Goal: Information Seeking & Learning: Learn about a topic

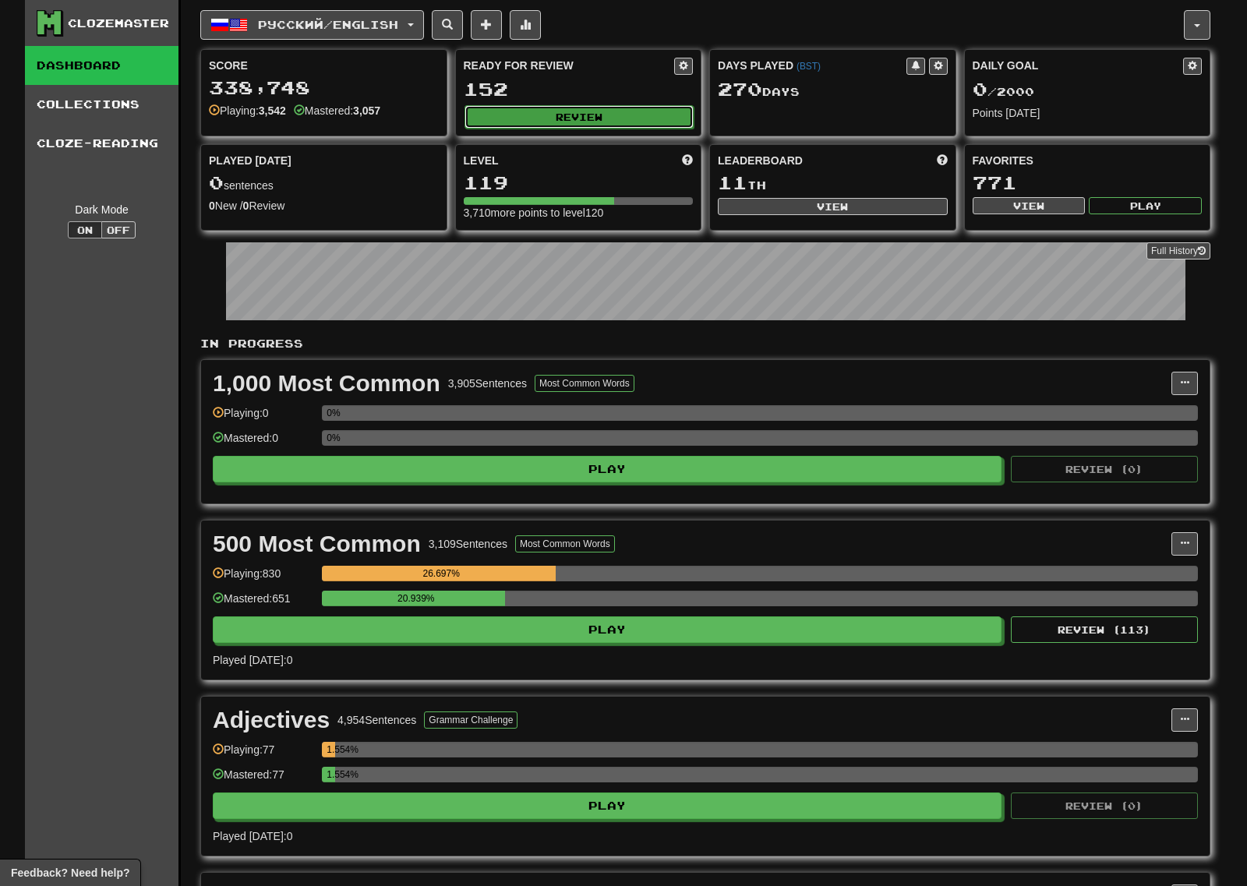
click at [557, 125] on button "Review" at bounding box center [579, 116] width 230 height 23
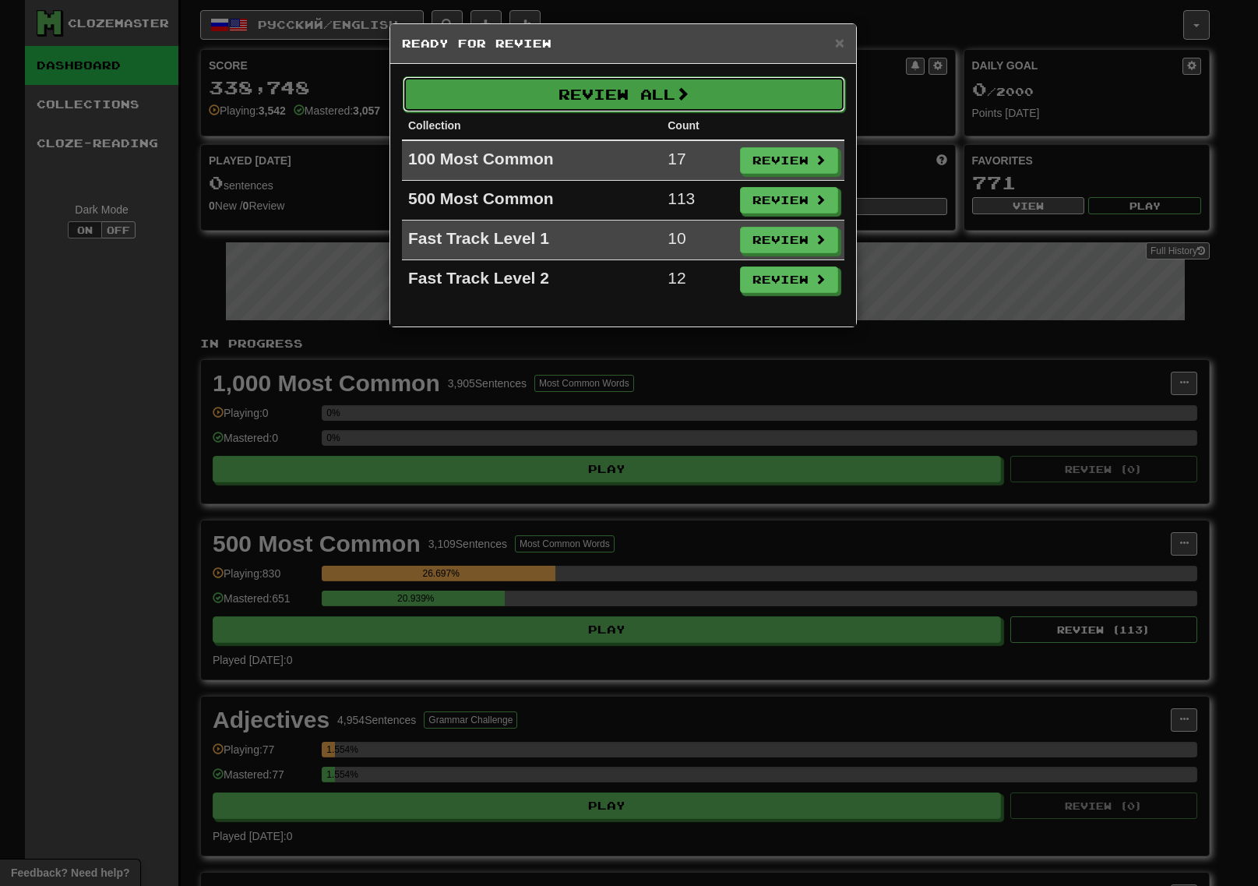
click at [545, 102] on button "Review All" at bounding box center [624, 94] width 443 height 36
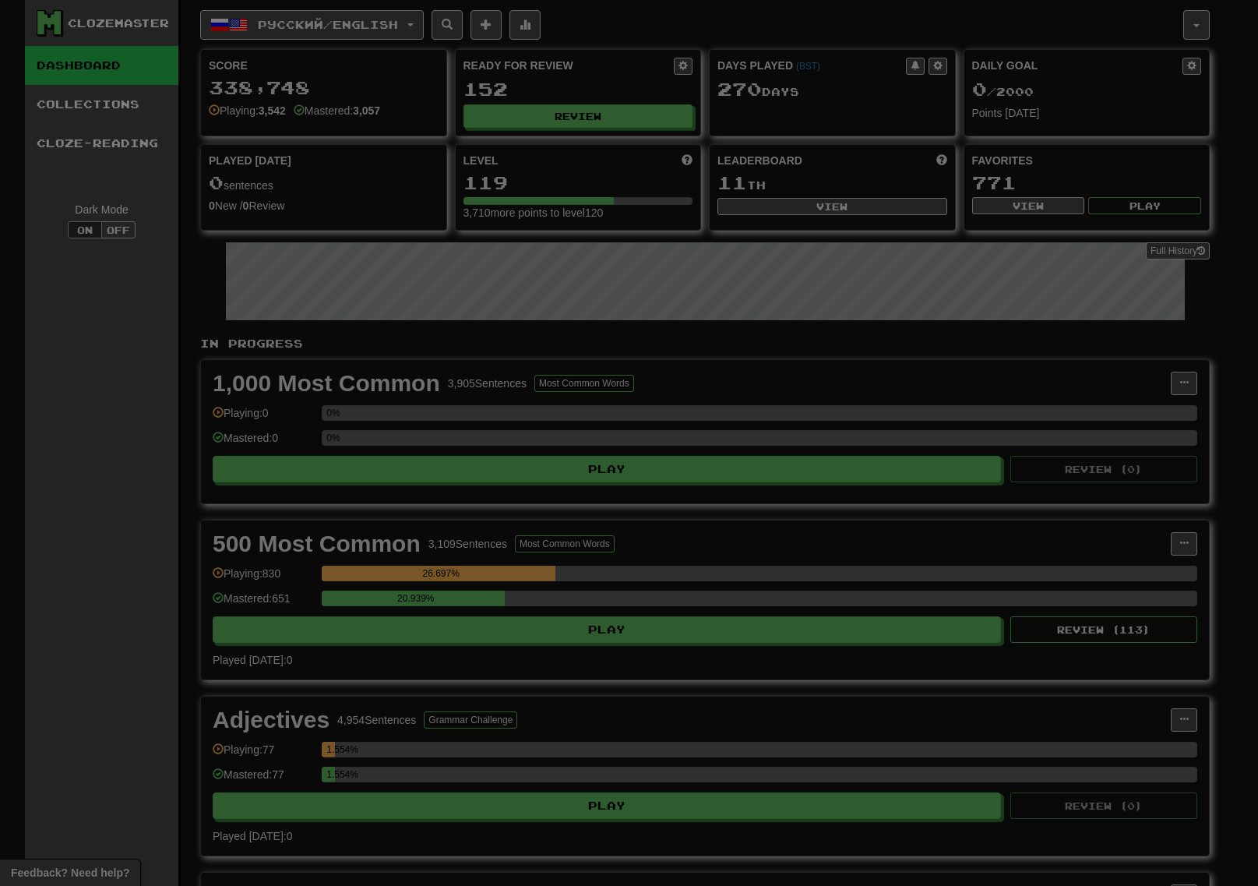
select select "***"
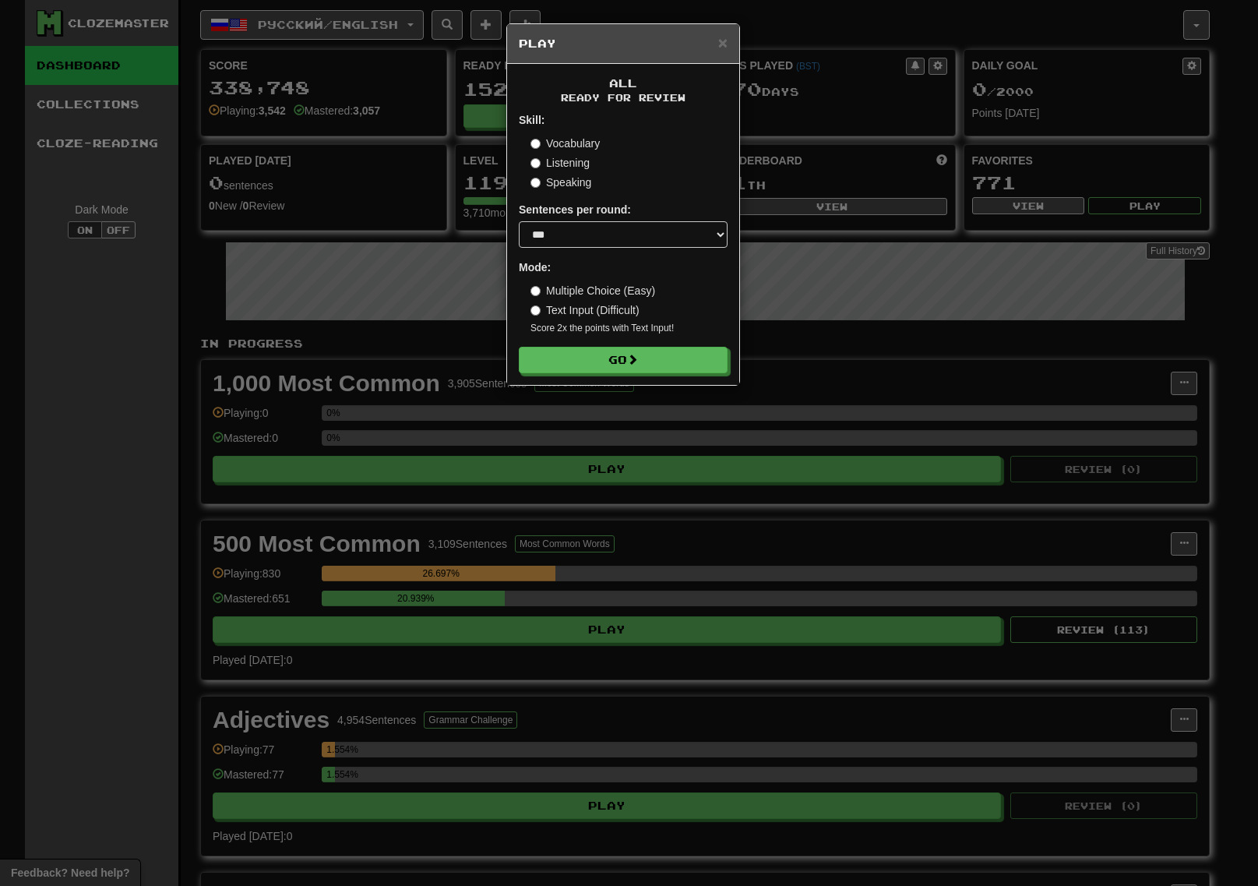
click at [537, 191] on form "Skill: Vocabulary Listening Speaking Sentences per round: * ** ** ** ** ** *** …" at bounding box center [623, 242] width 209 height 261
click at [538, 187] on label "Speaking" at bounding box center [561, 183] width 61 height 16
click at [607, 367] on button "Go" at bounding box center [624, 360] width 209 height 26
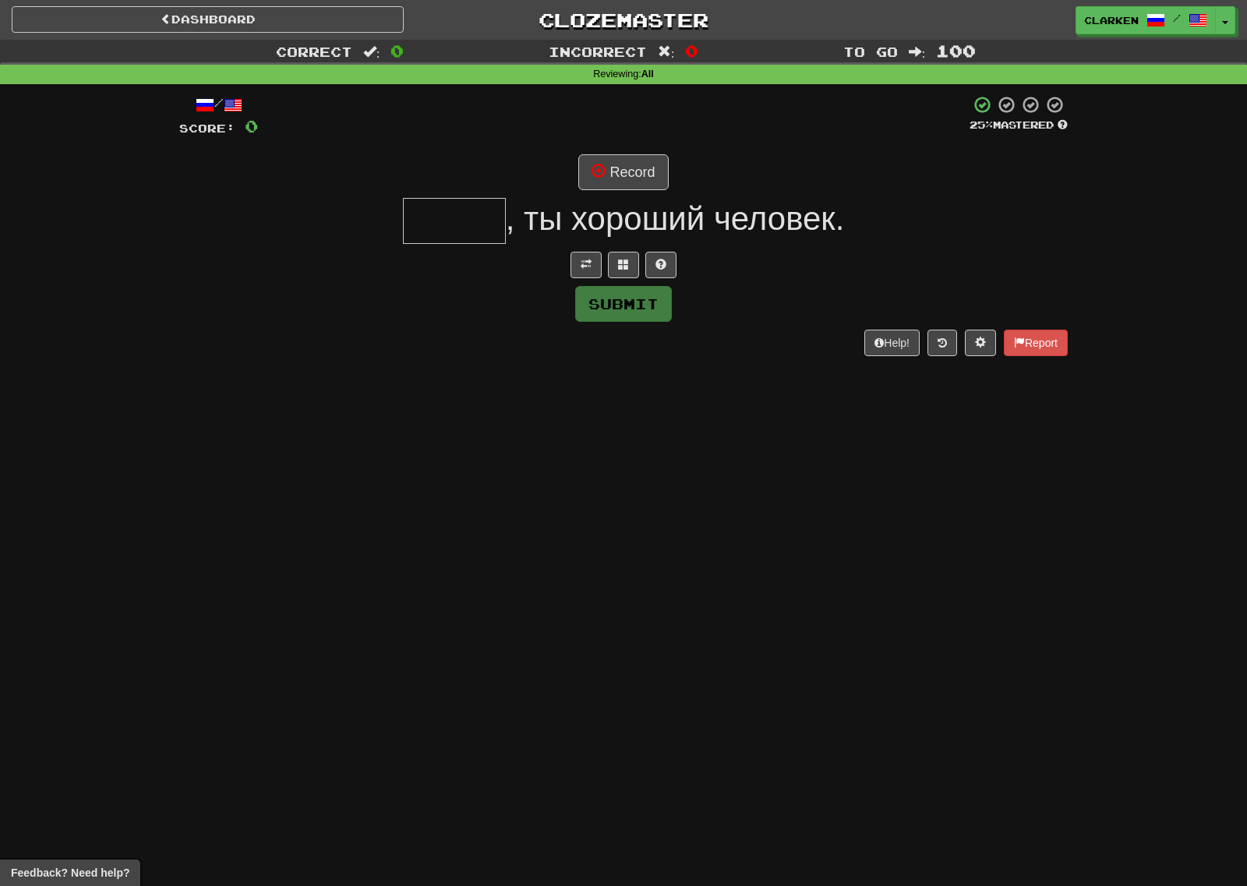
click at [565, 256] on div at bounding box center [623, 265] width 888 height 26
click at [581, 257] on button at bounding box center [585, 265] width 31 height 26
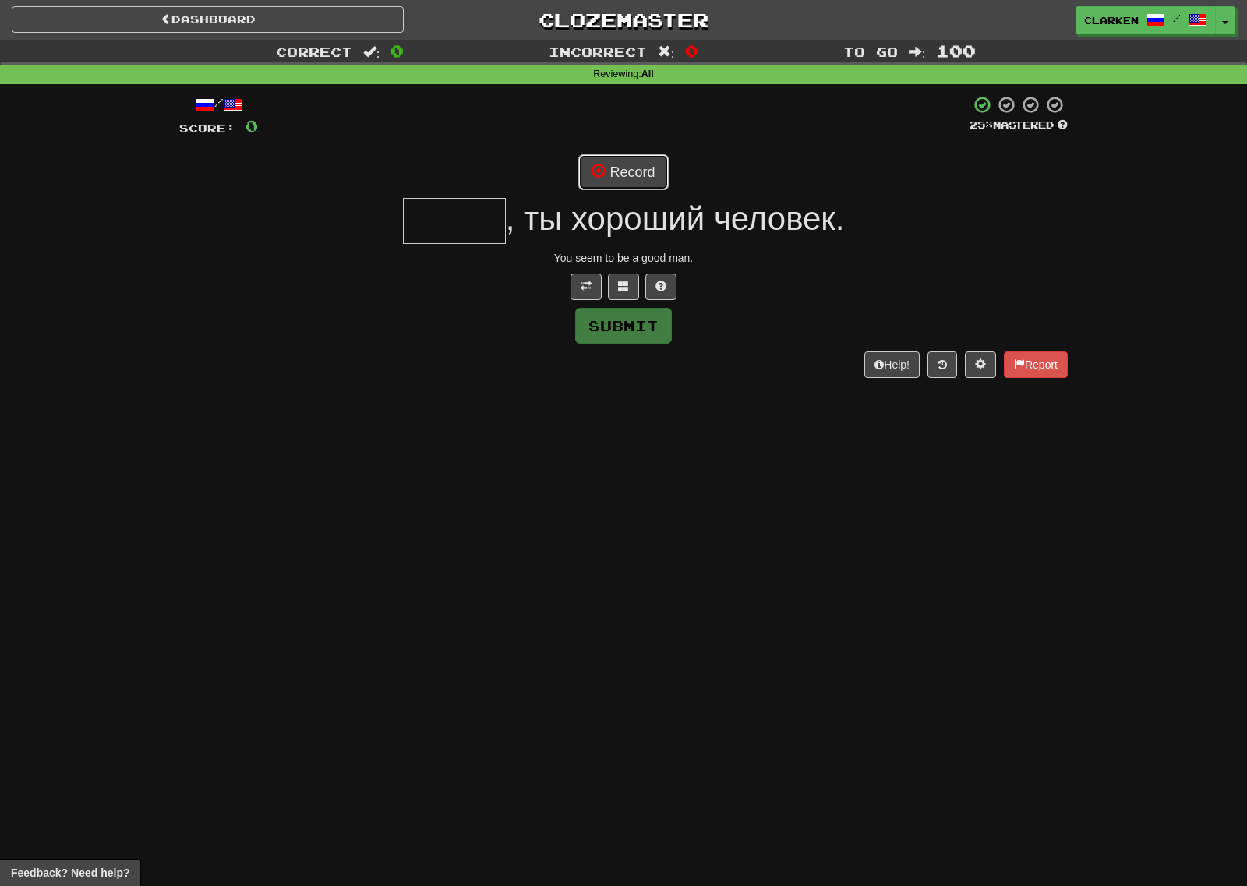
click at [625, 157] on button "Record" at bounding box center [623, 172] width 90 height 36
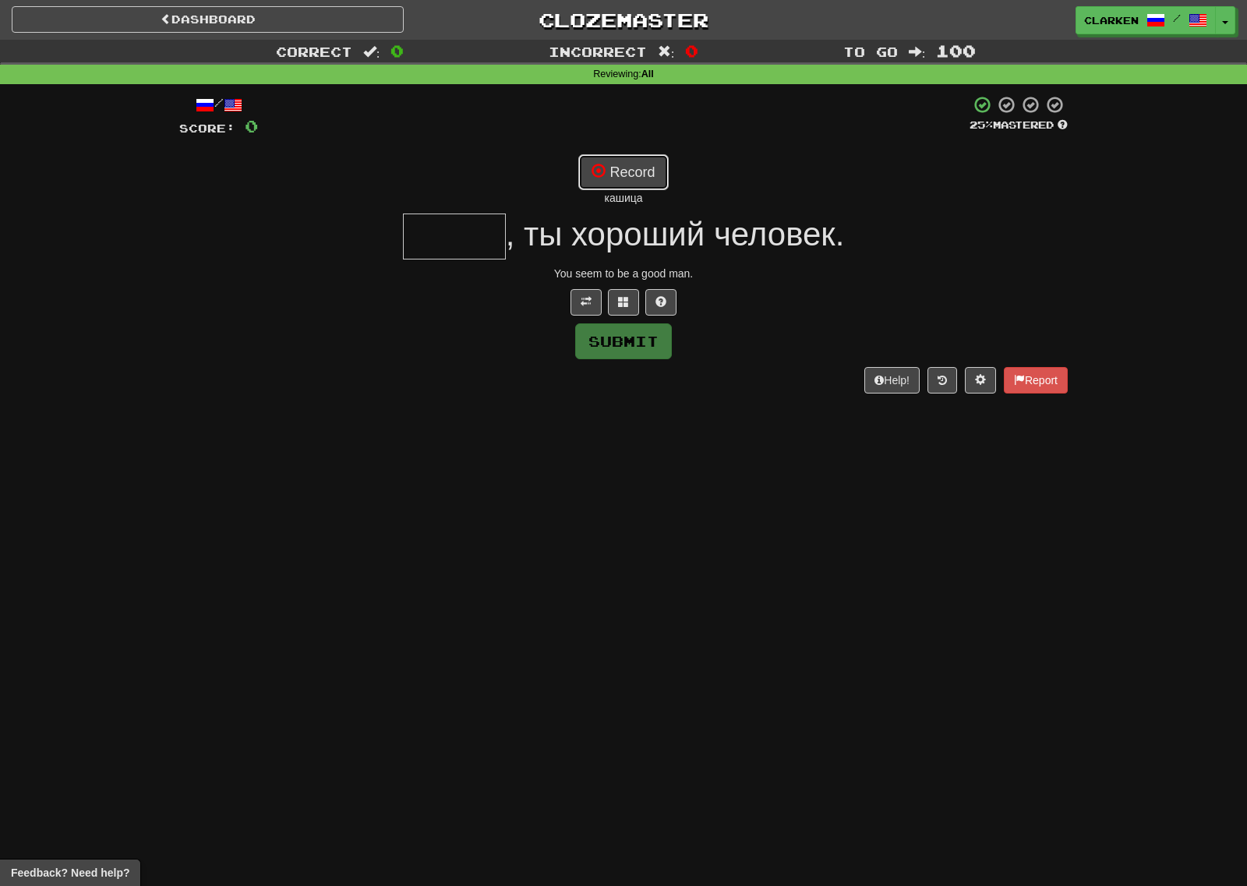
click at [647, 178] on button "Record" at bounding box center [623, 172] width 90 height 36
click at [625, 178] on button "Record" at bounding box center [623, 172] width 90 height 36
click at [643, 178] on button "Record" at bounding box center [623, 172] width 90 height 36
click at [622, 301] on span at bounding box center [623, 301] width 11 height 11
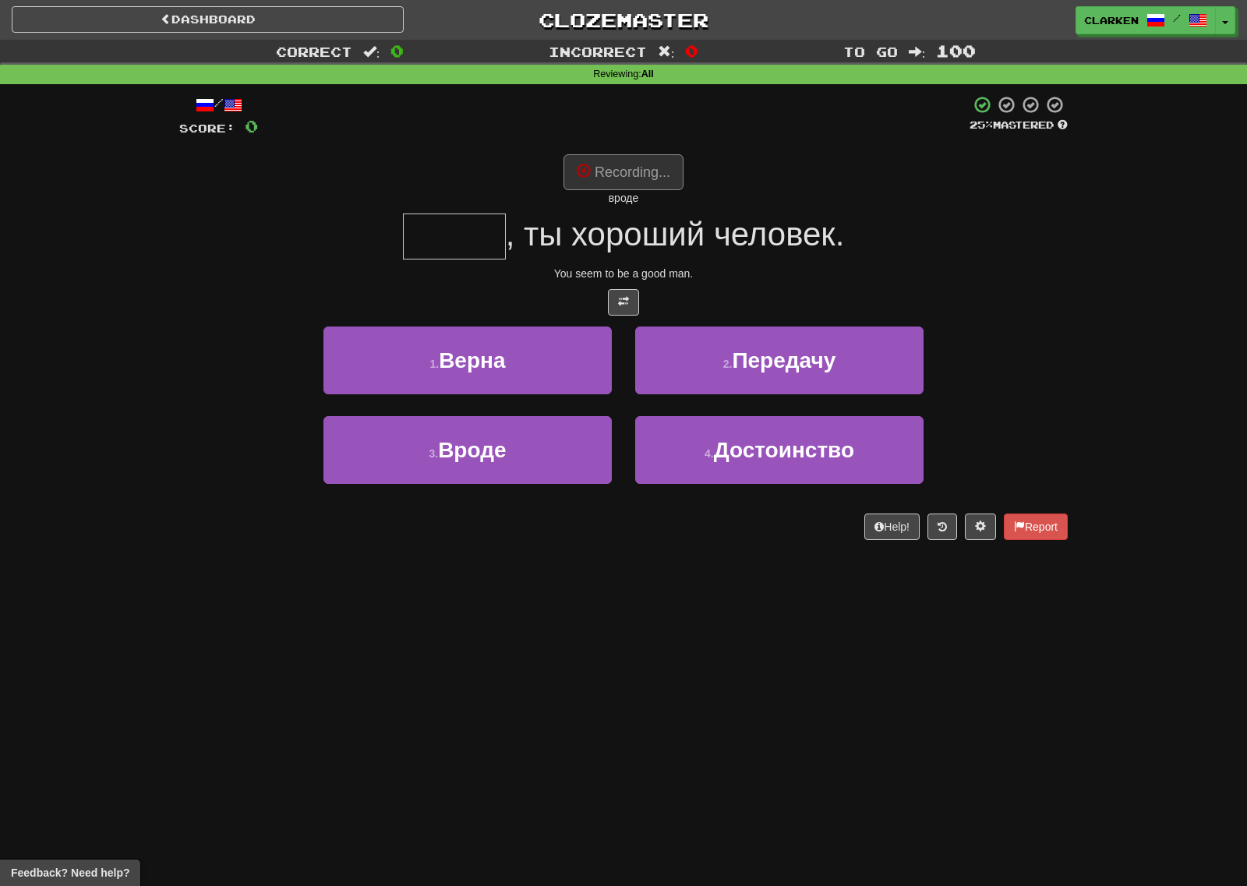
type input "*****"
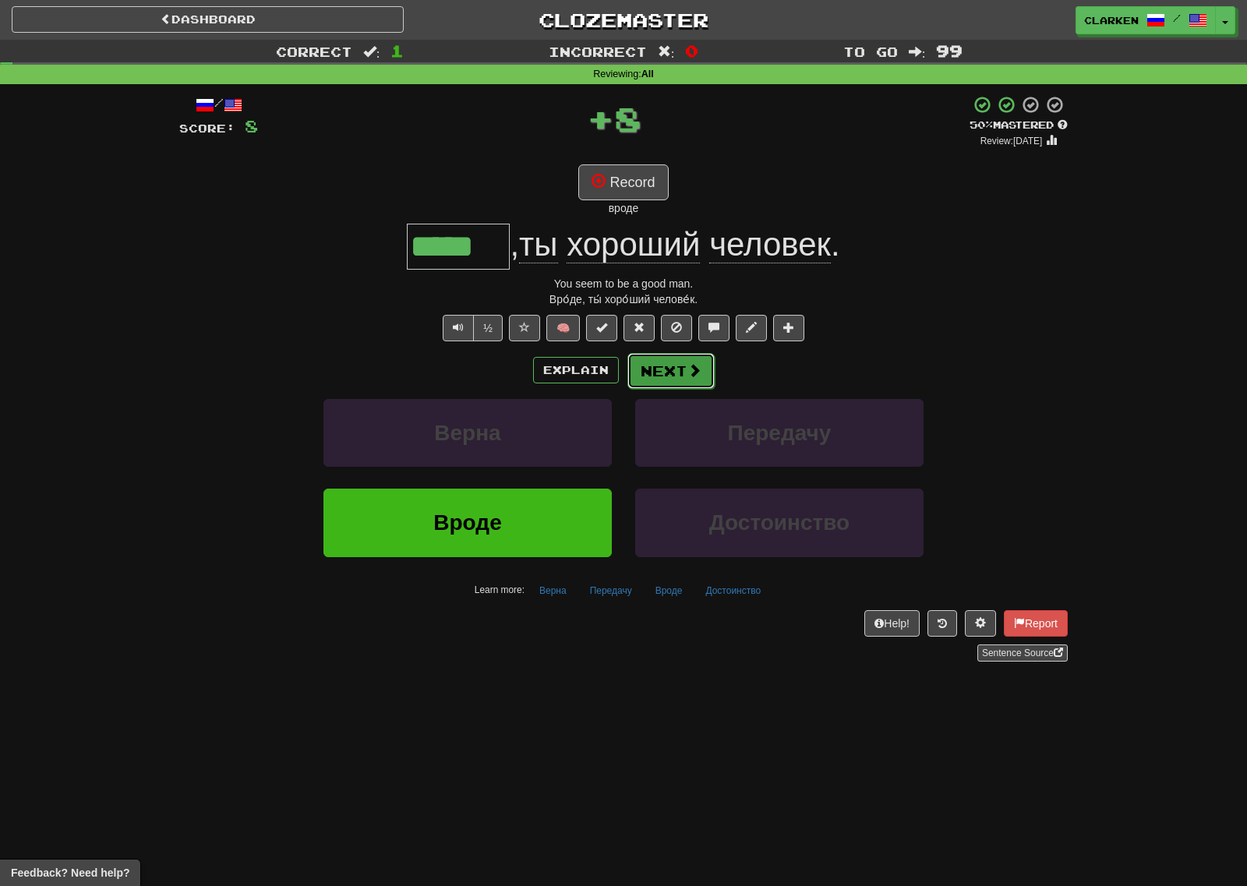
click at [661, 386] on button "Next" at bounding box center [670, 371] width 87 height 36
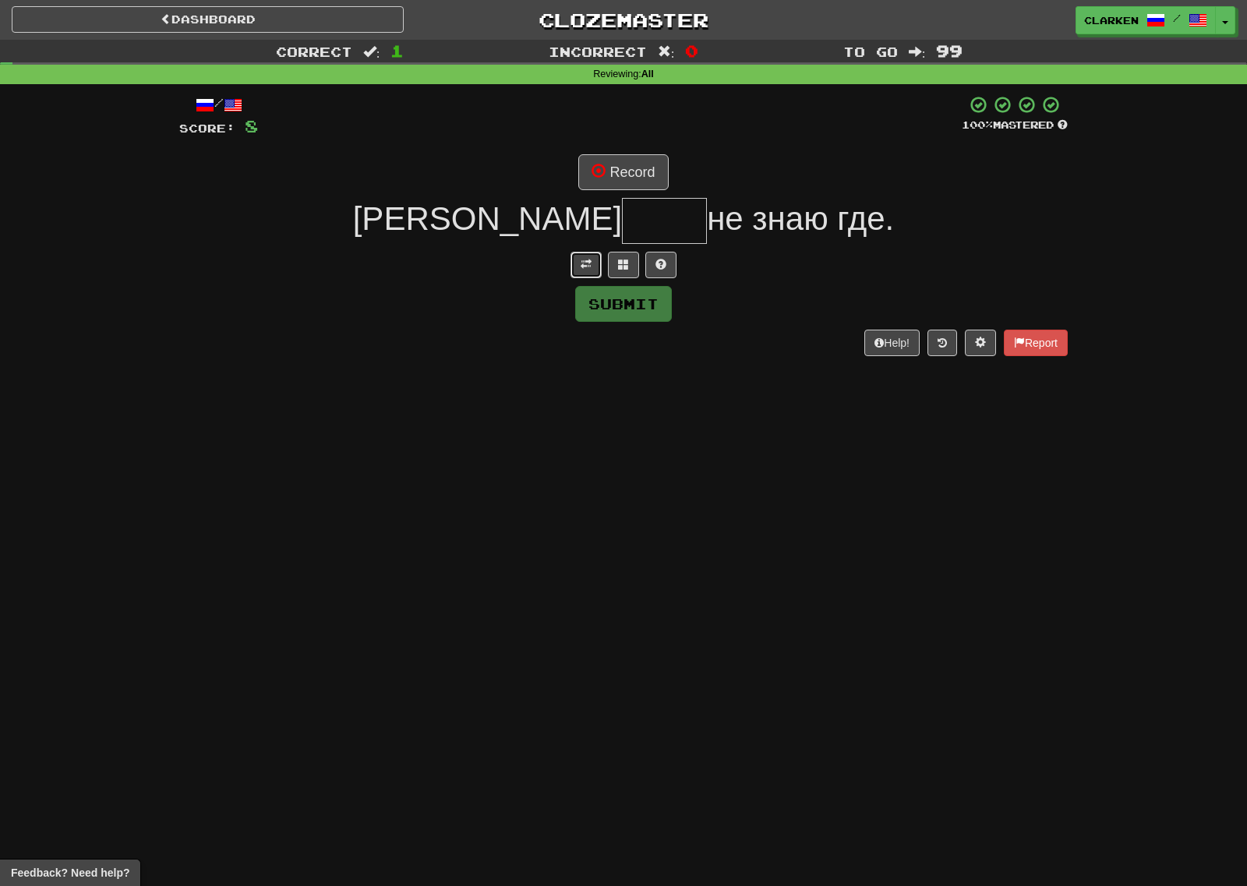
click at [600, 266] on button at bounding box center [585, 265] width 31 height 26
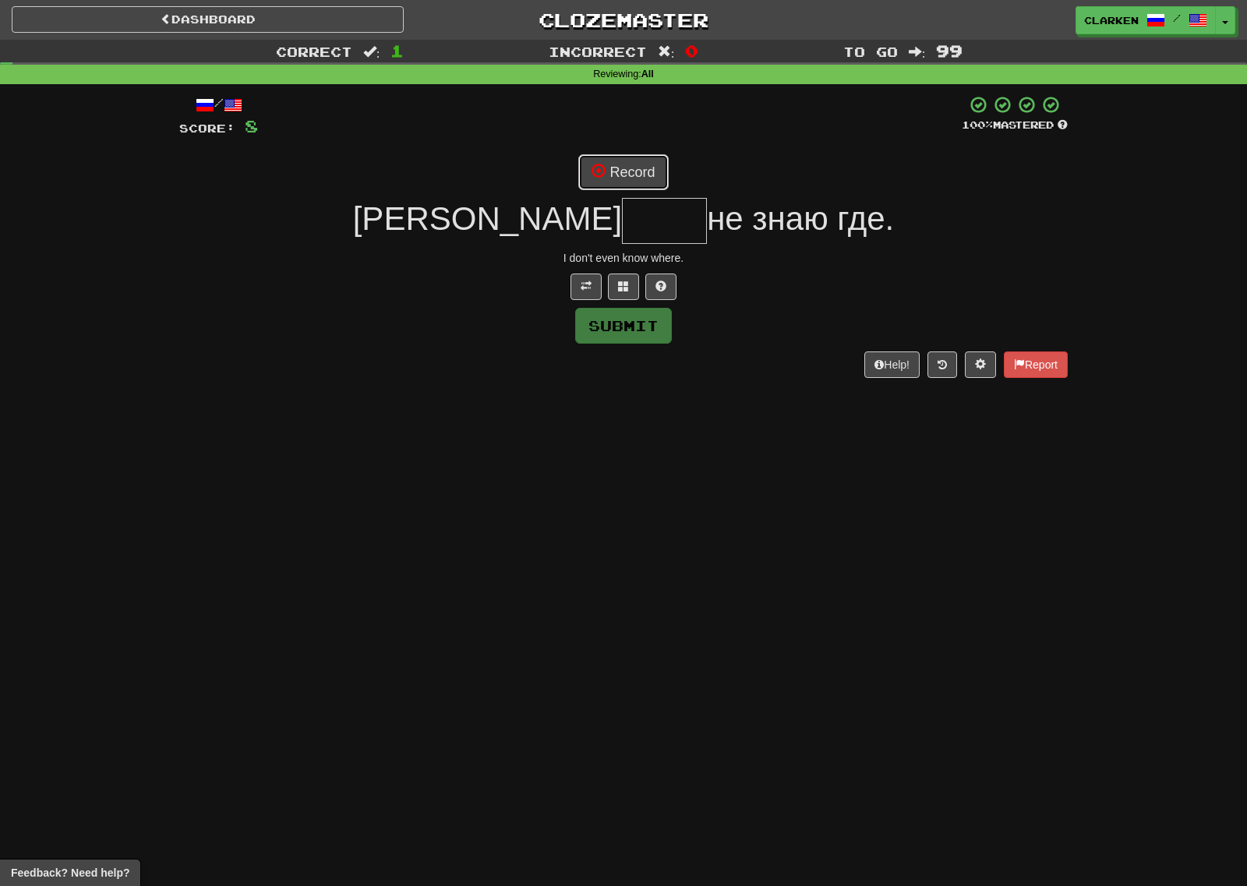
click at [620, 187] on button "Record" at bounding box center [623, 172] width 90 height 36
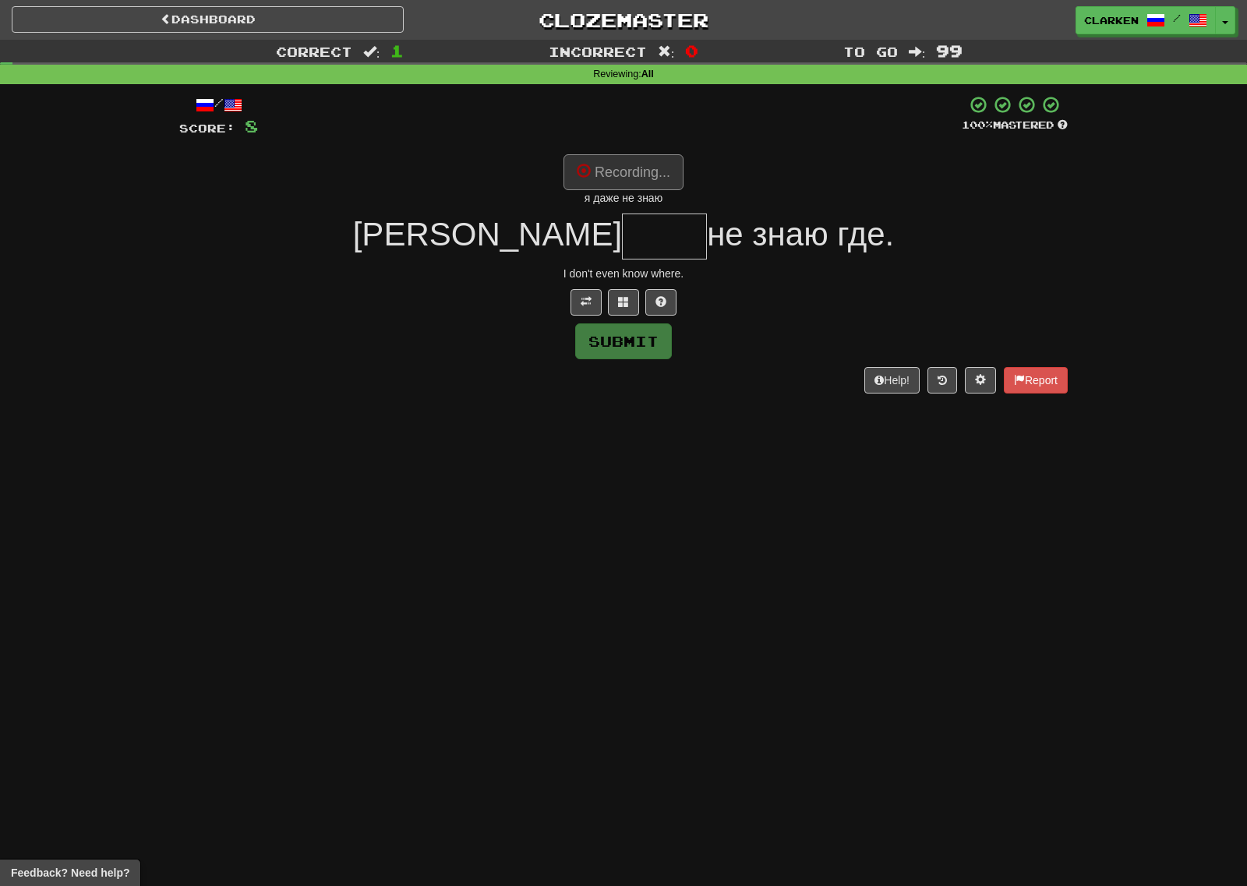
type input "****"
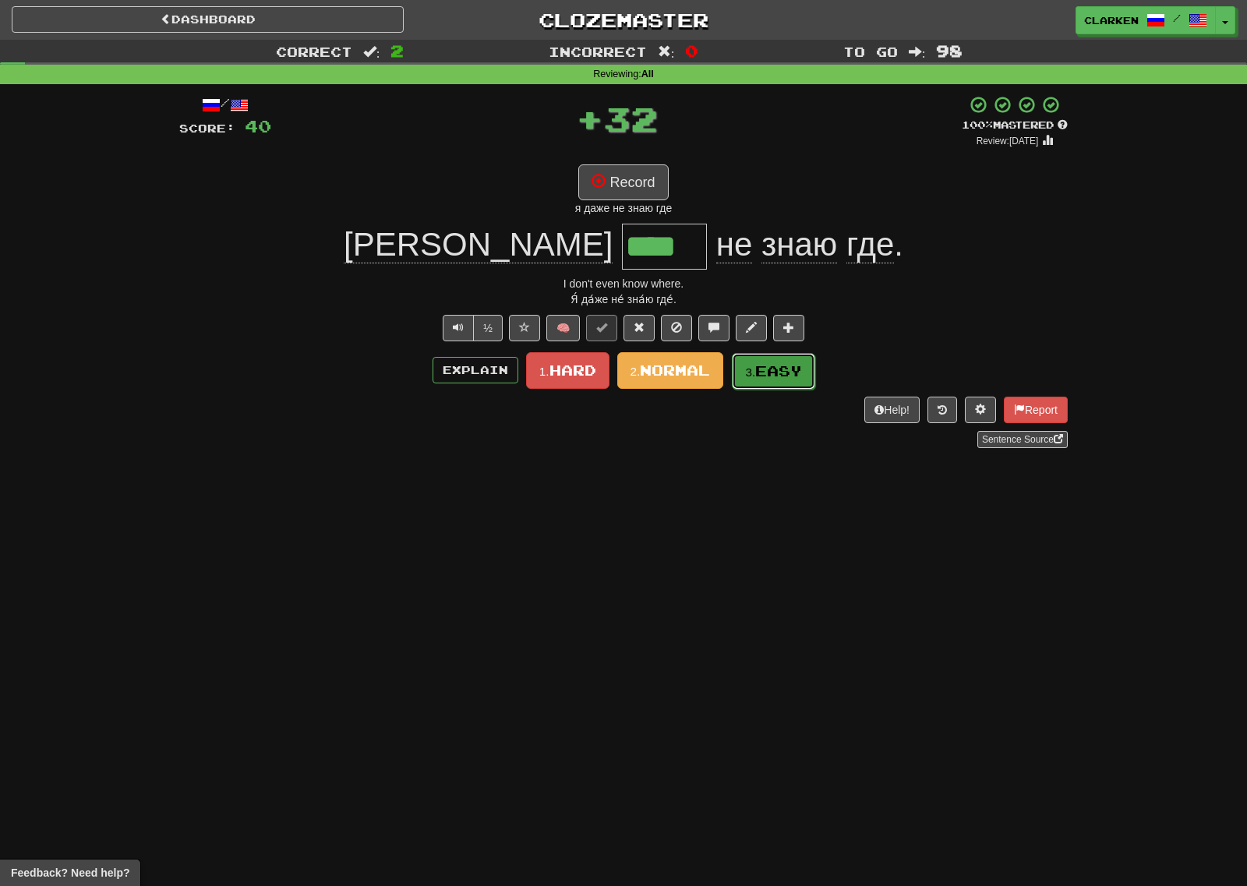
click at [755, 365] on small "3." at bounding box center [750, 371] width 10 height 13
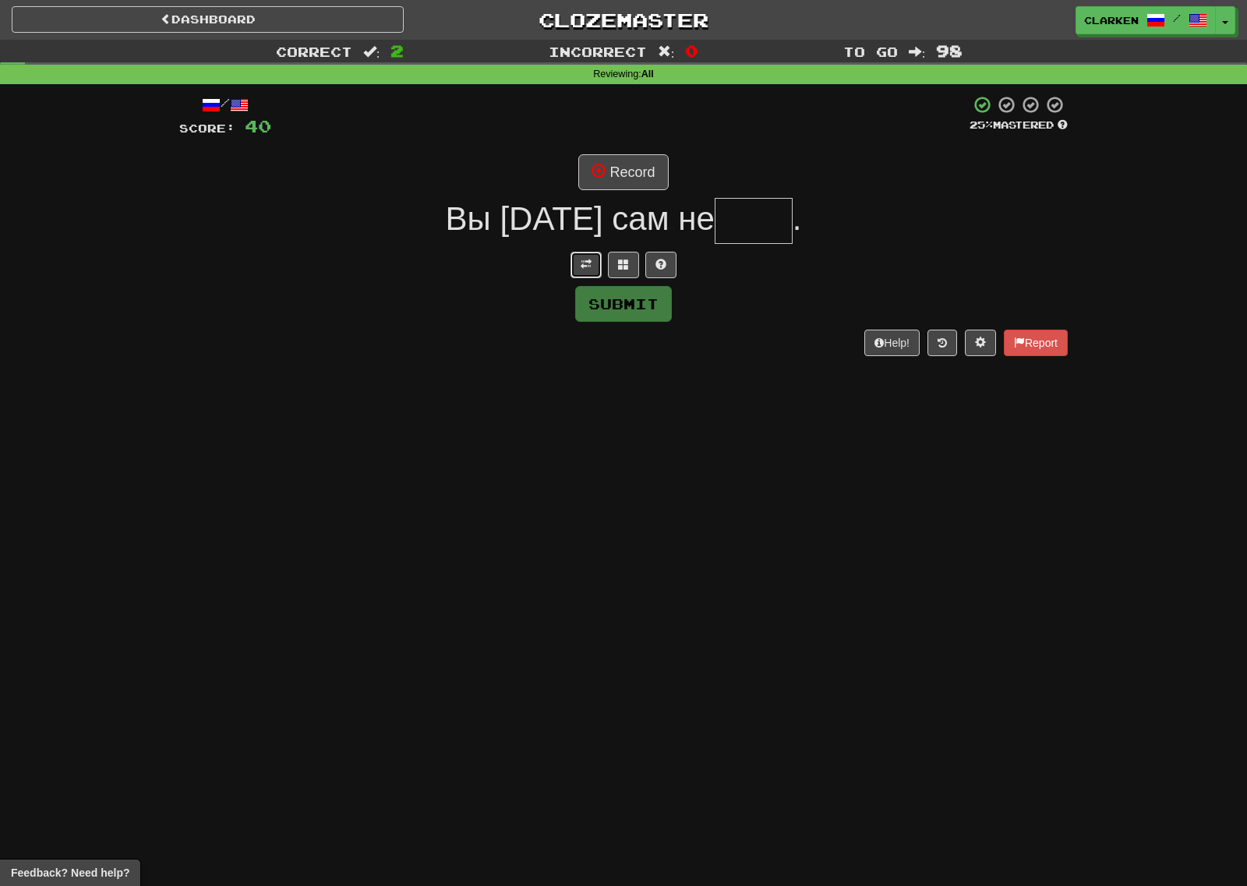
click at [587, 259] on span at bounding box center [585, 264] width 11 height 11
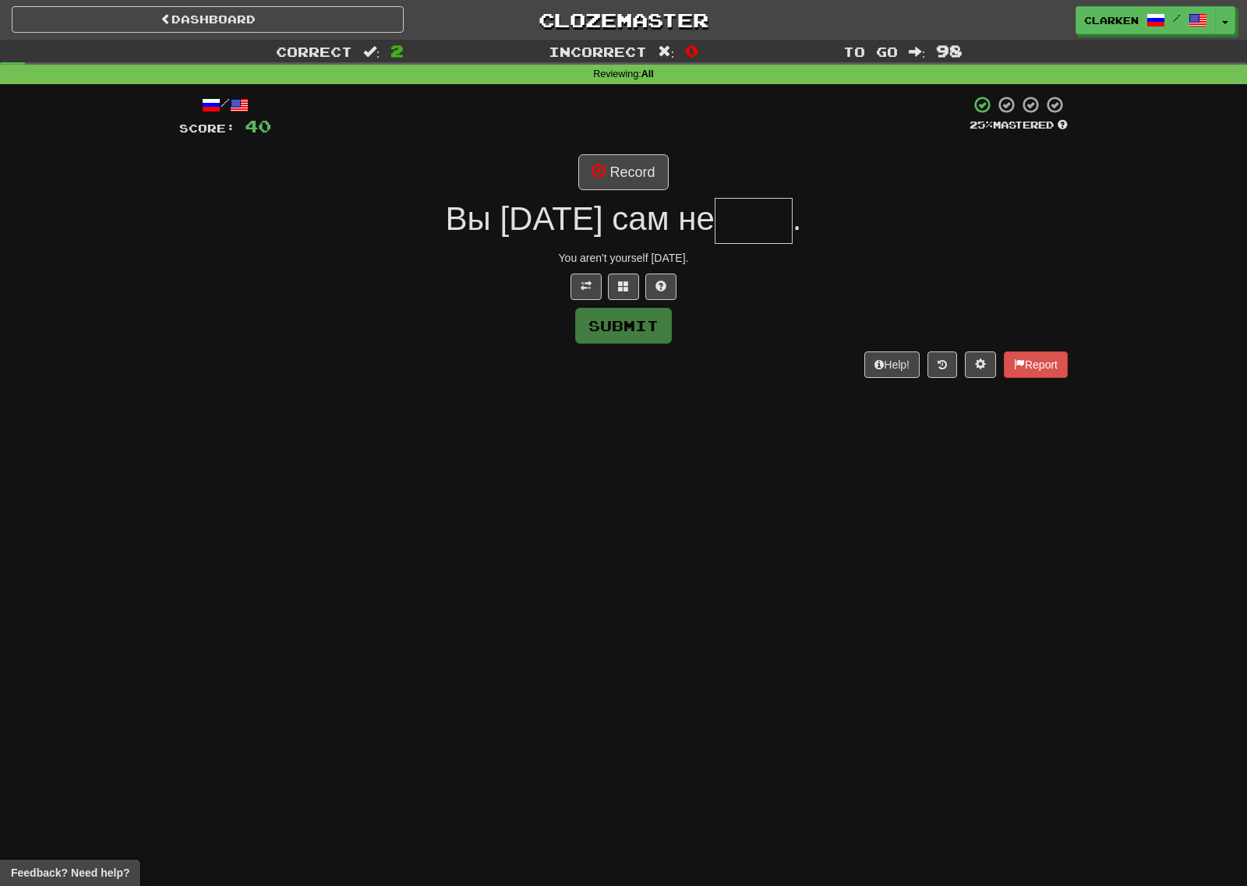
click at [607, 206] on span "Вы сегодня сам не" at bounding box center [580, 218] width 269 height 37
click at [609, 192] on div "/ Score: 40 25 % Mastered Record Вы сегодня сам не . You aren't yourself today.…" at bounding box center [623, 236] width 888 height 282
click at [608, 185] on button "Record" at bounding box center [623, 172] width 90 height 36
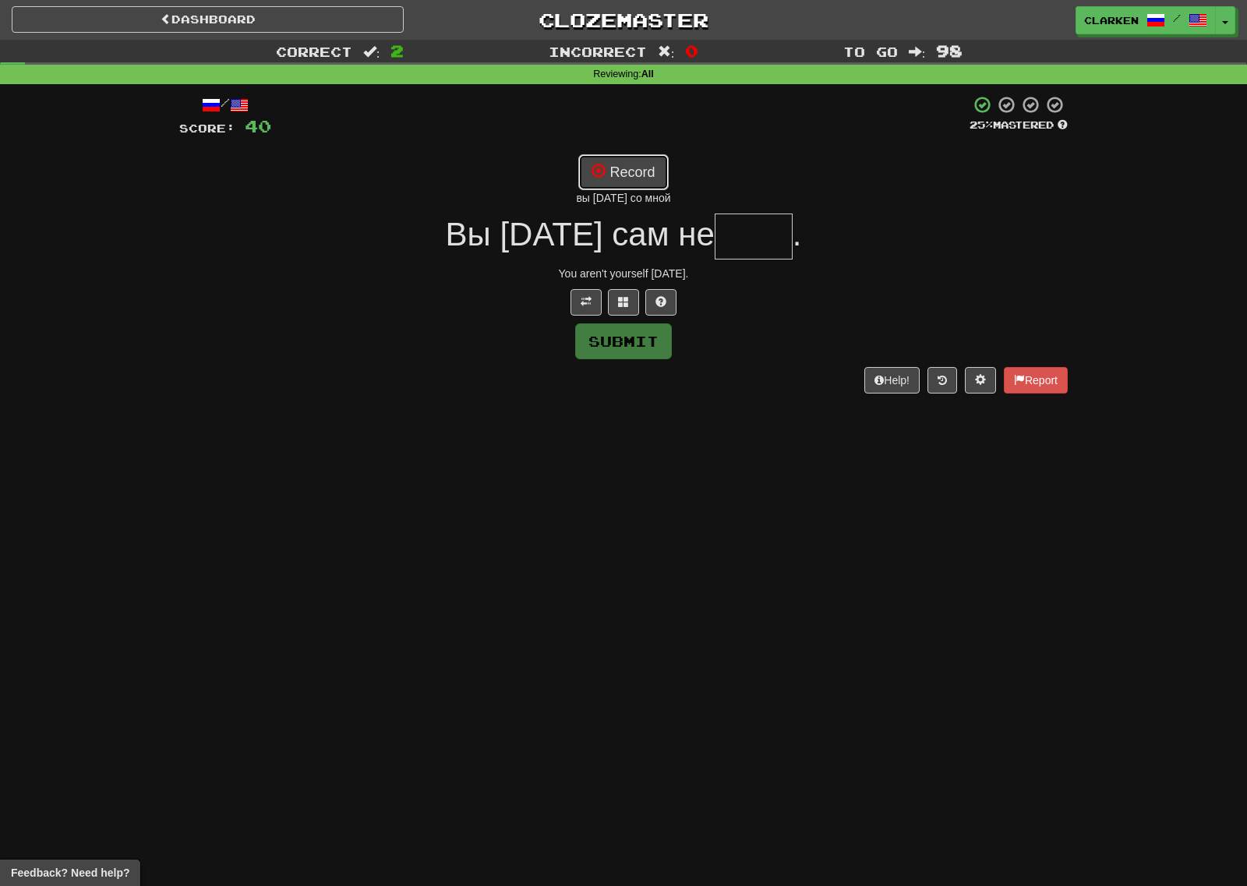
click at [580, 169] on button "Record" at bounding box center [623, 172] width 90 height 36
click at [639, 197] on div "вы сегодня со мной" at bounding box center [623, 198] width 888 height 16
click at [638, 179] on button "Record" at bounding box center [623, 172] width 90 height 36
type input "****"
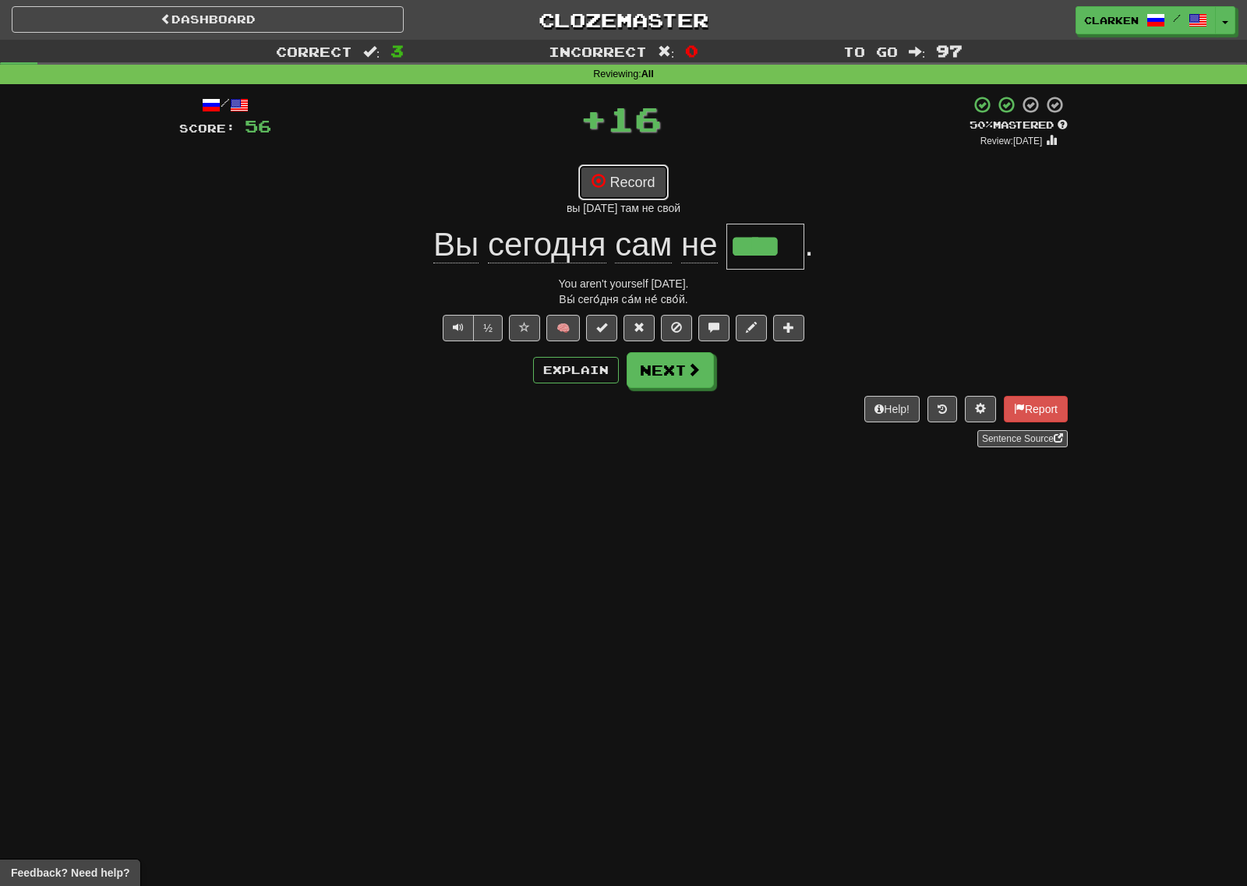
click at [654, 184] on button "Record" at bounding box center [623, 182] width 90 height 36
click at [675, 376] on button "Next" at bounding box center [670, 371] width 87 height 36
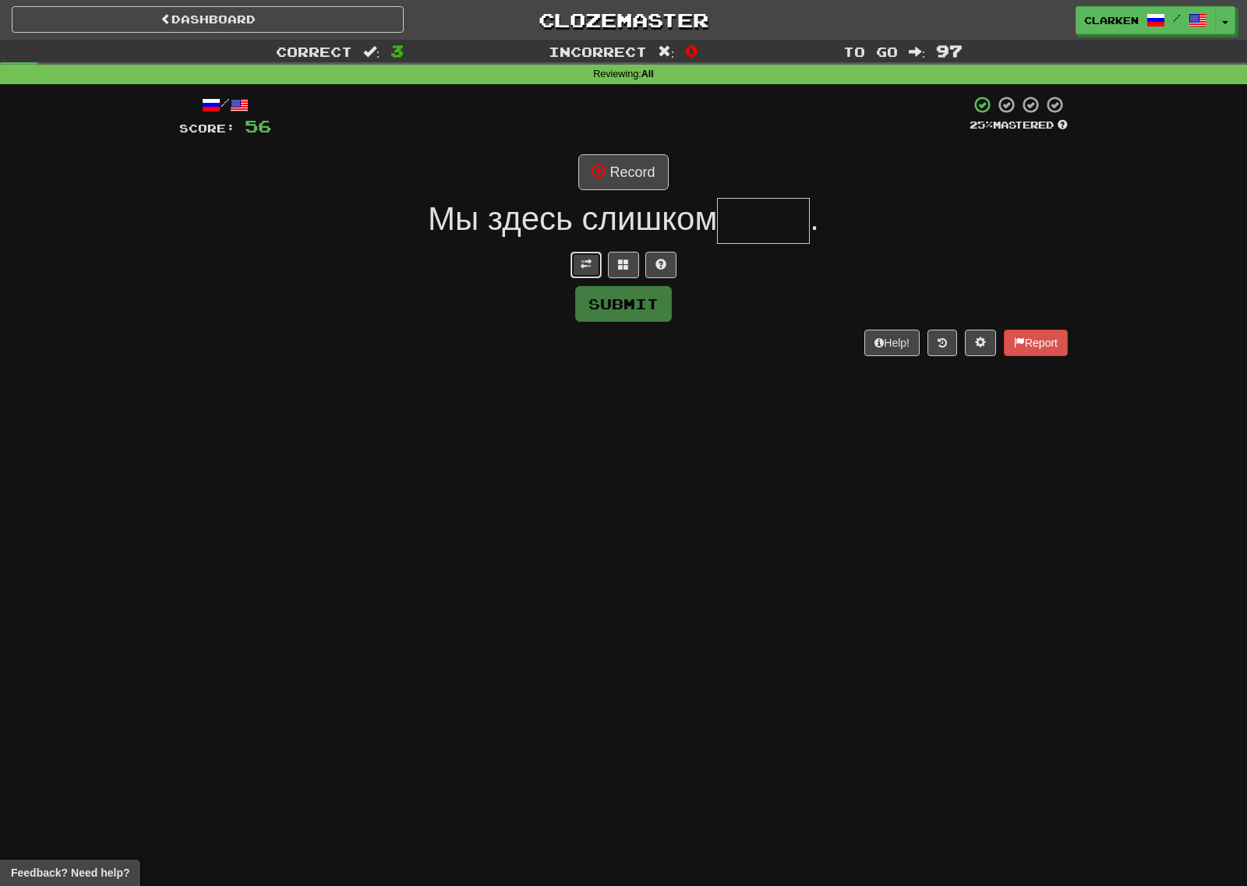
click at [580, 259] on span at bounding box center [585, 264] width 11 height 11
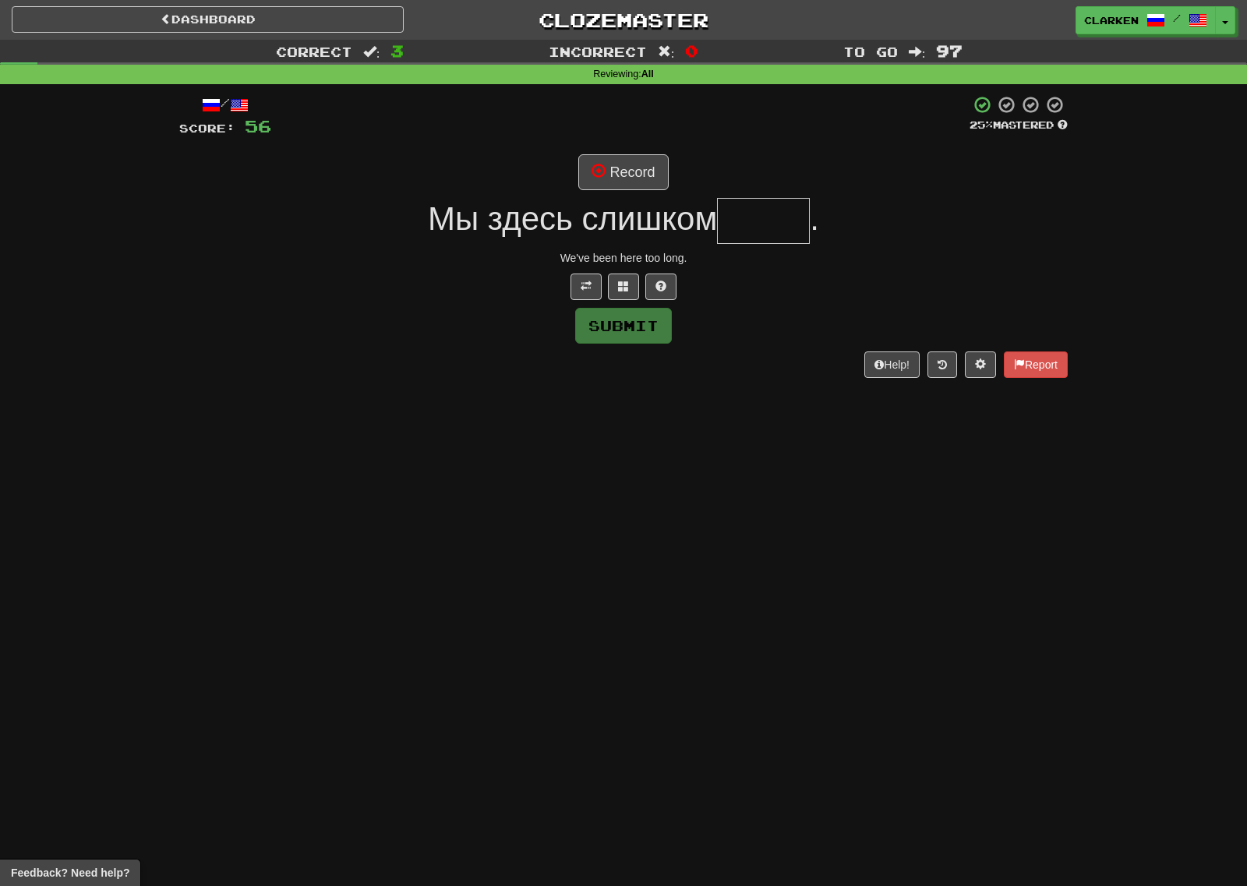
click at [609, 148] on div "/ Score: 56 25 % Mastered Record Мы здесь слишком . We've been here too long. S…" at bounding box center [623, 236] width 888 height 282
click at [608, 159] on button "Record" at bounding box center [623, 172] width 90 height 36
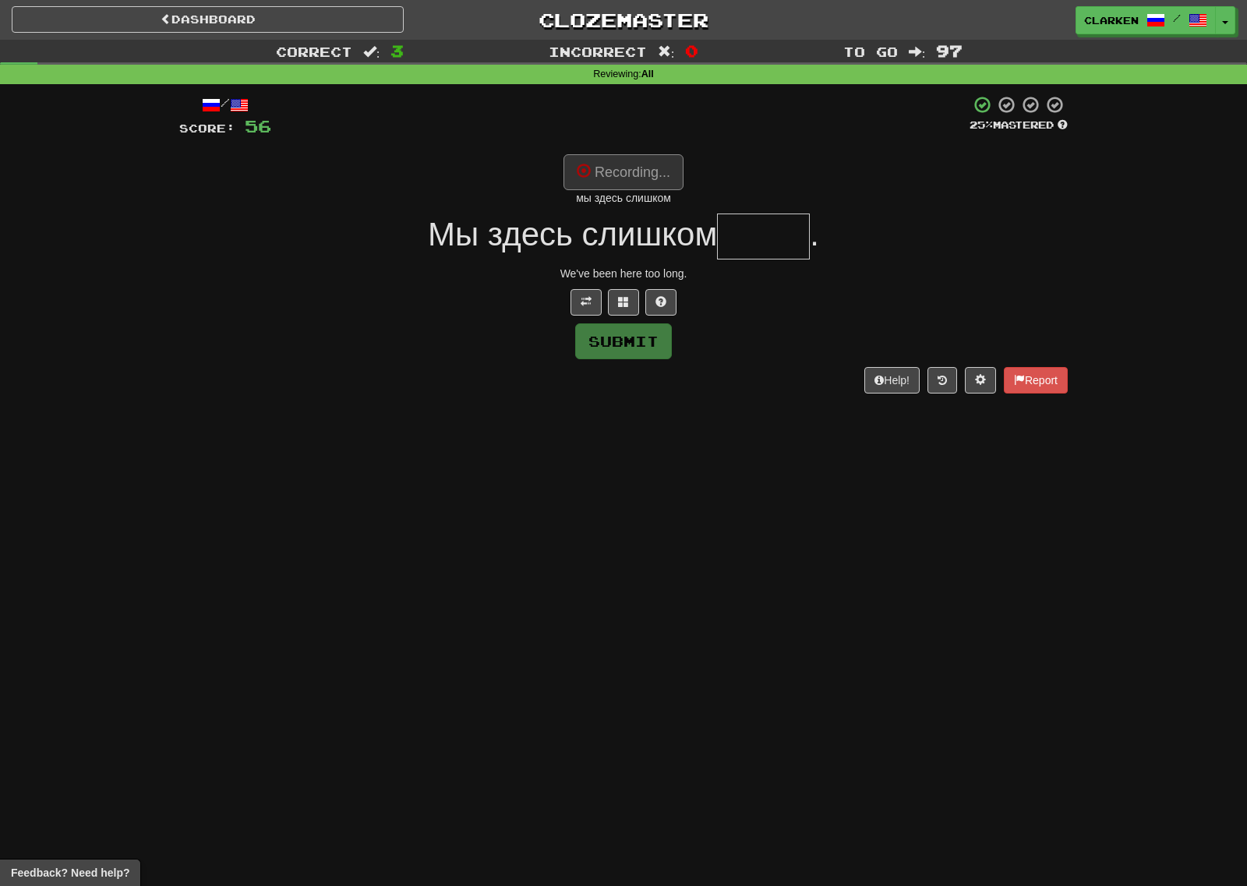
type input "*****"
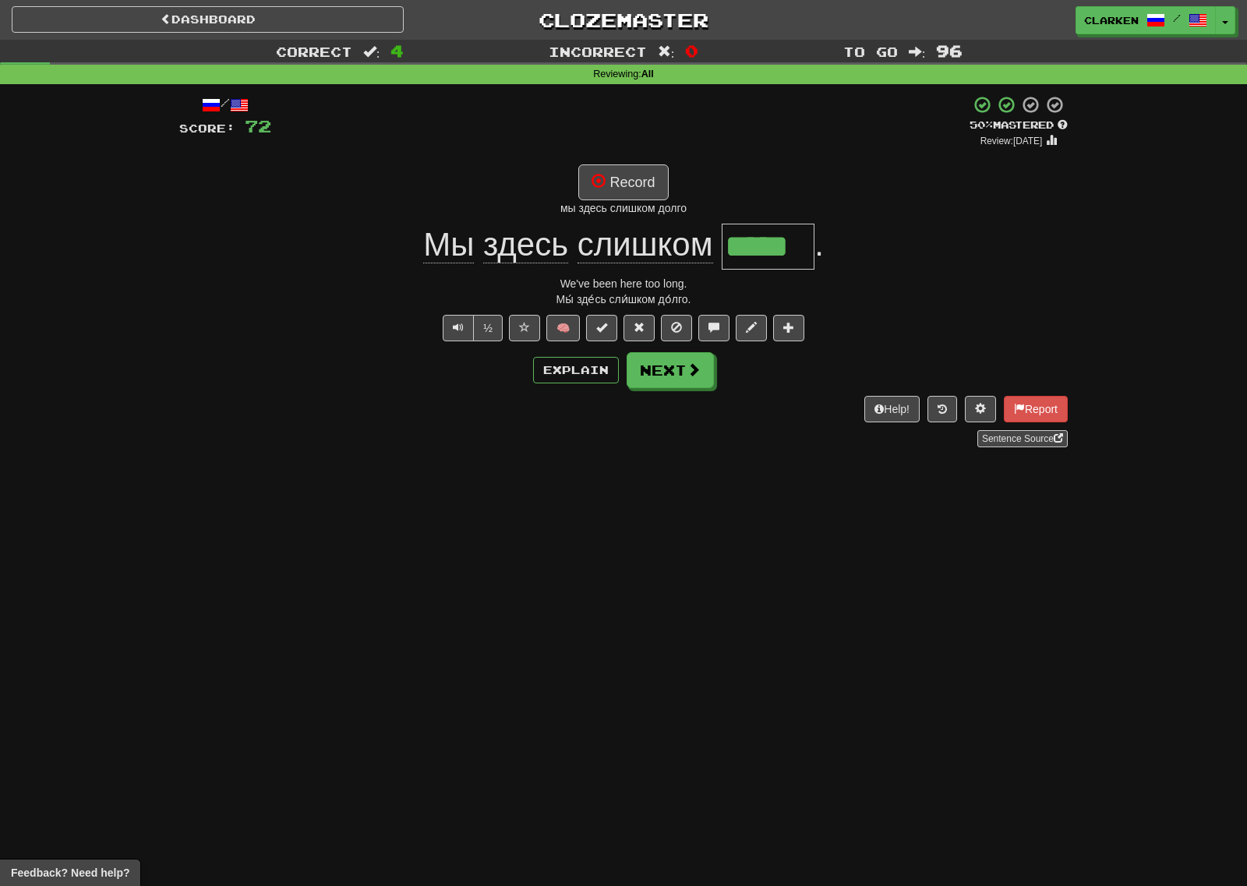
drag, startPoint x: 894, startPoint y: 318, endPoint x: 712, endPoint y: 235, distance: 199.4
click at [894, 318] on div "½ 🧠" at bounding box center [623, 328] width 888 height 26
click at [596, 168] on button "Record" at bounding box center [623, 182] width 90 height 36
click at [643, 198] on button "Record" at bounding box center [623, 182] width 90 height 36
click at [599, 187] on span at bounding box center [598, 181] width 14 height 14
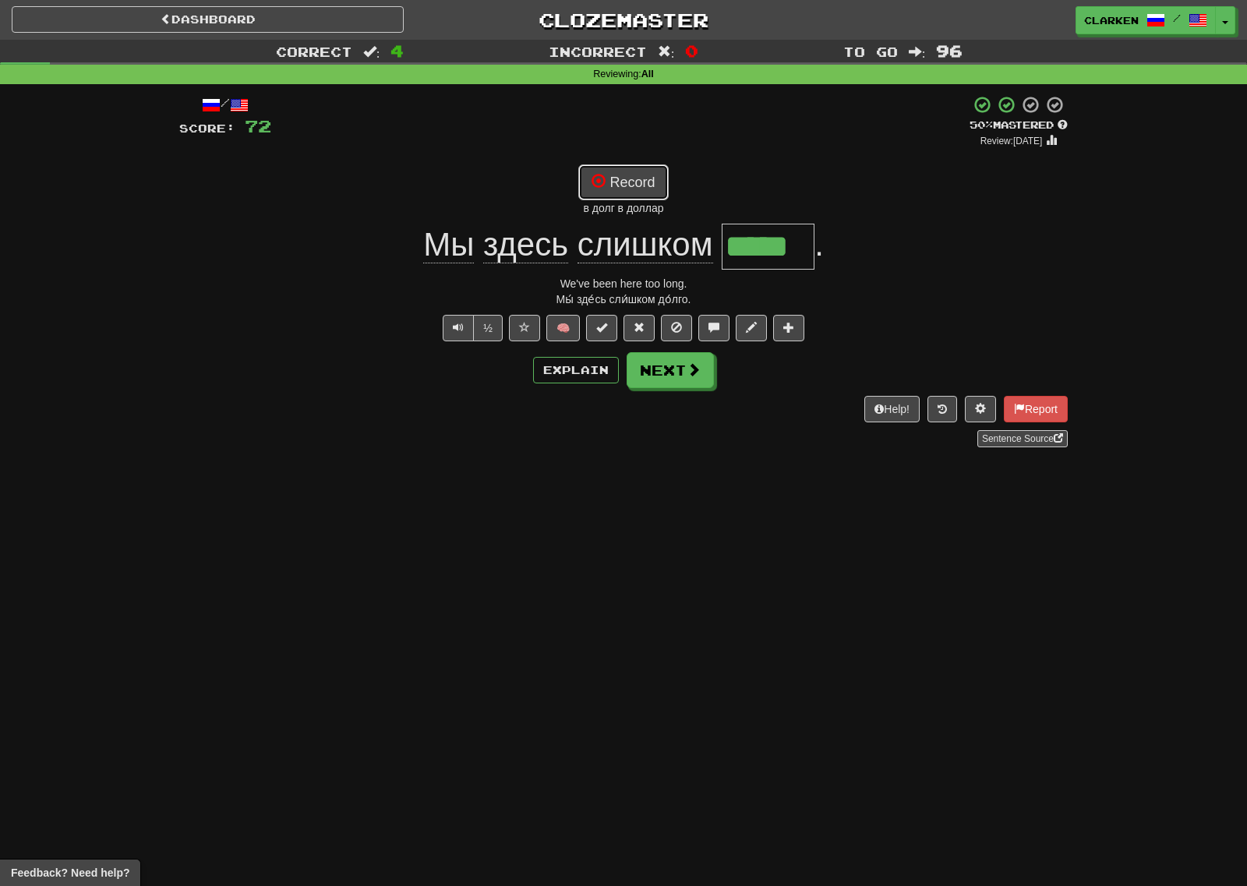
click at [601, 188] on span at bounding box center [598, 181] width 14 height 14
click at [630, 182] on button "Record" at bounding box center [623, 182] width 90 height 36
click at [1061, 277] on div "We've been here too long." at bounding box center [623, 284] width 888 height 16
drag, startPoint x: 501, startPoint y: 407, endPoint x: 492, endPoint y: 407, distance: 8.6
click at [496, 407] on div "Help! Report Sentence Source" at bounding box center [623, 421] width 888 height 51
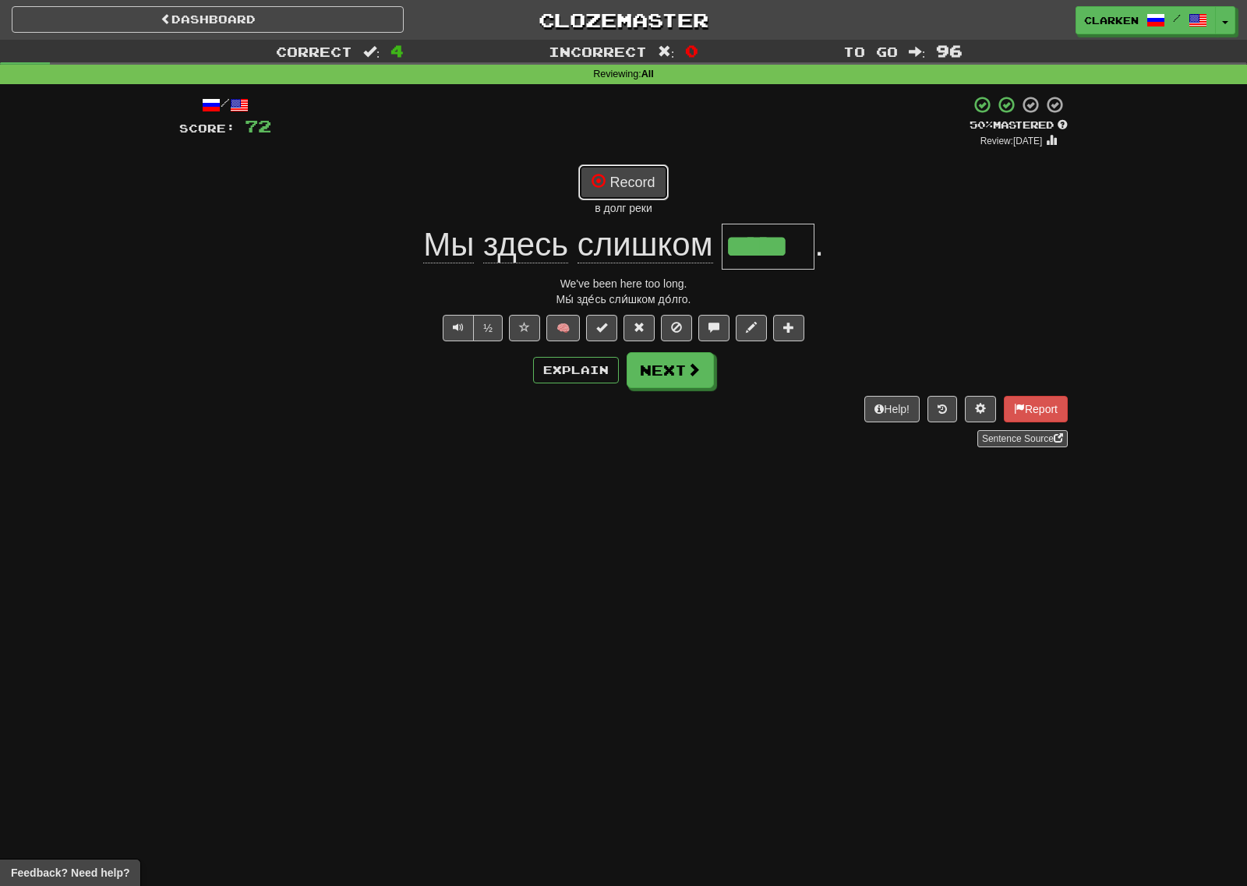
click at [620, 168] on button "Record" at bounding box center [623, 182] width 90 height 36
click at [658, 183] on button "Record" at bounding box center [623, 182] width 90 height 36
click at [655, 192] on button "Record" at bounding box center [623, 182] width 90 height 36
click at [636, 203] on div "вдоль реки" at bounding box center [623, 208] width 888 height 16
click at [630, 186] on button "Record" at bounding box center [623, 182] width 90 height 36
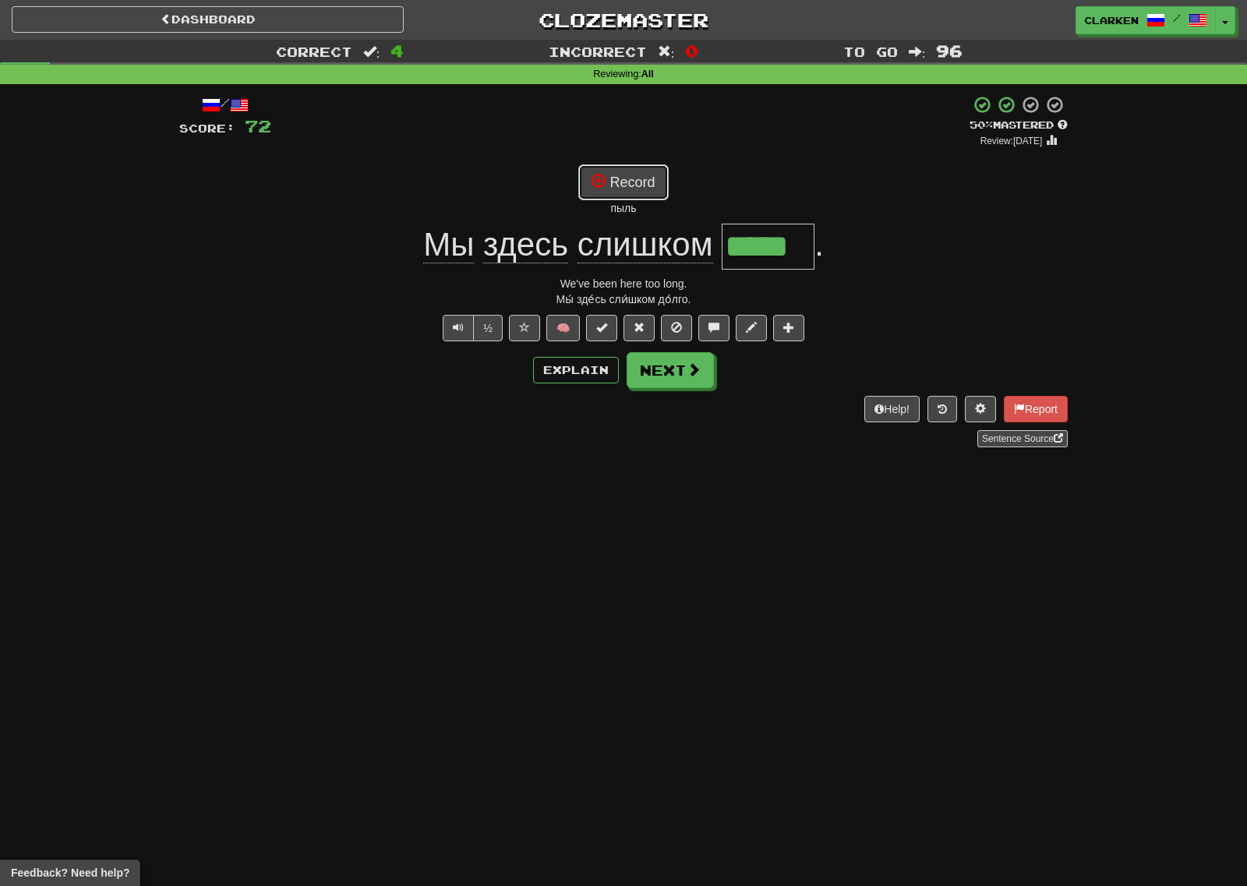
click at [640, 189] on button "Record" at bounding box center [623, 182] width 90 height 36
click at [640, 177] on button "Record" at bounding box center [623, 182] width 90 height 36
click at [641, 163] on div "/ Score: 72 + 16 50 % Mastered Review: 2025-08-31 Record пыль Мы здесь слишком …" at bounding box center [623, 271] width 888 height 352
click at [629, 192] on button "Record" at bounding box center [623, 182] width 90 height 36
click at [625, 173] on button "Record" at bounding box center [623, 182] width 90 height 36
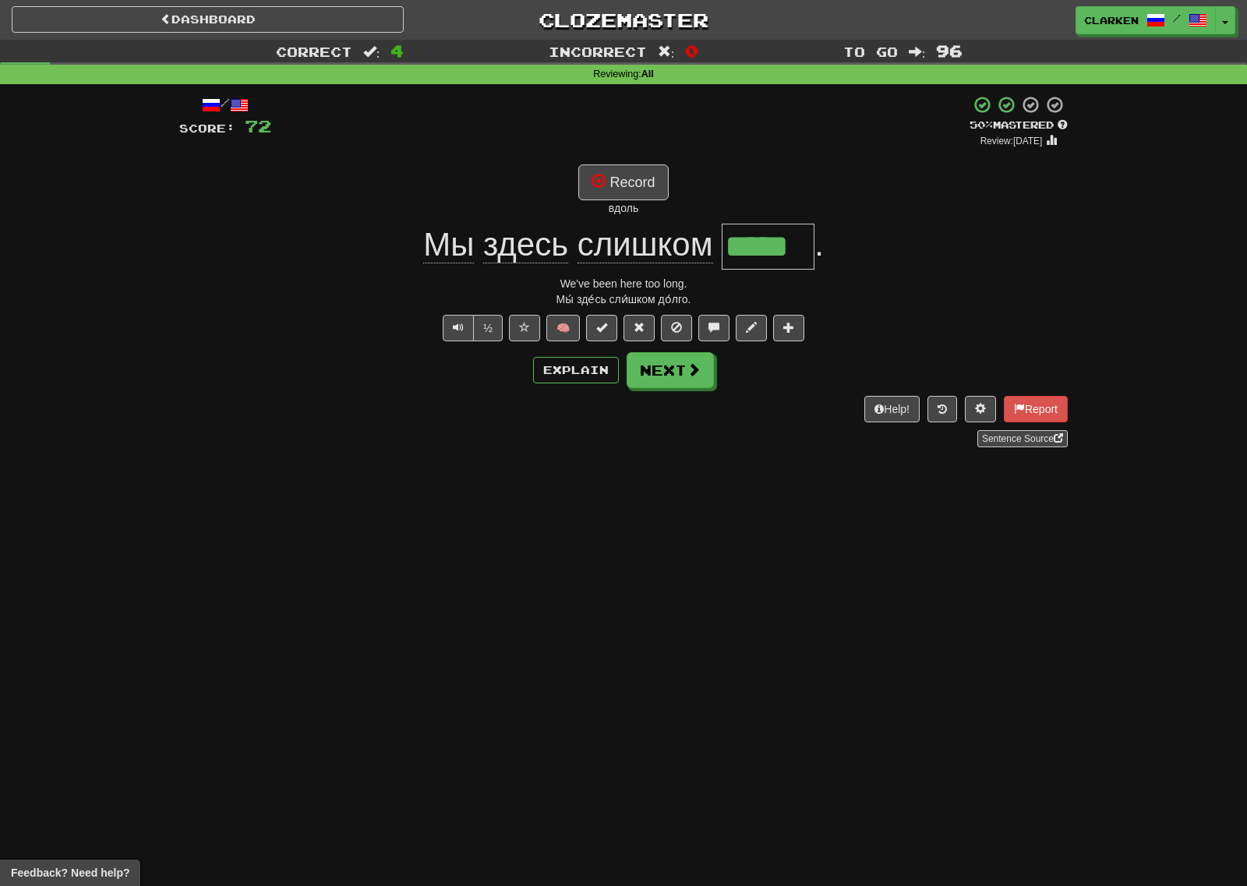
click at [637, 203] on div "вдоль" at bounding box center [623, 208] width 888 height 16
click at [683, 379] on button "Next" at bounding box center [670, 371] width 87 height 36
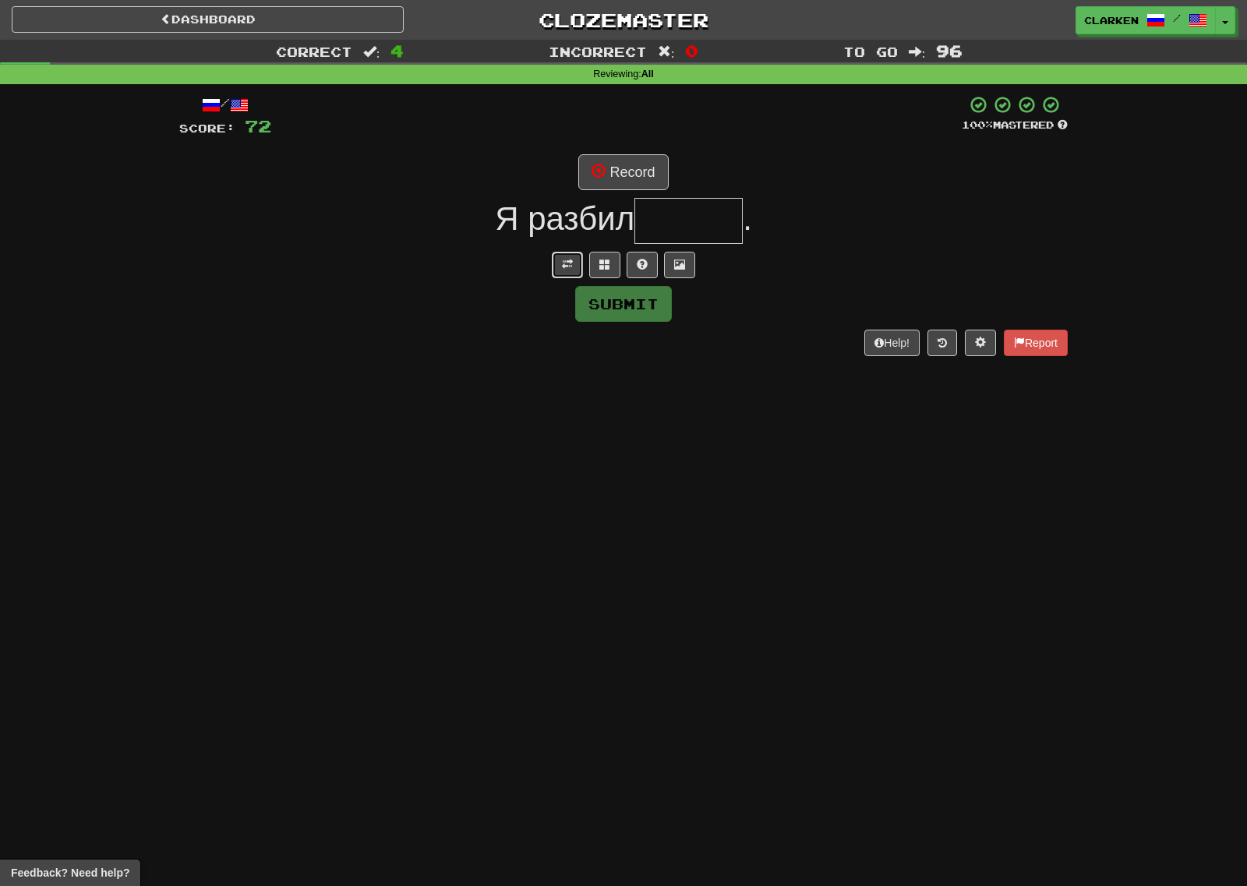
click at [559, 261] on button at bounding box center [567, 265] width 31 height 26
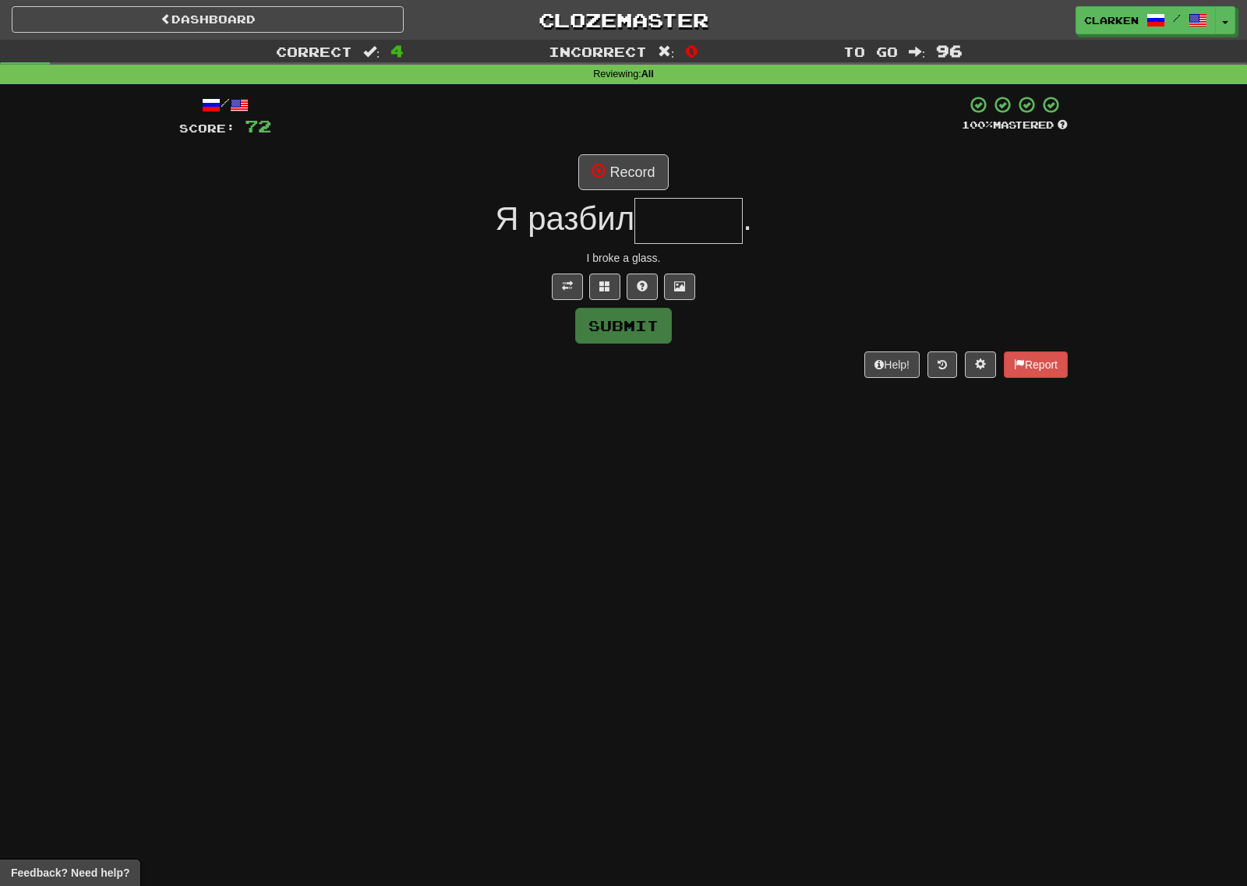
click at [614, 193] on div "/ Score: 72 100 % Mastered Record Я разбил . I broke a glass. Submit Help! Repo…" at bounding box center [623, 236] width 888 height 282
click at [625, 183] on button "Record" at bounding box center [623, 172] width 90 height 36
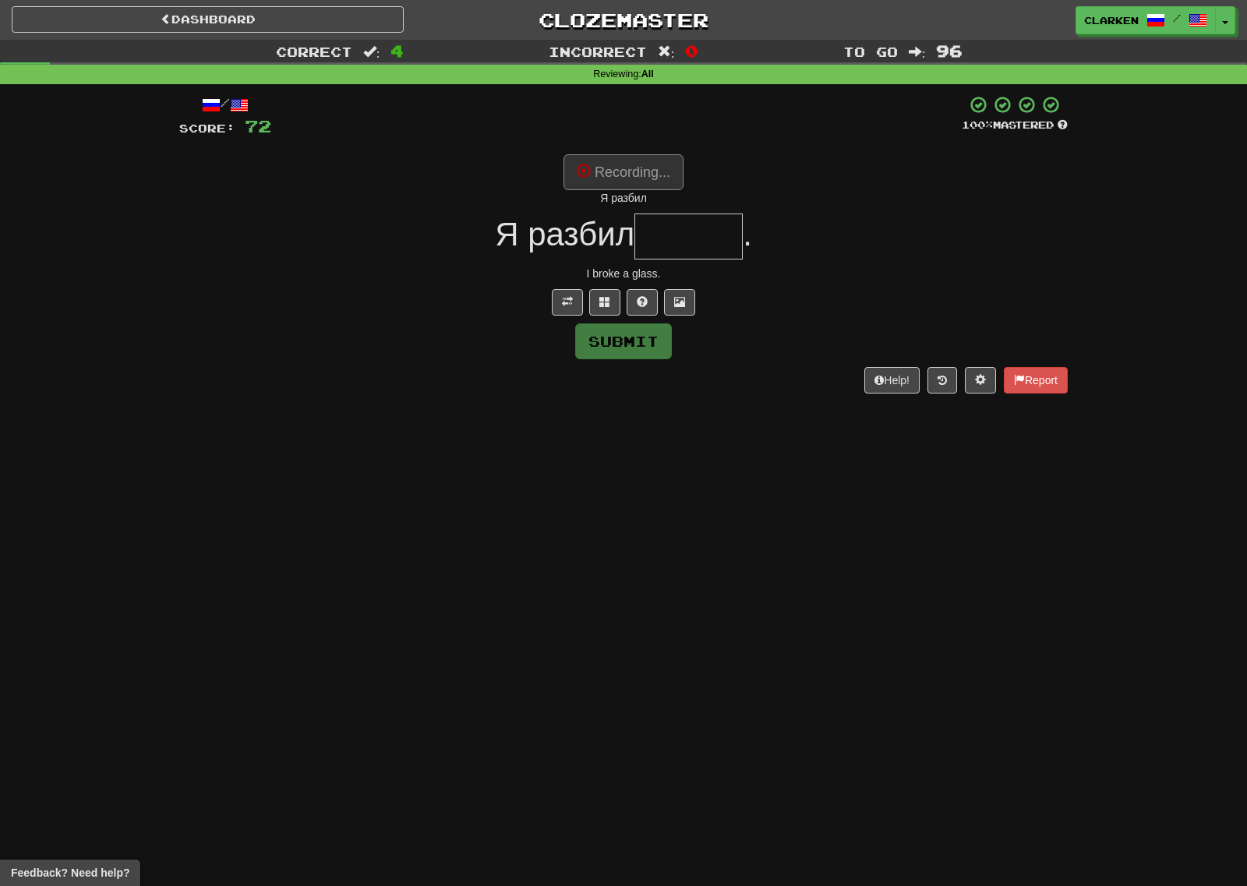
type input "******"
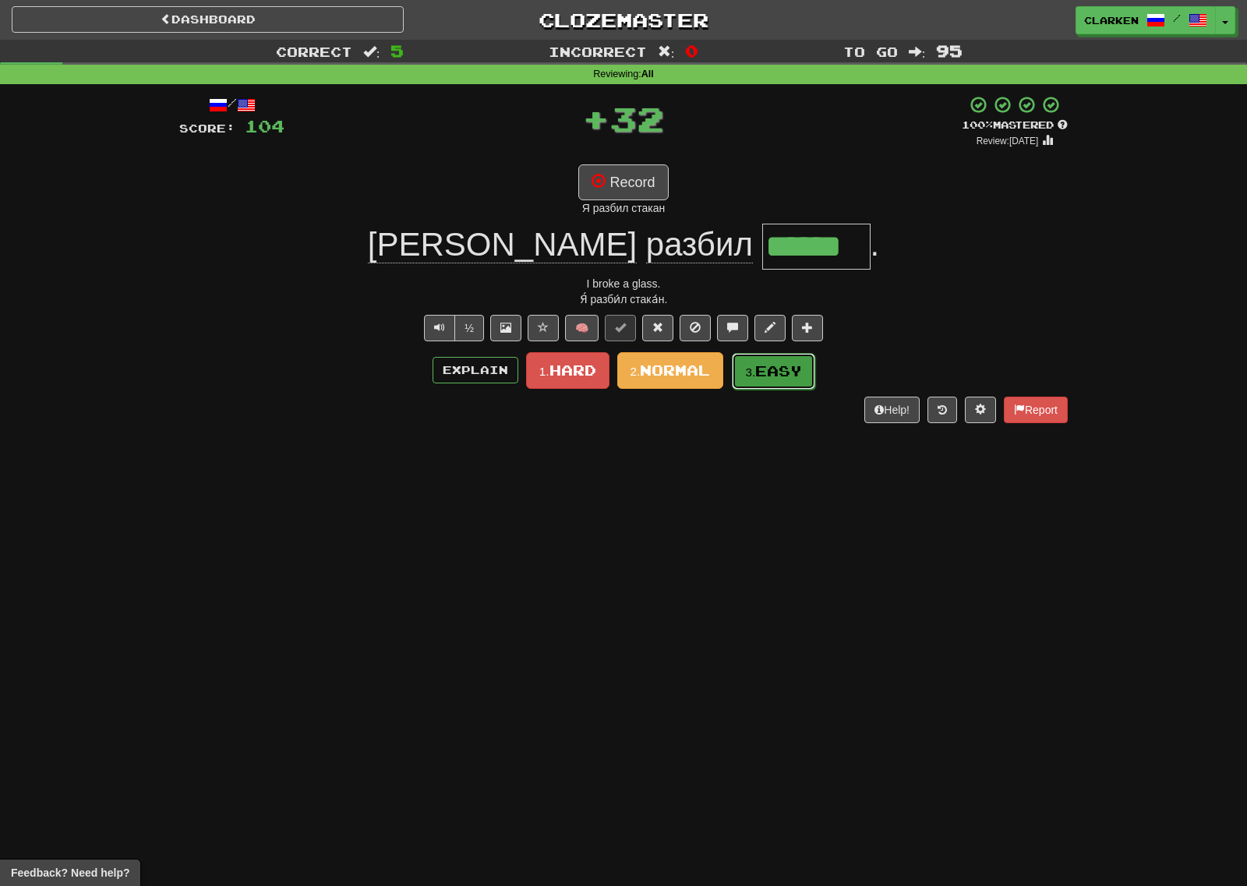
click at [802, 380] on button "3. Easy" at bounding box center [773, 371] width 83 height 37
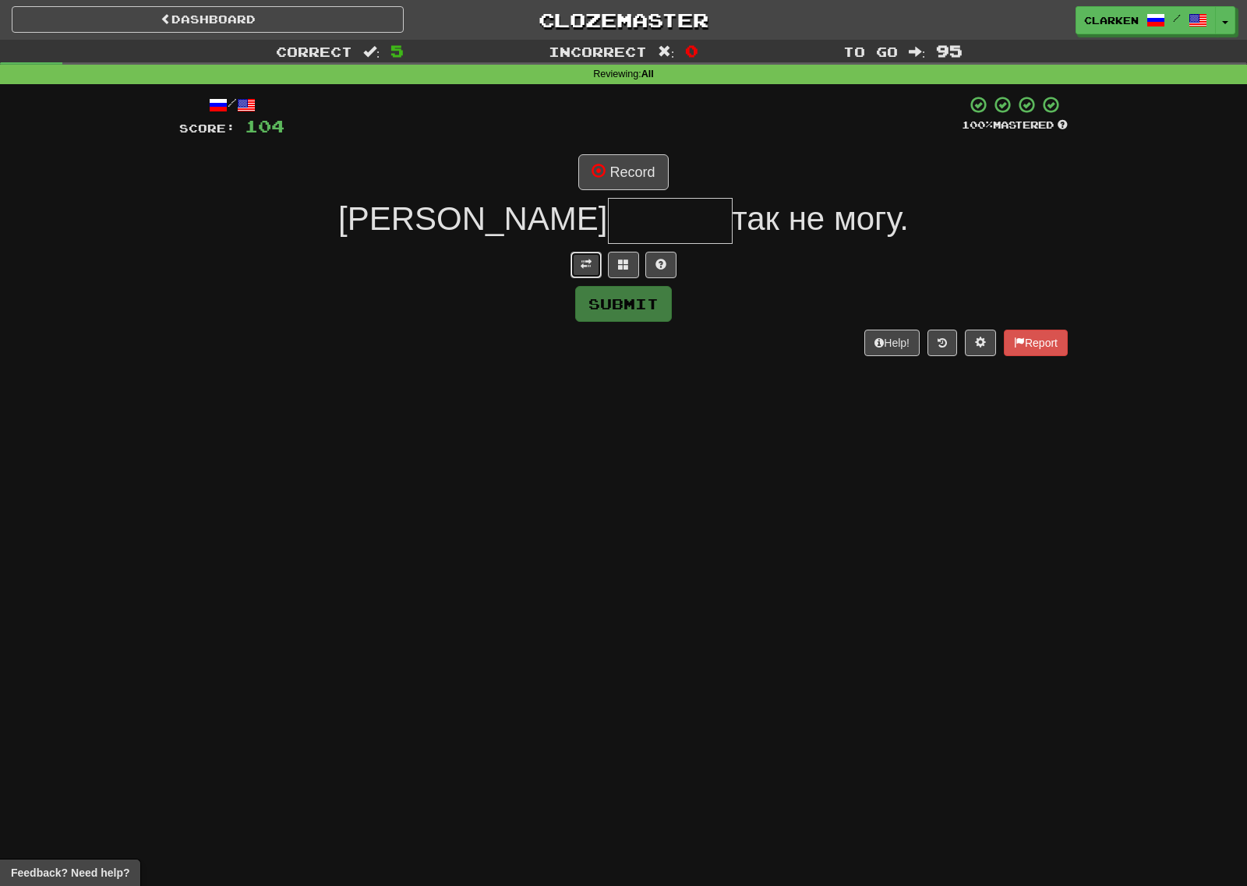
click at [577, 263] on button at bounding box center [585, 265] width 31 height 26
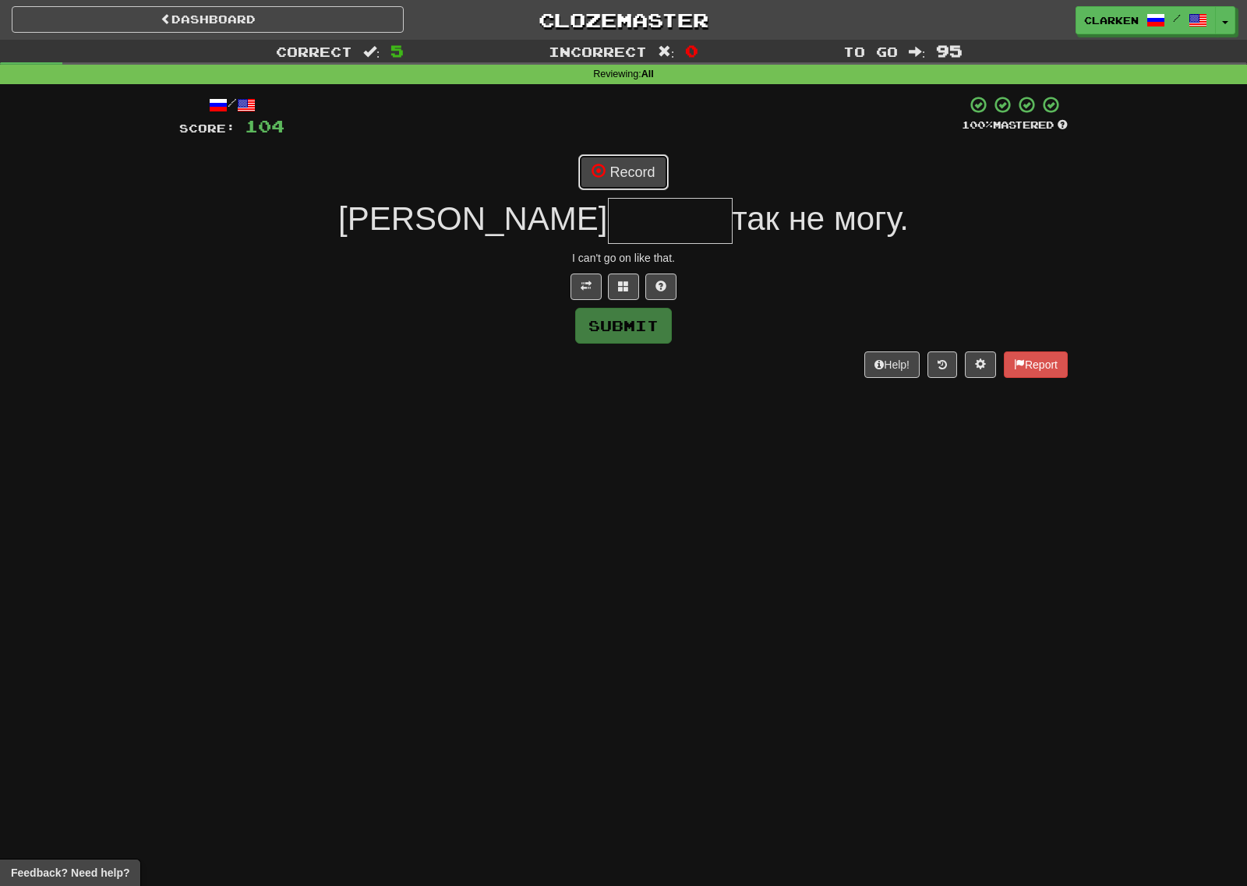
click at [631, 174] on button "Record" at bounding box center [623, 172] width 90 height 36
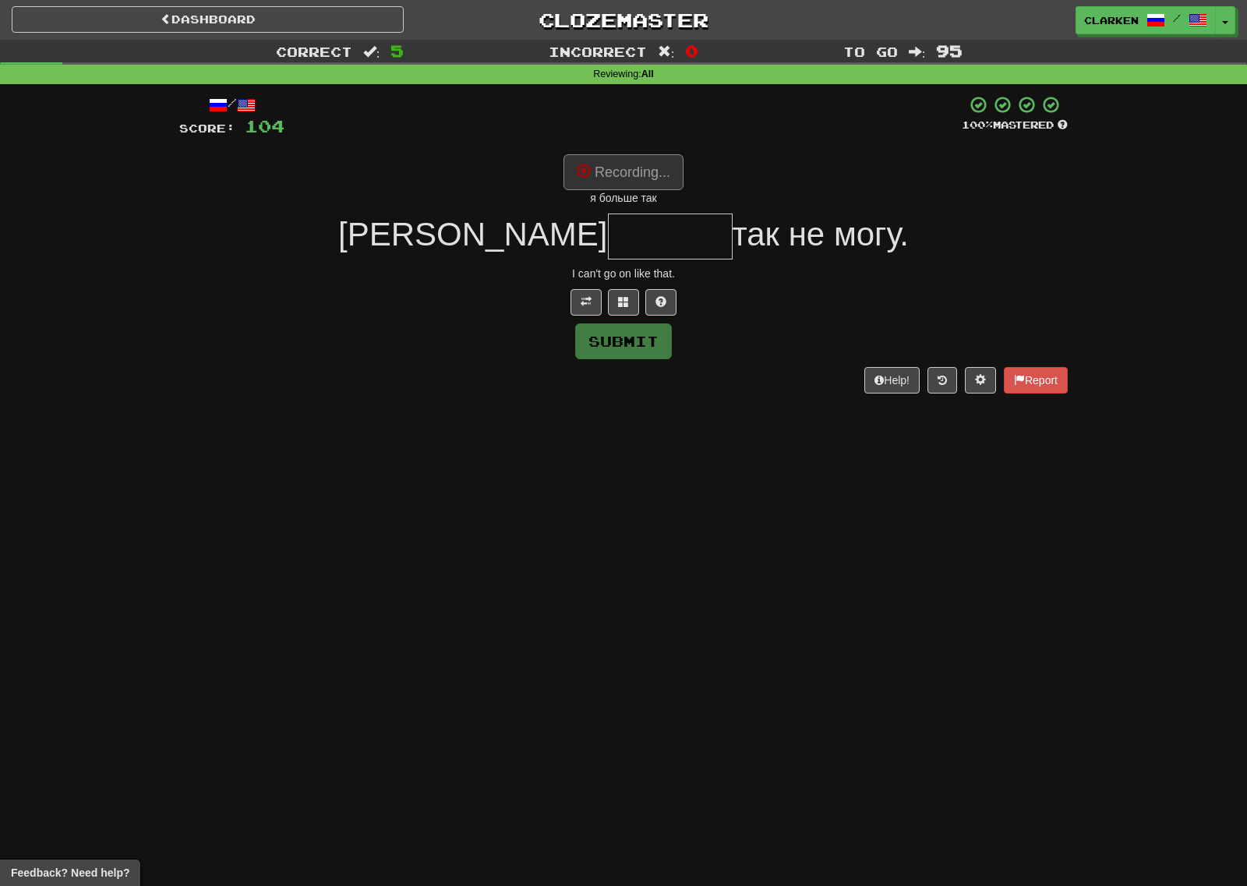
type input "******"
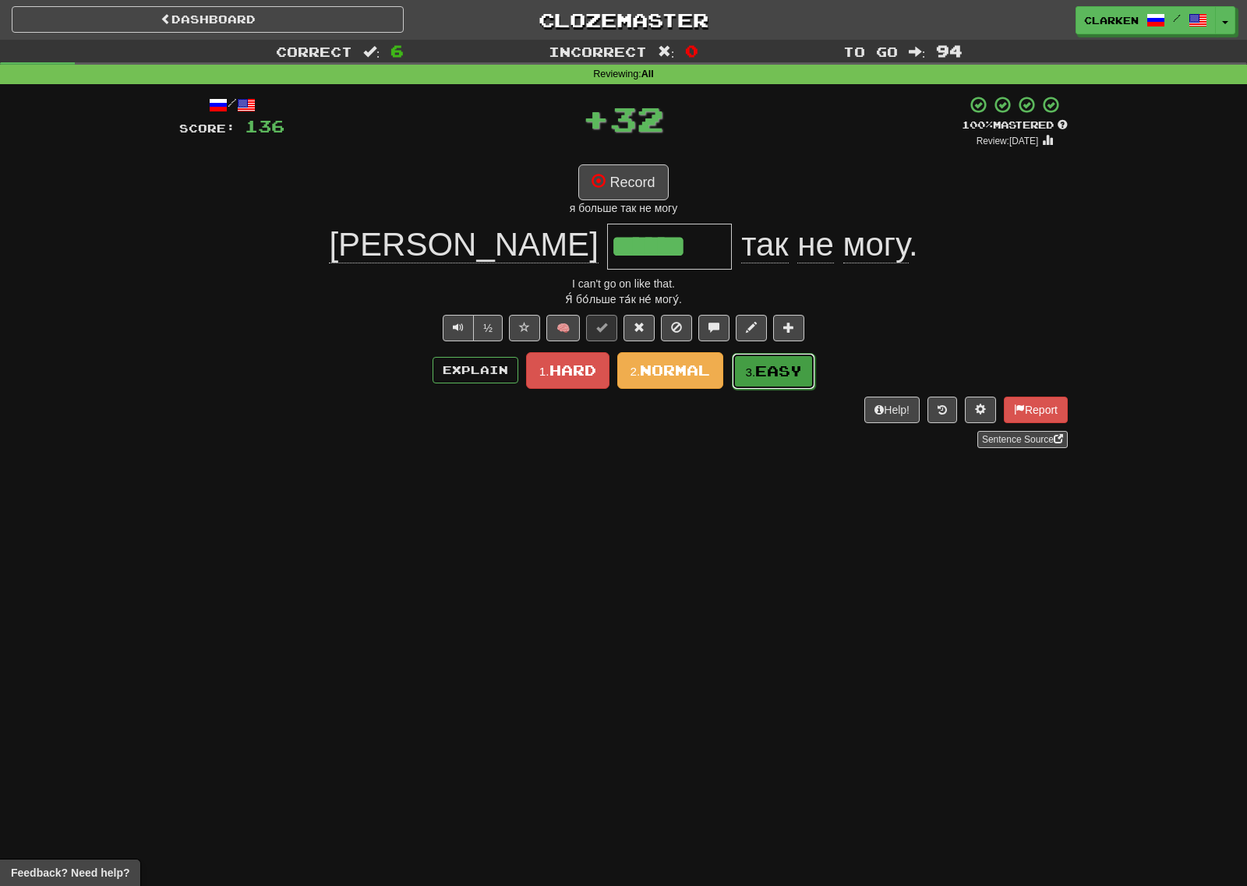
click at [782, 371] on span "Easy" at bounding box center [778, 370] width 47 height 17
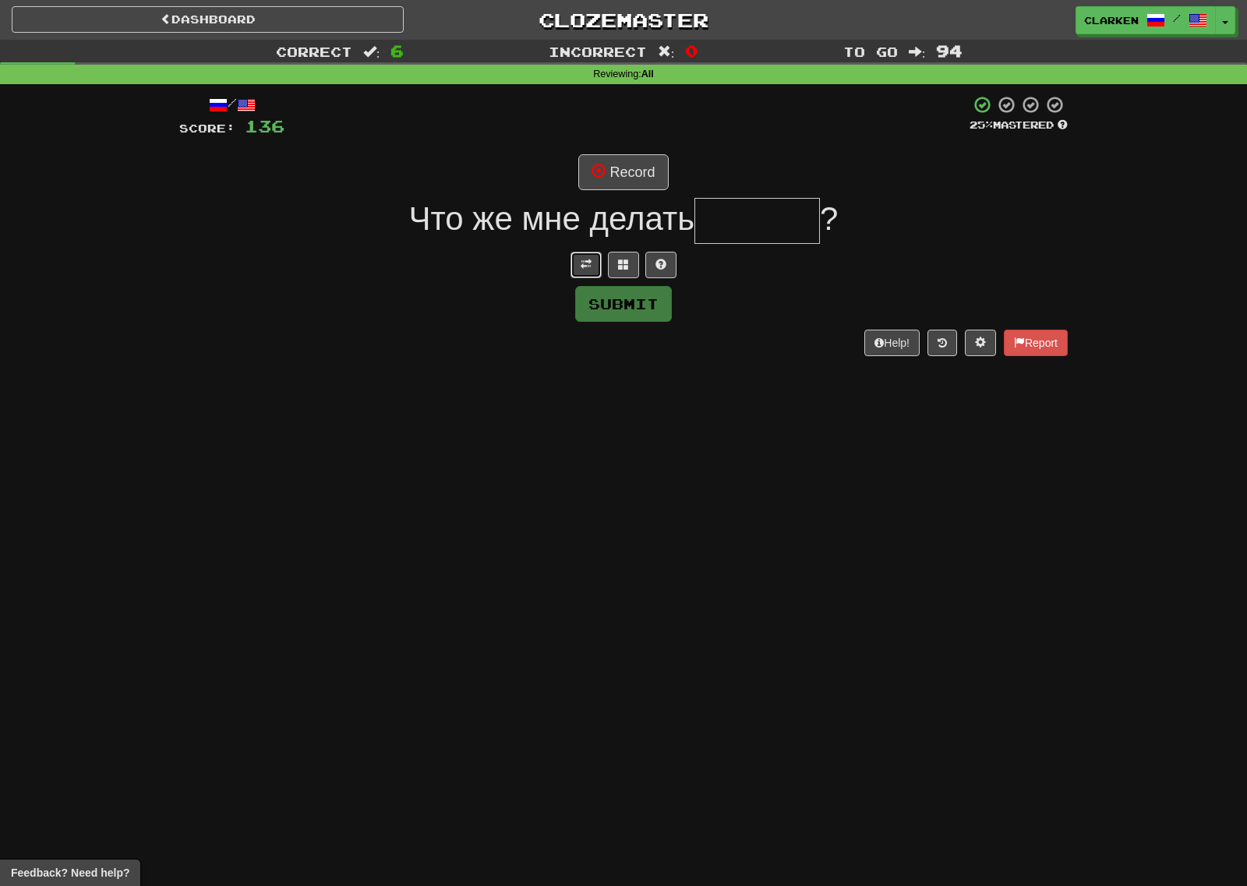
drag, startPoint x: 584, startPoint y: 267, endPoint x: 596, endPoint y: 241, distance: 29.3
click at [585, 267] on span at bounding box center [585, 264] width 11 height 11
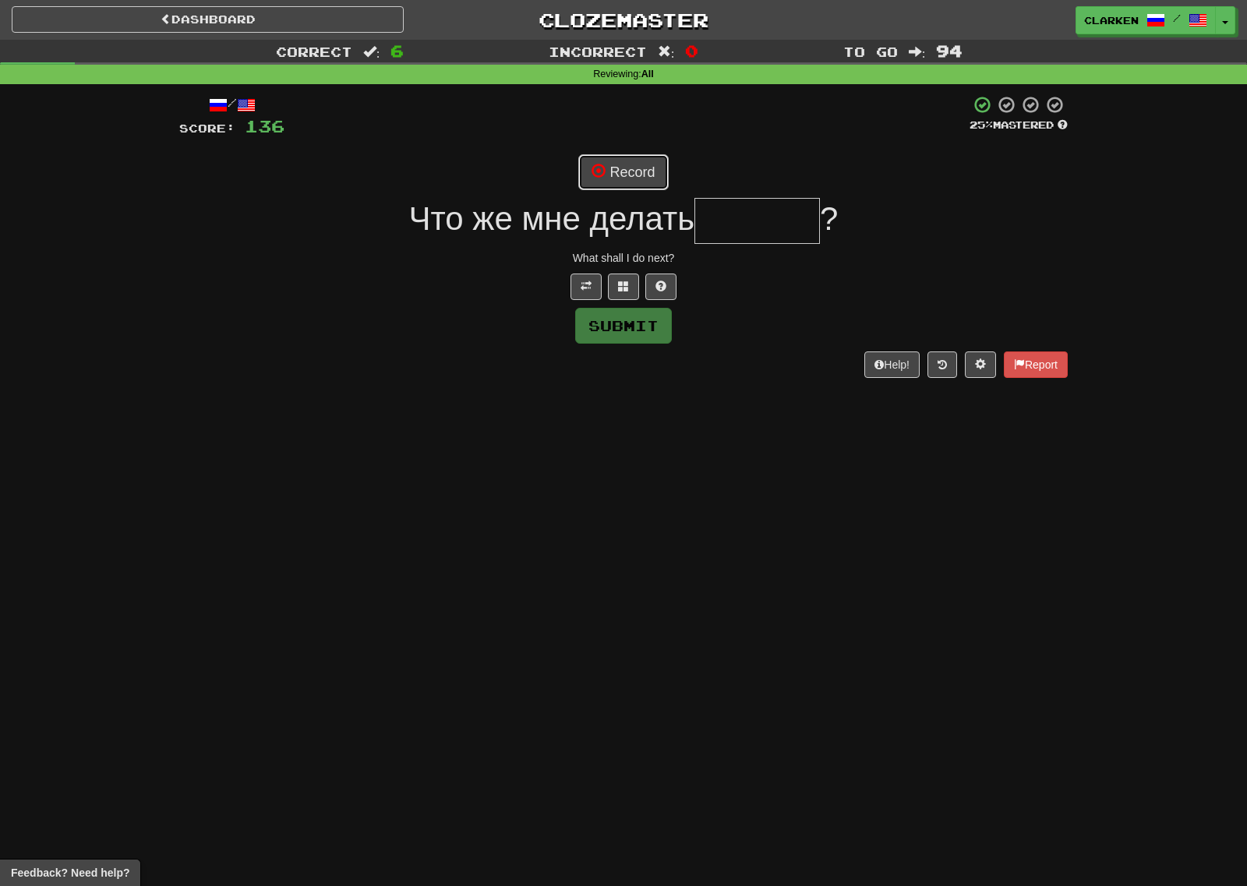
click at [630, 174] on button "Record" at bounding box center [623, 172] width 90 height 36
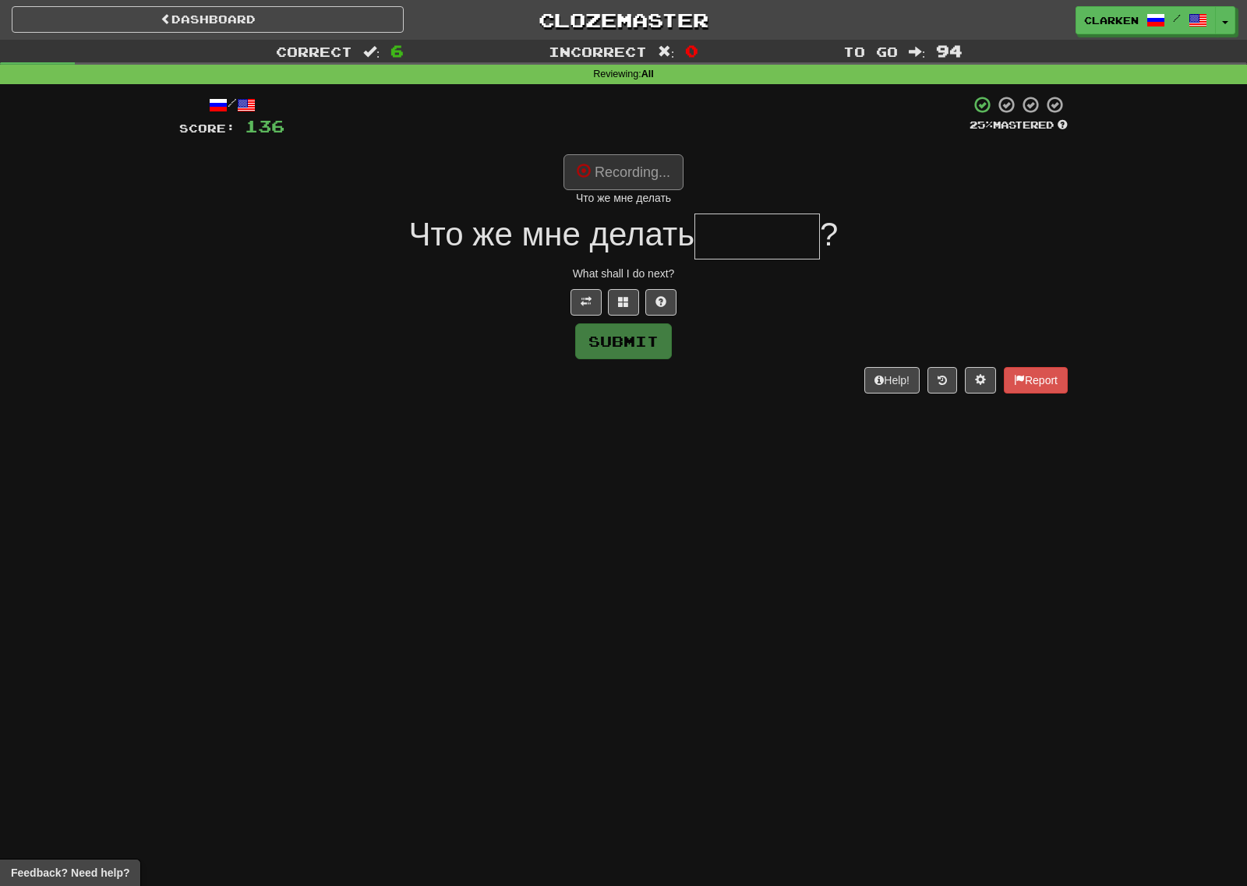
type input "******"
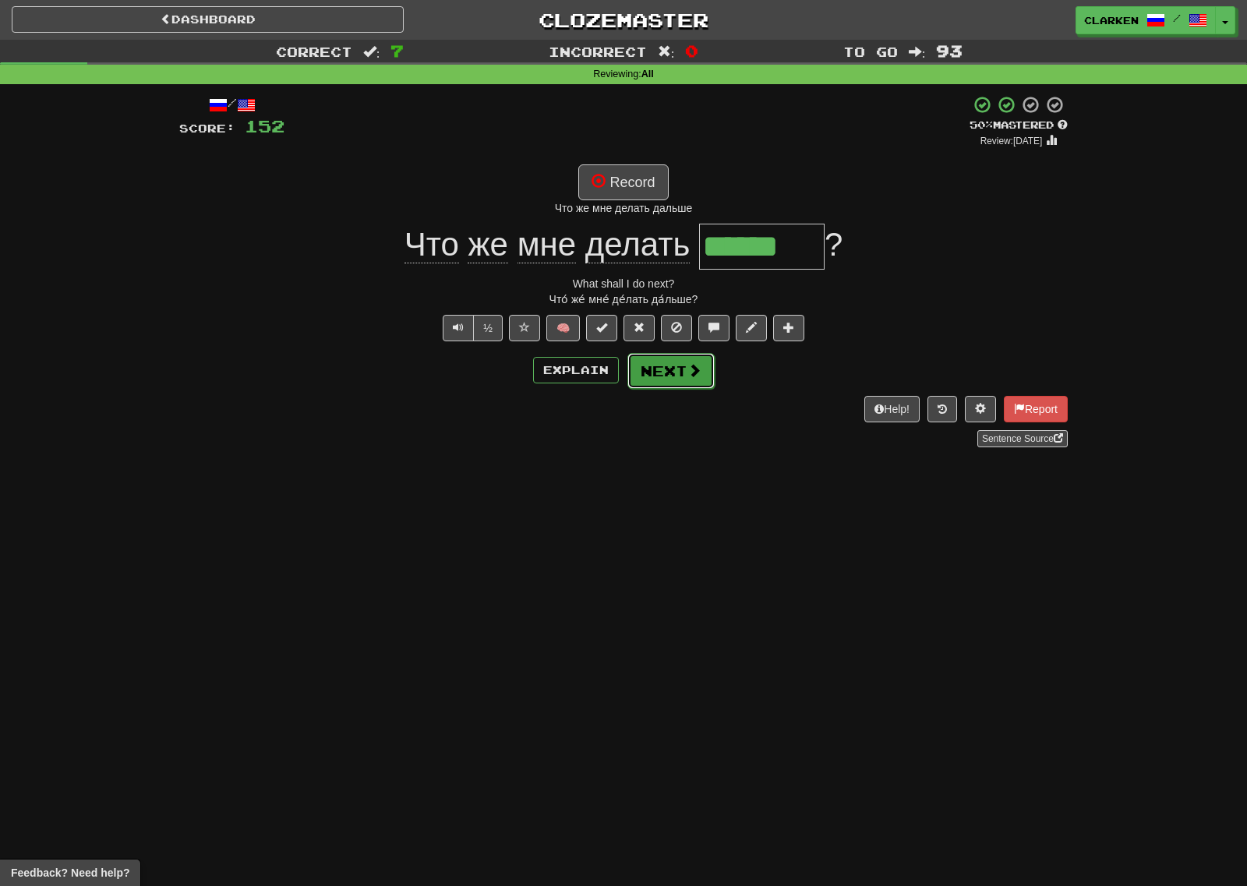
click at [683, 368] on button "Next" at bounding box center [670, 371] width 87 height 36
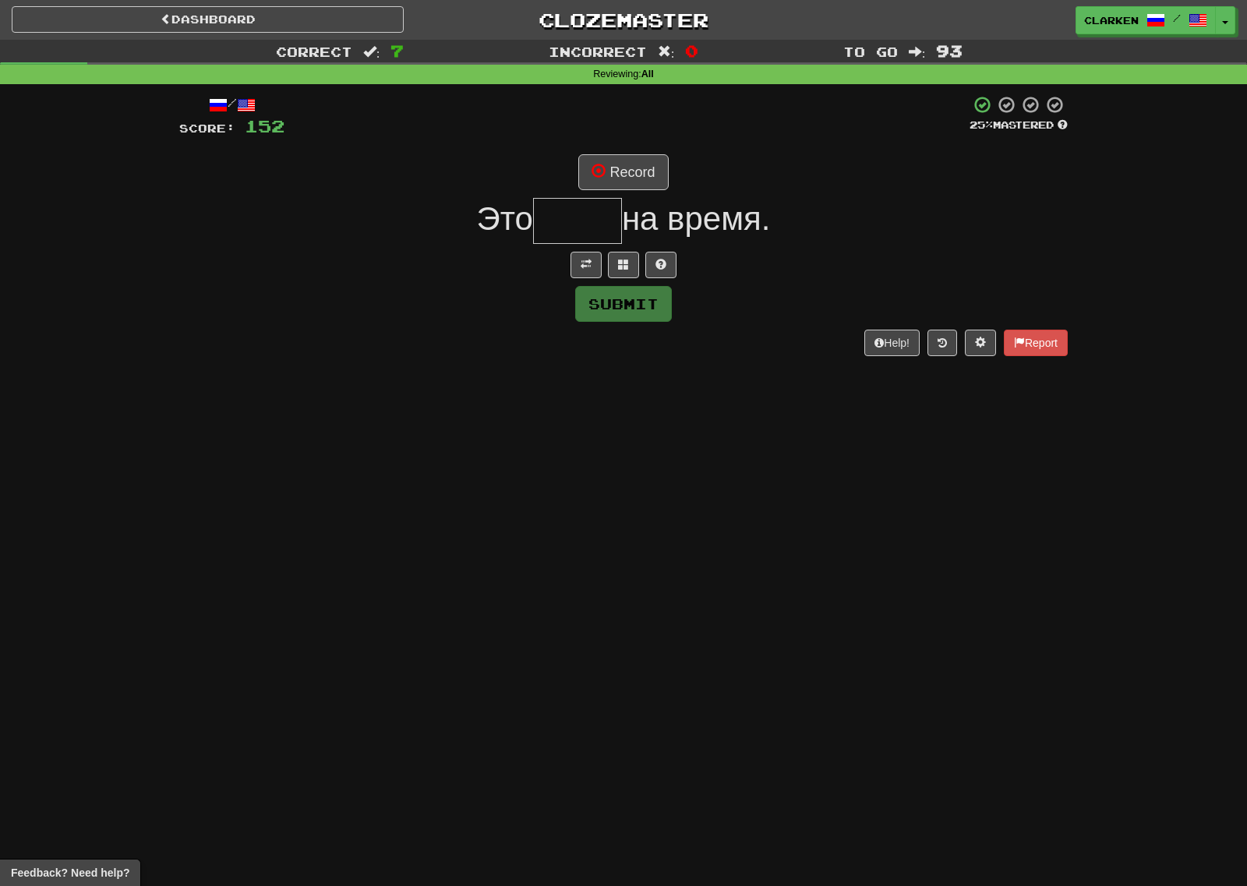
click at [564, 256] on div at bounding box center [623, 265] width 888 height 26
click at [581, 259] on span at bounding box center [585, 264] width 11 height 11
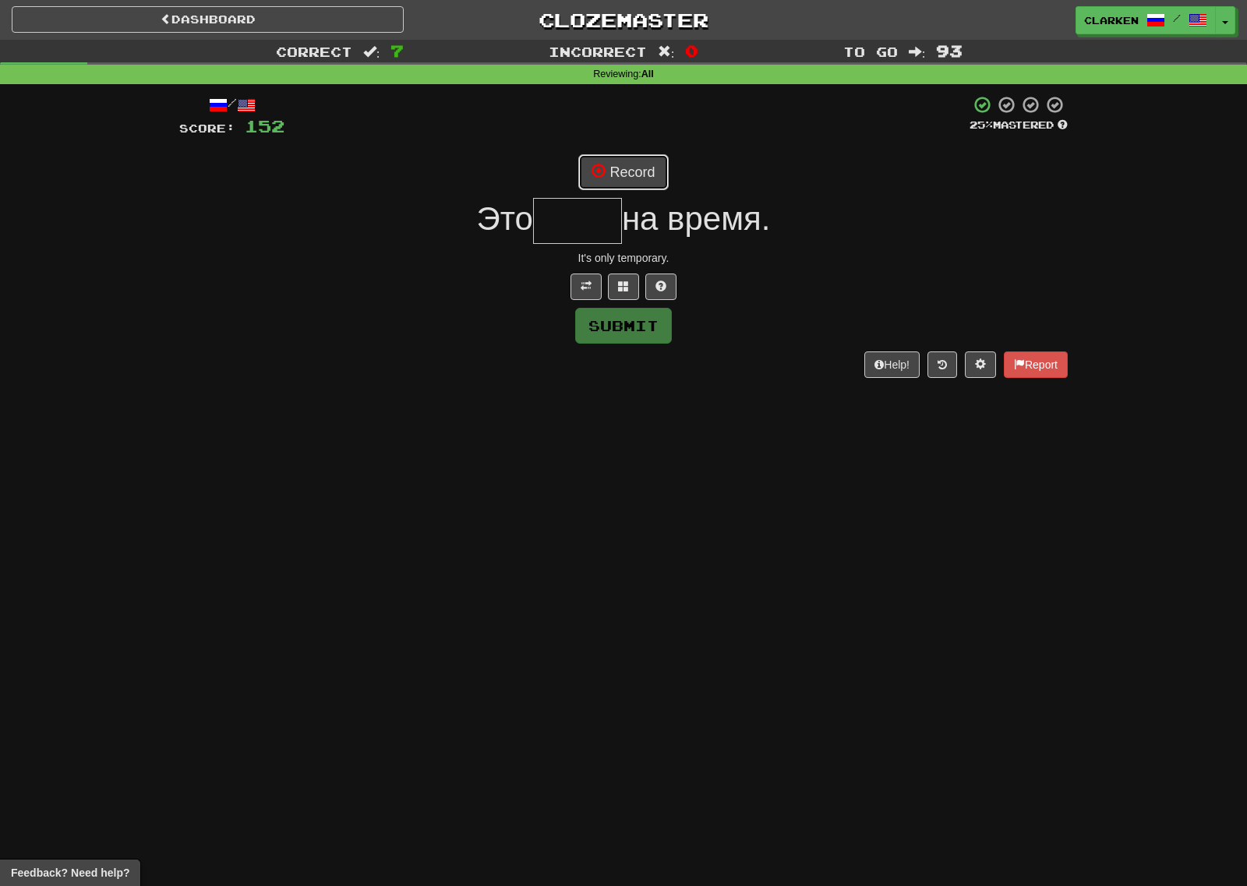
click at [640, 175] on button "Record" at bounding box center [623, 172] width 90 height 36
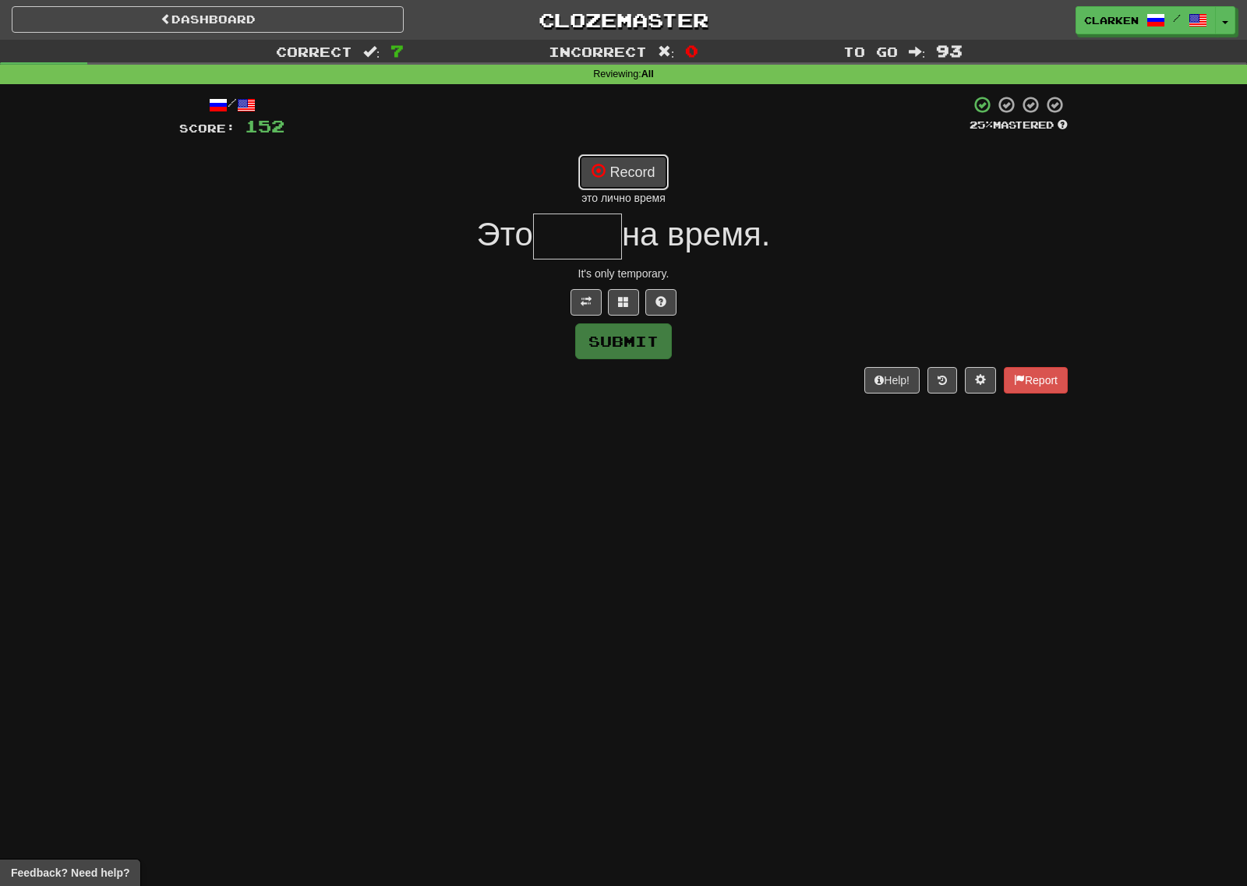
click at [643, 173] on button "Record" at bounding box center [623, 172] width 90 height 36
type input "****"
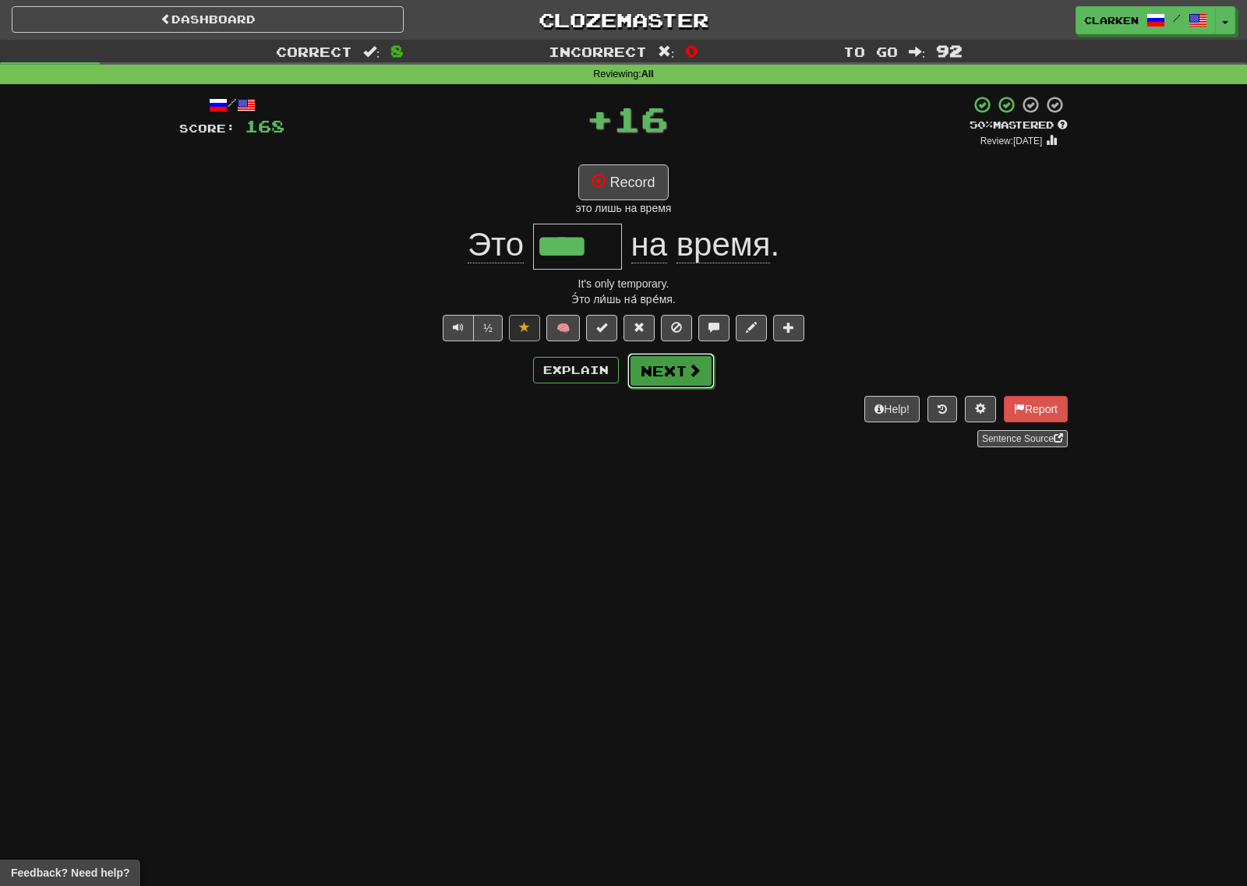
click at [690, 369] on span at bounding box center [694, 370] width 14 height 14
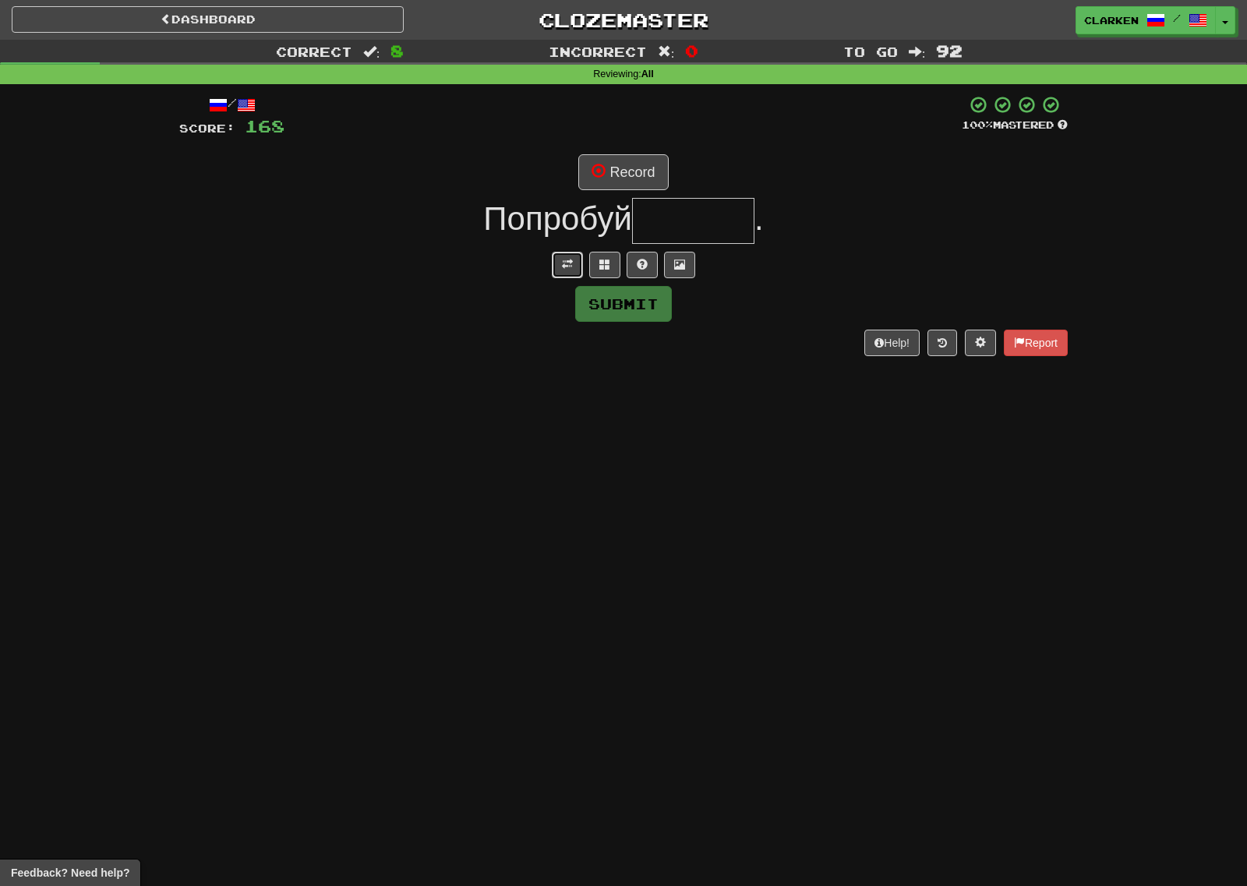
click at [567, 265] on span at bounding box center [567, 264] width 11 height 11
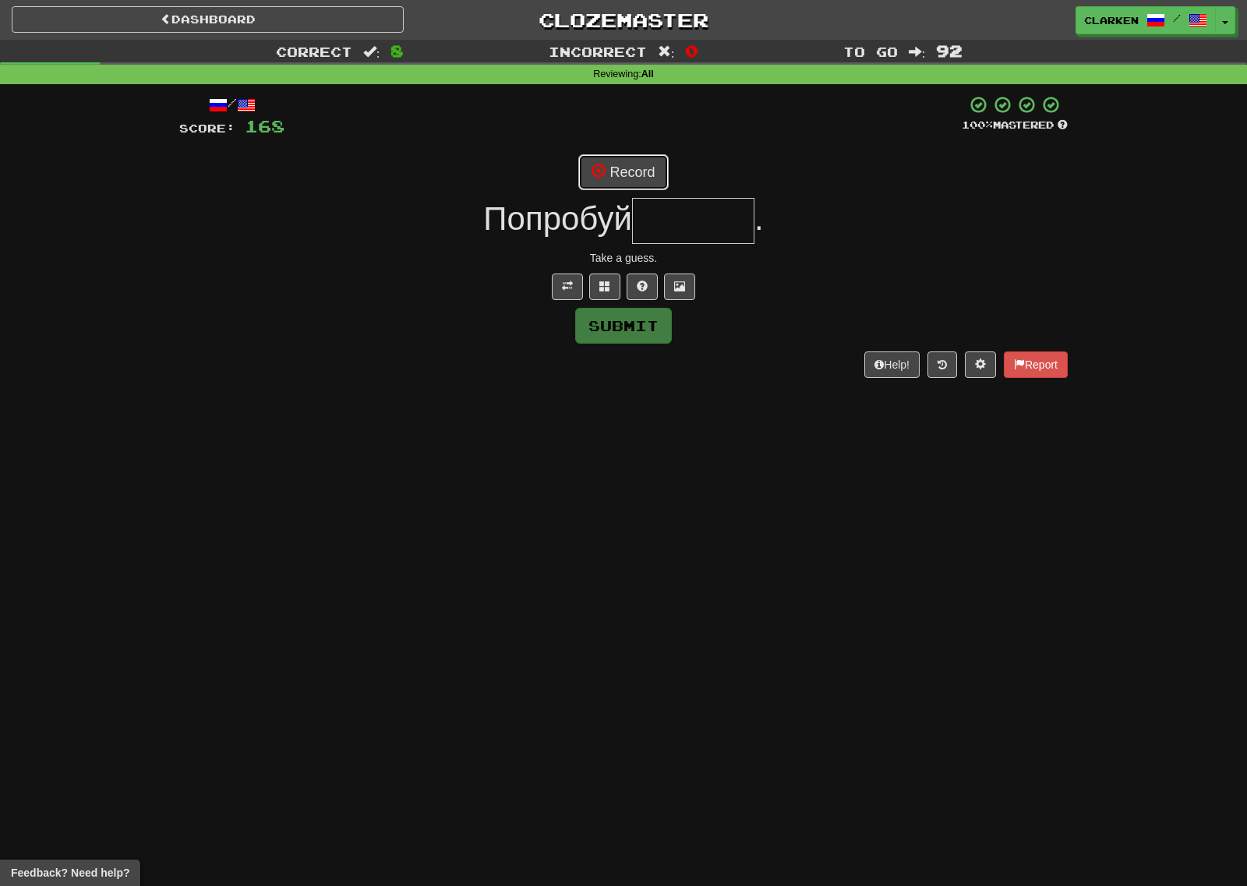
click at [626, 172] on button "Record" at bounding box center [623, 172] width 90 height 36
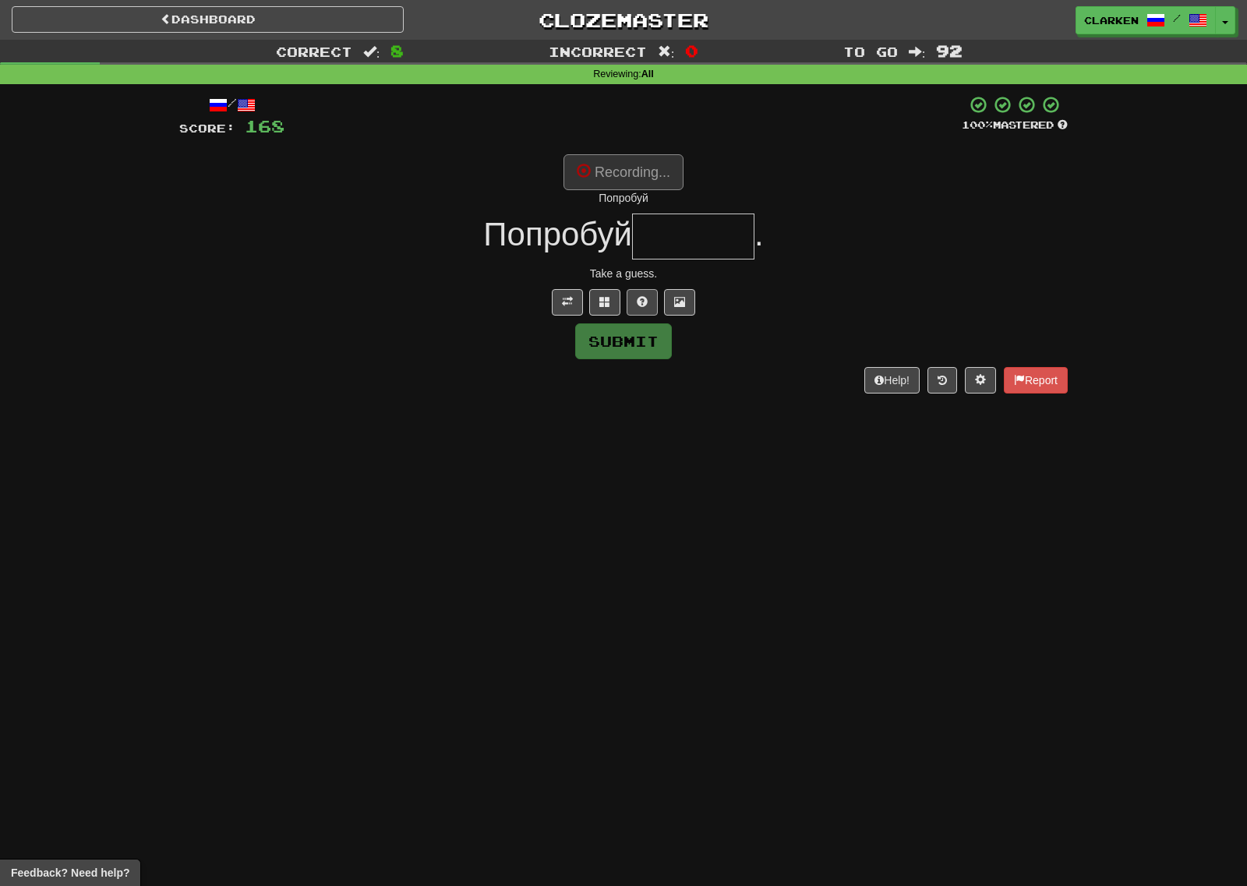
type input "*******"
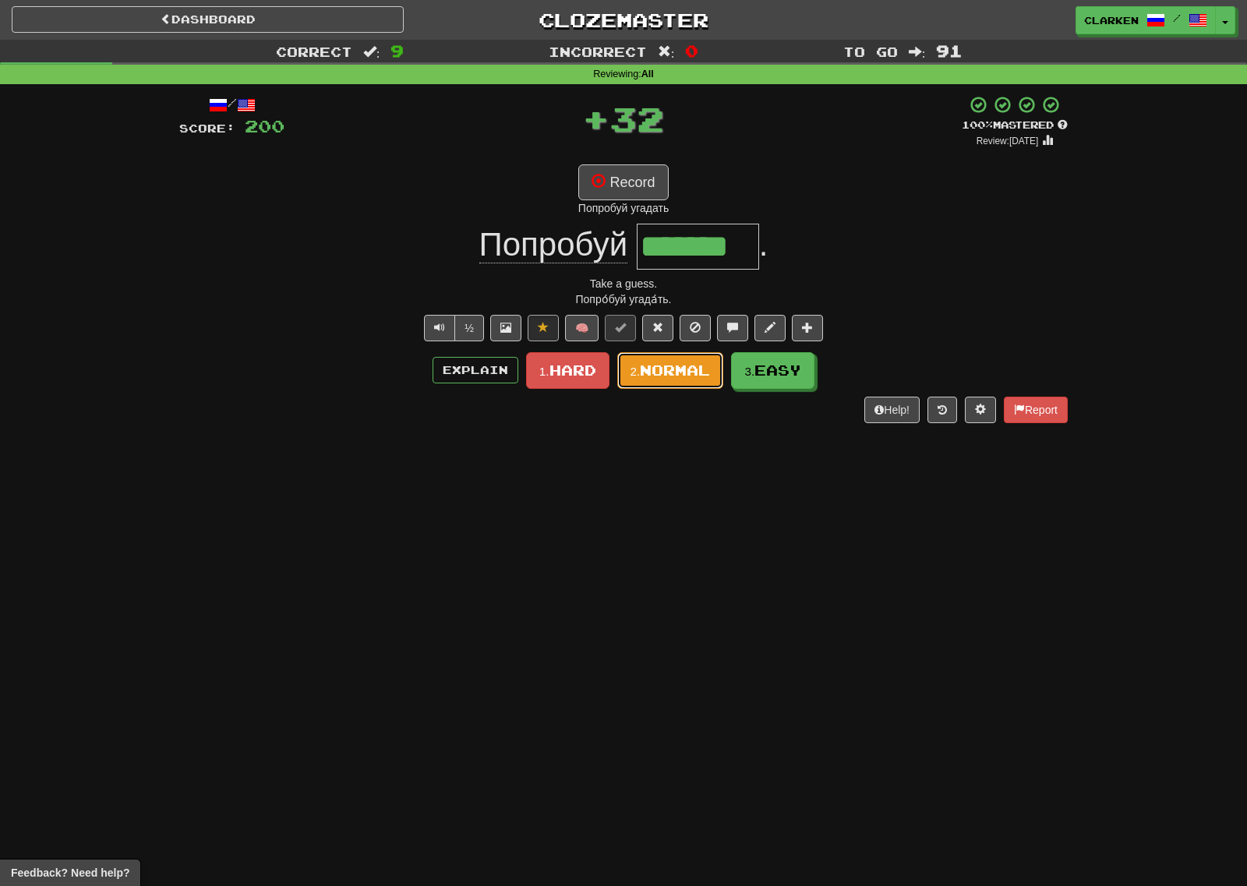
click at [693, 379] on button "2. Normal" at bounding box center [670, 370] width 107 height 37
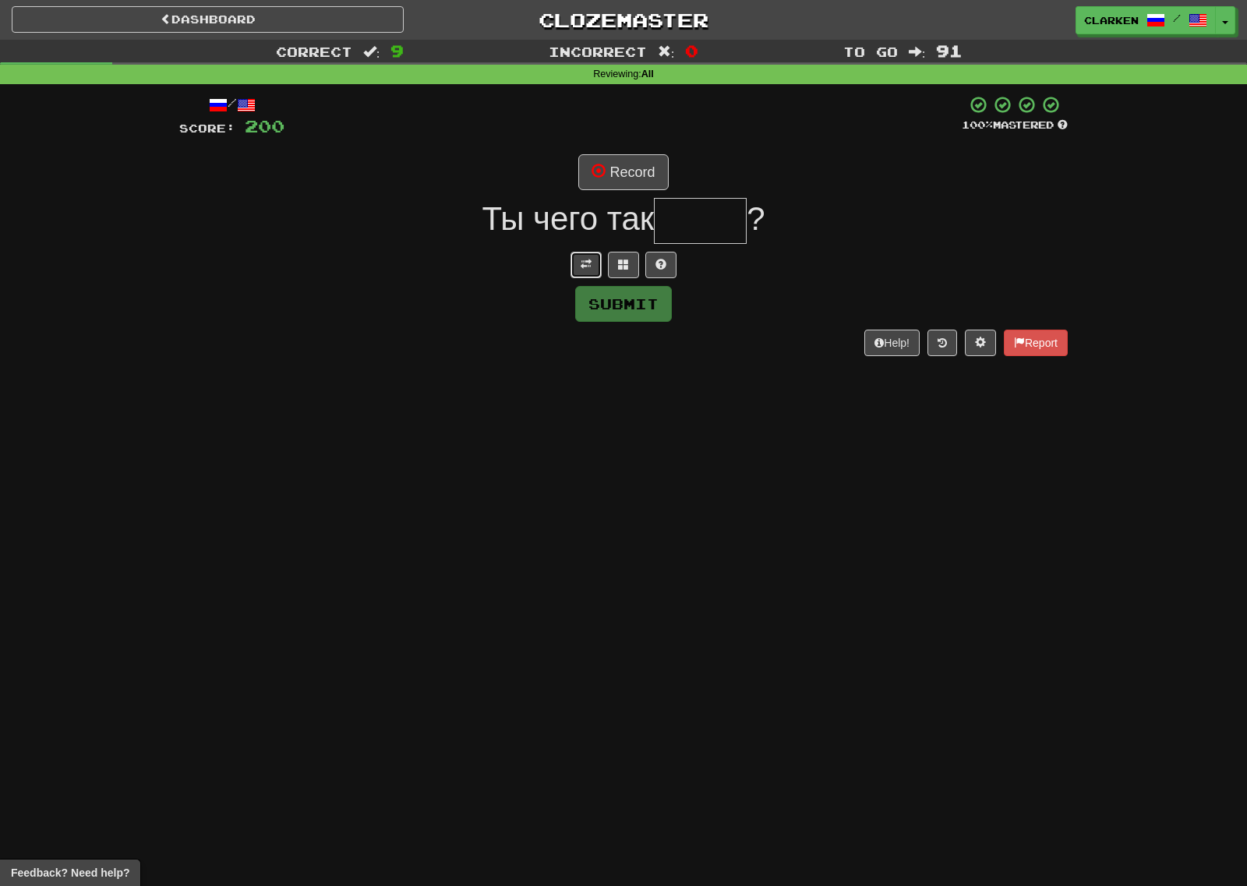
click at [581, 267] on span at bounding box center [585, 264] width 11 height 11
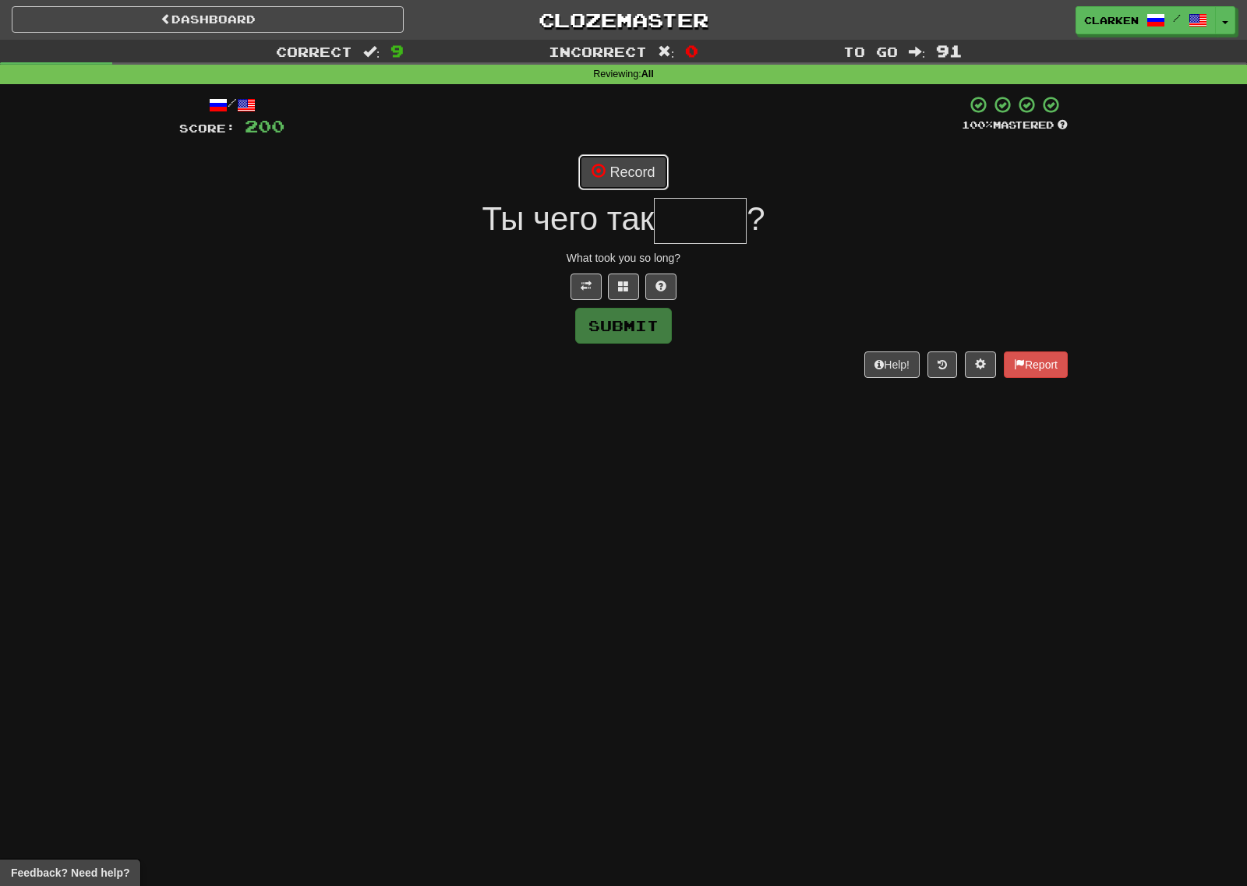
click at [638, 172] on button "Record" at bounding box center [623, 172] width 90 height 36
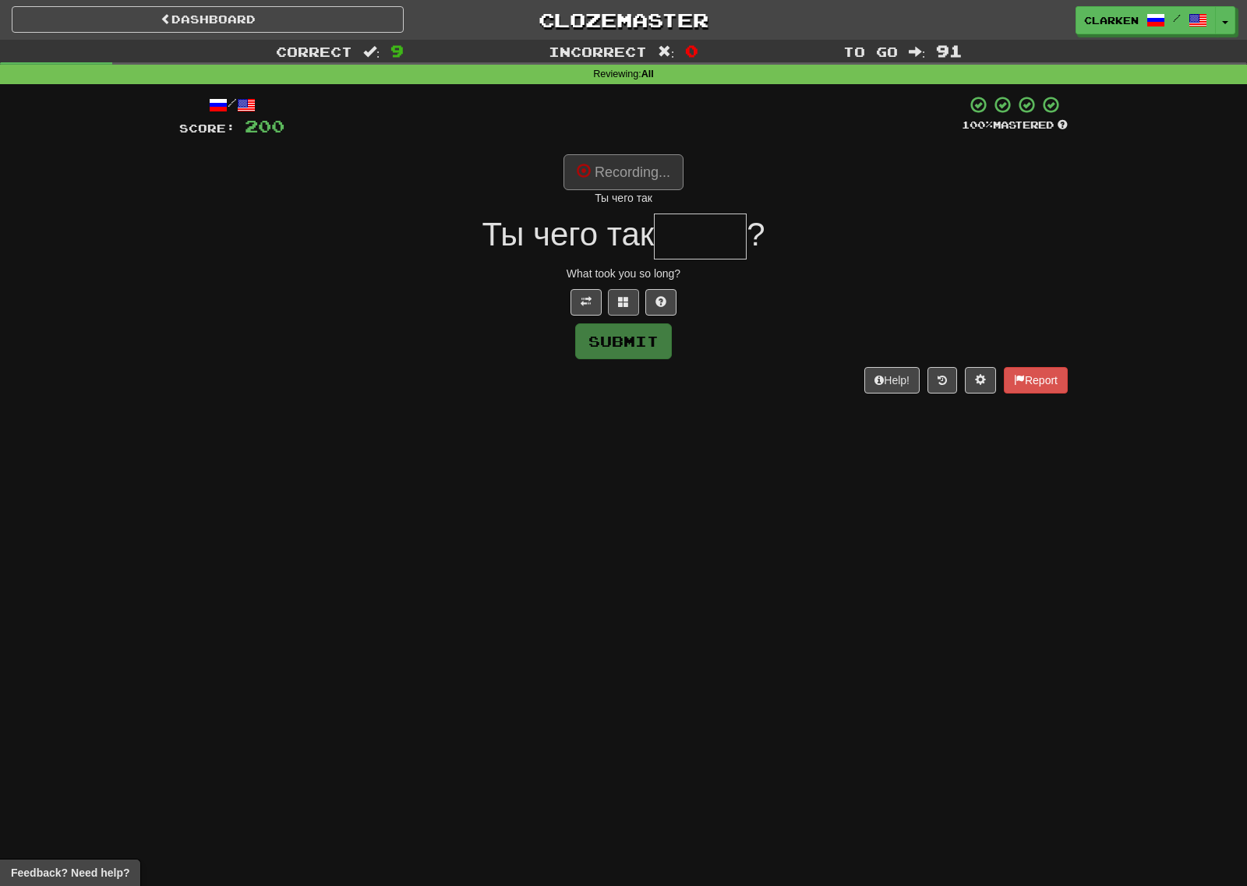
type input "*****"
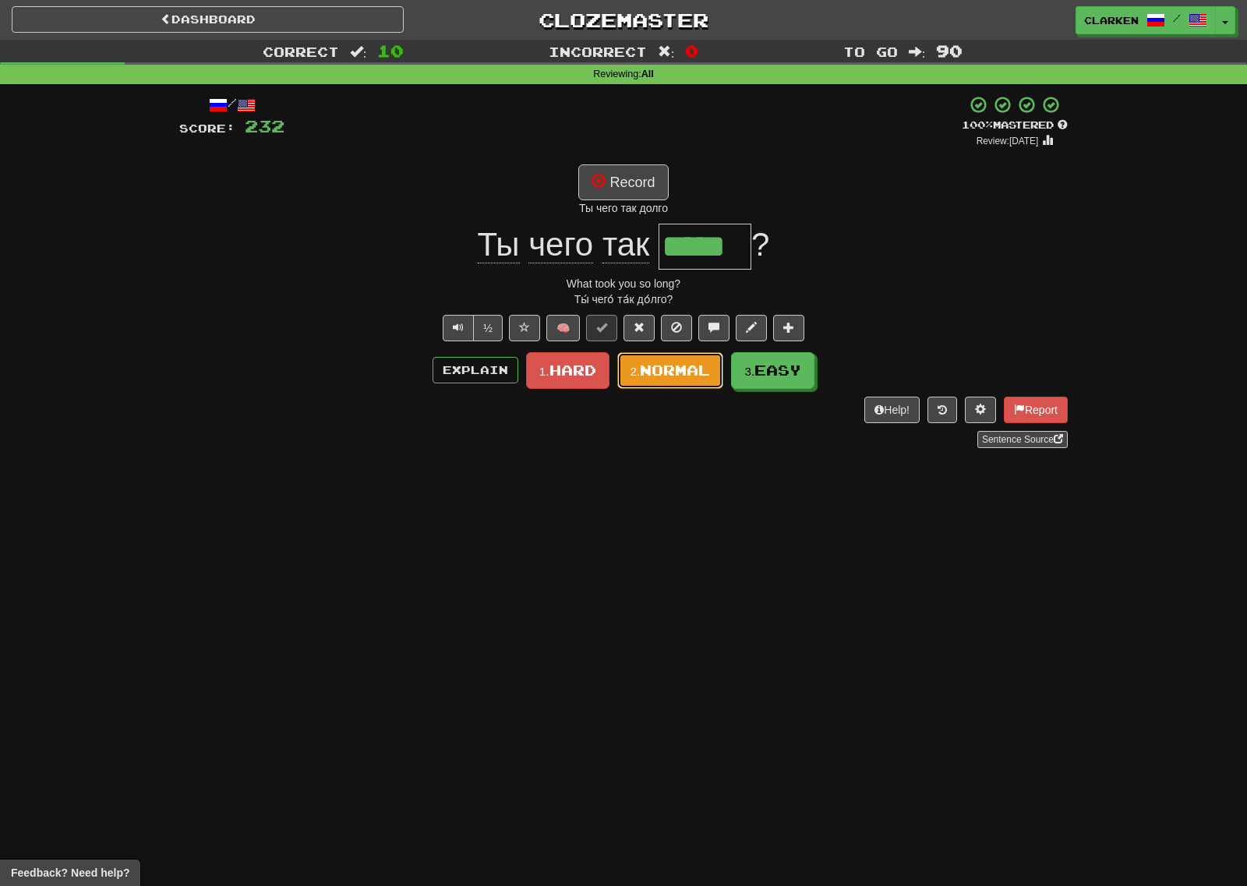
click at [700, 368] on span "Normal" at bounding box center [675, 370] width 70 height 17
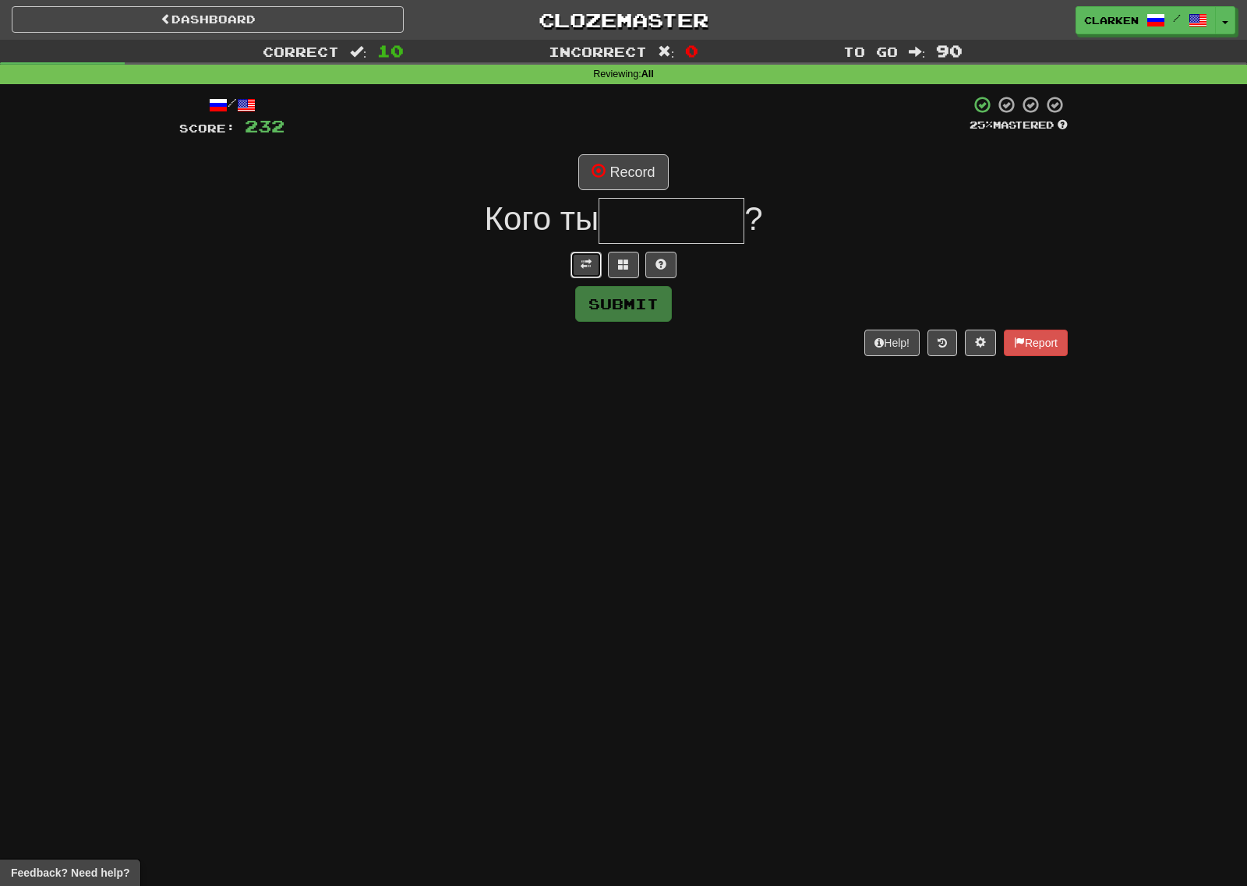
click at [573, 270] on button at bounding box center [585, 265] width 31 height 26
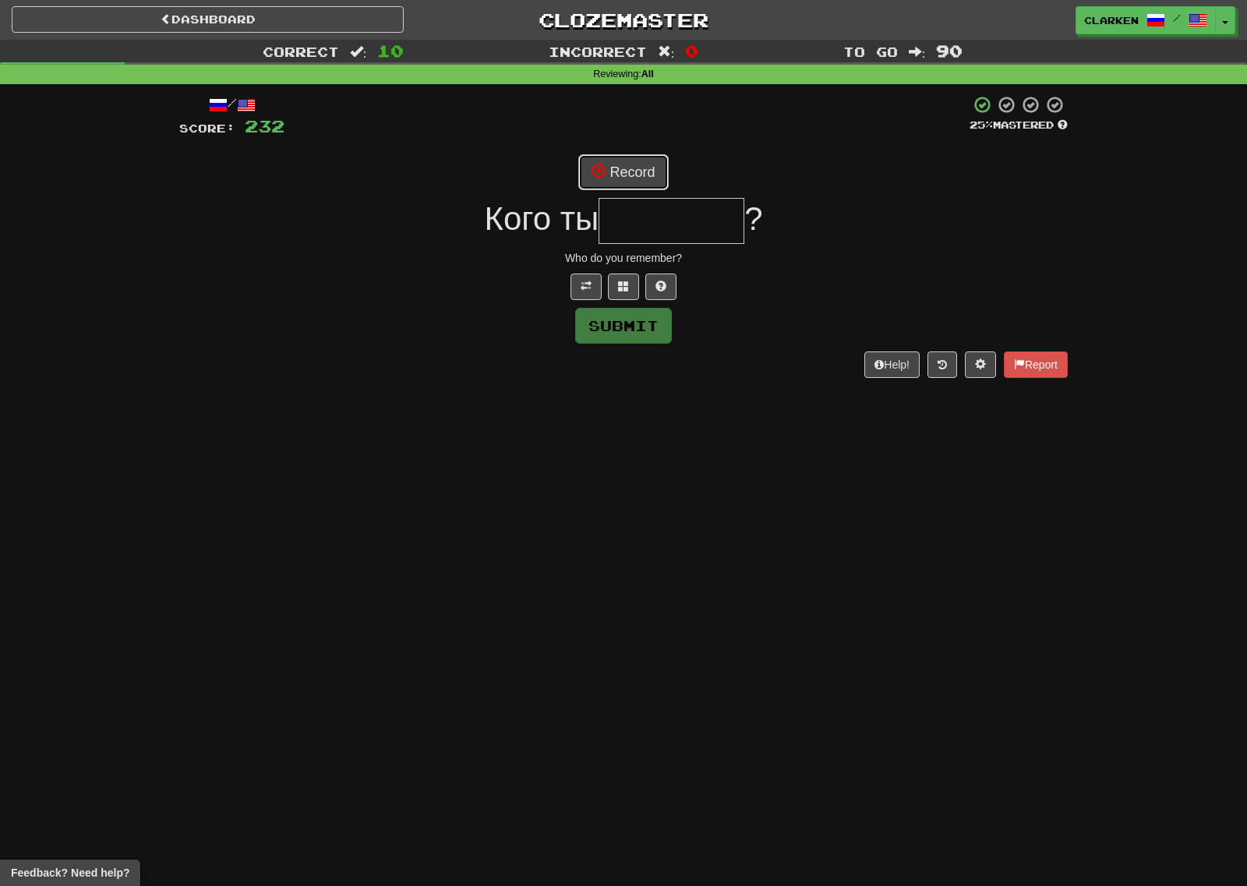
click at [625, 171] on button "Record" at bounding box center [623, 172] width 90 height 36
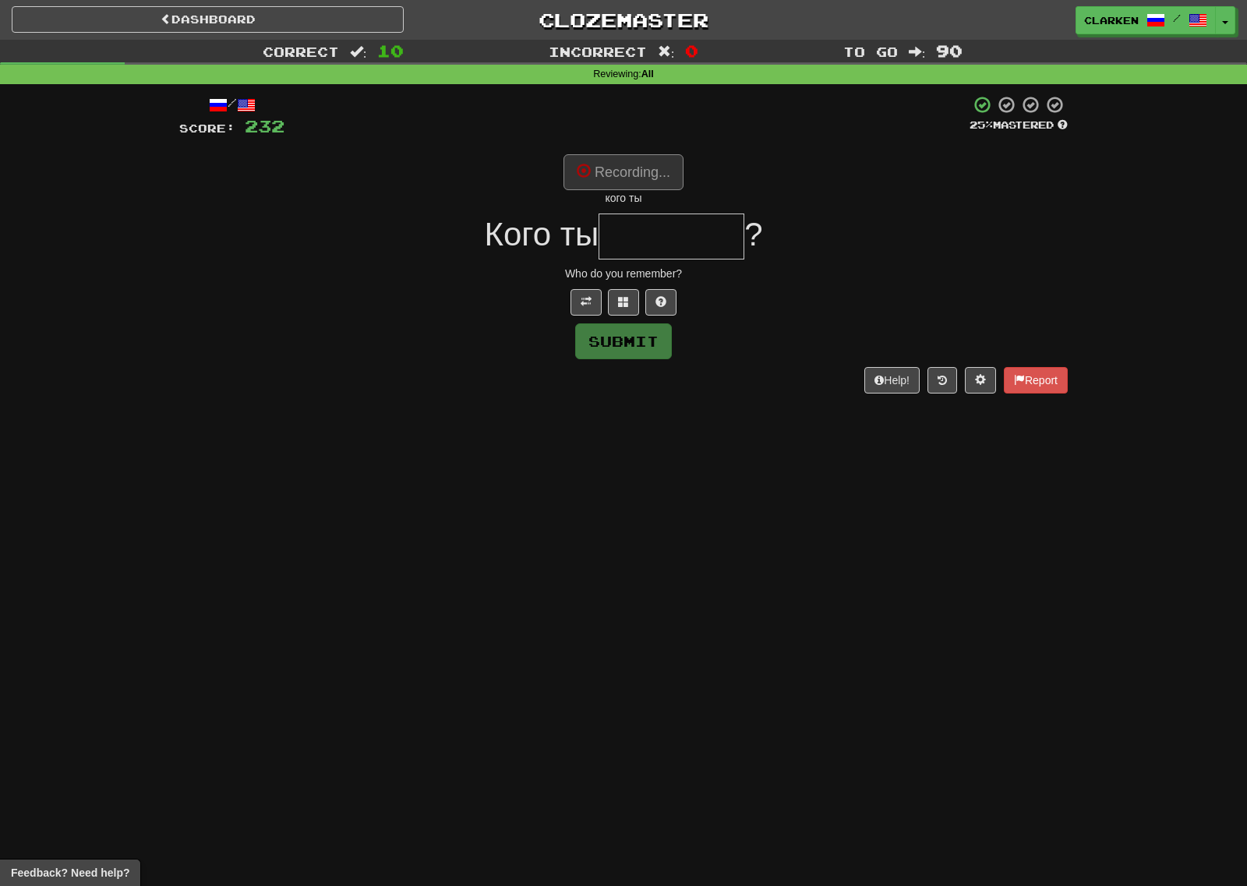
type input "*******"
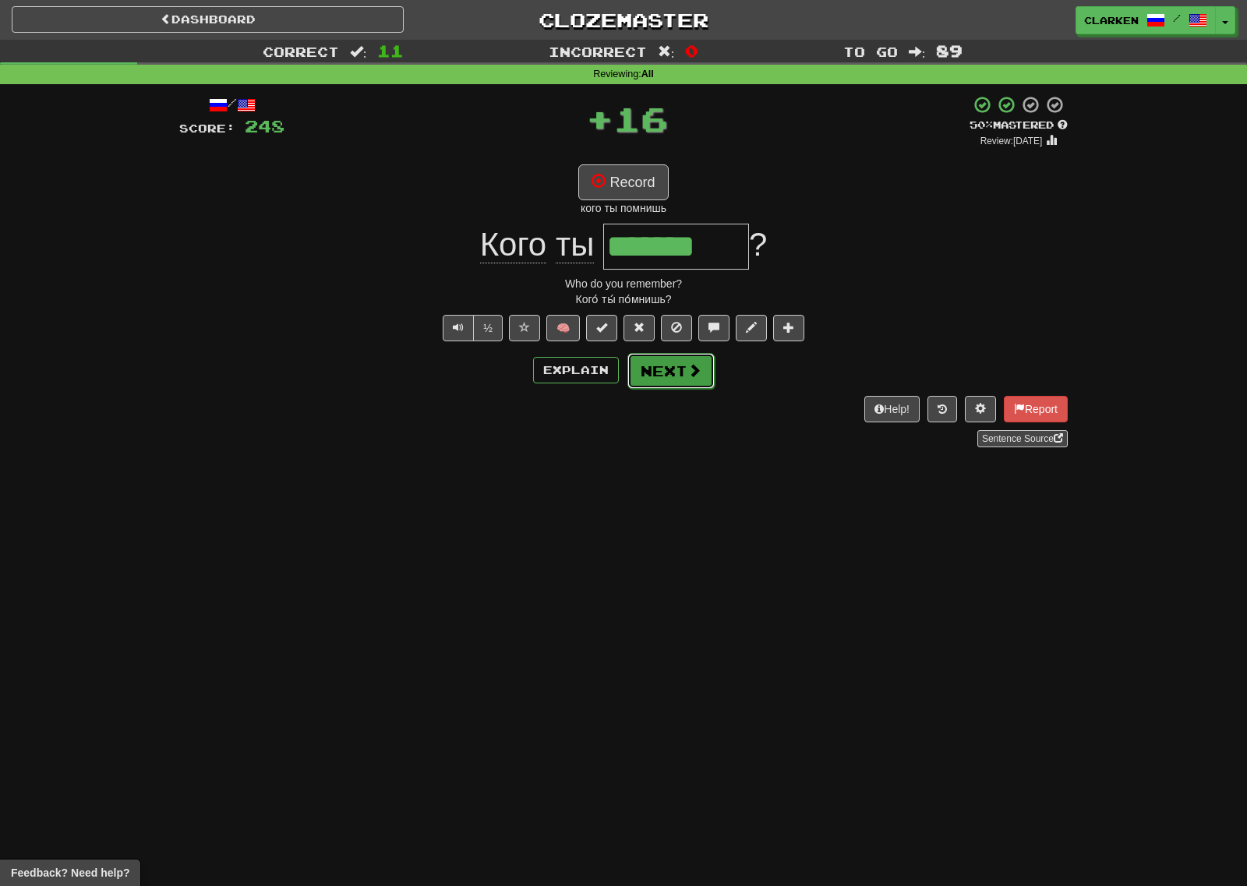
click at [696, 377] on span at bounding box center [694, 370] width 14 height 14
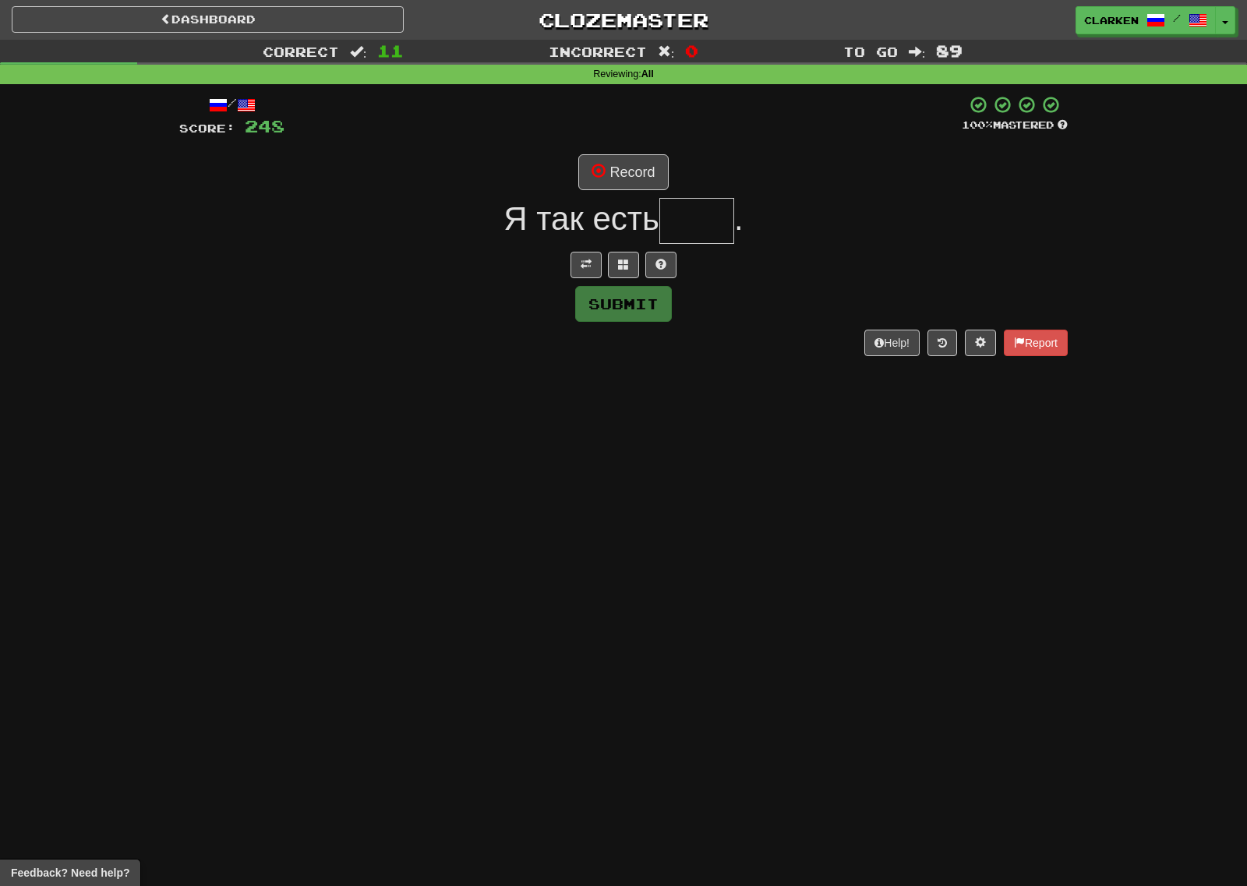
click at [572, 235] on span "Я так есть" at bounding box center [581, 218] width 156 height 37
click at [578, 262] on button at bounding box center [585, 265] width 31 height 26
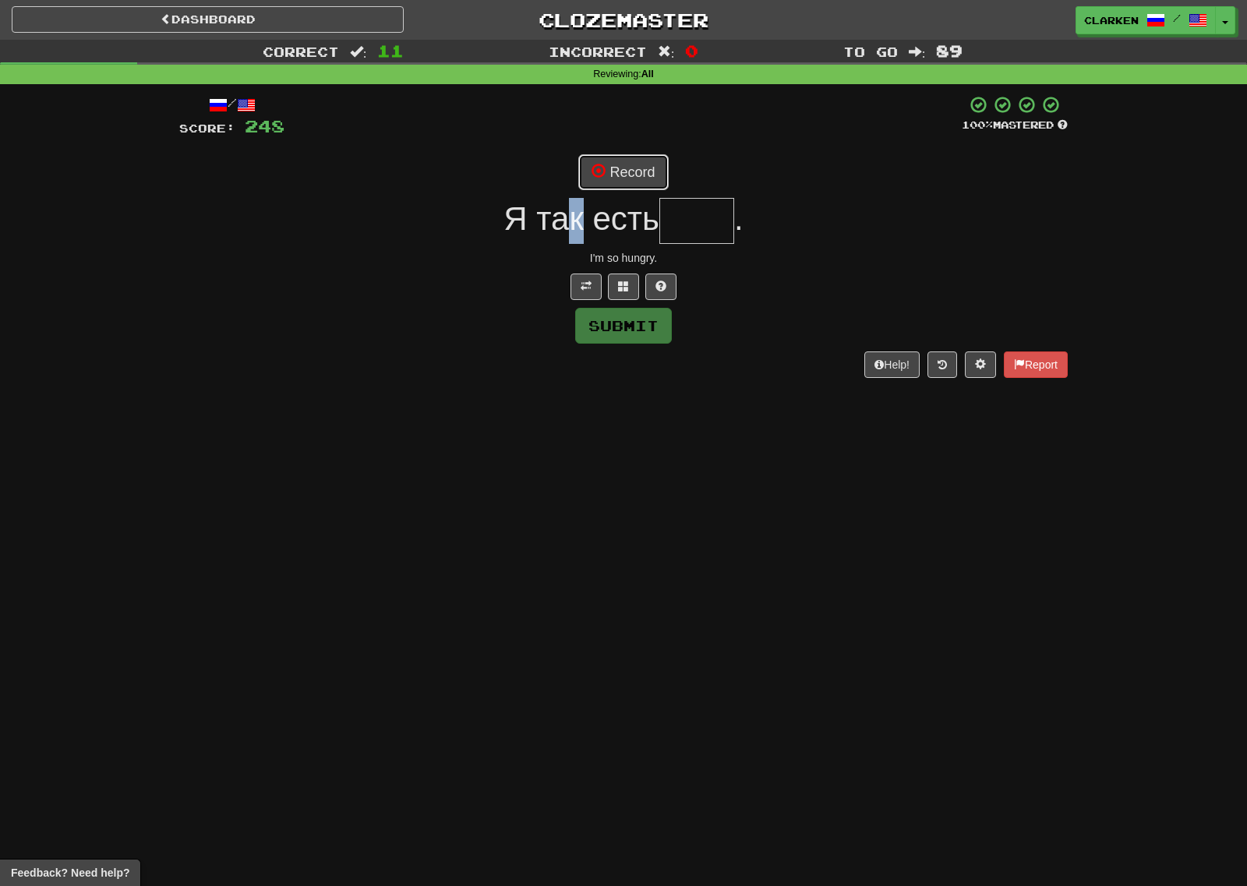
click at [601, 185] on button "Record" at bounding box center [623, 172] width 90 height 36
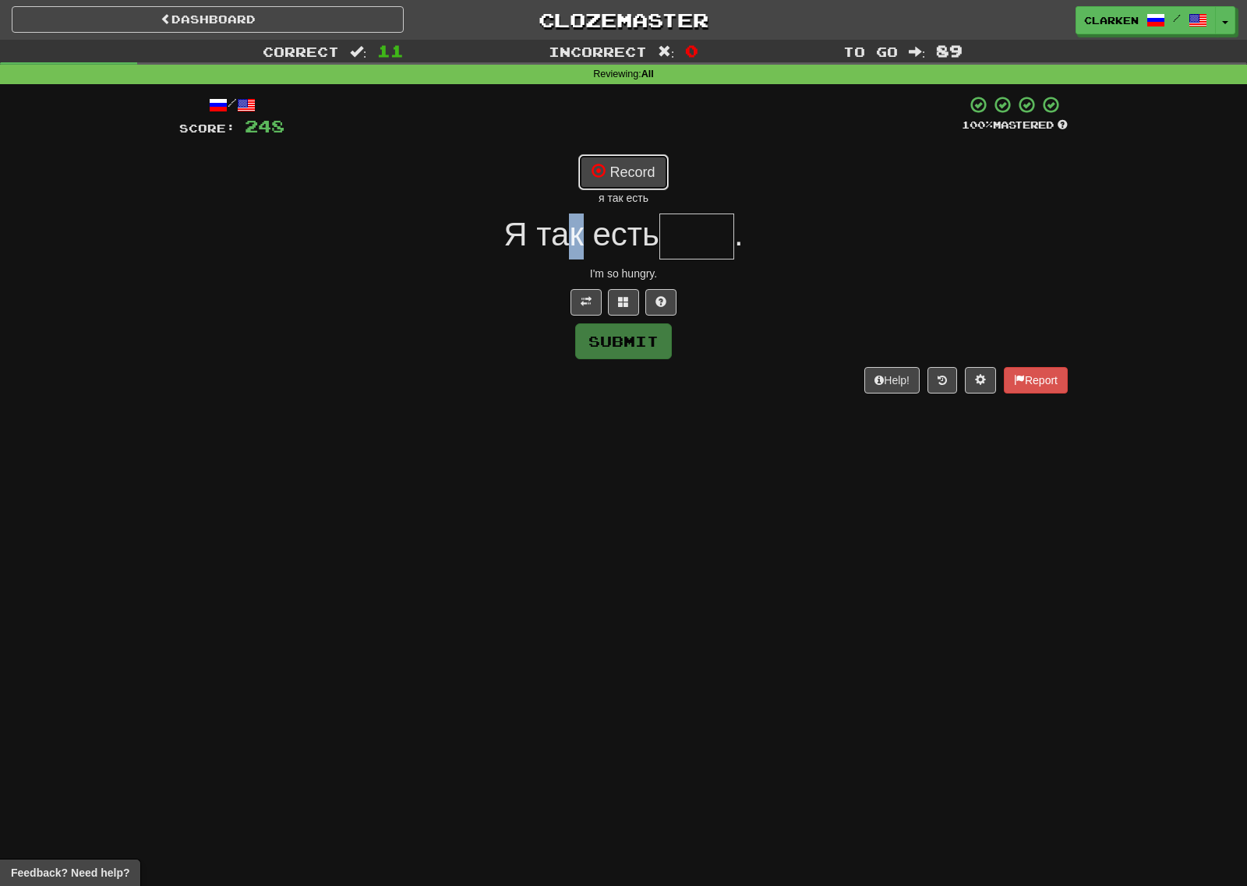
click at [640, 172] on button "Record" at bounding box center [623, 172] width 90 height 36
type input "****"
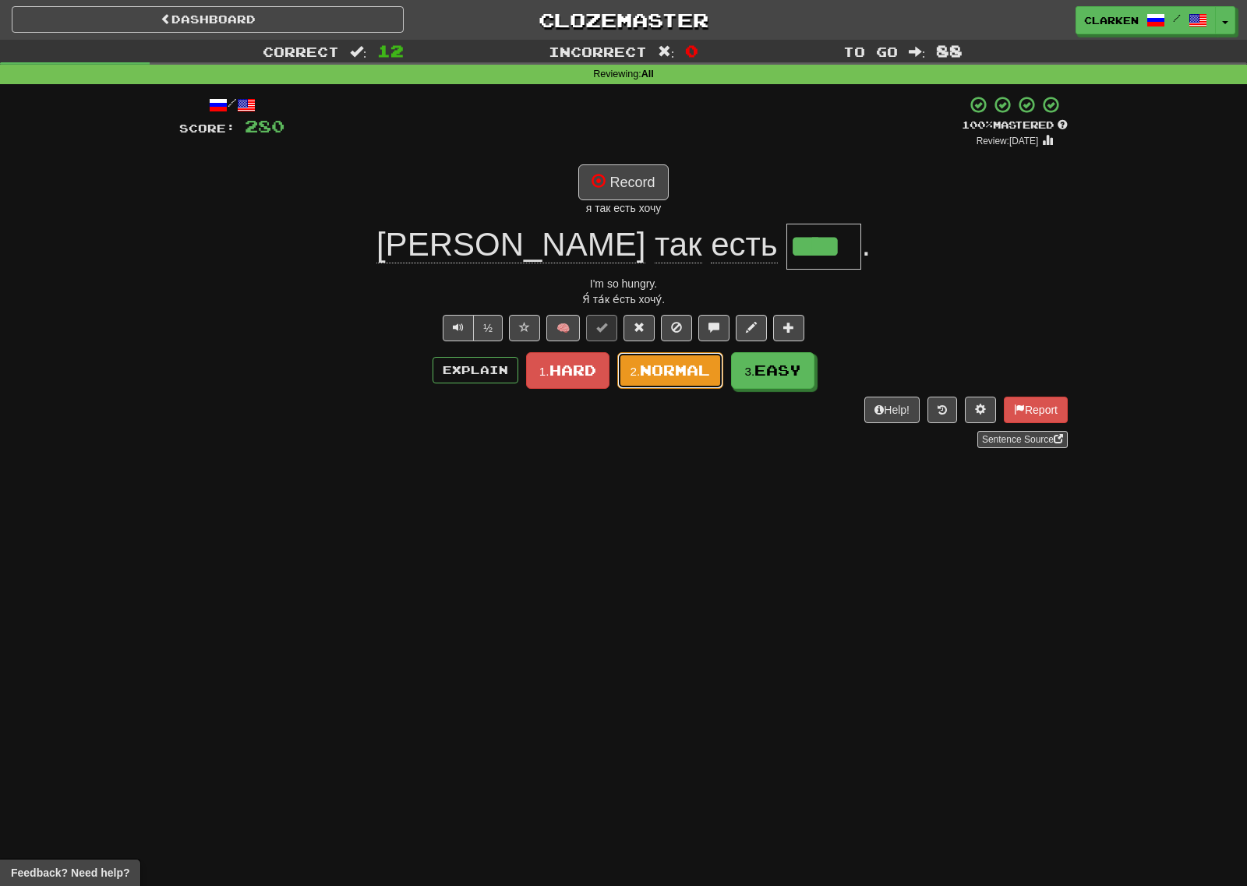
click at [672, 384] on button "2. Normal" at bounding box center [670, 370] width 107 height 37
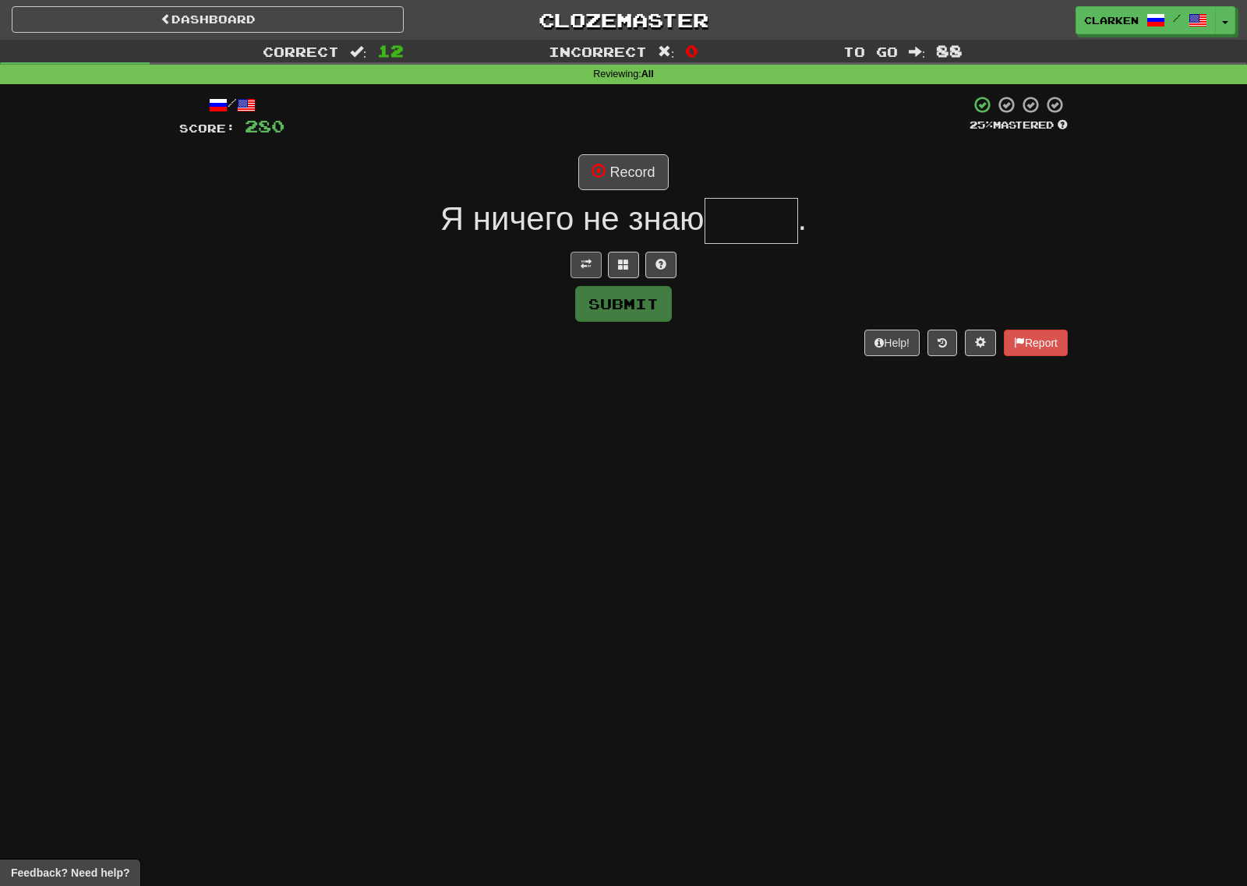
click at [573, 267] on div at bounding box center [623, 265] width 888 height 26
click at [581, 268] on span at bounding box center [585, 264] width 11 height 11
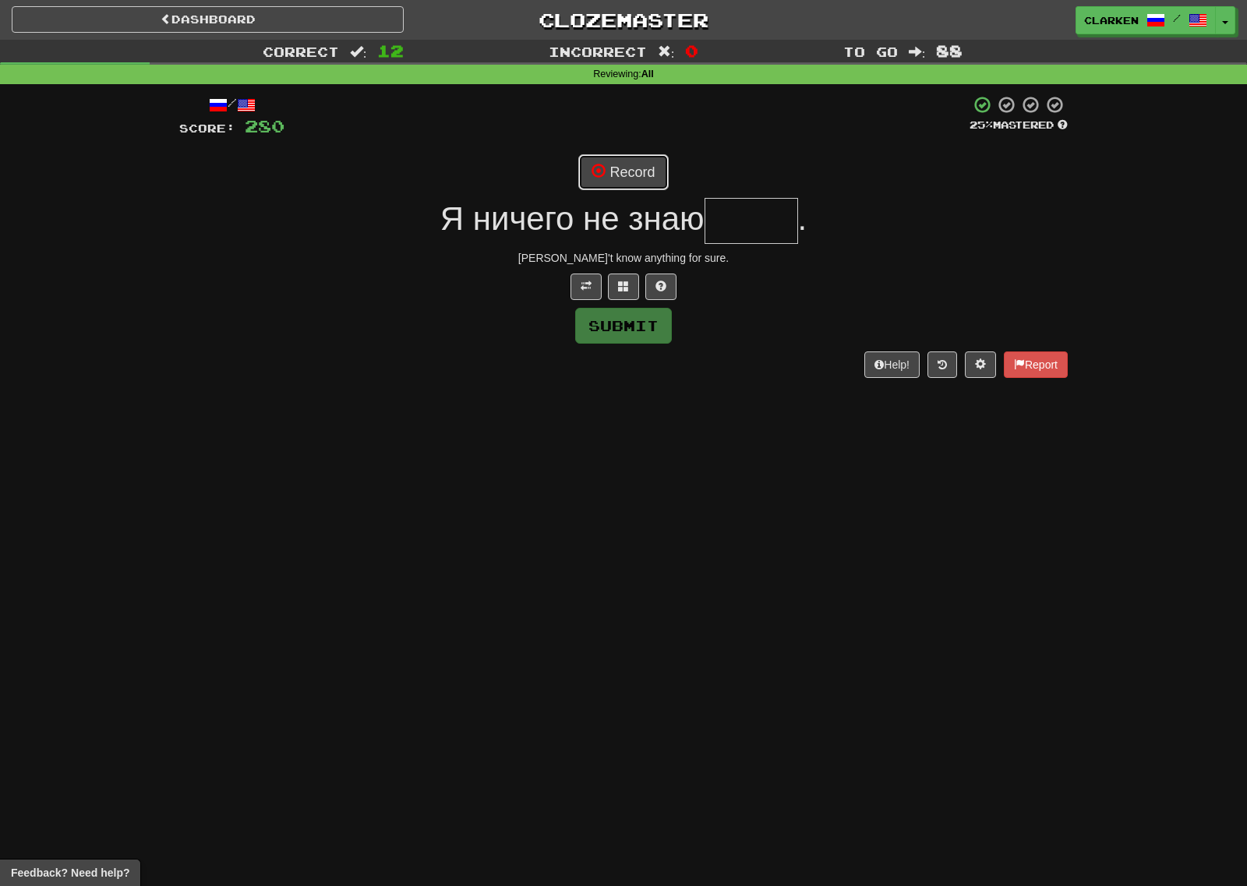
click at [608, 157] on button "Record" at bounding box center [623, 172] width 90 height 36
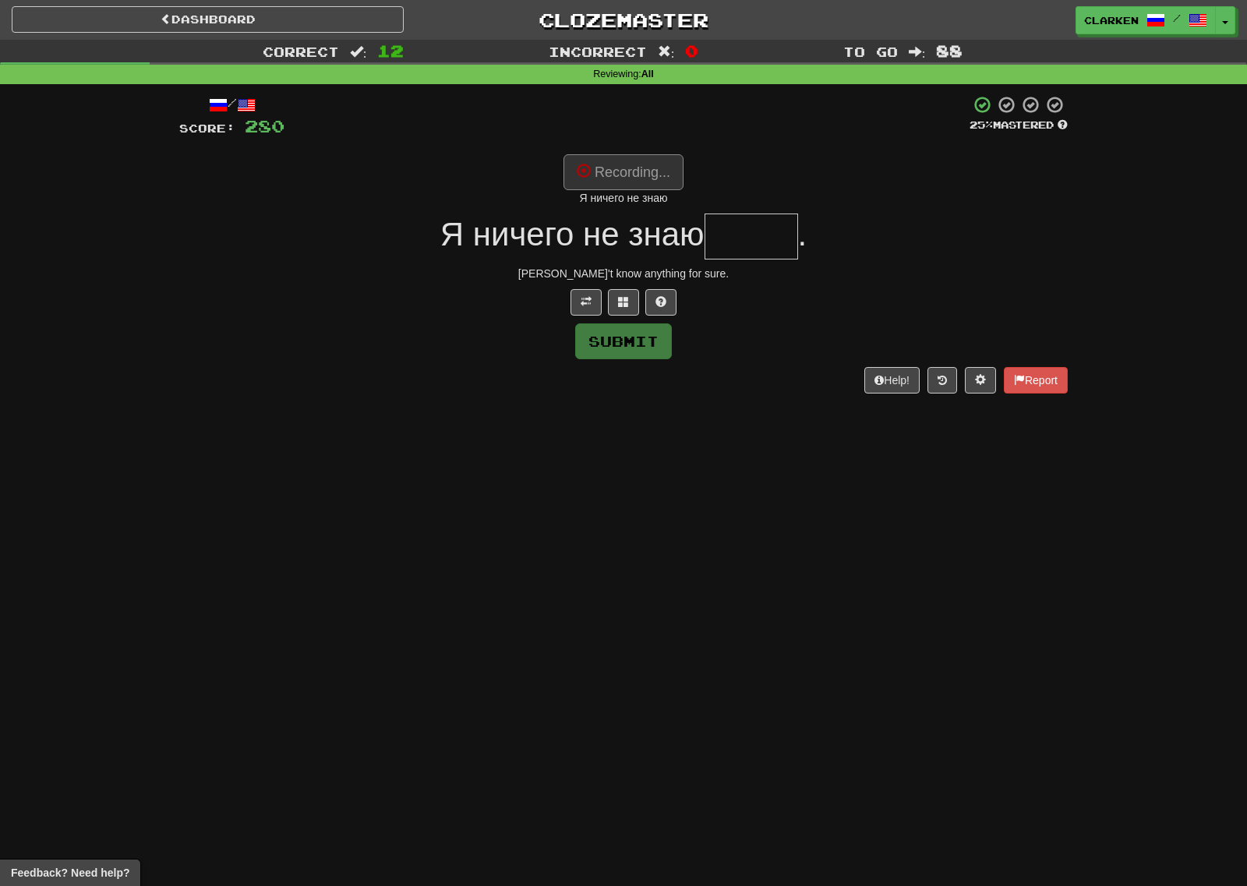
type input "*****"
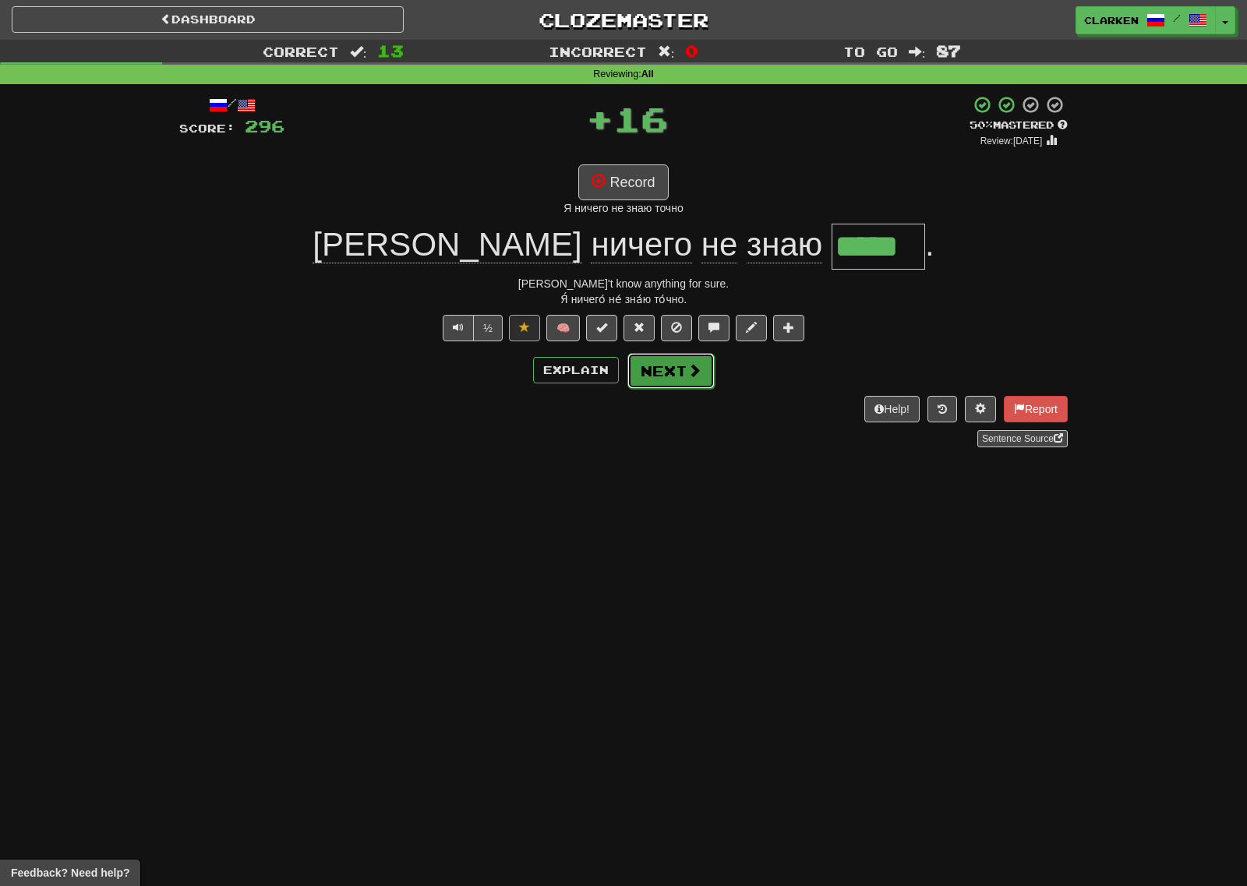
click at [689, 371] on span at bounding box center [694, 370] width 14 height 14
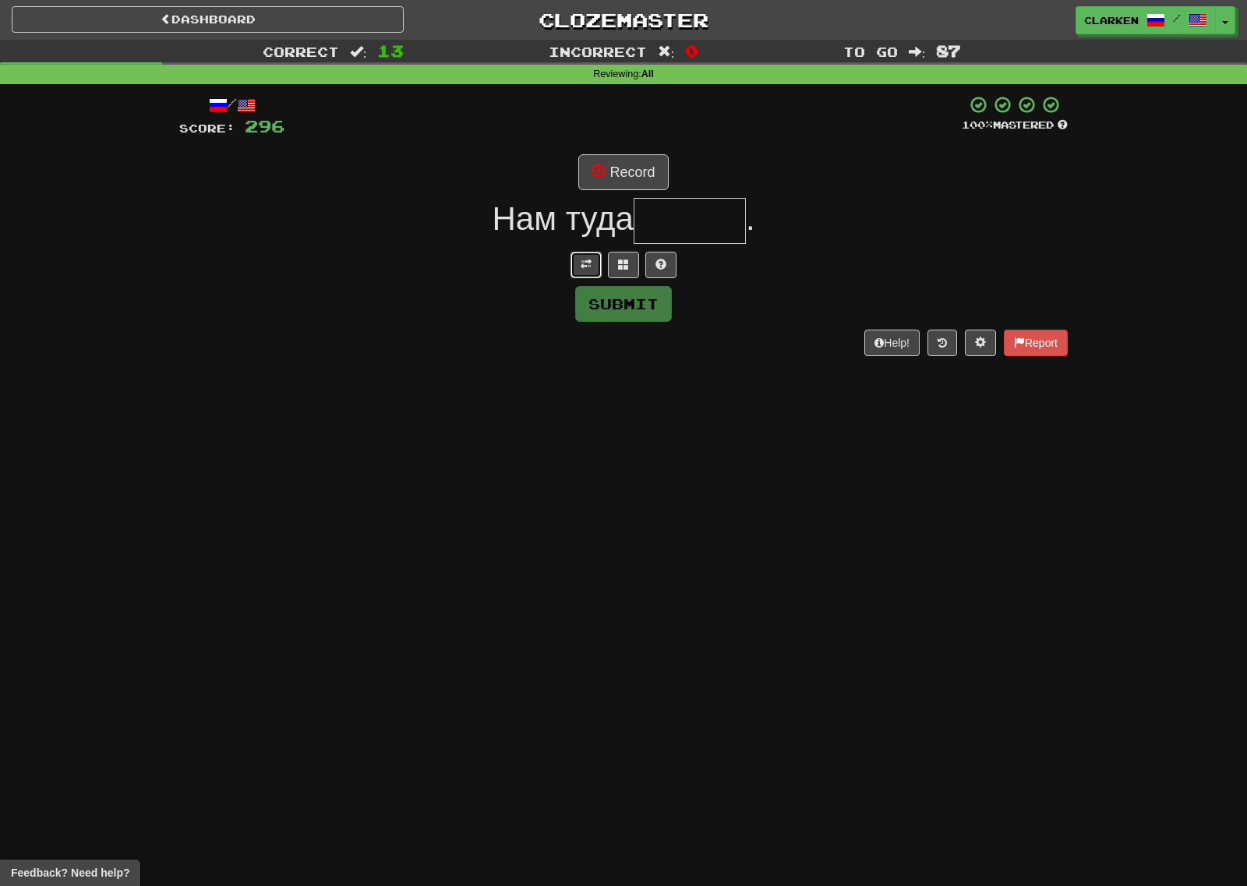
click at [578, 276] on button at bounding box center [585, 265] width 31 height 26
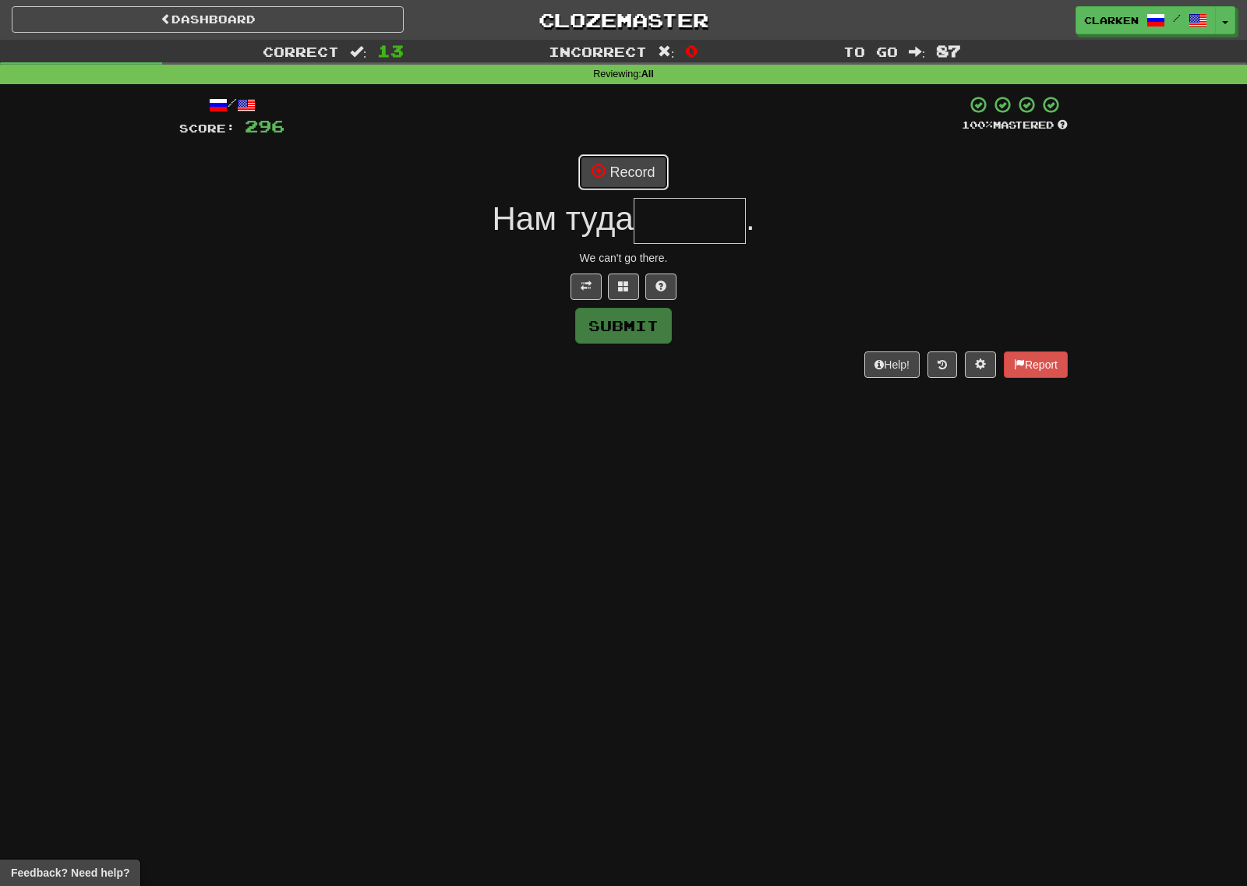
click at [633, 189] on button "Record" at bounding box center [623, 172] width 90 height 36
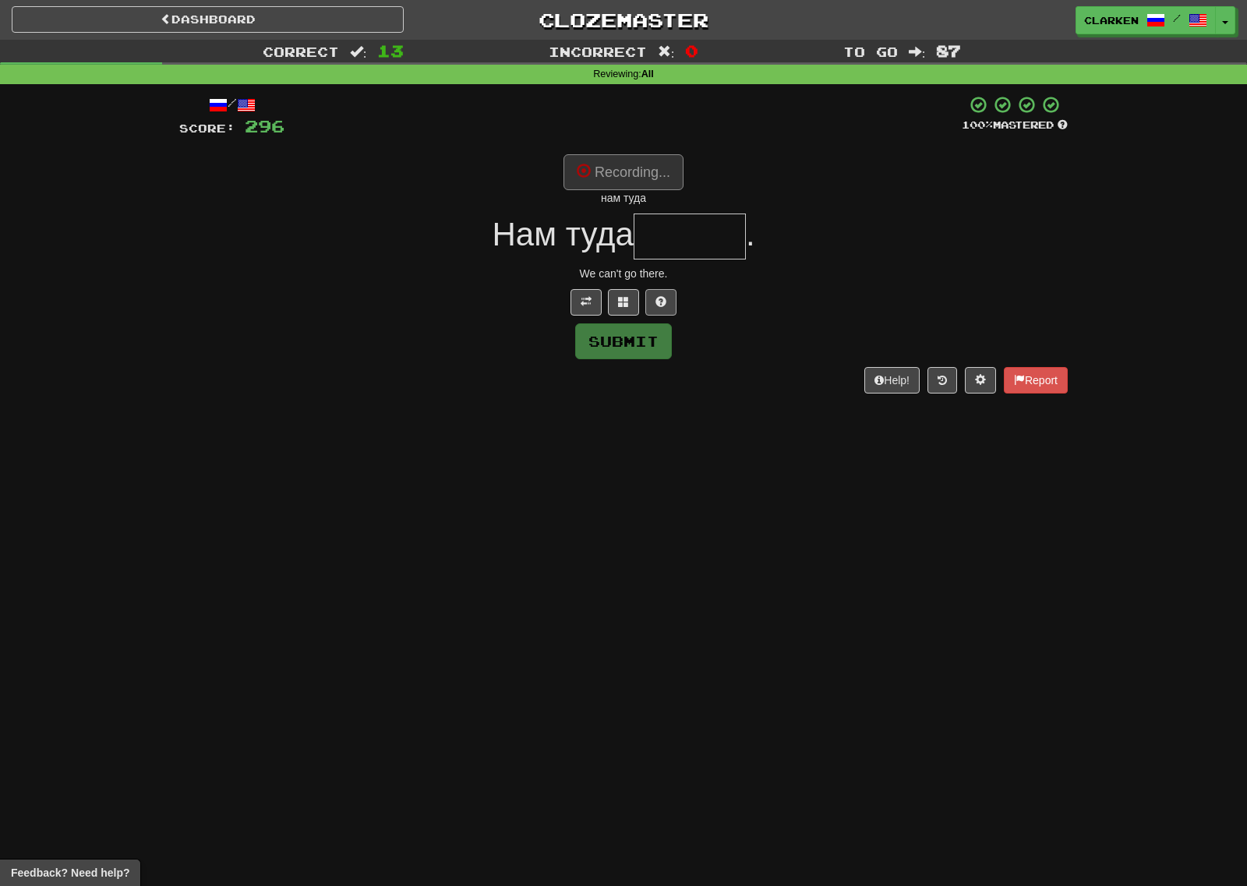
type input "******"
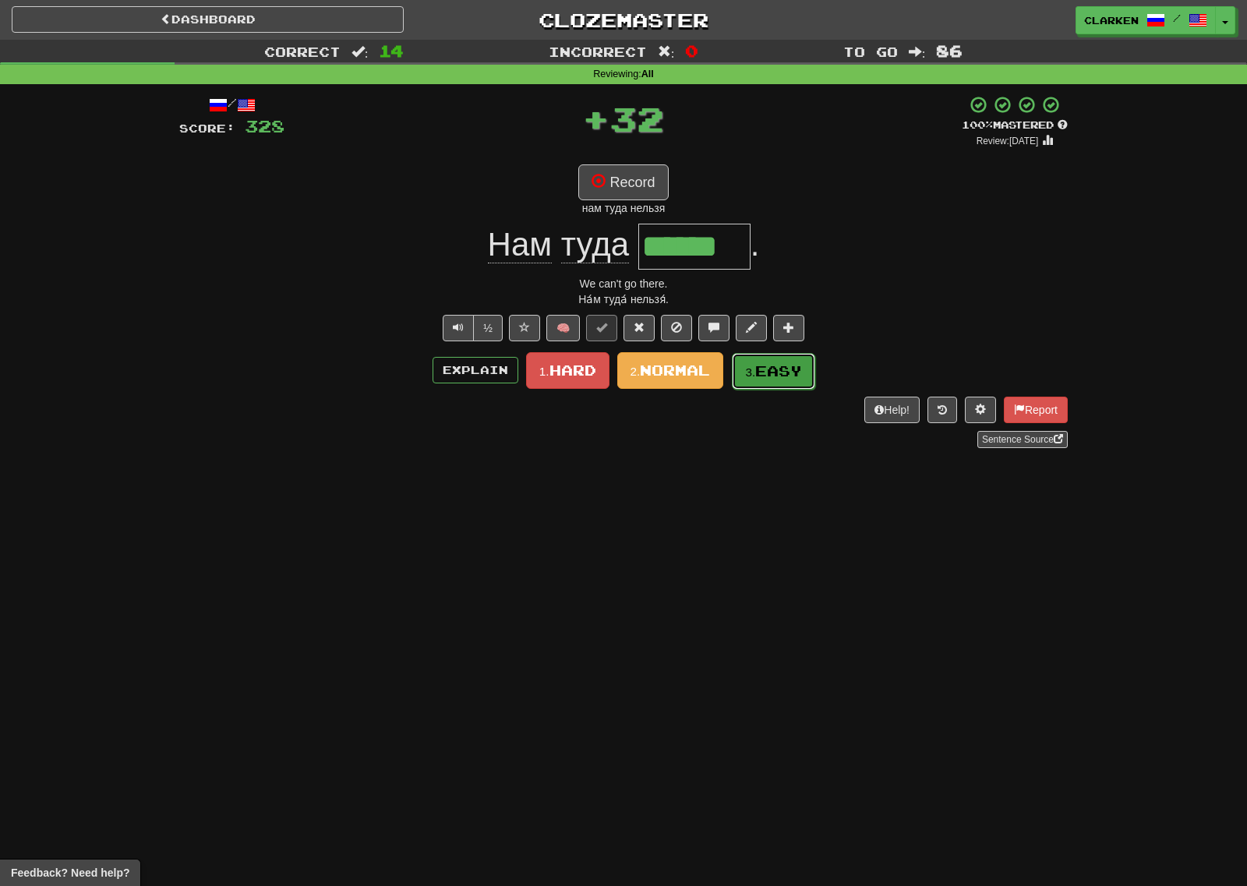
drag, startPoint x: 765, startPoint y: 373, endPoint x: 692, endPoint y: 305, distance: 100.3
click at [764, 373] on span "Easy" at bounding box center [778, 370] width 47 height 17
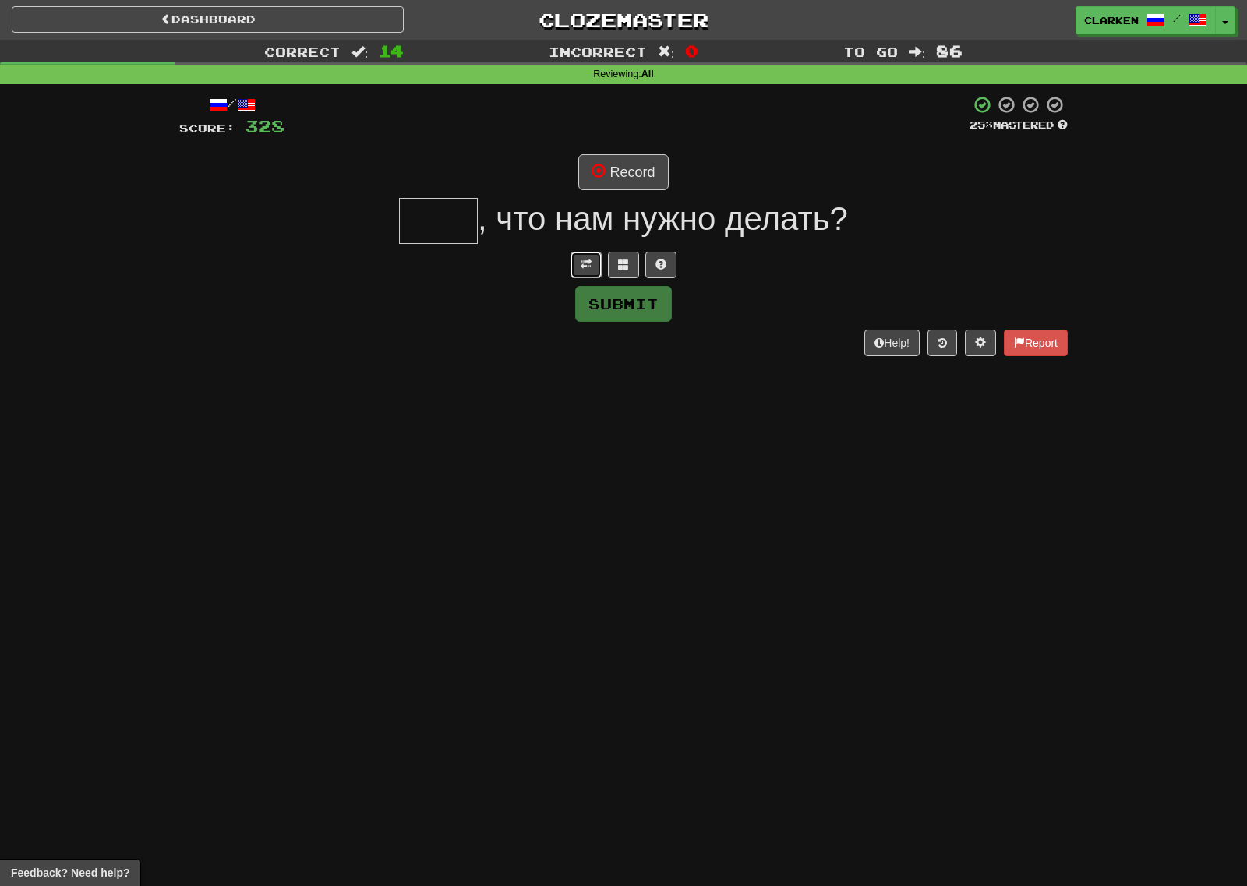
click at [587, 254] on button at bounding box center [585, 265] width 31 height 26
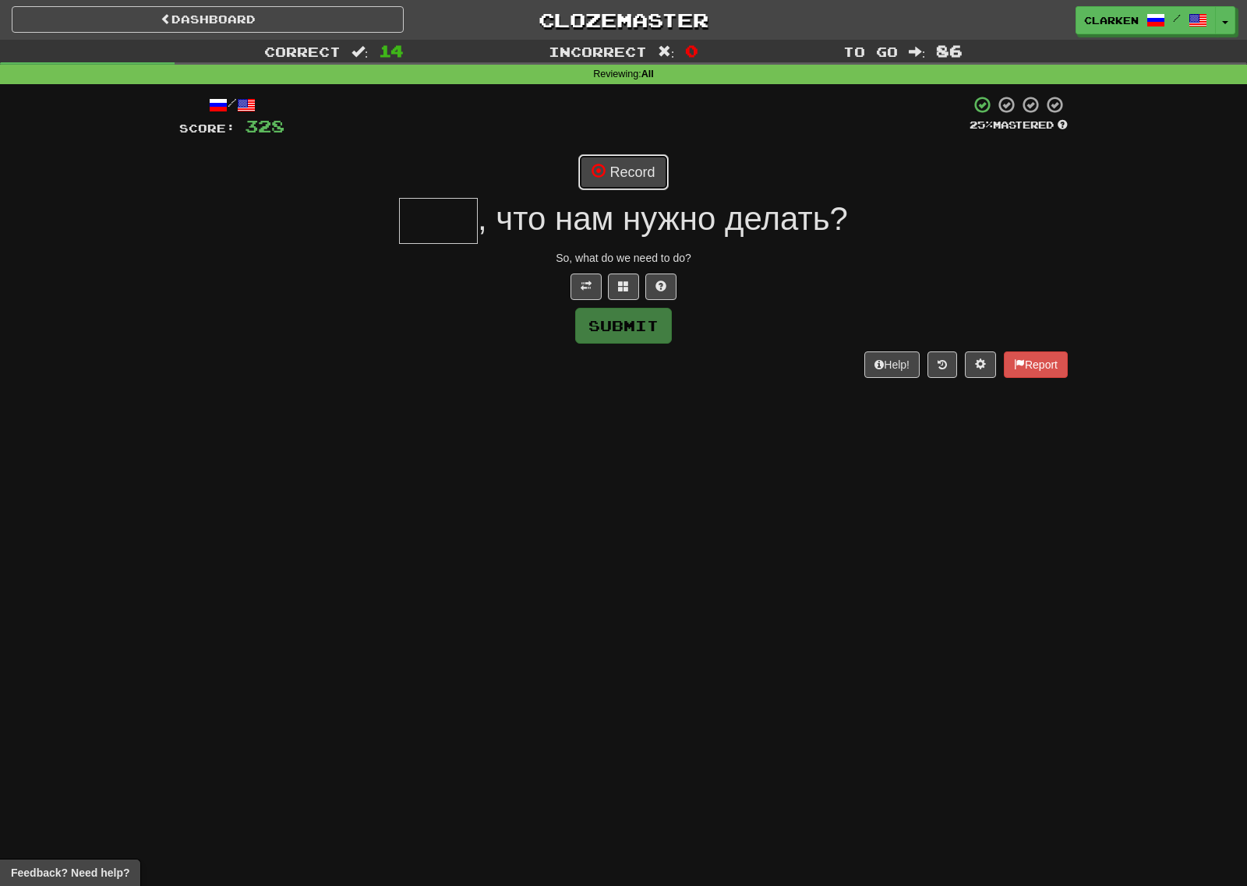
click at [622, 163] on button "Record" at bounding box center [623, 172] width 90 height 36
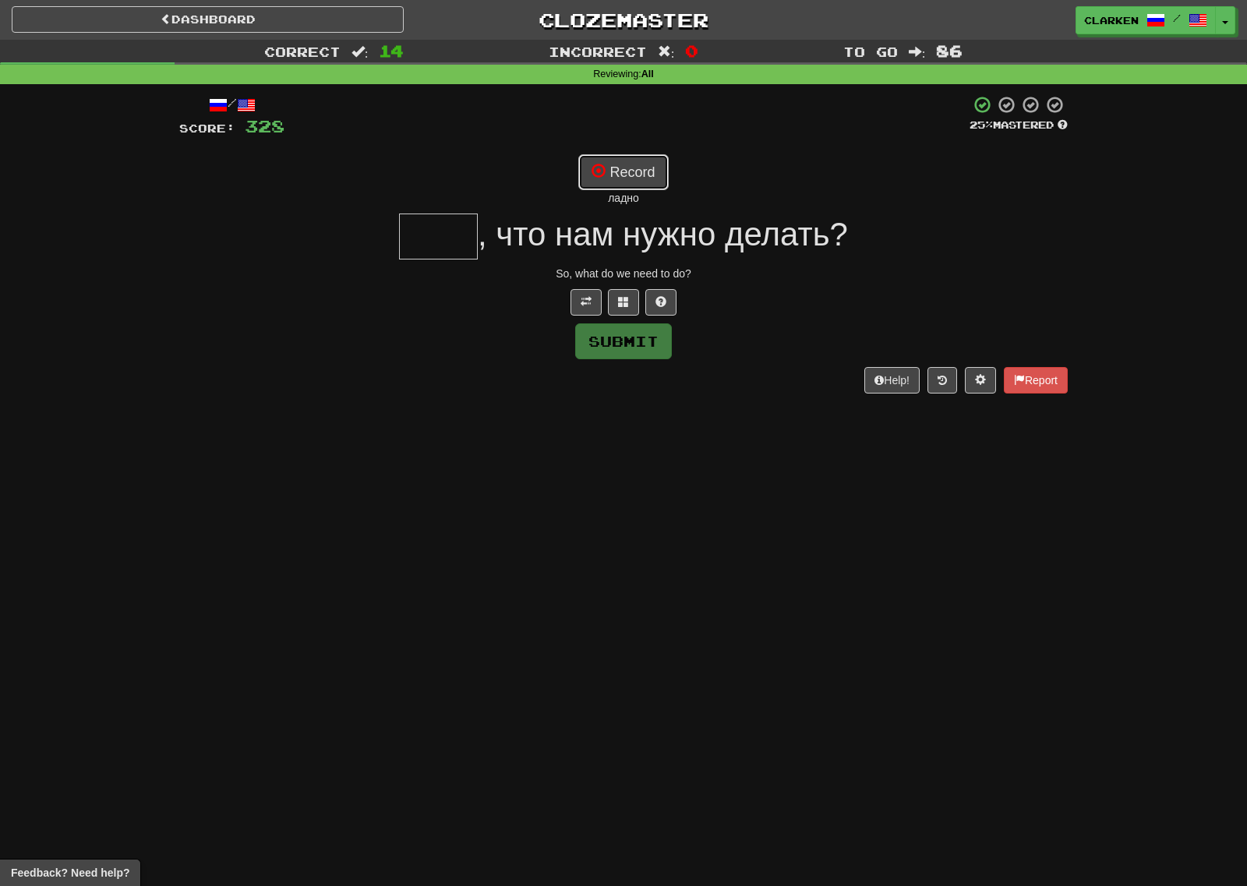
click at [631, 178] on button "Record" at bounding box center [623, 172] width 90 height 36
click at [615, 298] on button at bounding box center [623, 302] width 31 height 26
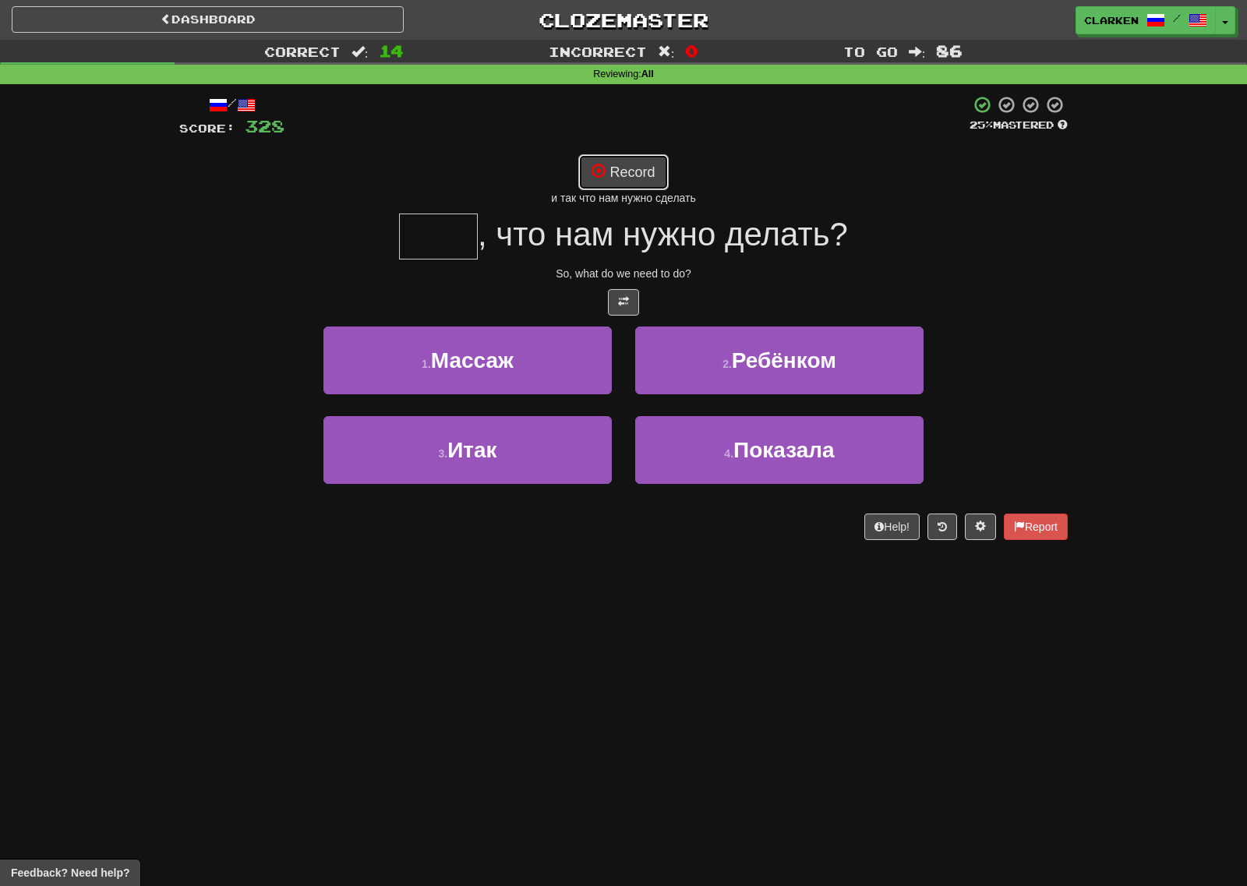
click at [638, 165] on button "Record" at bounding box center [623, 172] width 90 height 36
type input "****"
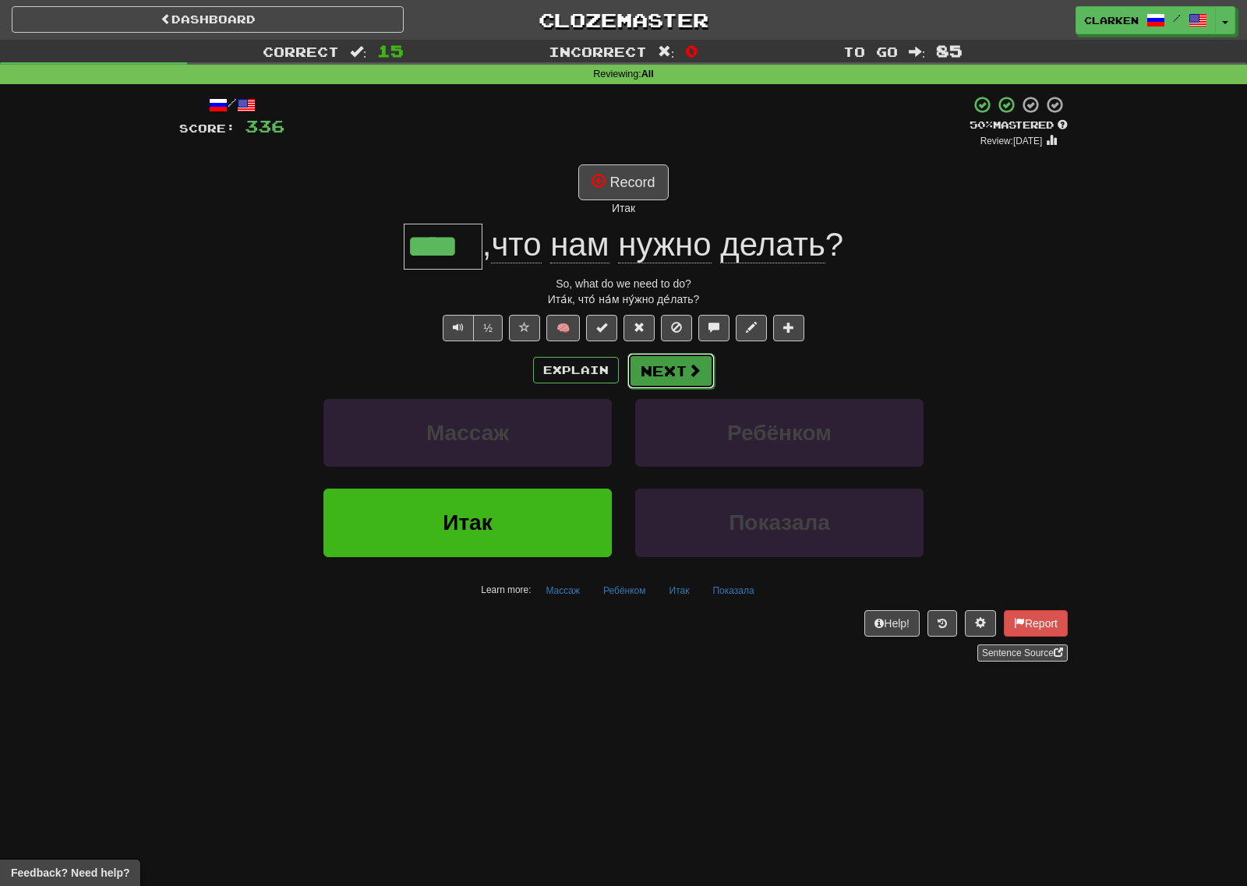
click at [661, 367] on button "Next" at bounding box center [670, 371] width 87 height 36
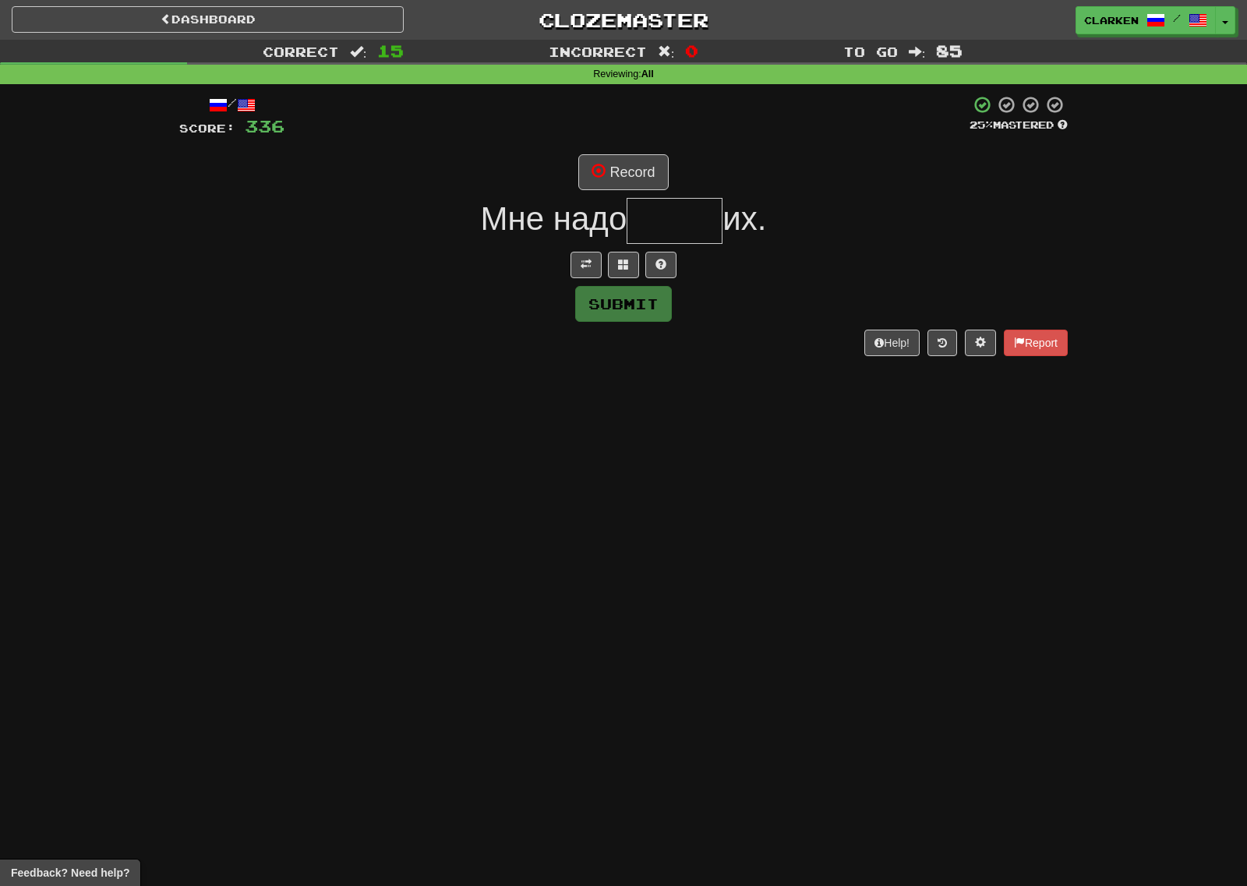
click at [567, 254] on div at bounding box center [623, 265] width 888 height 26
click at [575, 255] on button at bounding box center [585, 265] width 31 height 26
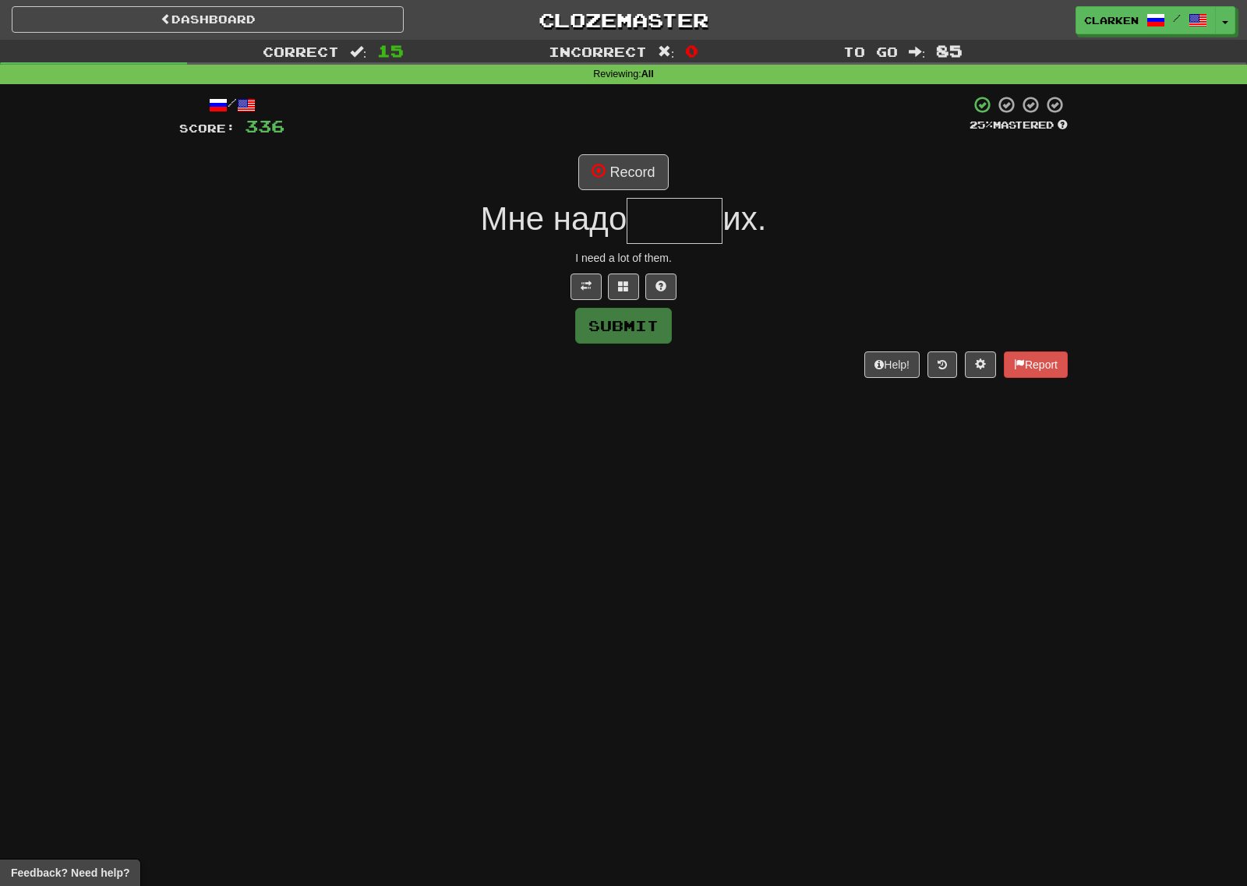
click at [601, 192] on div "/ Score: 336 25 % Mastered Record Мне надо их. I need a lot of them. Submit Hel…" at bounding box center [623, 236] width 888 height 282
click at [608, 167] on button "Record" at bounding box center [623, 172] width 90 height 36
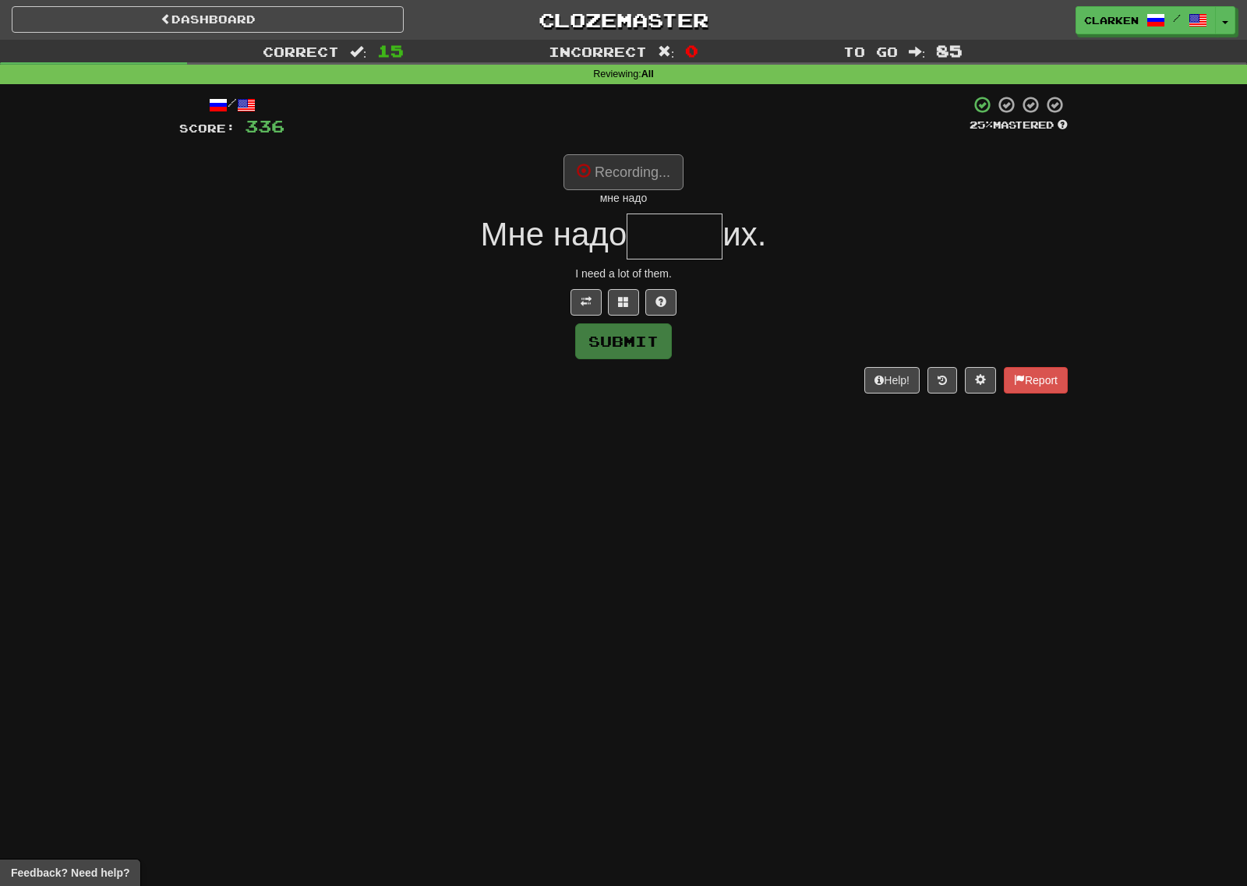
type input "*****"
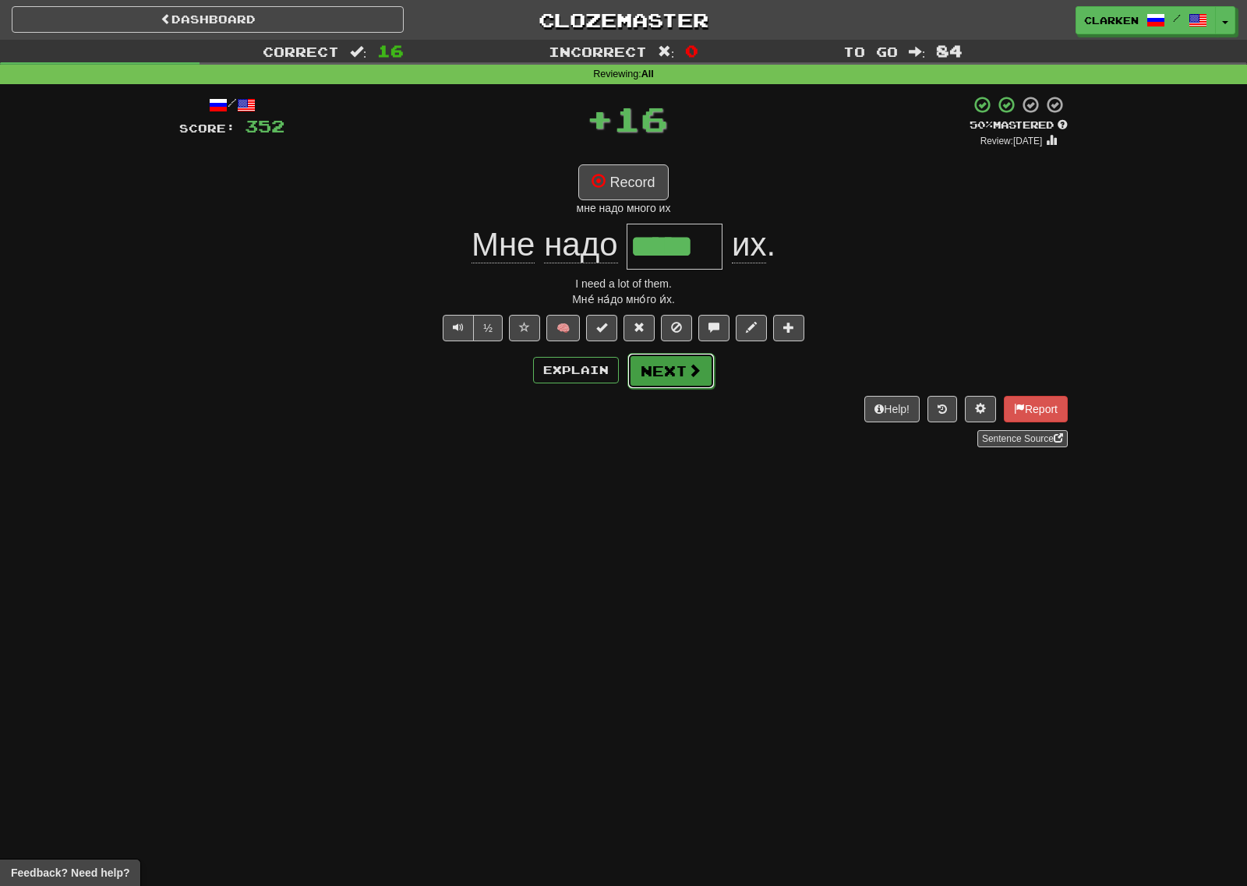
click at [692, 372] on span at bounding box center [694, 370] width 14 height 14
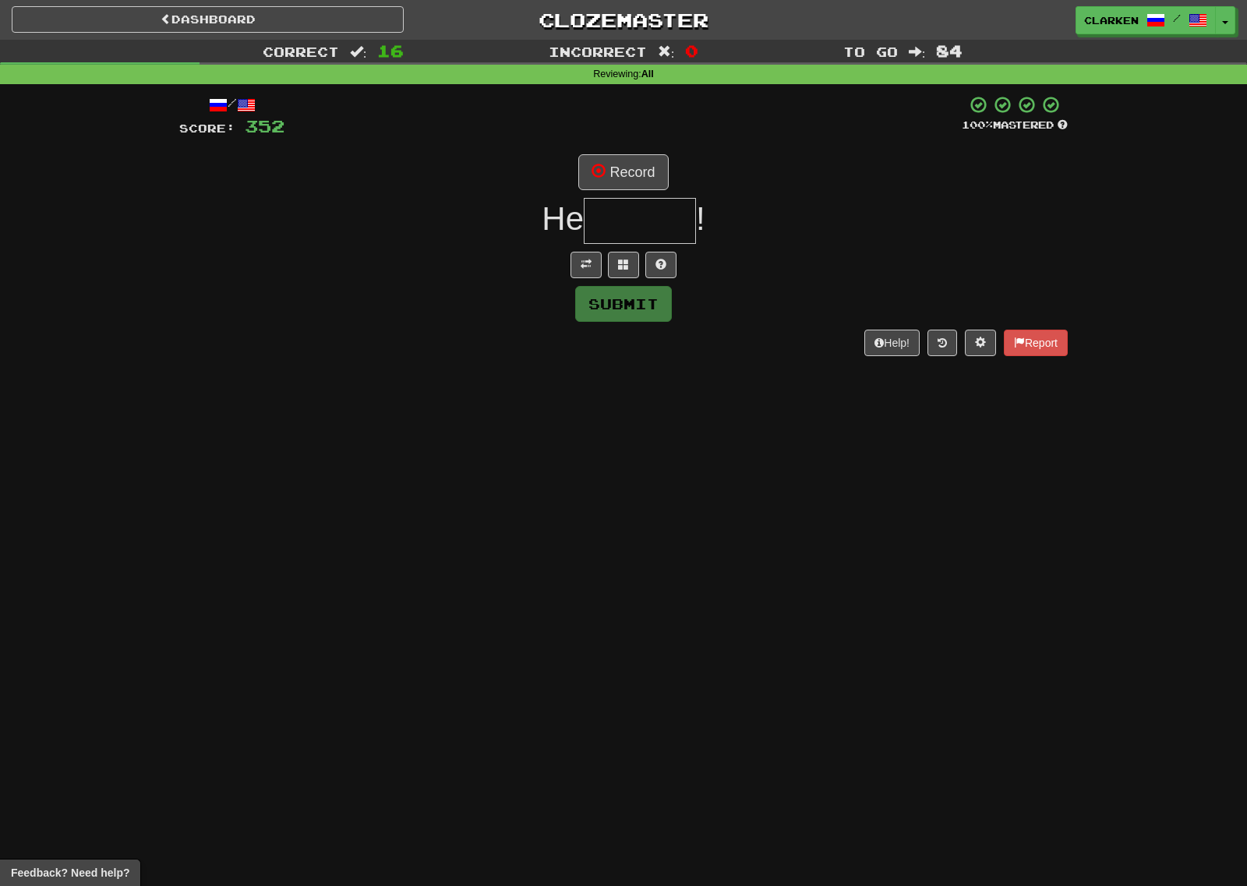
click at [566, 254] on div at bounding box center [623, 265] width 888 height 26
drag, startPoint x: 593, startPoint y: 274, endPoint x: 589, endPoint y: 266, distance: 8.7
click at [592, 273] on button at bounding box center [585, 265] width 31 height 26
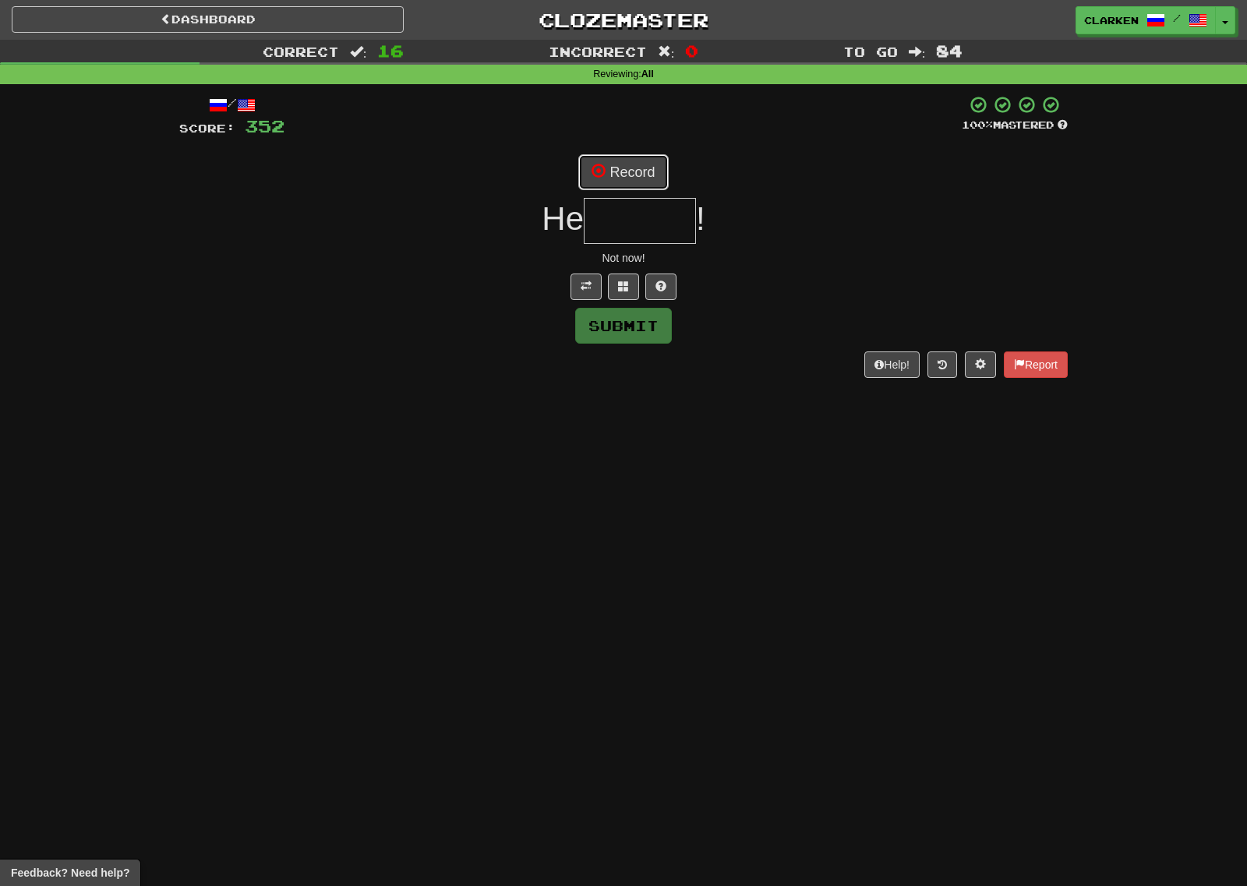
click at [616, 157] on button "Record" at bounding box center [623, 172] width 90 height 36
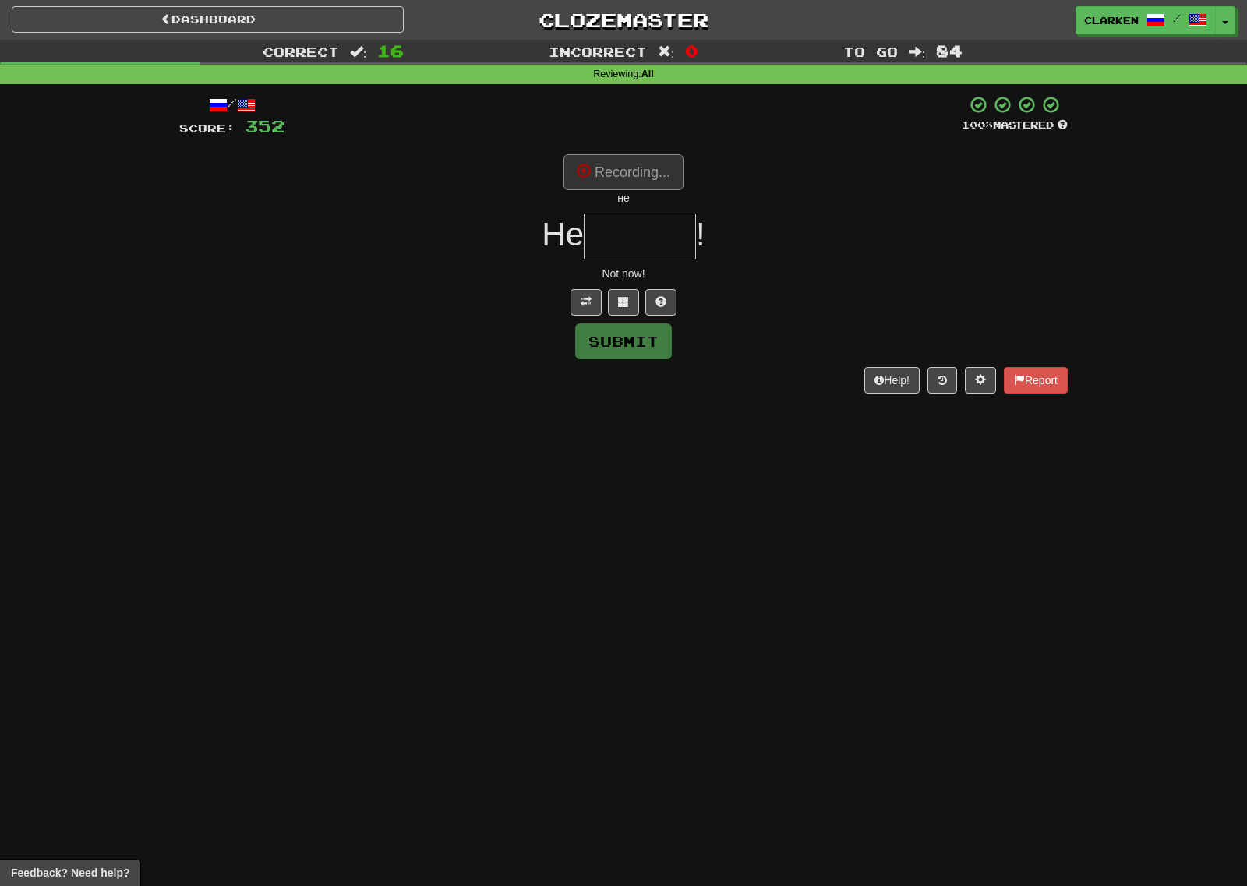
type input "******"
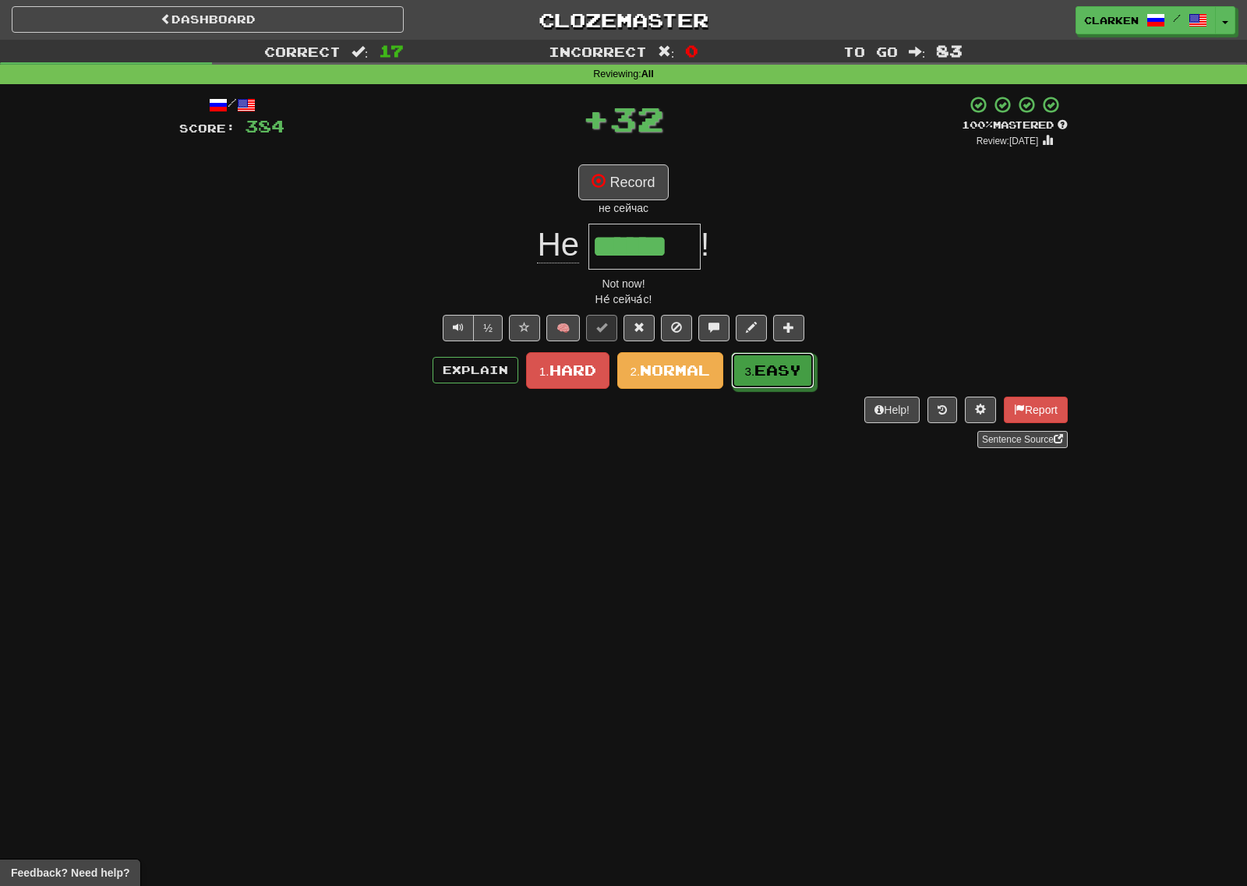
drag, startPoint x: 757, startPoint y: 376, endPoint x: 644, endPoint y: 327, distance: 123.2
click at [754, 376] on small "3." at bounding box center [749, 371] width 10 height 13
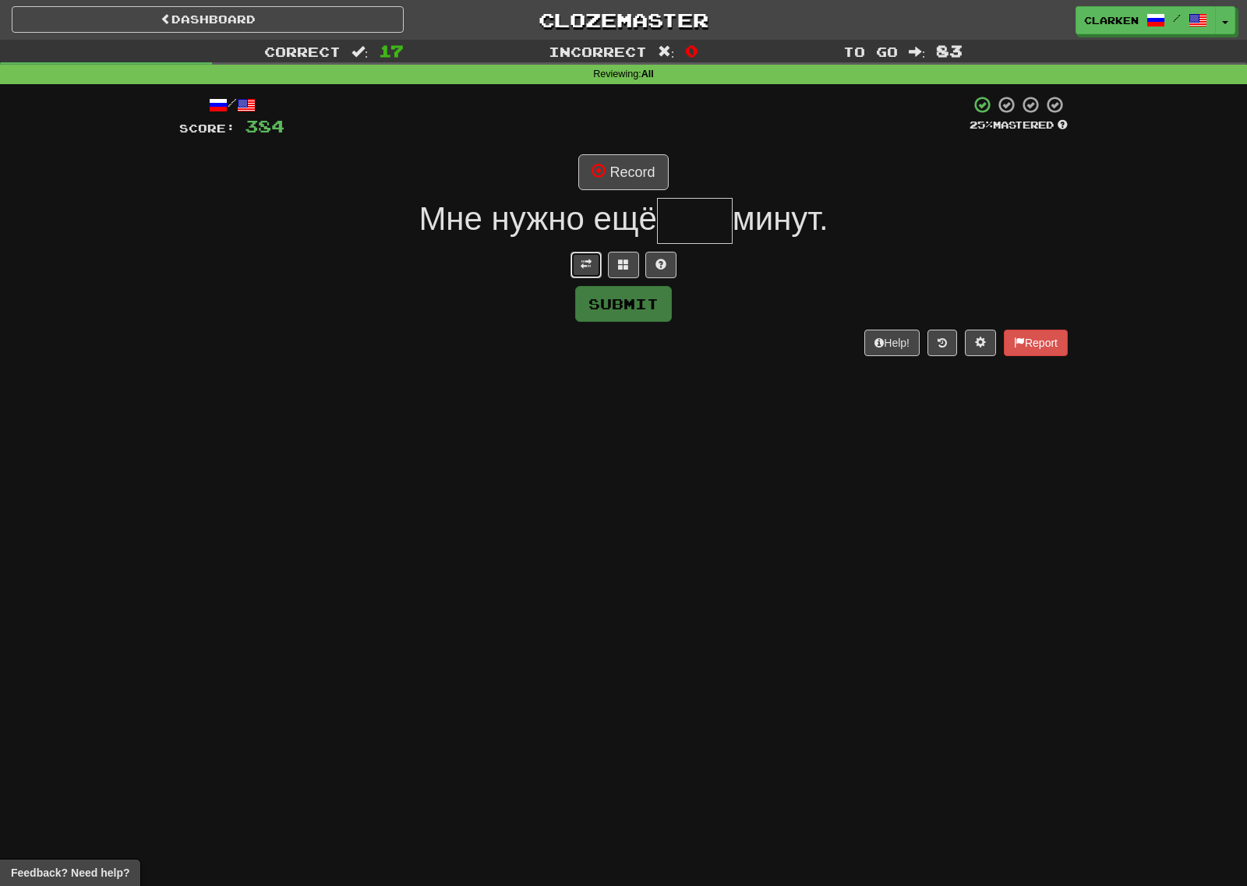
click at [575, 259] on button at bounding box center [585, 265] width 31 height 26
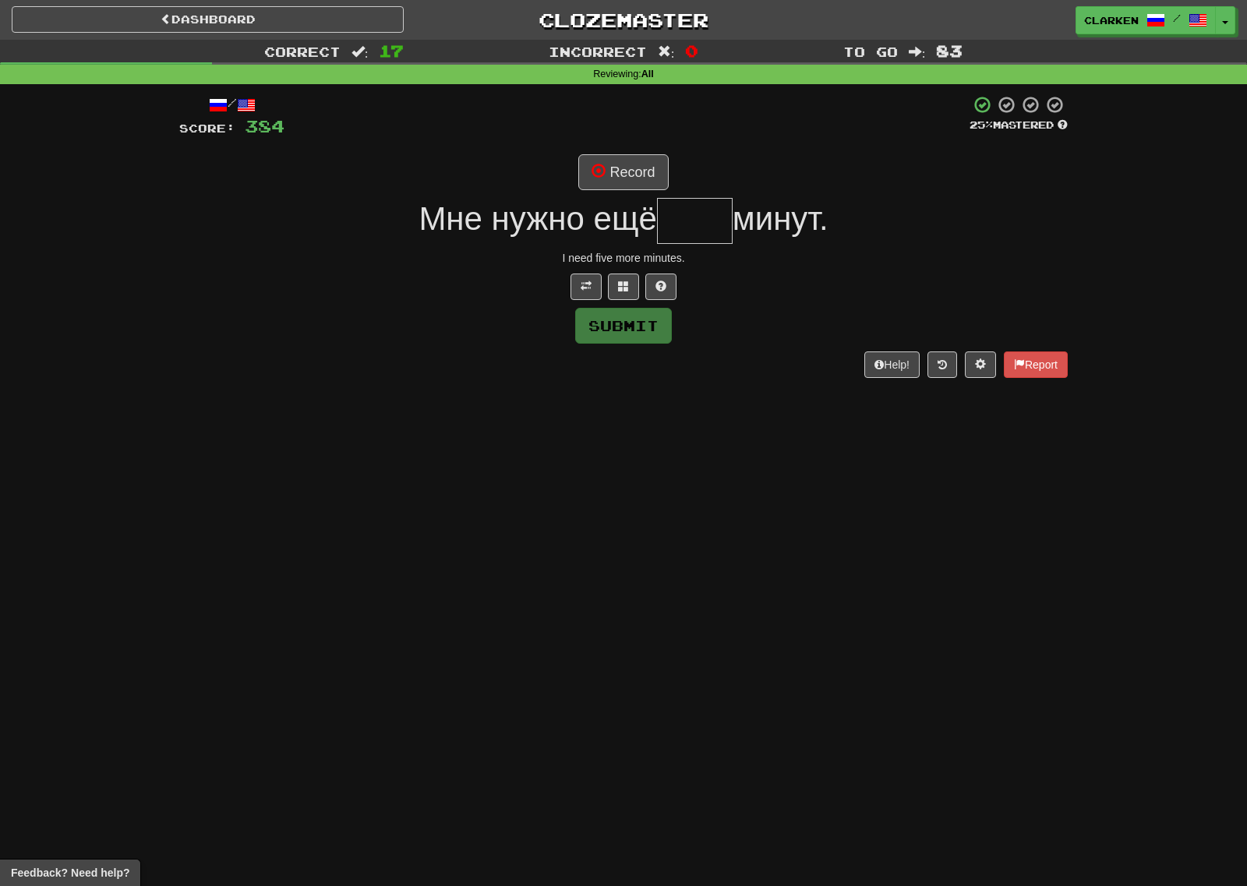
click at [619, 200] on div "Мне нужно ещё минут." at bounding box center [623, 221] width 888 height 46
click at [629, 170] on button "Record" at bounding box center [623, 172] width 90 height 36
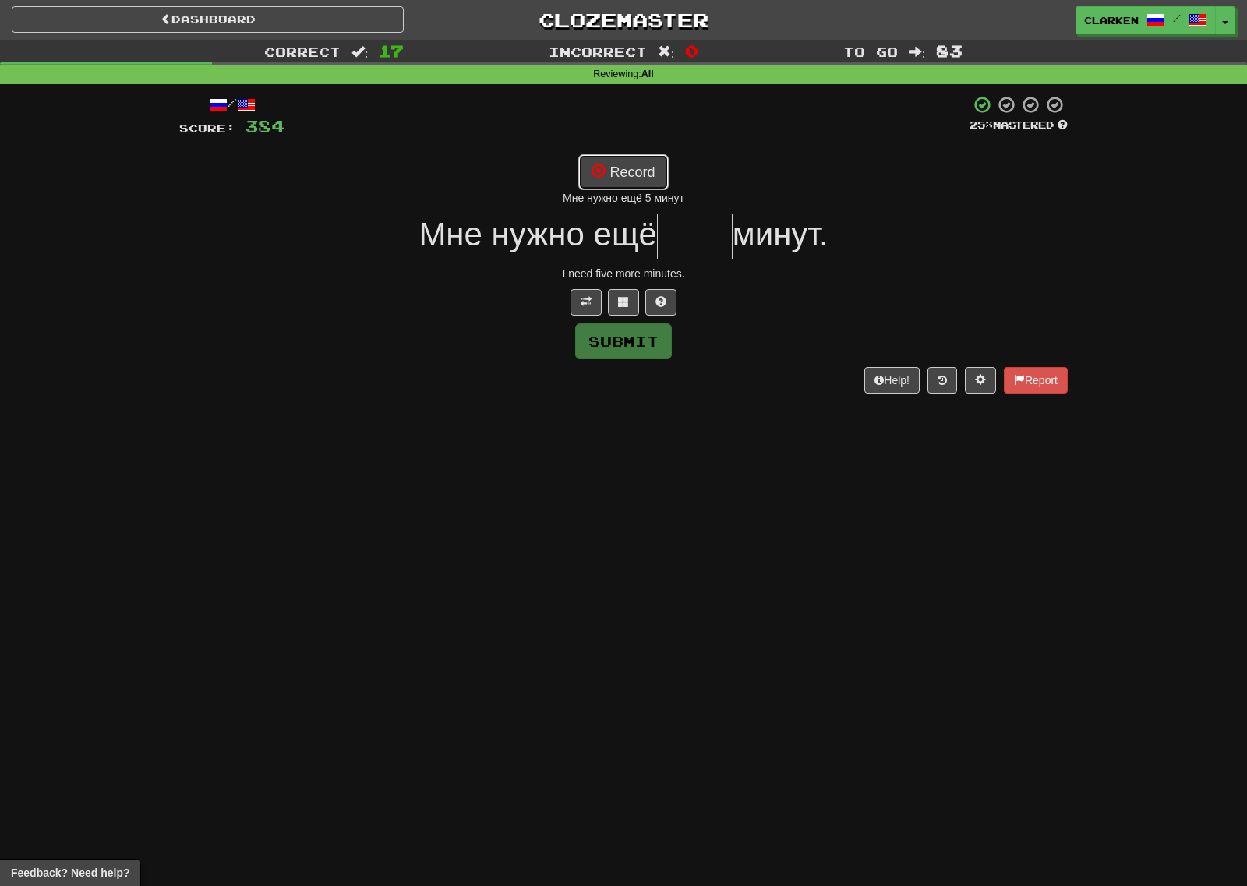
click at [647, 157] on button "Record" at bounding box center [623, 172] width 90 height 36
type input "****"
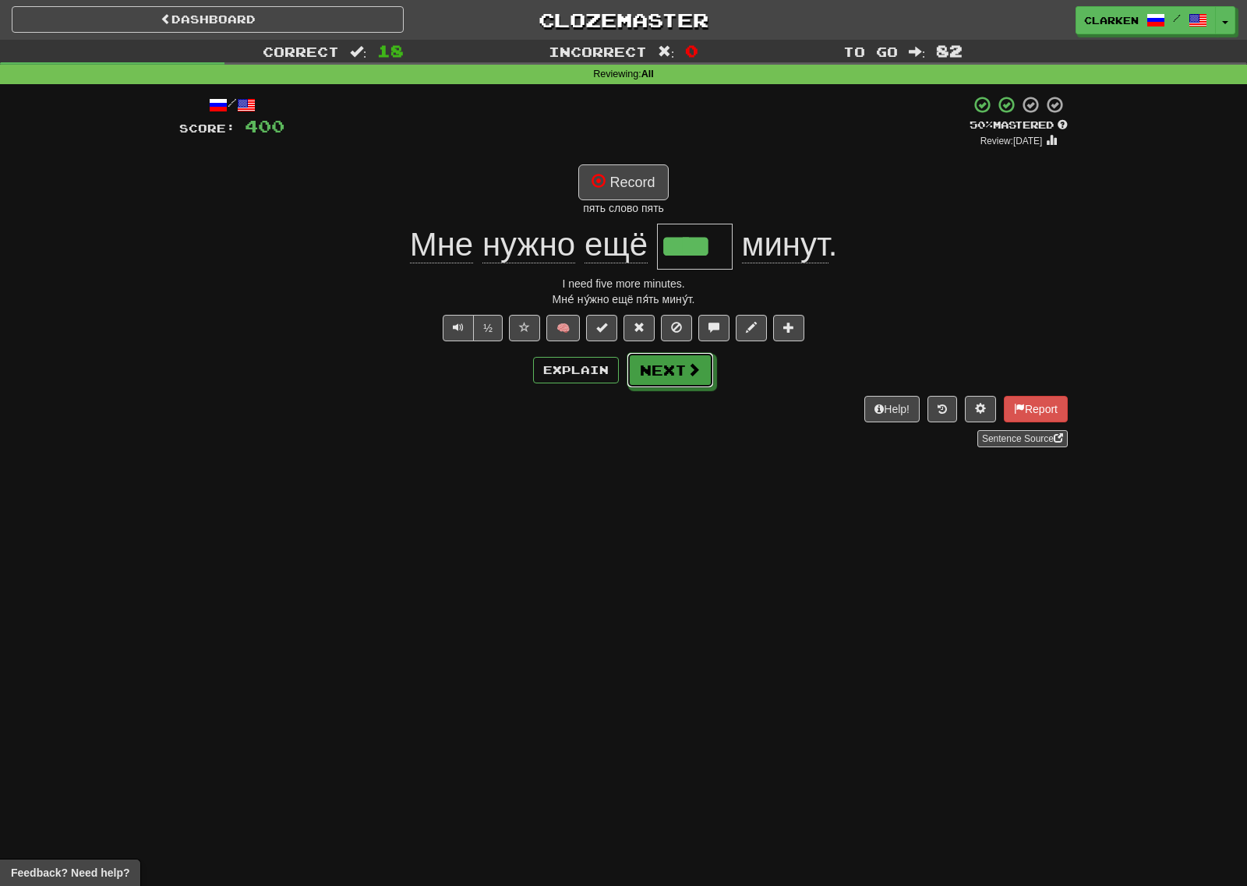
click at [668, 363] on button "Next" at bounding box center [669, 370] width 87 height 36
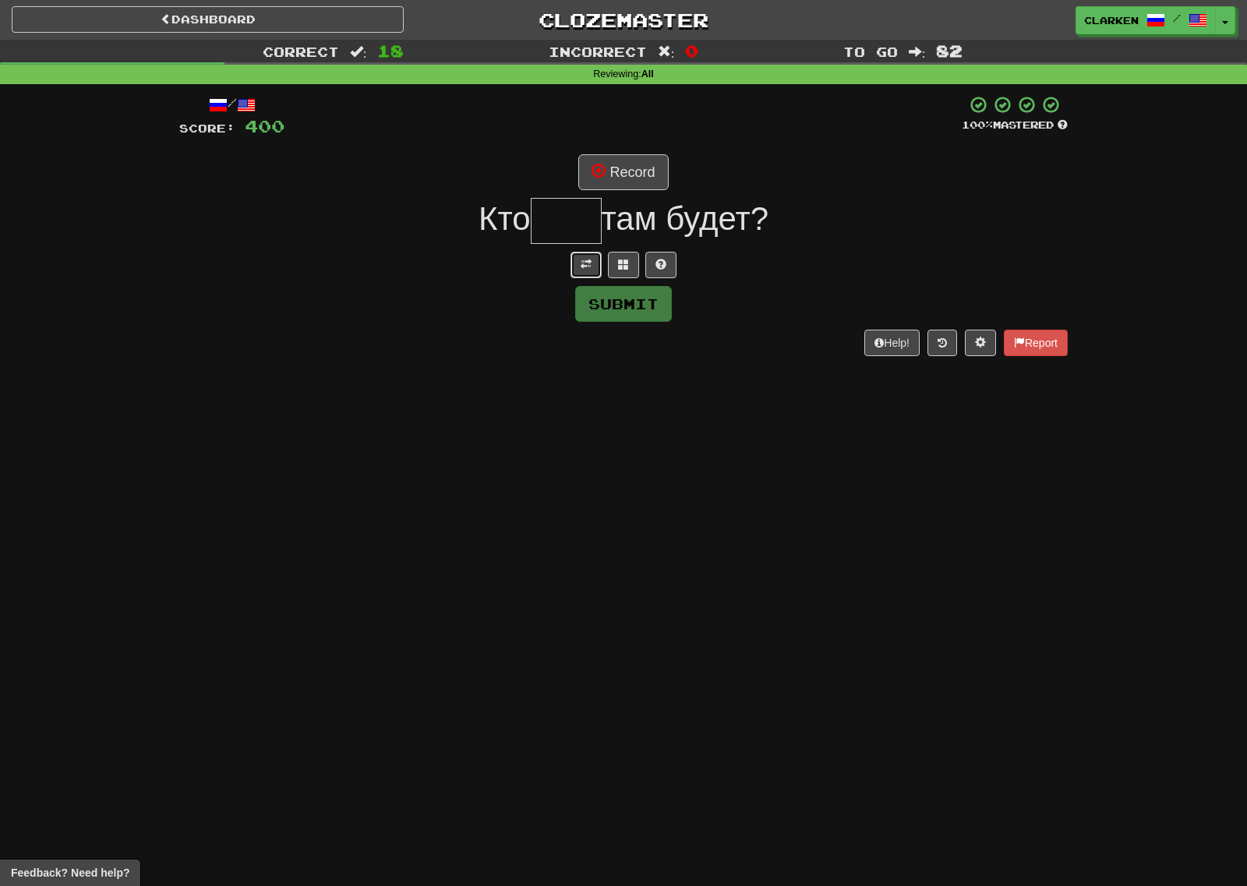
click at [577, 269] on button at bounding box center [585, 265] width 31 height 26
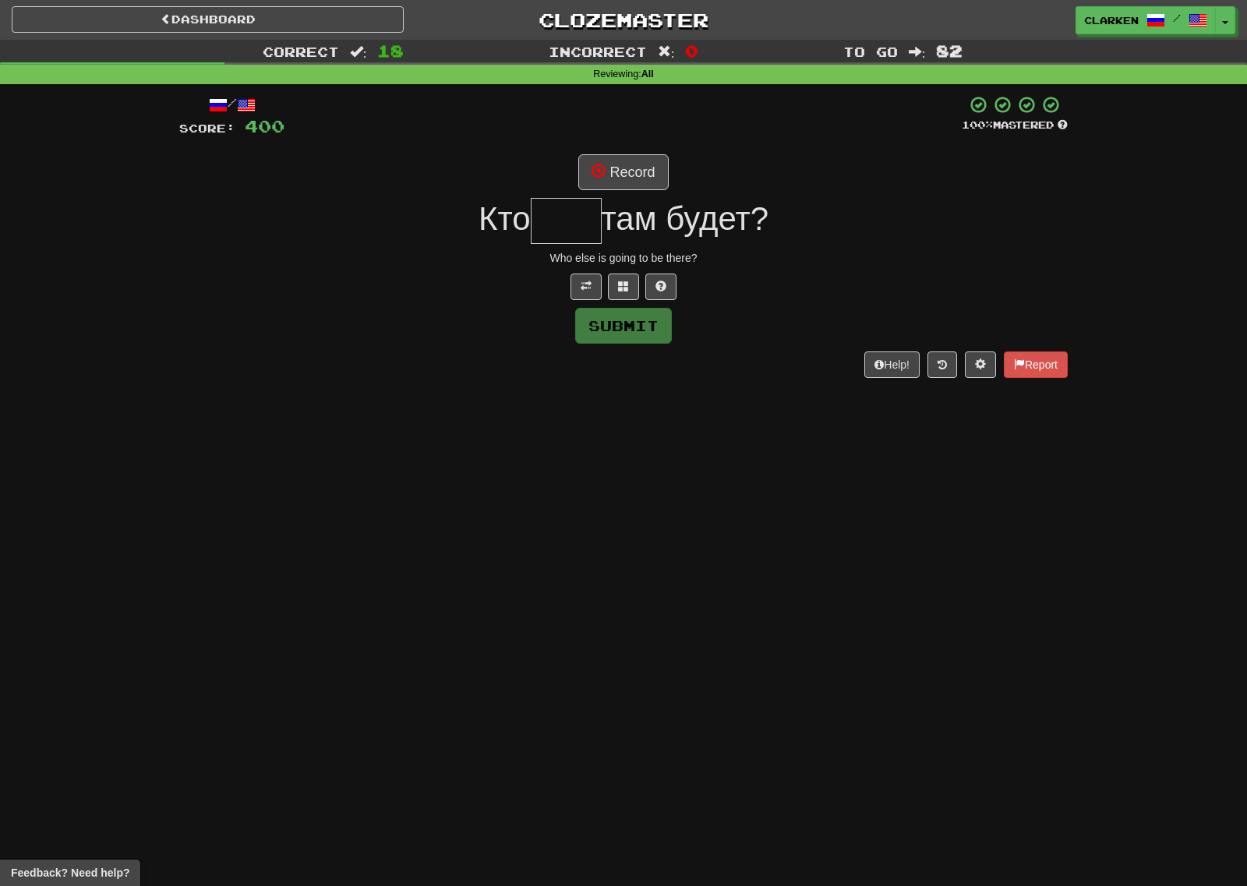
click at [626, 195] on div "/ Score: 400 100 % Mastered Record Кто там будет? Who else is going to be there…" at bounding box center [623, 236] width 888 height 282
click at [626, 164] on button "Record" at bounding box center [623, 172] width 90 height 36
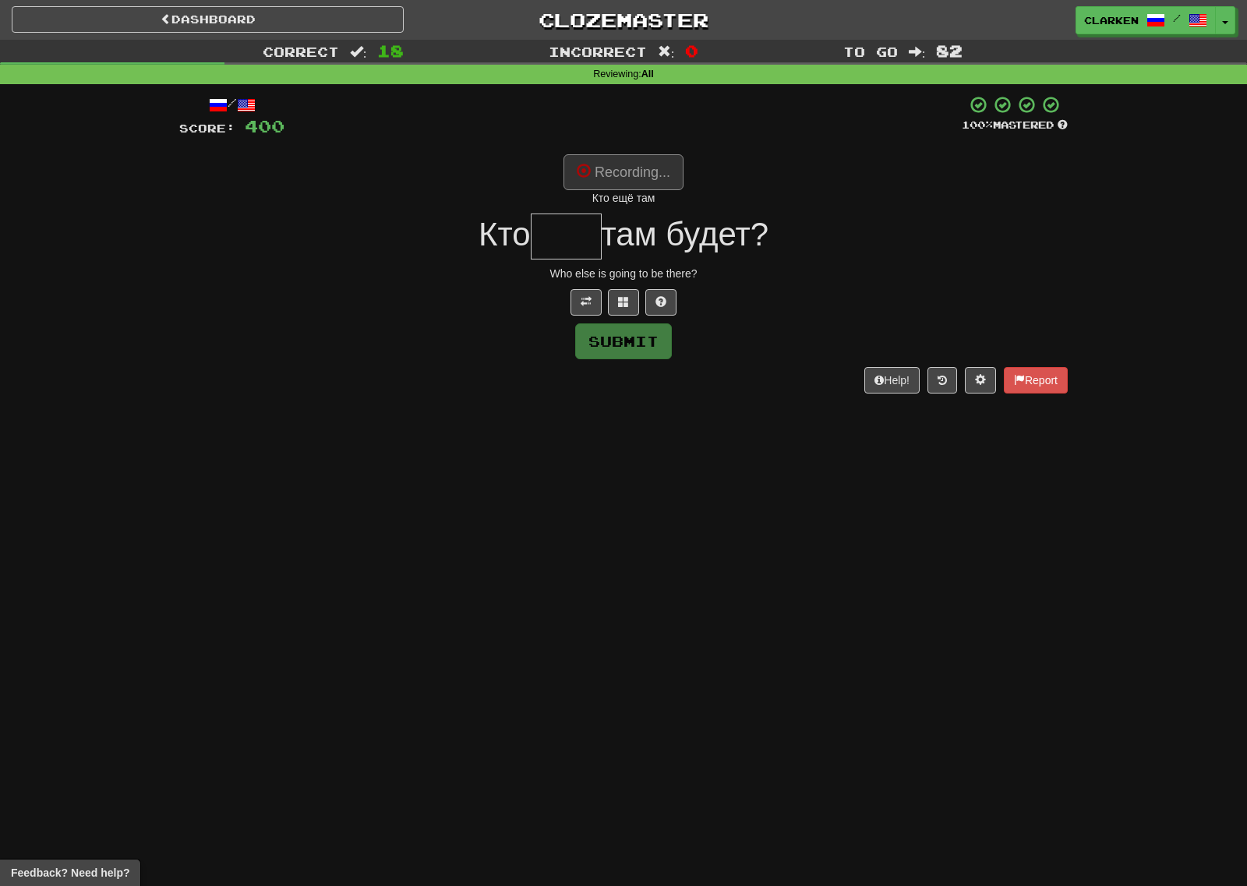
type input "***"
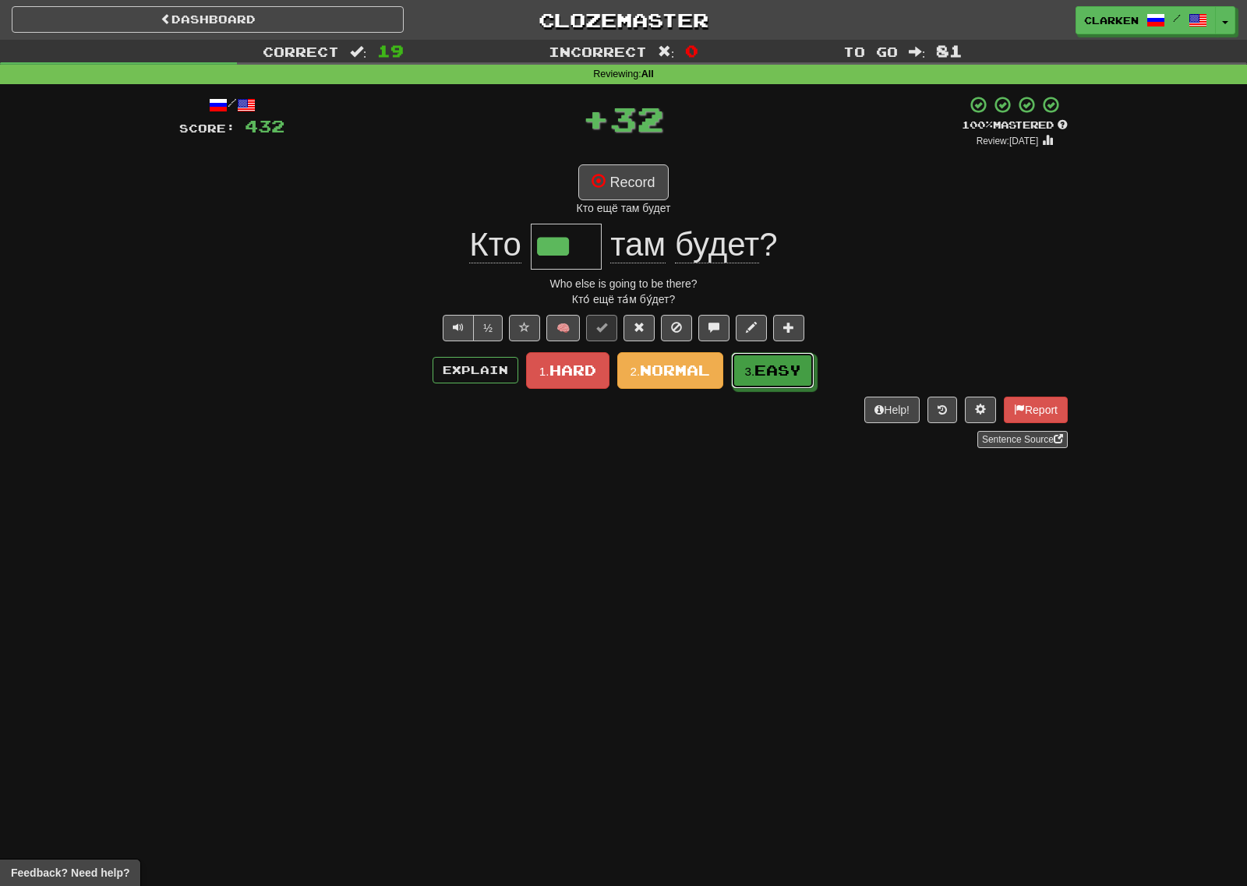
drag, startPoint x: 756, startPoint y: 359, endPoint x: 700, endPoint y: 329, distance: 63.1
click at [756, 358] on button "3. Easy" at bounding box center [772, 370] width 83 height 37
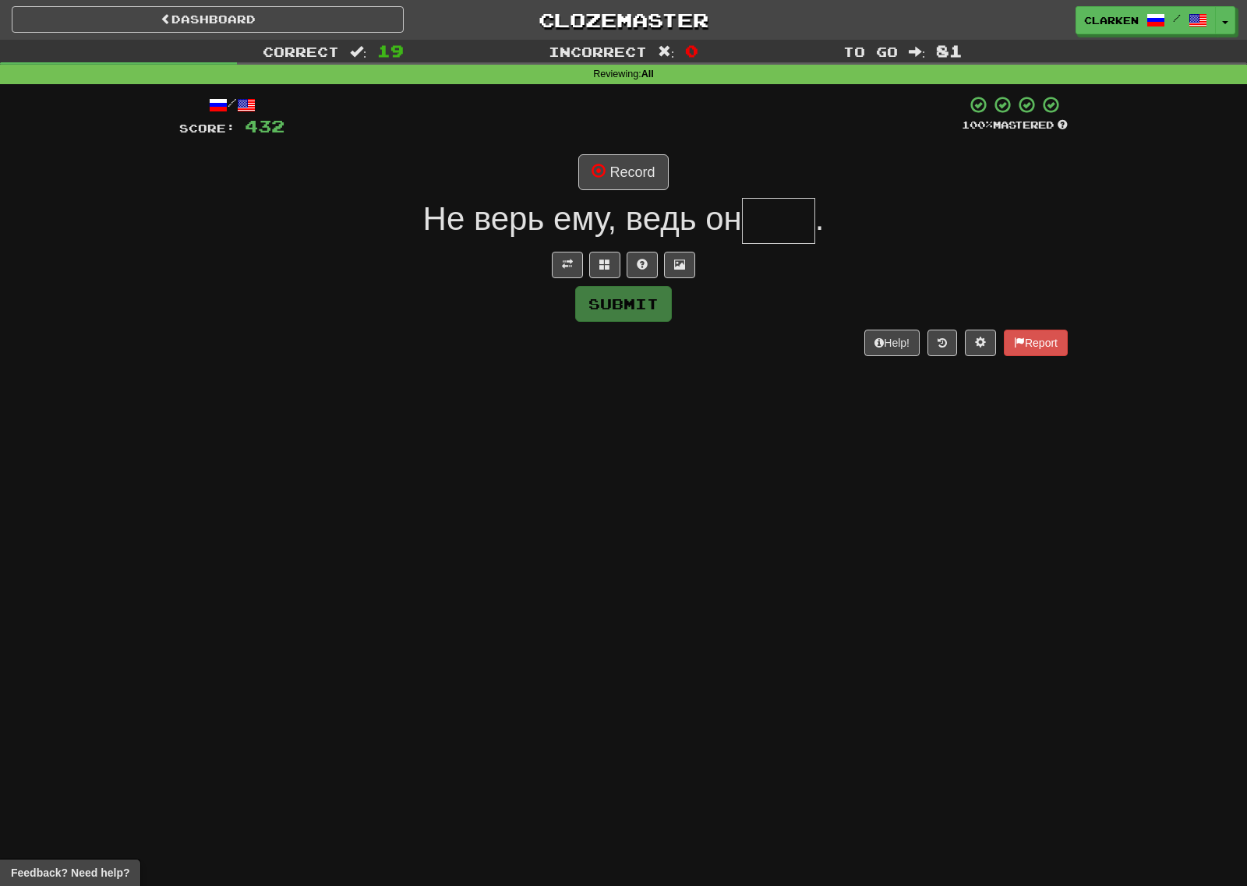
drag, startPoint x: 554, startPoint y: 247, endPoint x: 563, endPoint y: 261, distance: 16.9
click at [555, 248] on div "/ Score: 432 100 % Mastered Record Не верь ему, ведь он . Submit Help! Report" at bounding box center [623, 225] width 888 height 260
click at [565, 262] on span at bounding box center [567, 264] width 11 height 11
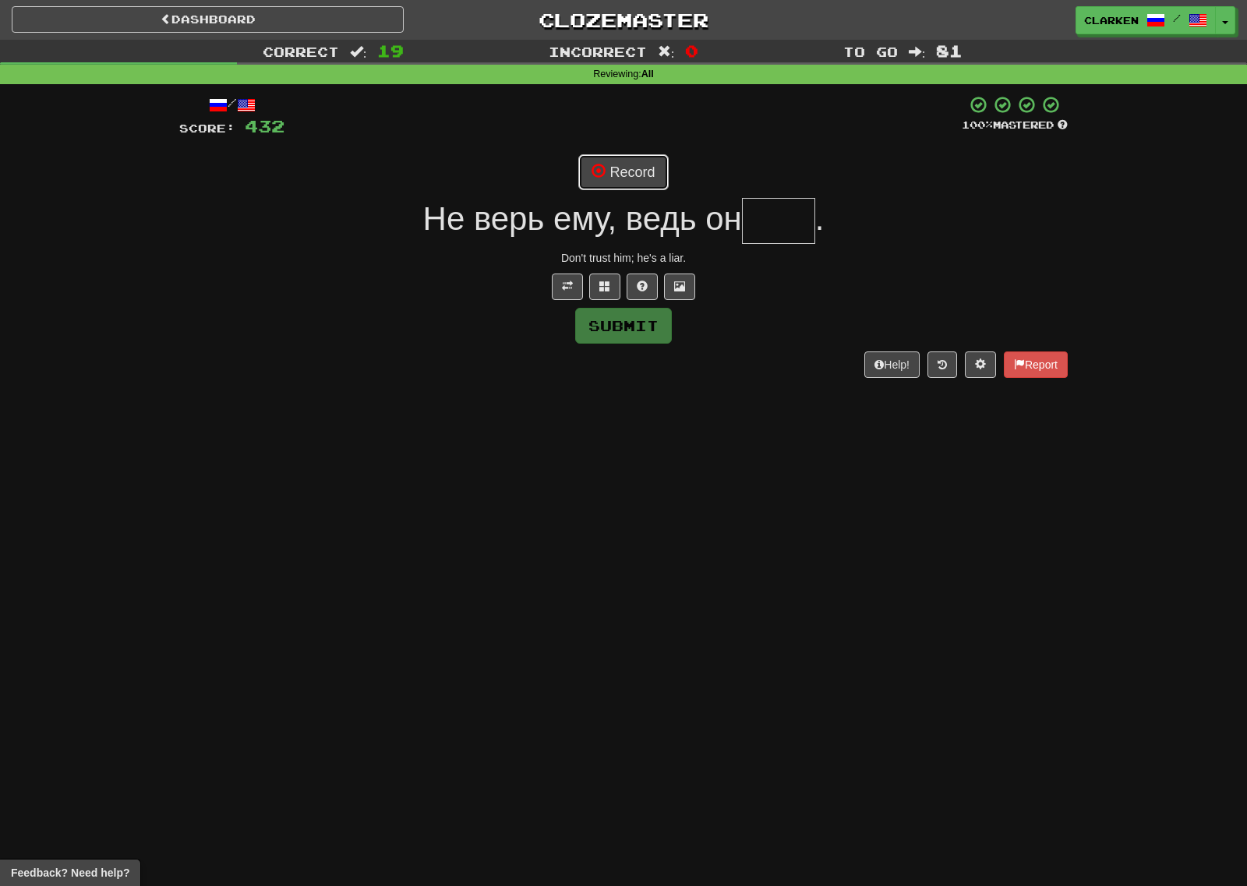
click at [581, 180] on button "Record" at bounding box center [623, 172] width 90 height 36
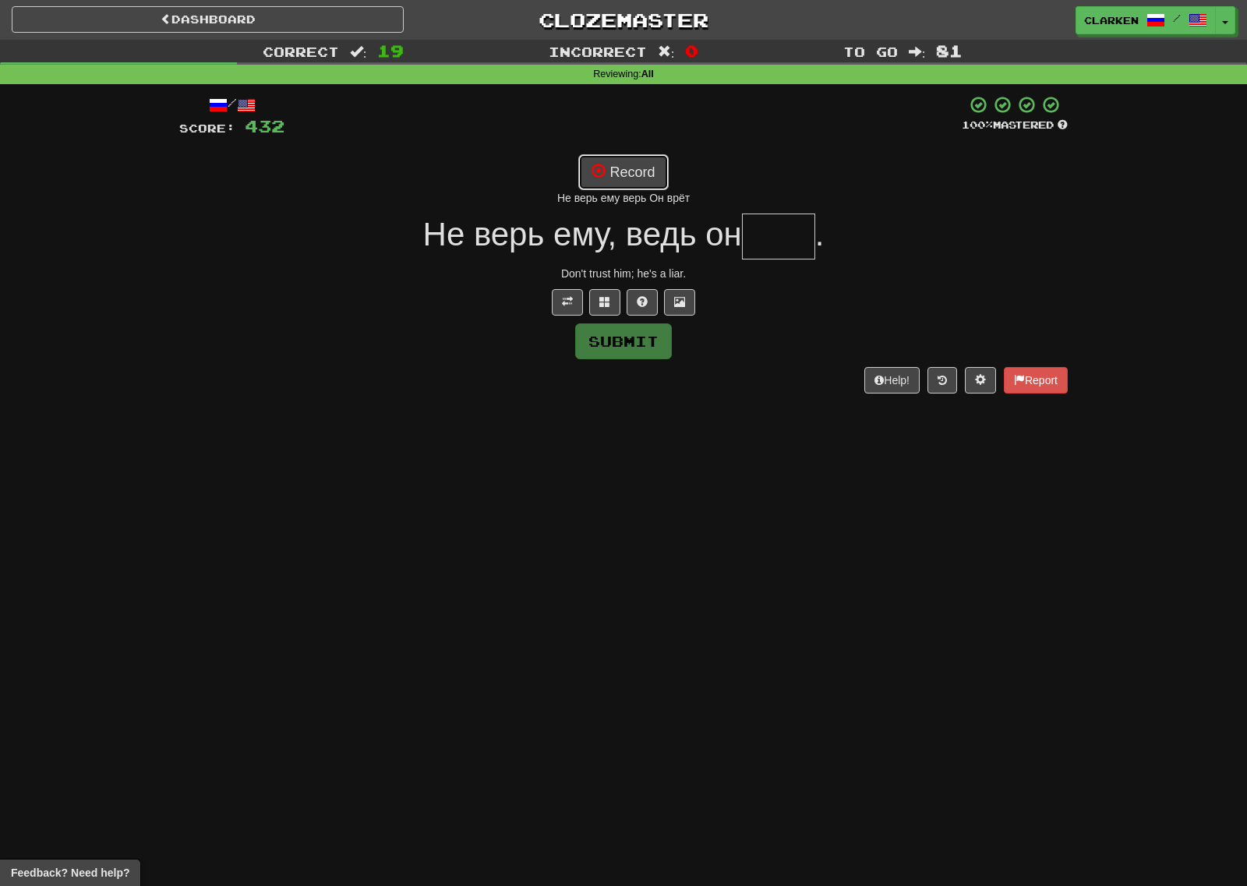
click at [644, 167] on button "Record" at bounding box center [623, 172] width 90 height 36
click at [610, 160] on button "Record" at bounding box center [623, 172] width 90 height 36
click at [582, 175] on button "Record" at bounding box center [623, 172] width 90 height 36
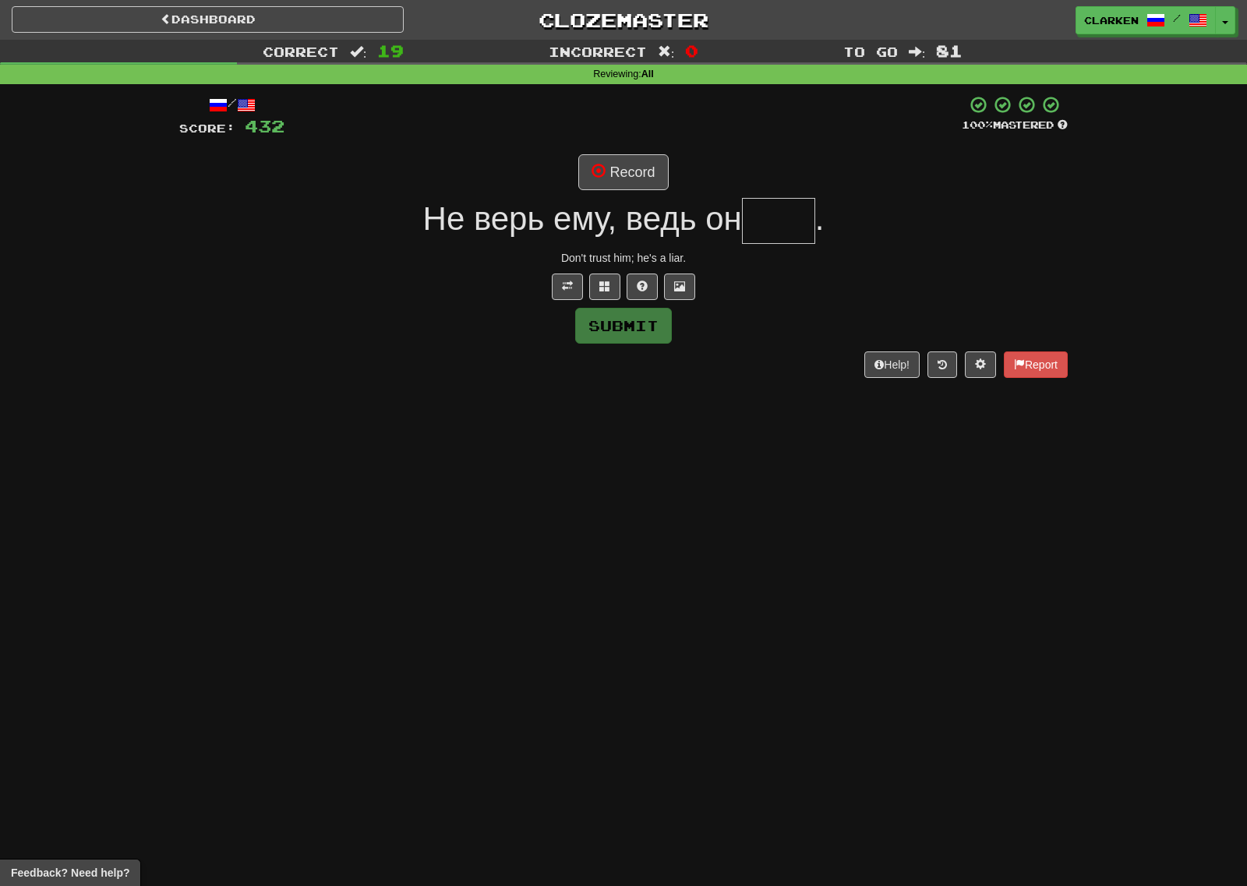
drag, startPoint x: 645, startPoint y: 195, endPoint x: 636, endPoint y: 191, distance: 10.1
click at [643, 194] on div "/ Score: 432 100 % Mastered Record Не верь ему, ведь он . Don't trust him; he's…" at bounding box center [623, 236] width 888 height 282
click at [612, 171] on button "Record" at bounding box center [623, 172] width 90 height 36
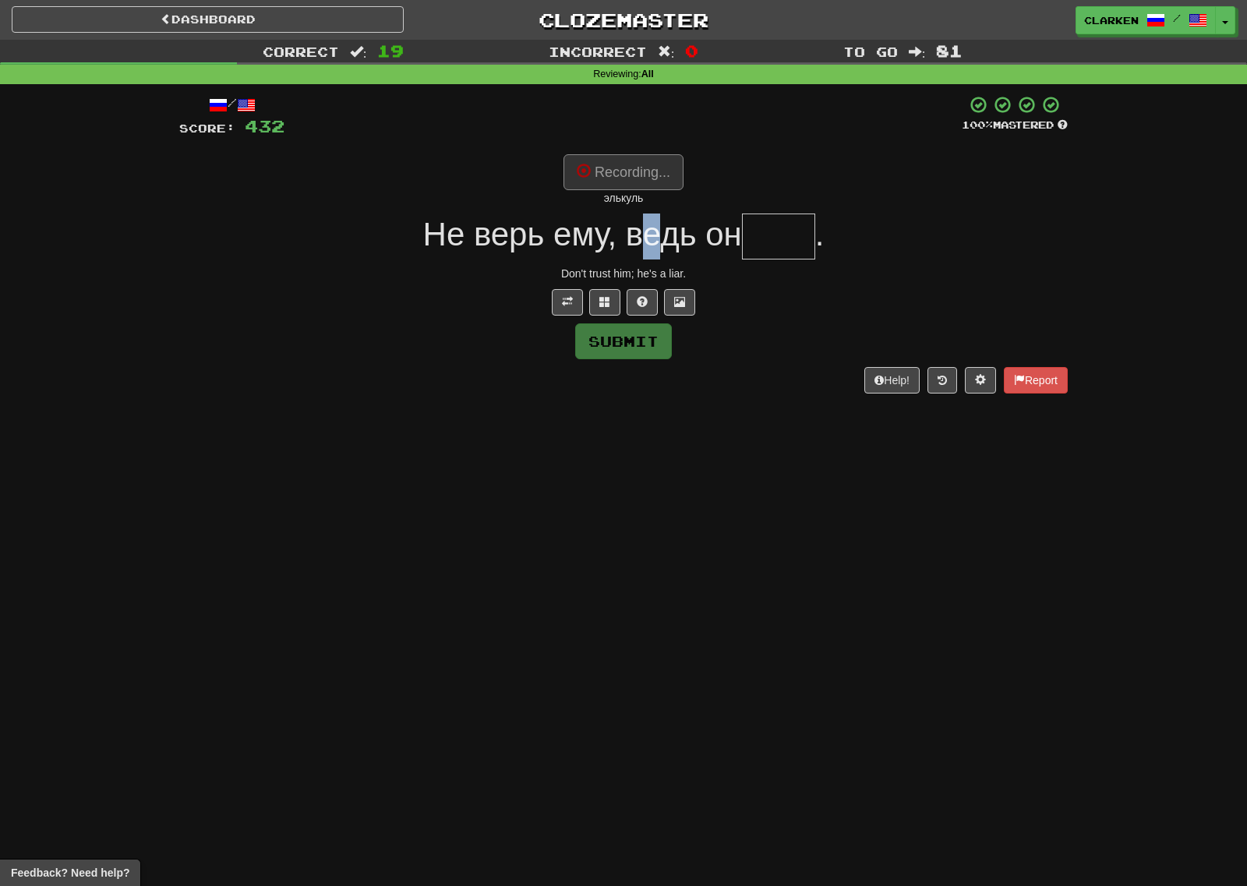
type input "****"
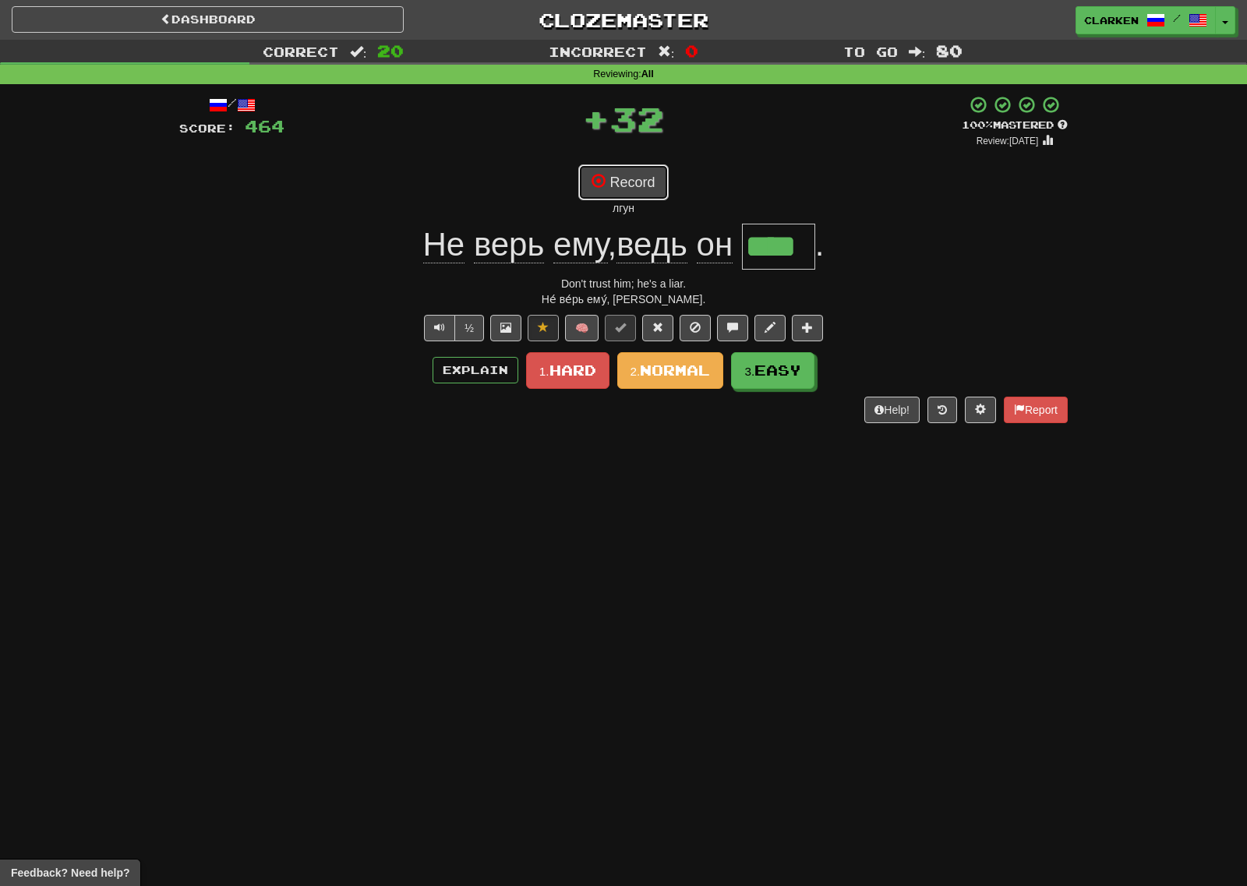
click at [620, 180] on button "Record" at bounding box center [623, 182] width 90 height 36
click at [642, 174] on button "Record" at bounding box center [623, 182] width 90 height 36
click at [751, 380] on button "3. Easy" at bounding box center [773, 371] width 83 height 37
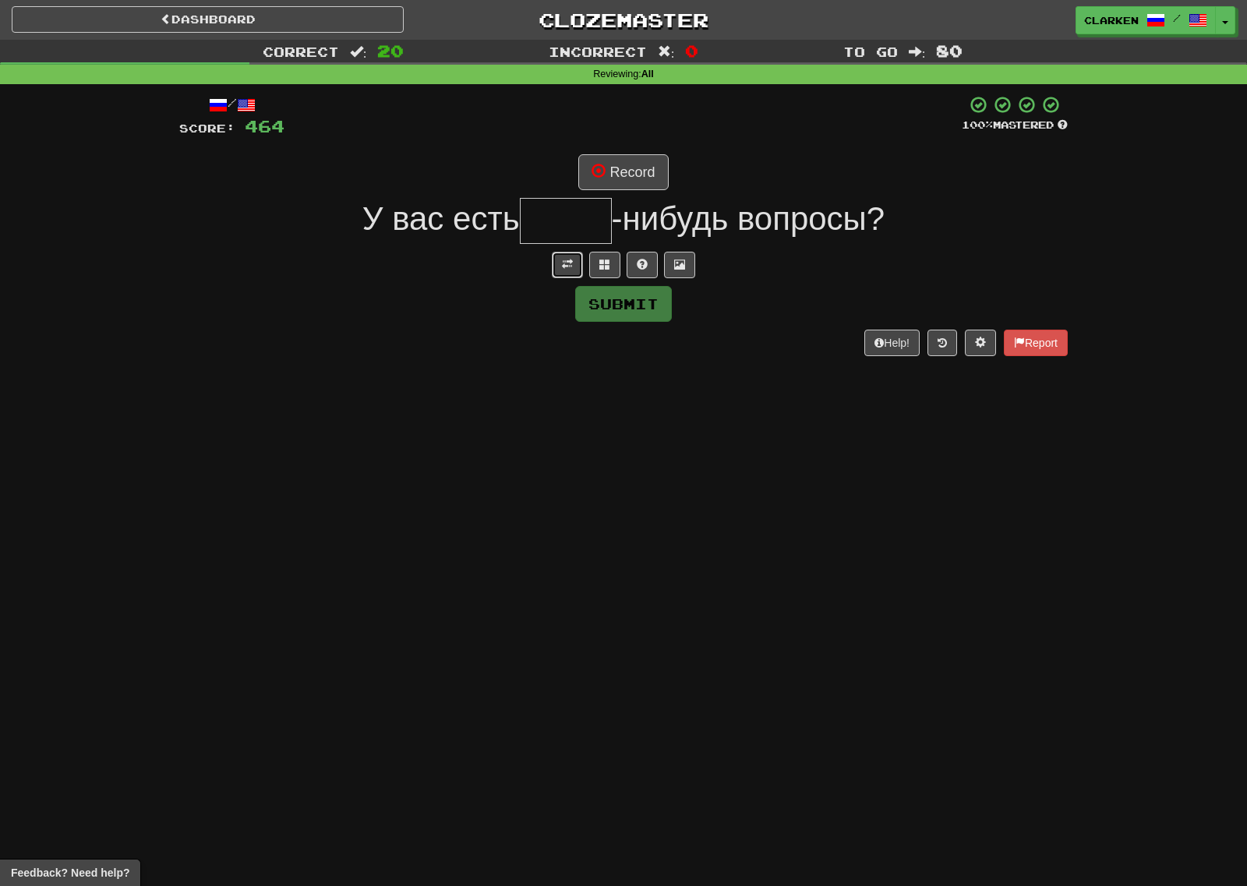
drag, startPoint x: 555, startPoint y: 263, endPoint x: 559, endPoint y: 239, distance: 23.7
click at [555, 263] on button at bounding box center [567, 265] width 31 height 26
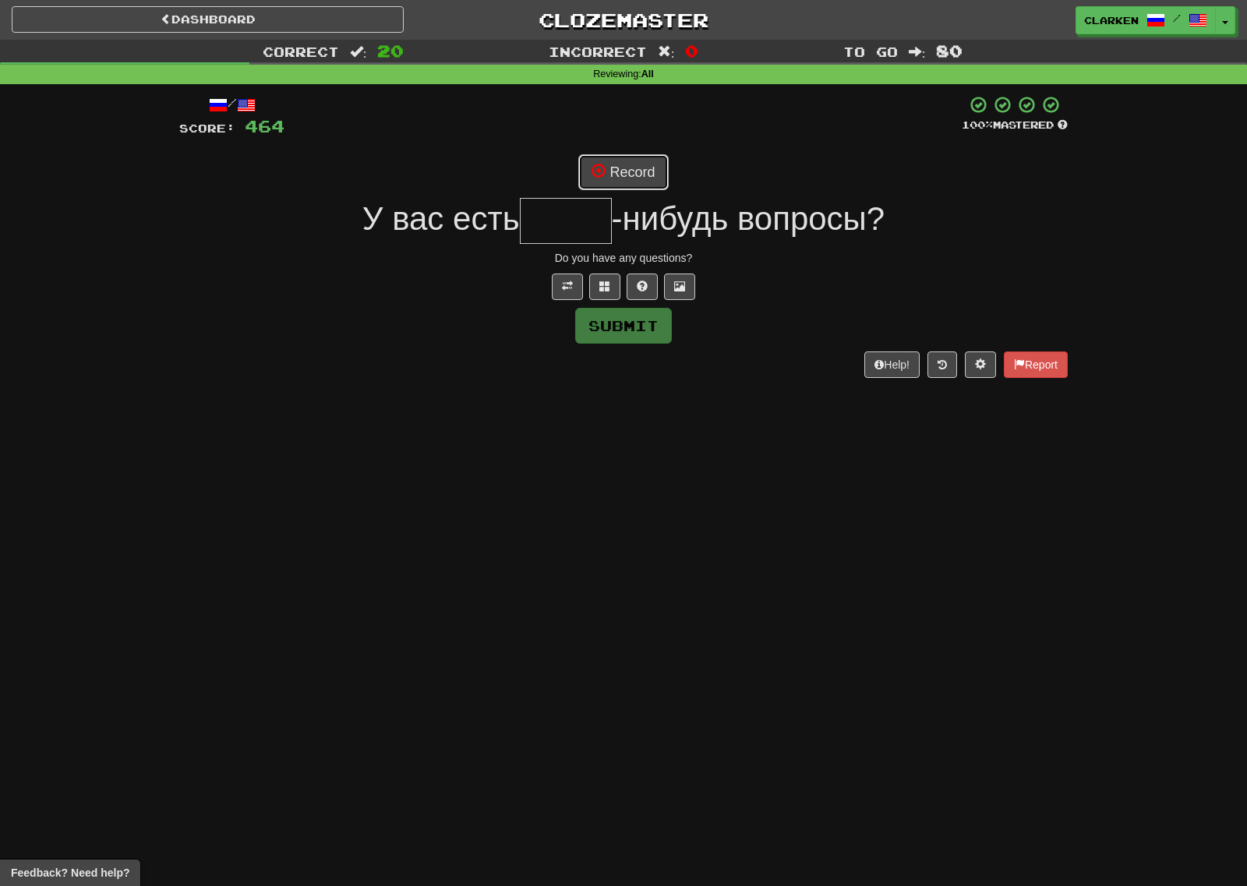
click at [587, 173] on button "Record" at bounding box center [623, 172] width 90 height 36
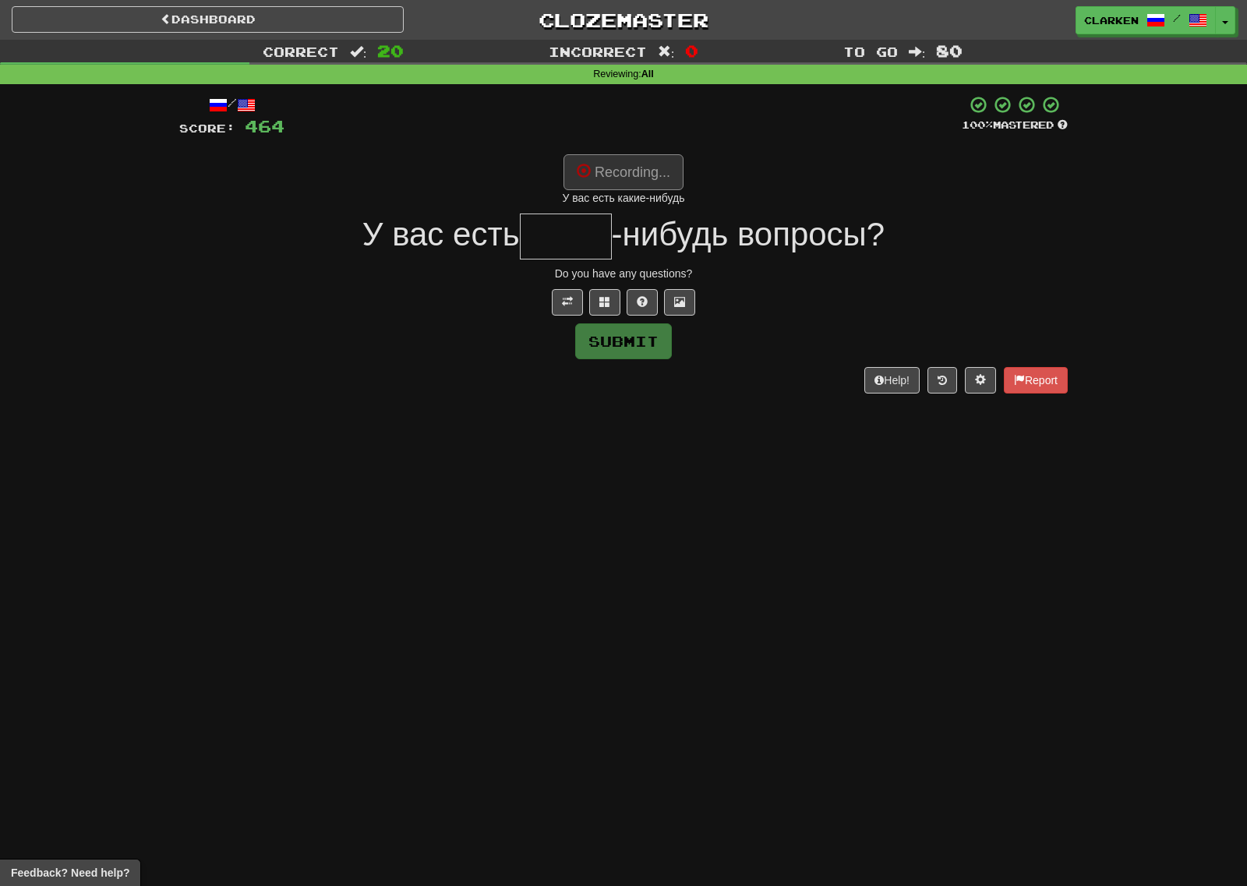
type input "*****"
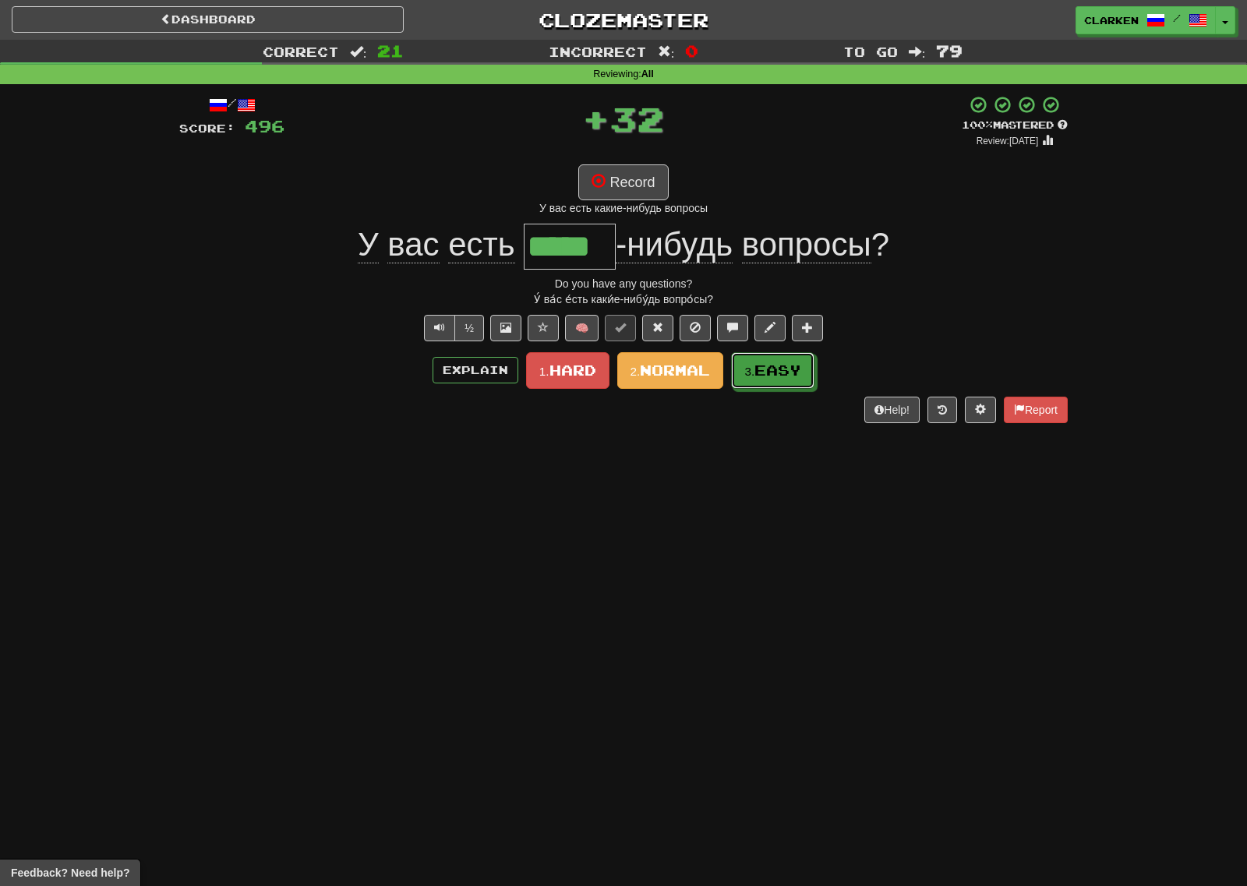
click at [766, 386] on button "3. Easy" at bounding box center [772, 370] width 83 height 37
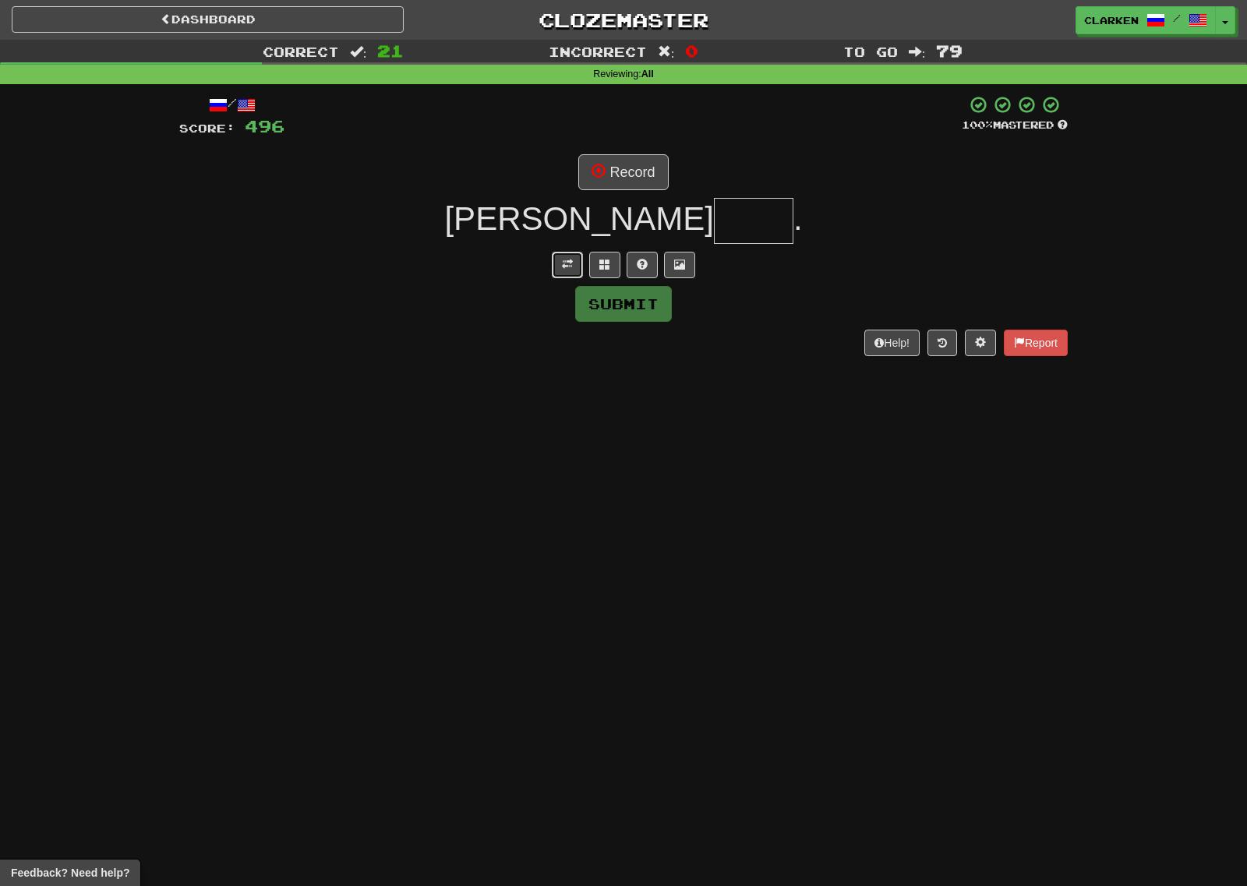
click at [567, 260] on span at bounding box center [567, 264] width 11 height 11
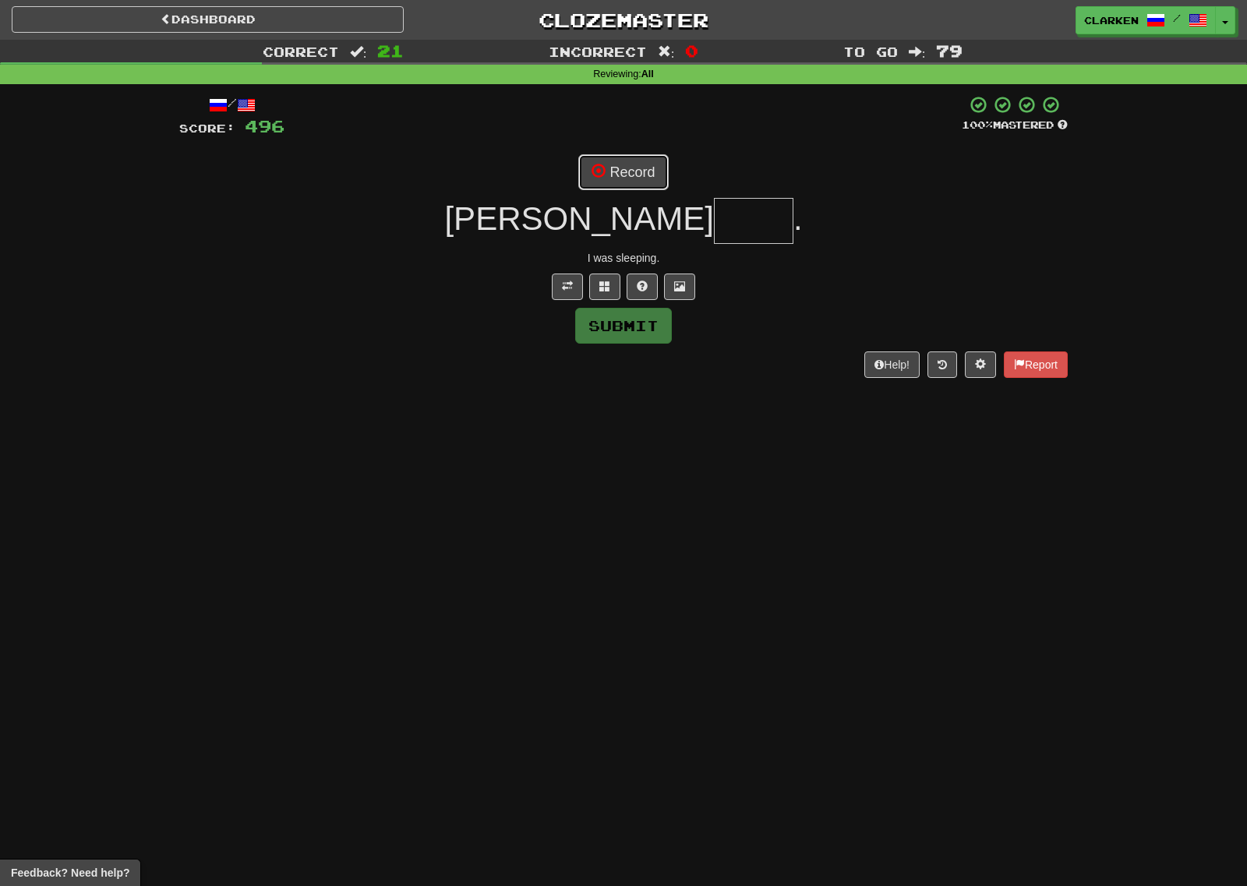
click at [611, 174] on button "Record" at bounding box center [623, 172] width 90 height 36
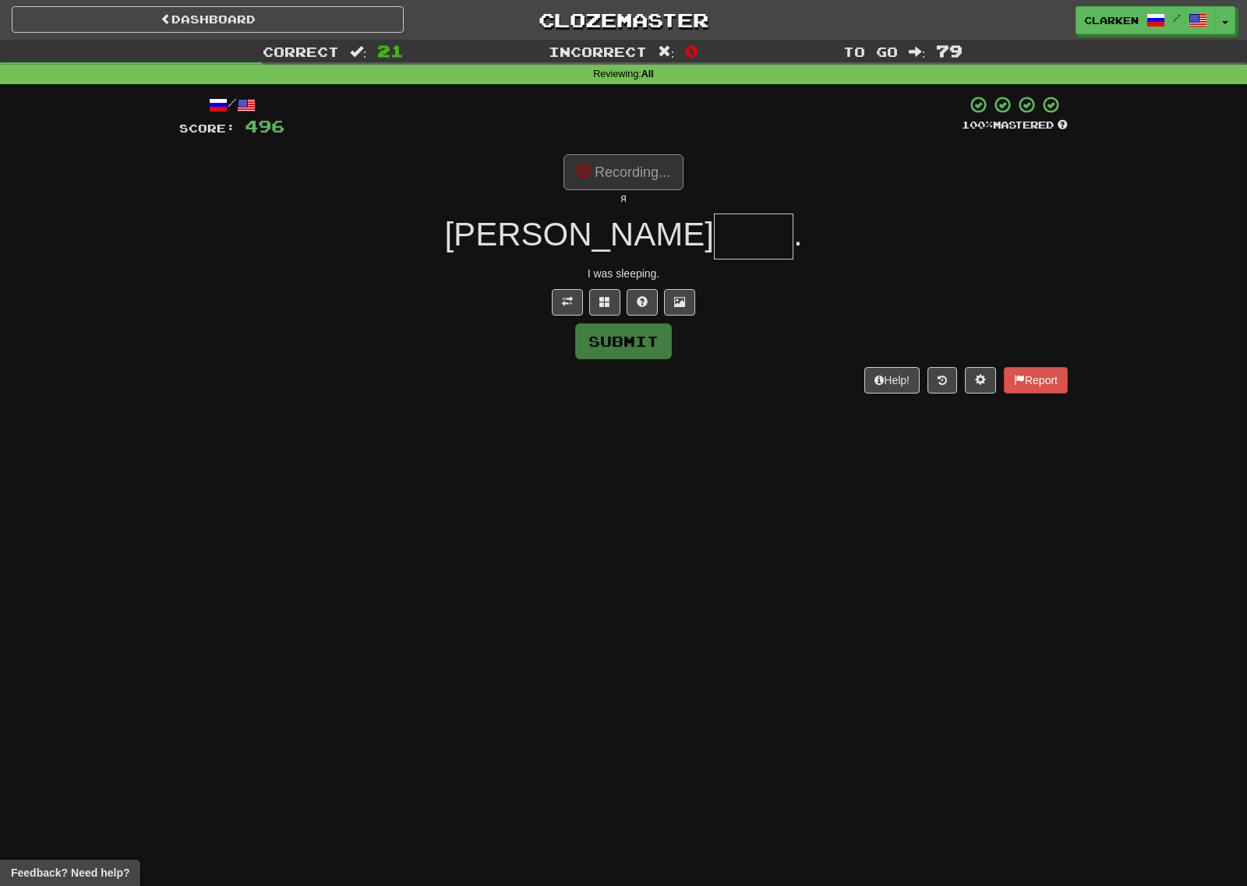
type input "****"
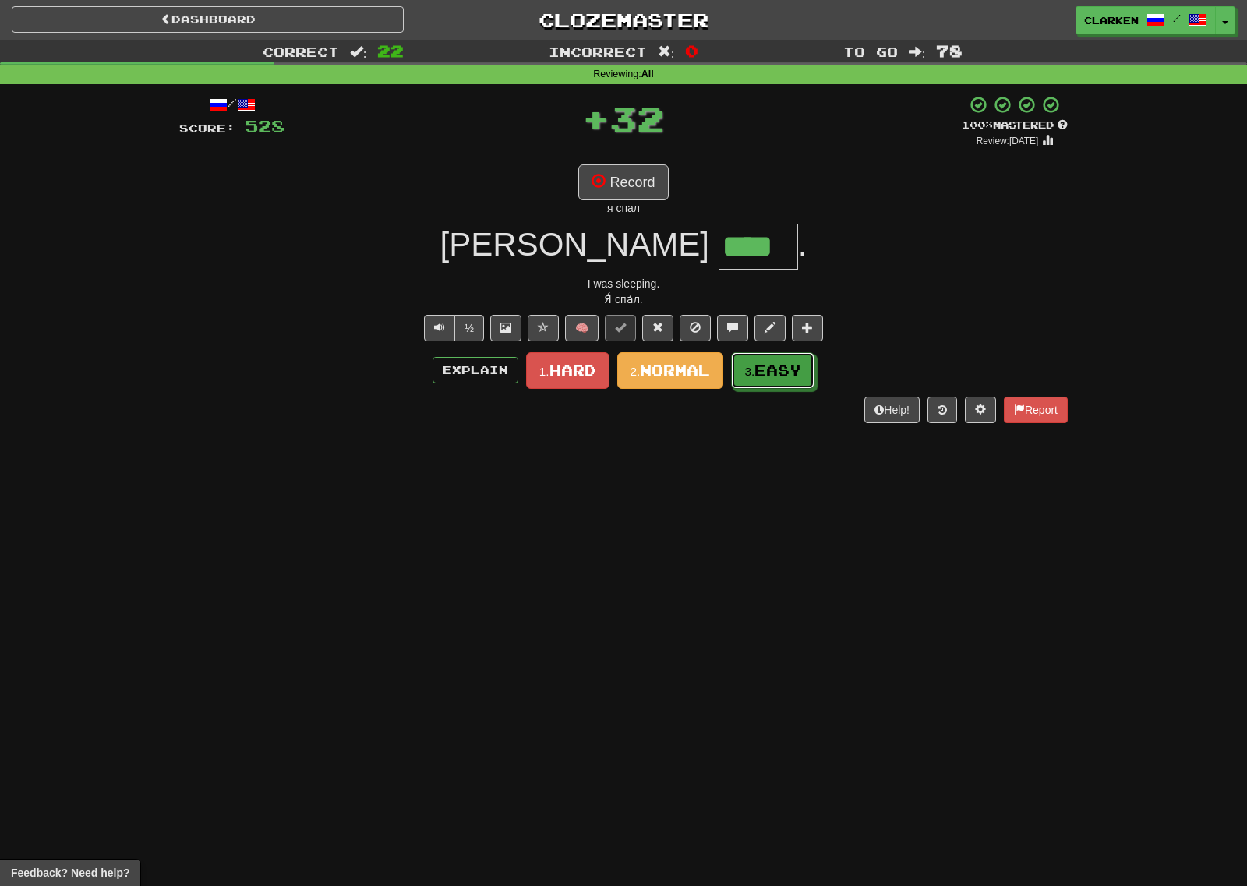
drag, startPoint x: 765, startPoint y: 378, endPoint x: 676, endPoint y: 313, distance: 109.9
click at [760, 373] on span "Easy" at bounding box center [777, 370] width 47 height 17
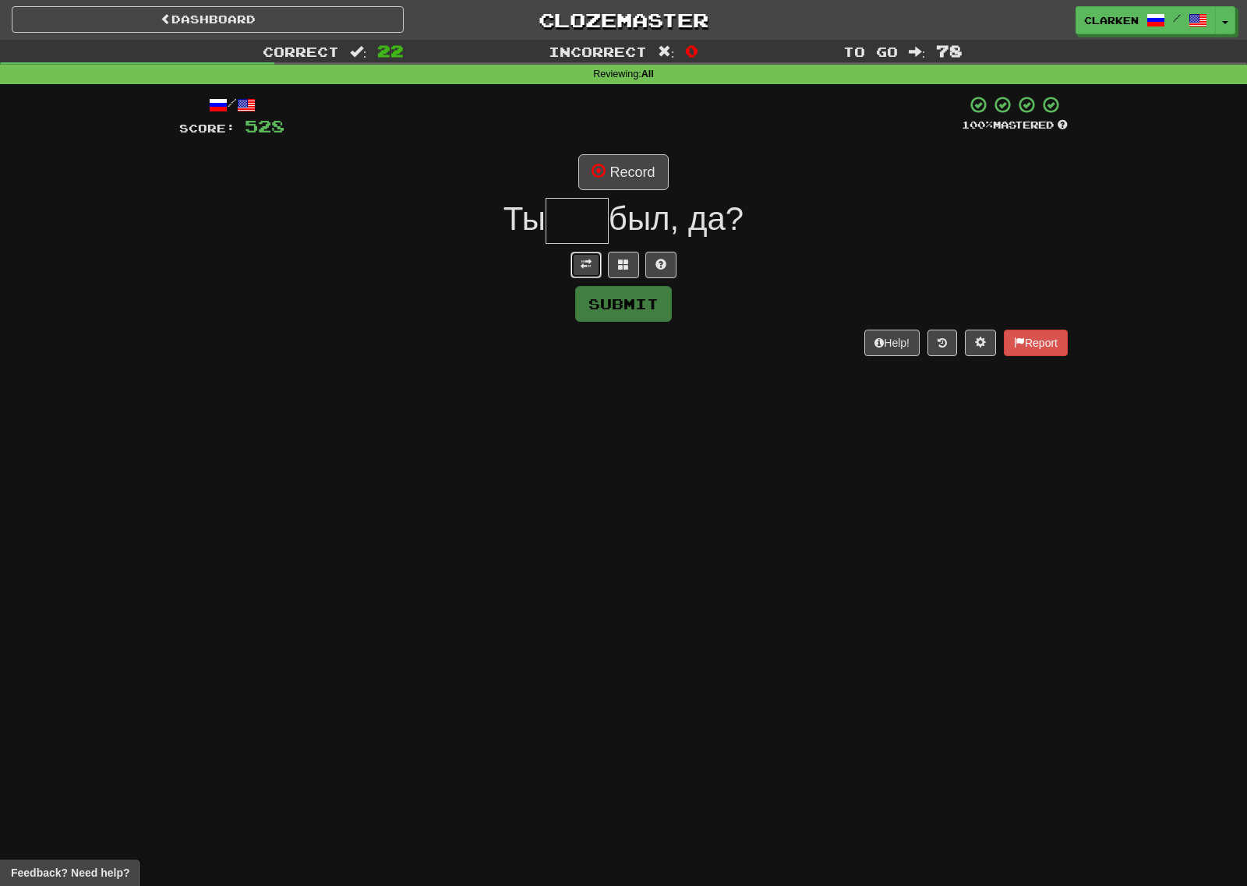
drag, startPoint x: 573, startPoint y: 263, endPoint x: 619, endPoint y: 206, distance: 73.7
click at [577, 263] on button at bounding box center [585, 265] width 31 height 26
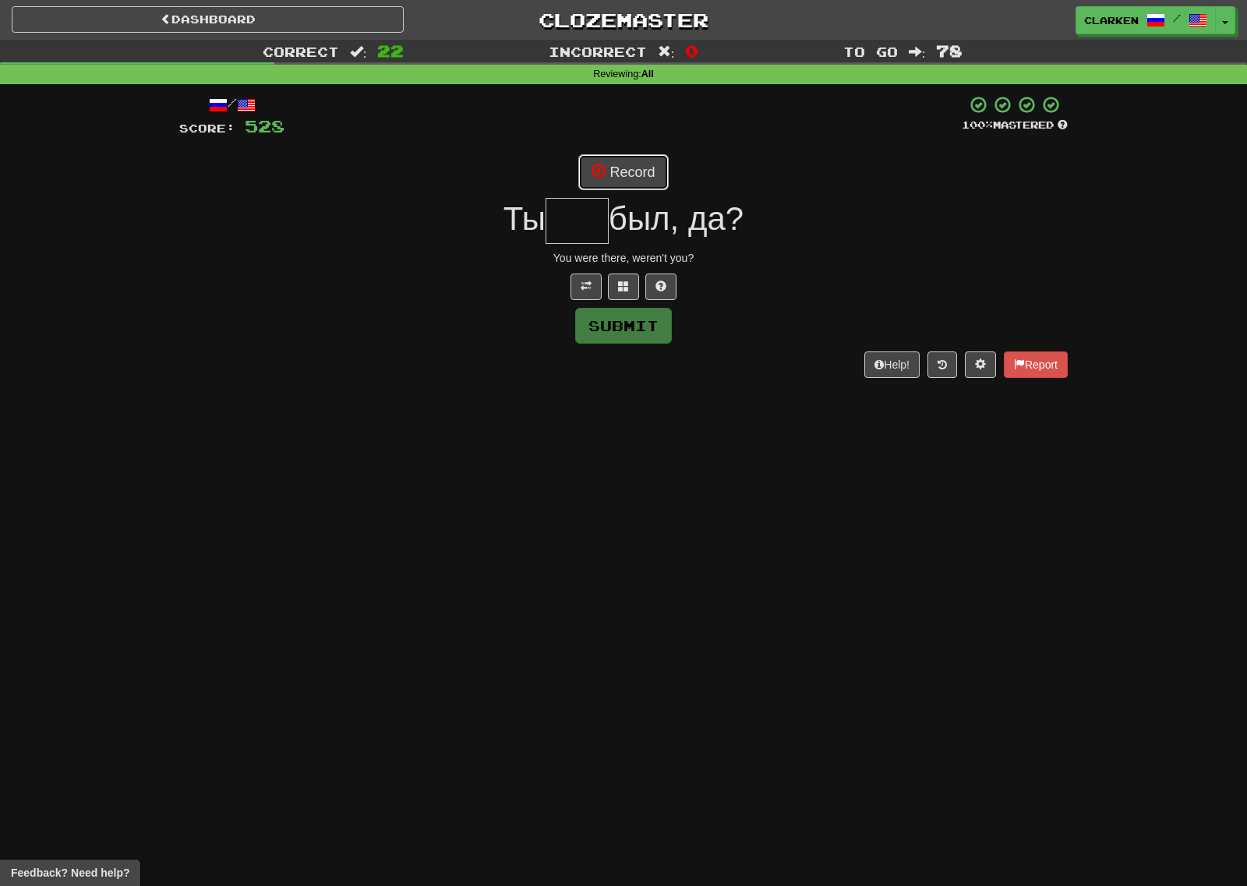
click at [626, 174] on button "Record" at bounding box center [623, 172] width 90 height 36
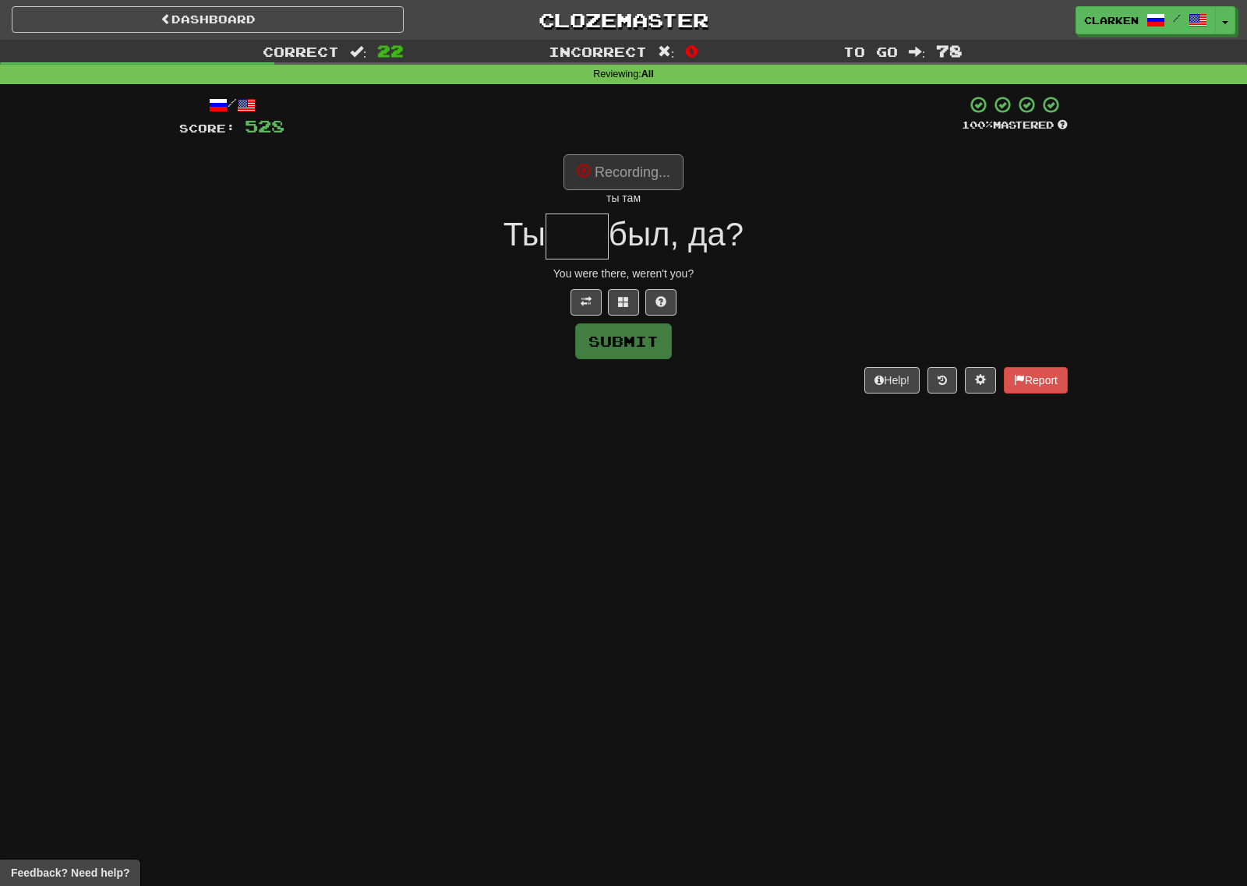
type input "***"
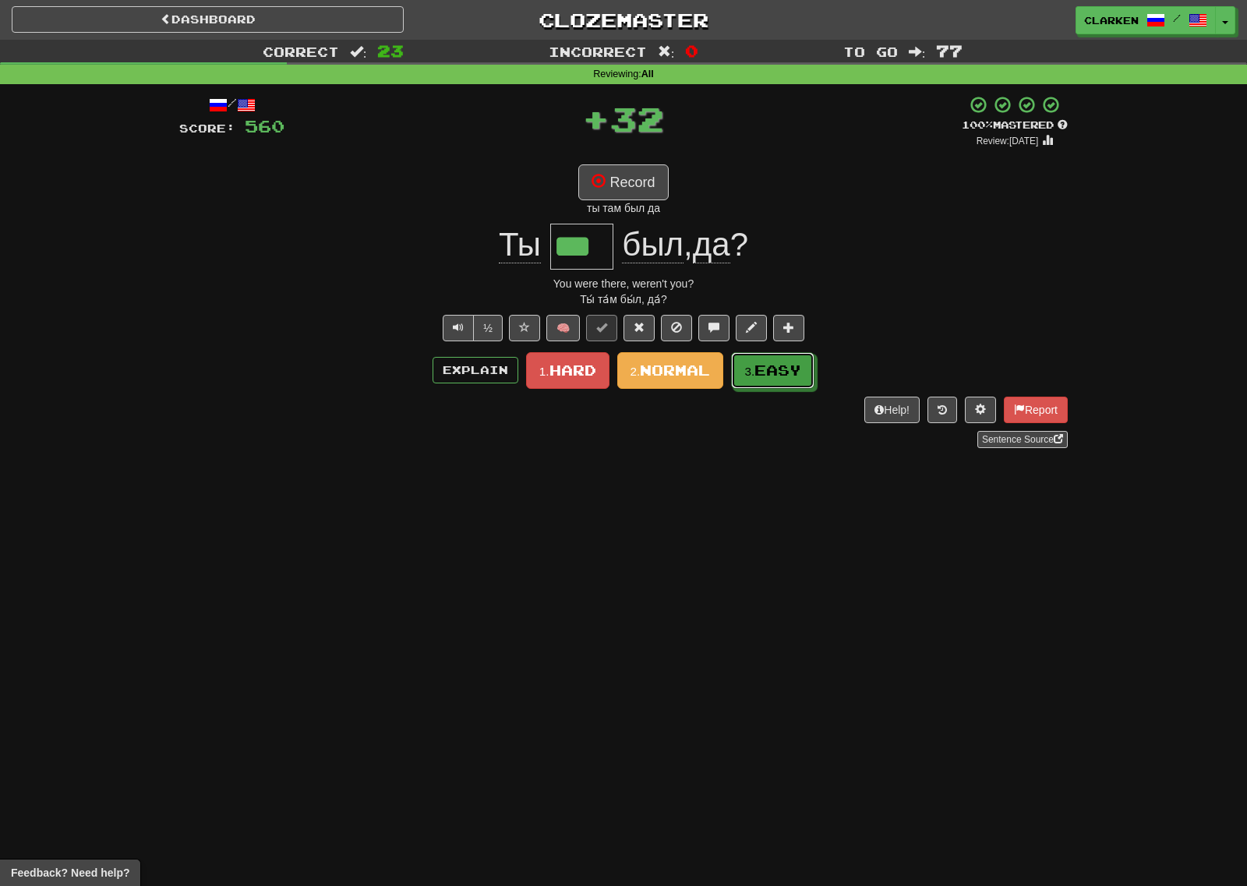
drag, startPoint x: 783, startPoint y: 365, endPoint x: 724, endPoint y: 337, distance: 65.9
click at [780, 365] on span "Easy" at bounding box center [777, 370] width 47 height 17
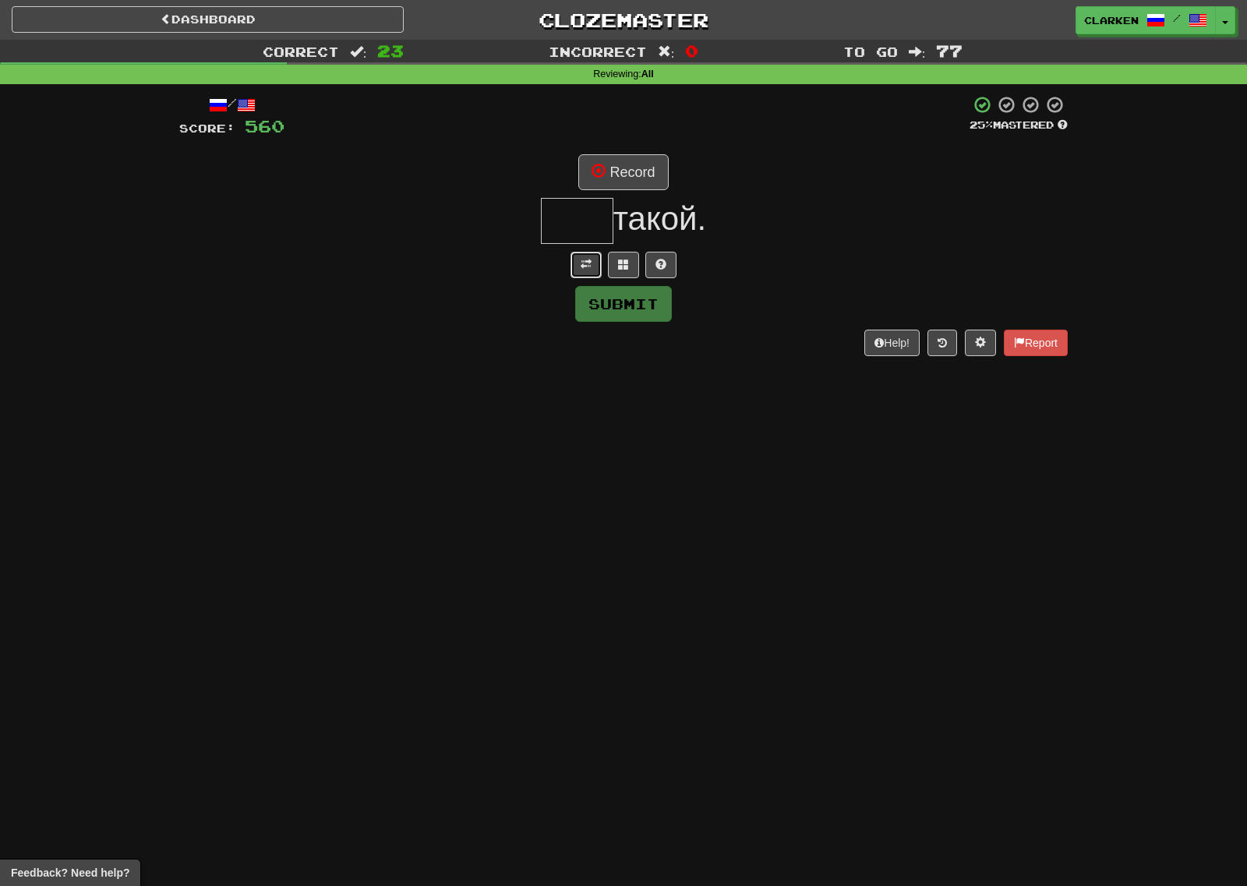
click at [598, 252] on button at bounding box center [585, 265] width 31 height 26
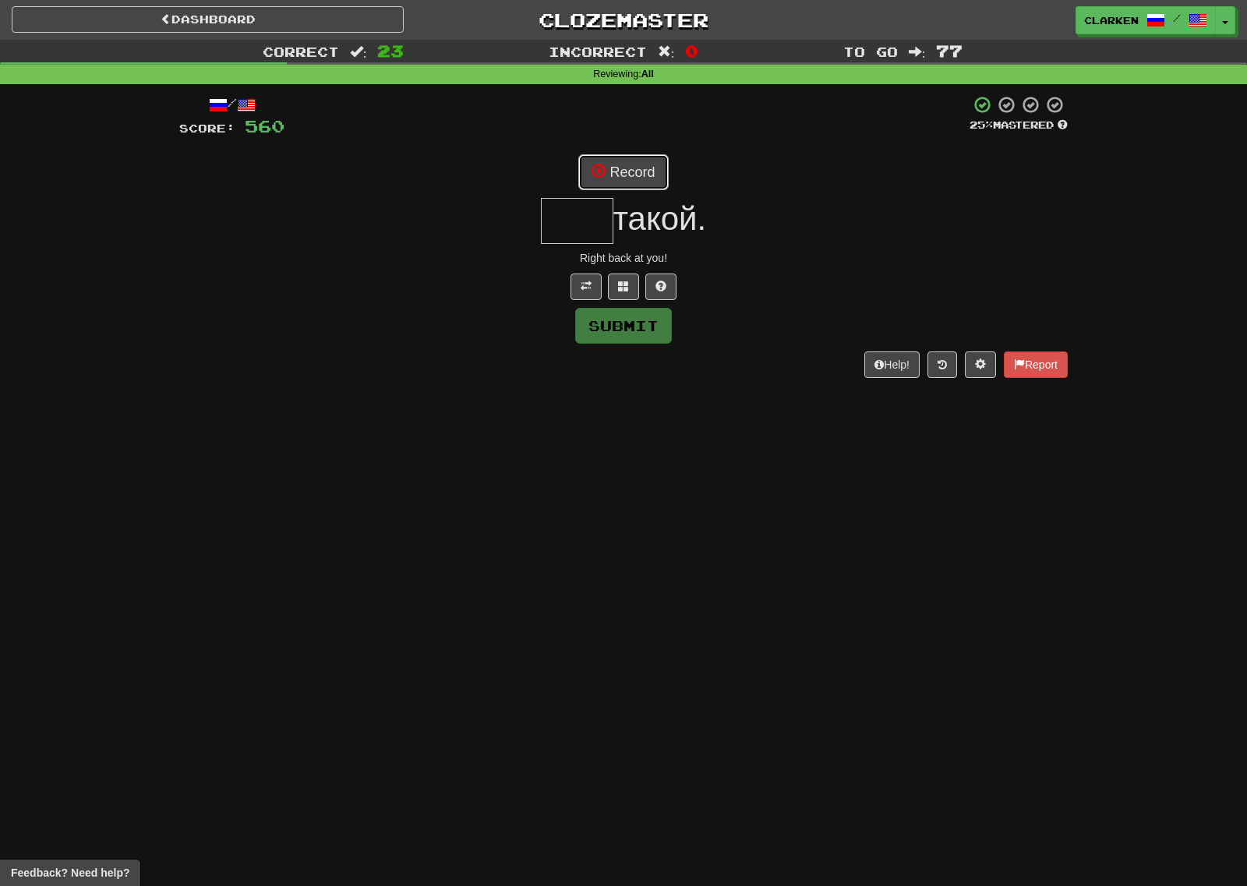
click at [626, 168] on button "Record" at bounding box center [623, 172] width 90 height 36
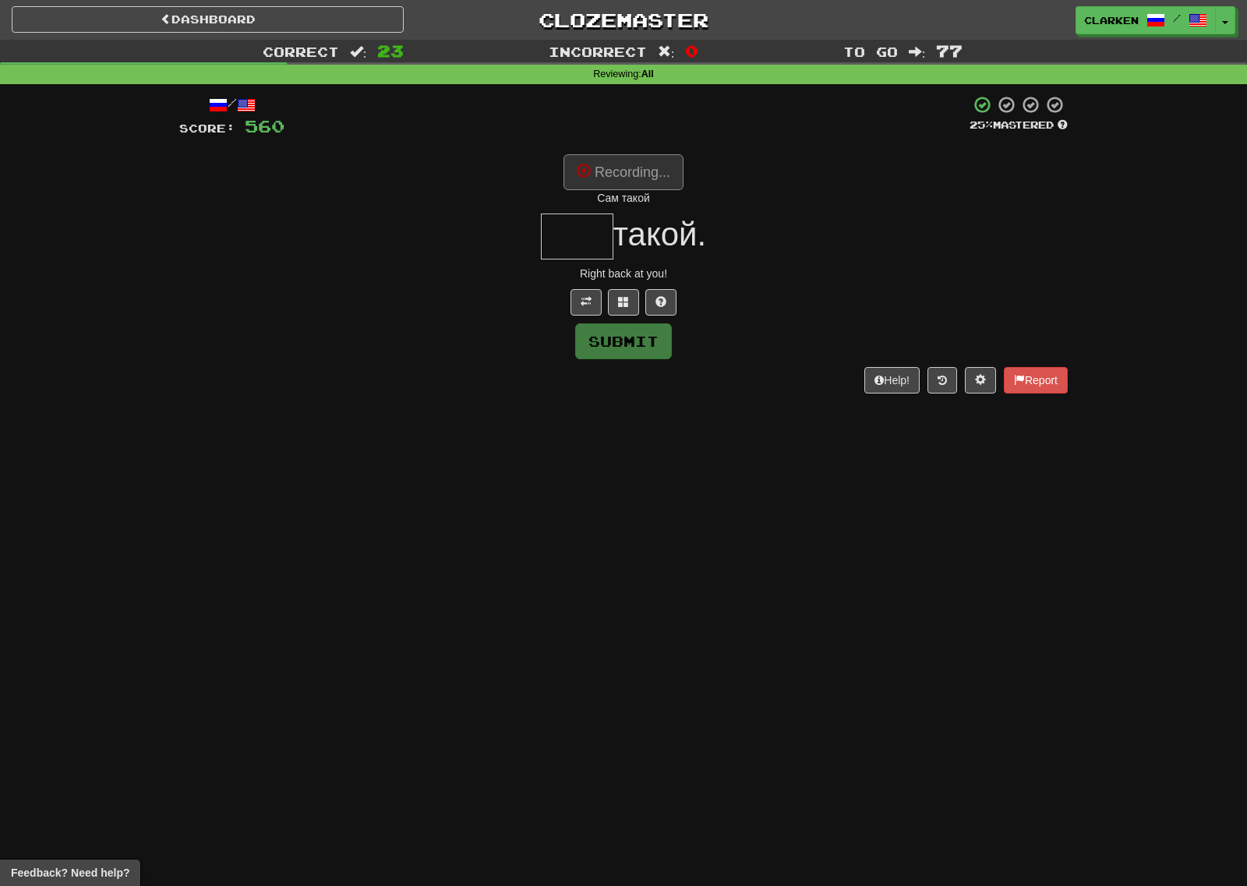
type input "***"
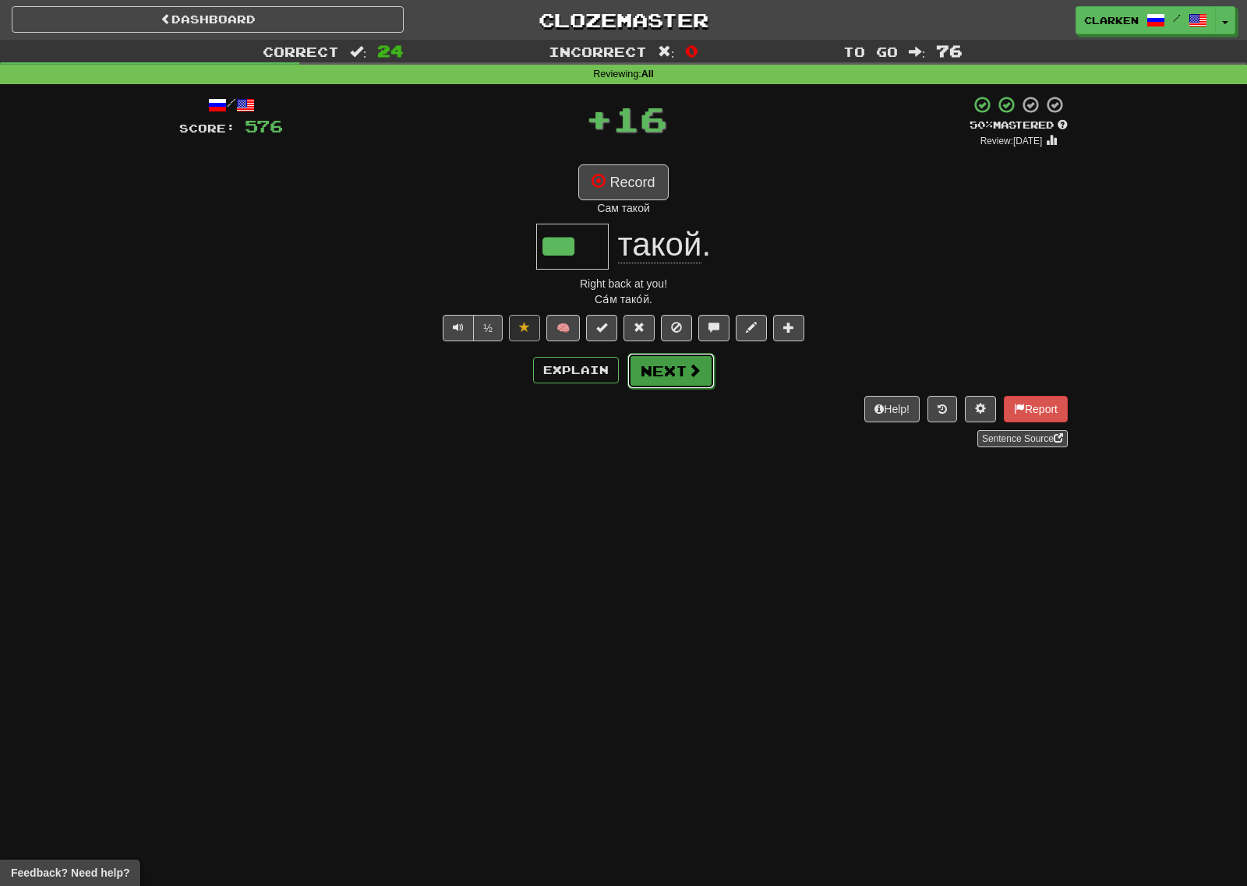
click at [687, 377] on span at bounding box center [694, 370] width 14 height 14
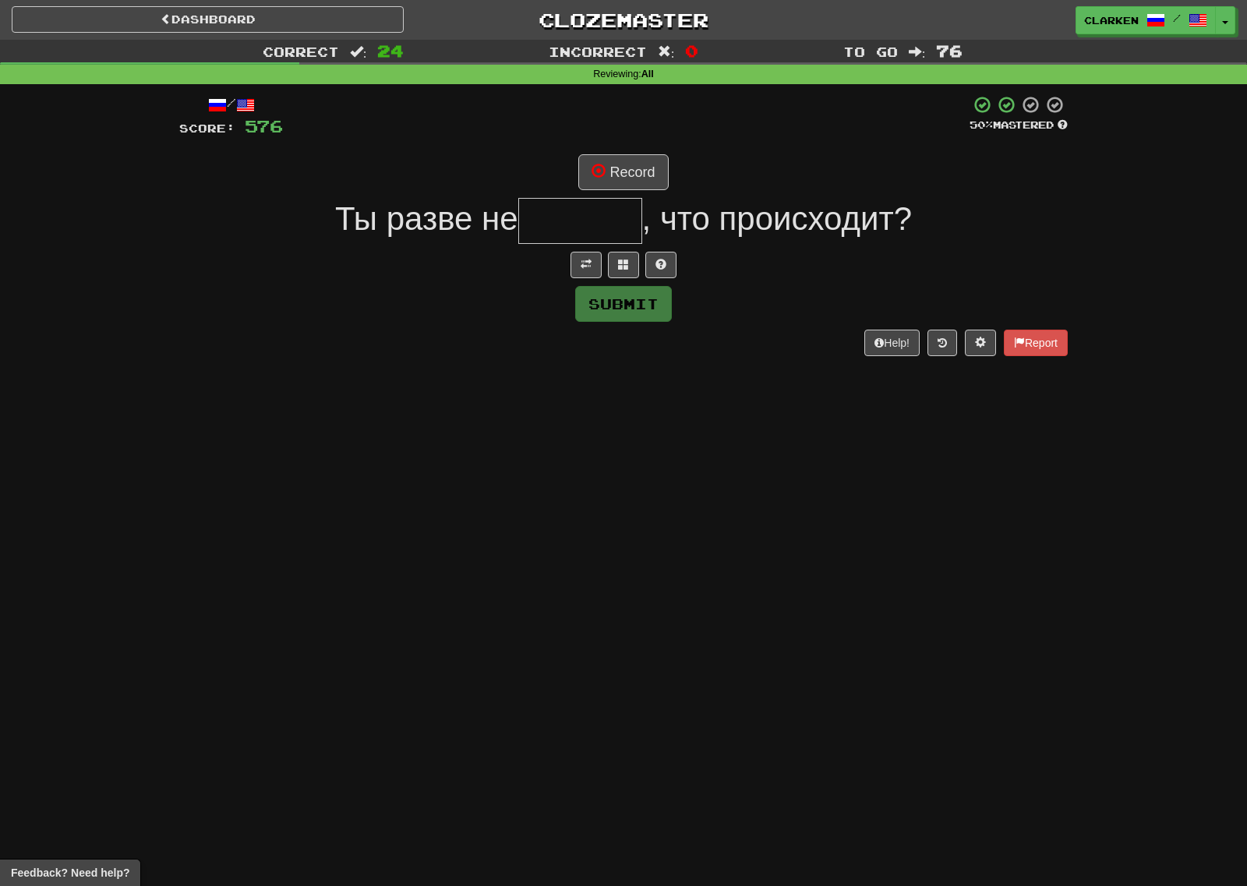
click at [562, 268] on div at bounding box center [623, 265] width 888 height 26
click at [577, 266] on button at bounding box center [585, 265] width 31 height 26
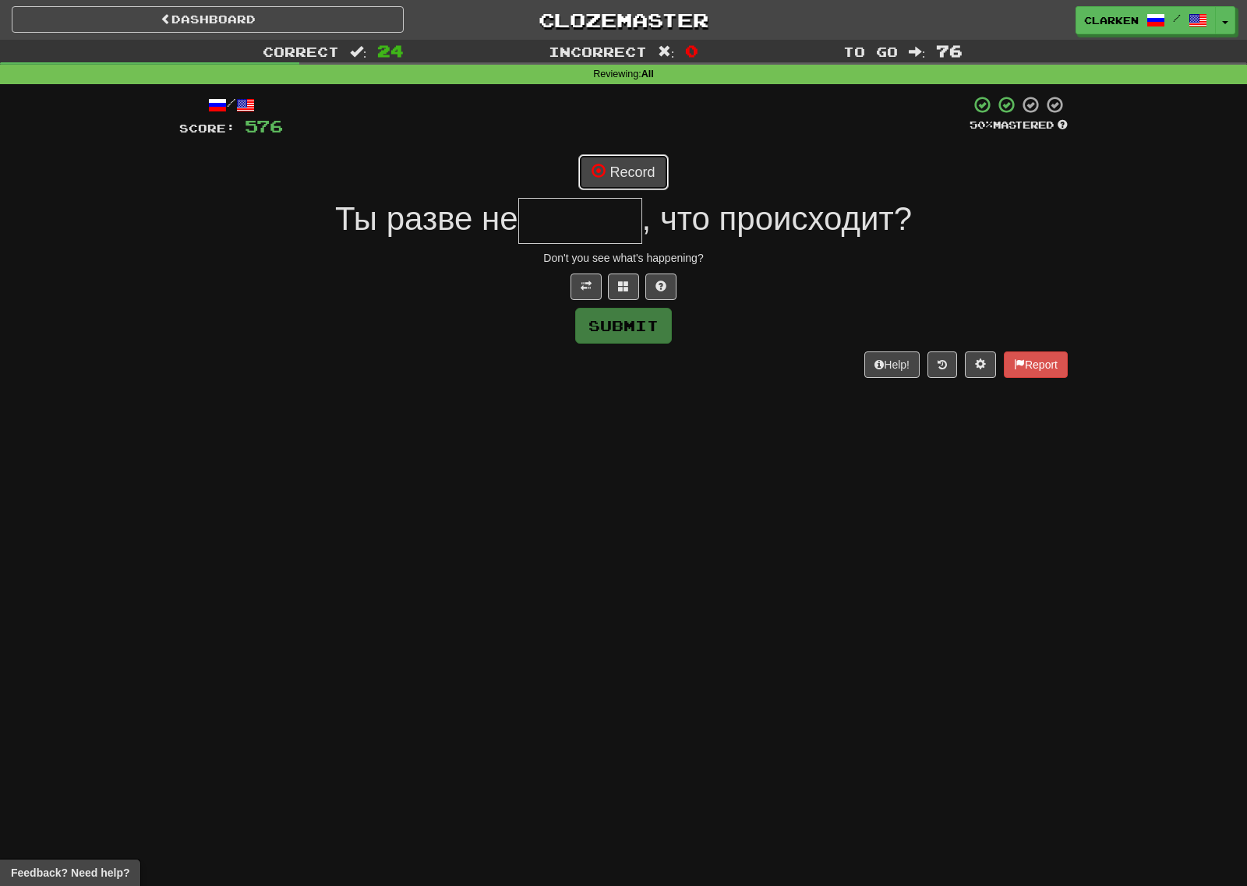
click at [606, 184] on button "Record" at bounding box center [623, 172] width 90 height 36
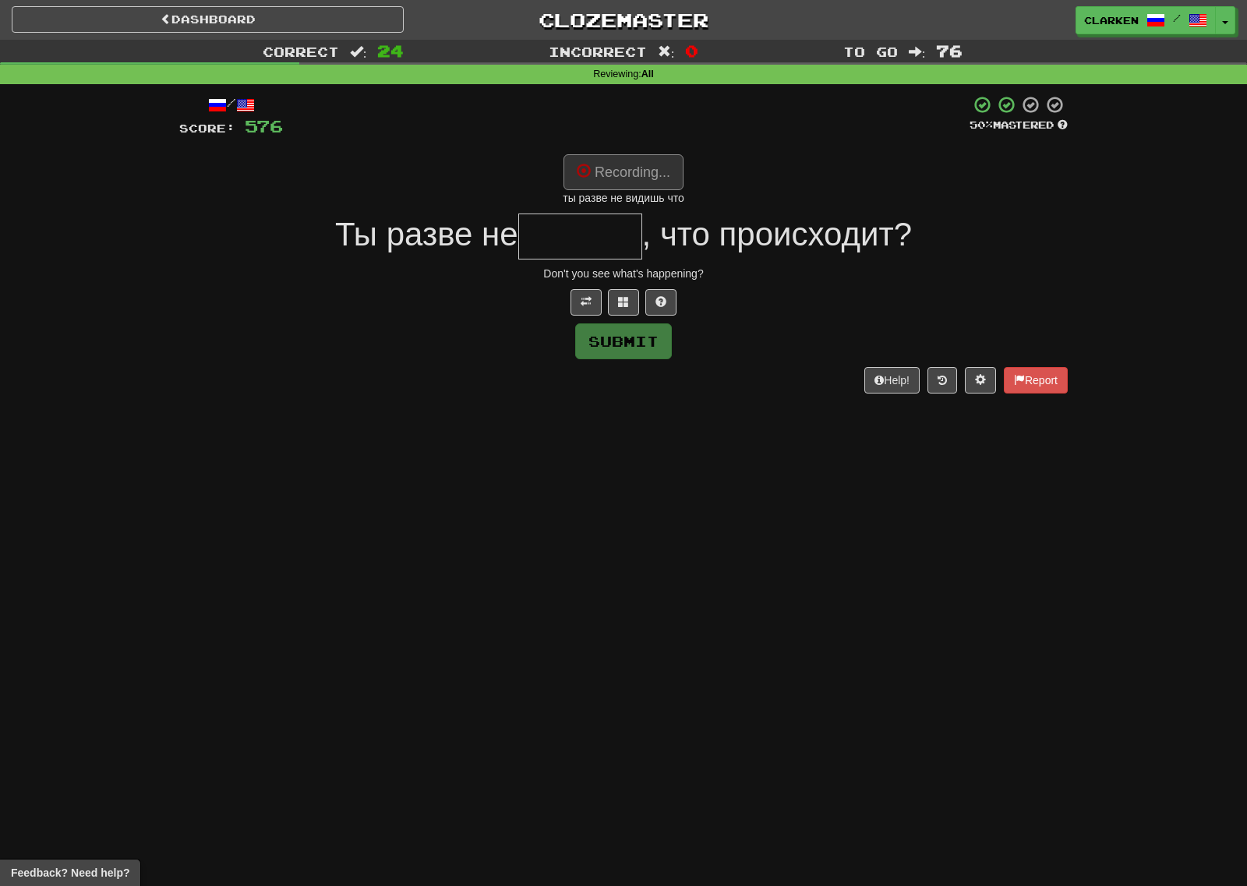
type input "******"
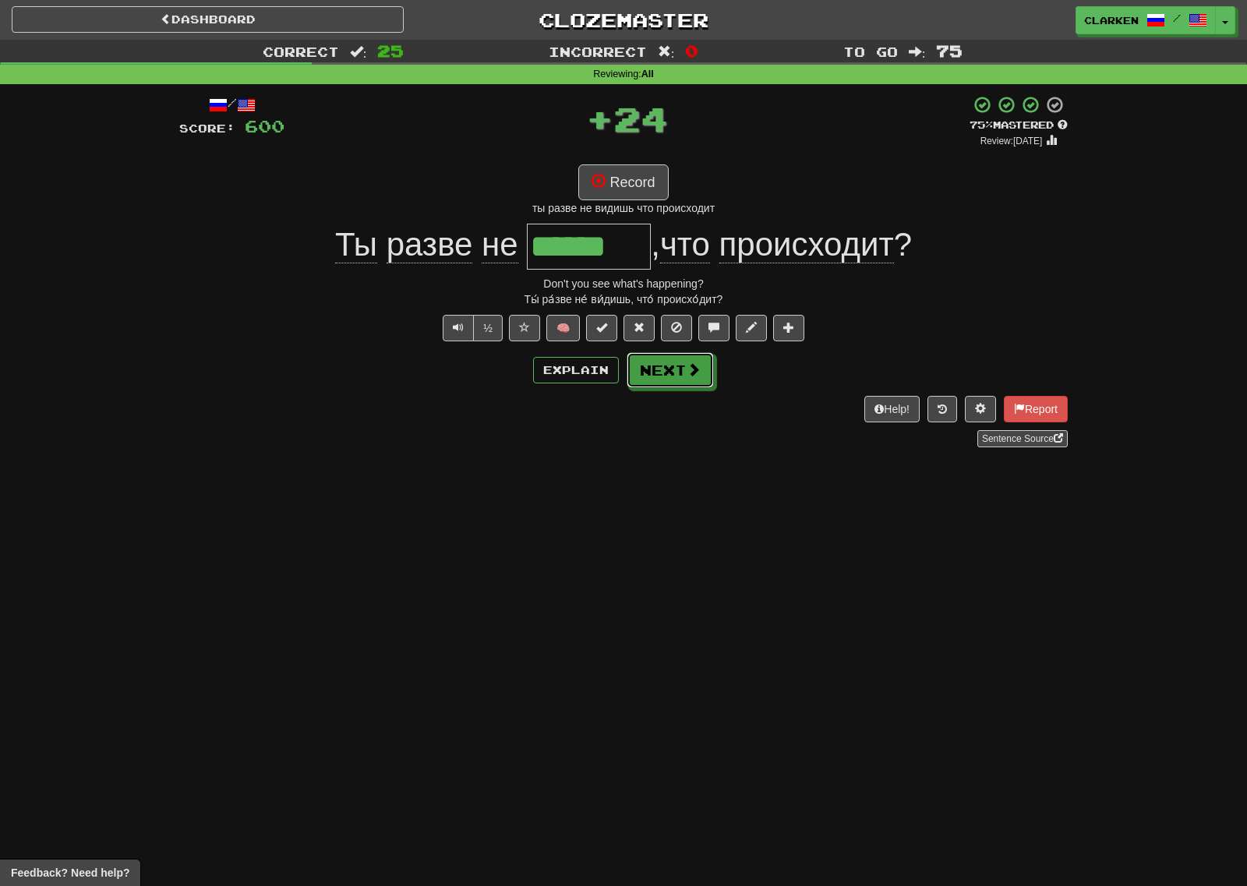
drag, startPoint x: 649, startPoint y: 356, endPoint x: 626, endPoint y: 345, distance: 25.8
click at [647, 356] on button "Next" at bounding box center [669, 370] width 87 height 36
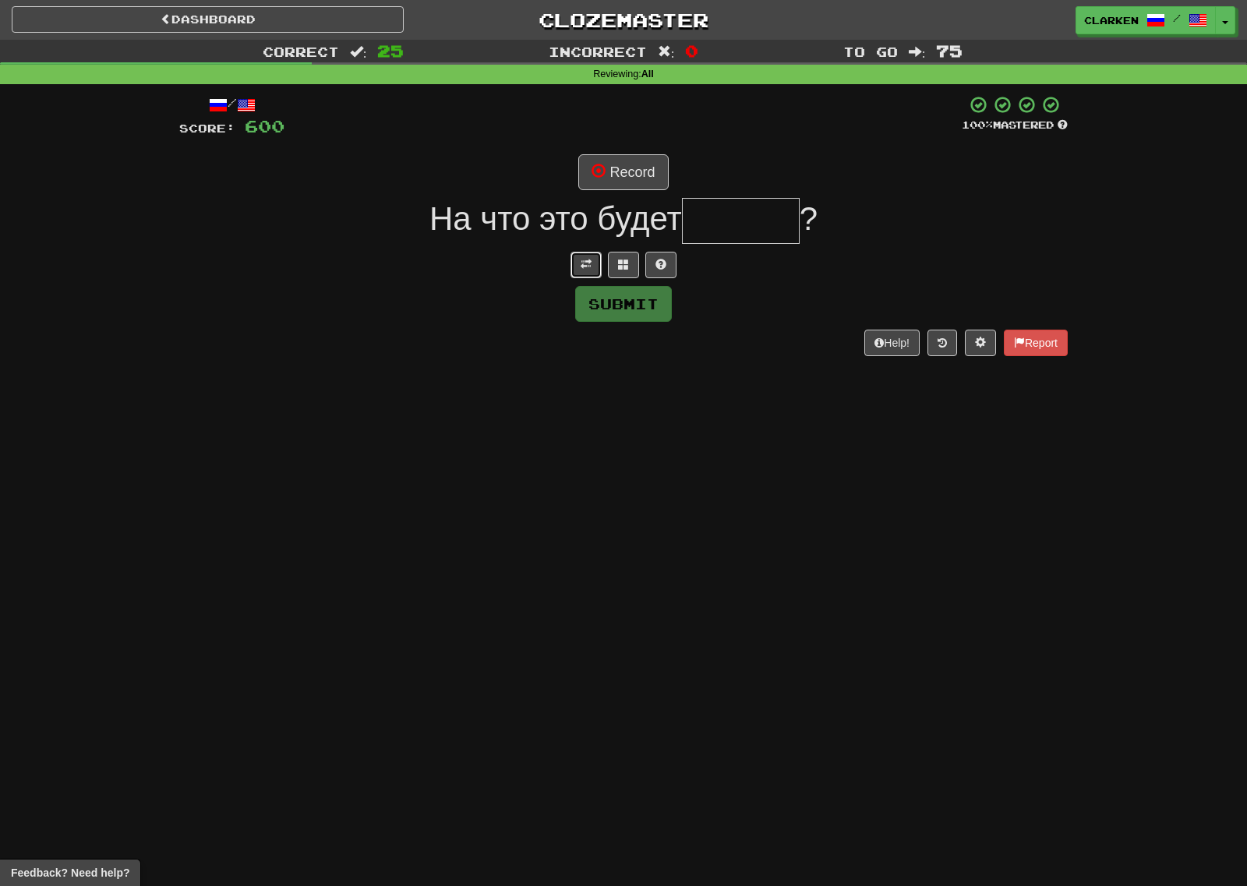
click at [576, 267] on button at bounding box center [585, 265] width 31 height 26
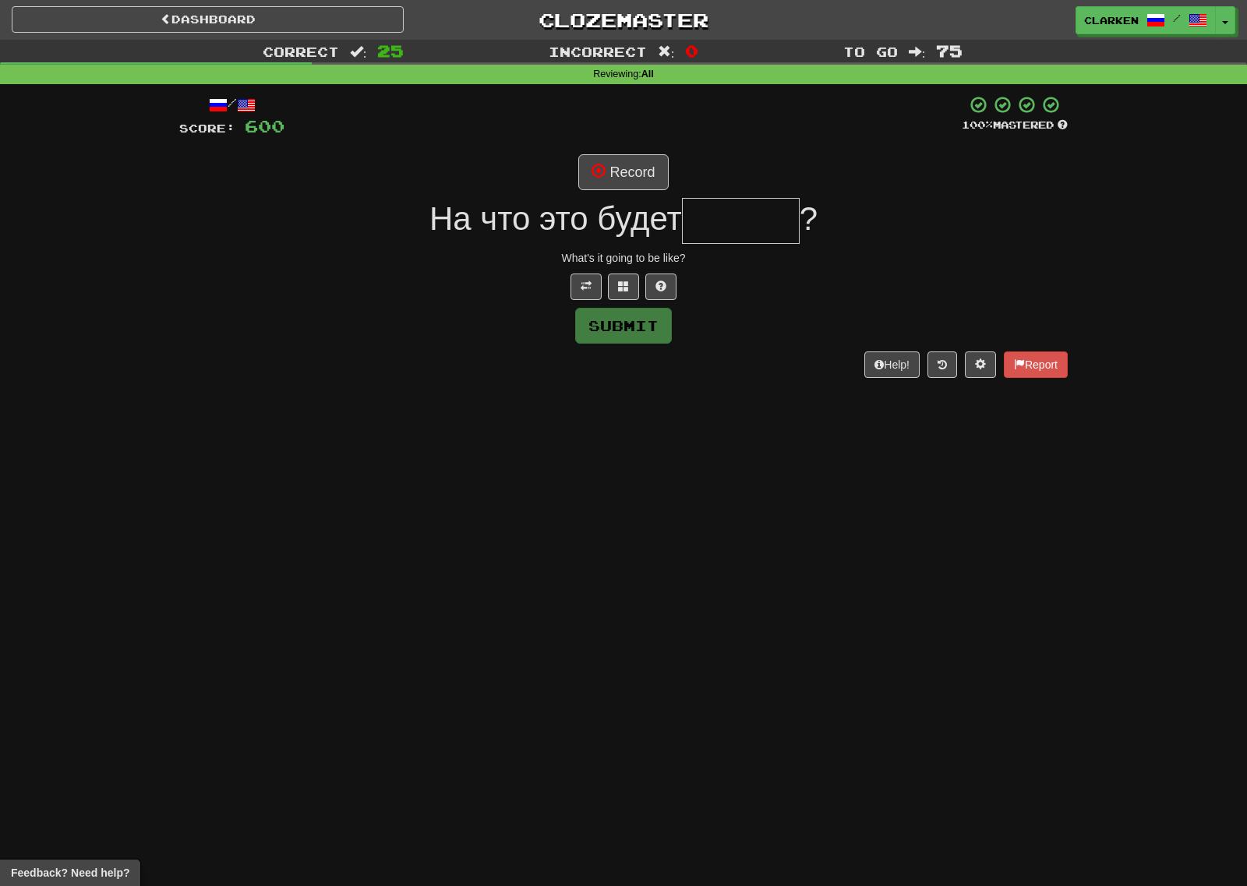
click at [629, 150] on div "/ Score: 600 100 % Mastered Record На что это будет ? What's it going to be lik…" at bounding box center [623, 236] width 888 height 282
click at [632, 153] on div "/ Score: 600 100 % Mastered Record На что это будет ? What's it going to be lik…" at bounding box center [623, 236] width 888 height 282
click at [639, 168] on button "Record" at bounding box center [623, 172] width 90 height 36
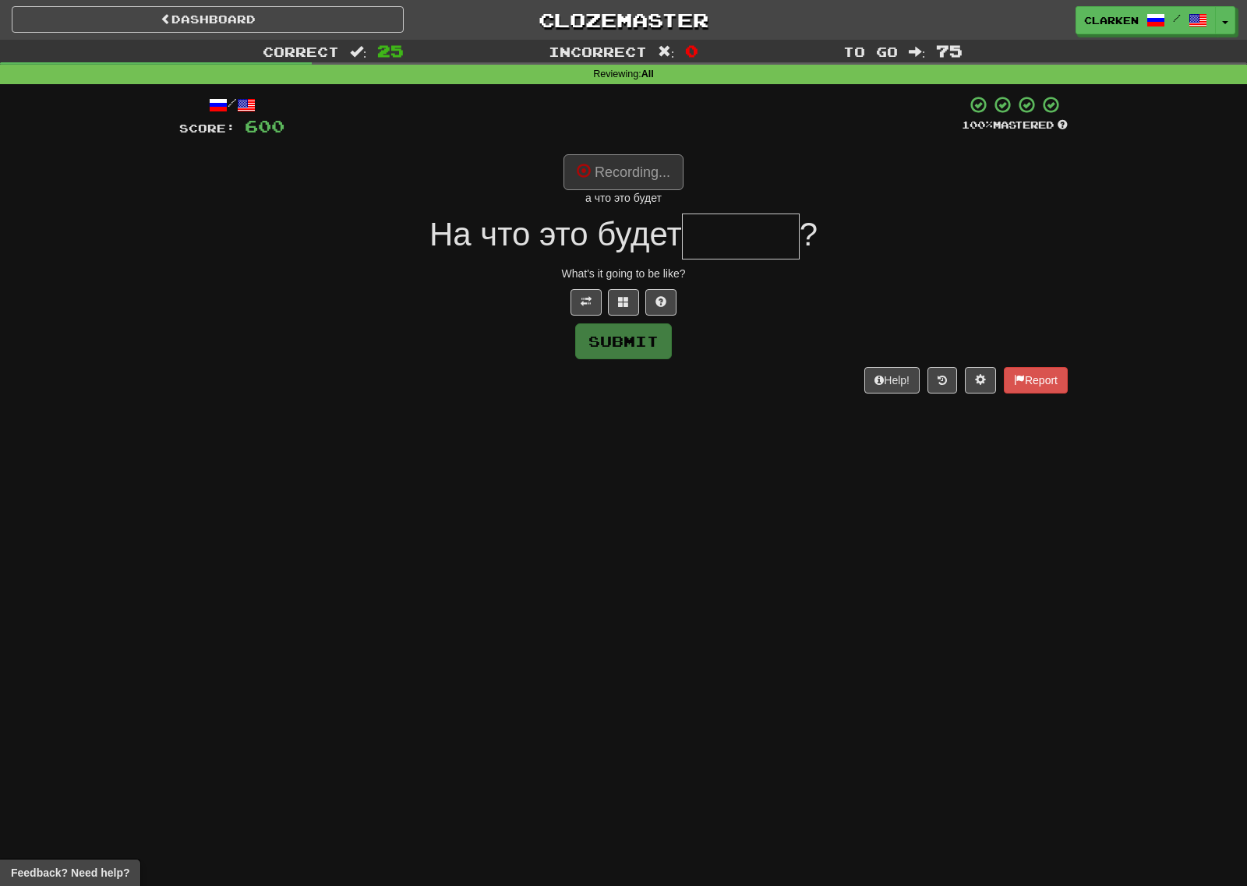
type input "******"
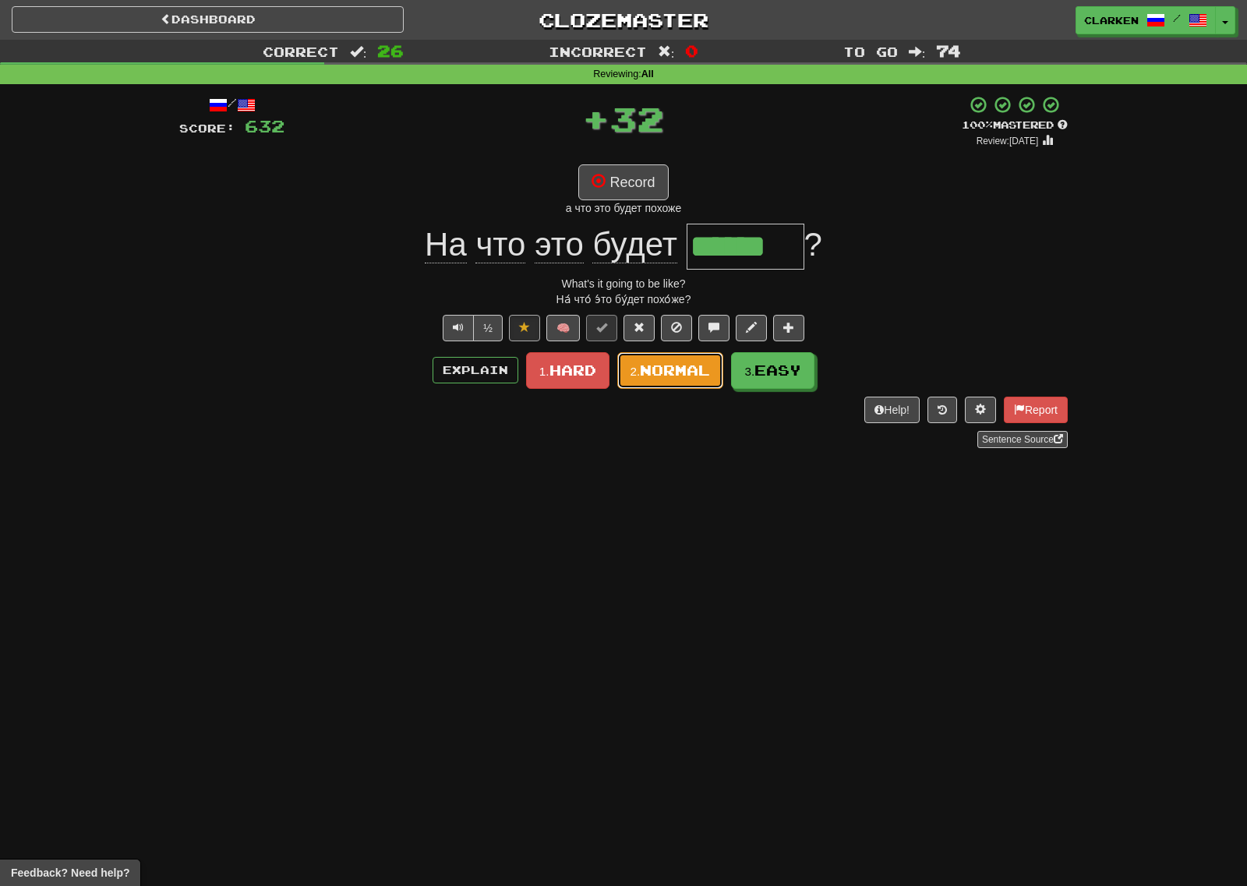
click at [674, 376] on span "Normal" at bounding box center [675, 370] width 70 height 17
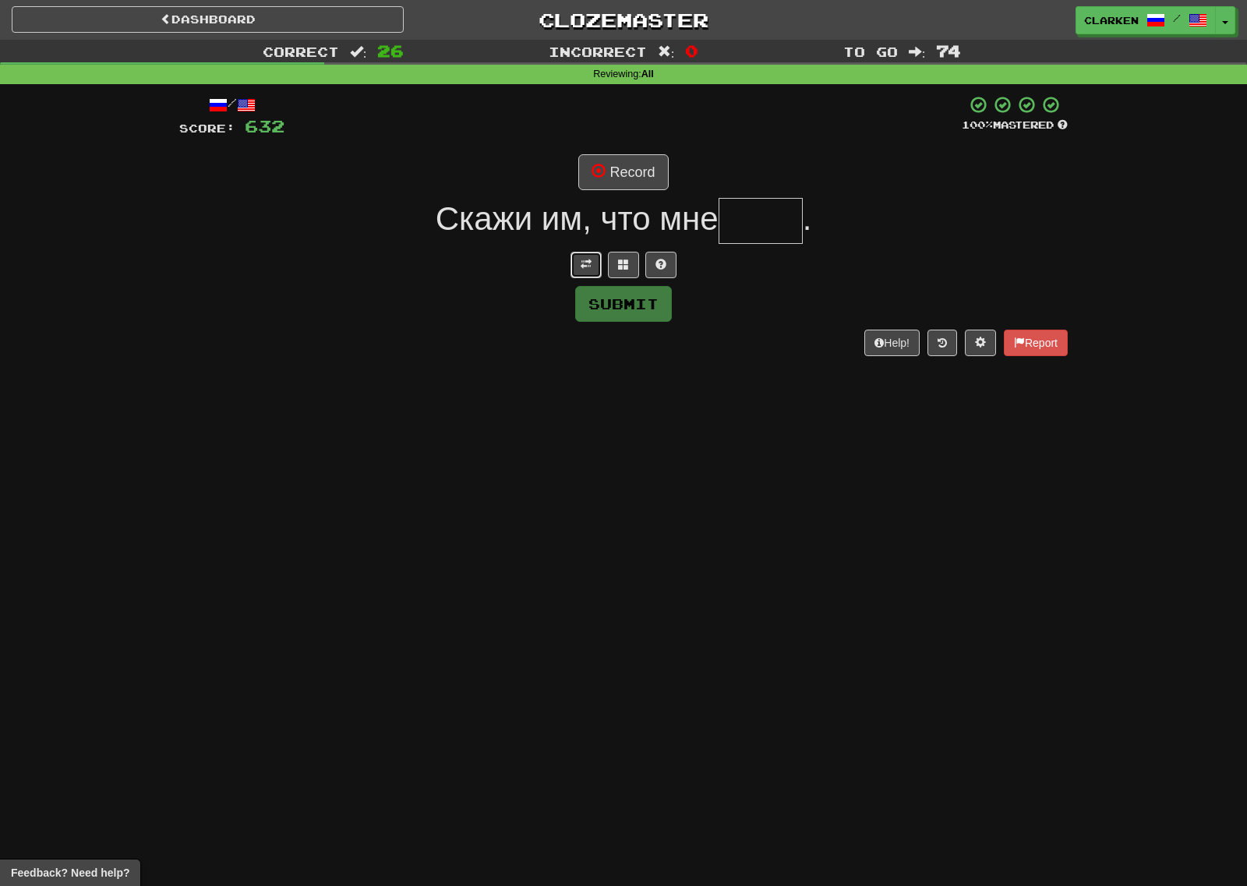
click at [577, 273] on button at bounding box center [585, 265] width 31 height 26
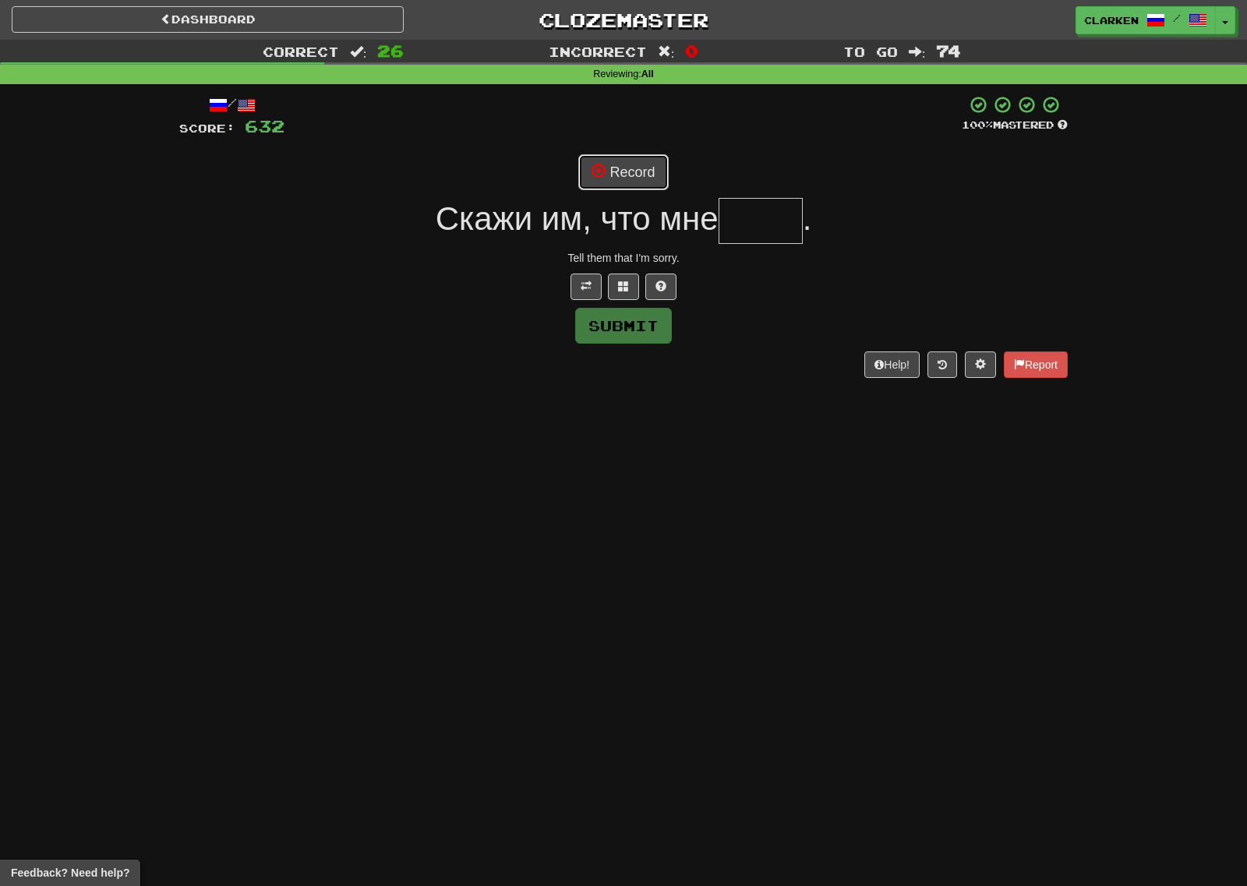
click at [612, 181] on button "Record" at bounding box center [623, 172] width 90 height 36
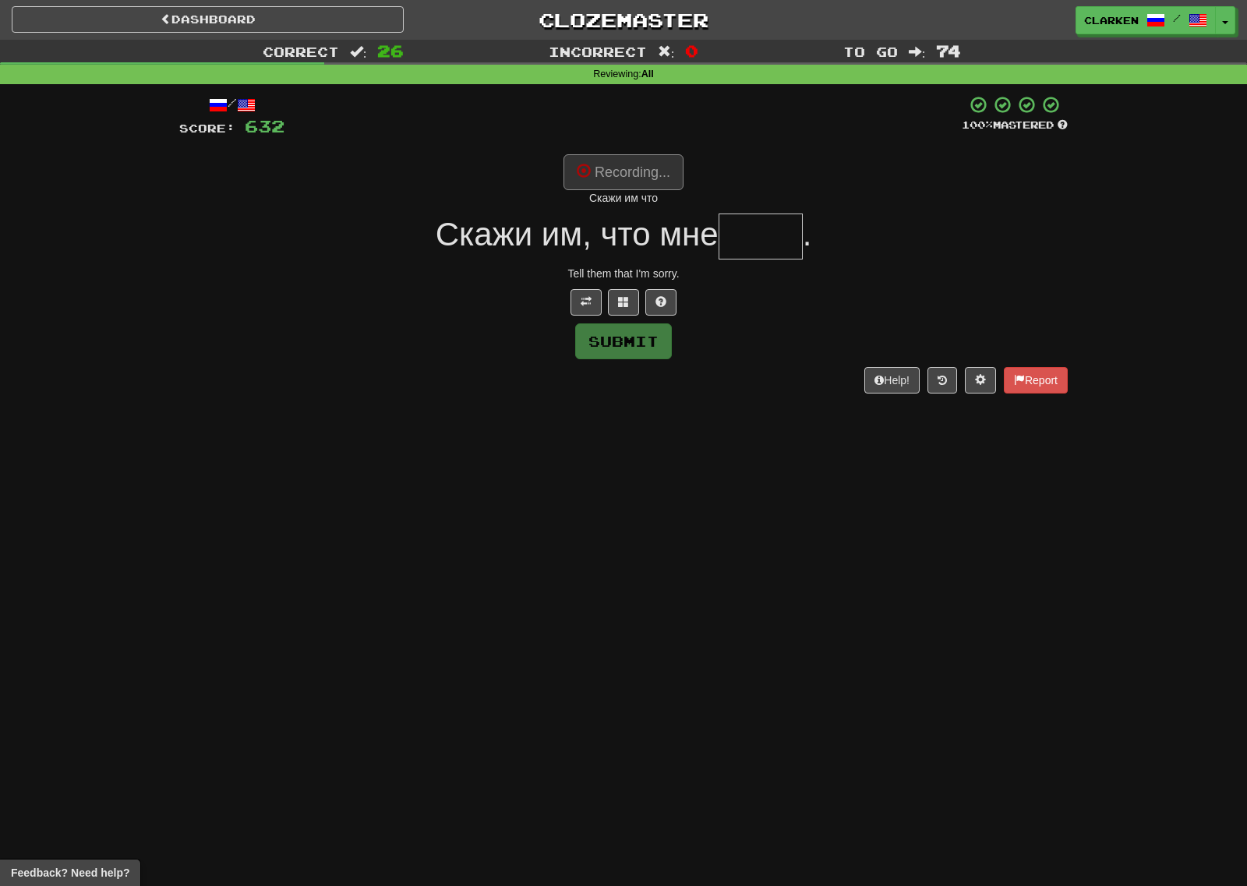
type input "****"
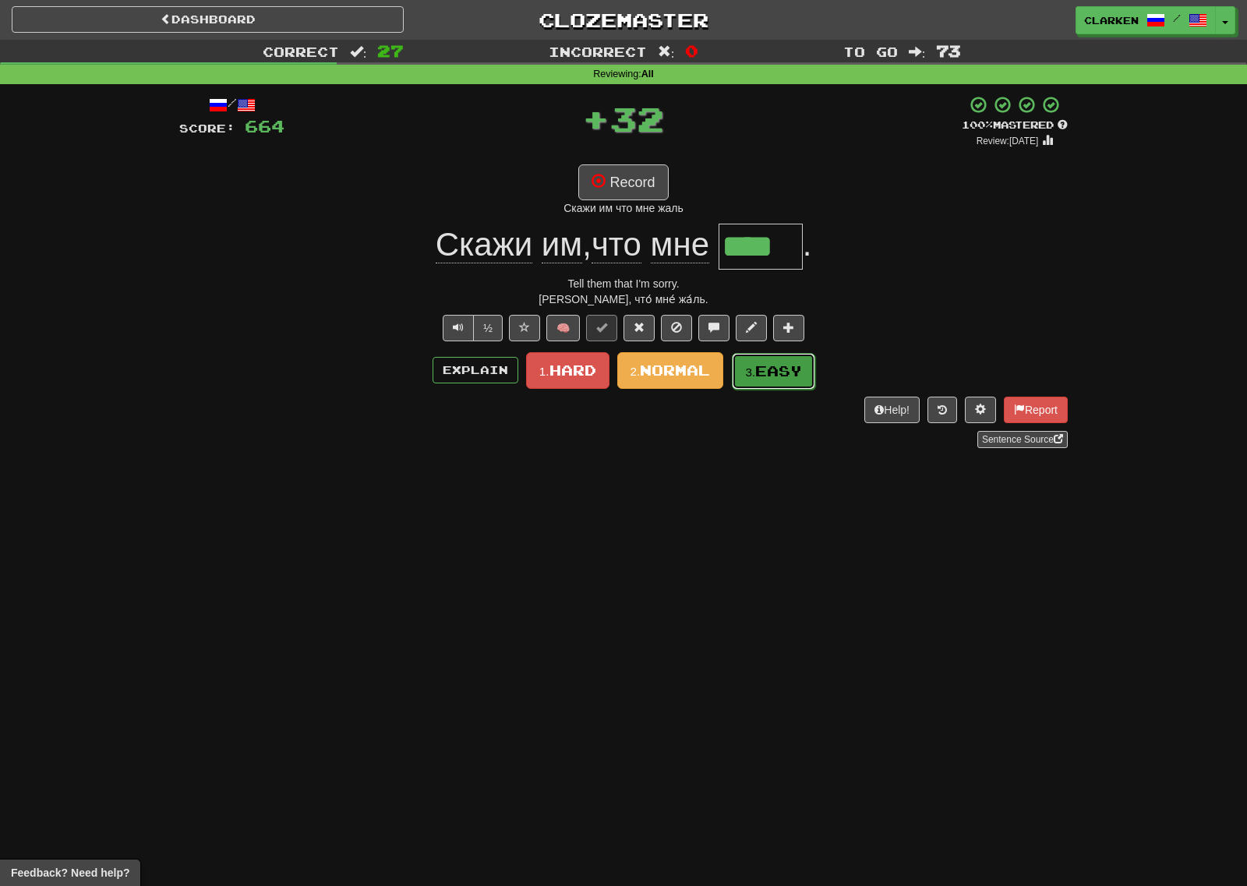
click at [783, 370] on span "Easy" at bounding box center [778, 370] width 47 height 17
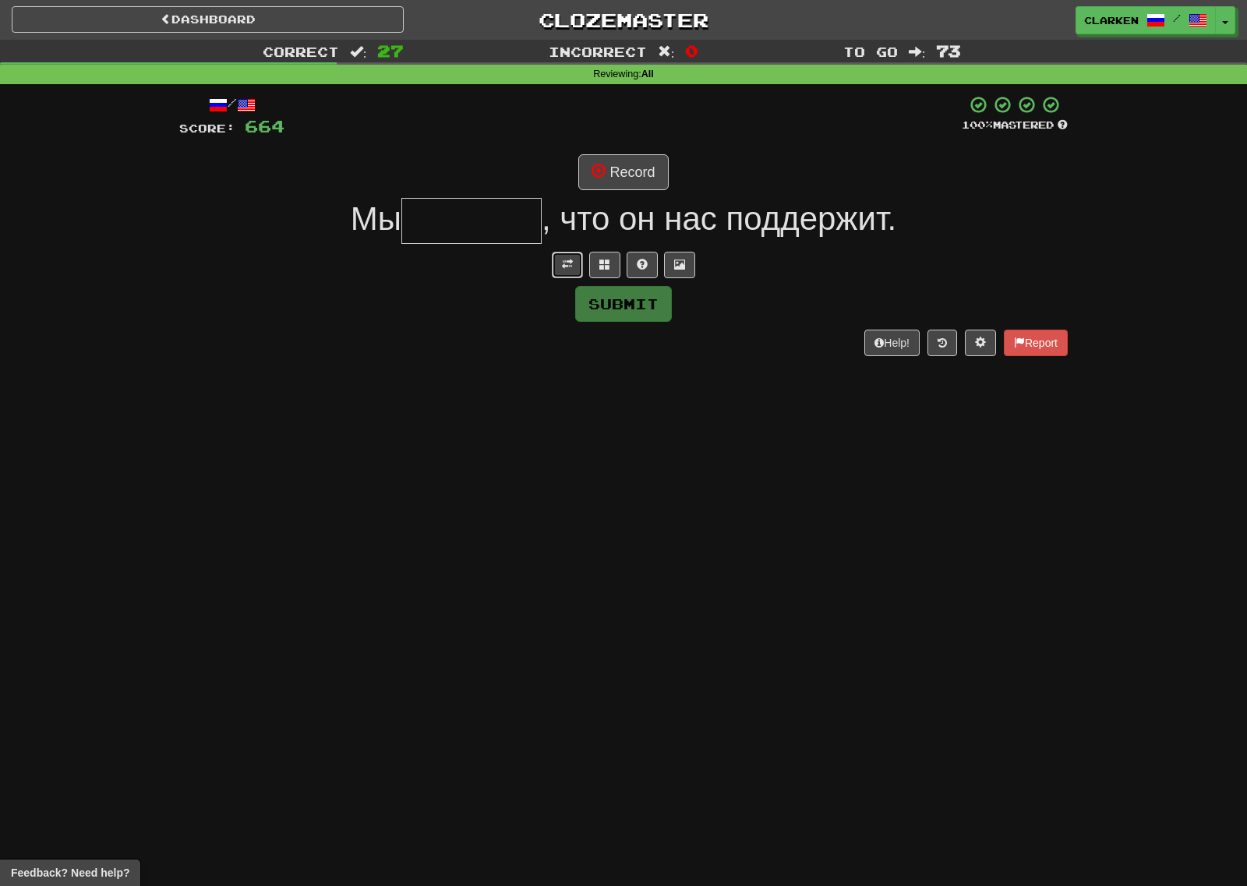
click at [557, 266] on button at bounding box center [567, 265] width 31 height 26
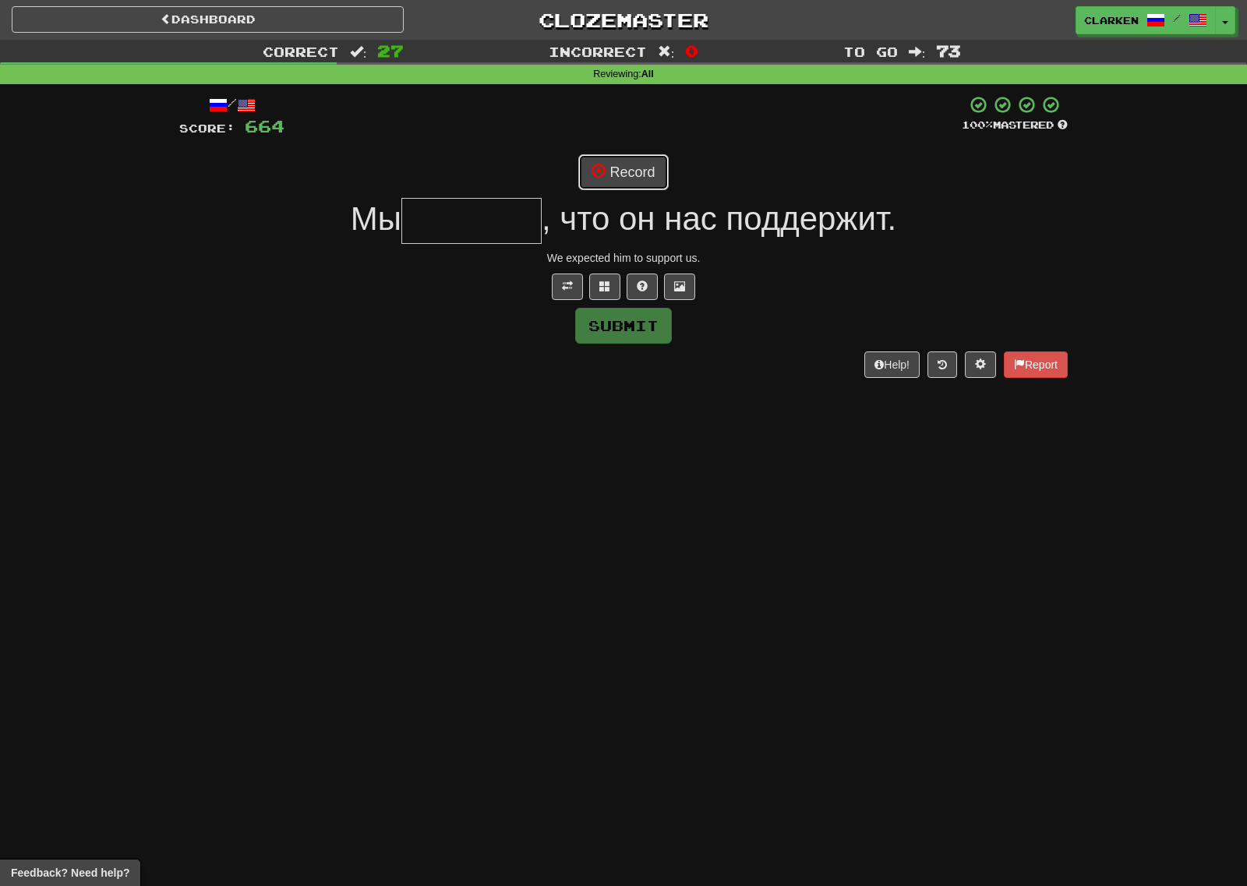
click at [608, 157] on button "Record" at bounding box center [623, 172] width 90 height 36
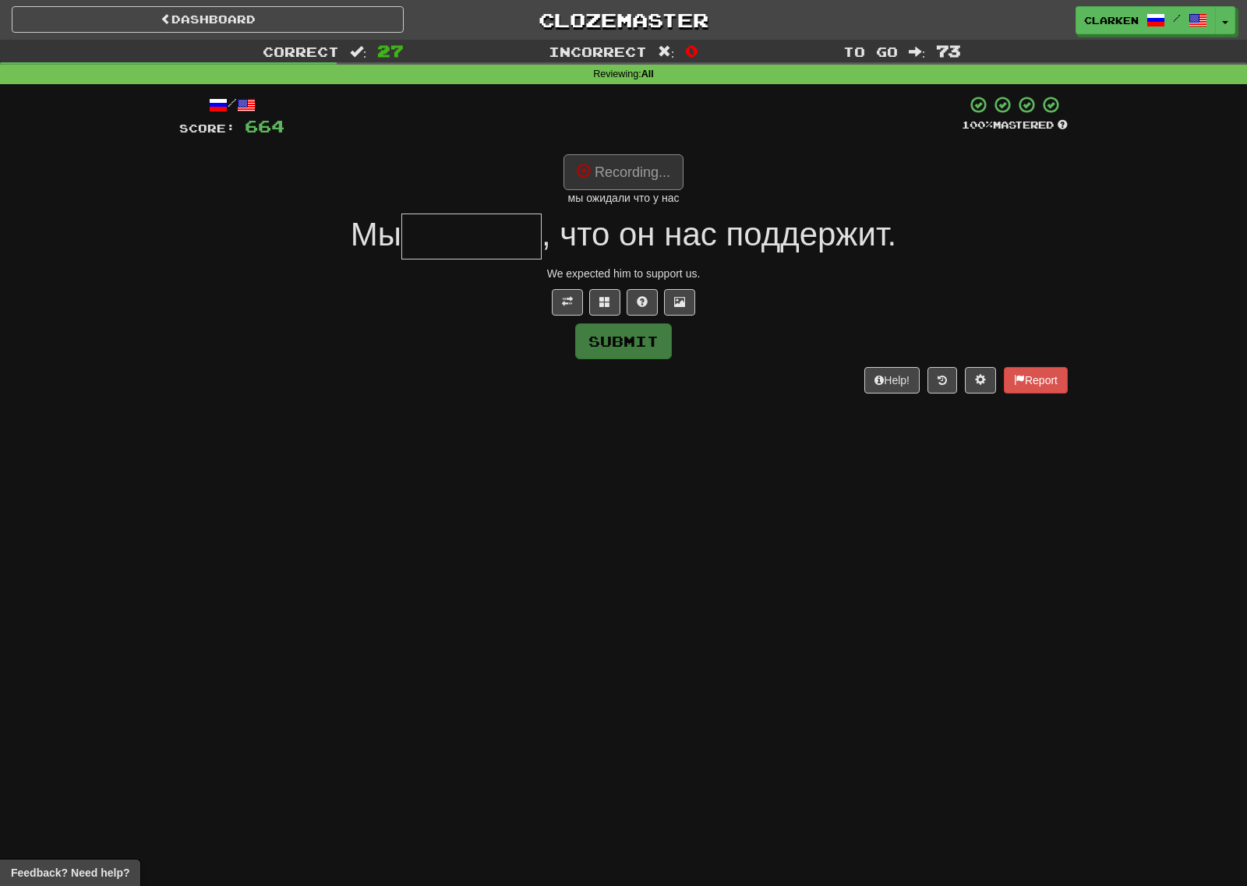
type input "*******"
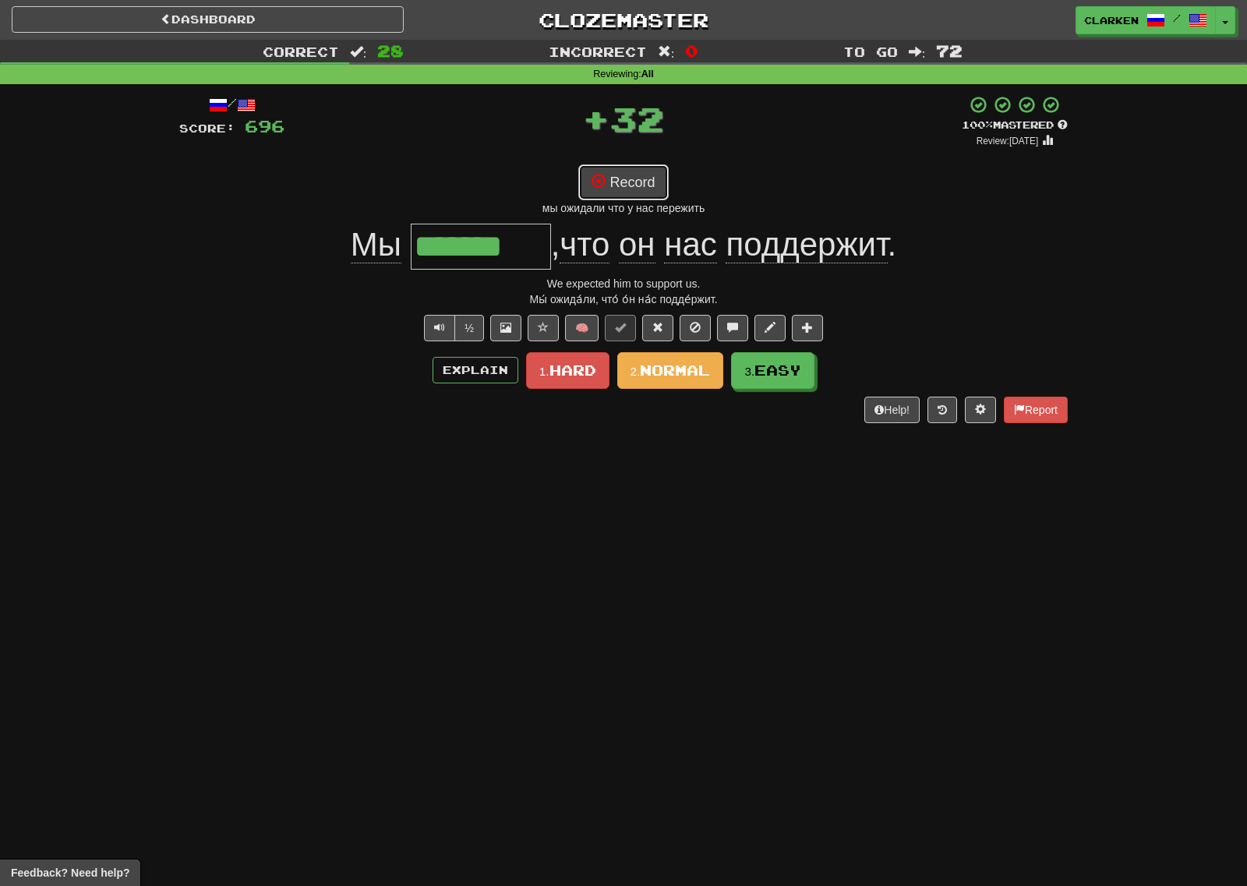
click at [639, 195] on button "Record" at bounding box center [623, 182] width 90 height 36
click at [701, 378] on span "Normal" at bounding box center [675, 370] width 70 height 17
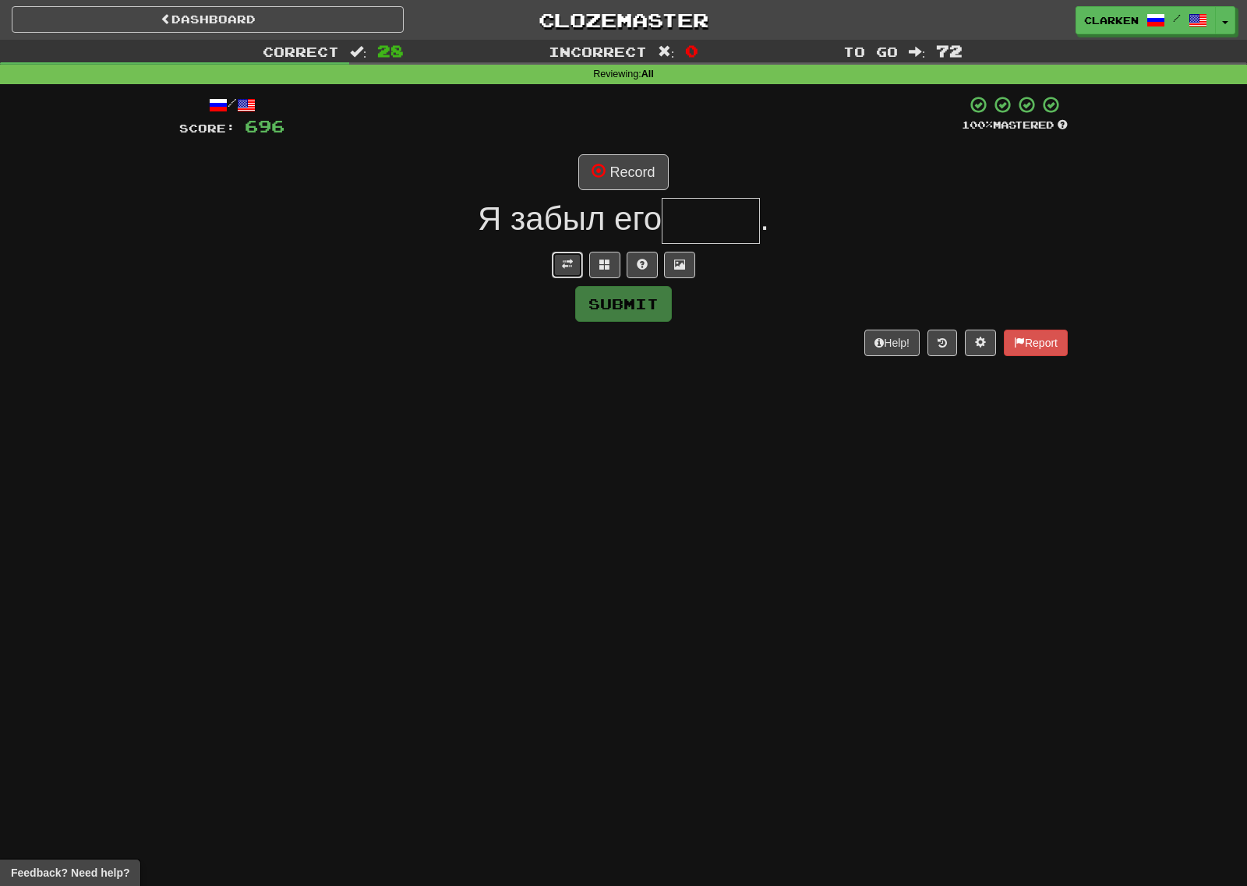
click at [568, 262] on span at bounding box center [567, 264] width 11 height 11
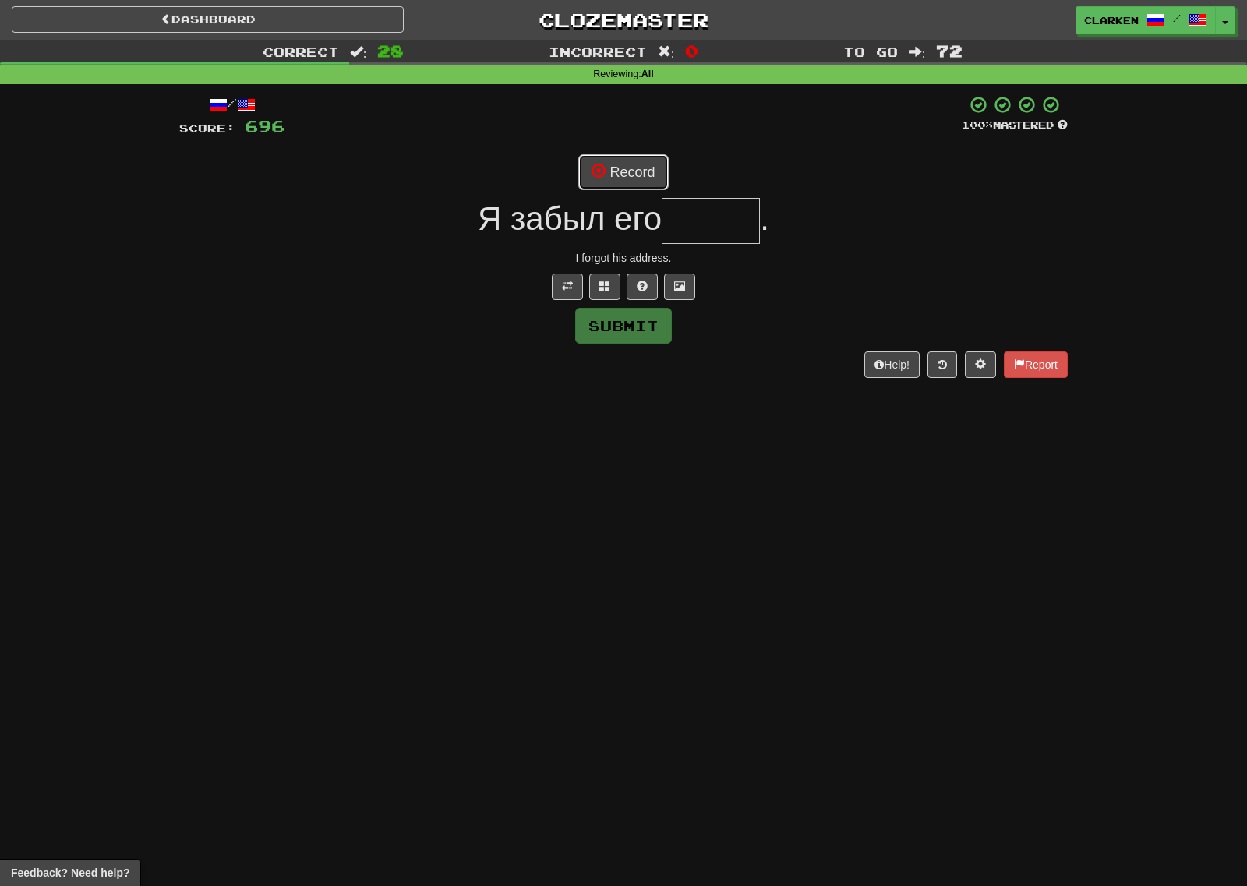
click at [588, 188] on button "Record" at bounding box center [623, 172] width 90 height 36
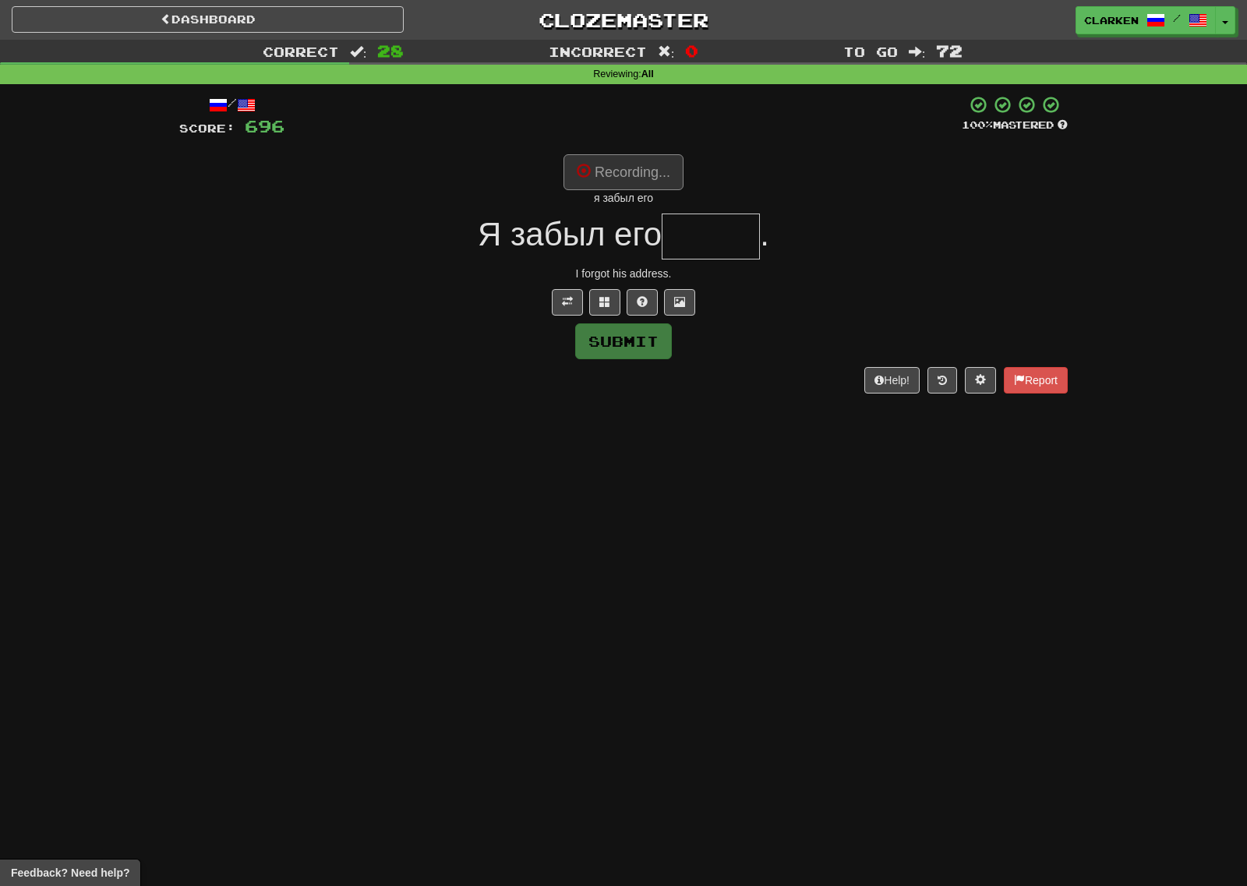
type input "*****"
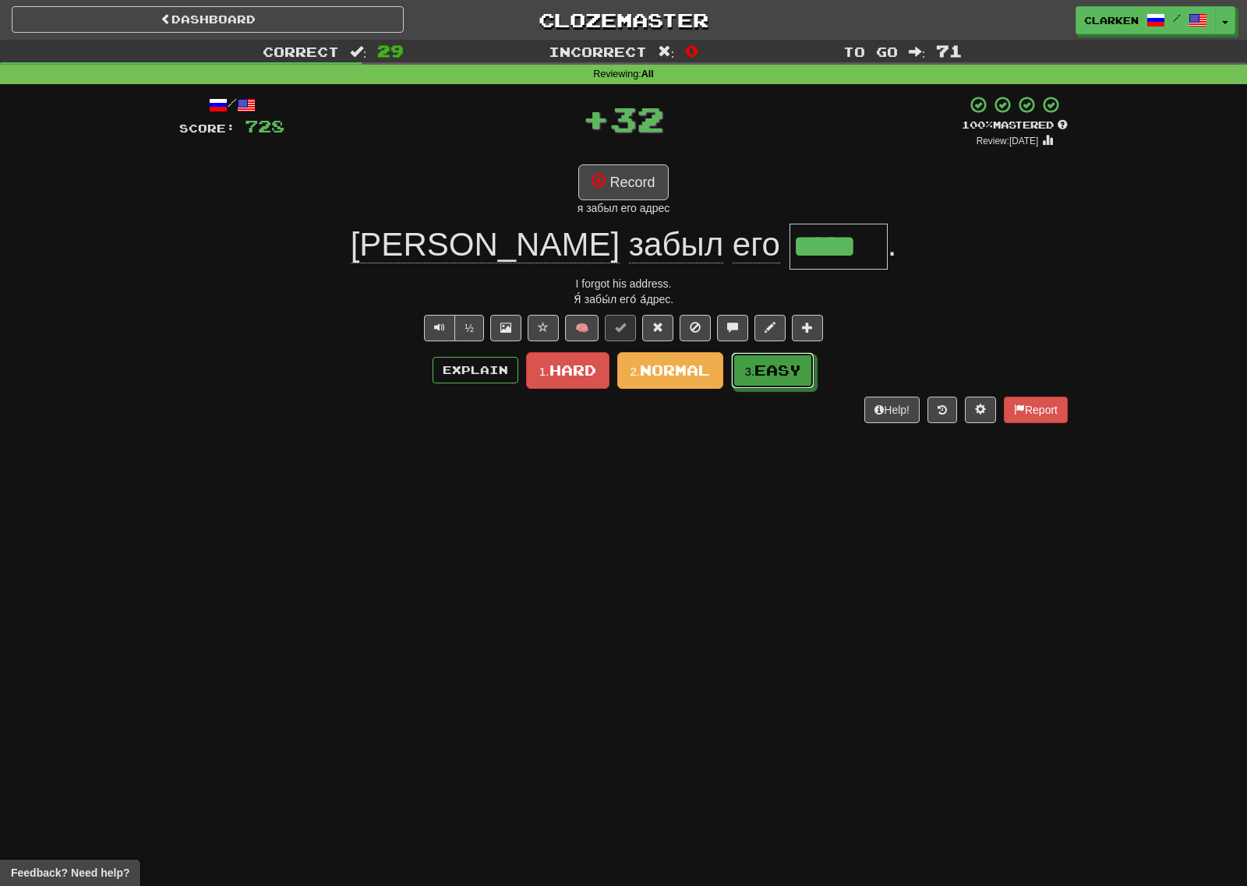
click at [771, 375] on span "Easy" at bounding box center [777, 370] width 47 height 17
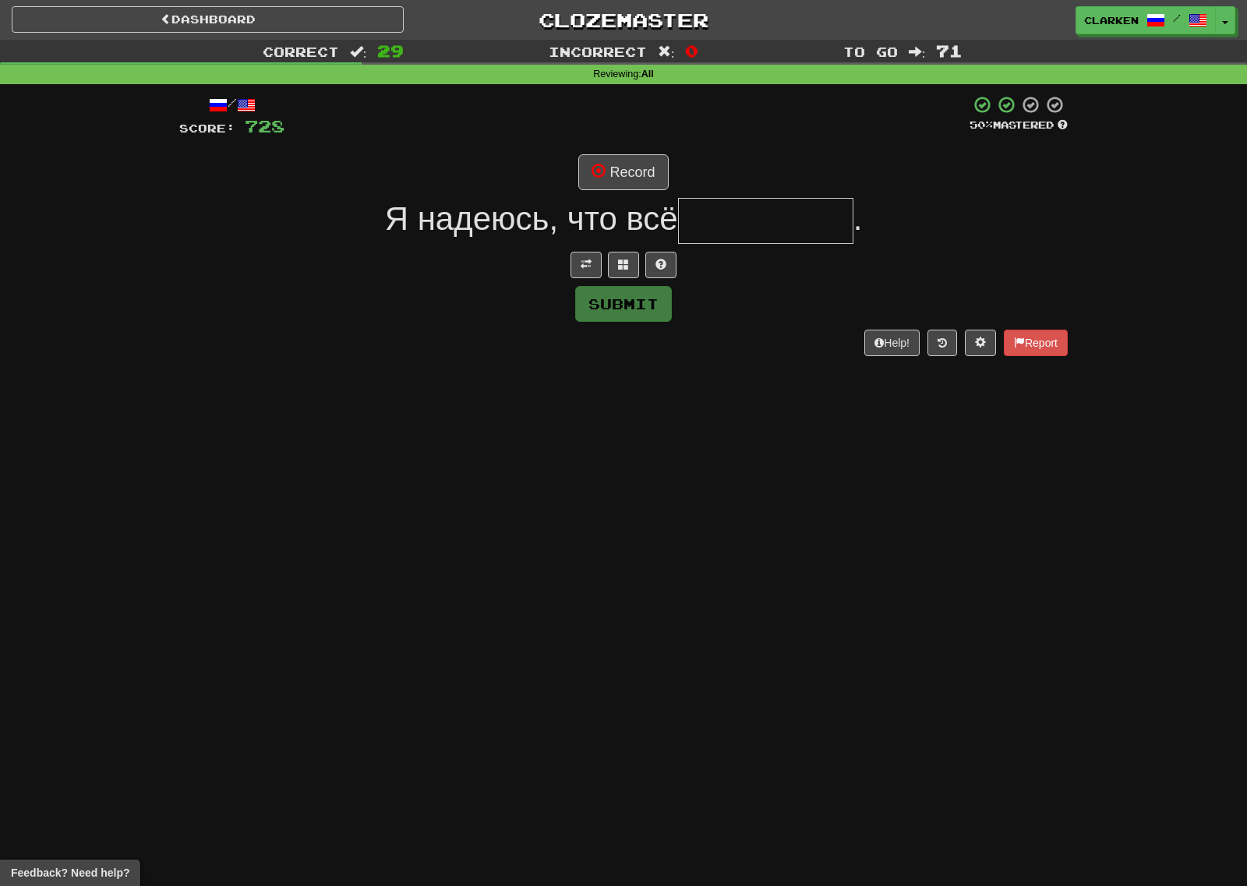
click at [567, 262] on div at bounding box center [623, 265] width 888 height 26
click at [587, 263] on span at bounding box center [585, 264] width 11 height 11
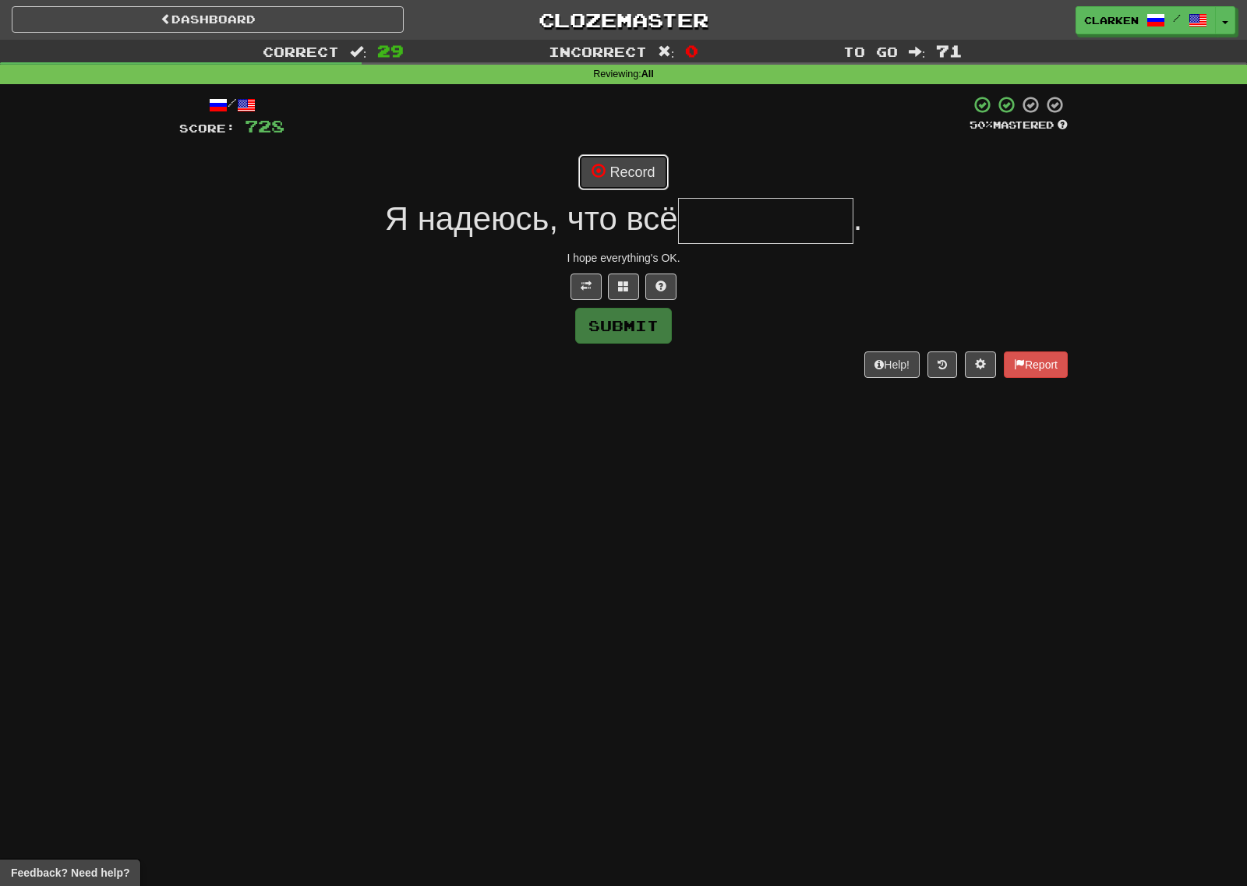
click at [619, 155] on button "Record" at bounding box center [623, 172] width 90 height 36
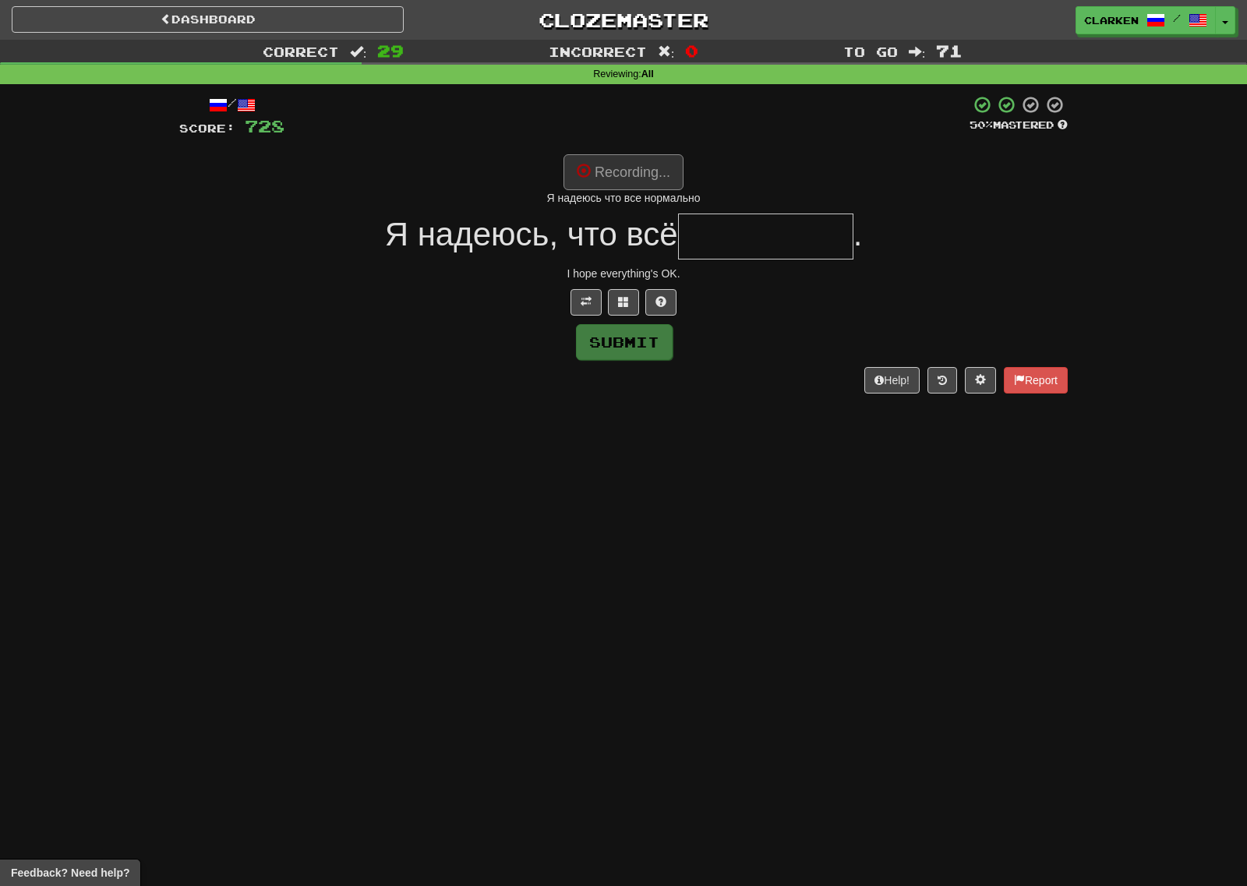
type input "*********"
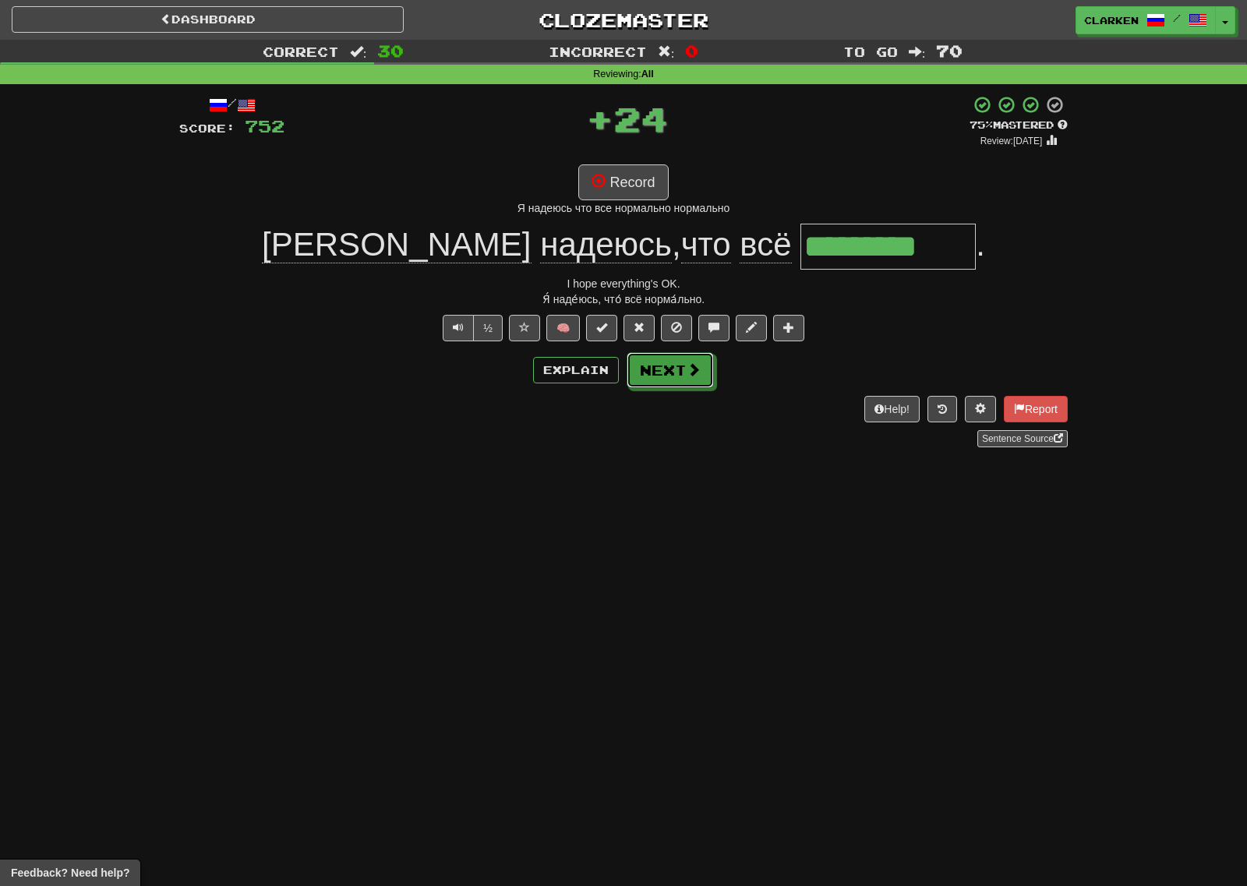
click at [702, 362] on button "Next" at bounding box center [669, 370] width 87 height 36
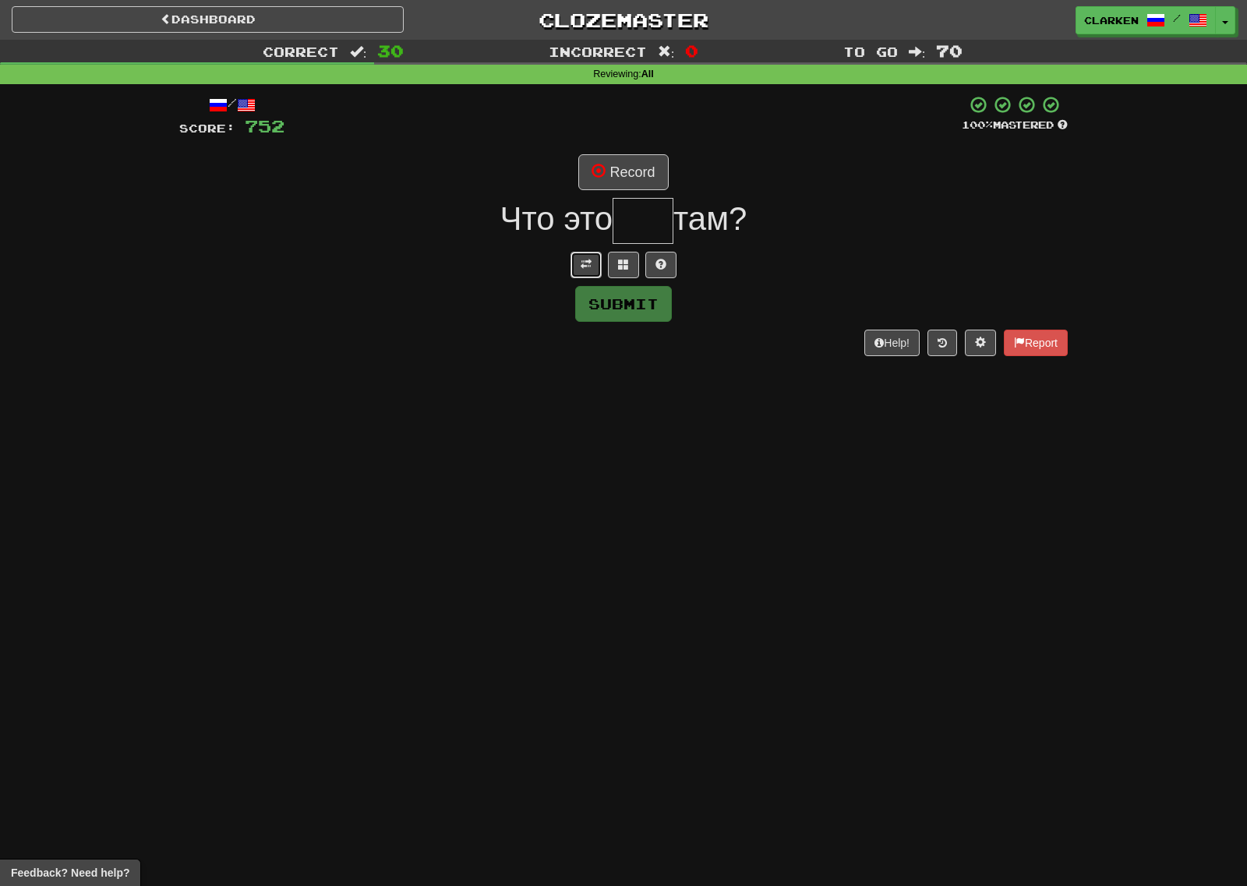
click at [592, 266] on button at bounding box center [585, 265] width 31 height 26
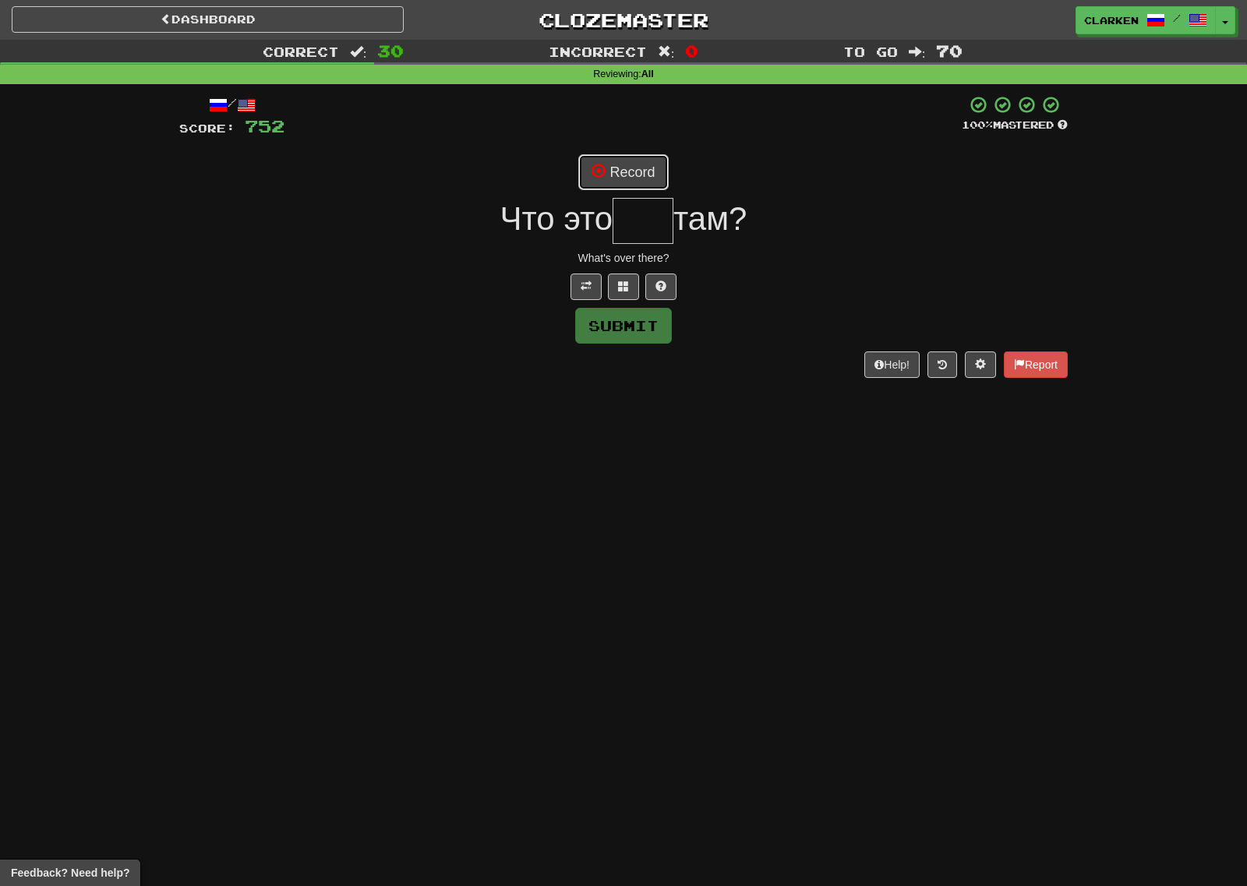
click at [618, 180] on button "Record" at bounding box center [623, 172] width 90 height 36
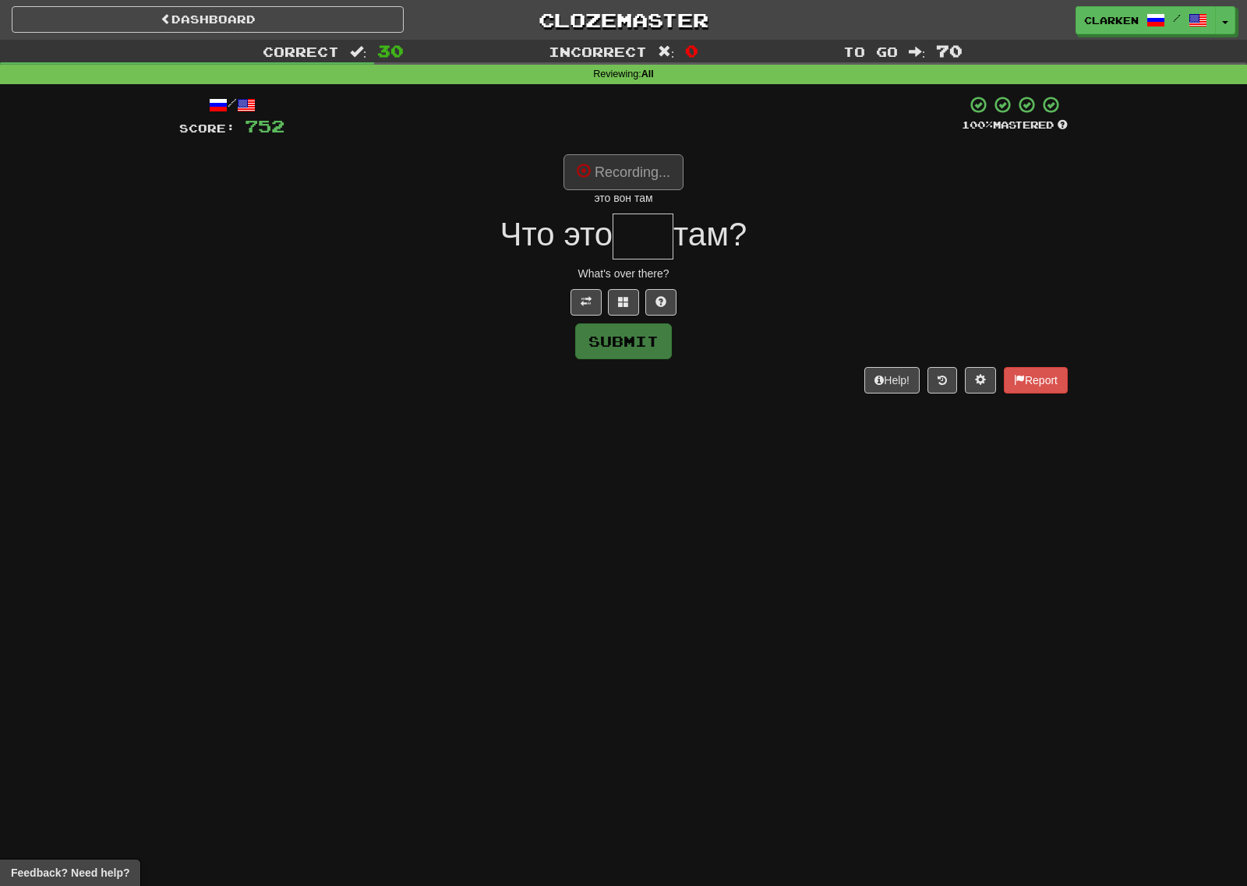
type input "***"
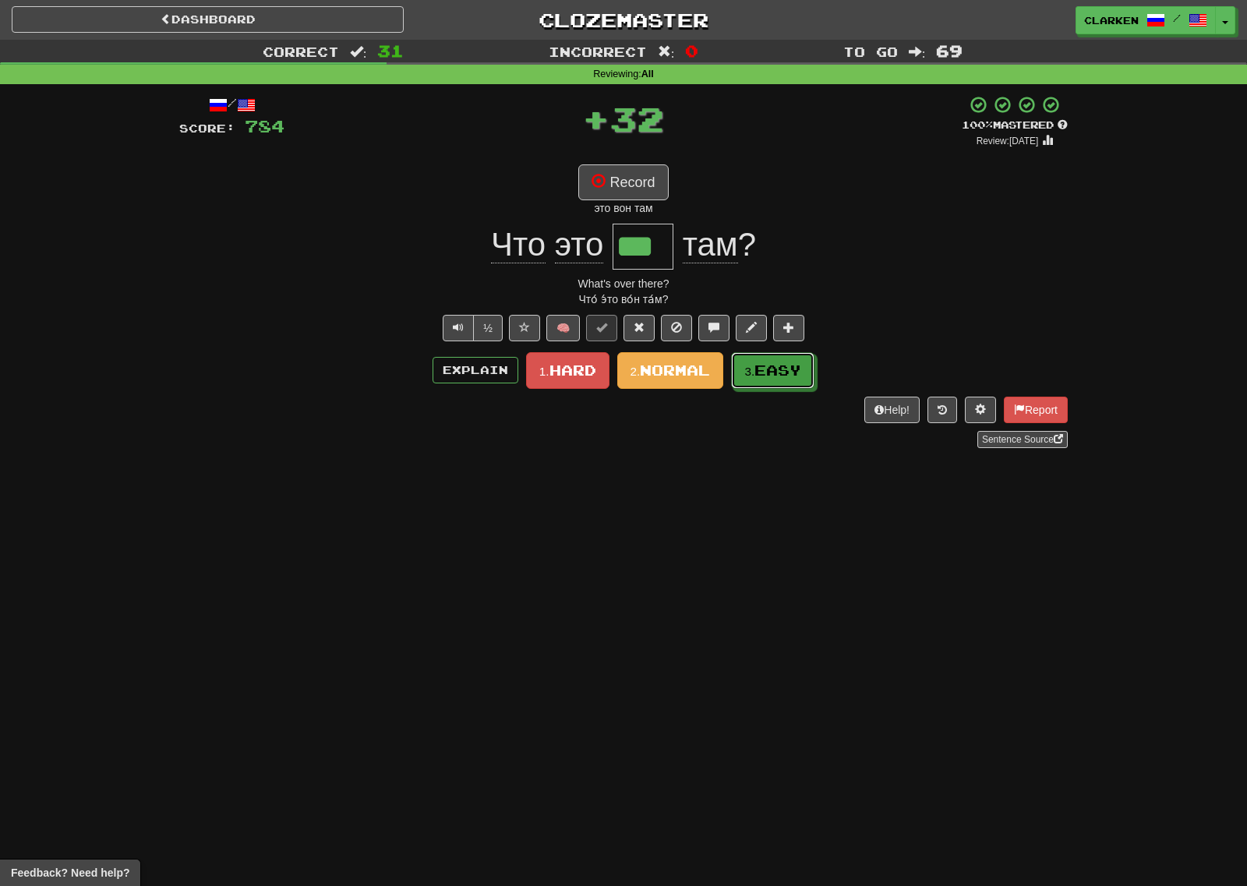
drag, startPoint x: 760, startPoint y: 358, endPoint x: 721, endPoint y: 336, distance: 44.6
click at [761, 358] on button "3. Easy" at bounding box center [772, 370] width 83 height 37
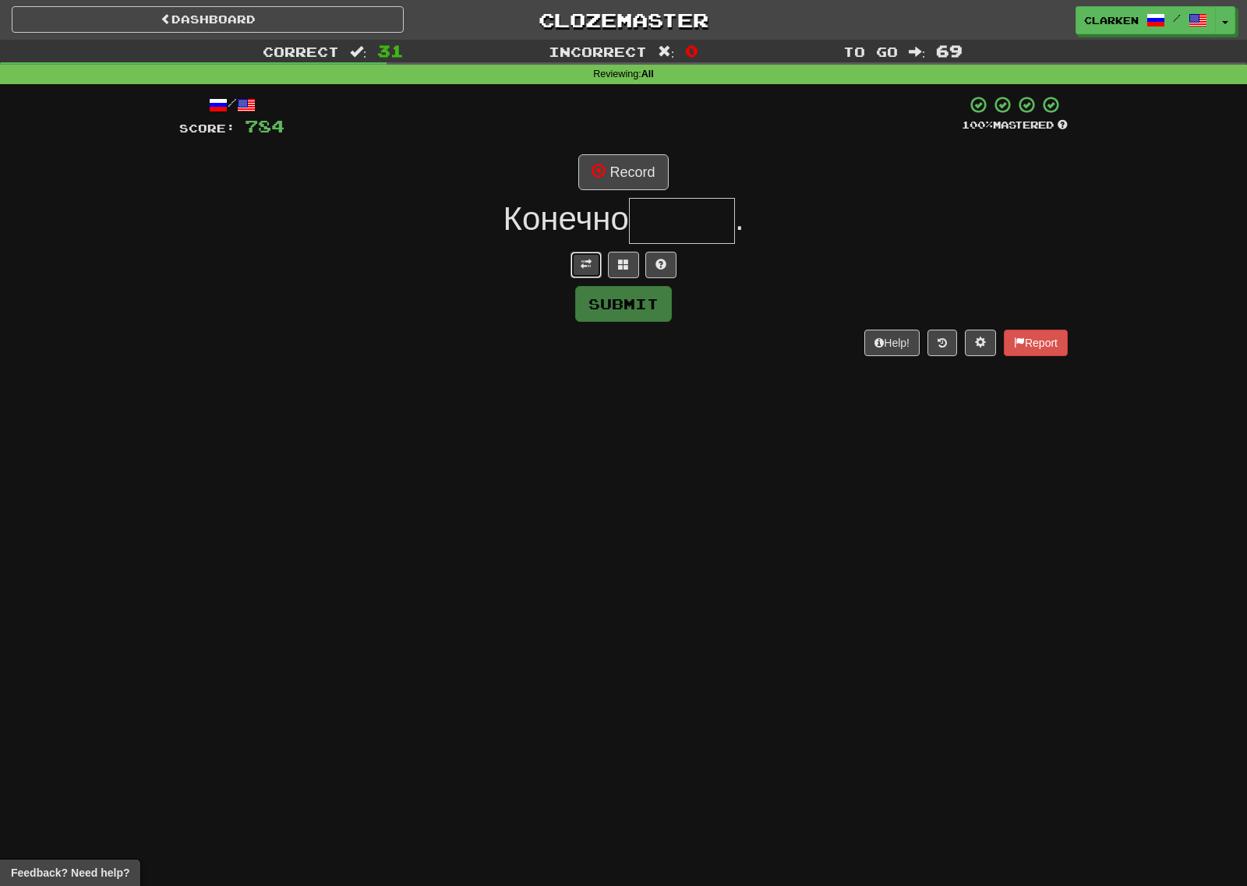
drag, startPoint x: 590, startPoint y: 263, endPoint x: 590, endPoint y: 192, distance: 71.7
click at [587, 261] on span at bounding box center [585, 264] width 11 height 11
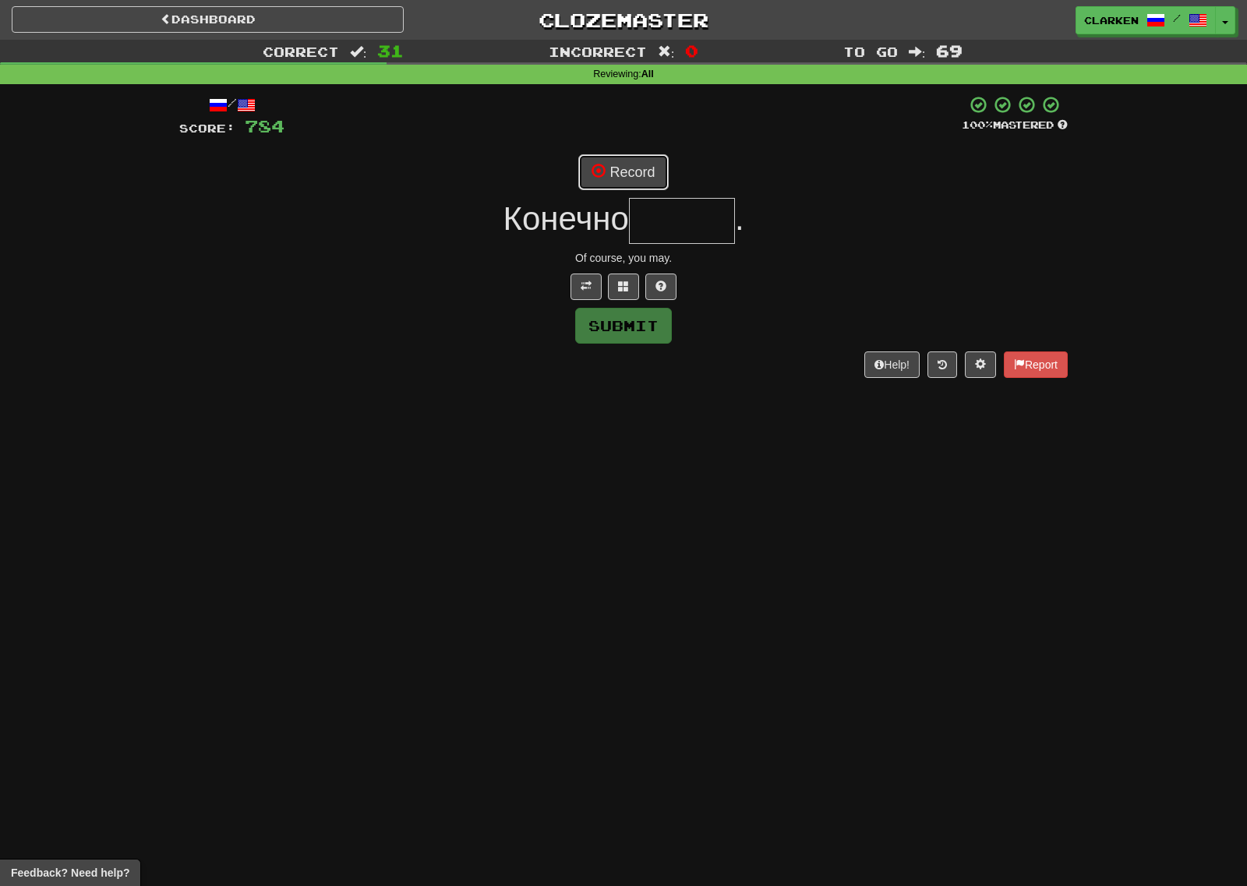
click at [594, 177] on span at bounding box center [598, 171] width 14 height 14
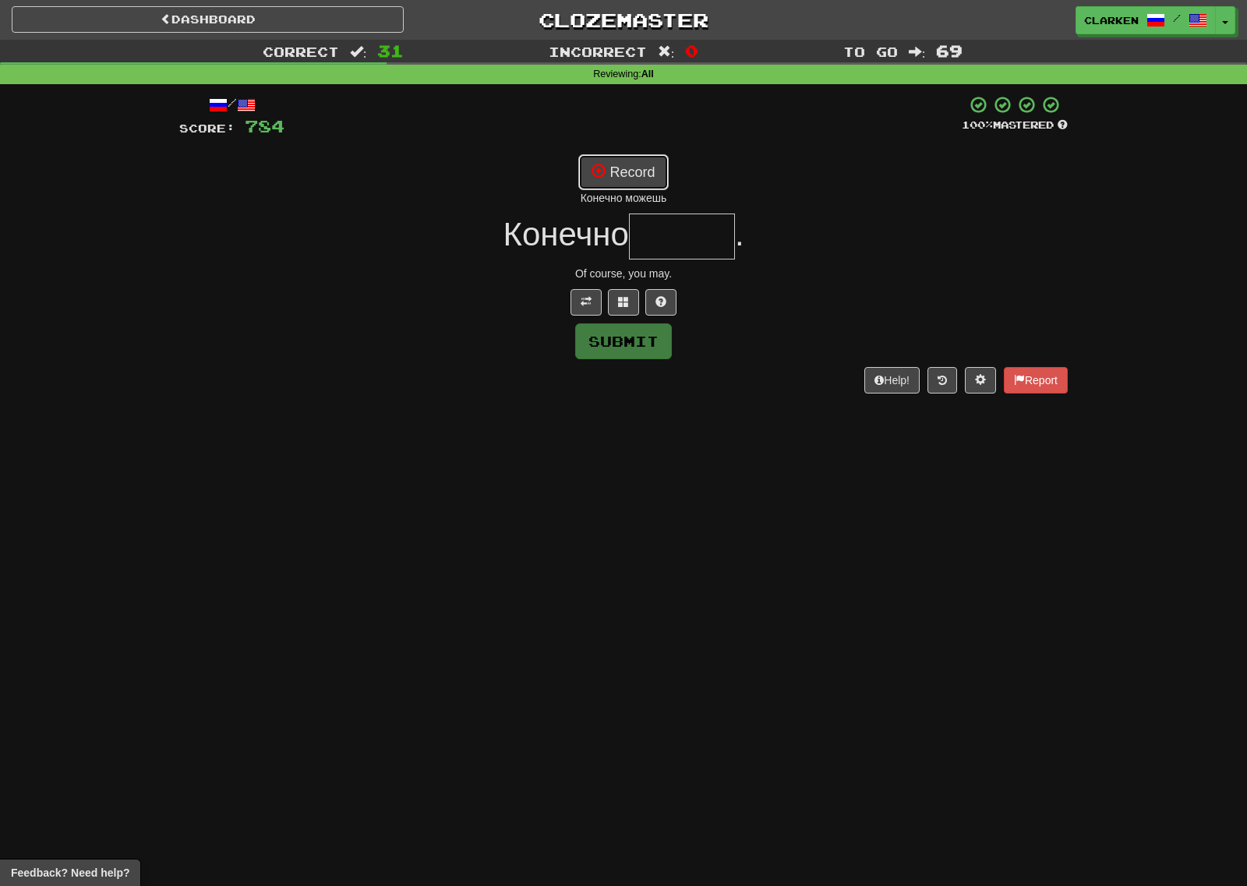
click at [640, 189] on button "Record" at bounding box center [623, 172] width 90 height 36
click at [615, 153] on div "/ Score: 784 100 % Mastered Record может Конечно . Of course, you may. Submit H…" at bounding box center [623, 244] width 888 height 298
click at [630, 164] on button "Record" at bounding box center [623, 172] width 90 height 36
click at [622, 305] on span at bounding box center [623, 301] width 11 height 11
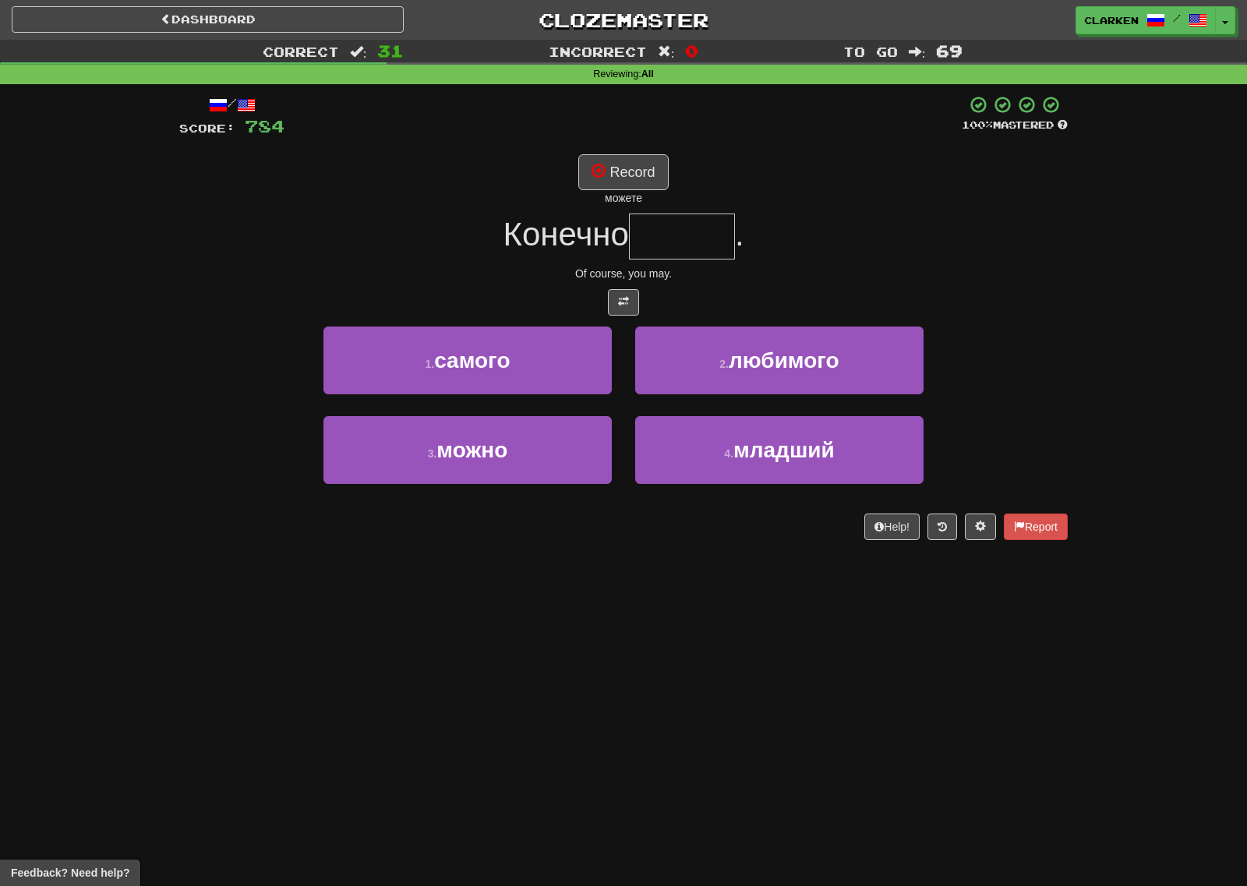
click at [612, 198] on div "можете" at bounding box center [623, 198] width 888 height 16
click at [611, 187] on button "Record" at bounding box center [623, 172] width 90 height 36
type input "*****"
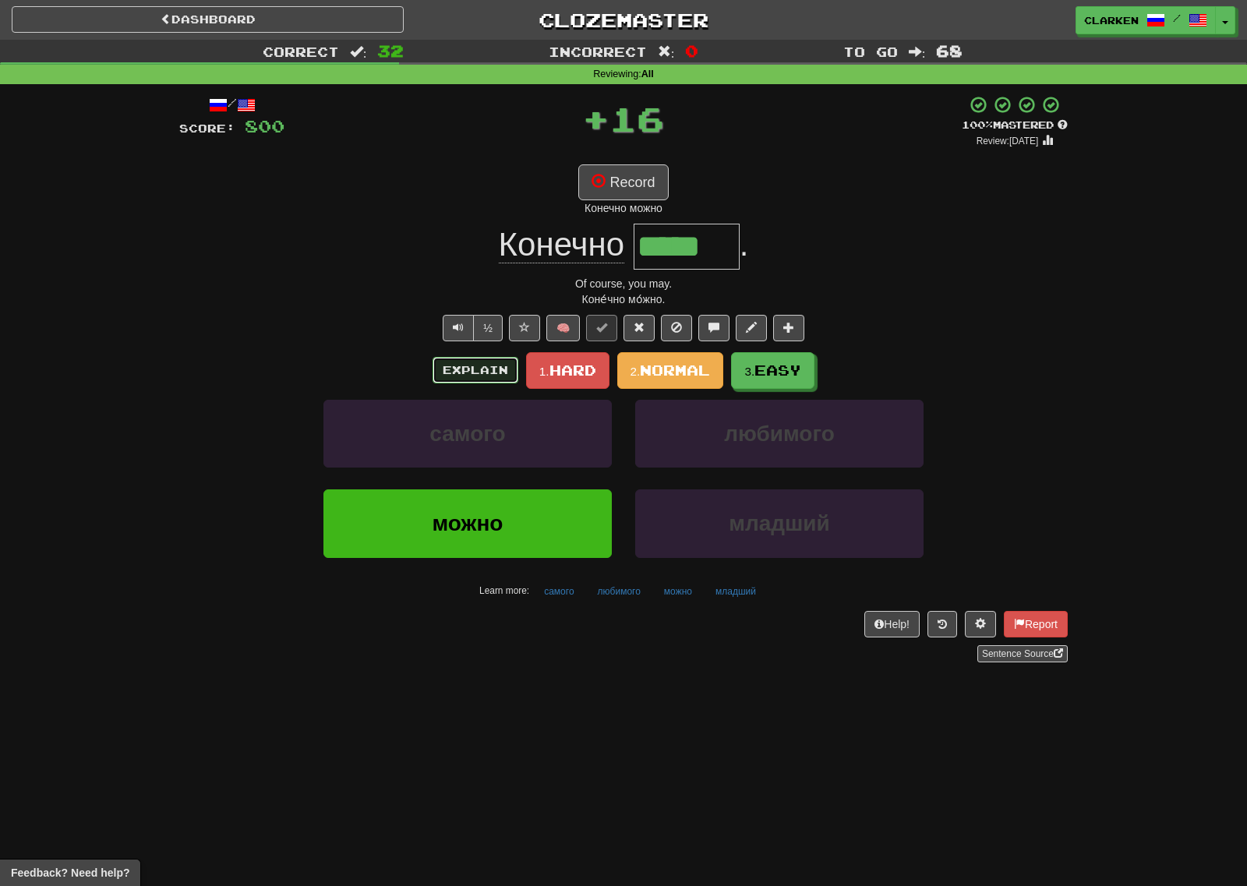
click at [461, 378] on button "Explain" at bounding box center [475, 370] width 86 height 26
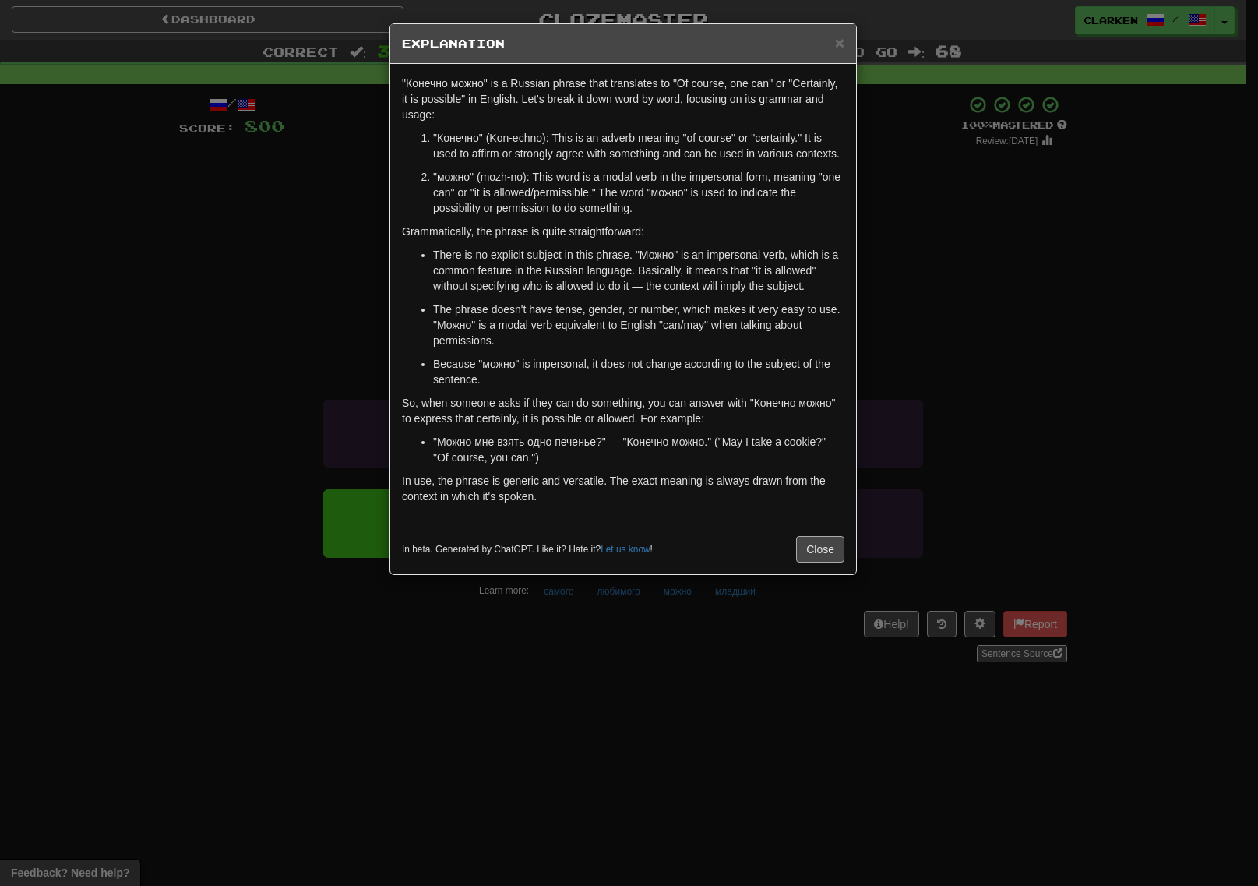
click at [807, 534] on div "In beta. Generated by ChatGPT. Like it? Hate it? Let us know ! Close" at bounding box center [623, 549] width 466 height 51
click at [808, 538] on button "Close" at bounding box center [820, 549] width 48 height 26
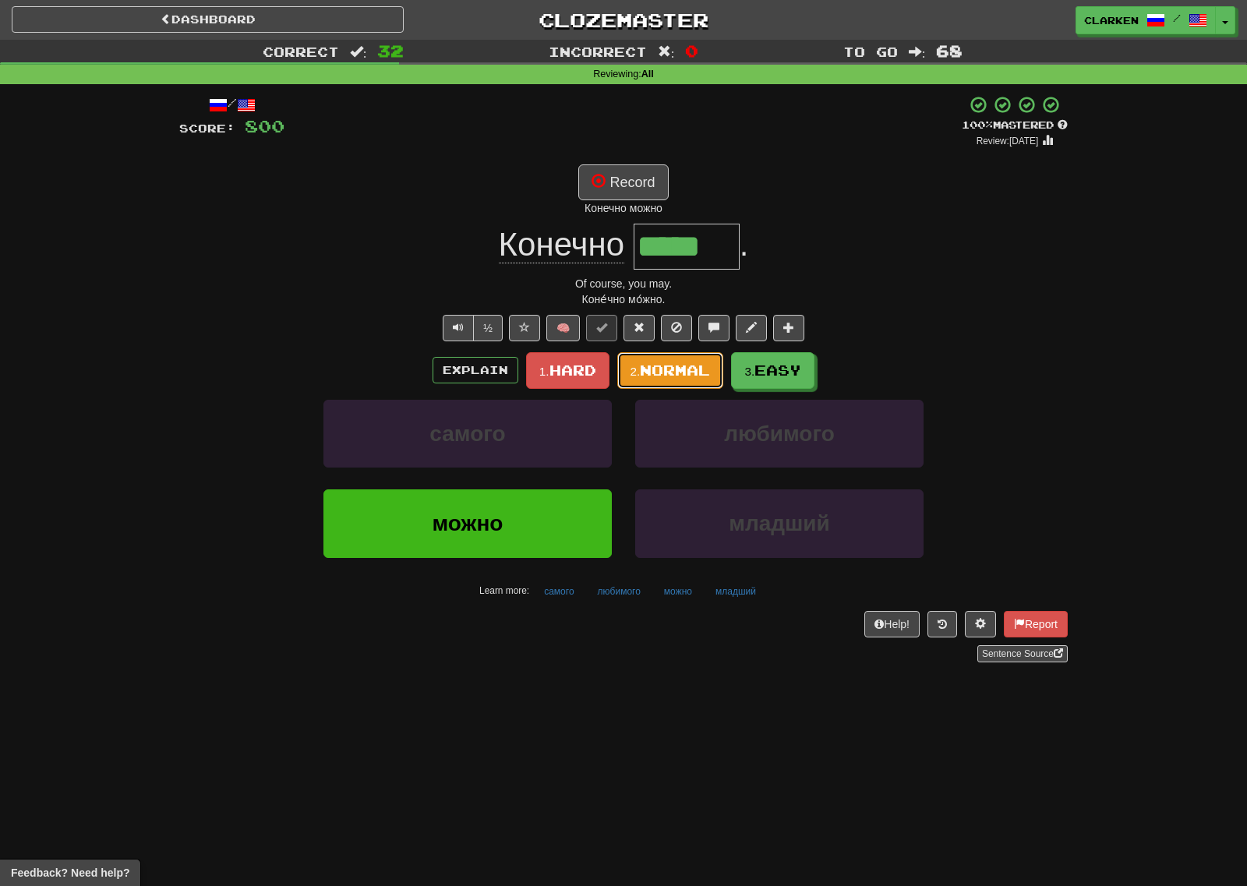
click at [630, 375] on small "2." at bounding box center [635, 371] width 10 height 13
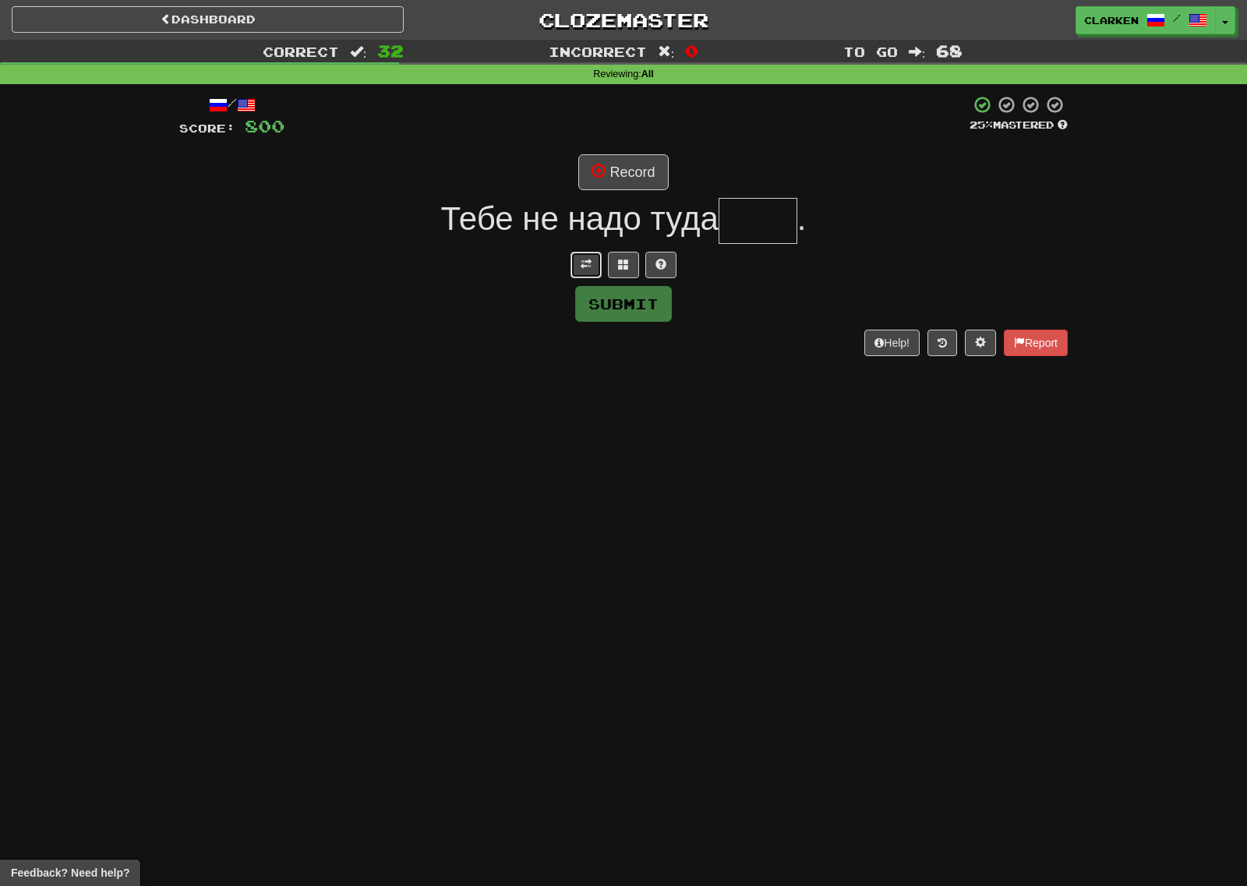
click at [593, 259] on button at bounding box center [585, 265] width 31 height 26
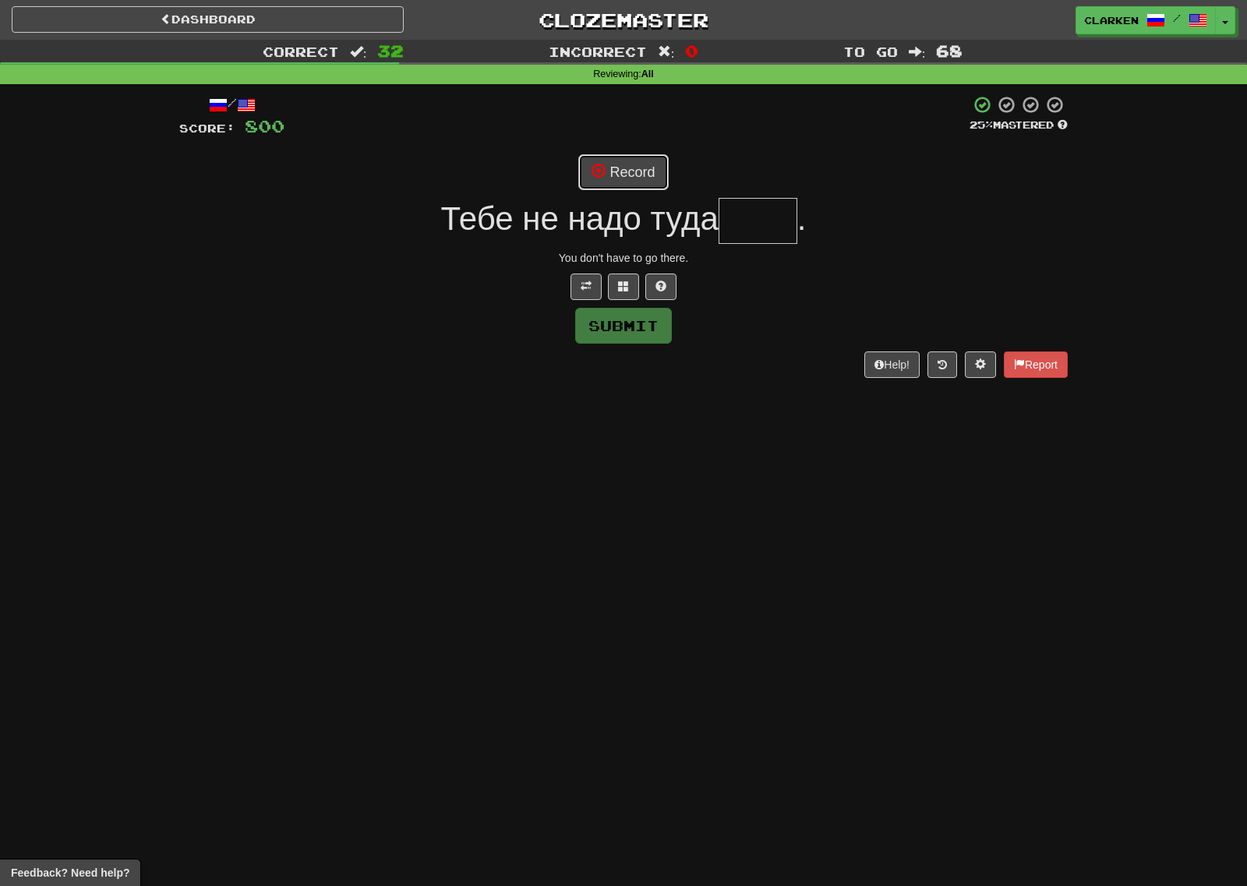
click at [616, 174] on button "Record" at bounding box center [623, 172] width 90 height 36
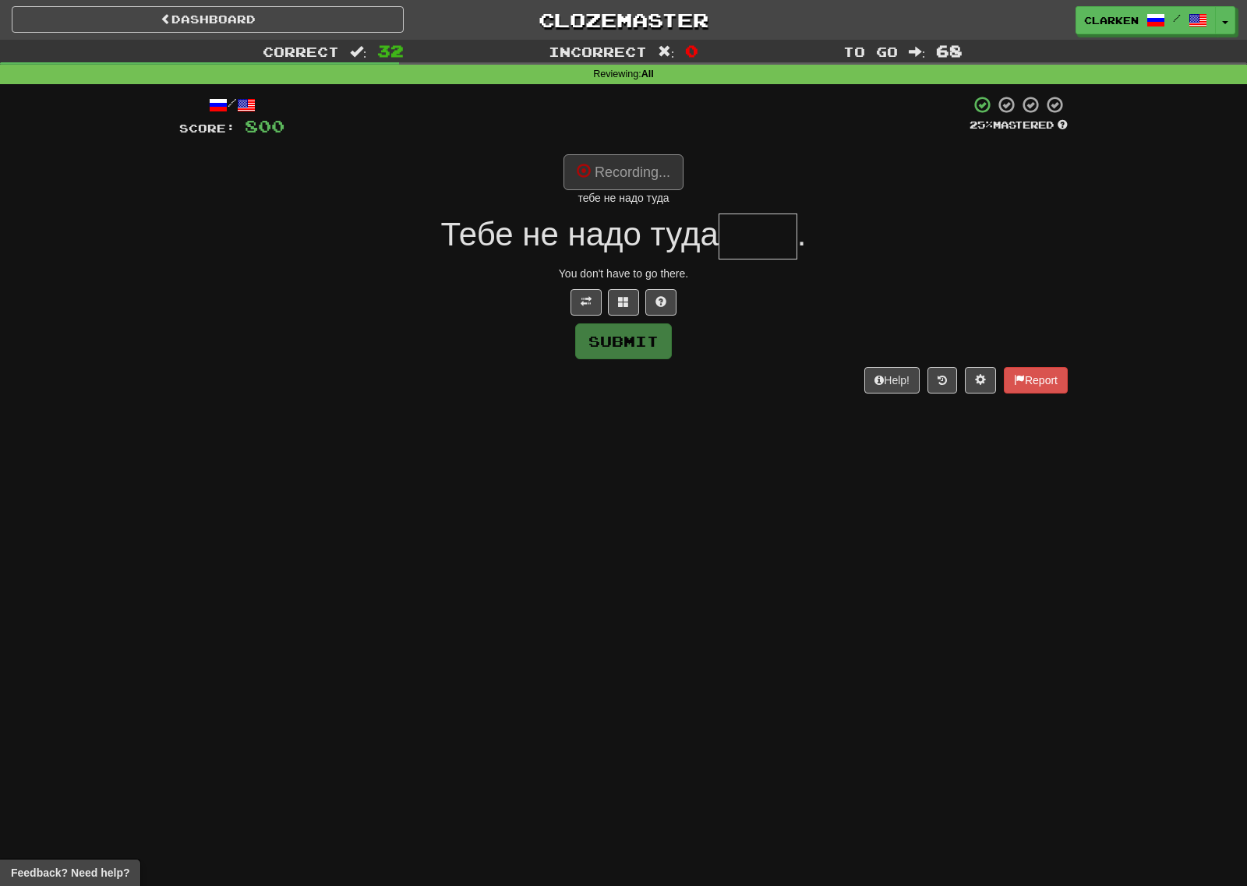
type input "****"
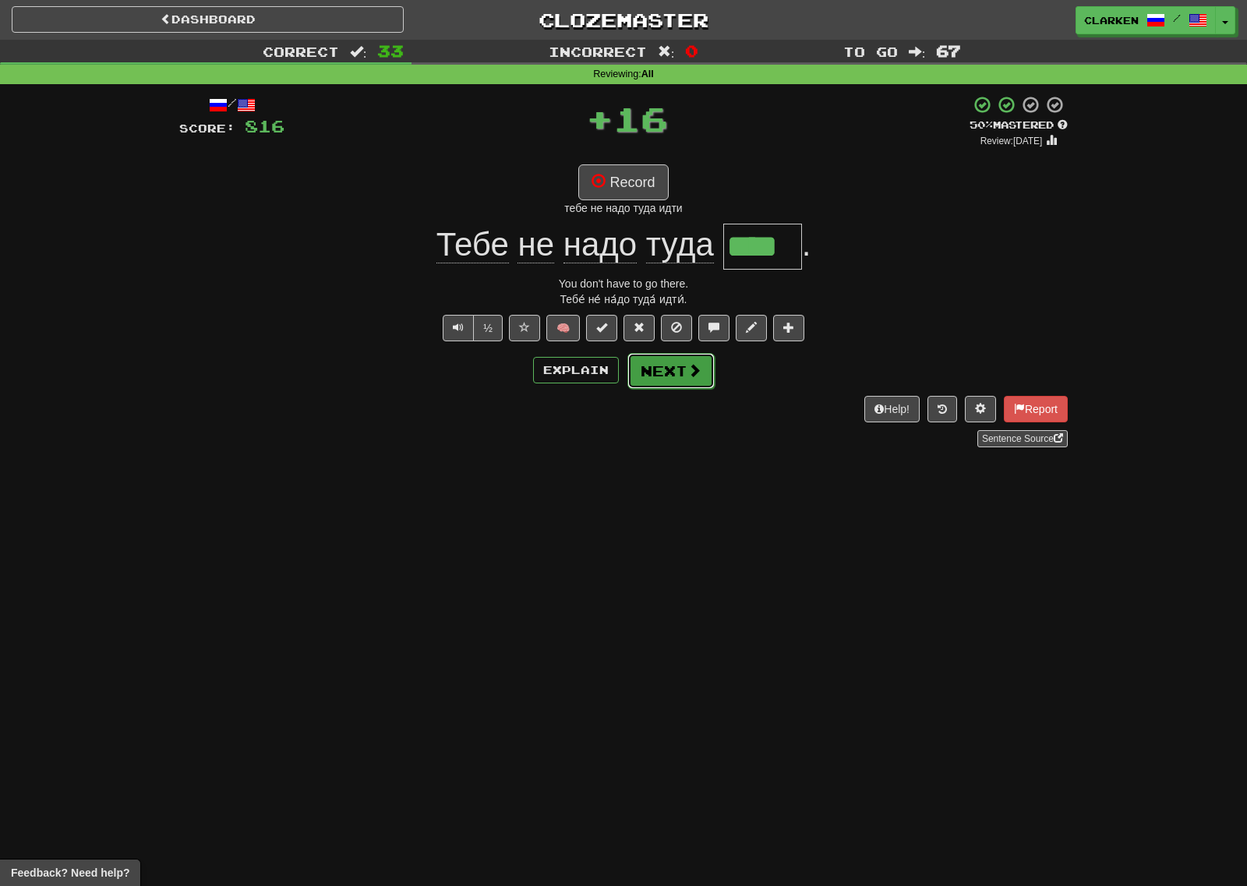
click at [682, 379] on button "Next" at bounding box center [670, 371] width 87 height 36
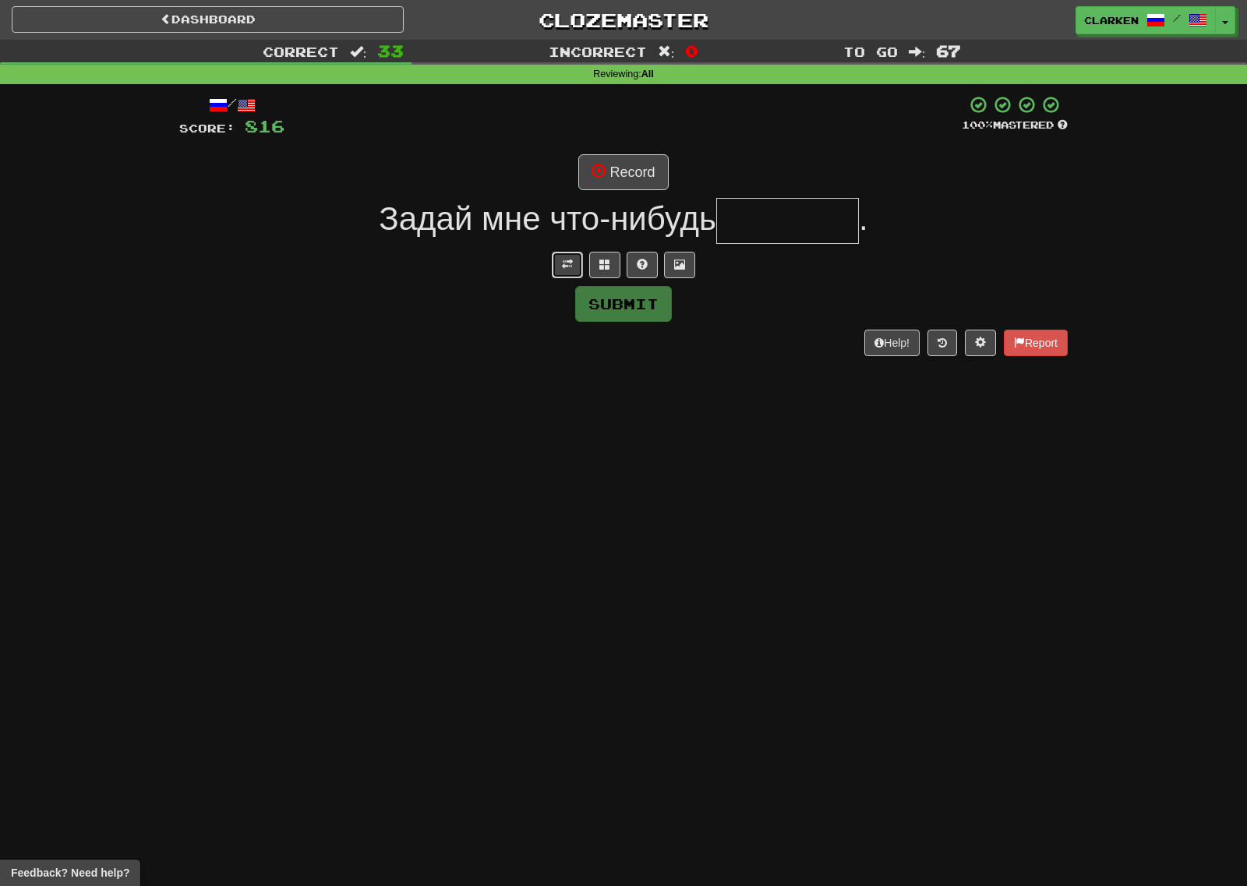
click at [553, 261] on button at bounding box center [567, 265] width 31 height 26
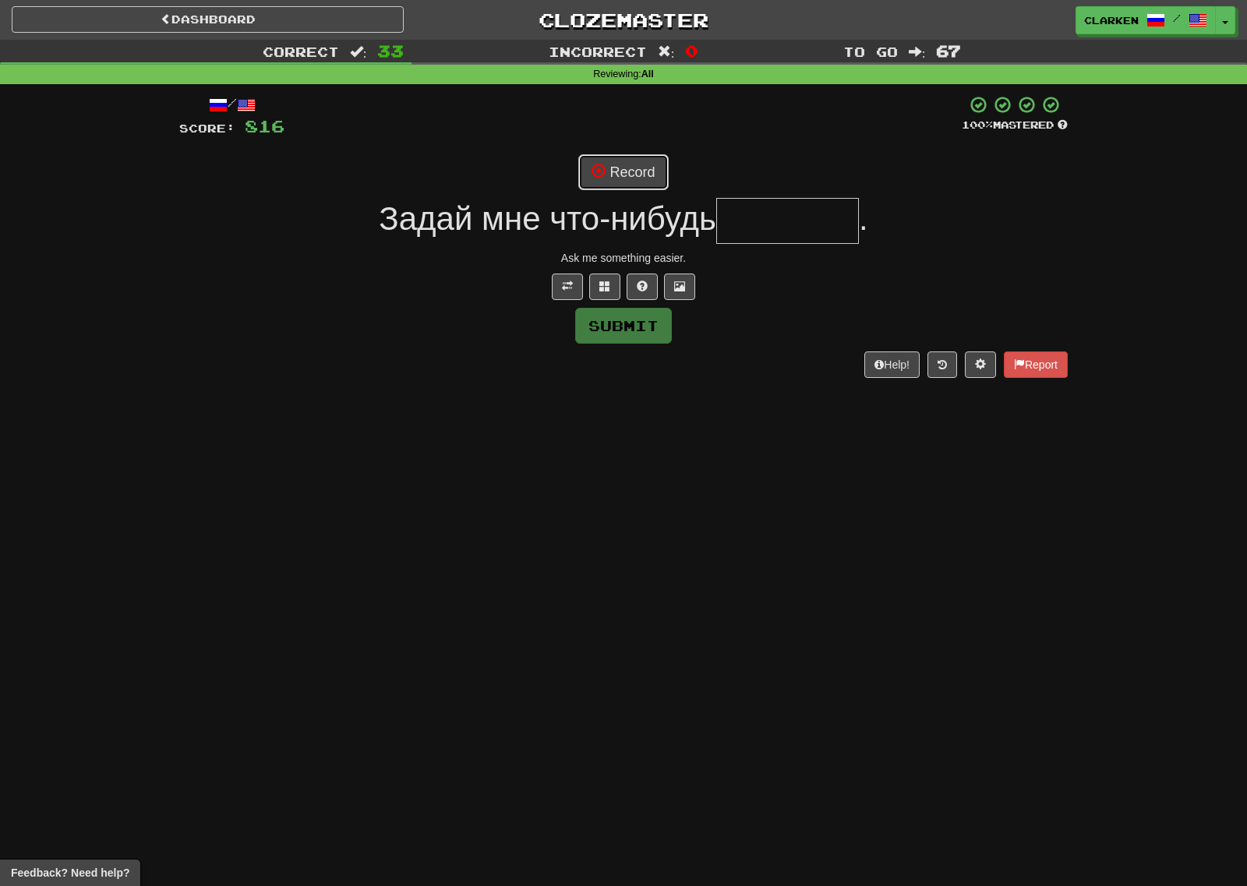
click at [612, 157] on button "Record" at bounding box center [623, 172] width 90 height 36
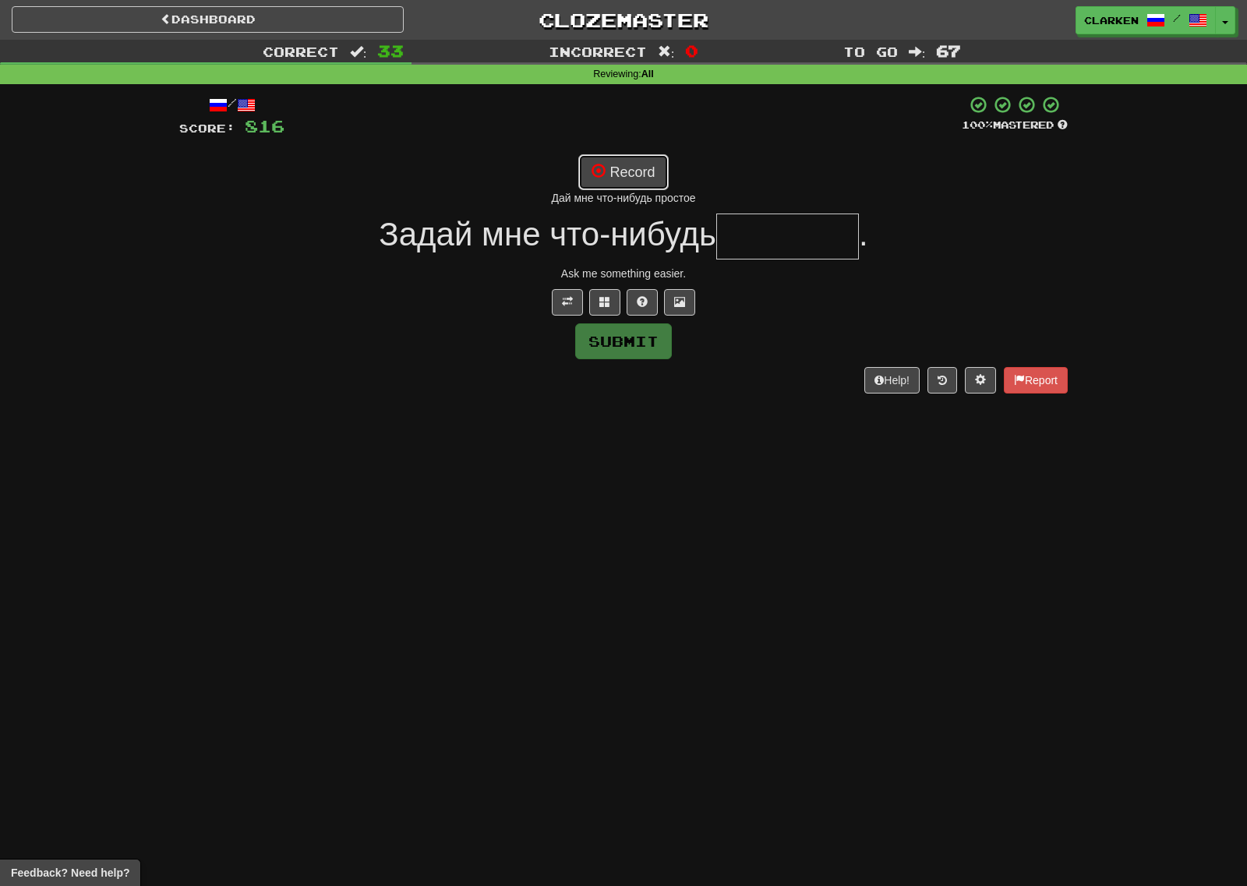
click at [653, 157] on button "Record" at bounding box center [623, 172] width 90 height 36
click at [654, 171] on button "Record" at bounding box center [623, 172] width 90 height 36
click at [614, 297] on button at bounding box center [604, 302] width 31 height 26
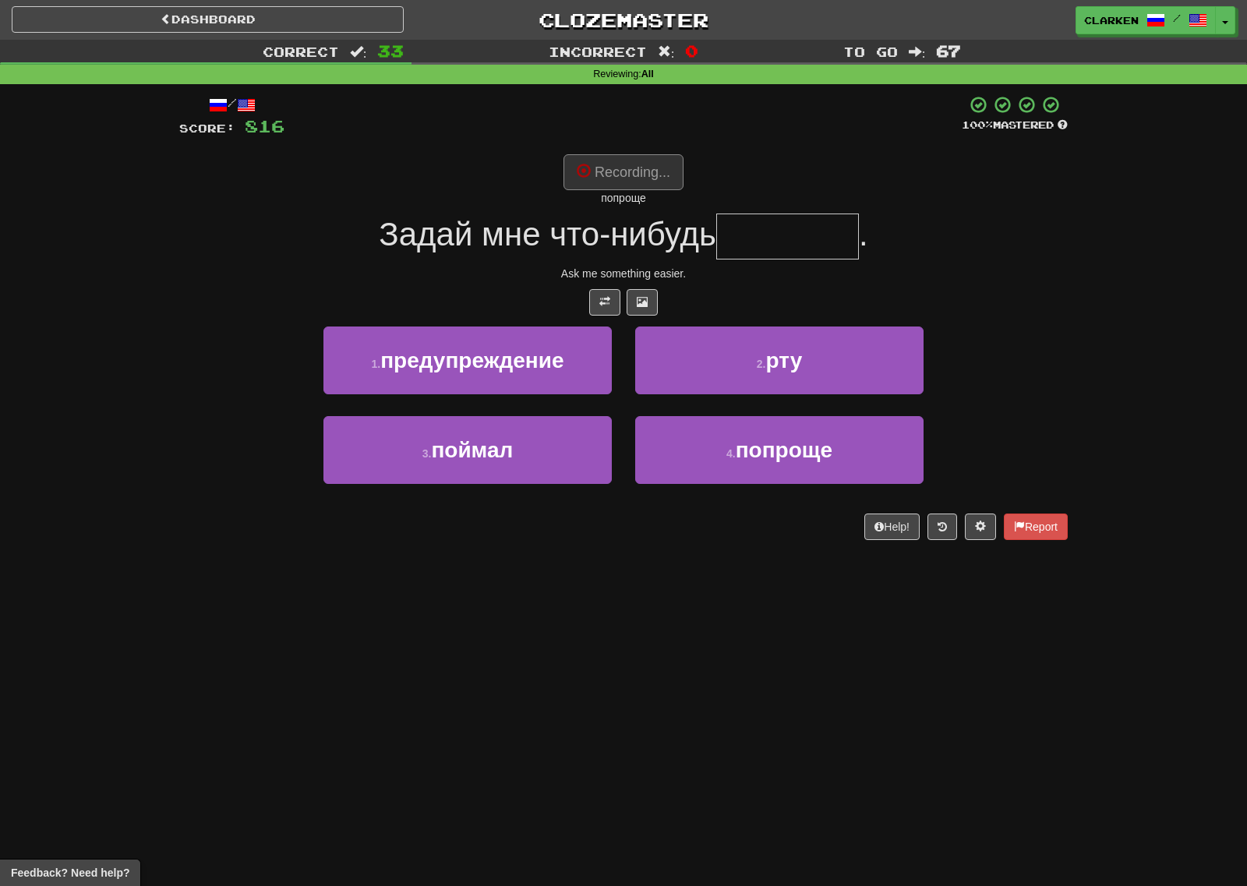
type input "*******"
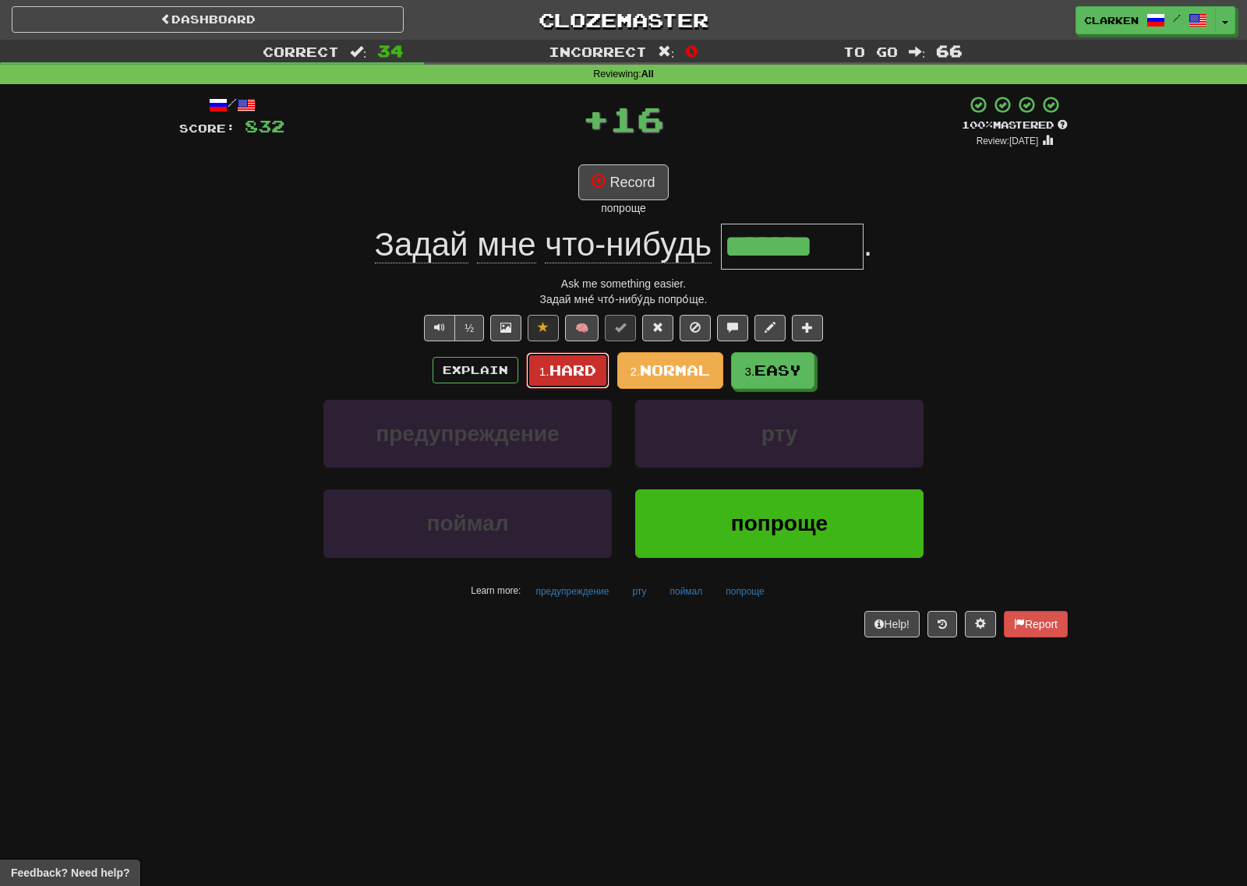
drag, startPoint x: 566, startPoint y: 362, endPoint x: 551, endPoint y: 358, distance: 16.1
click at [565, 362] on span "Hard" at bounding box center [572, 370] width 47 height 17
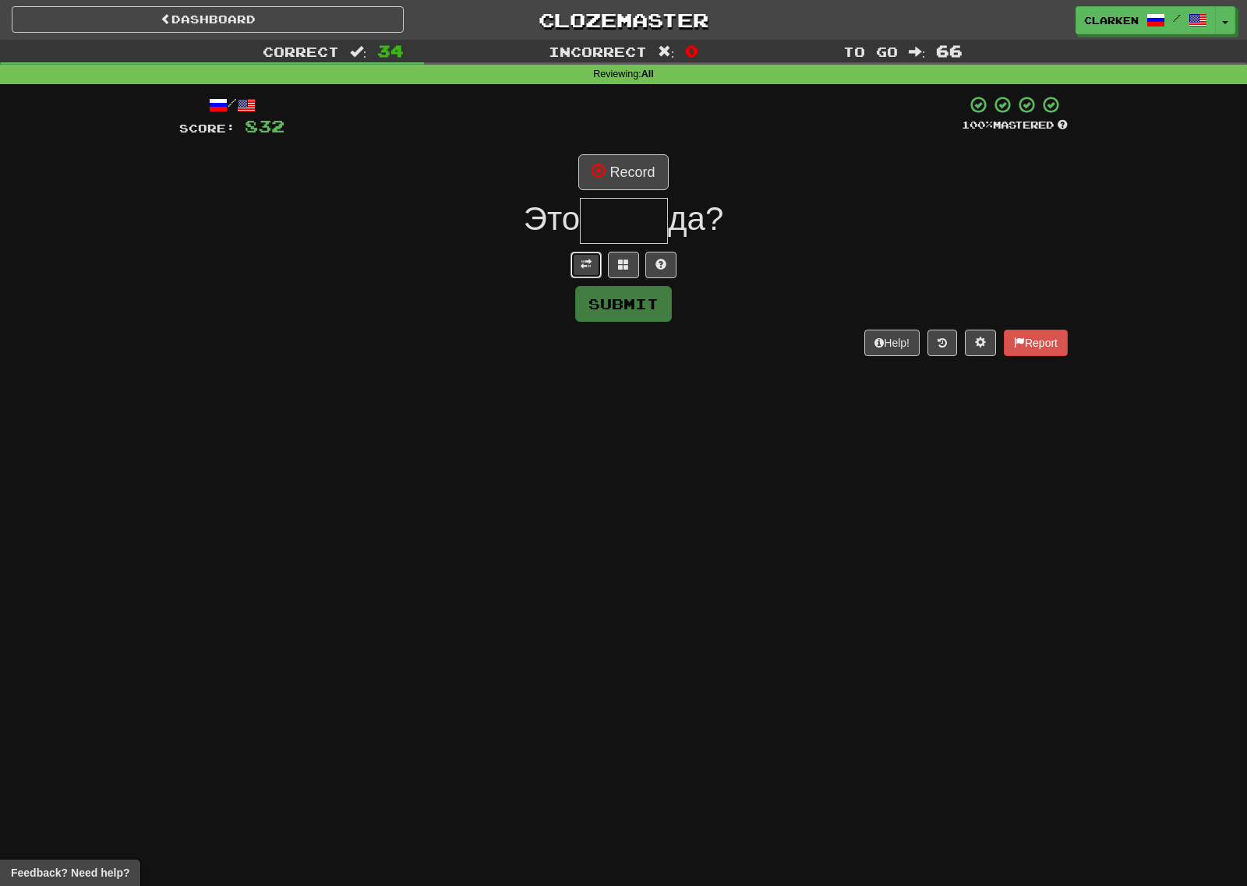
click at [576, 262] on button at bounding box center [585, 265] width 31 height 26
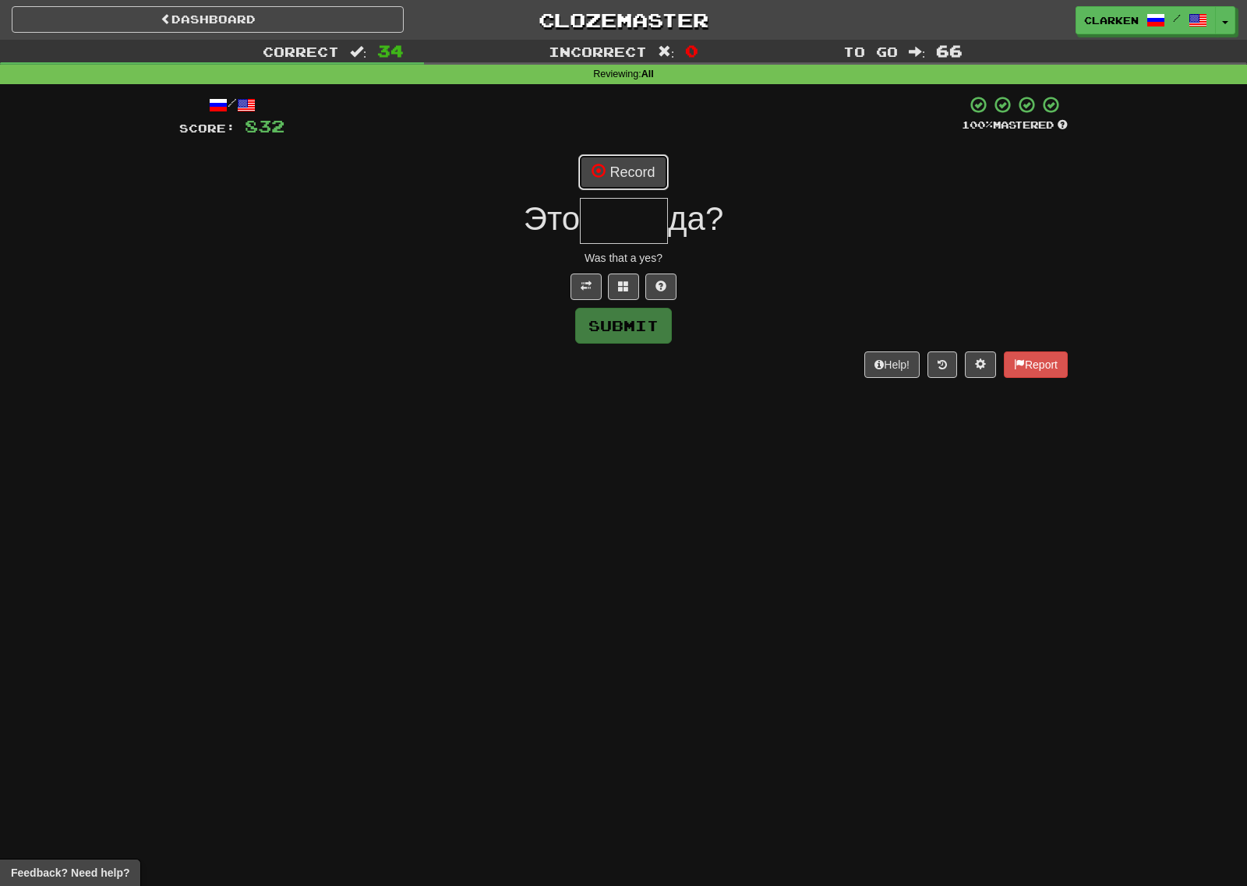
click at [628, 168] on button "Record" at bounding box center [623, 172] width 90 height 36
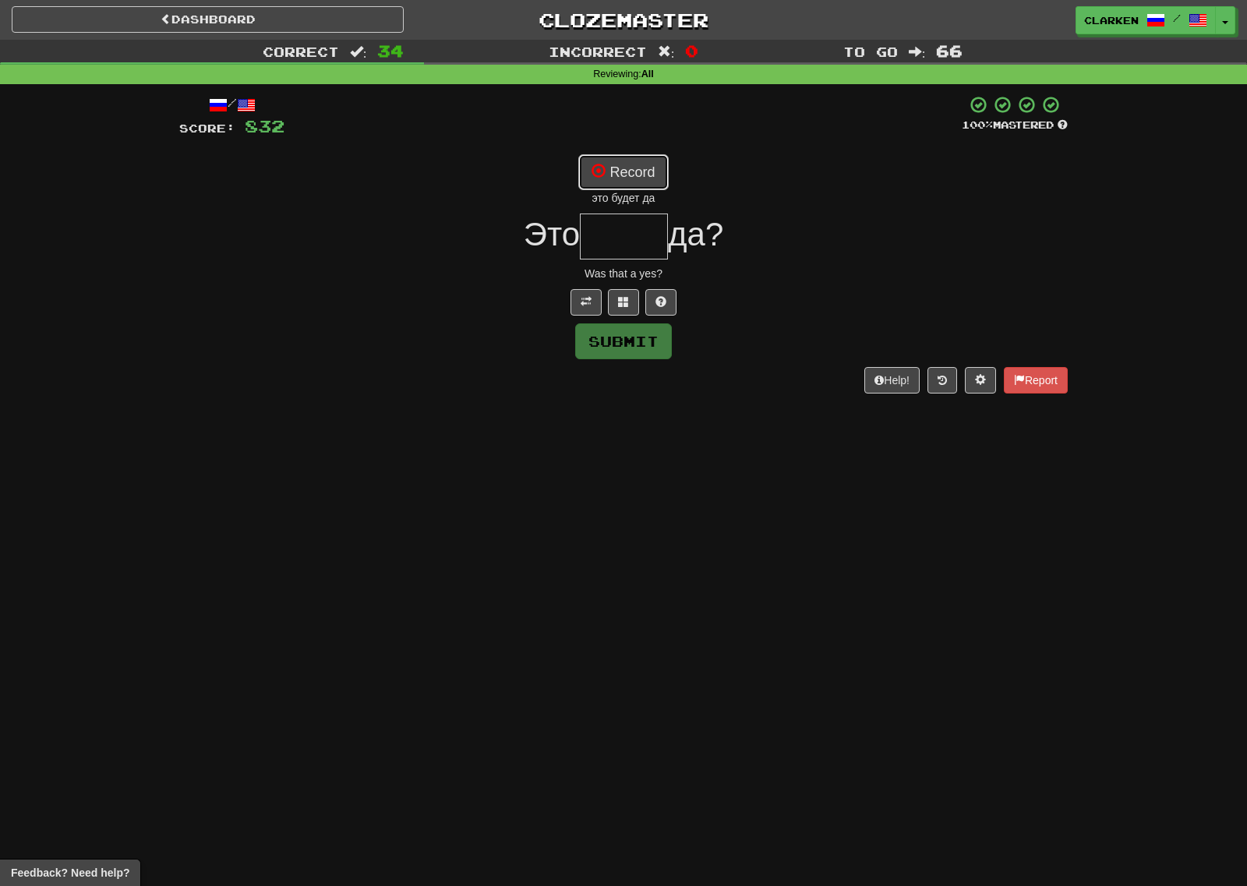
click at [652, 174] on button "Record" at bounding box center [623, 172] width 90 height 36
type input "****"
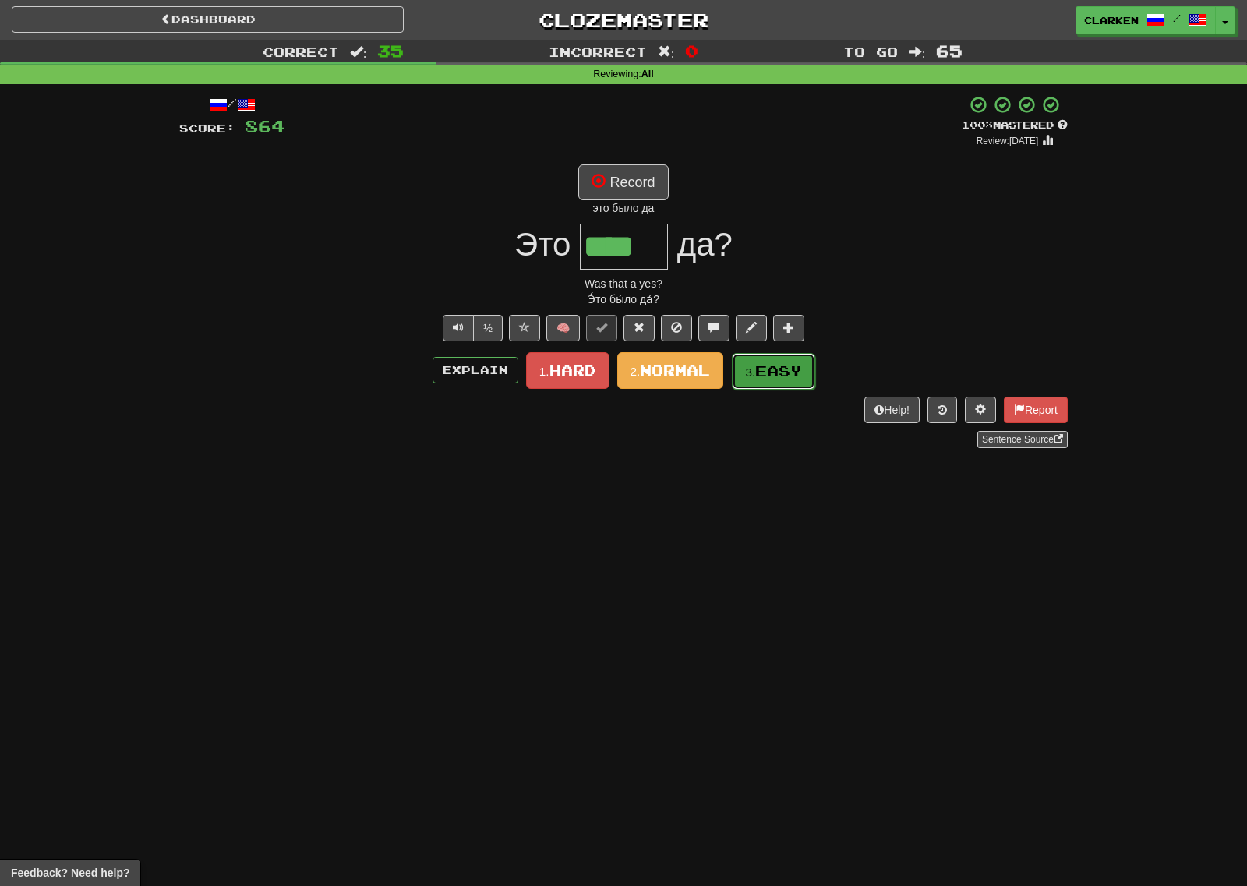
click at [761, 375] on span "Easy" at bounding box center [778, 370] width 47 height 17
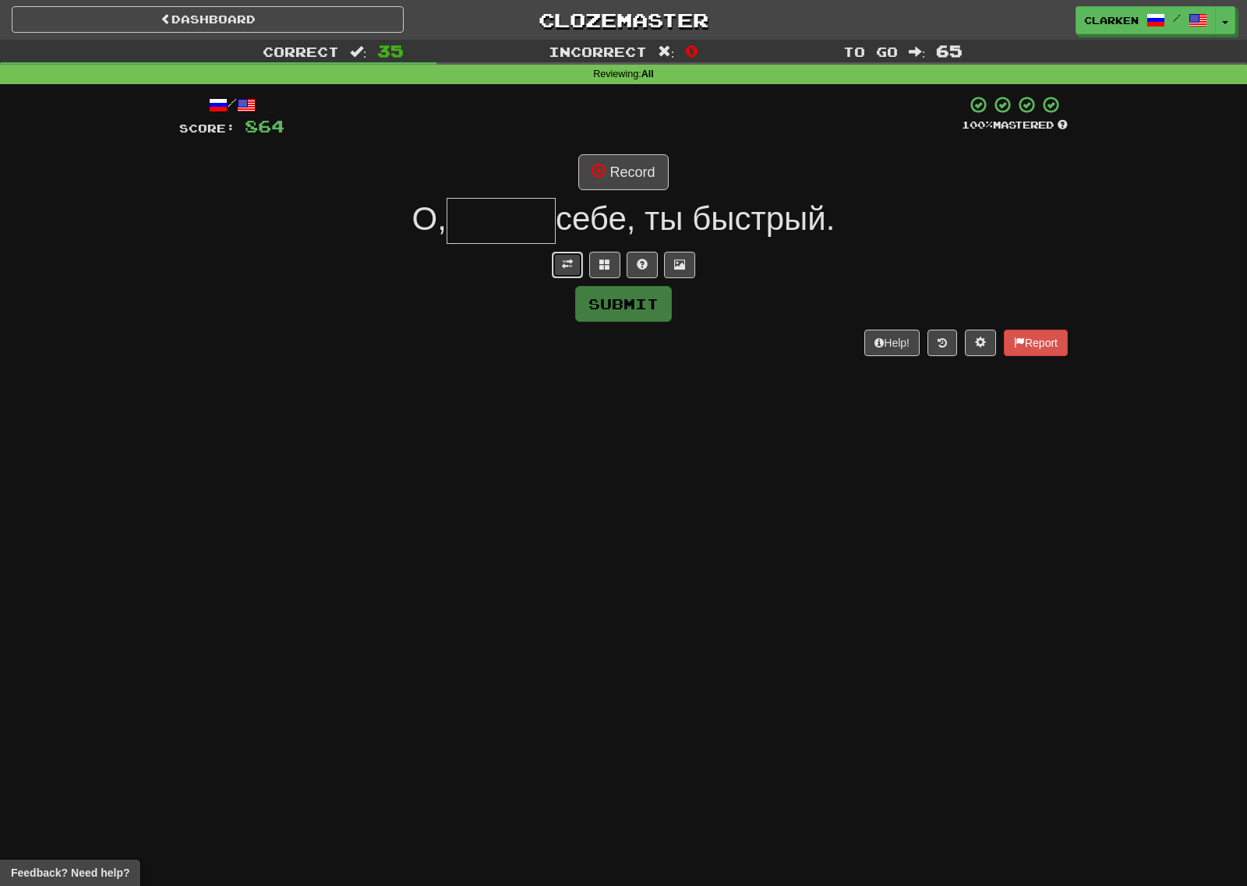
click at [555, 252] on button at bounding box center [567, 265] width 31 height 26
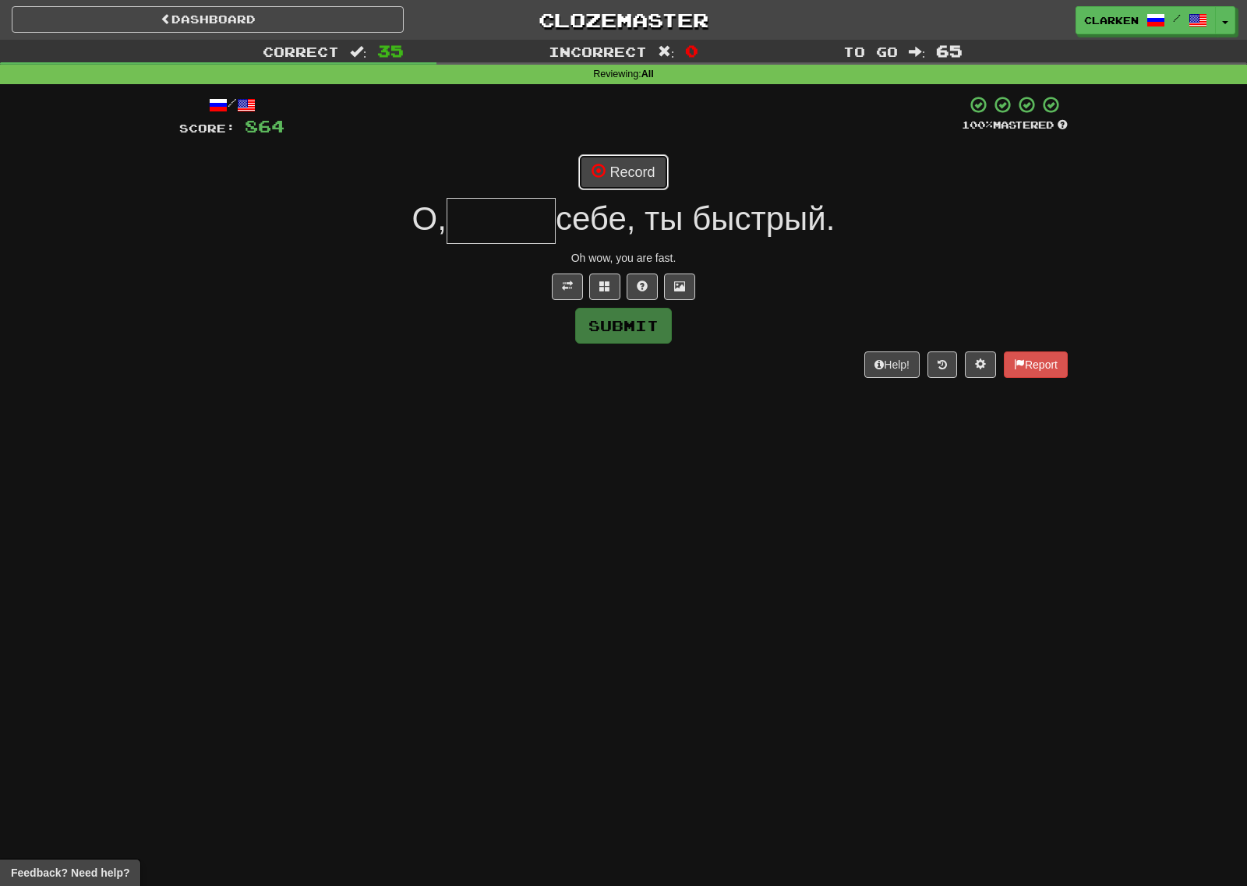
click at [596, 172] on span at bounding box center [598, 171] width 14 height 14
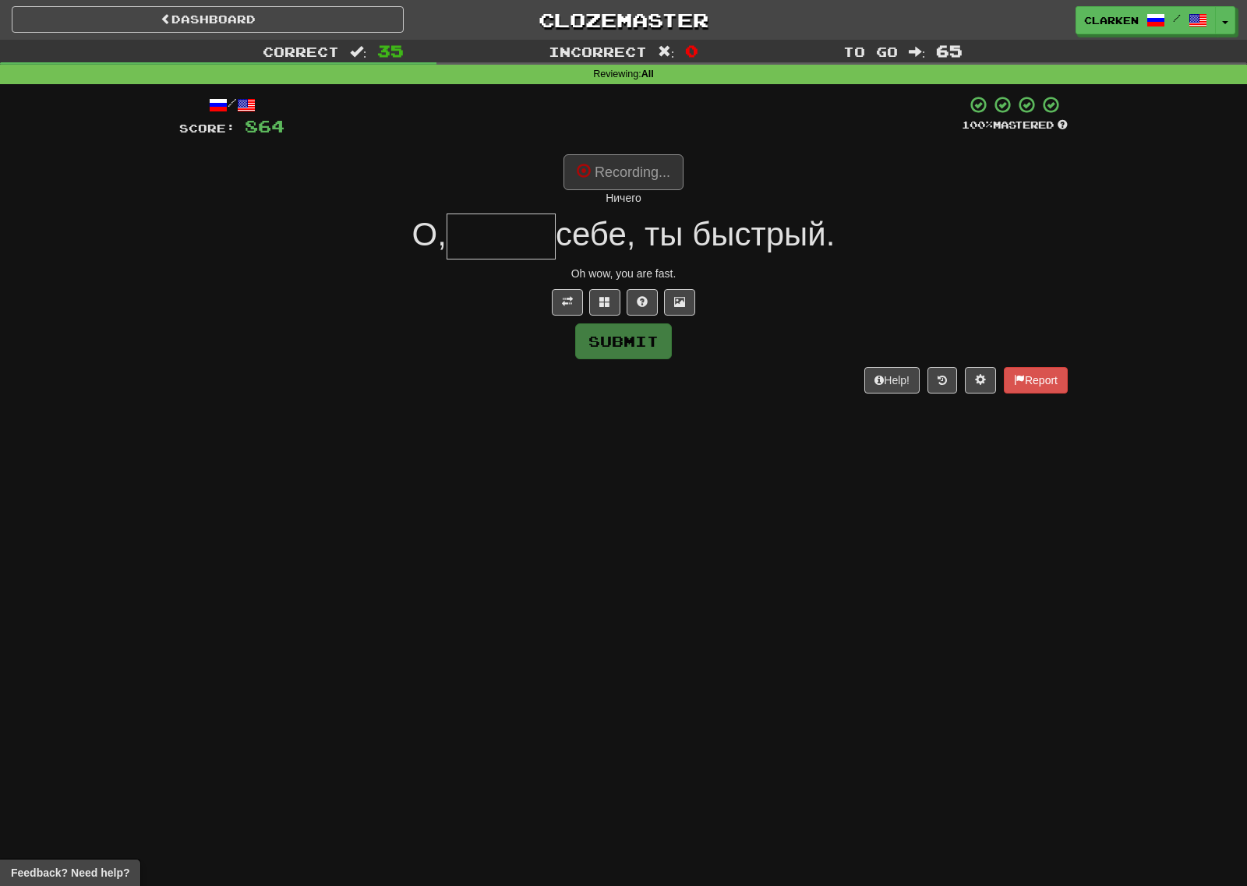
type input "******"
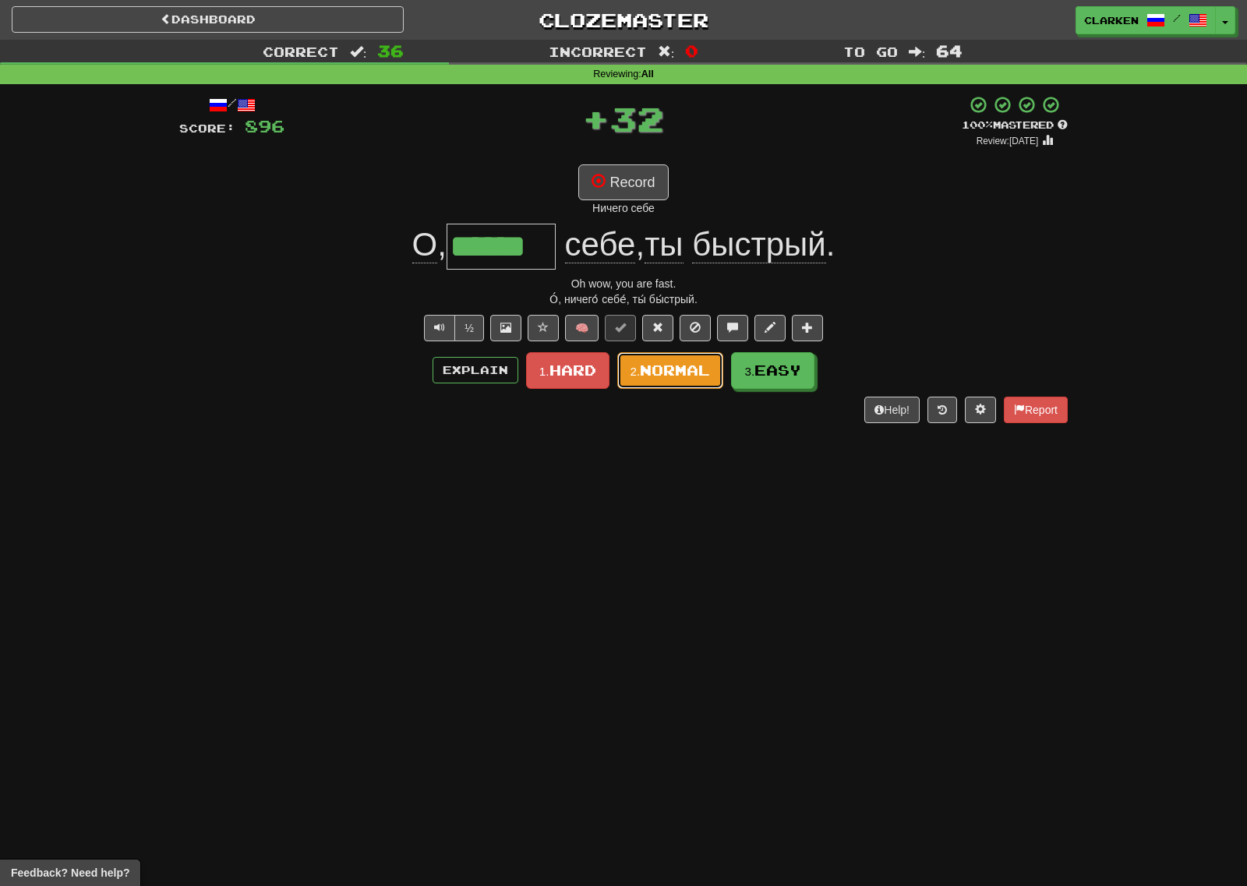
click at [683, 368] on span "Normal" at bounding box center [675, 370] width 70 height 17
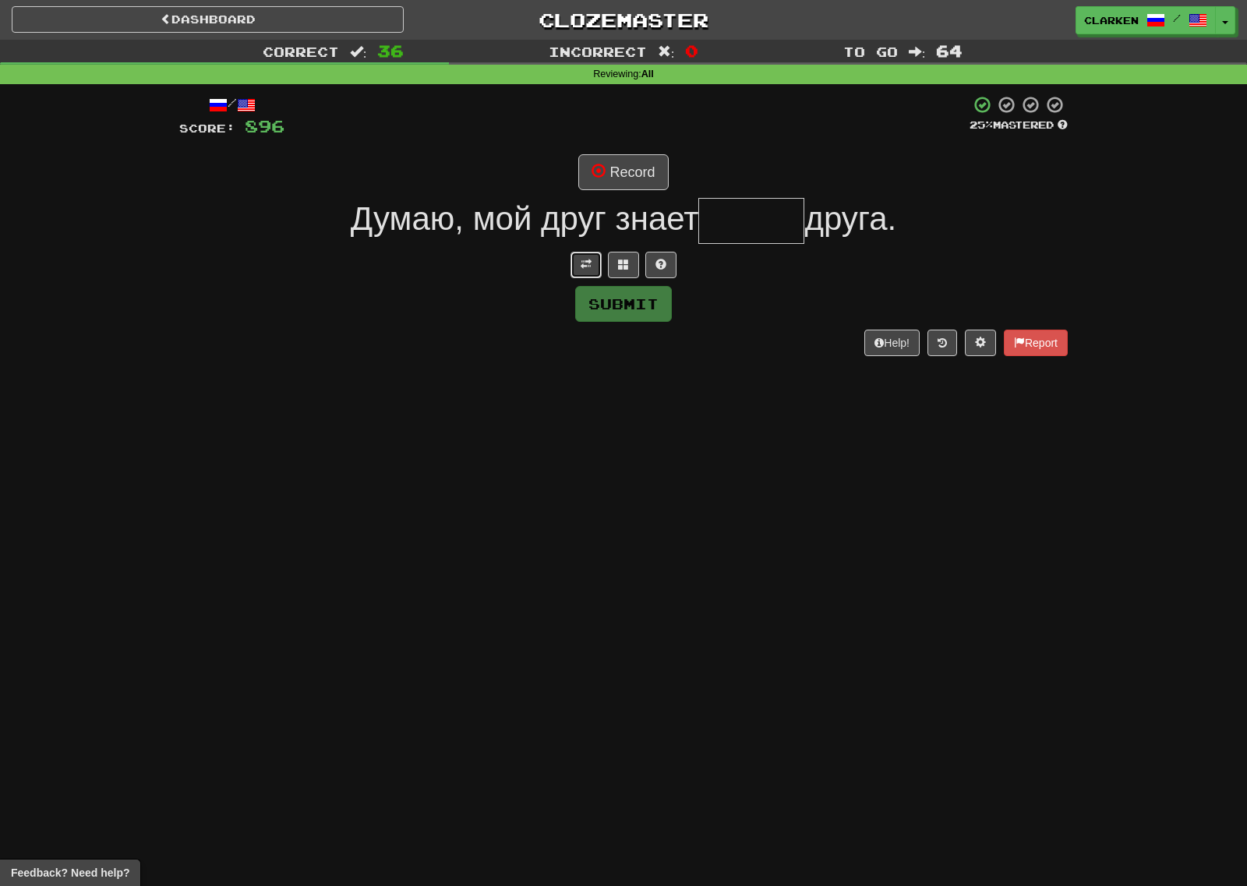
click at [572, 269] on button at bounding box center [585, 265] width 31 height 26
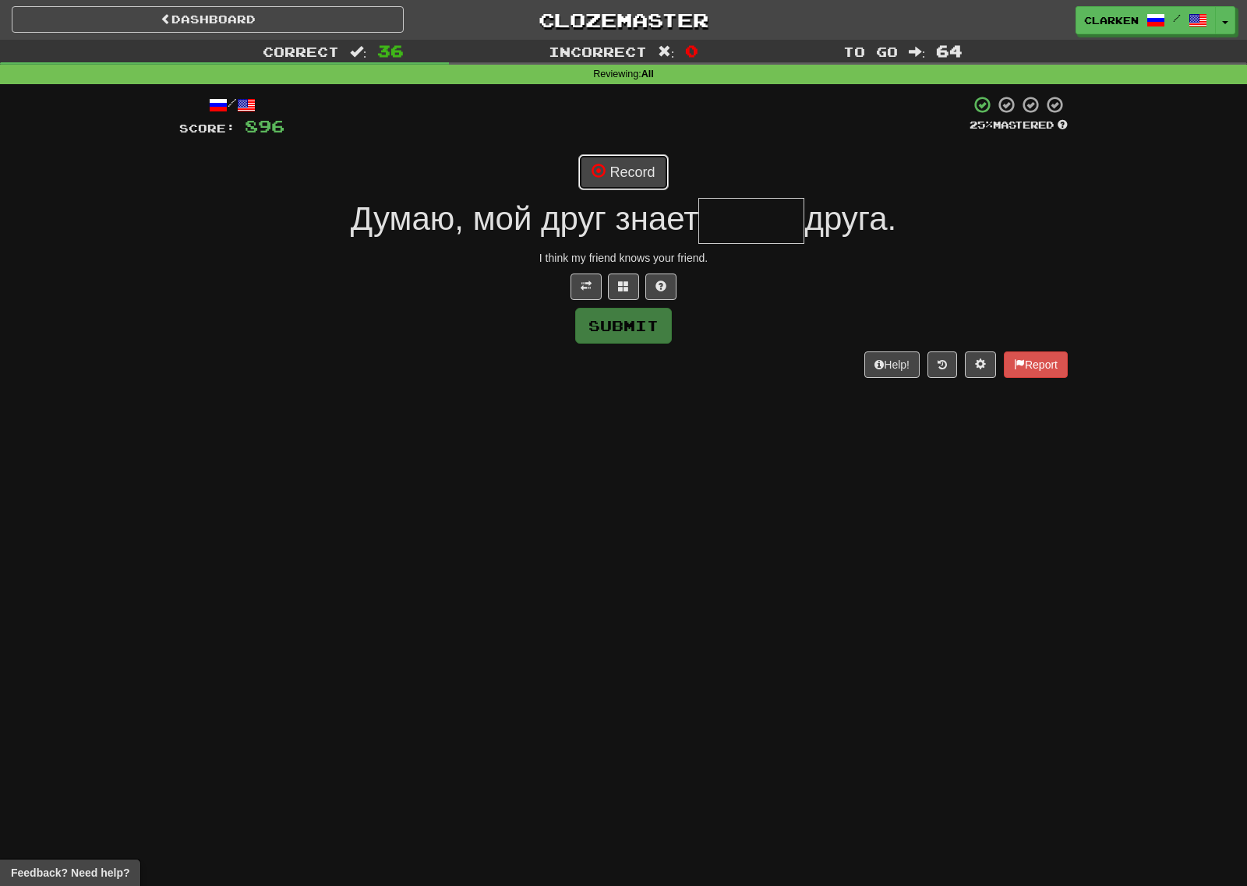
click at [603, 178] on span at bounding box center [598, 171] width 14 height 14
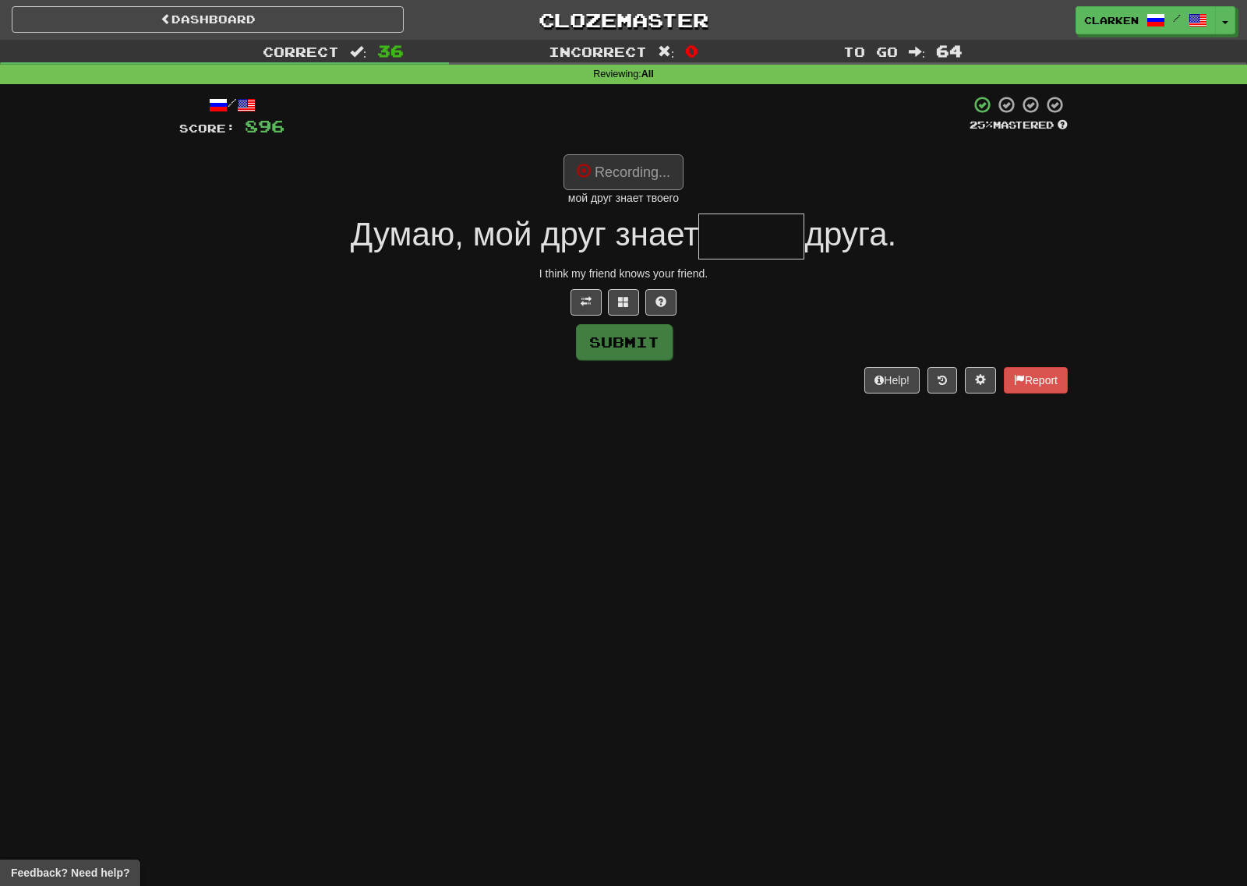
type input "******"
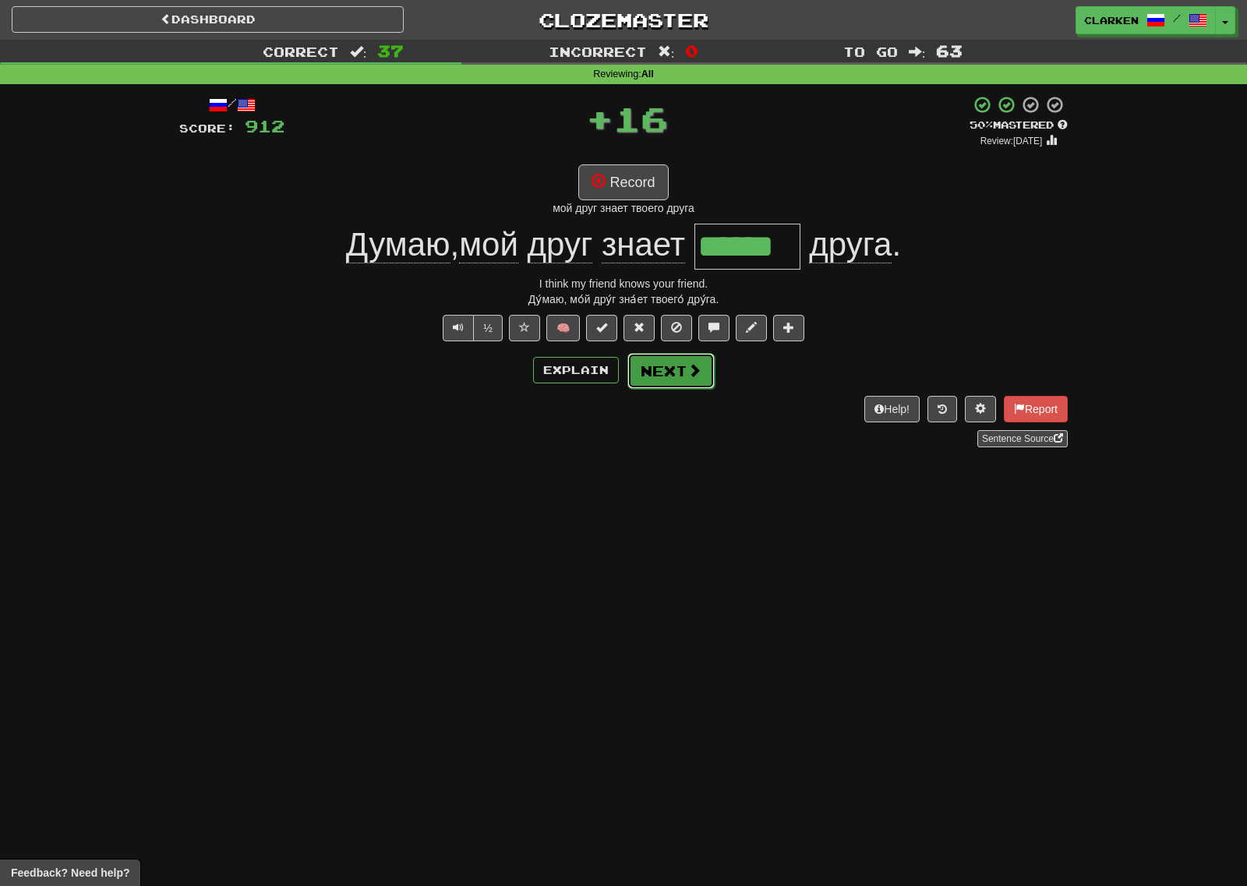
click at [678, 353] on button "Next" at bounding box center [670, 371] width 87 height 36
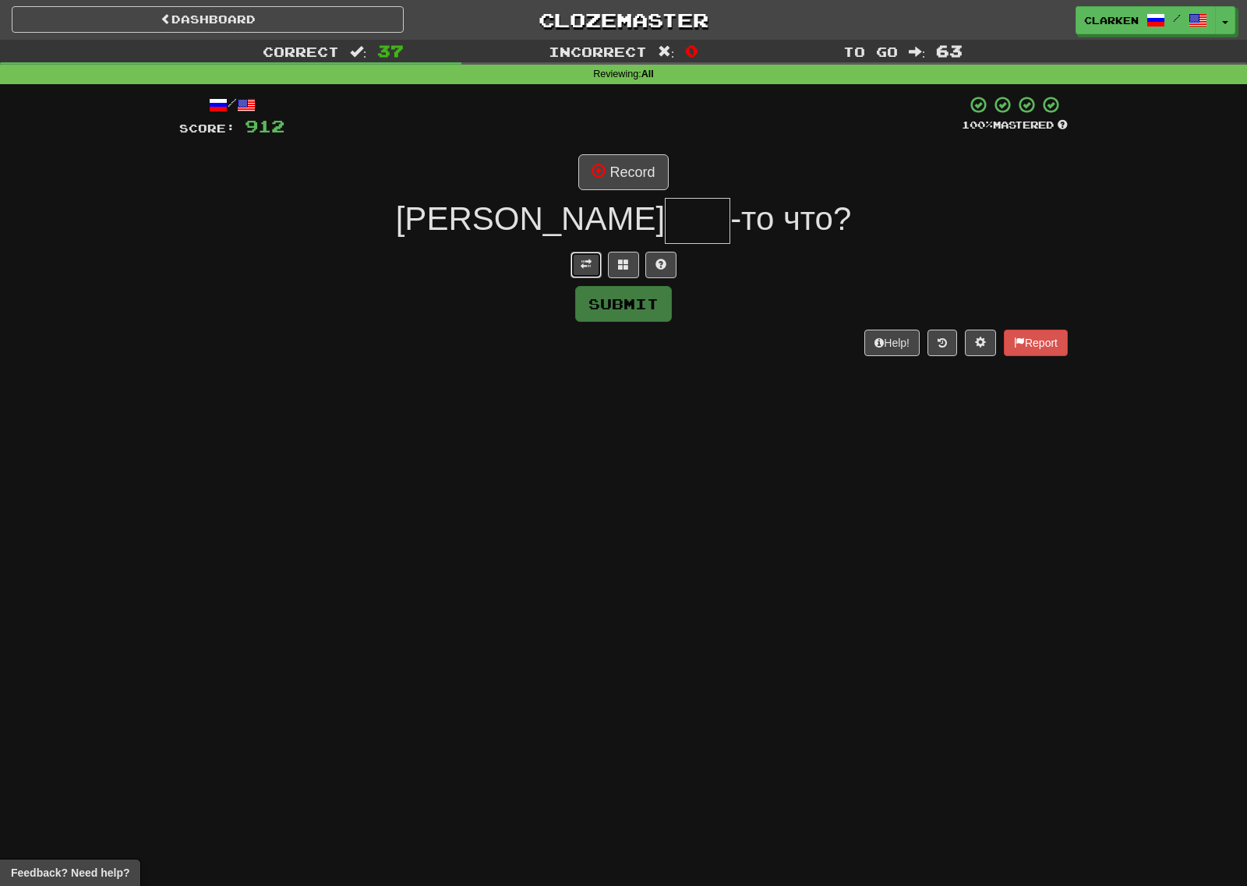
click at [587, 266] on span at bounding box center [585, 264] width 11 height 11
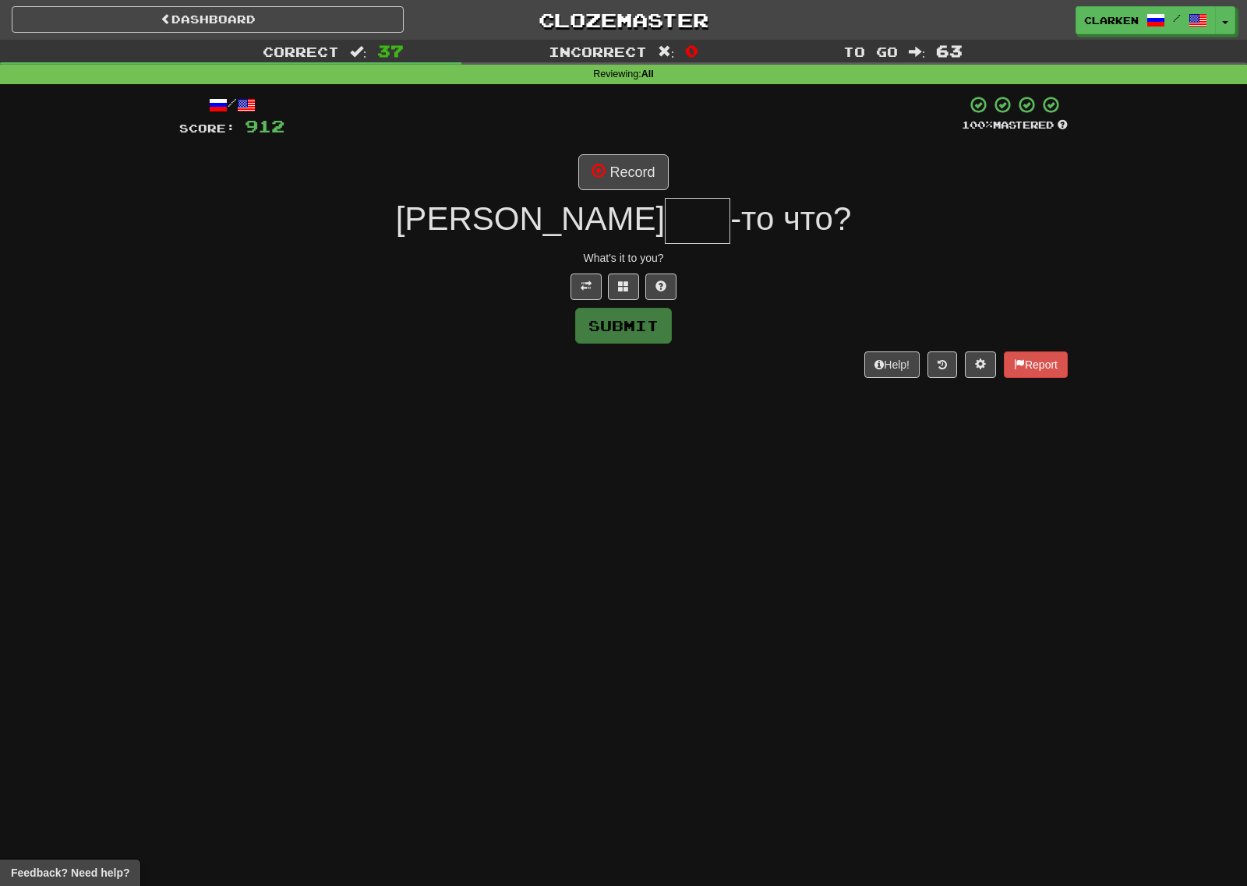
click at [605, 191] on div "/ Score: 912 100 % Mastered Record А -то что? What's it to you? Submit Help! Re…" at bounding box center [623, 236] width 888 height 282
click at [605, 174] on span at bounding box center [598, 171] width 14 height 14
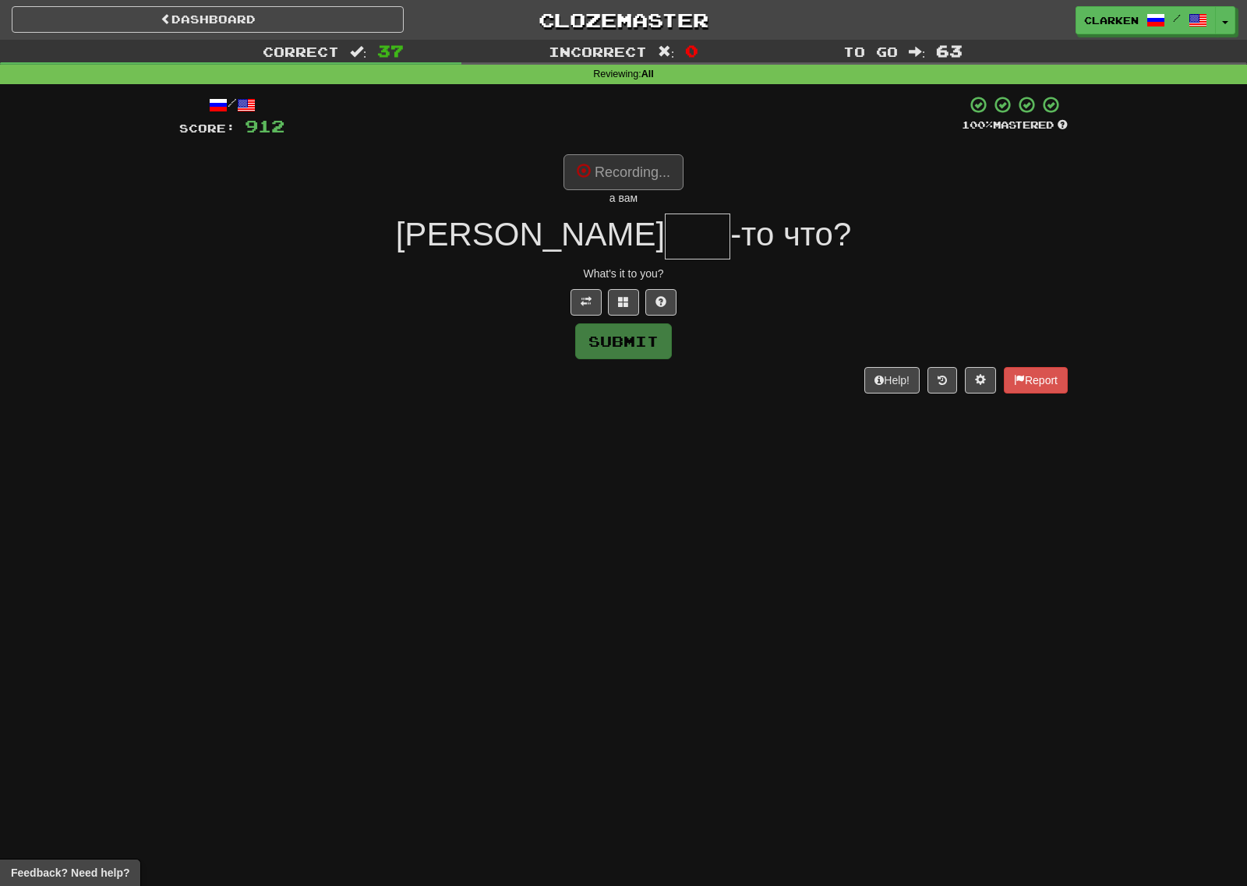
type input "***"
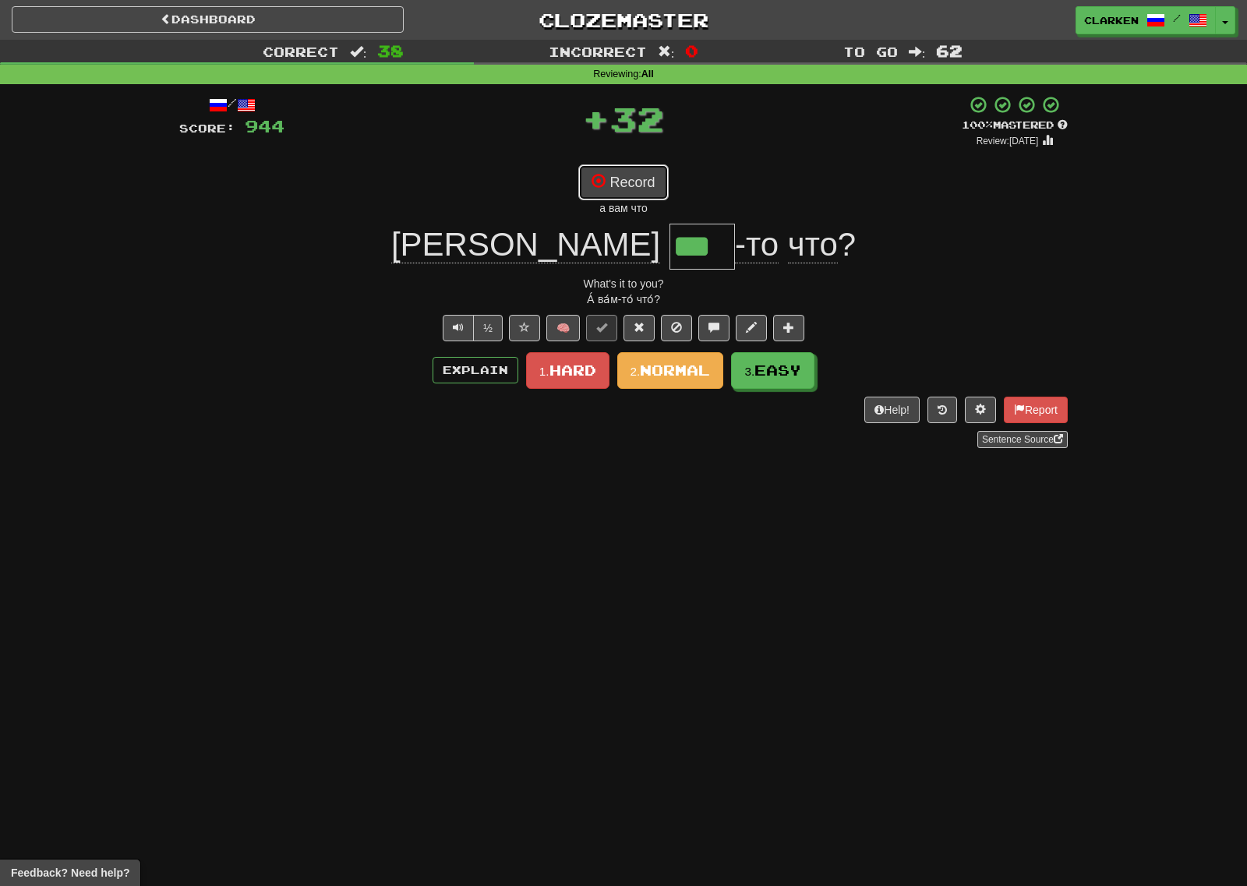
click at [656, 189] on button "Record" at bounding box center [623, 182] width 90 height 36
click at [682, 375] on span "Normal" at bounding box center [675, 370] width 70 height 17
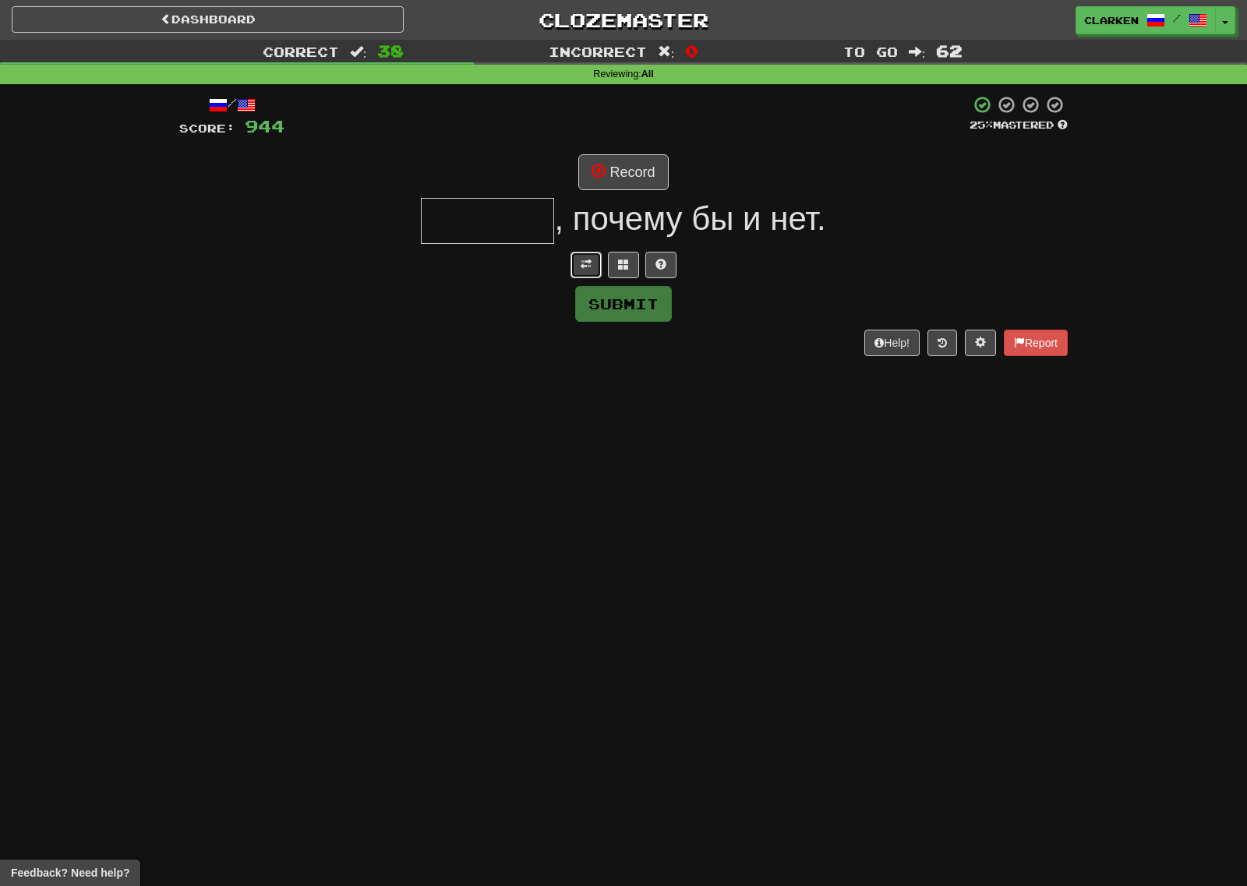
click at [591, 259] on span at bounding box center [585, 264] width 11 height 11
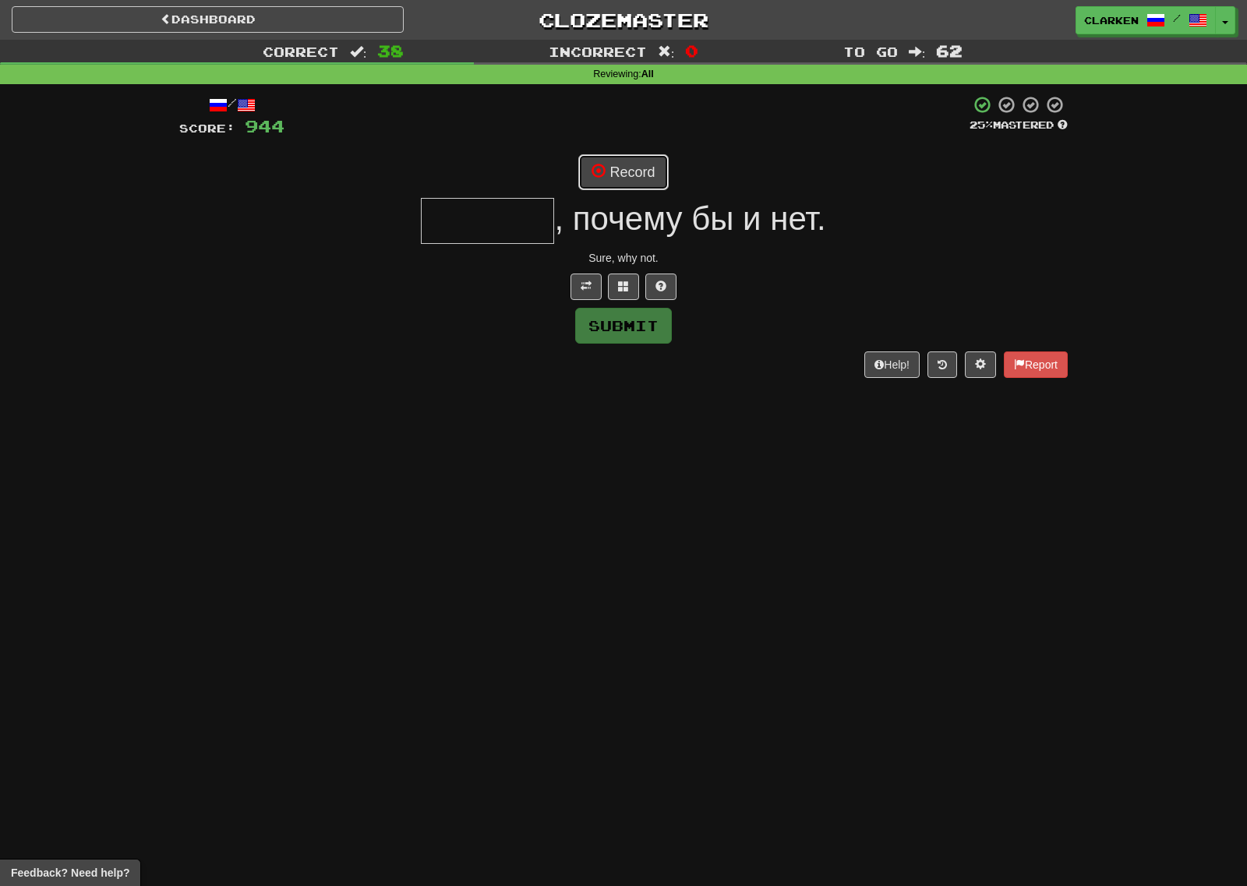
click at [634, 161] on button "Record" at bounding box center [623, 172] width 90 height 36
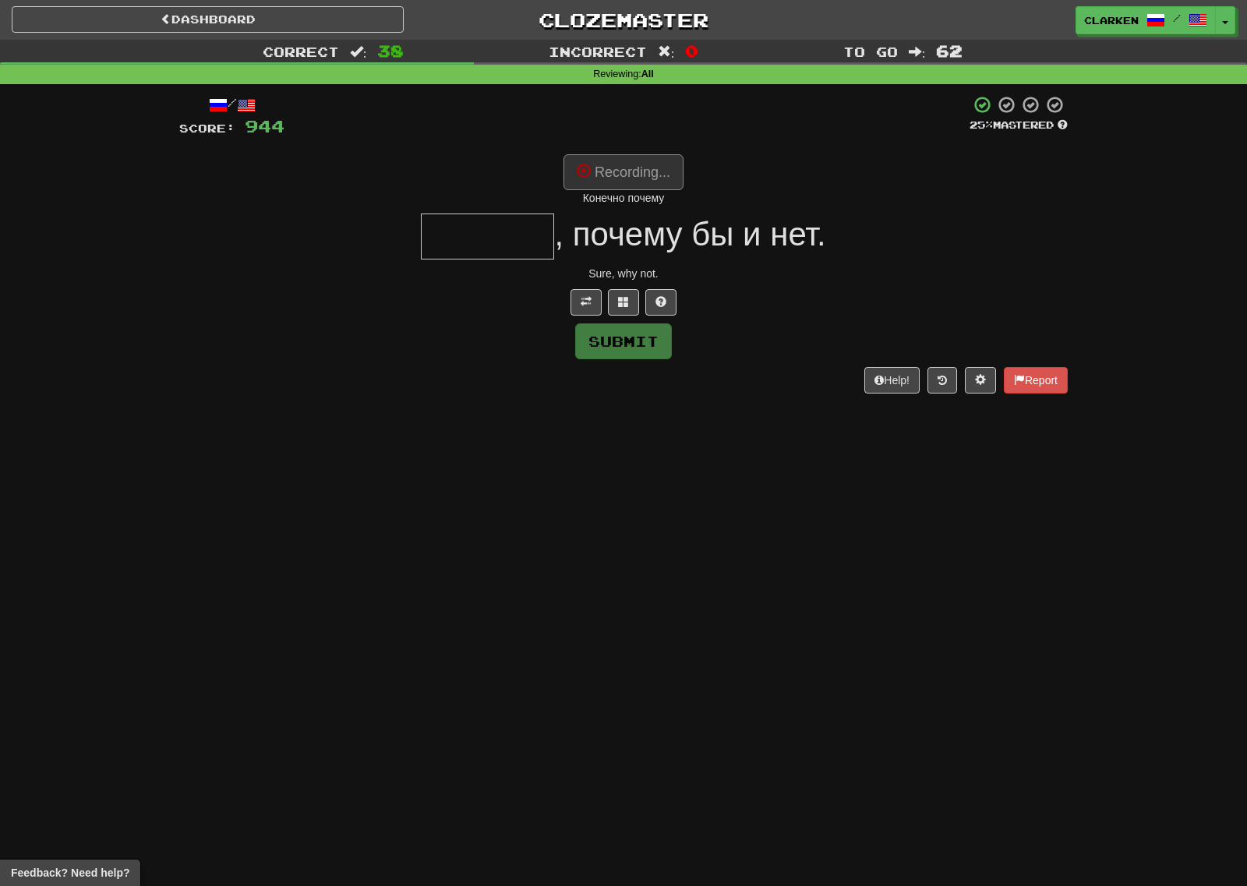
type input "*******"
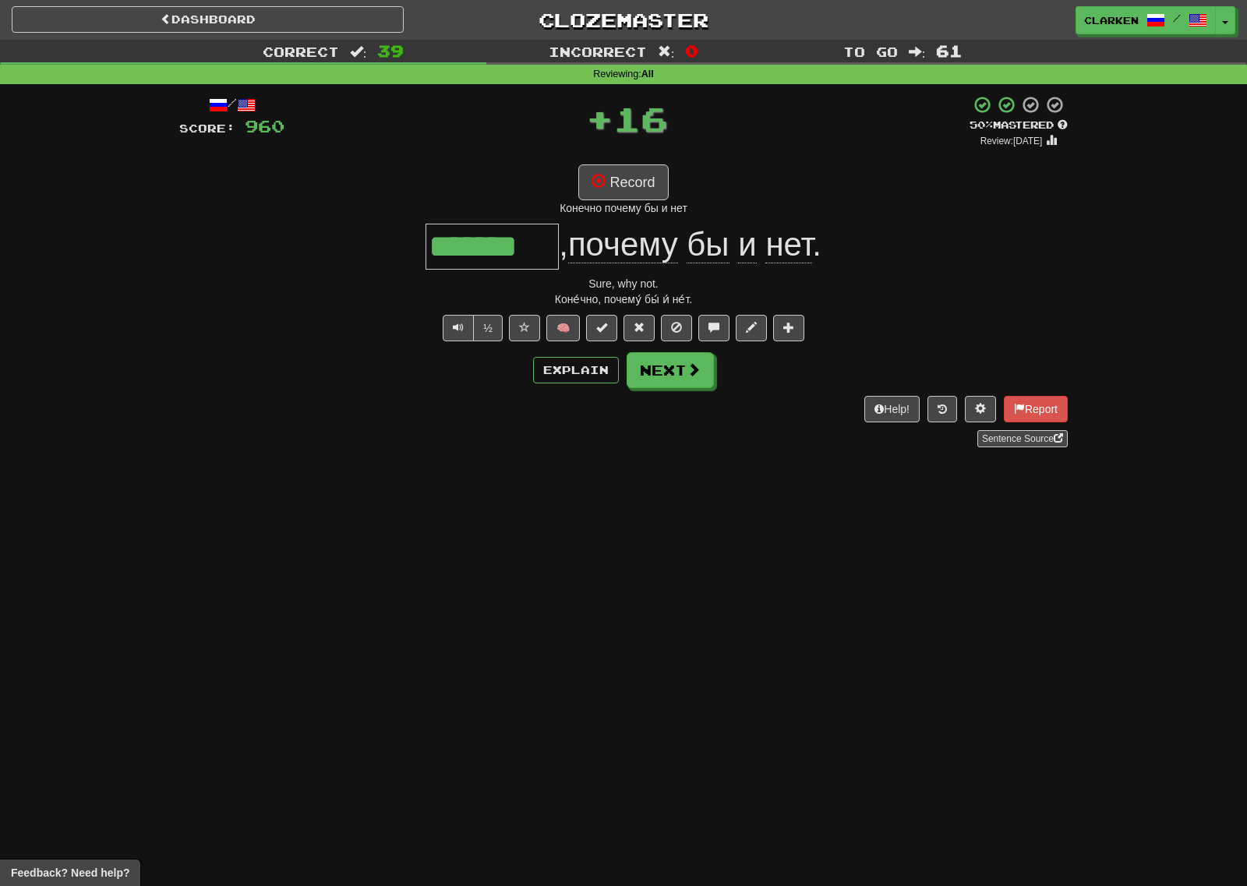
click at [687, 388] on div "/ Score: 960 + 16 50 % Mastered Review: 2025-08-31 Record Конечно почему бы и н…" at bounding box center [623, 271] width 888 height 352
click at [679, 372] on button "Next" at bounding box center [670, 371] width 87 height 36
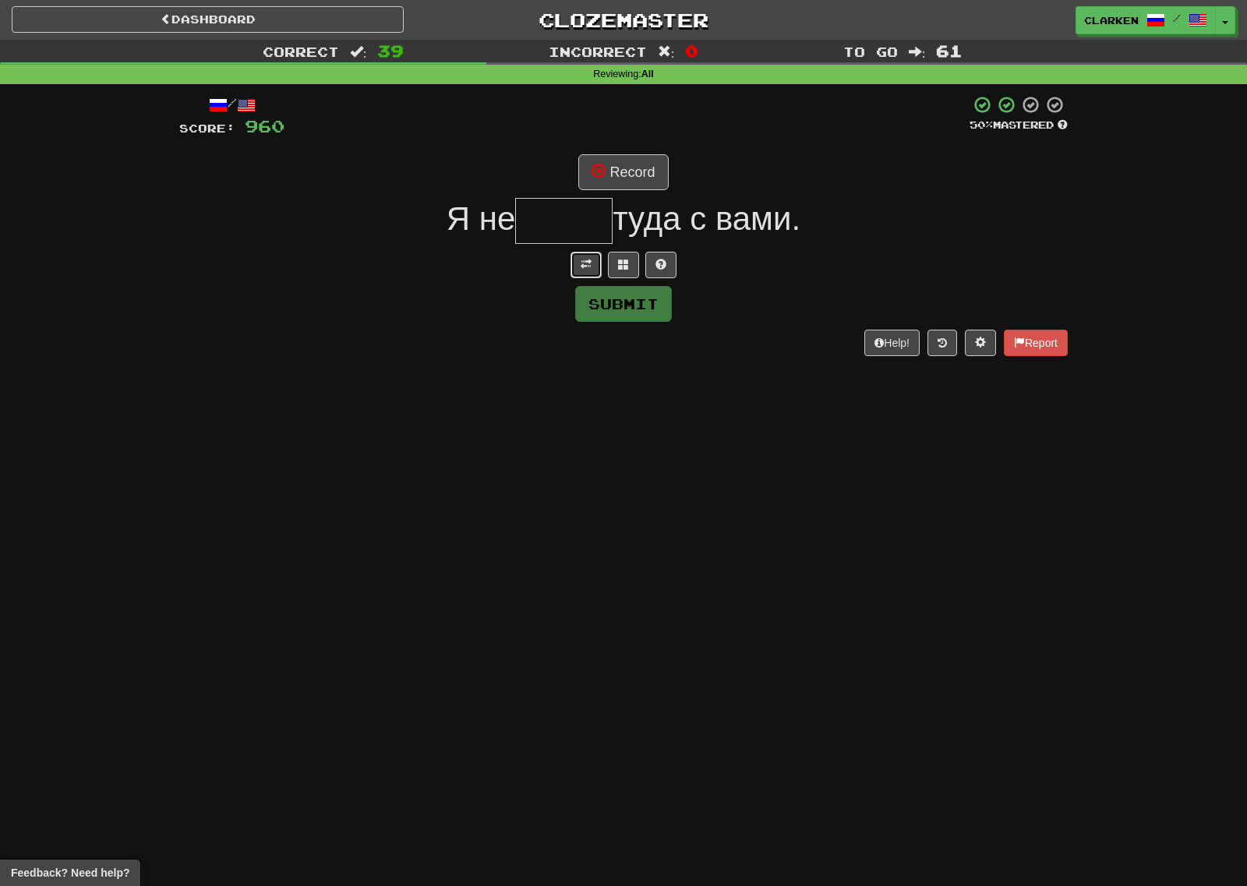
click at [583, 263] on span at bounding box center [585, 264] width 11 height 11
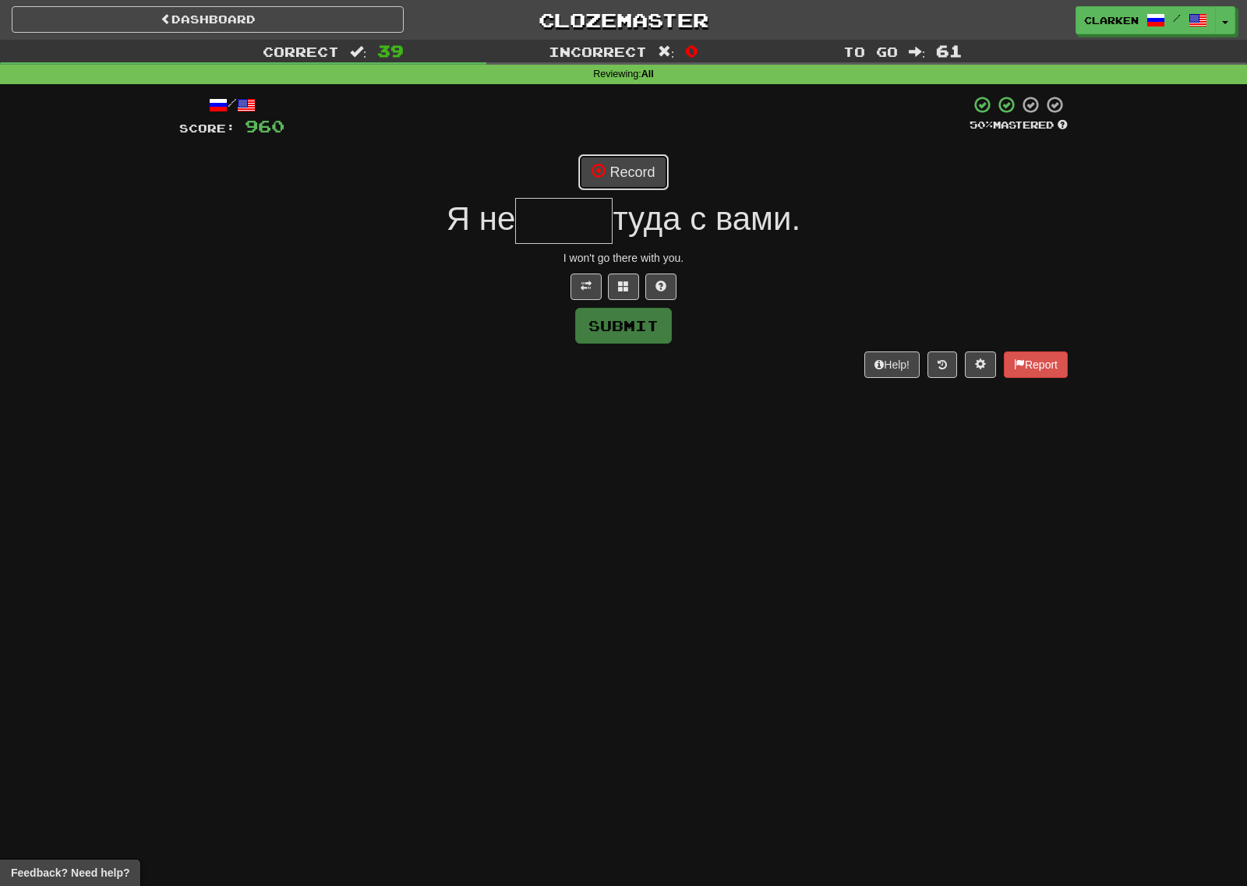
click at [611, 169] on button "Record" at bounding box center [623, 172] width 90 height 36
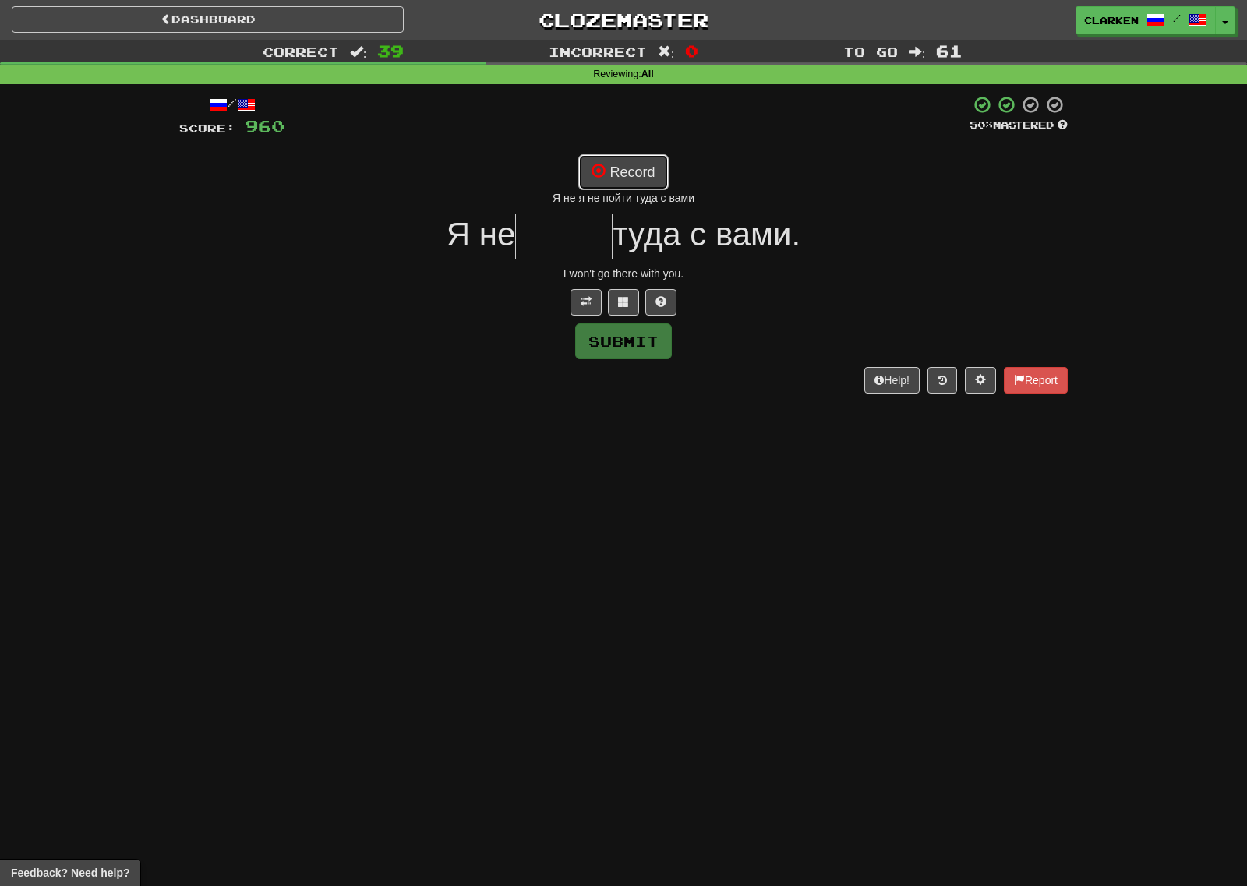
click at [618, 165] on button "Record" at bounding box center [623, 172] width 90 height 36
type input "*****"
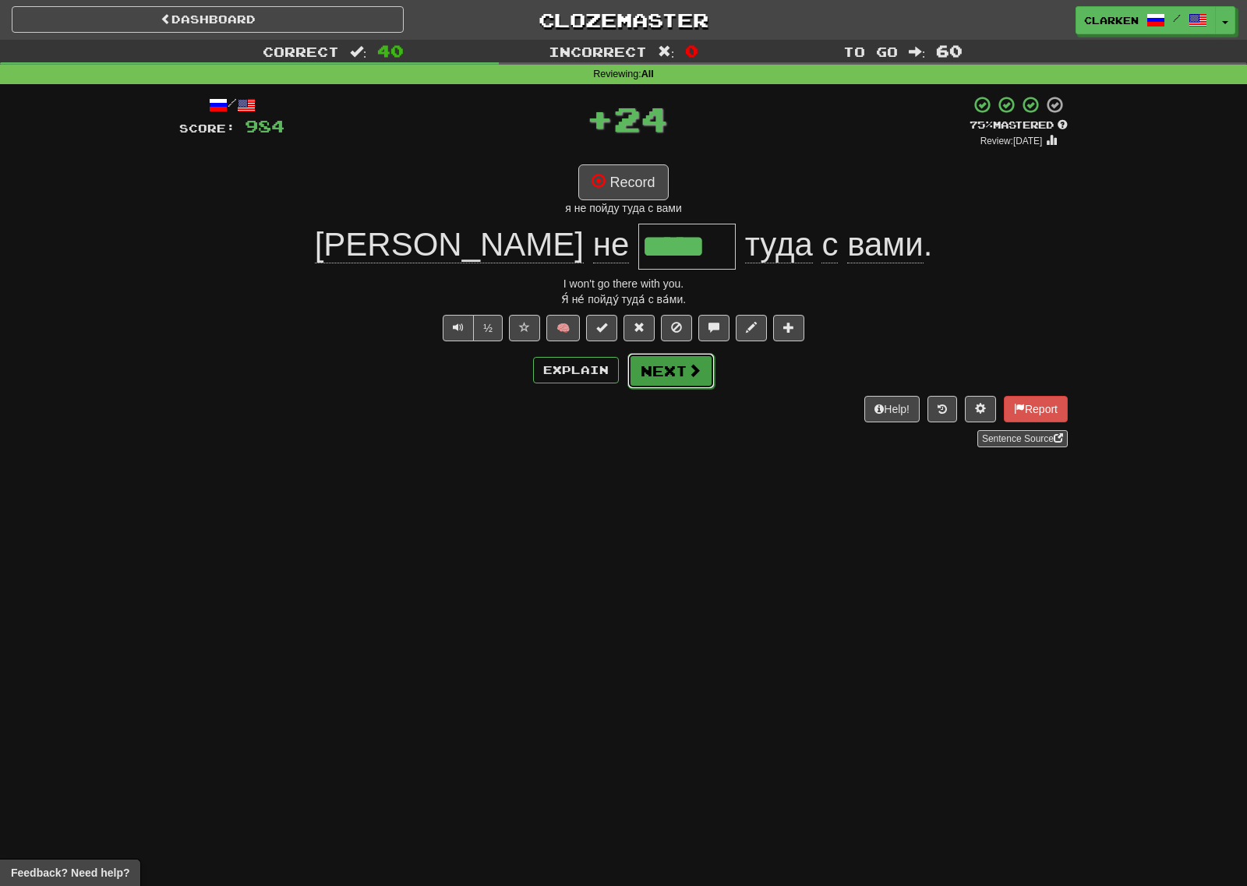
click at [676, 380] on button "Next" at bounding box center [670, 371] width 87 height 36
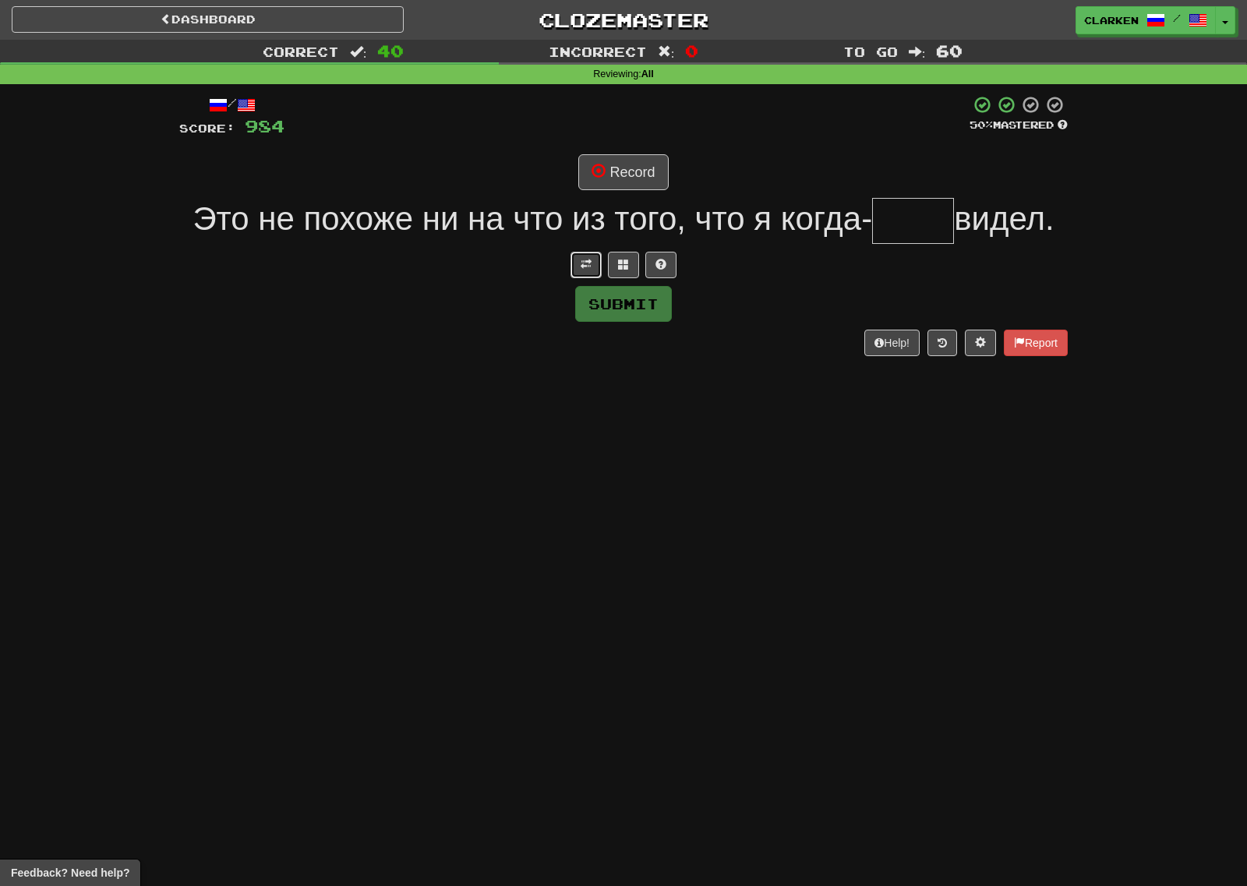
click at [583, 253] on button at bounding box center [585, 265] width 31 height 26
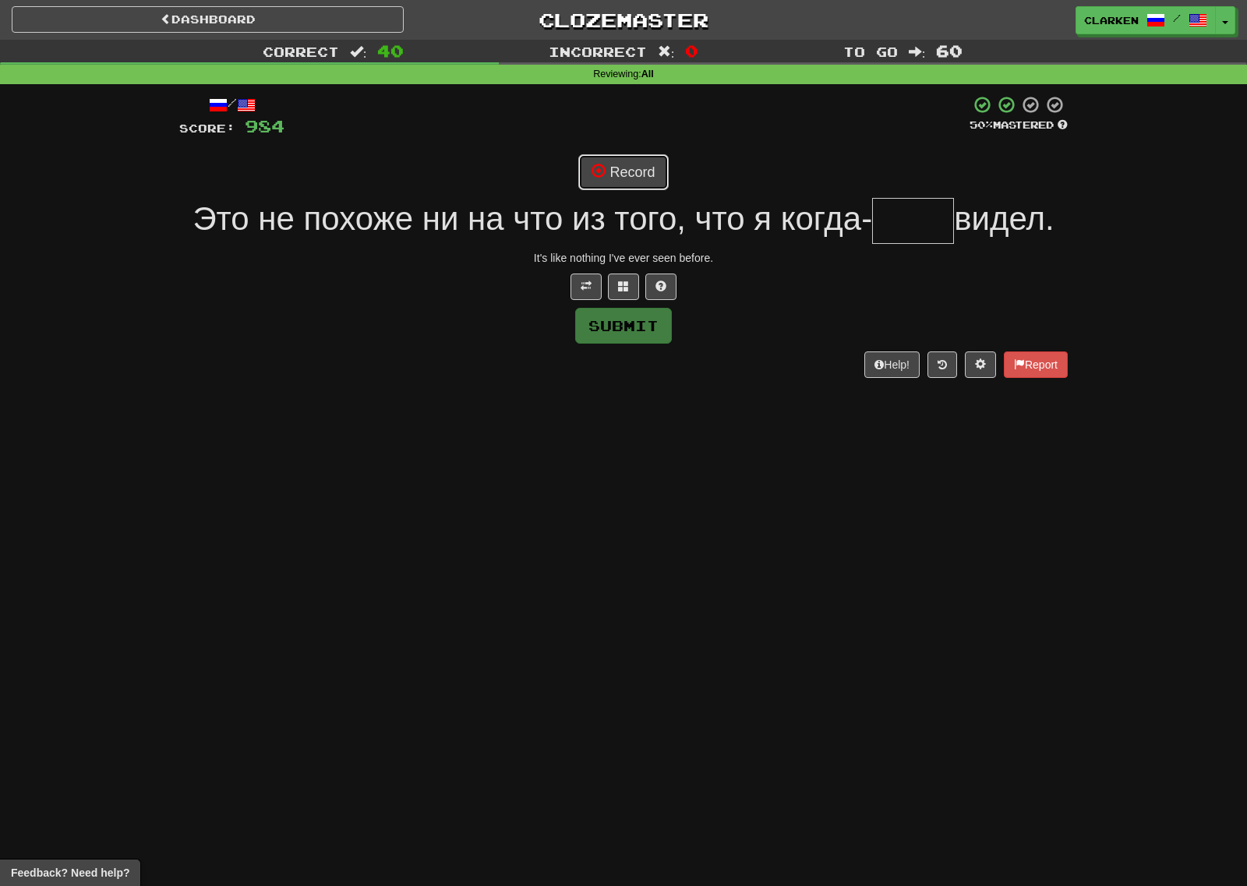
click at [607, 182] on button "Record" at bounding box center [623, 172] width 90 height 36
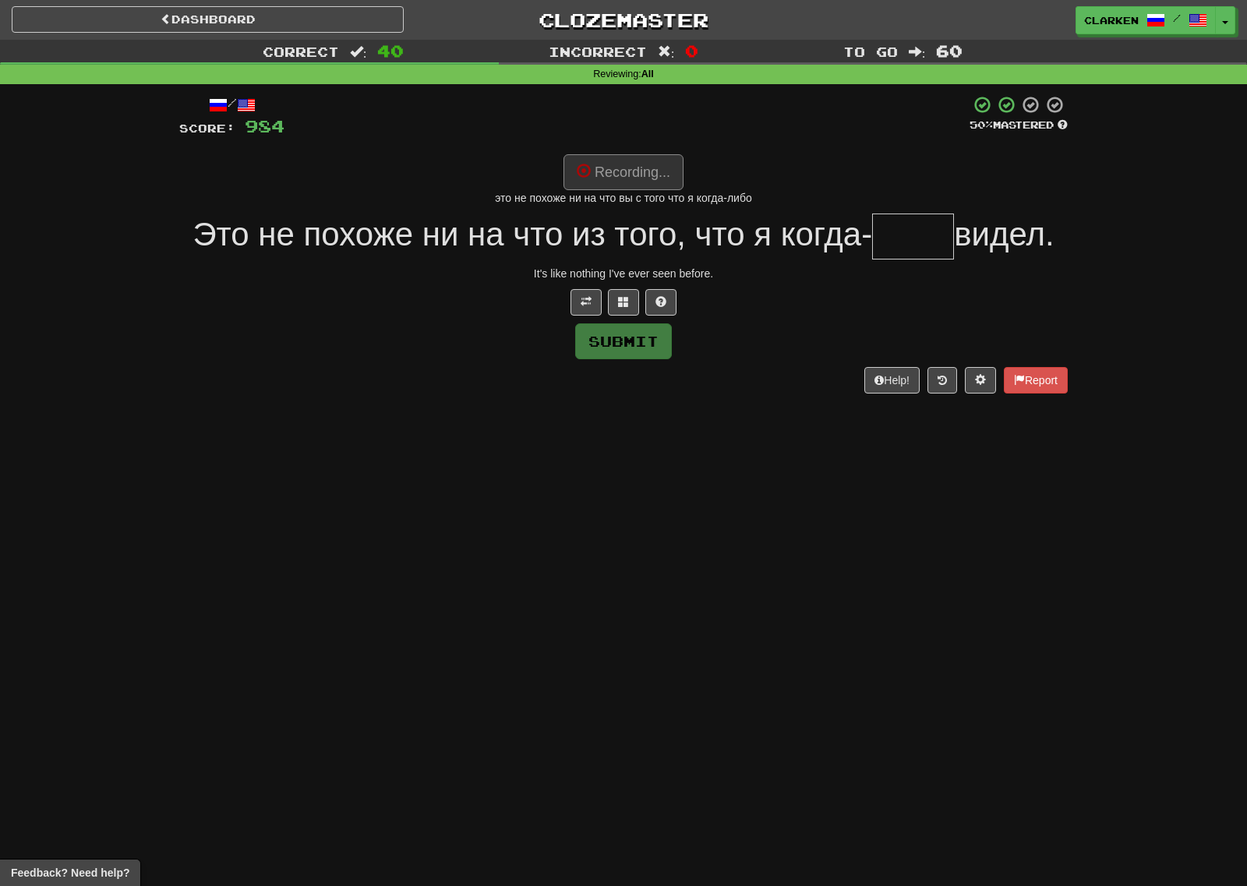
type input "****"
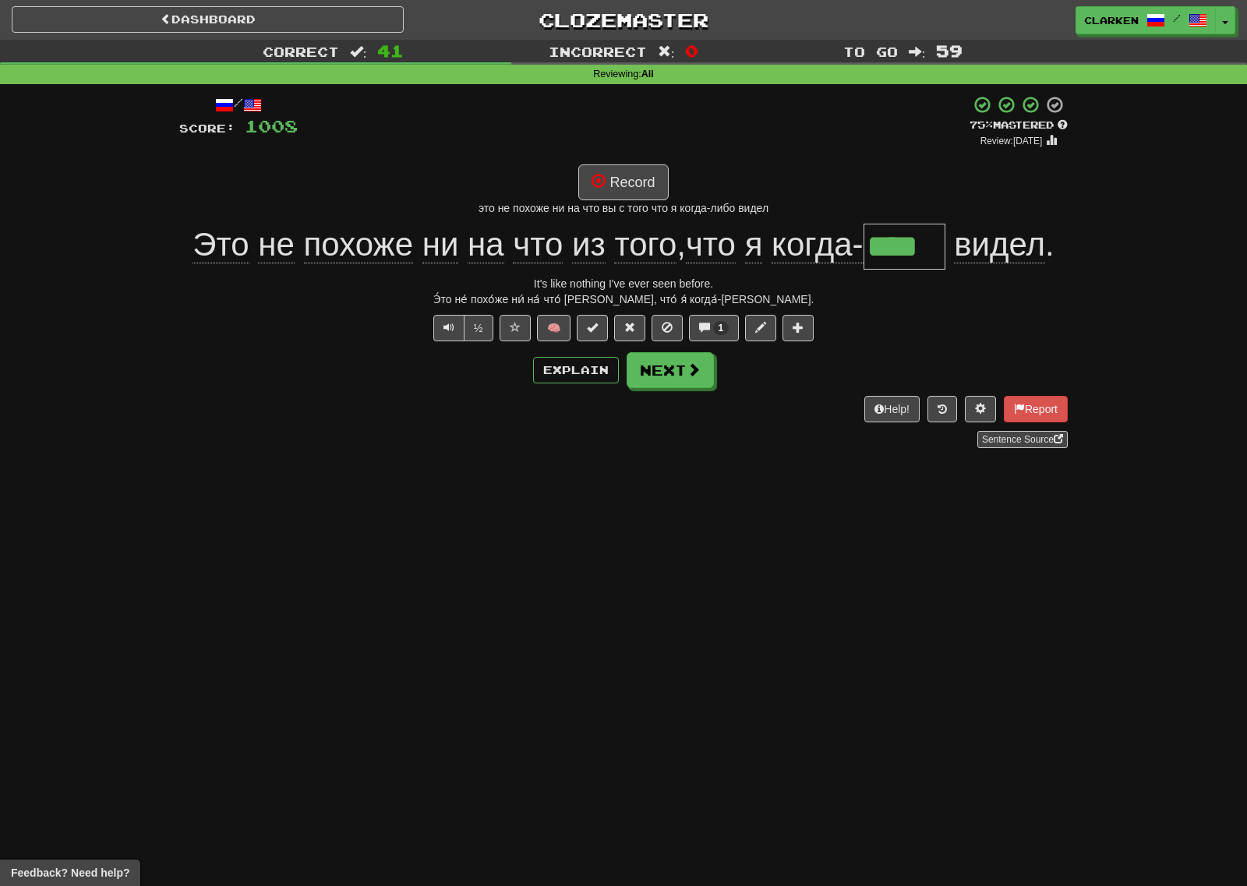
click at [726, 342] on div "/ Score: 1008 + 24 75 % Mastered Review: 2025-09-10 Record это не похоже ни на …" at bounding box center [623, 271] width 888 height 352
click at [725, 325] on span "1" at bounding box center [721, 328] width 16 height 14
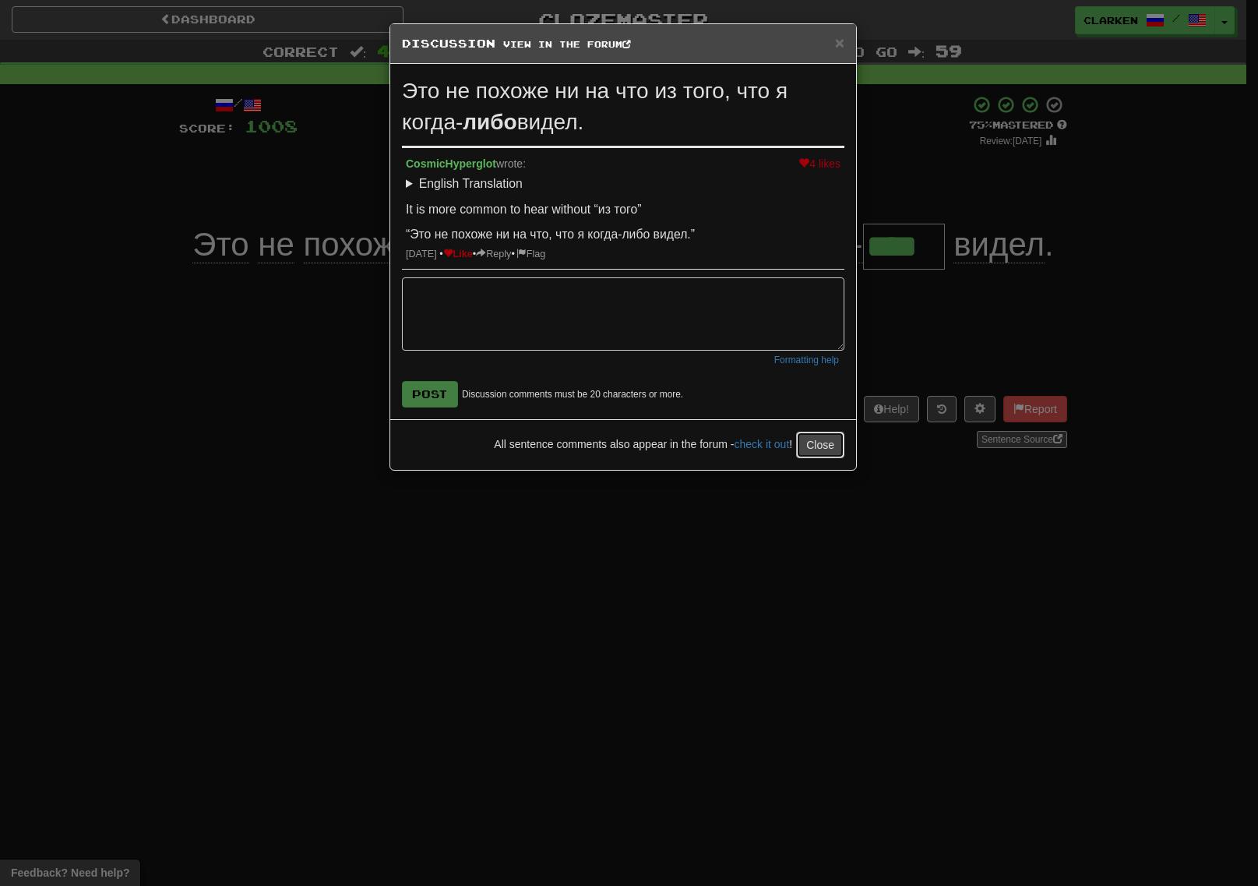
click at [824, 452] on button "Close" at bounding box center [820, 445] width 48 height 26
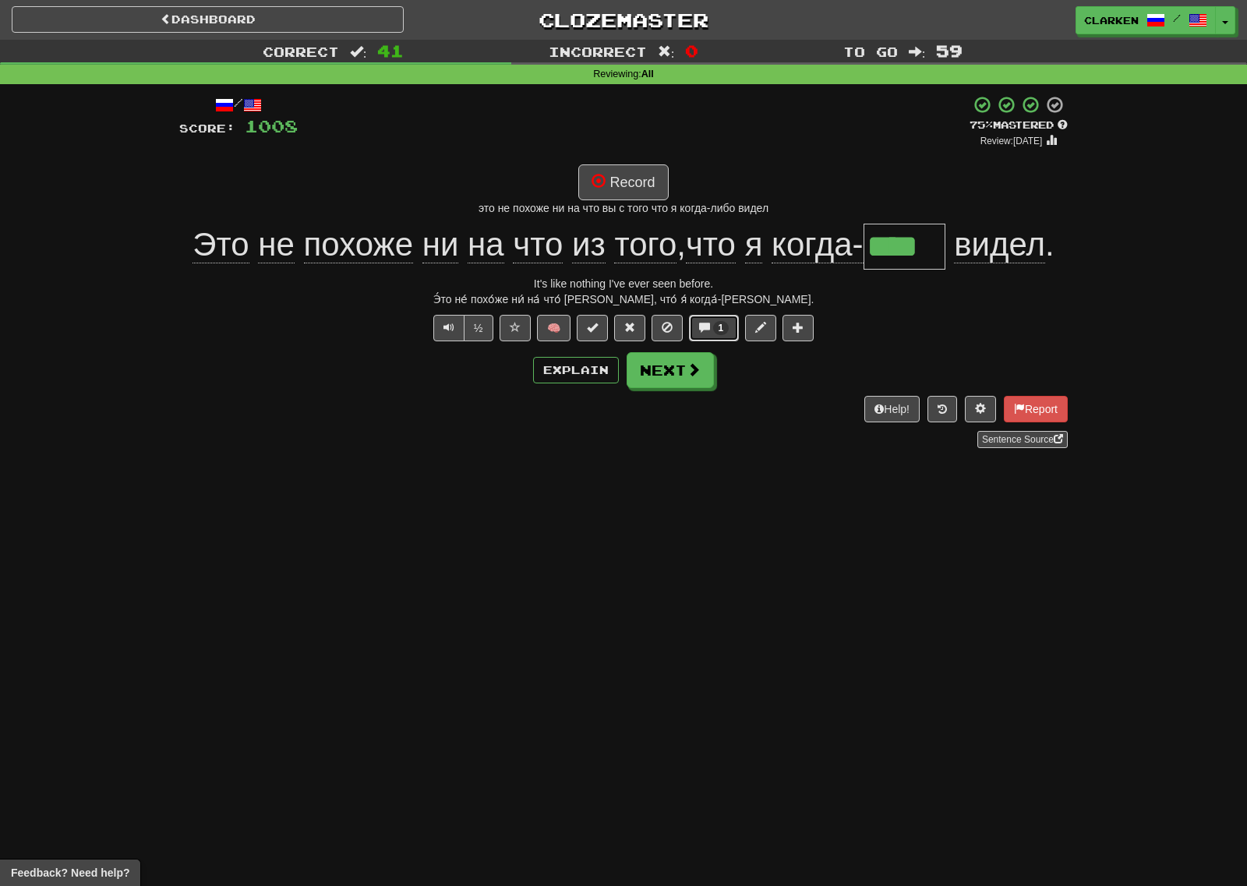
click at [700, 335] on button "1" at bounding box center [714, 328] width 51 height 26
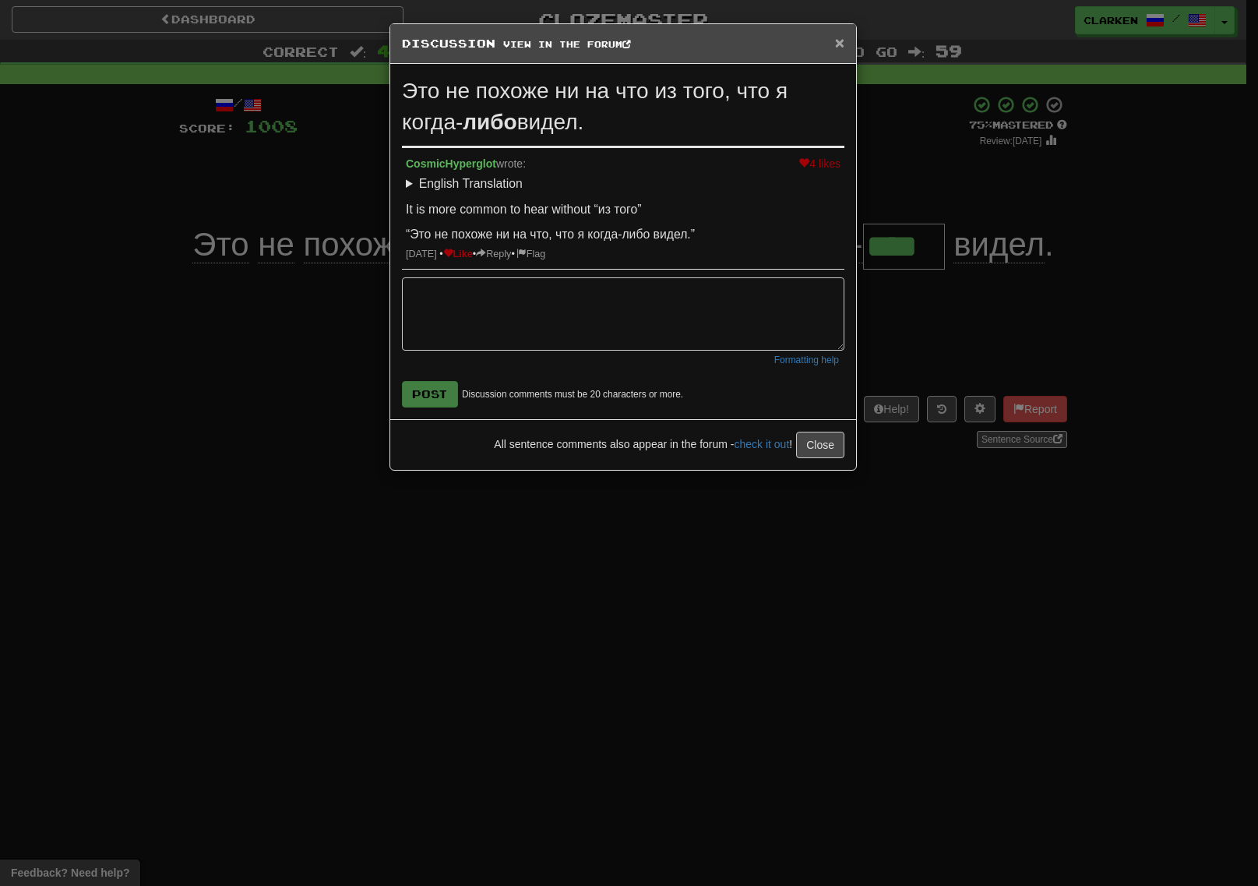
click at [842, 45] on span "×" at bounding box center [839, 43] width 9 height 18
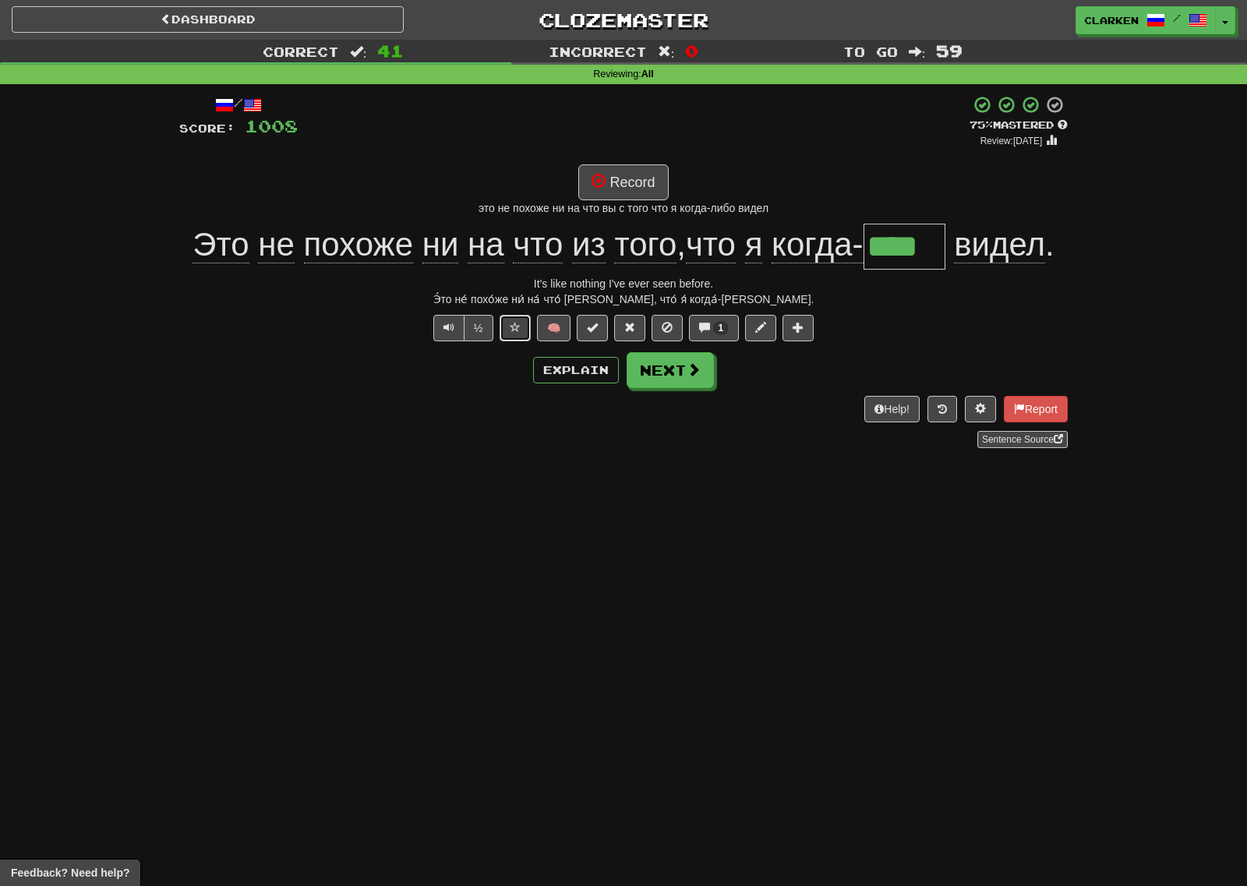
click at [523, 326] on button at bounding box center [514, 328] width 31 height 26
click at [708, 364] on button "Next" at bounding box center [670, 371] width 87 height 36
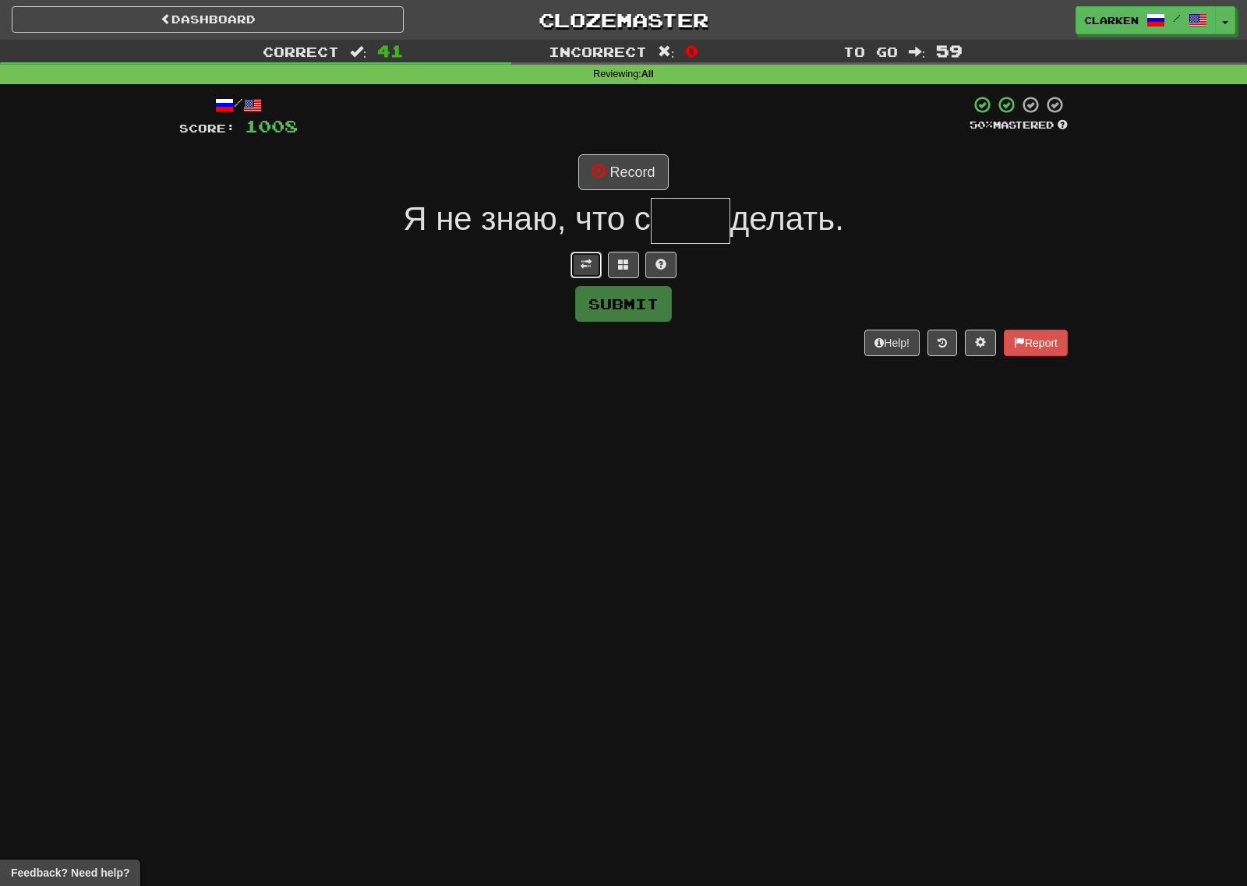
click at [591, 264] on span at bounding box center [585, 264] width 11 height 11
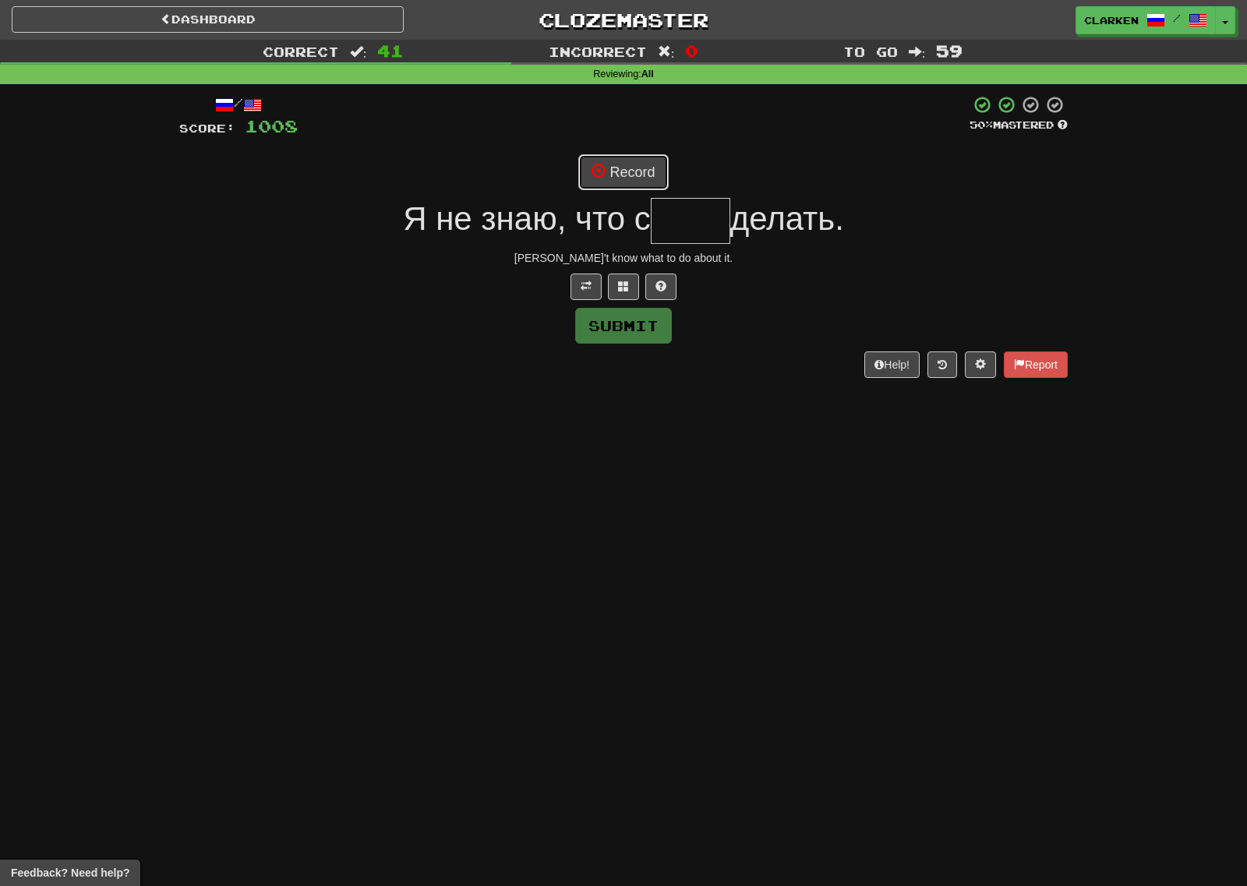
click at [629, 162] on button "Record" at bounding box center [623, 172] width 90 height 36
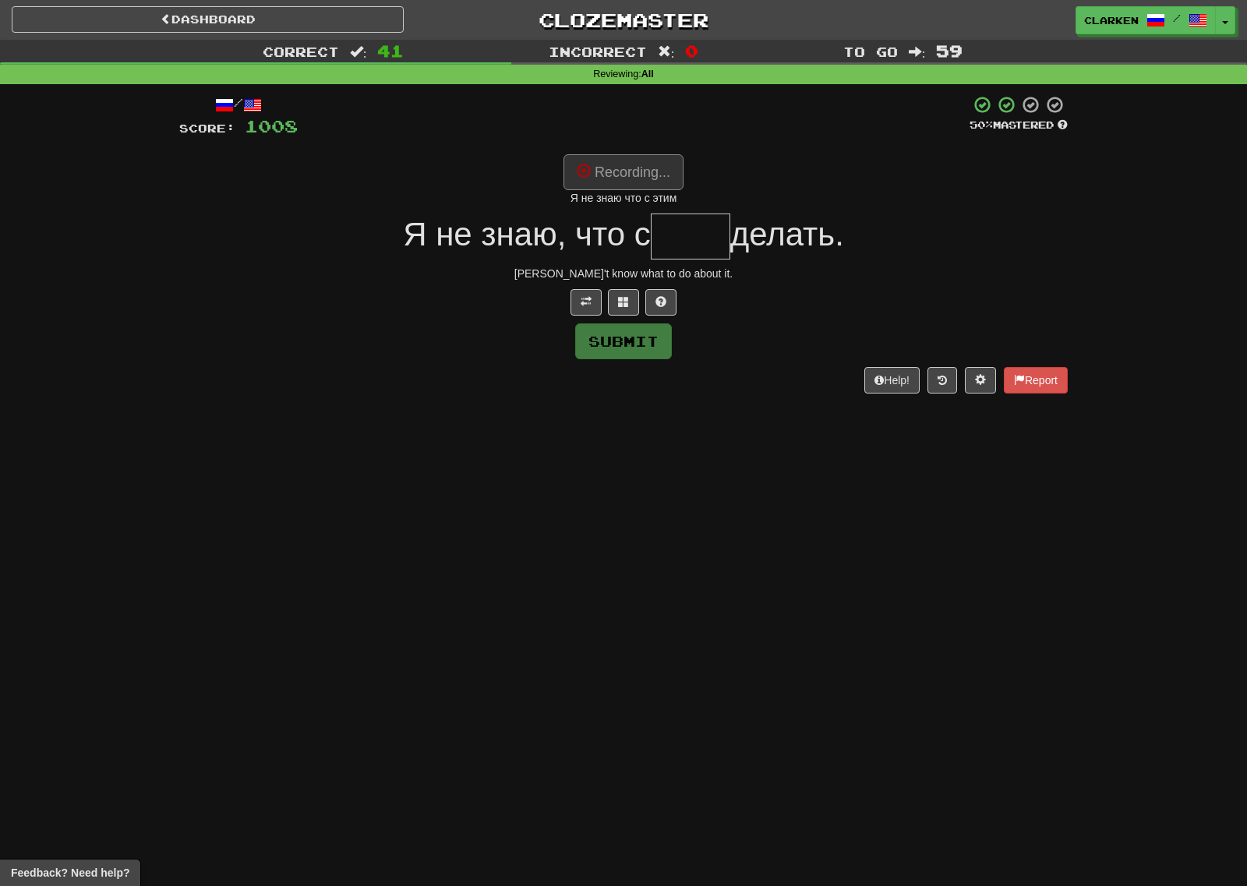
type input "****"
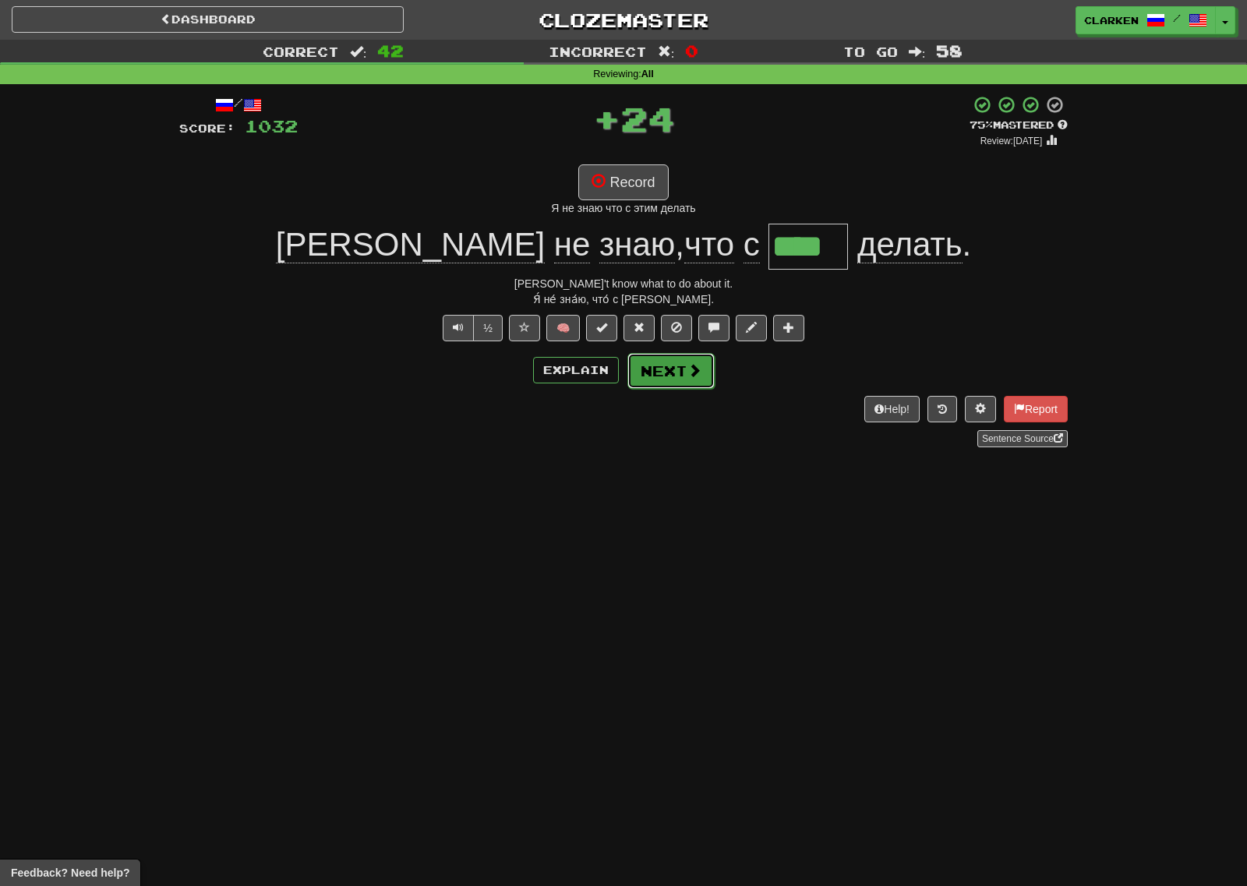
drag, startPoint x: 696, startPoint y: 374, endPoint x: 609, endPoint y: 327, distance: 98.3
click at [690, 374] on span at bounding box center [694, 370] width 14 height 14
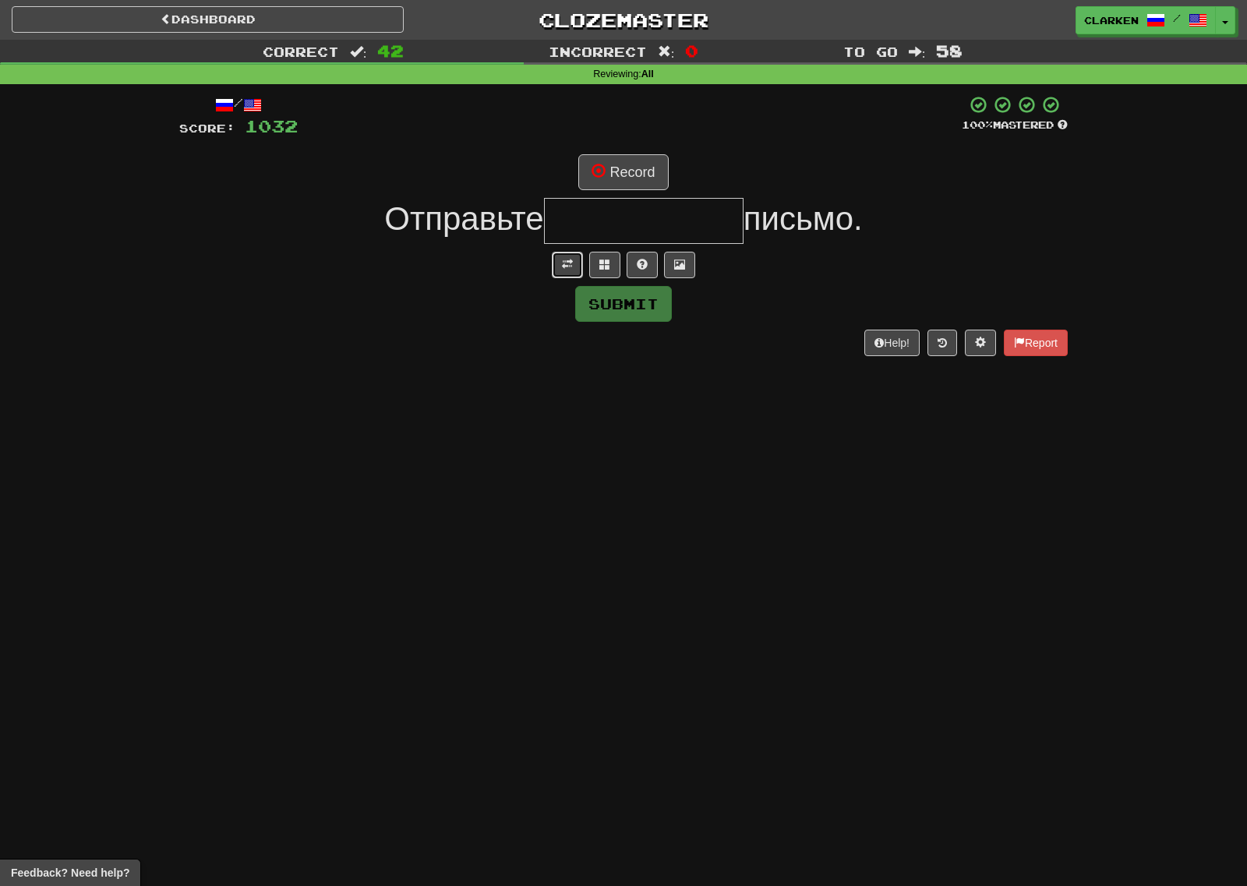
click at [563, 266] on span at bounding box center [567, 264] width 11 height 11
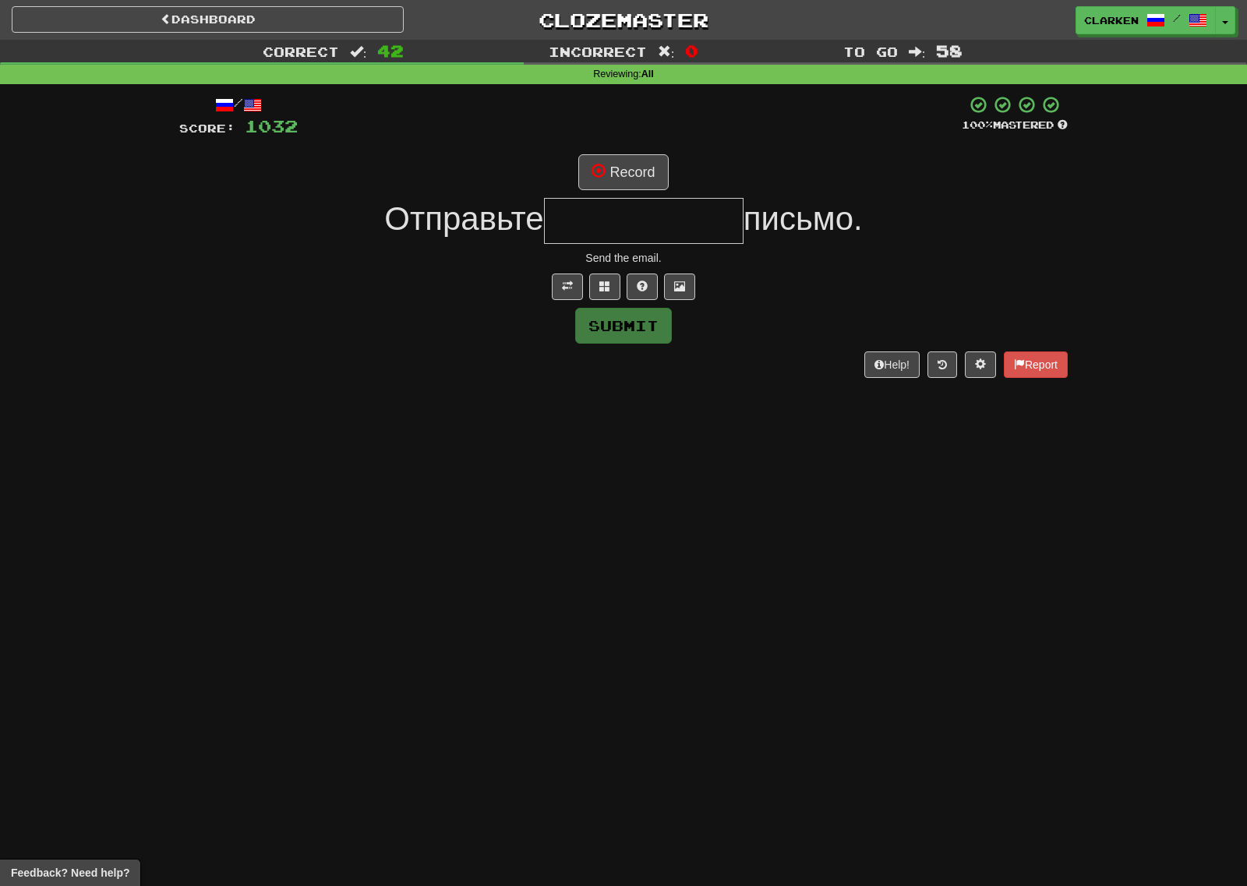
click at [609, 146] on div "/ Score: 1032 100 % Mastered Record Отправьте письмо. Send the email. Submit He…" at bounding box center [623, 236] width 888 height 282
click at [631, 163] on button "Record" at bounding box center [623, 172] width 90 height 36
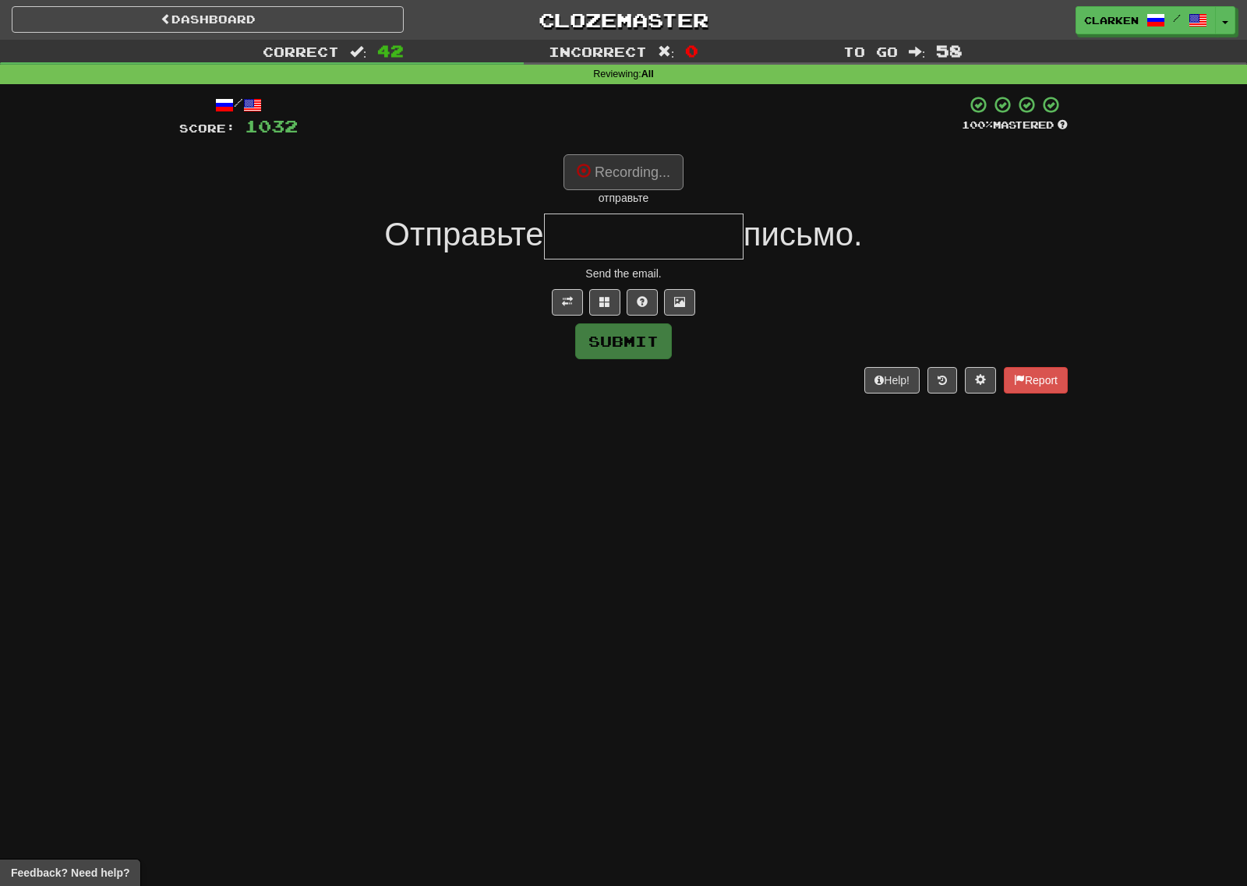
type input "**********"
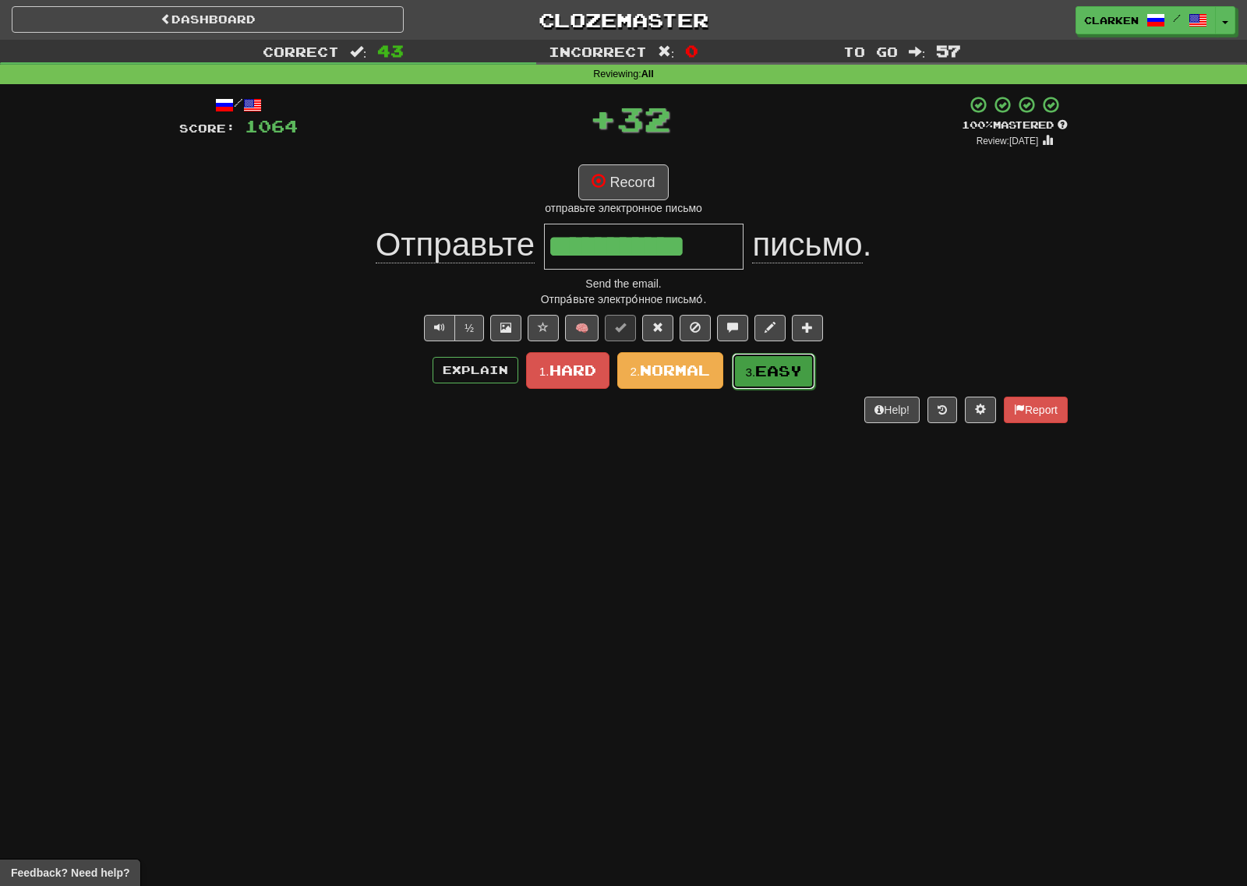
click at [775, 372] on span "Easy" at bounding box center [778, 370] width 47 height 17
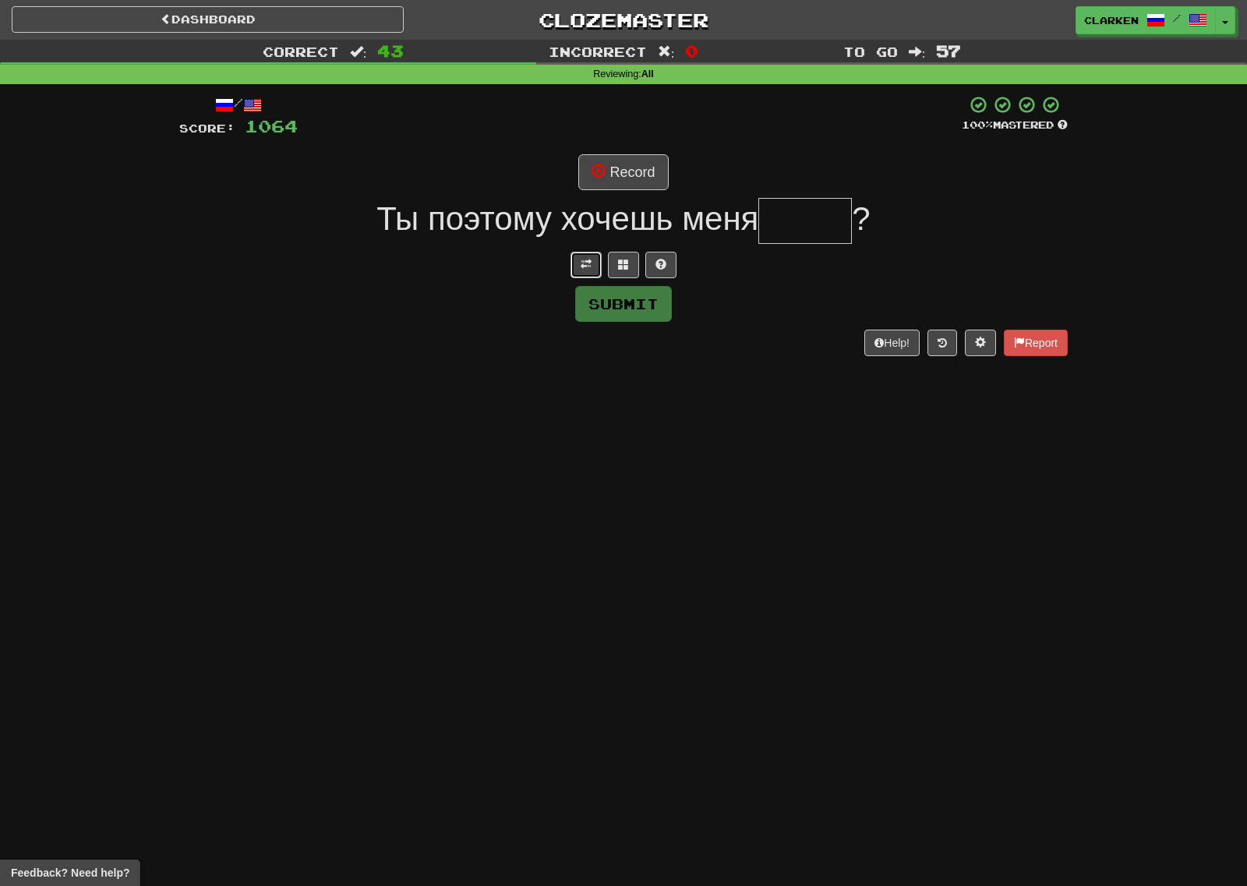
click at [581, 259] on span at bounding box center [585, 264] width 11 height 11
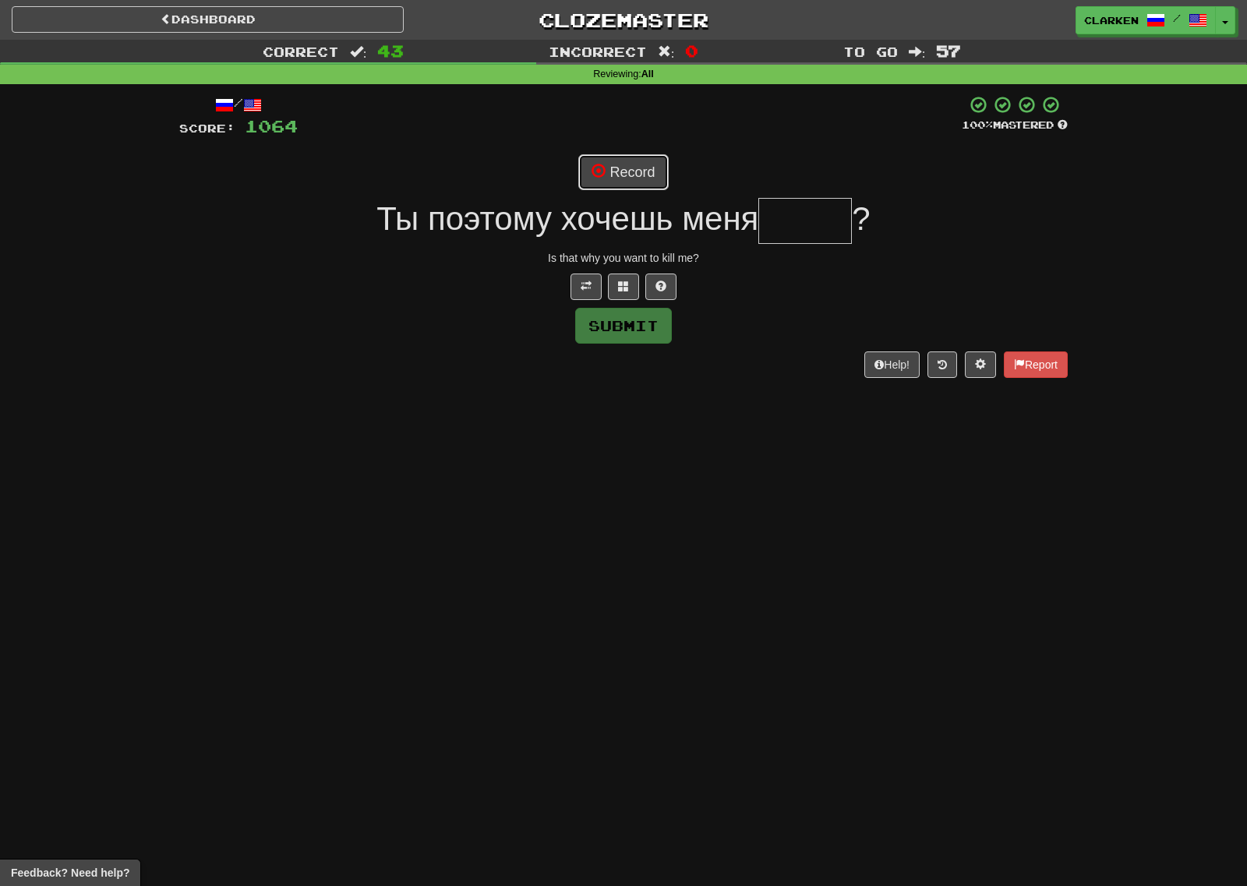
click at [619, 171] on button "Record" at bounding box center [623, 172] width 90 height 36
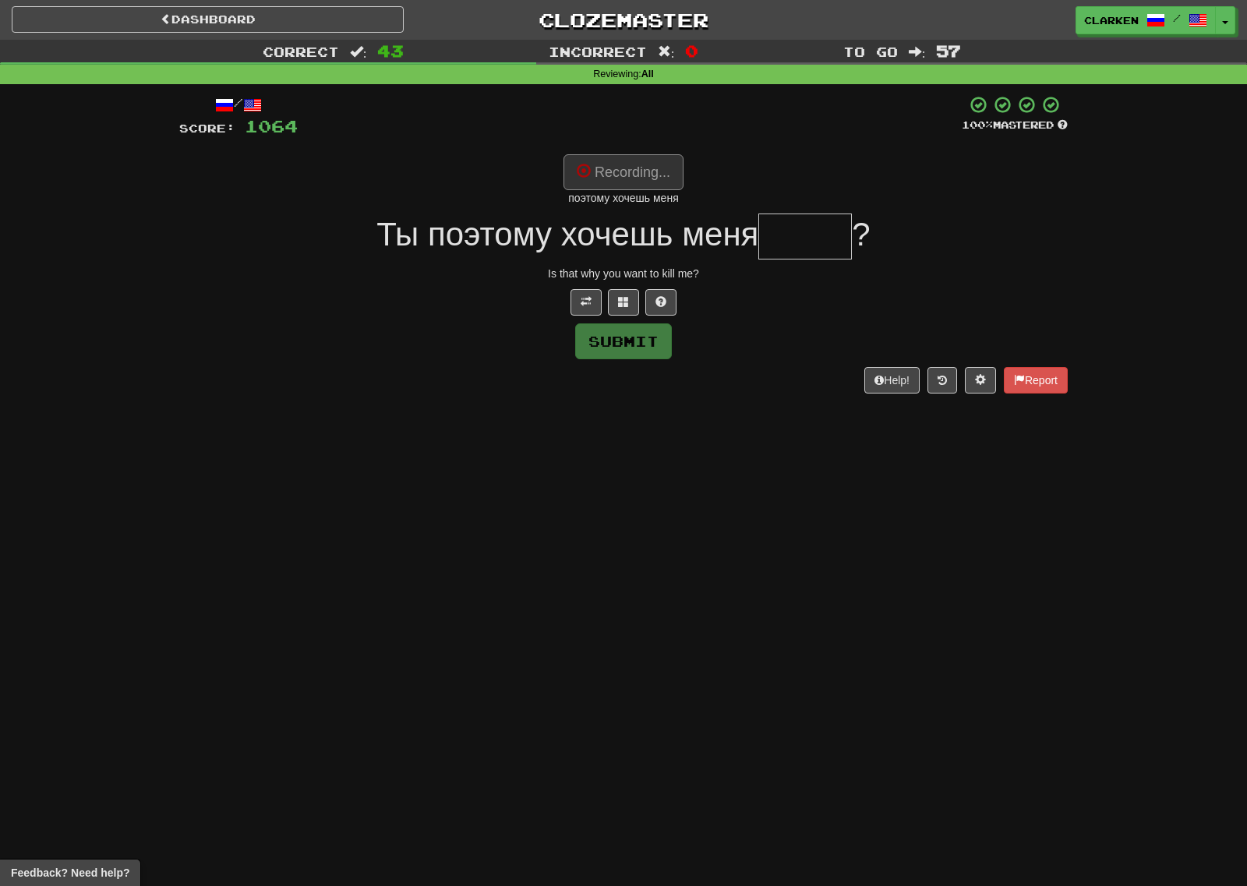
type input "*****"
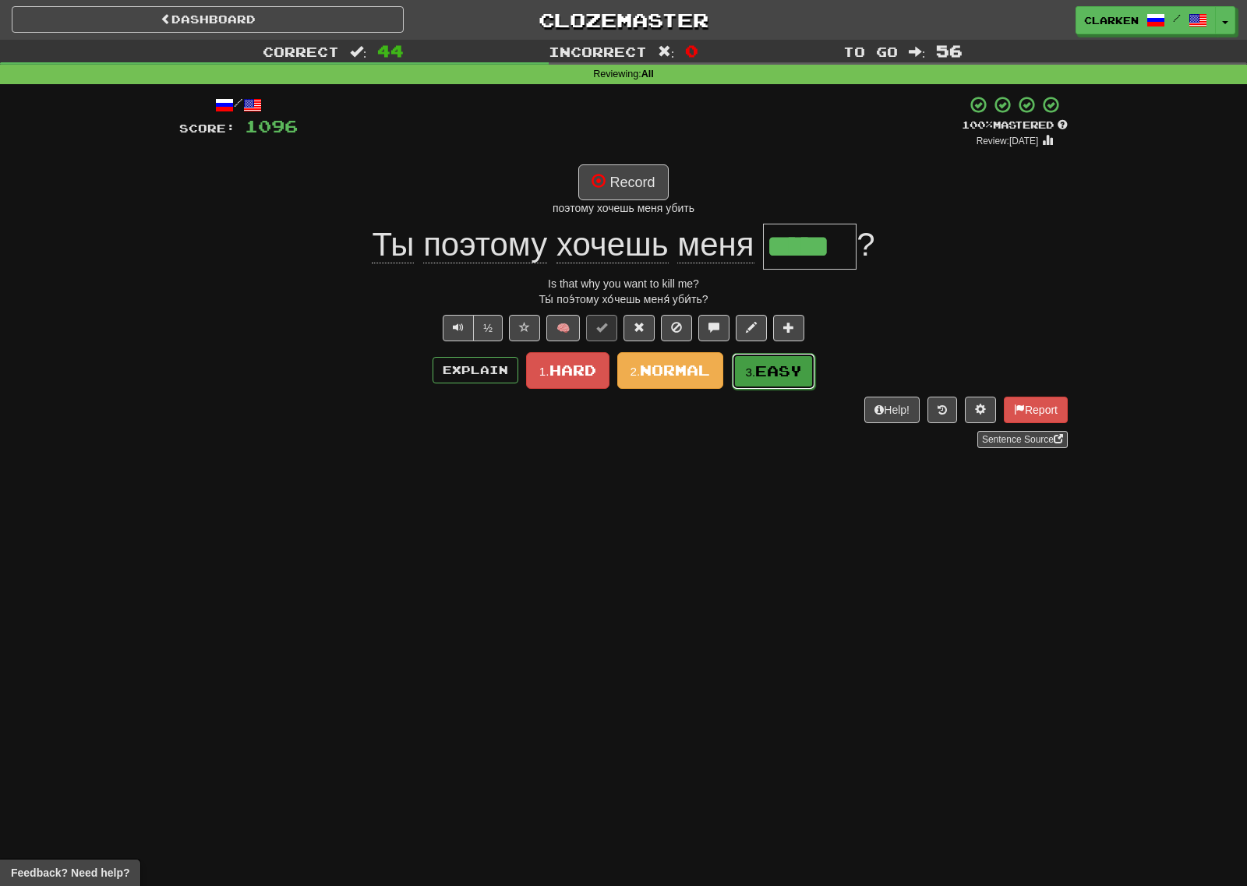
click at [766, 383] on button "3. Easy" at bounding box center [773, 371] width 83 height 37
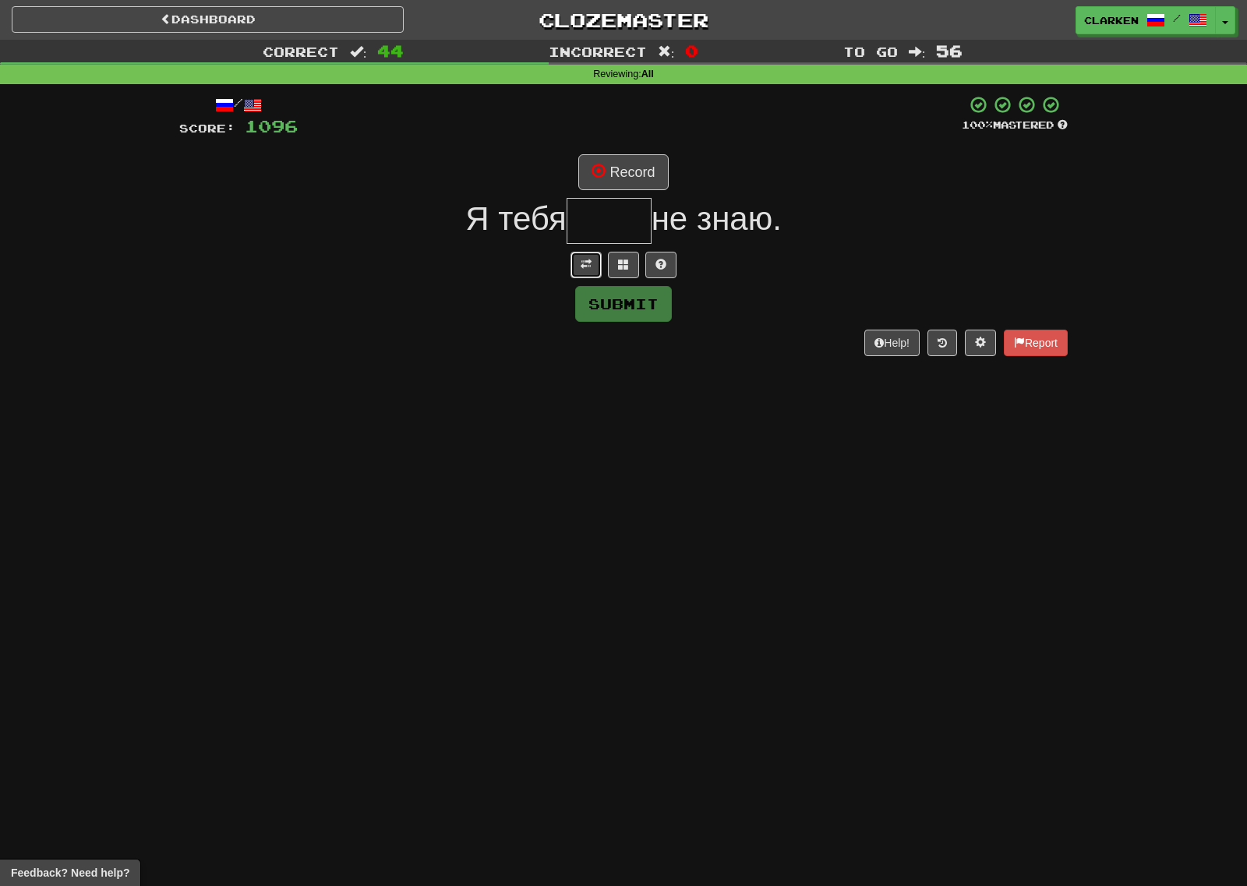
click at [596, 259] on button at bounding box center [585, 265] width 31 height 26
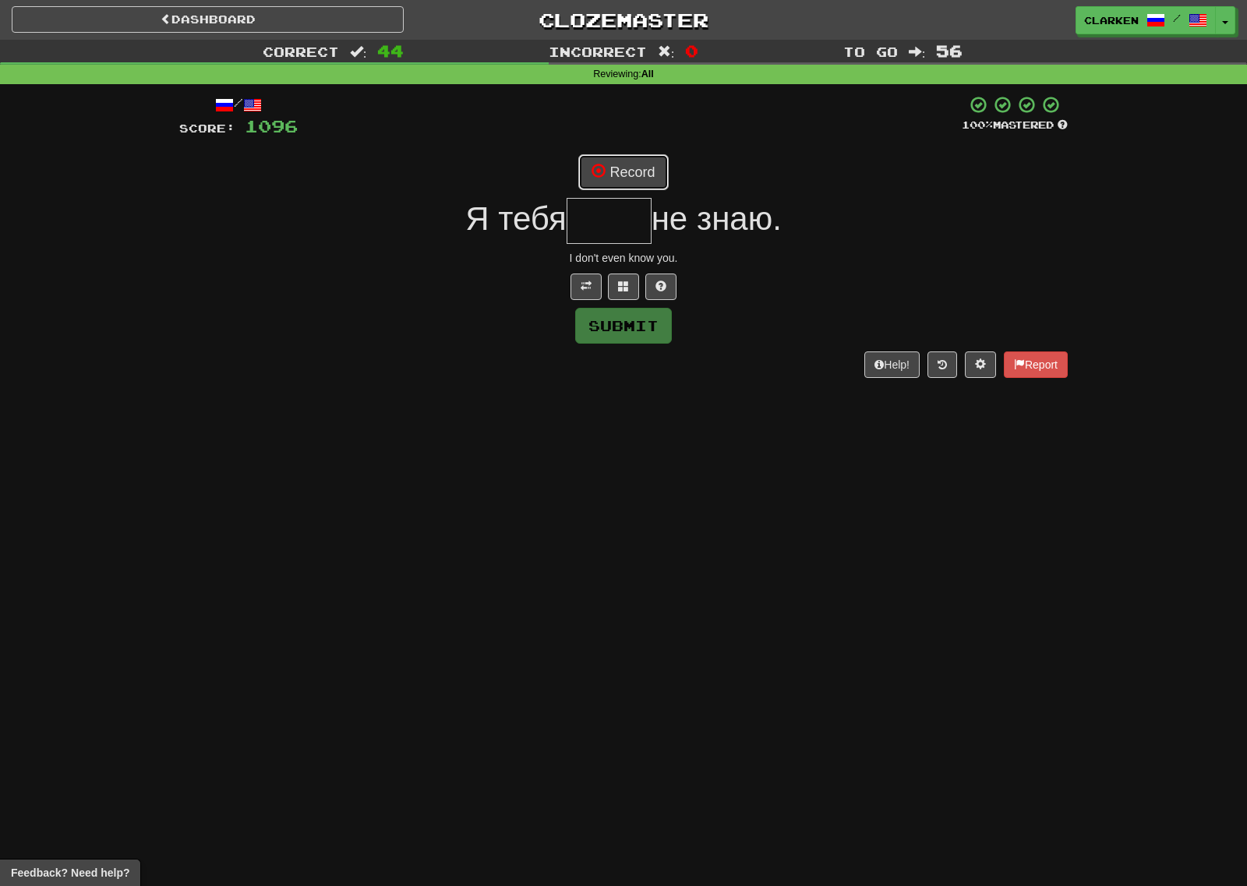
click at [614, 177] on button "Record" at bounding box center [623, 172] width 90 height 36
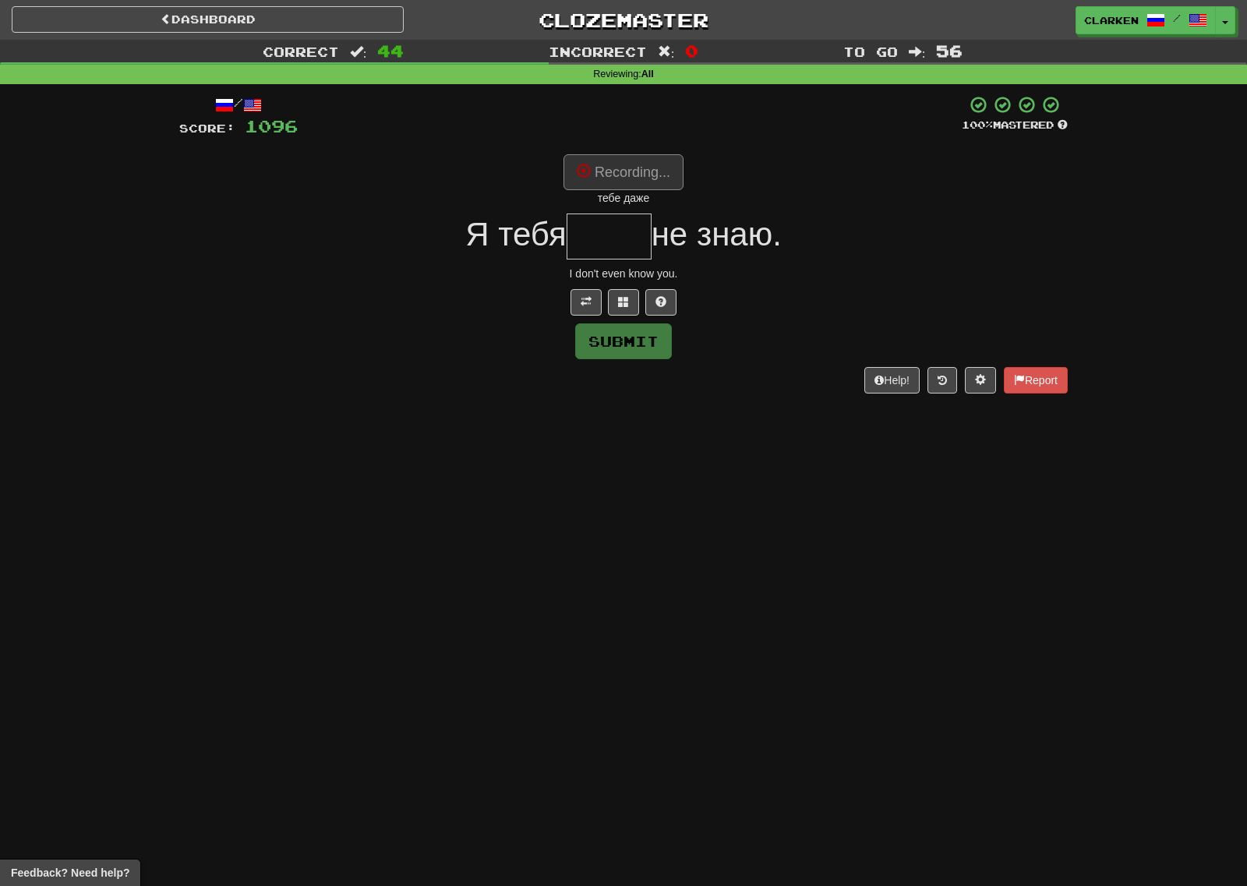
type input "****"
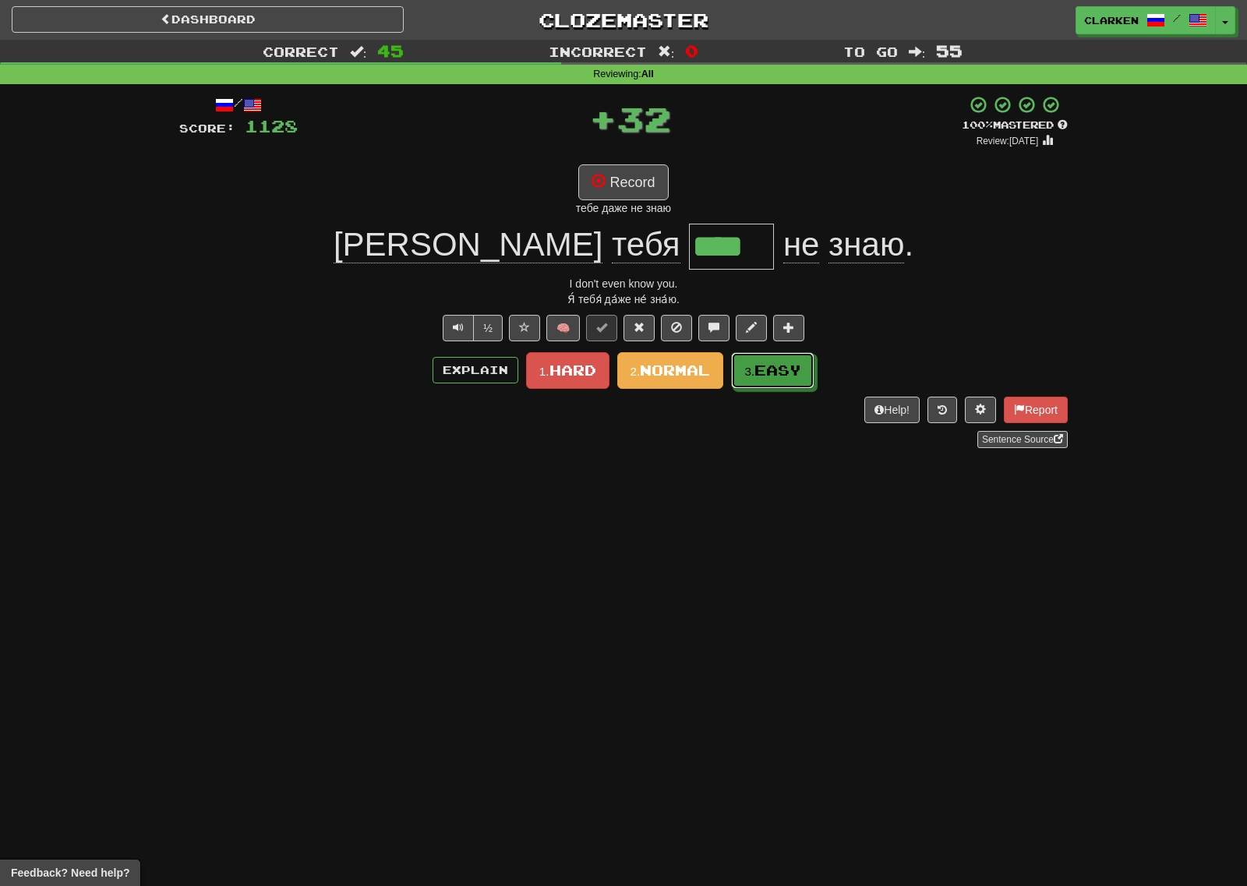
drag, startPoint x: 779, startPoint y: 364, endPoint x: 718, endPoint y: 340, distance: 65.4
click at [775, 362] on span "Easy" at bounding box center [777, 370] width 47 height 17
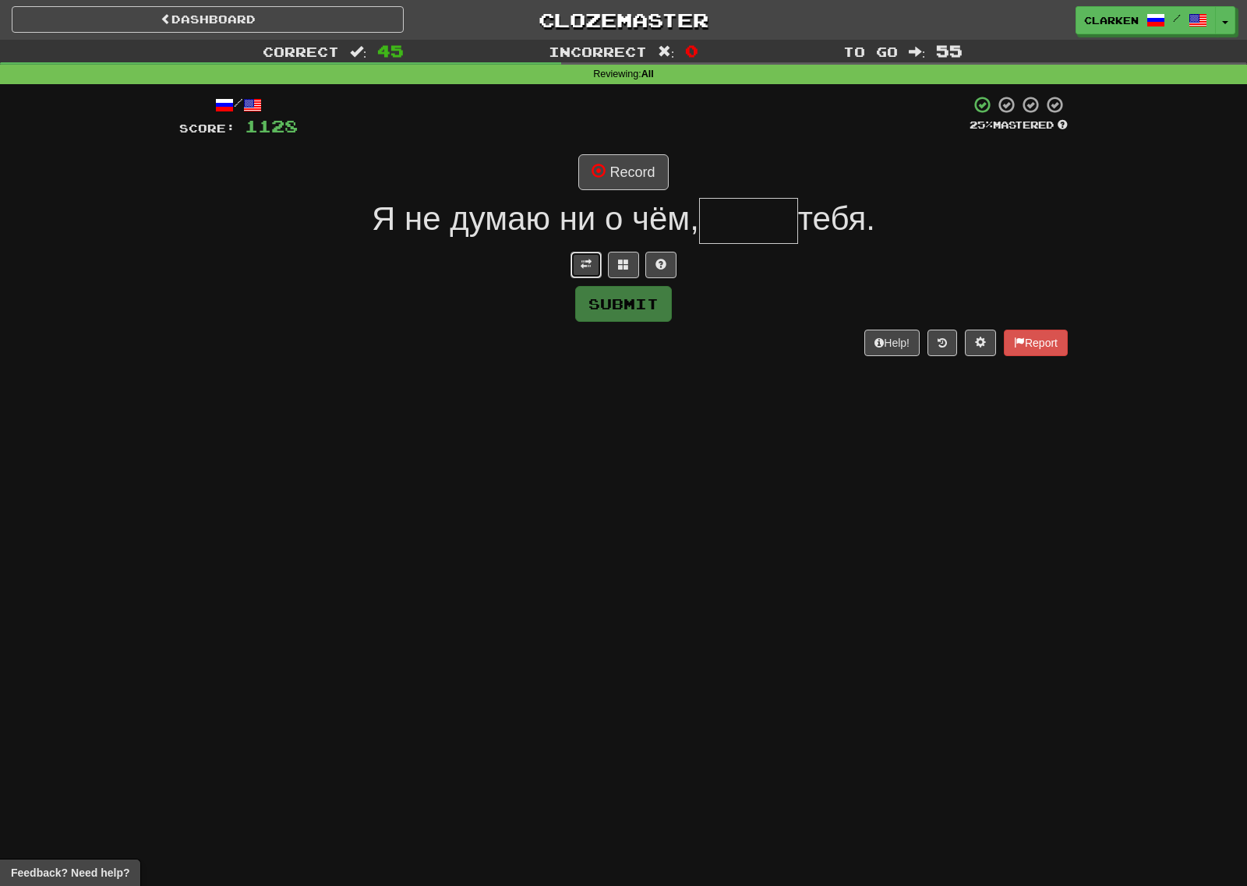
click at [580, 270] on span at bounding box center [585, 264] width 11 height 11
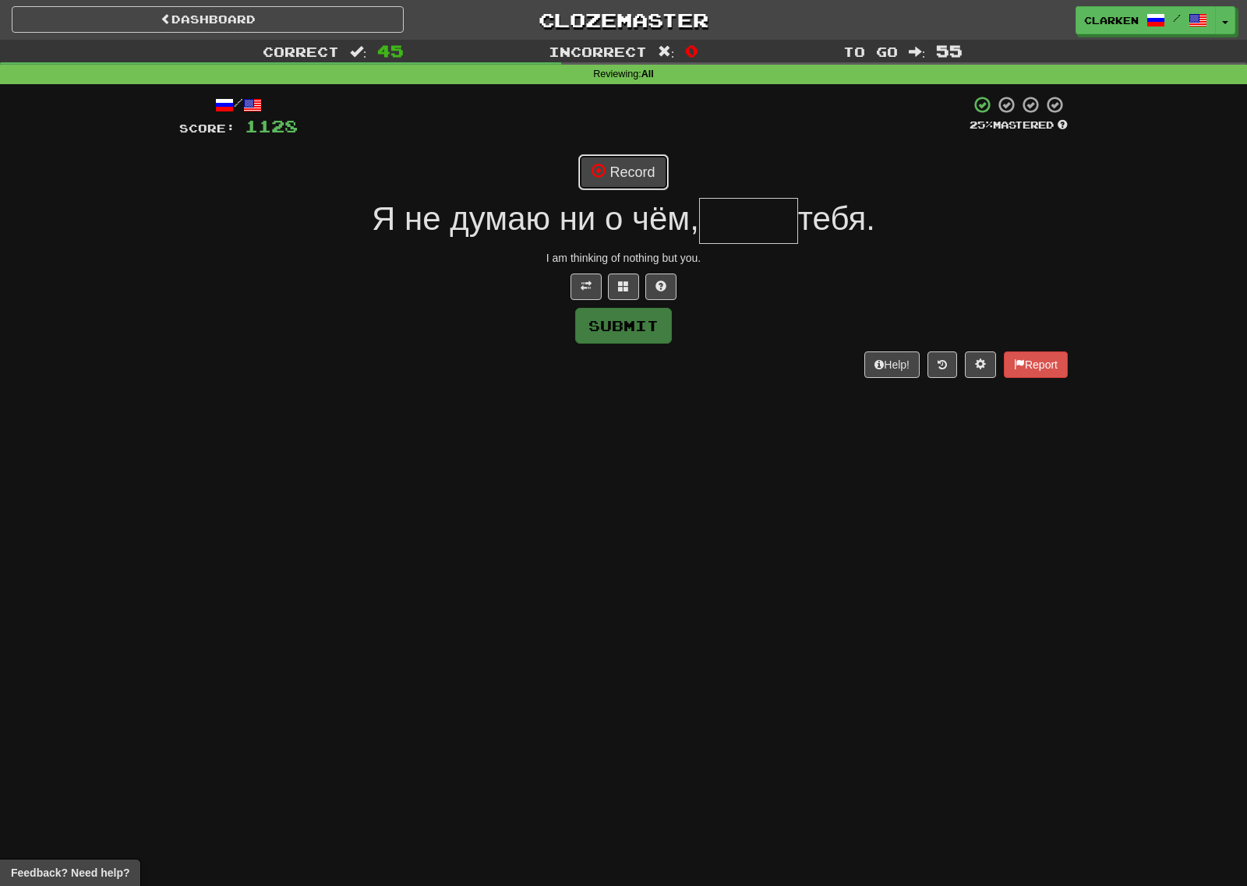
click at [622, 170] on button "Record" at bounding box center [623, 172] width 90 height 36
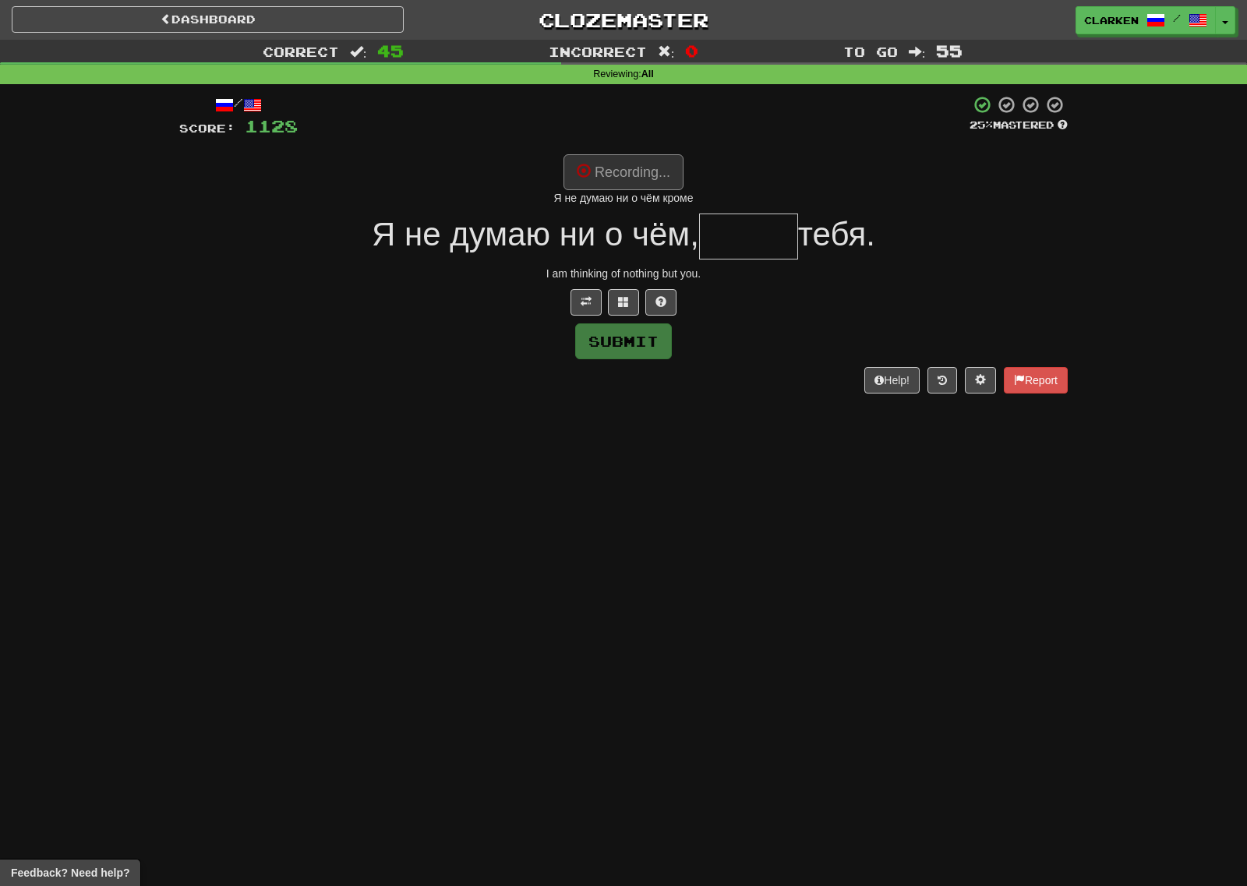
type input "*****"
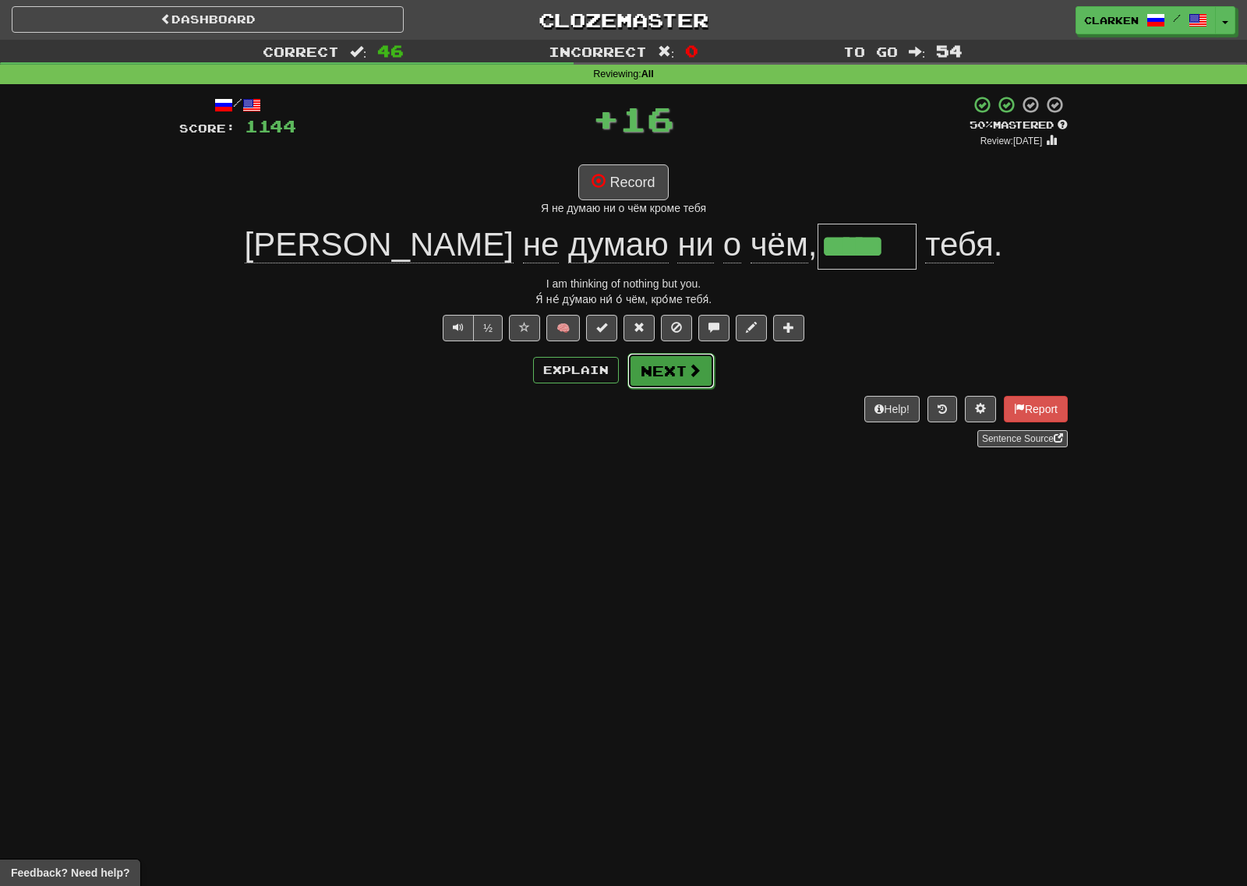
click at [672, 380] on button "Next" at bounding box center [670, 371] width 87 height 36
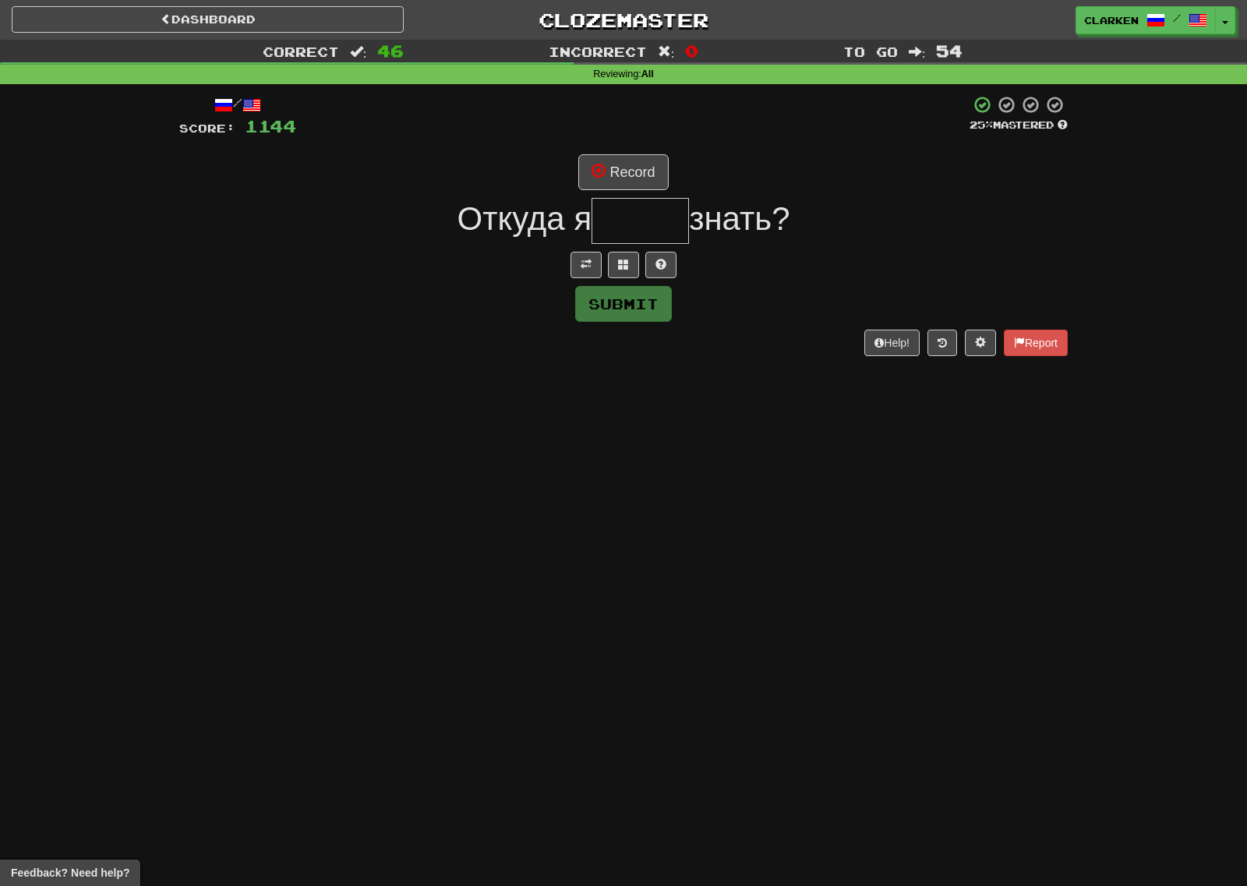
click at [584, 248] on div "/ Score: 1144 25 % Mastered Record Откуда я знать? Submit Help! Report" at bounding box center [623, 225] width 888 height 260
click at [585, 252] on button at bounding box center [585, 265] width 31 height 26
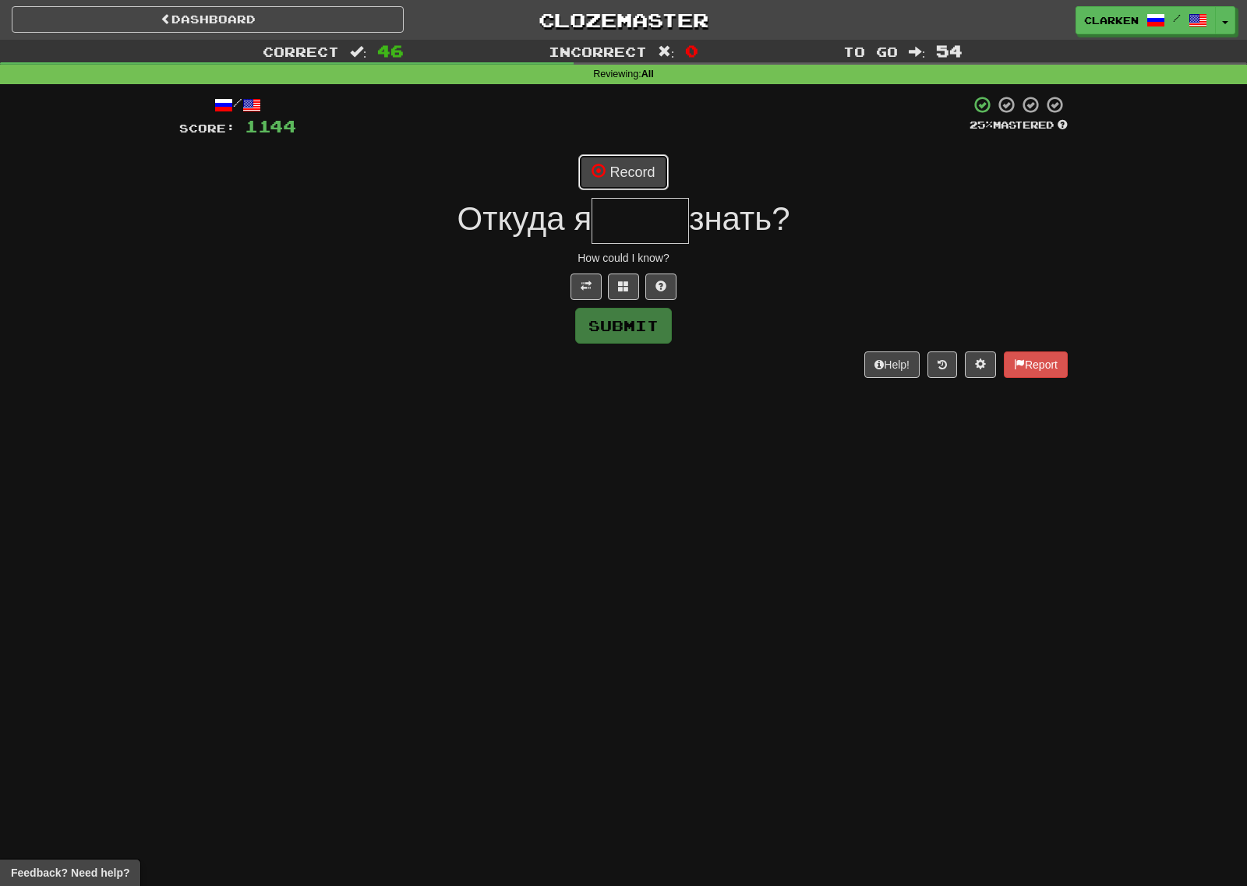
click at [605, 187] on button "Record" at bounding box center [623, 172] width 90 height 36
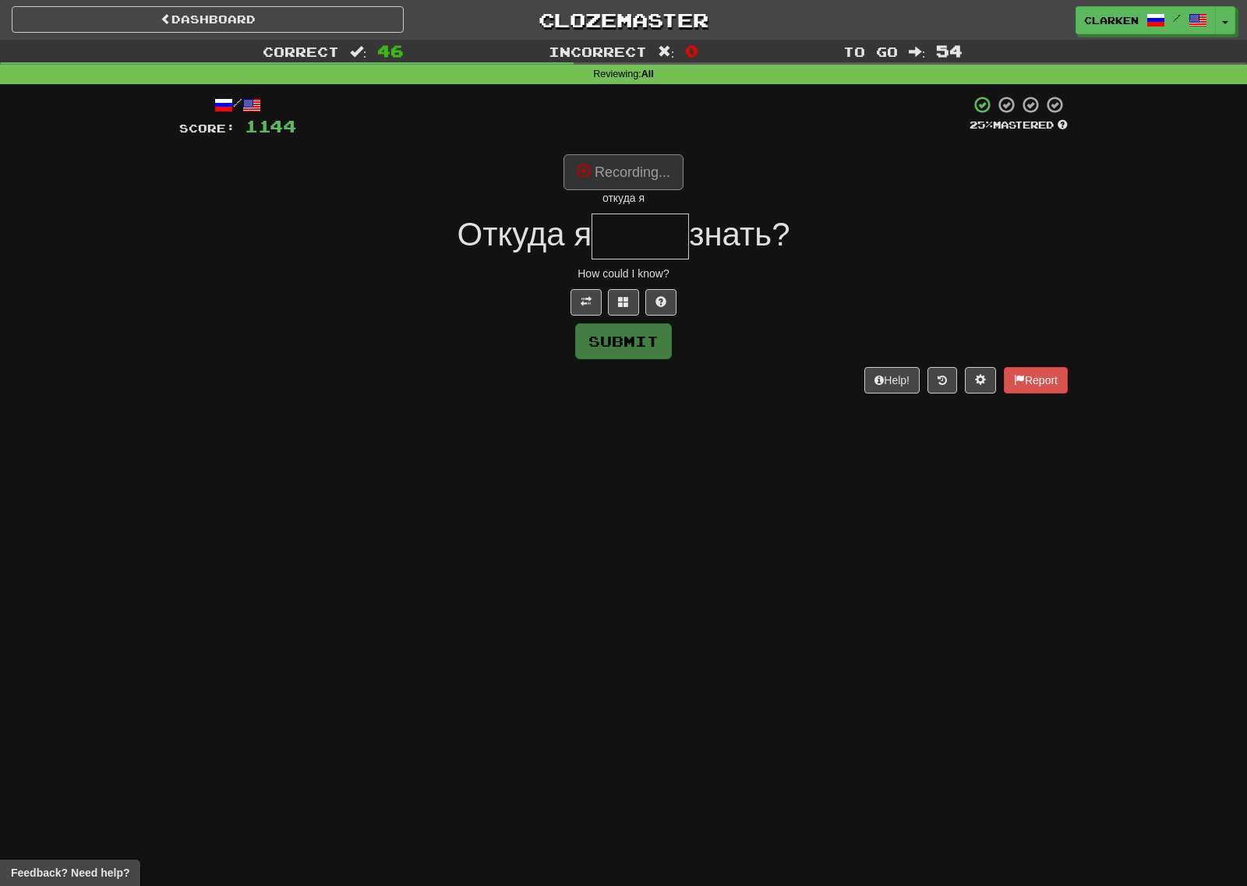
type input "*****"
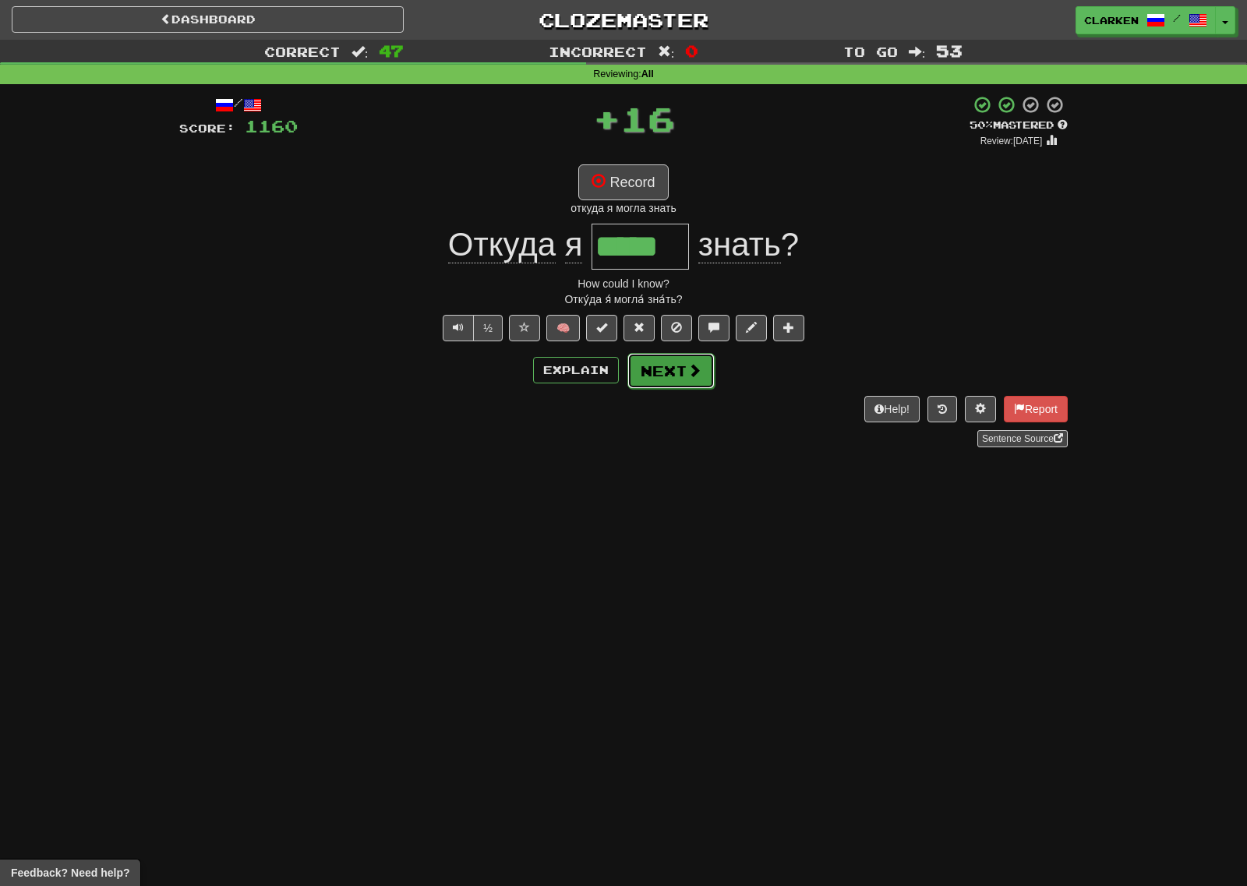
click at [710, 384] on button "Next" at bounding box center [670, 371] width 87 height 36
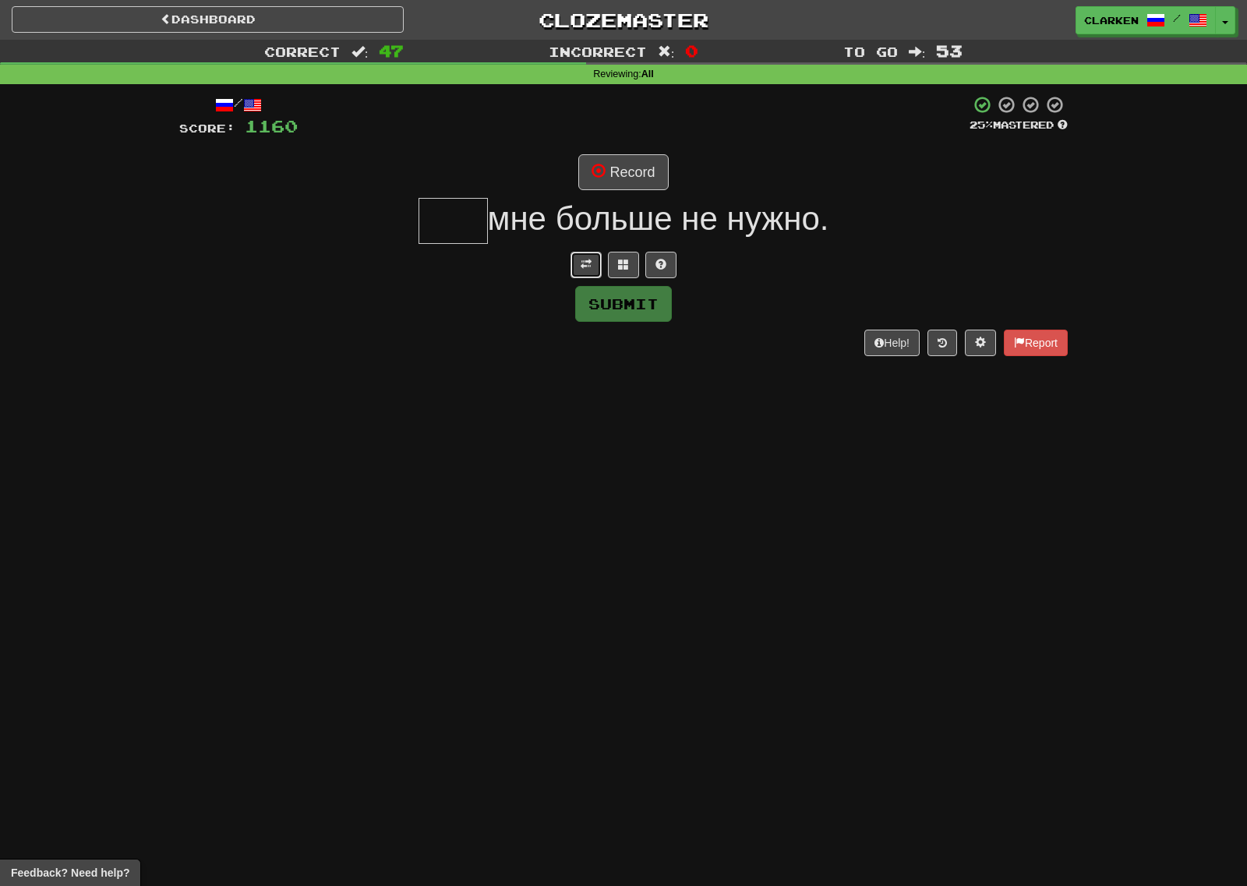
click at [577, 270] on button at bounding box center [585, 265] width 31 height 26
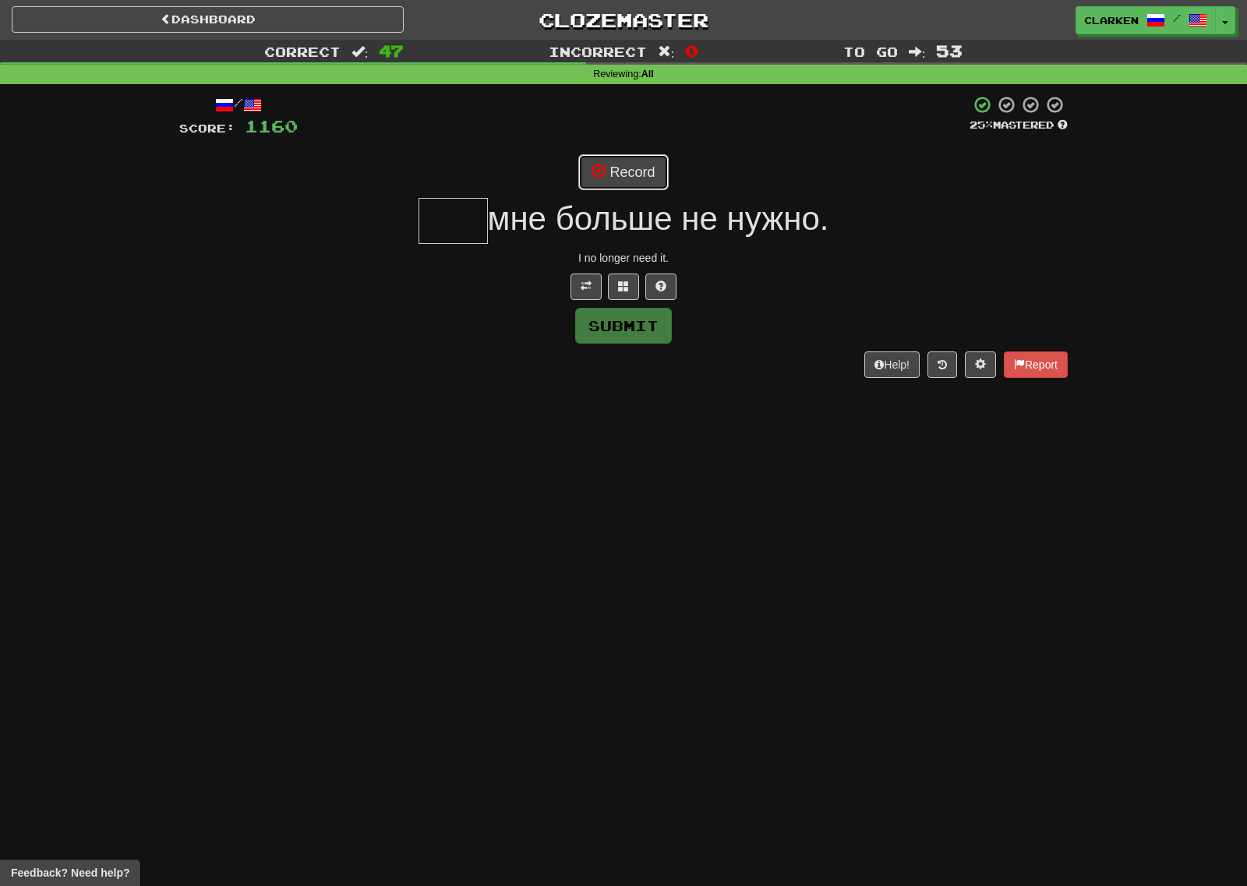
click at [599, 184] on button "Record" at bounding box center [623, 172] width 90 height 36
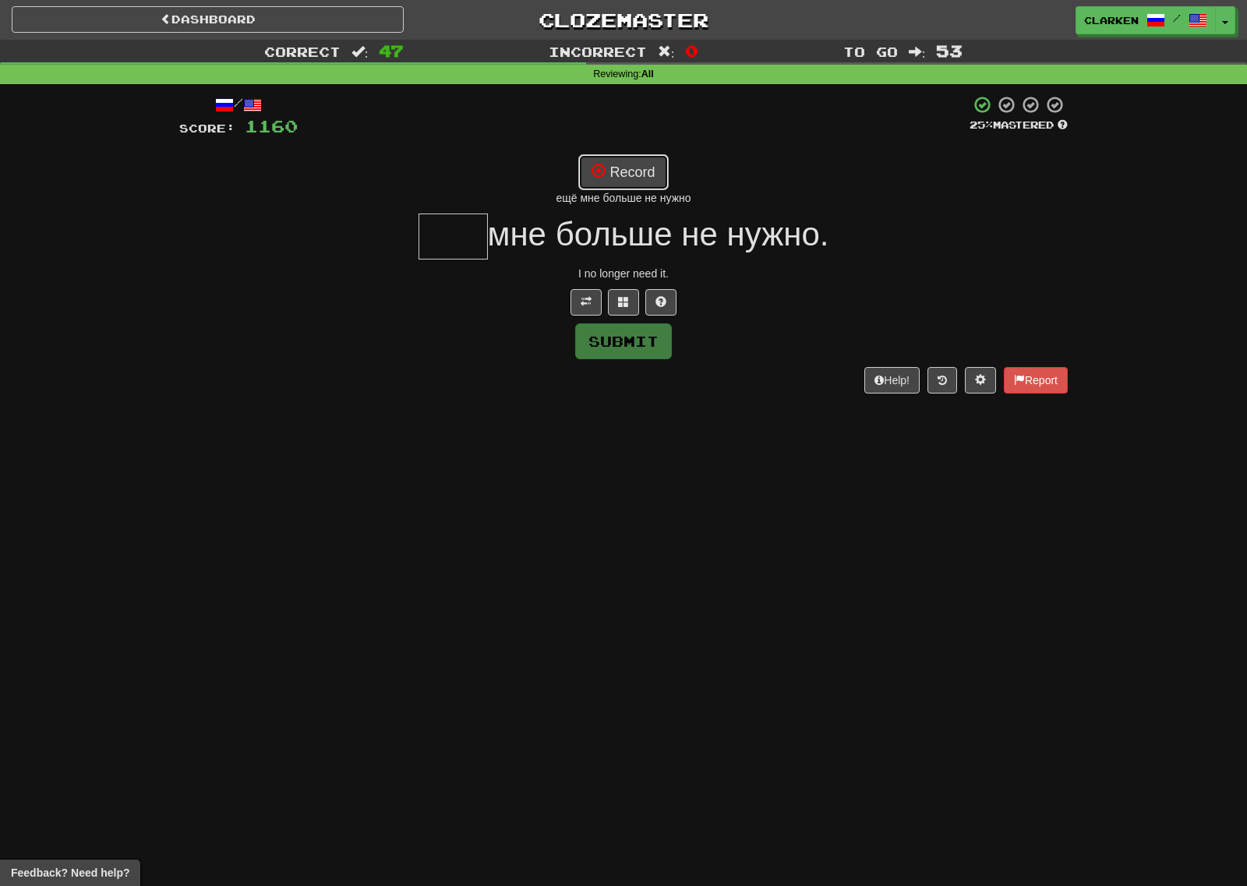
click at [618, 166] on button "Record" at bounding box center [623, 172] width 90 height 36
click at [631, 305] on button at bounding box center [623, 302] width 31 height 26
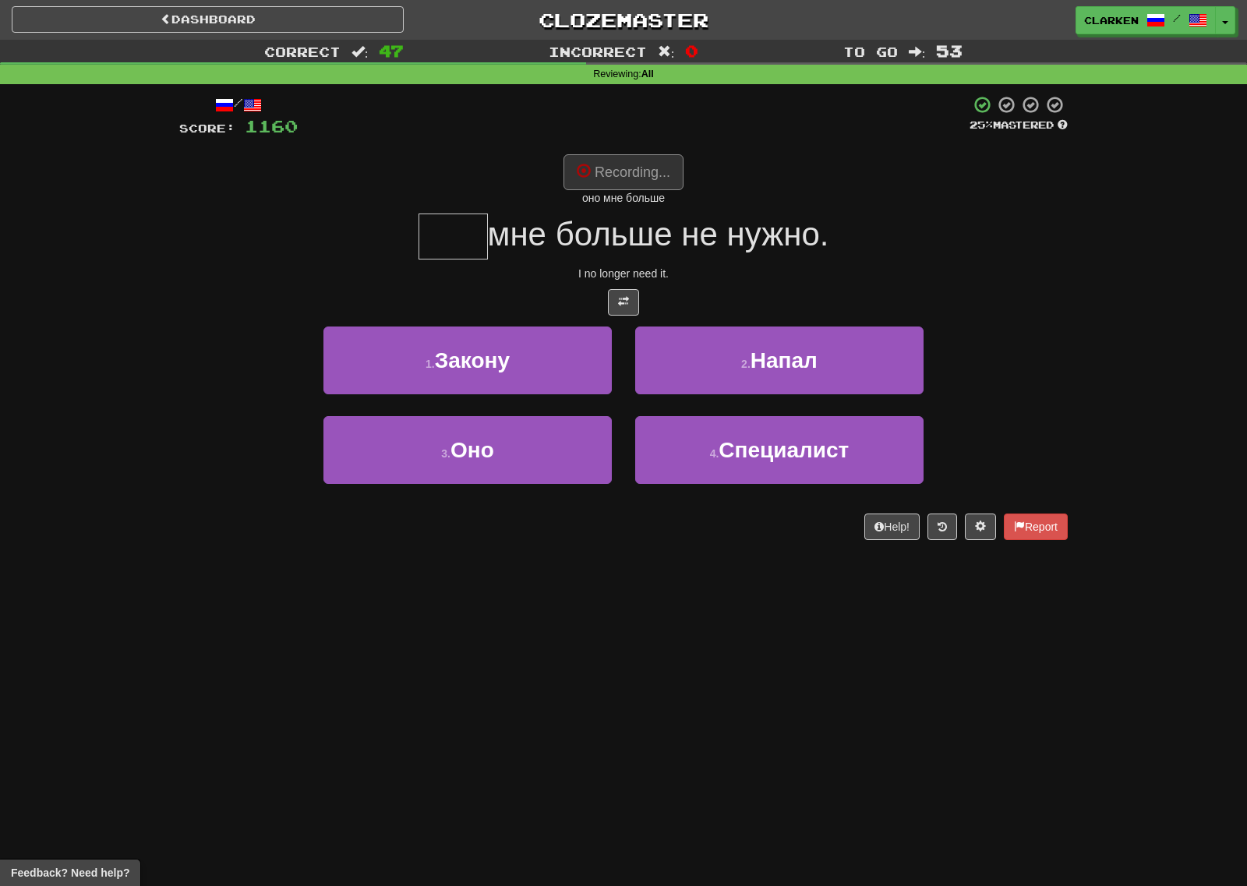
type input "***"
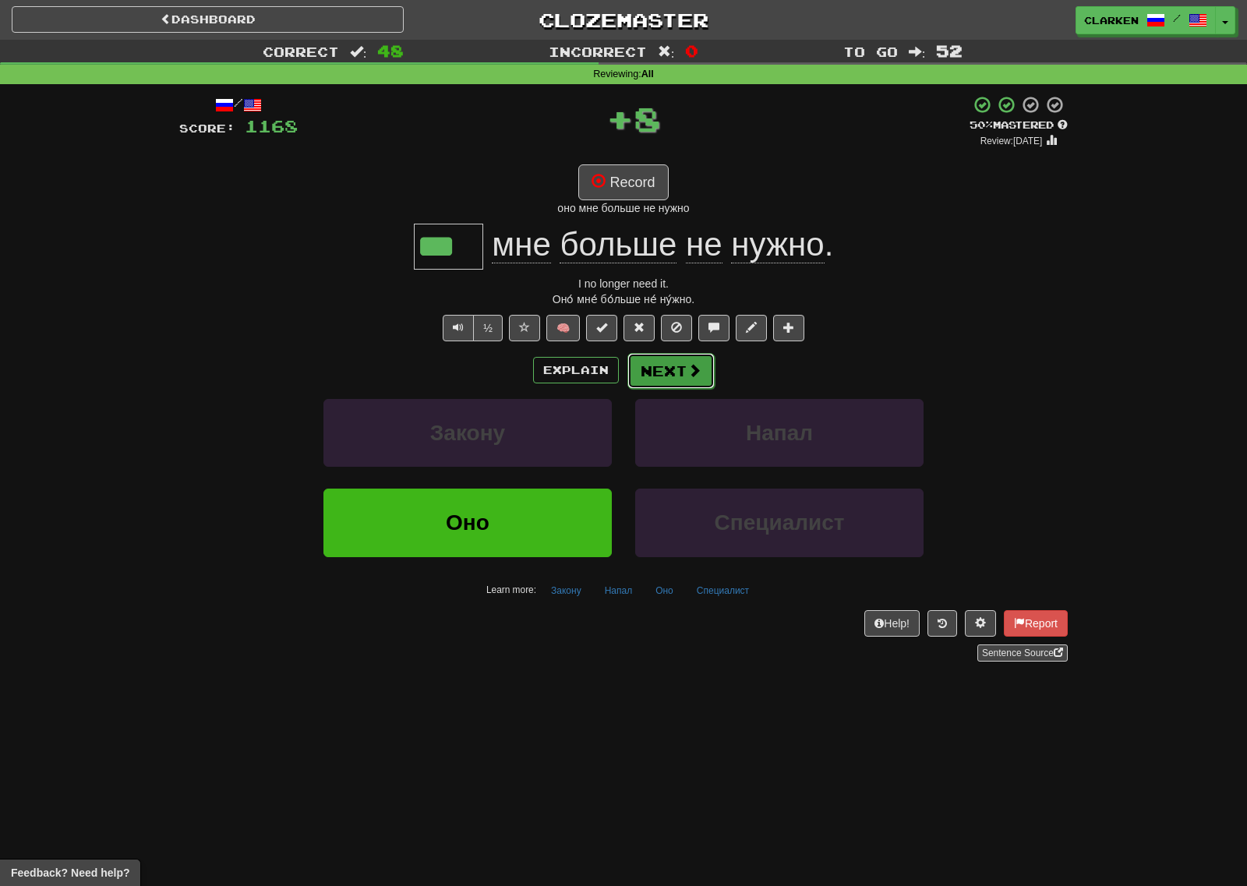
click at [667, 365] on button "Next" at bounding box center [670, 371] width 87 height 36
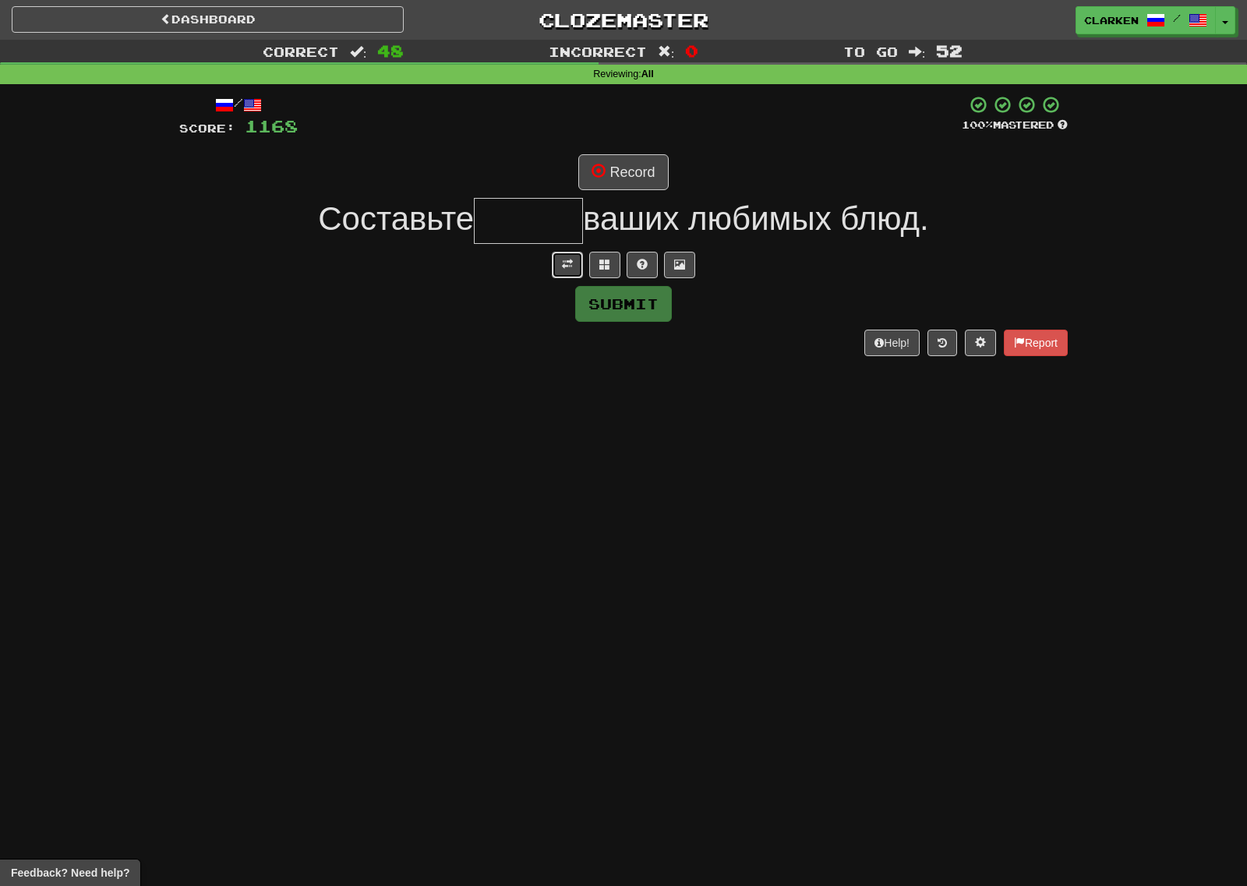
click at [556, 265] on button at bounding box center [567, 265] width 31 height 26
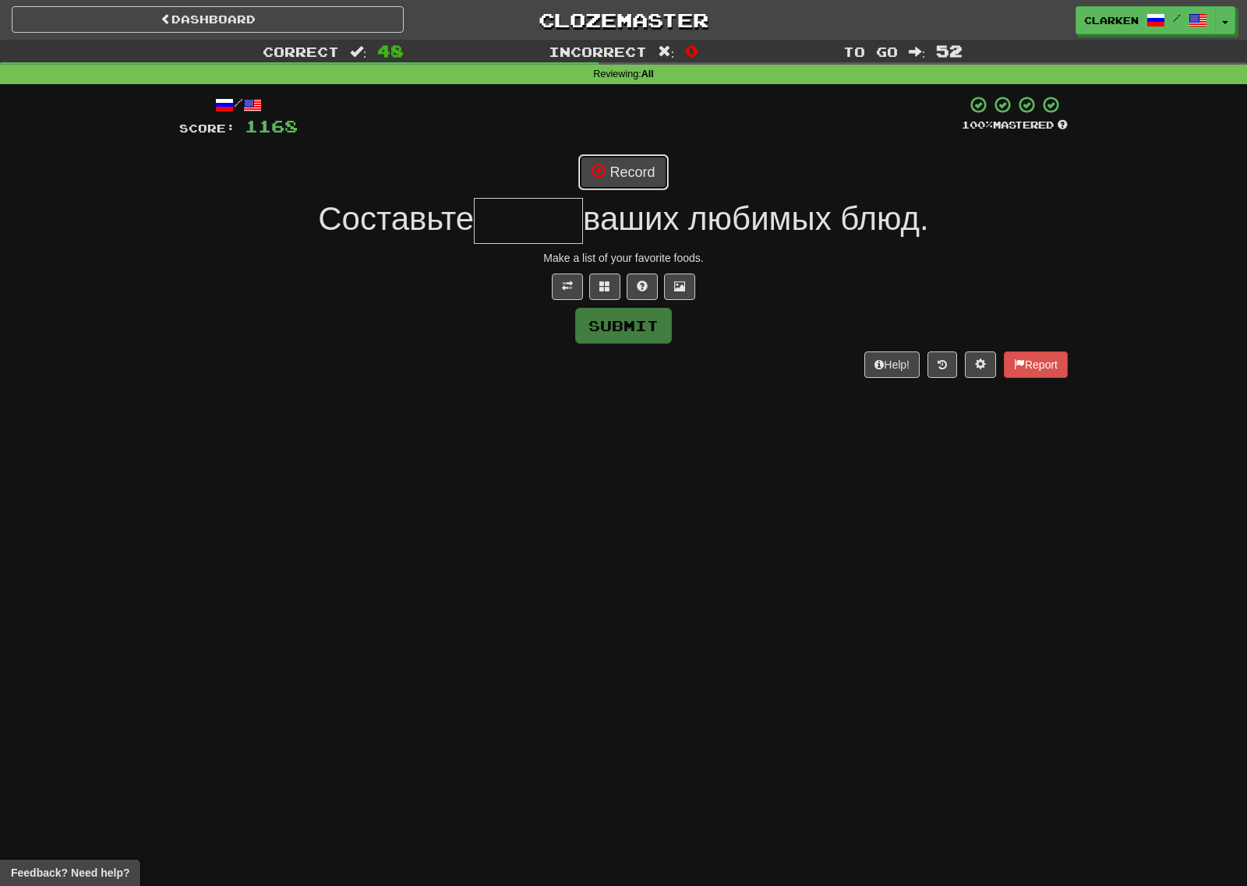
click at [583, 178] on button "Record" at bounding box center [623, 172] width 90 height 36
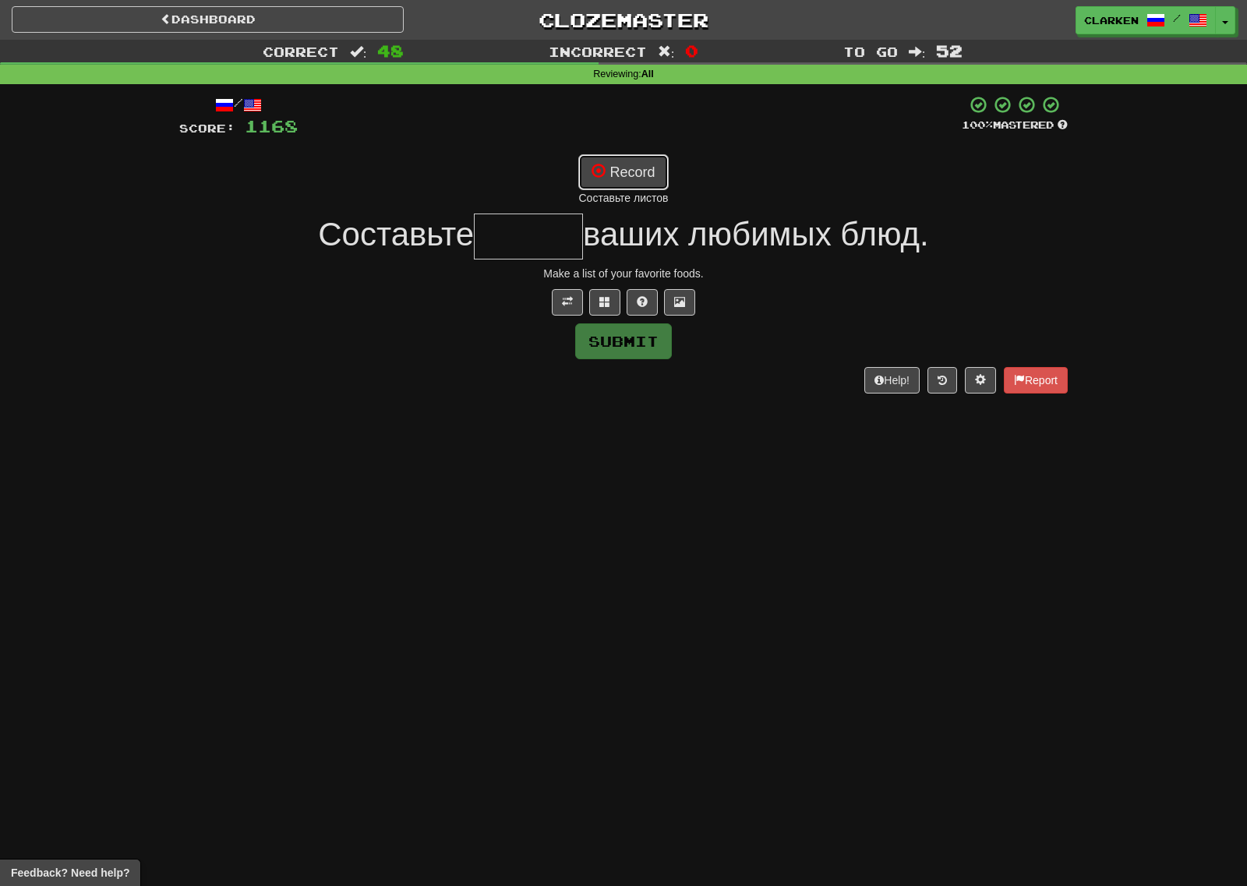
click at [628, 185] on button "Record" at bounding box center [623, 172] width 90 height 36
type input "******"
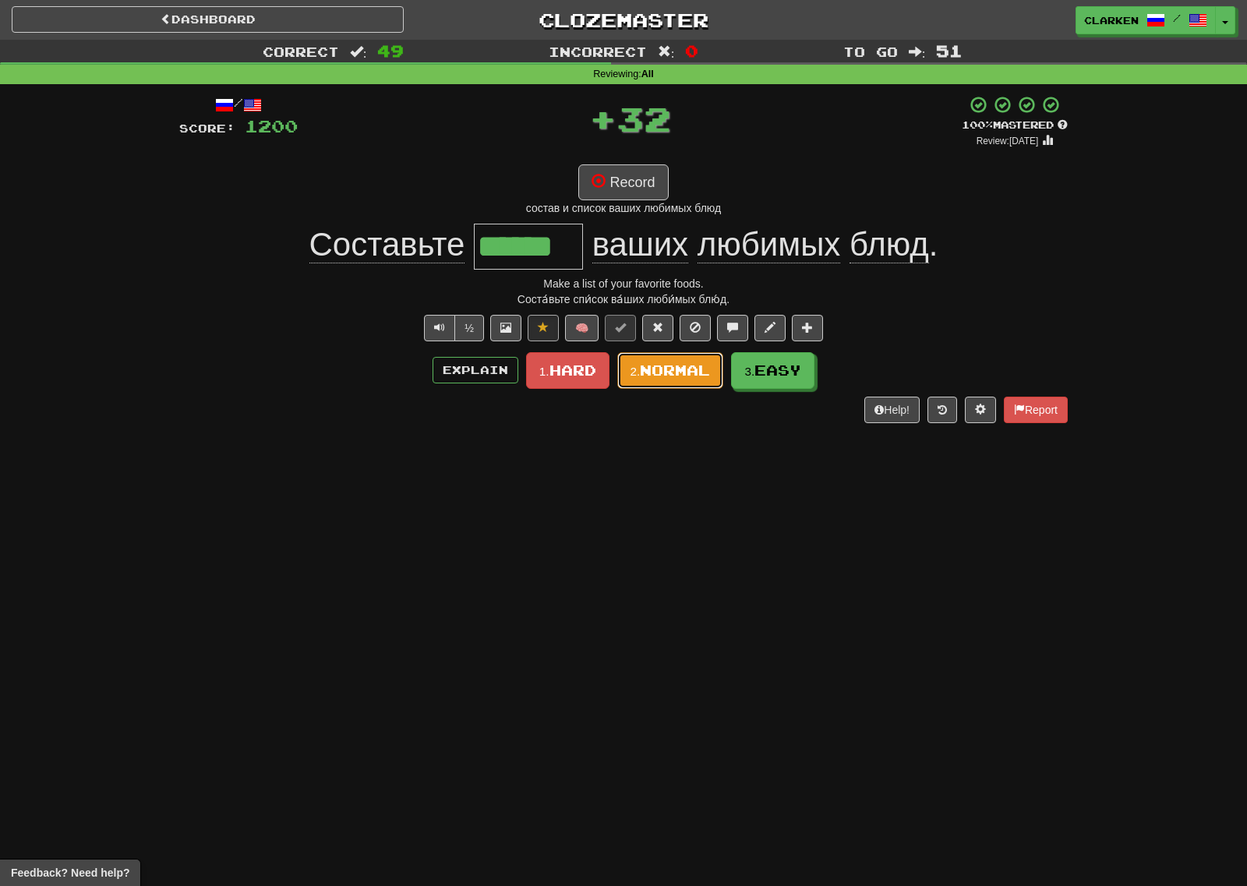
click at [631, 372] on small "2." at bounding box center [635, 371] width 10 height 13
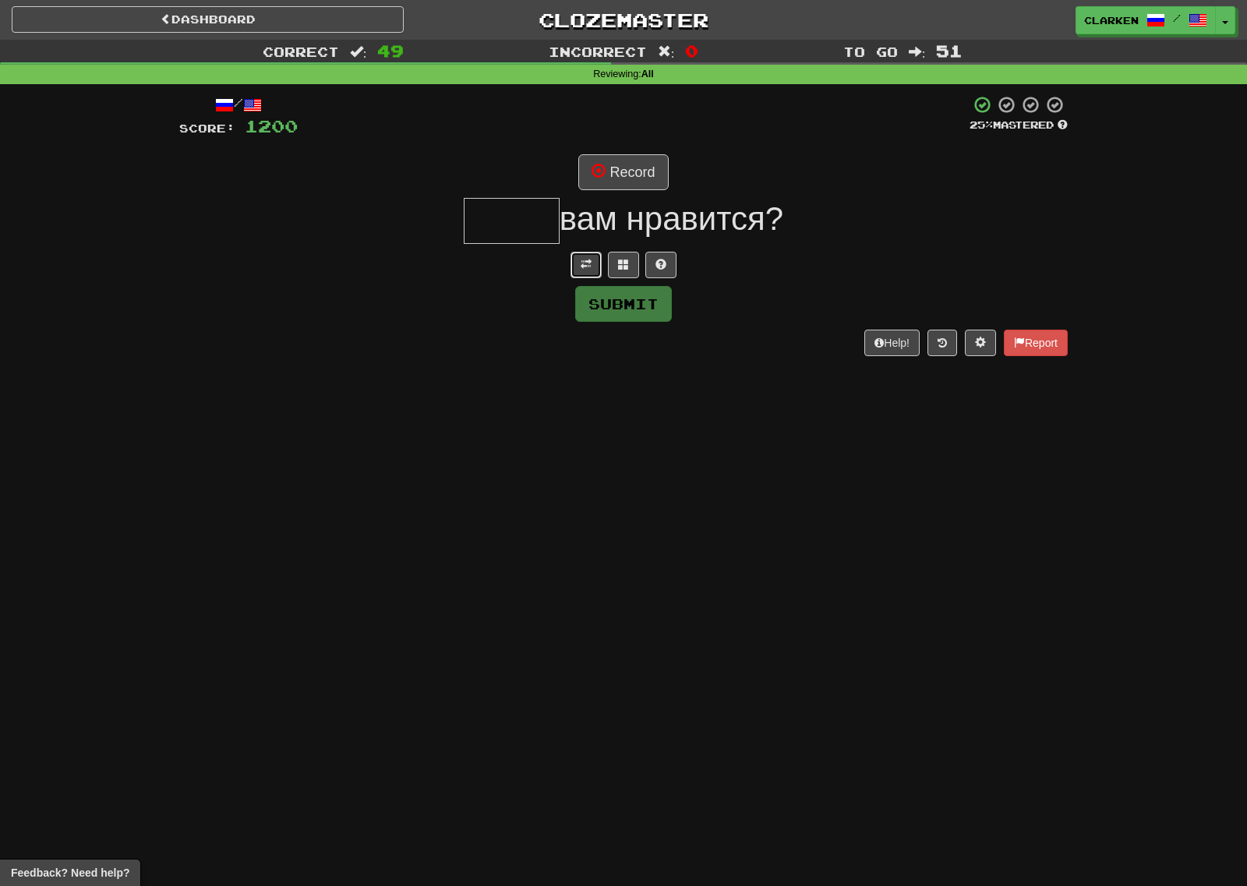
click at [574, 263] on button at bounding box center [585, 265] width 31 height 26
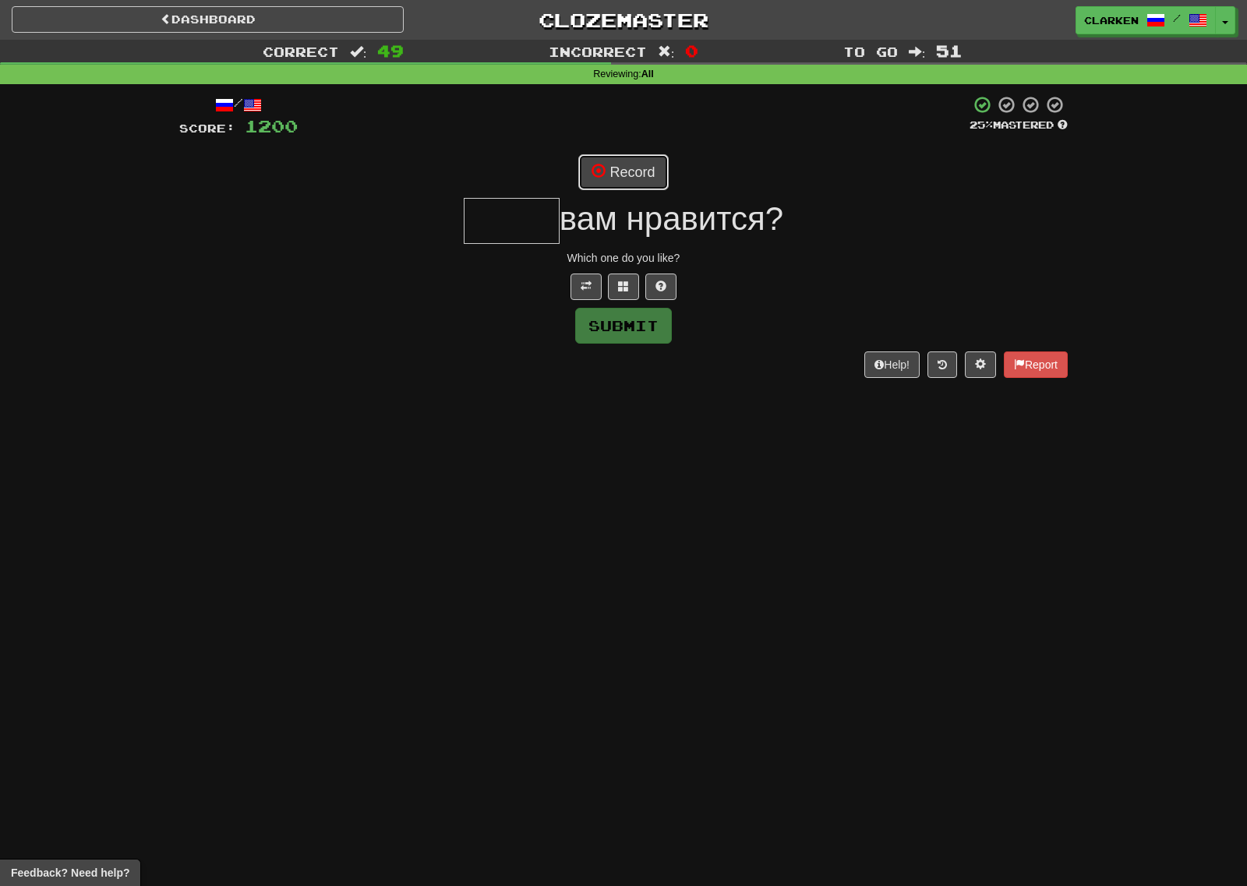
click at [598, 188] on button "Record" at bounding box center [623, 172] width 90 height 36
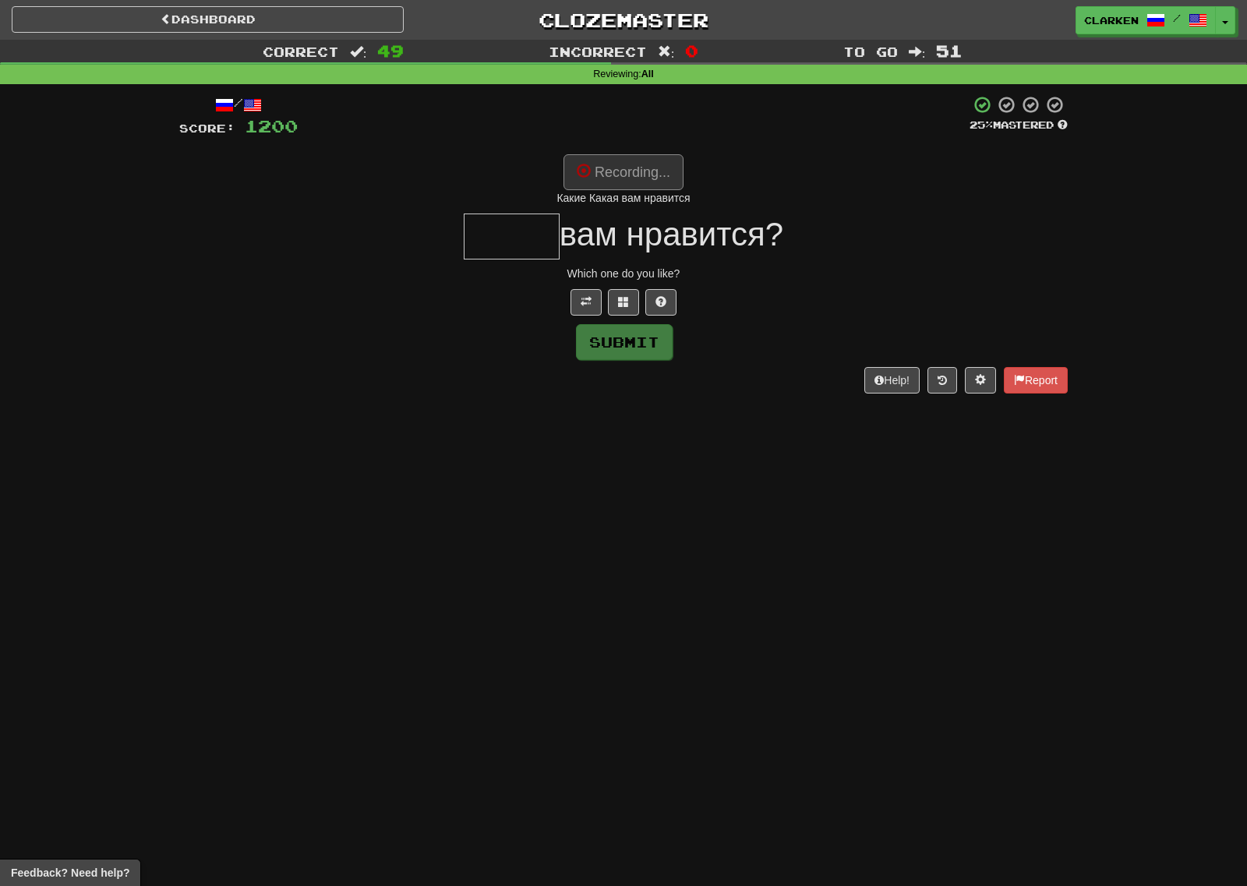
type input "*****"
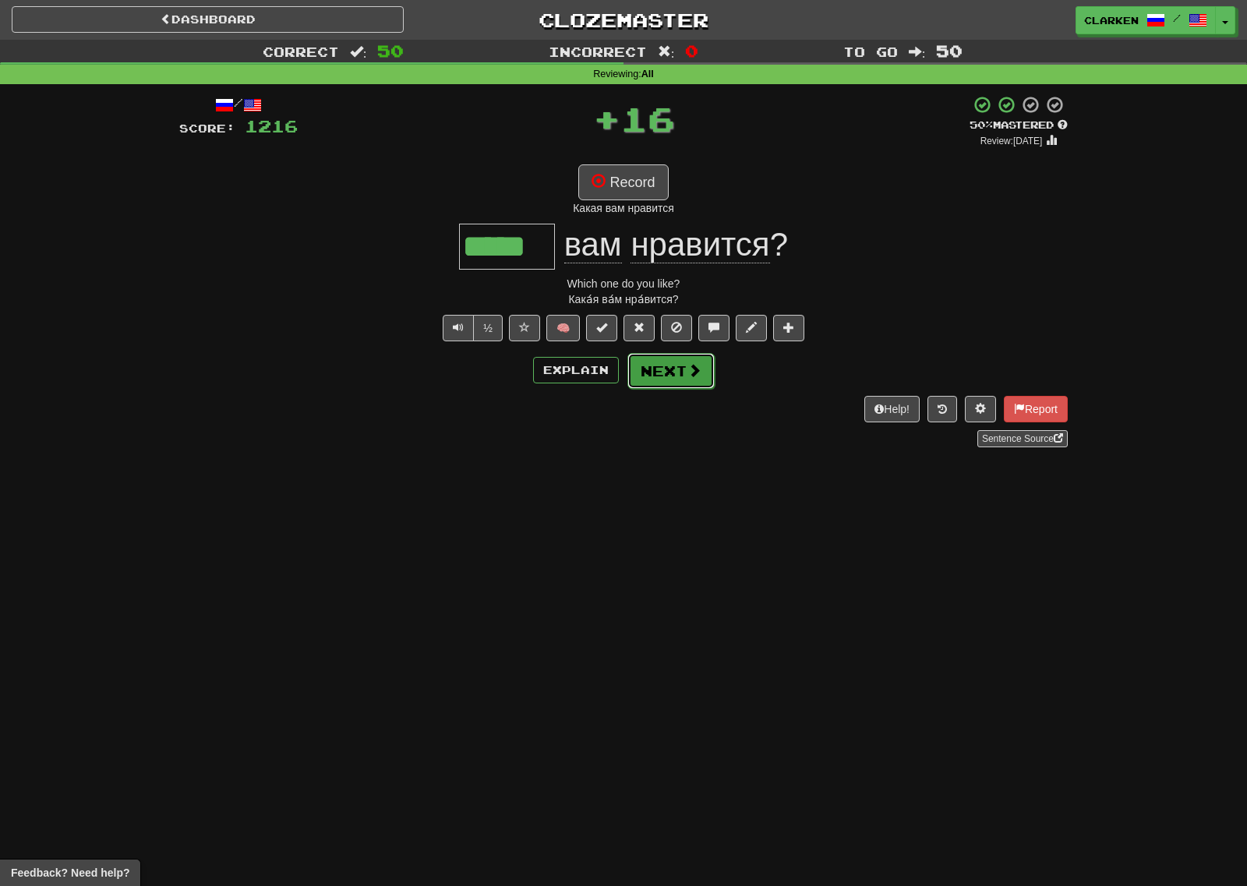
click at [674, 371] on button "Next" at bounding box center [670, 371] width 87 height 36
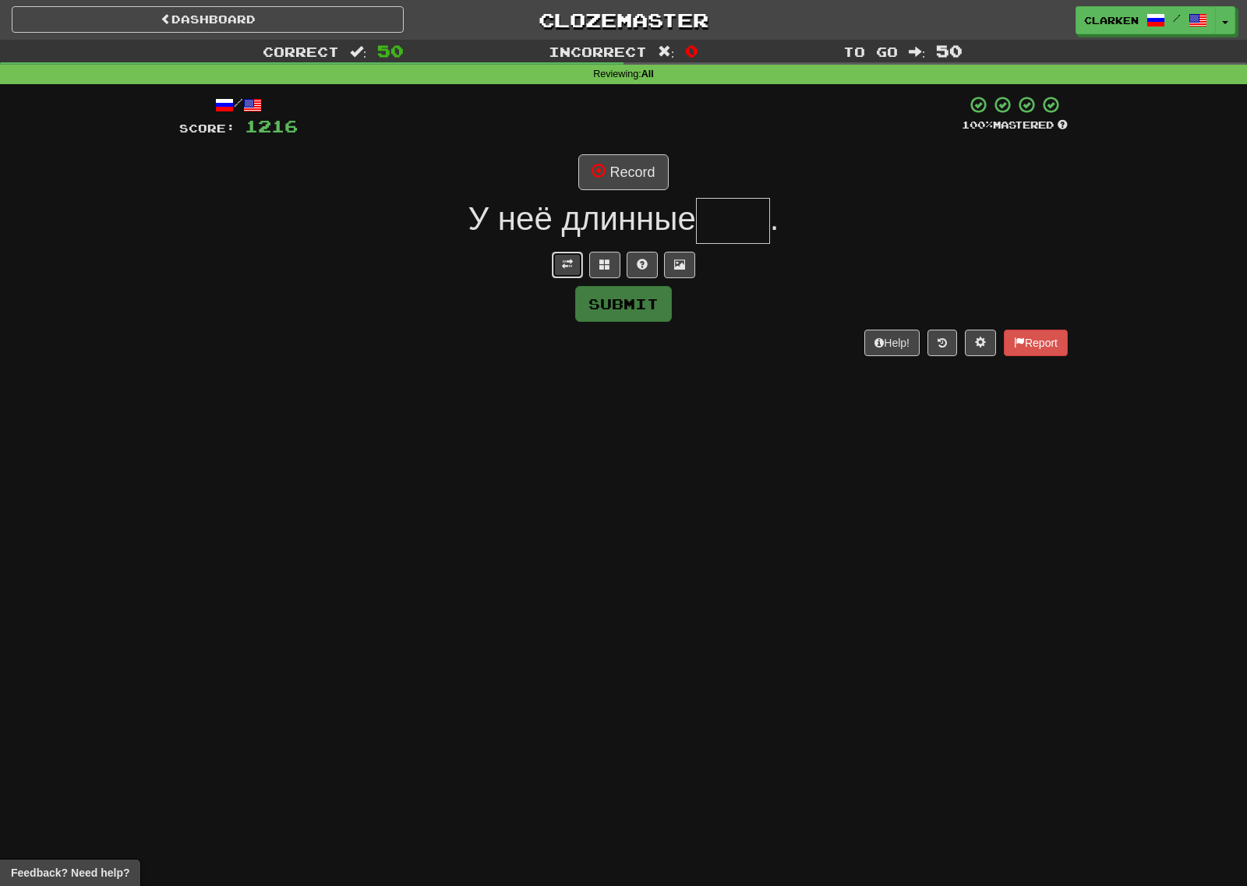
click at [570, 262] on span at bounding box center [567, 264] width 11 height 11
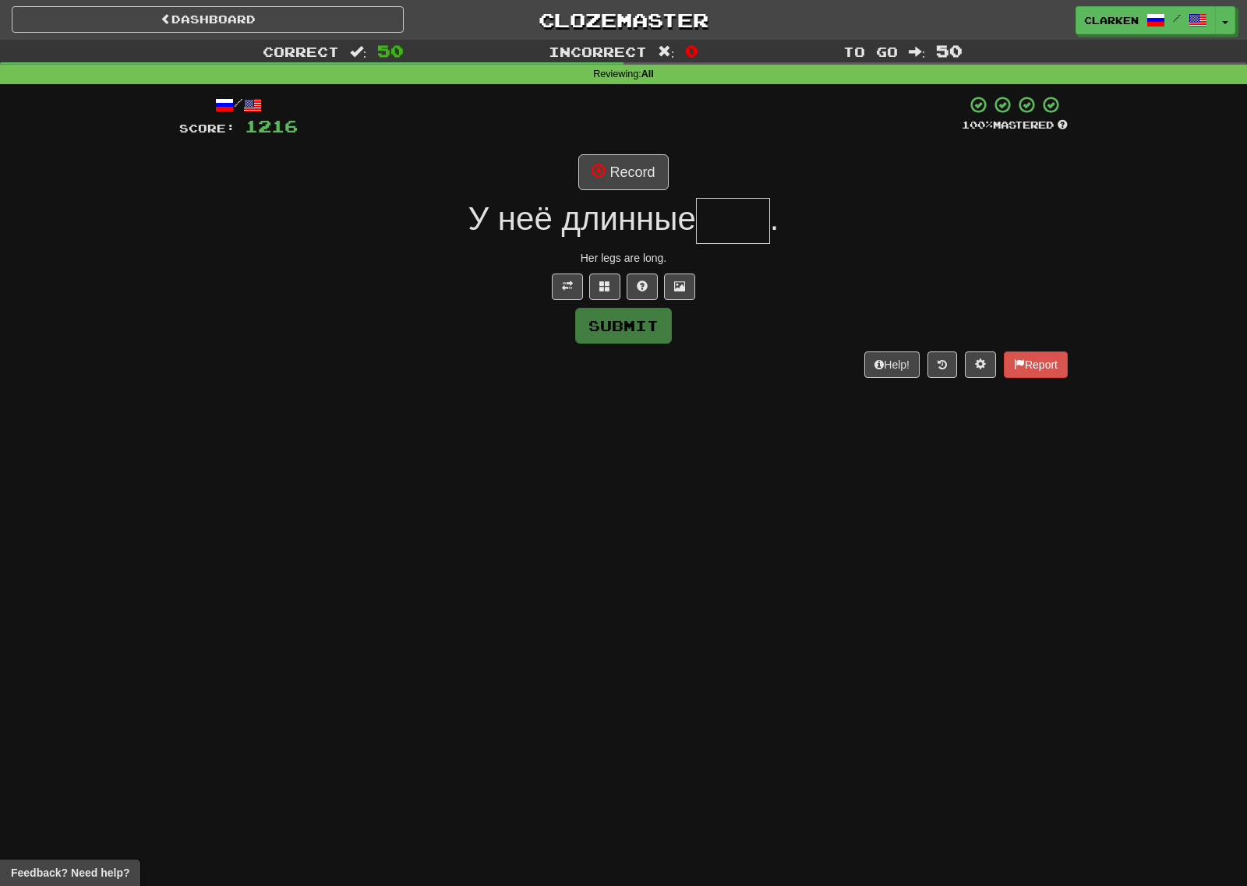
click at [582, 195] on div "/ Score: 1216 100 % Mastered Record У неё длинные . Her legs are long. Submit H…" at bounding box center [623, 236] width 888 height 282
click at [588, 172] on button "Record" at bounding box center [623, 172] width 90 height 36
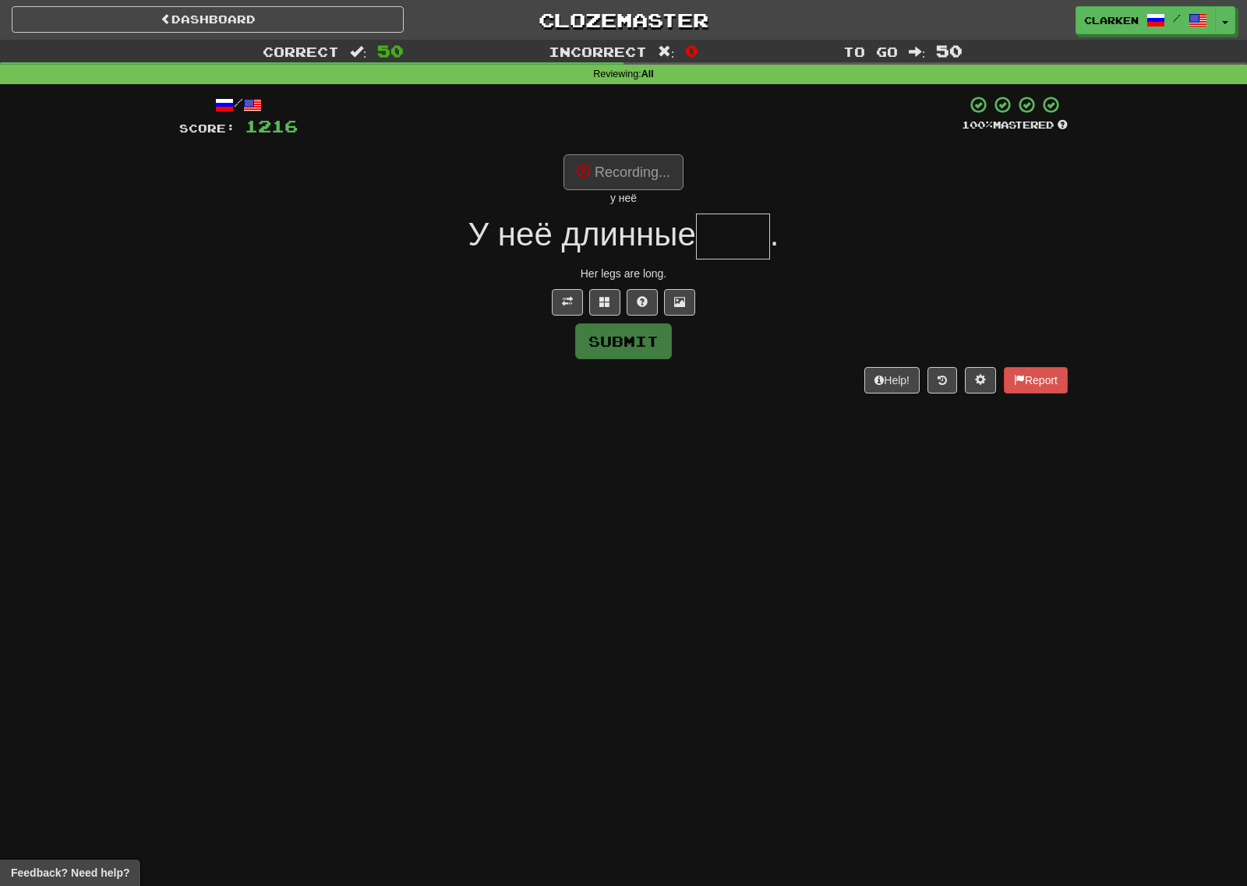
type input "****"
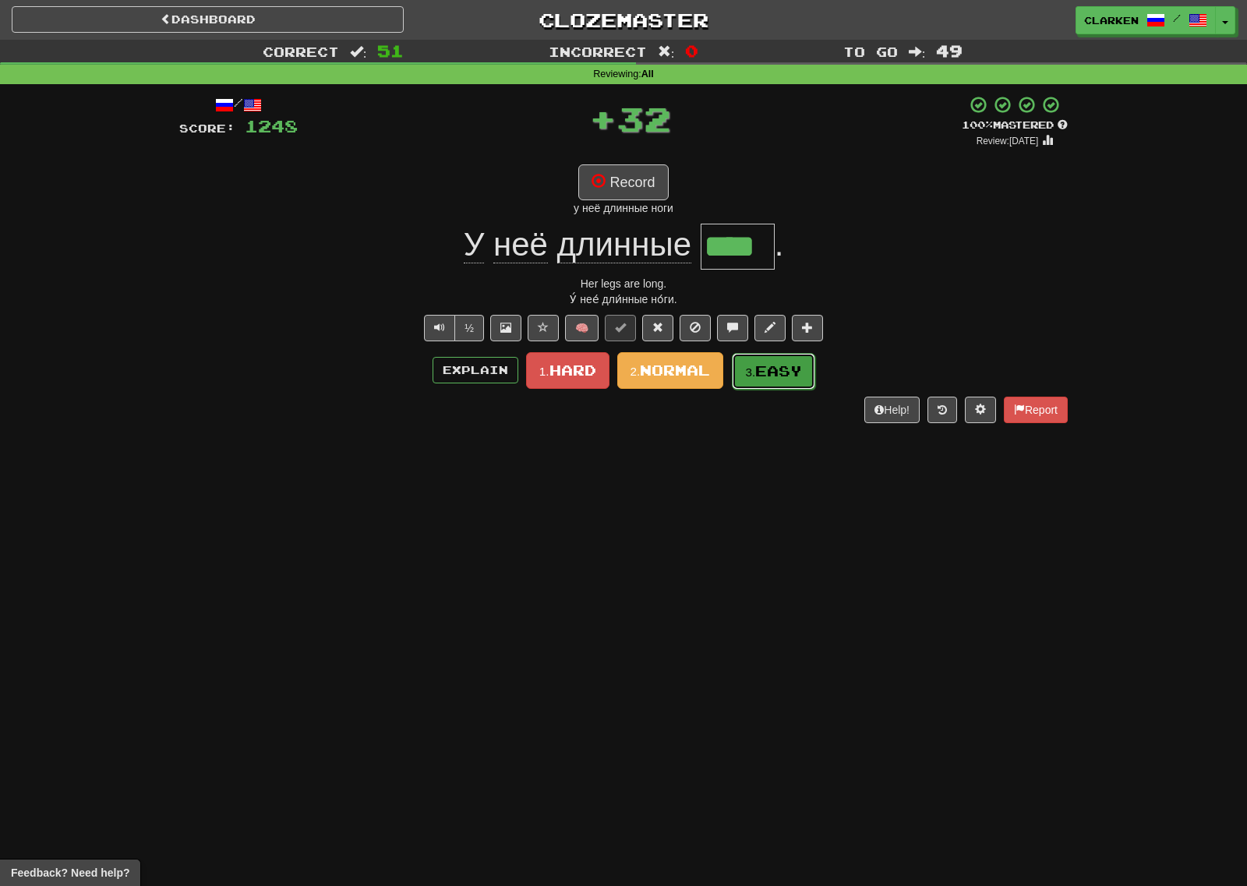
click at [781, 386] on button "3. Easy" at bounding box center [773, 371] width 83 height 37
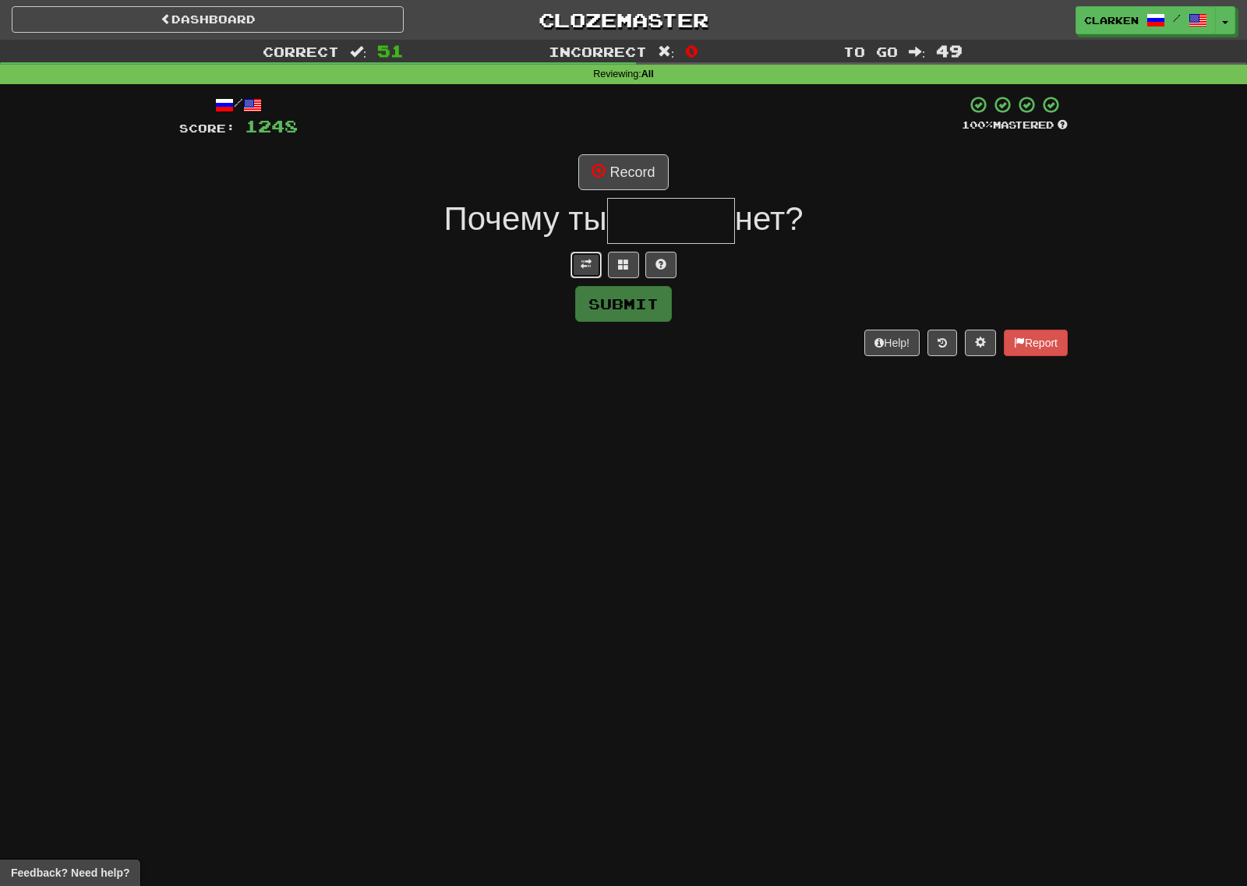
click at [584, 259] on span at bounding box center [585, 264] width 11 height 11
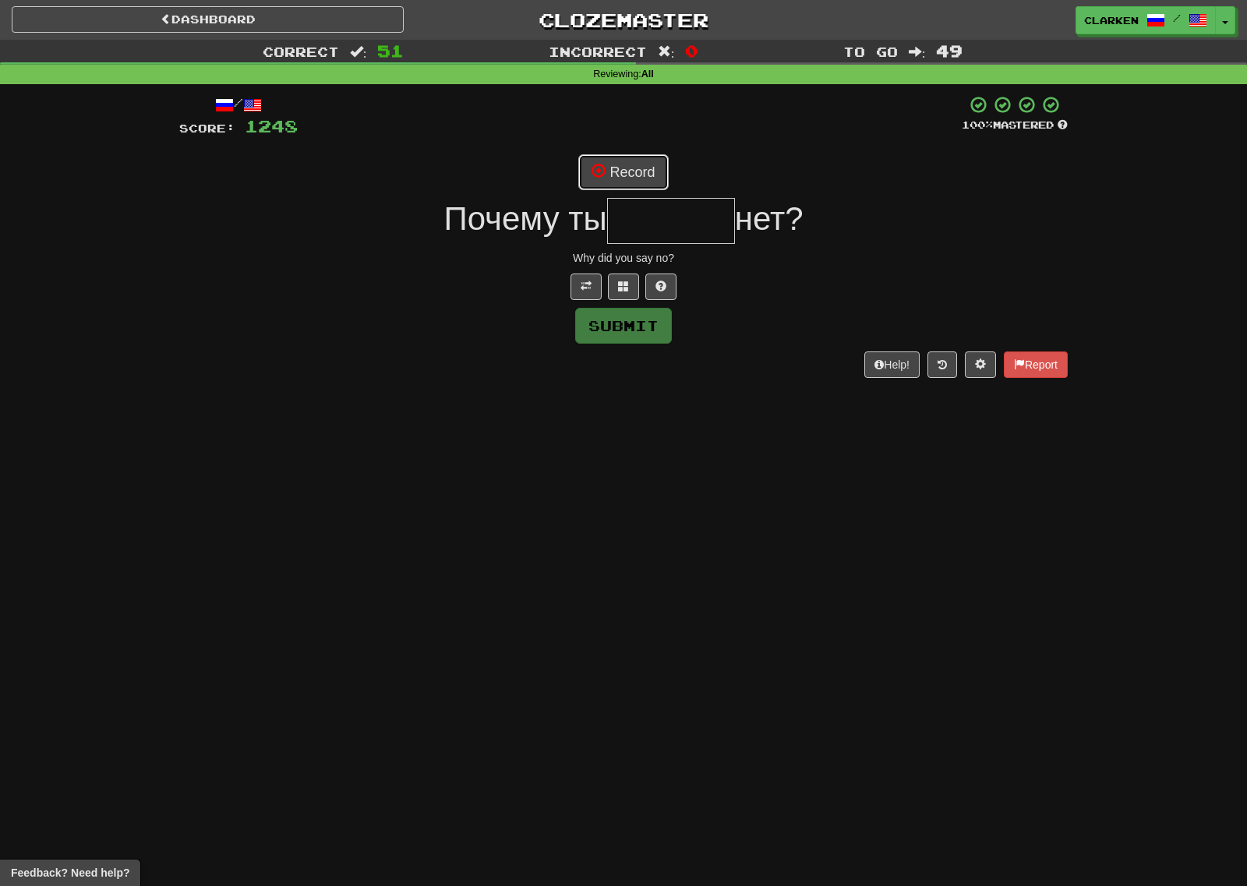
click at [594, 171] on span at bounding box center [598, 171] width 14 height 14
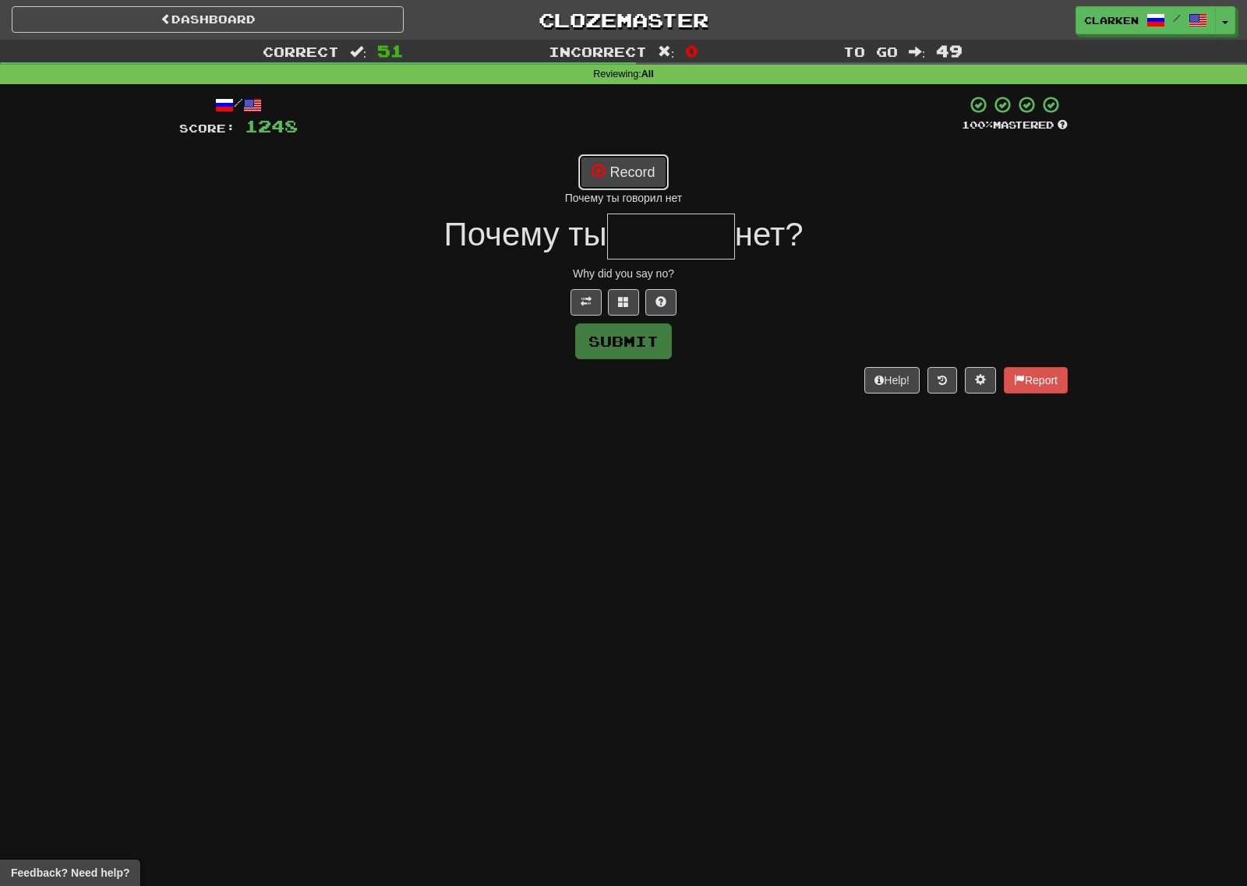
click at [620, 187] on button "Record" at bounding box center [623, 172] width 90 height 36
click at [619, 194] on div "говорила" at bounding box center [623, 198] width 888 height 16
click at [617, 175] on button "Record" at bounding box center [623, 172] width 90 height 36
type input "*******"
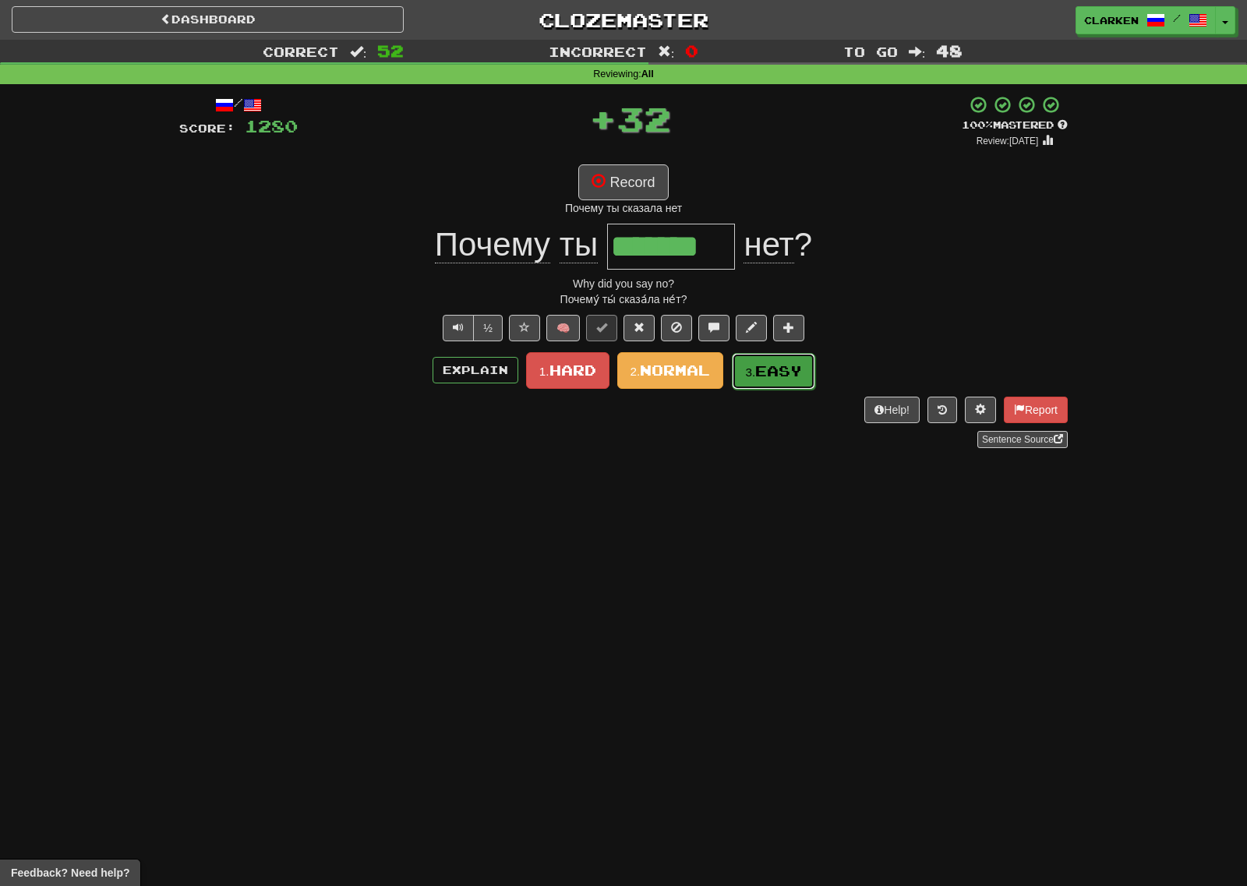
click at [753, 386] on button "3. Easy" at bounding box center [773, 371] width 83 height 37
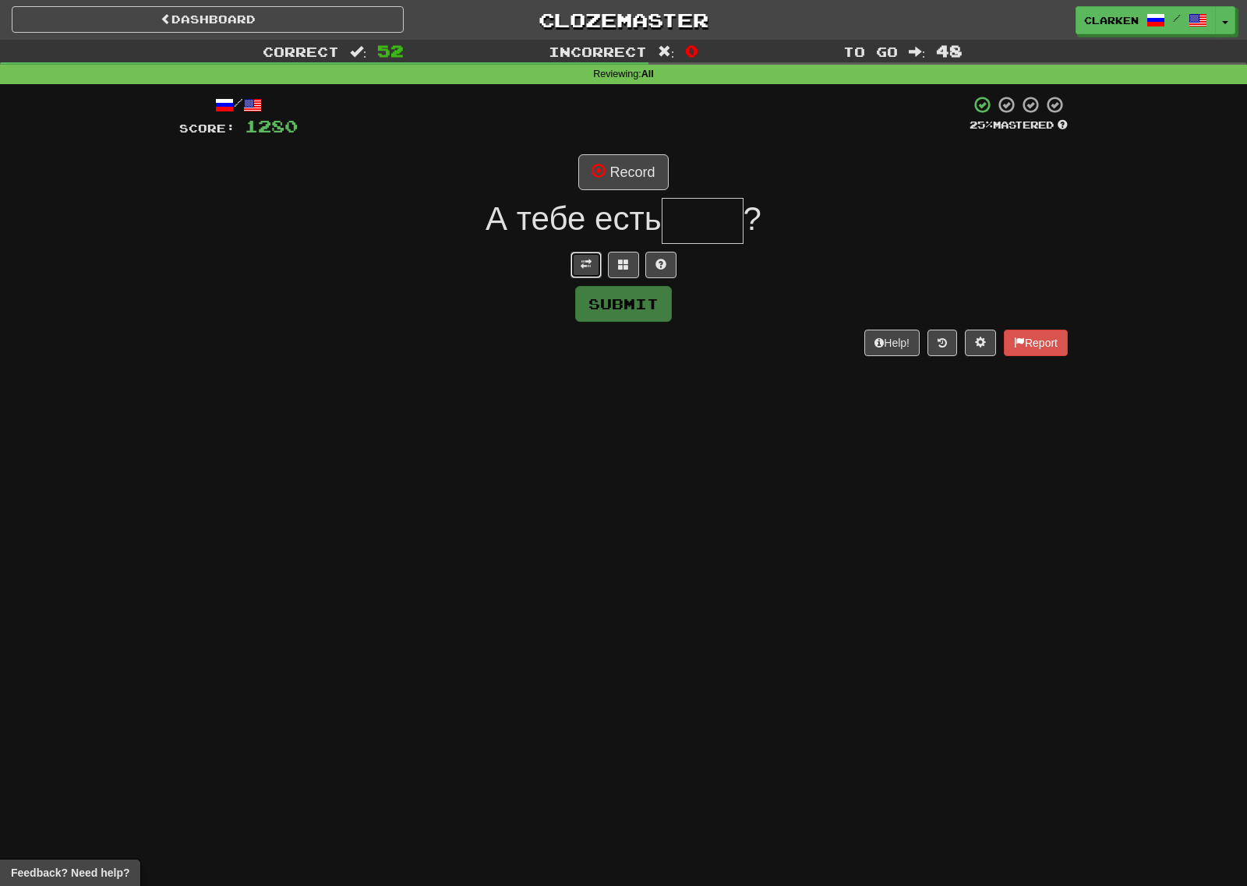
drag, startPoint x: 593, startPoint y: 260, endPoint x: 586, endPoint y: 231, distance: 30.4
click at [590, 258] on button at bounding box center [585, 265] width 31 height 26
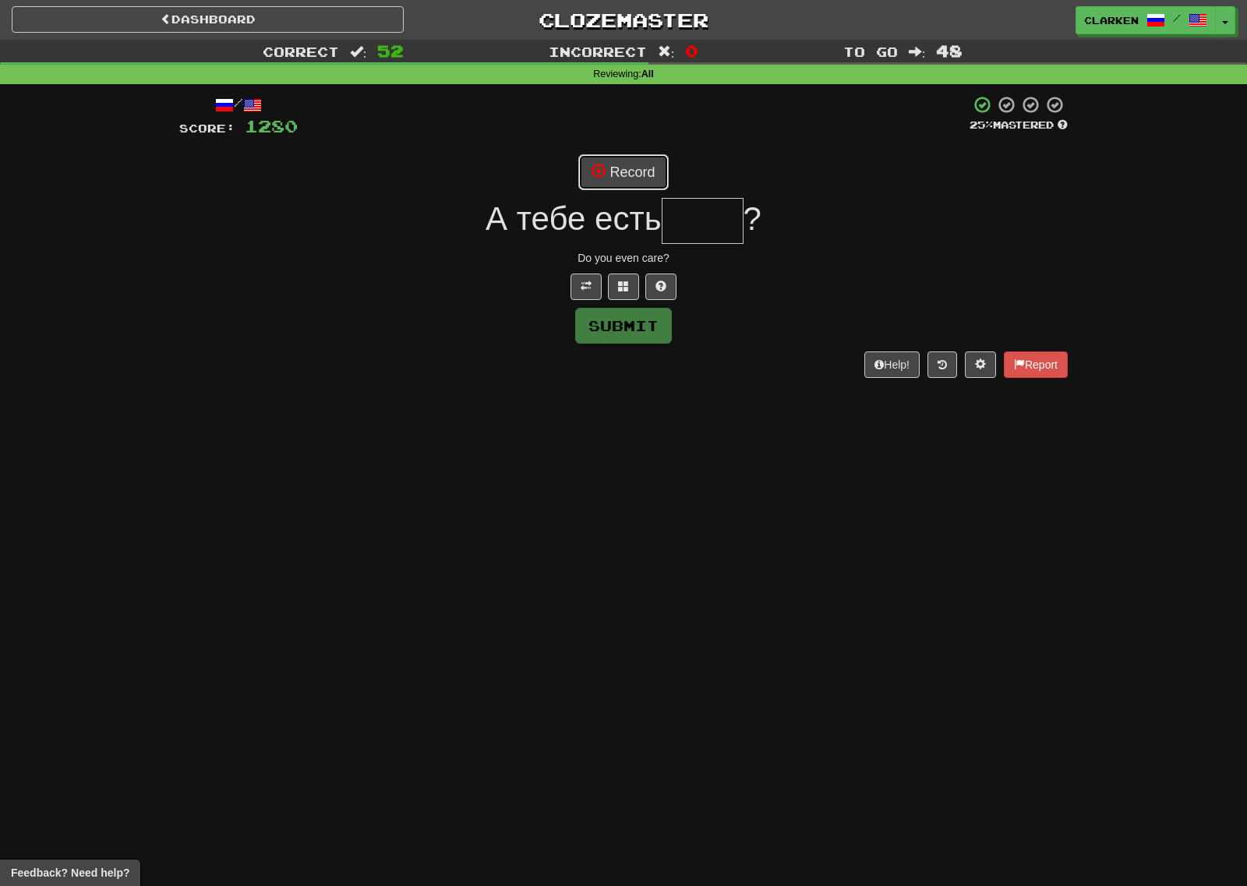
click at [619, 160] on button "Record" at bounding box center [623, 172] width 90 height 36
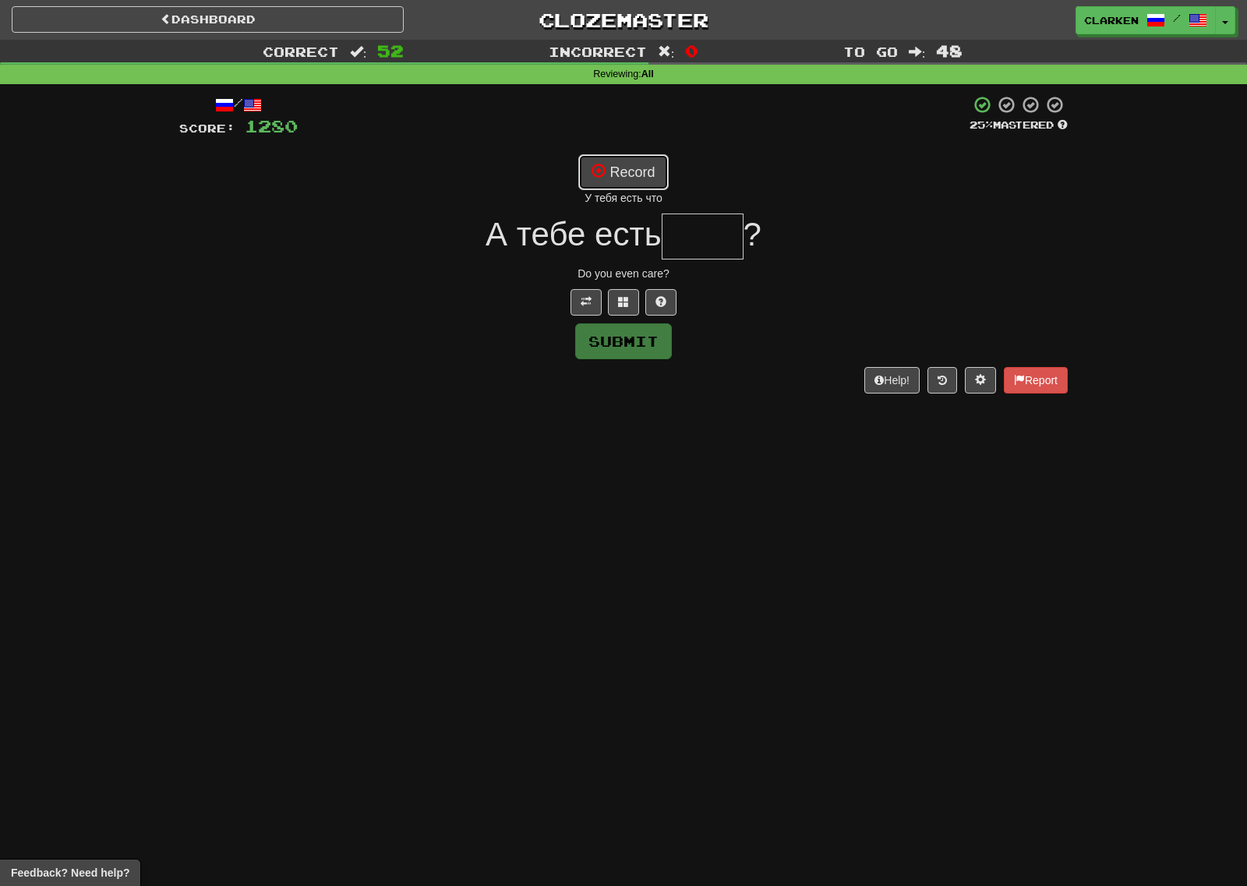
click at [635, 181] on button "Record" at bounding box center [623, 172] width 90 height 36
type input "****"
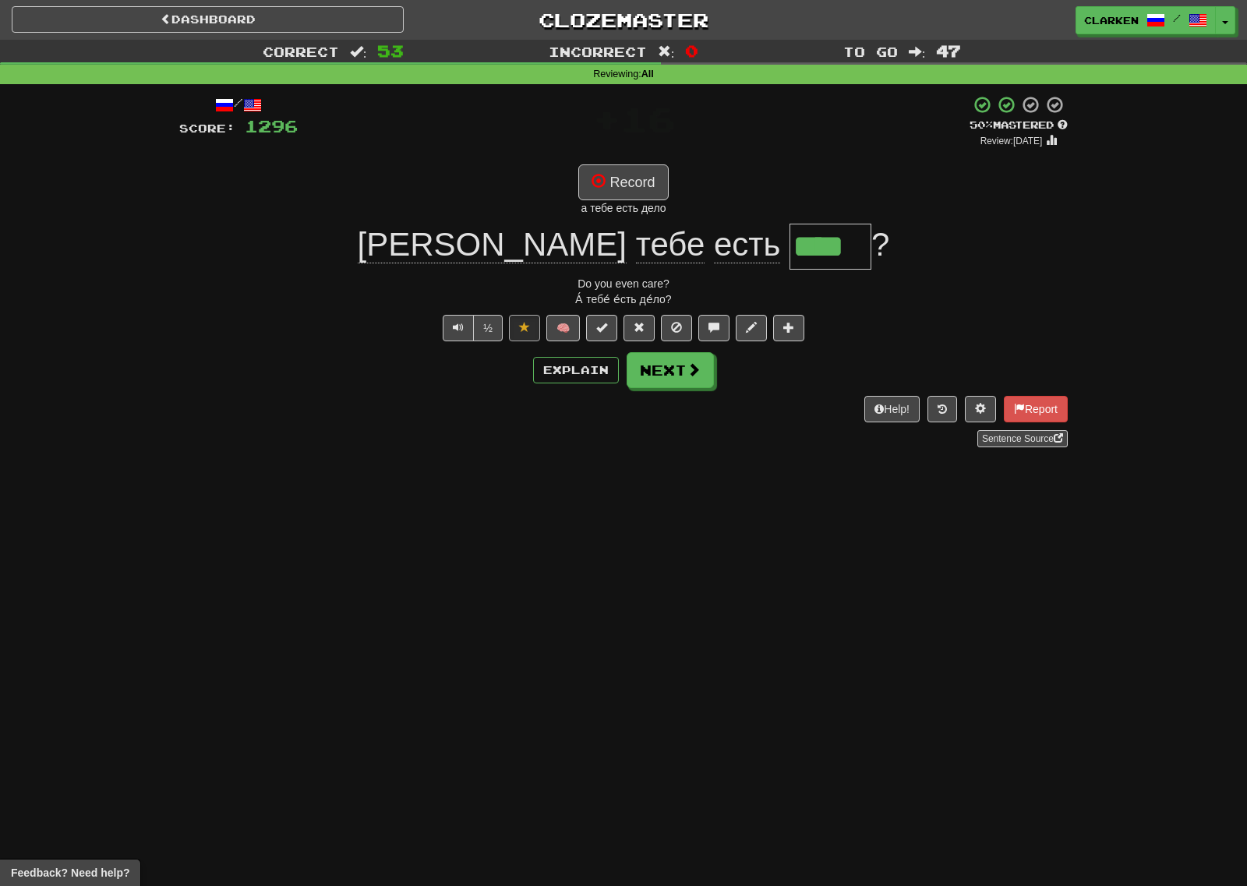
click at [256, 34] on div "Dashboard Clozemaster clarken / Toggle Dropdown Dashboard Leaderboard Activity …" at bounding box center [623, 17] width 1247 height 34
click at [254, 26] on link "Dashboard" at bounding box center [208, 19] width 392 height 26
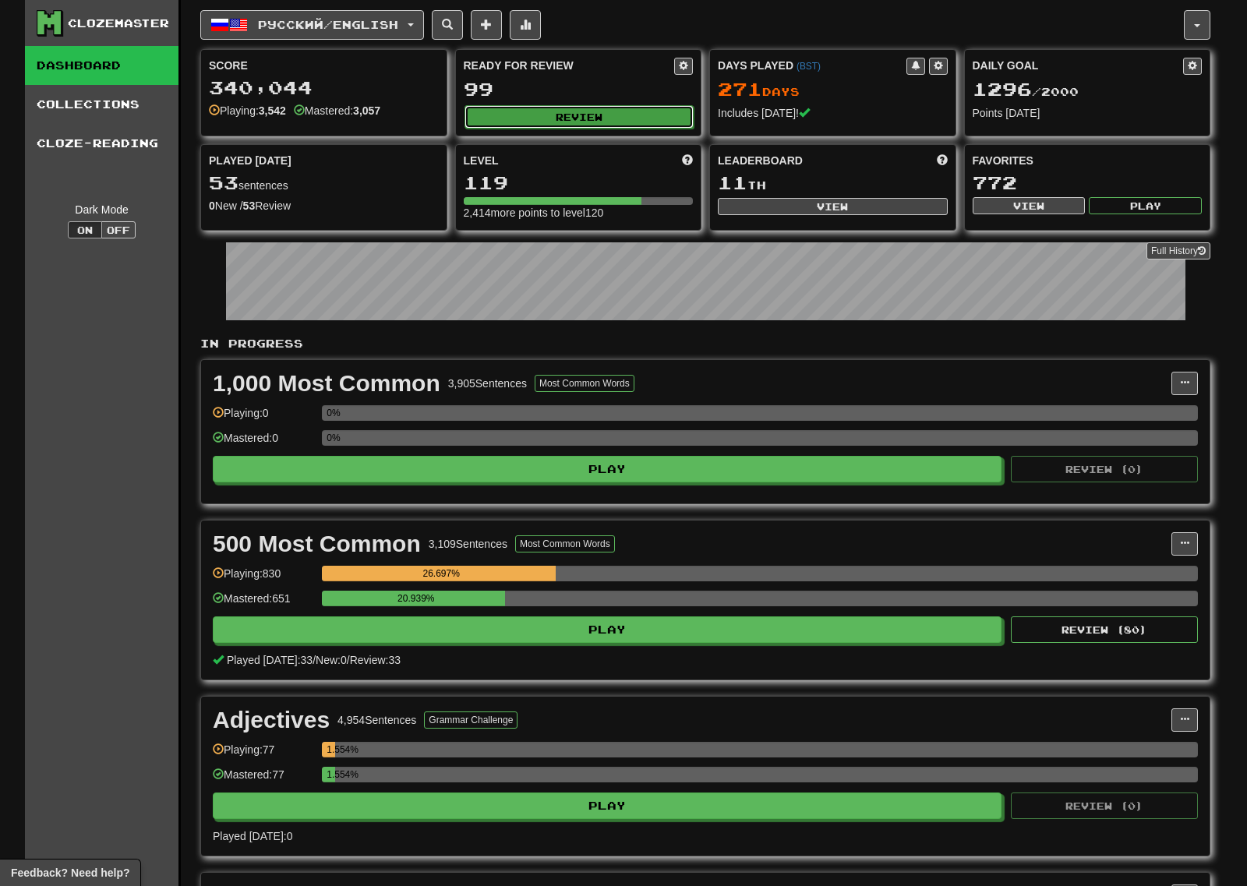
click at [570, 110] on button "Review" at bounding box center [579, 116] width 230 height 23
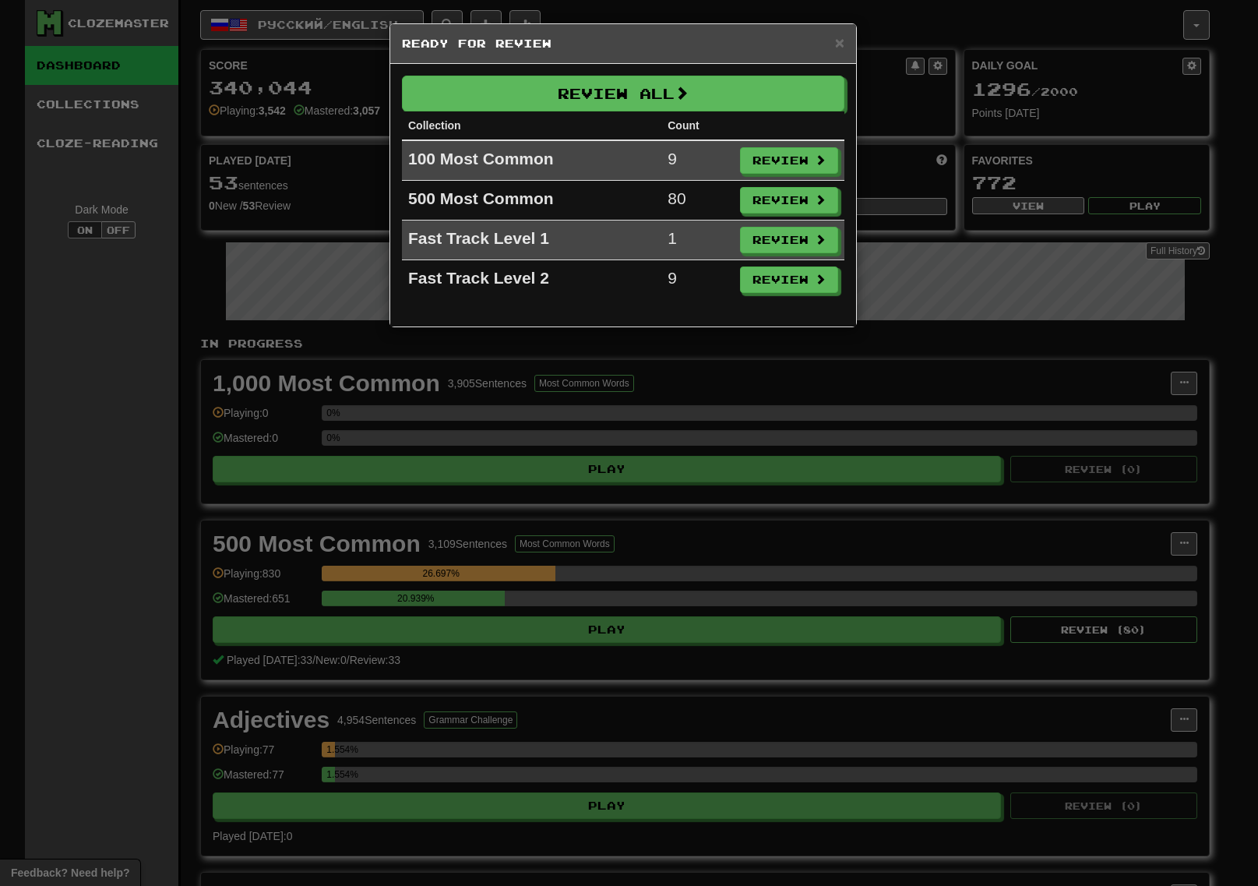
click at [613, 115] on th "Collection" at bounding box center [531, 125] width 259 height 29
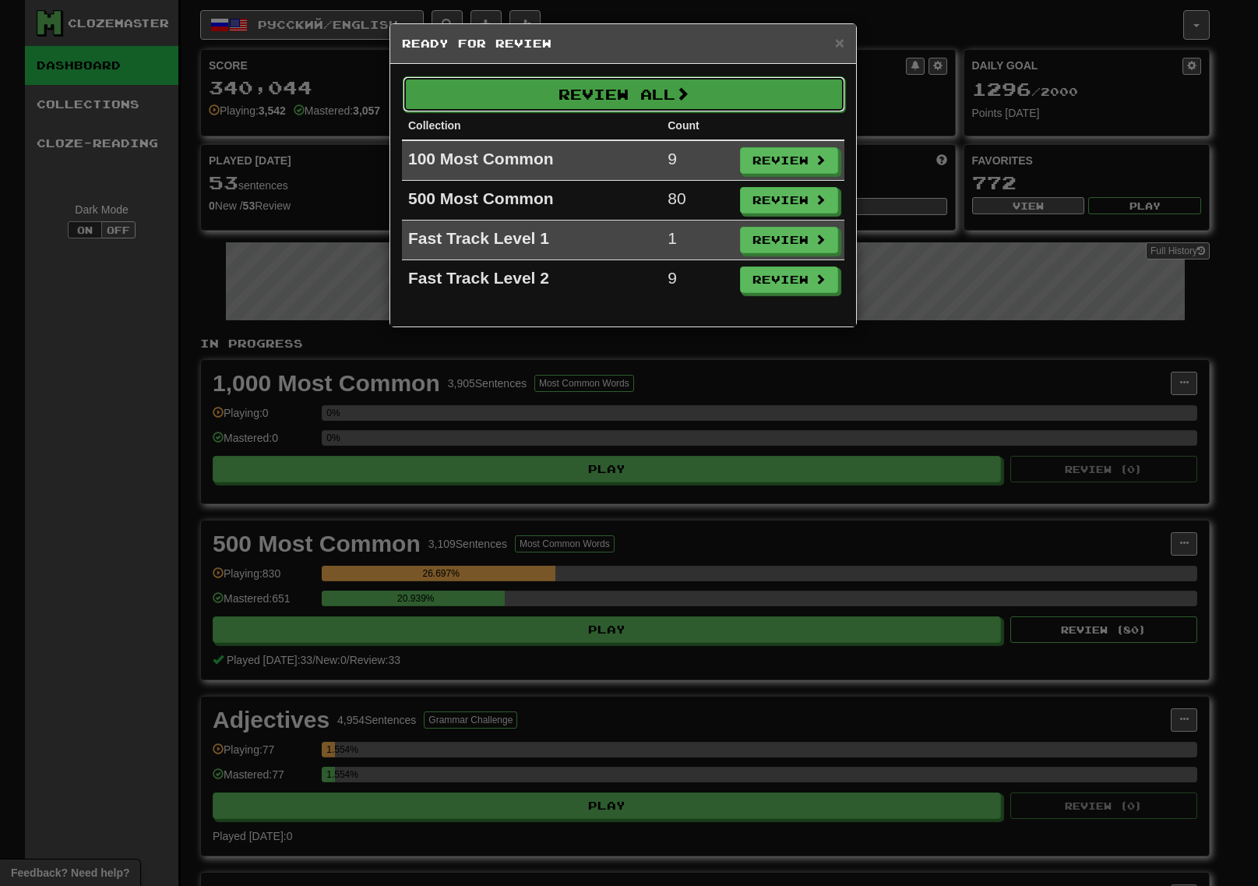
click at [612, 111] on button "Review All" at bounding box center [624, 94] width 443 height 36
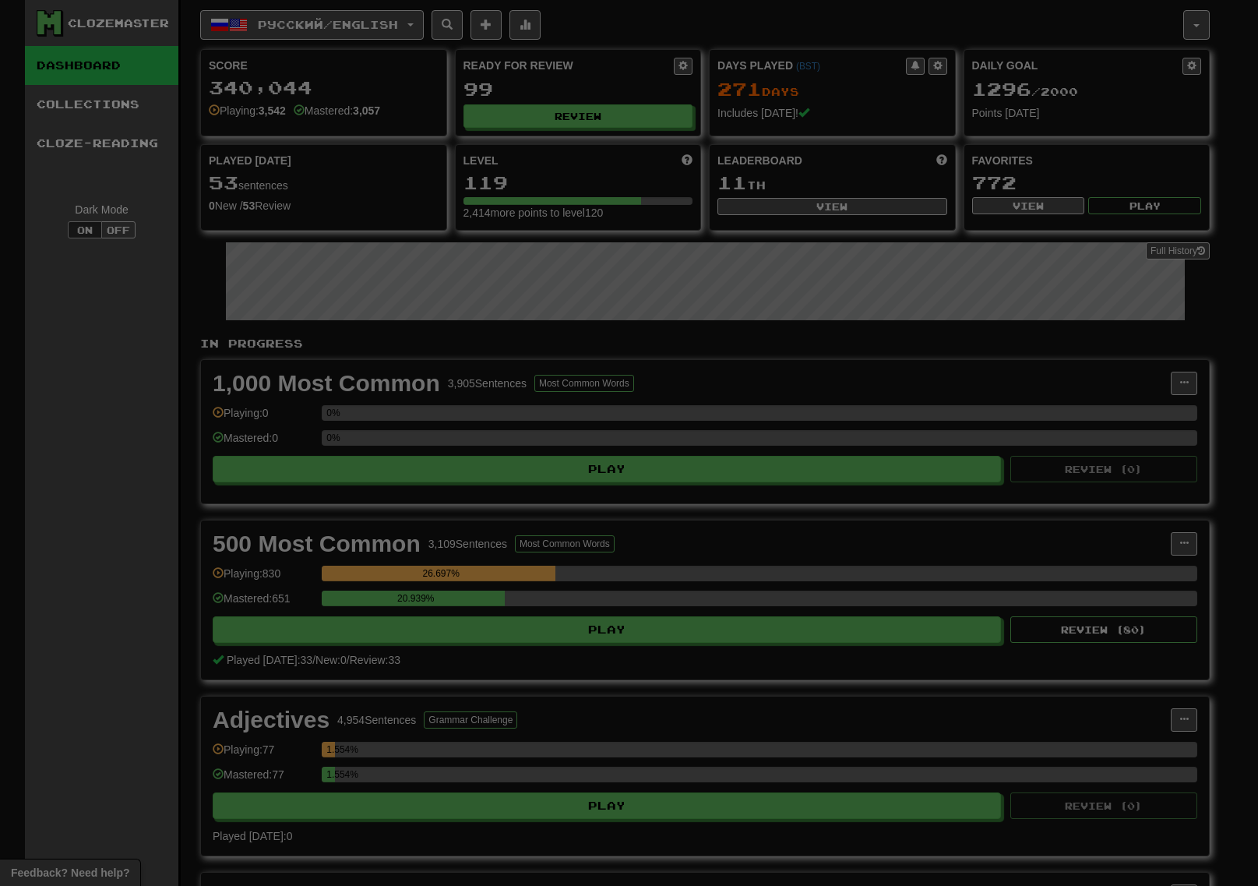
select select "***"
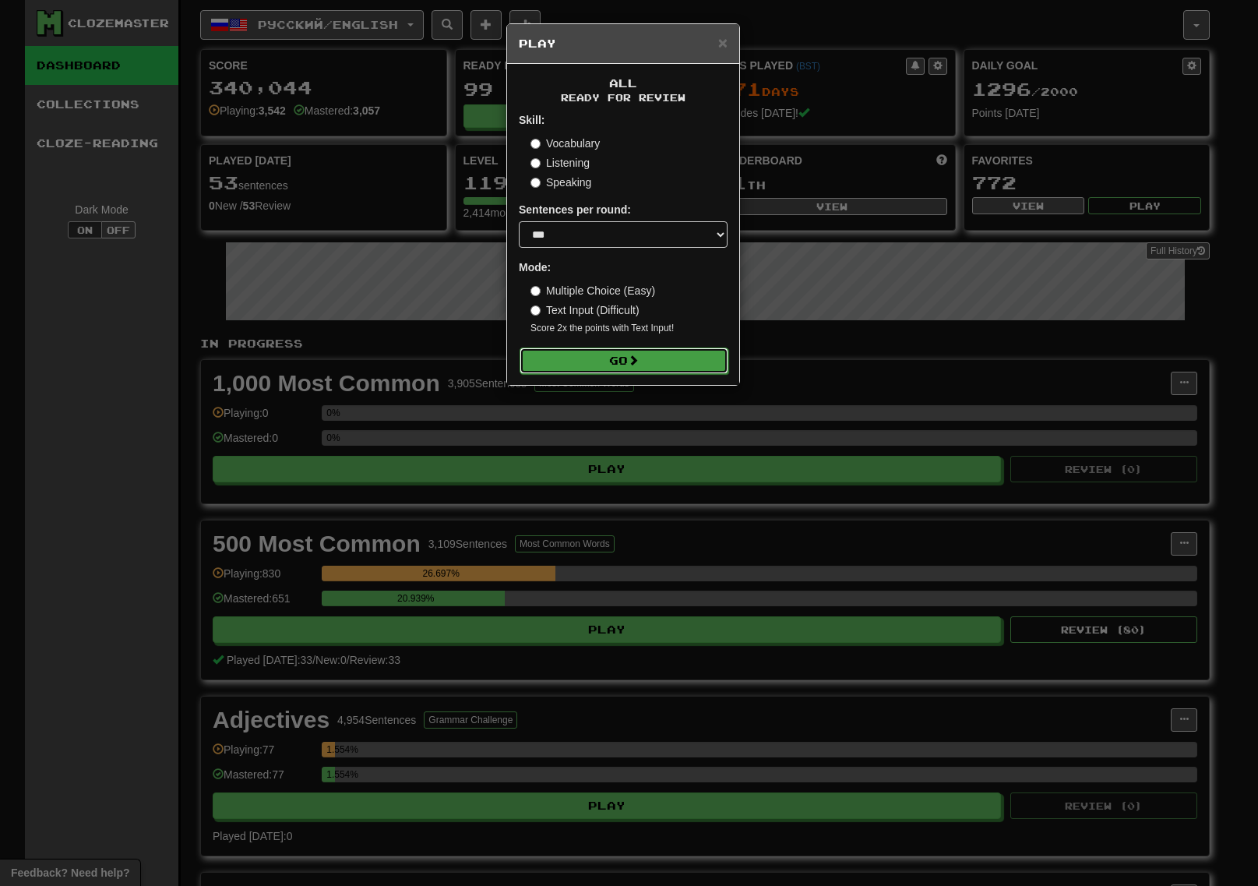
click at [632, 357] on span at bounding box center [633, 359] width 11 height 11
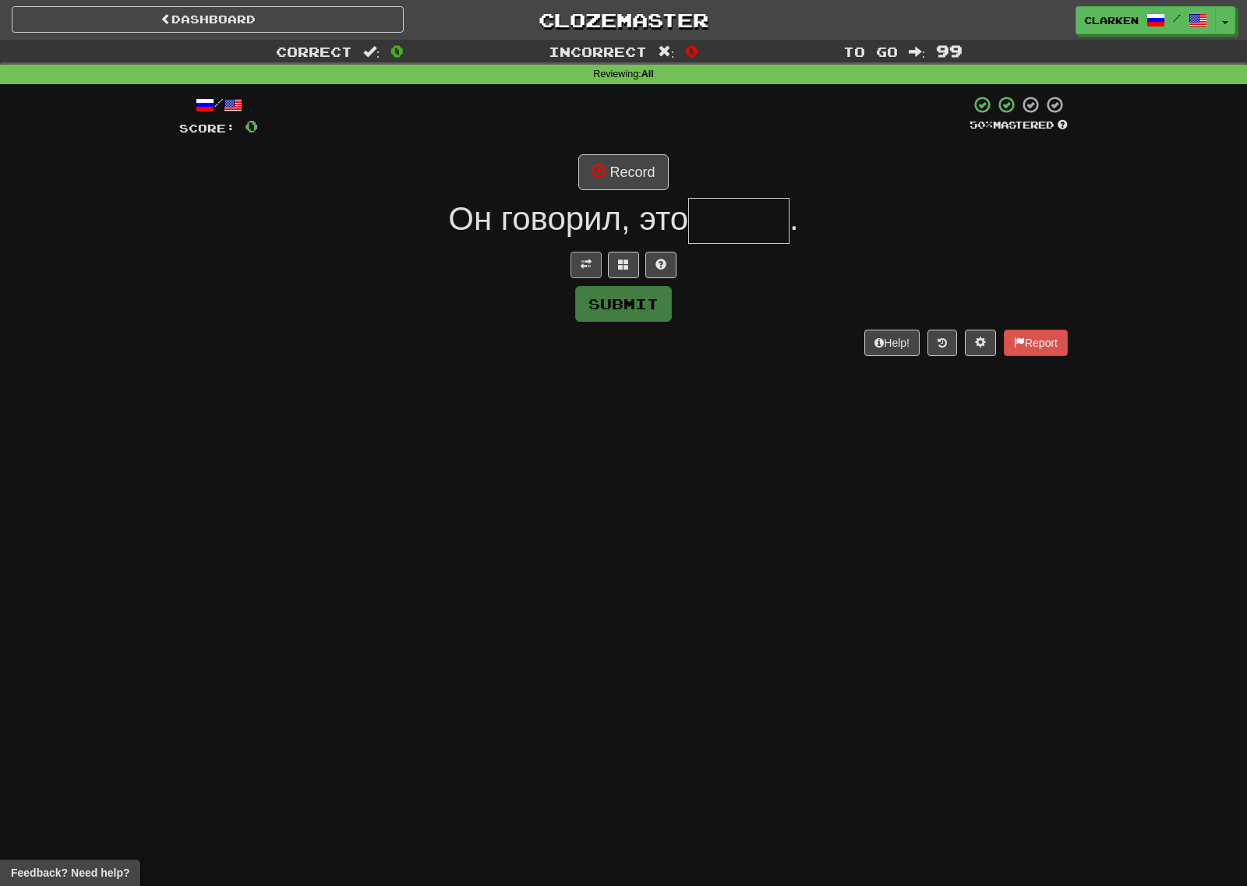
click at [600, 263] on div at bounding box center [623, 265] width 888 height 26
drag, startPoint x: 598, startPoint y: 262, endPoint x: 628, endPoint y: 199, distance: 70.0
click at [592, 261] on button at bounding box center [585, 265] width 31 height 26
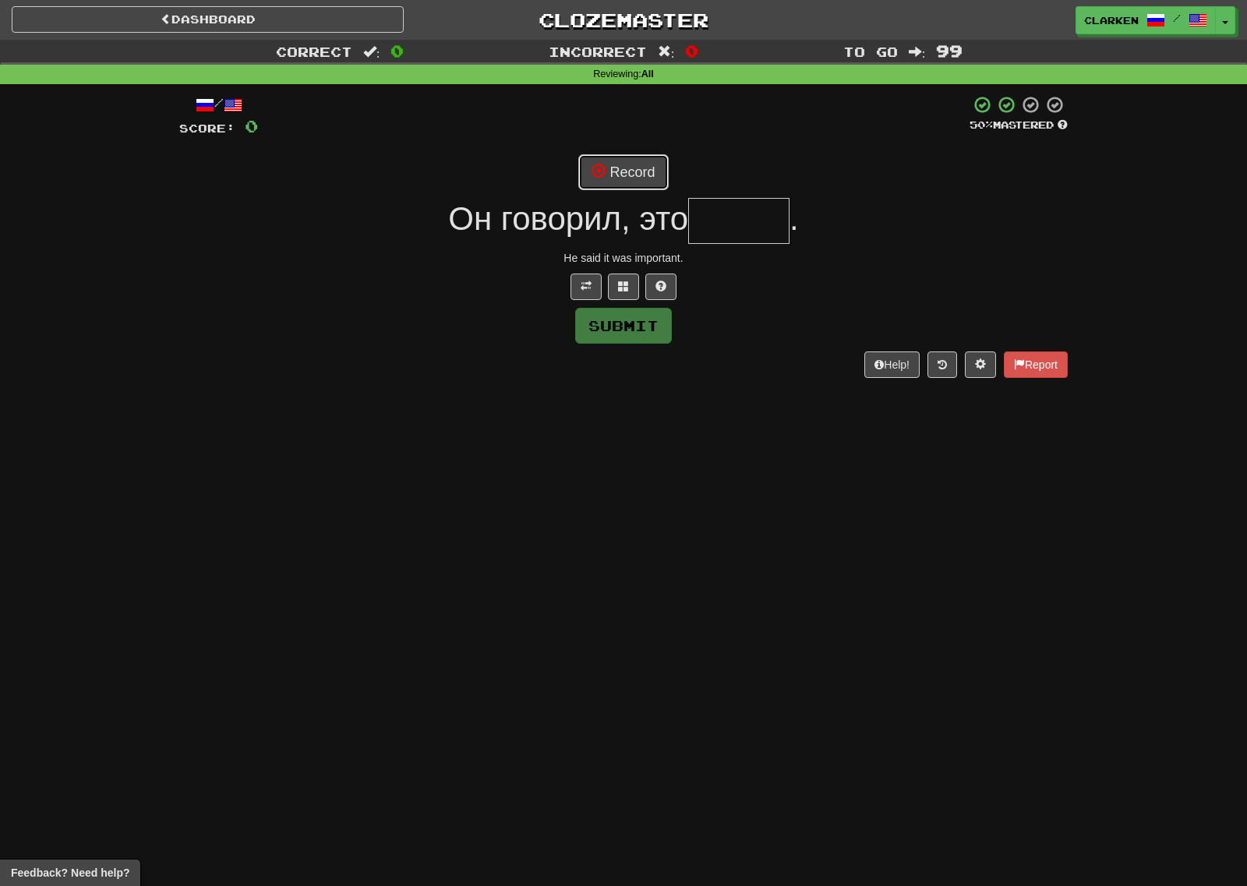
click at [637, 186] on button "Record" at bounding box center [623, 172] width 90 height 36
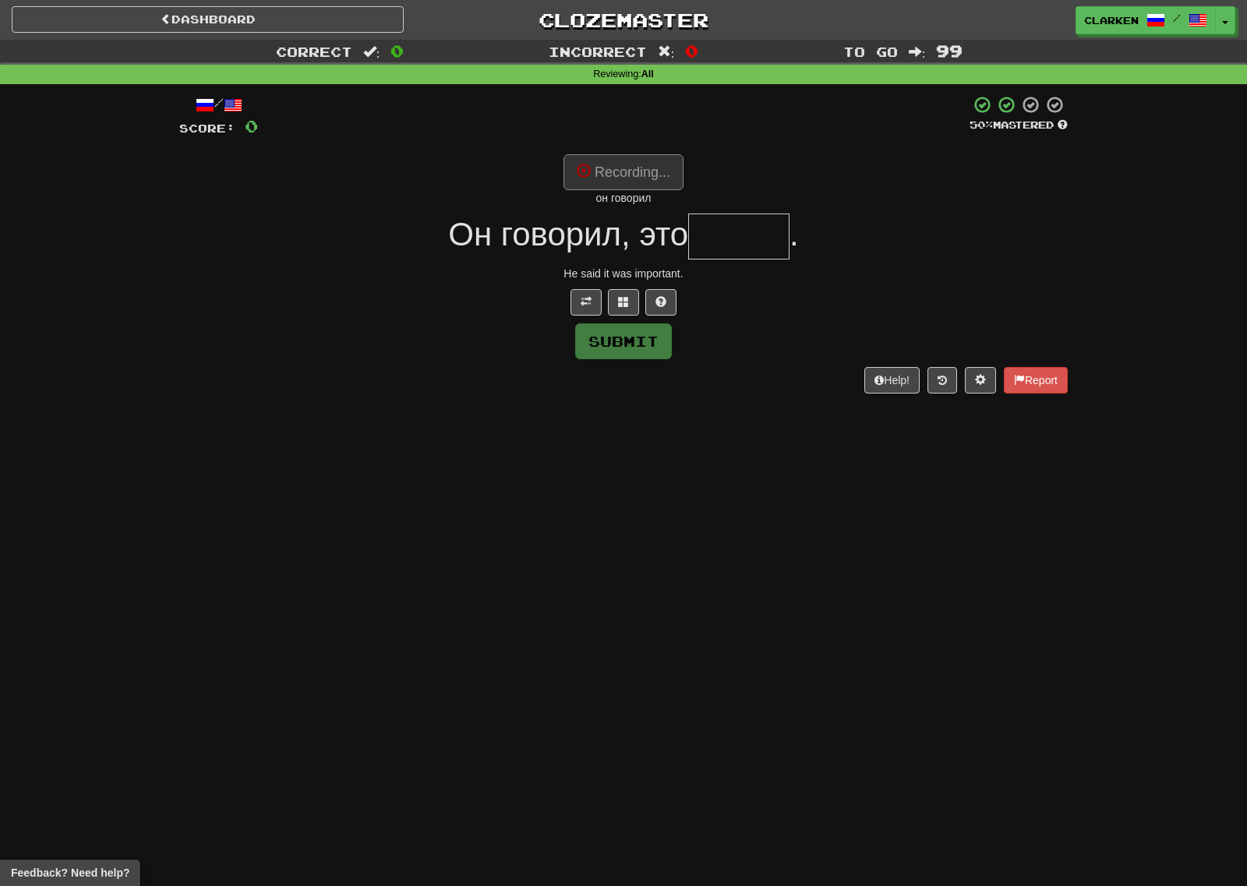
type input "*****"
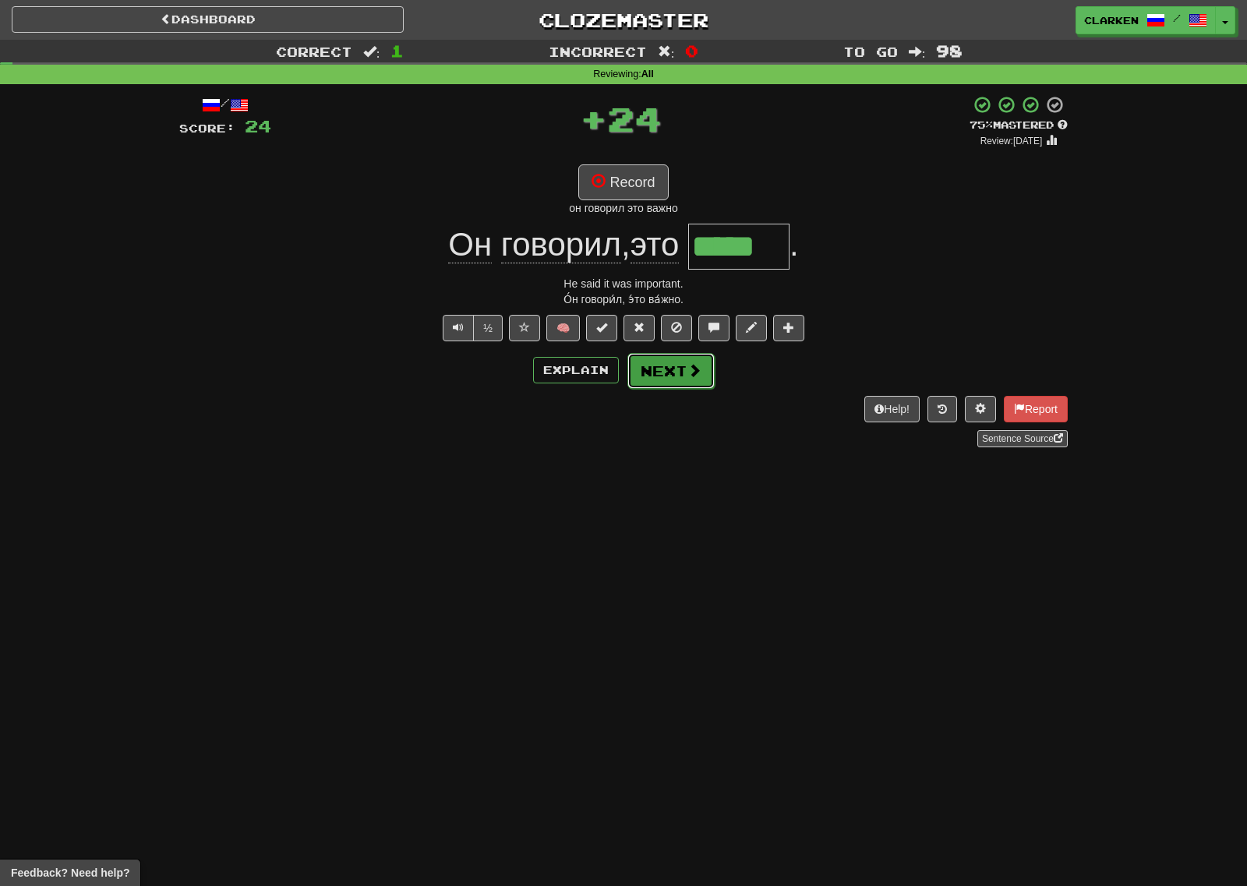
click at [699, 379] on button "Next" at bounding box center [670, 371] width 87 height 36
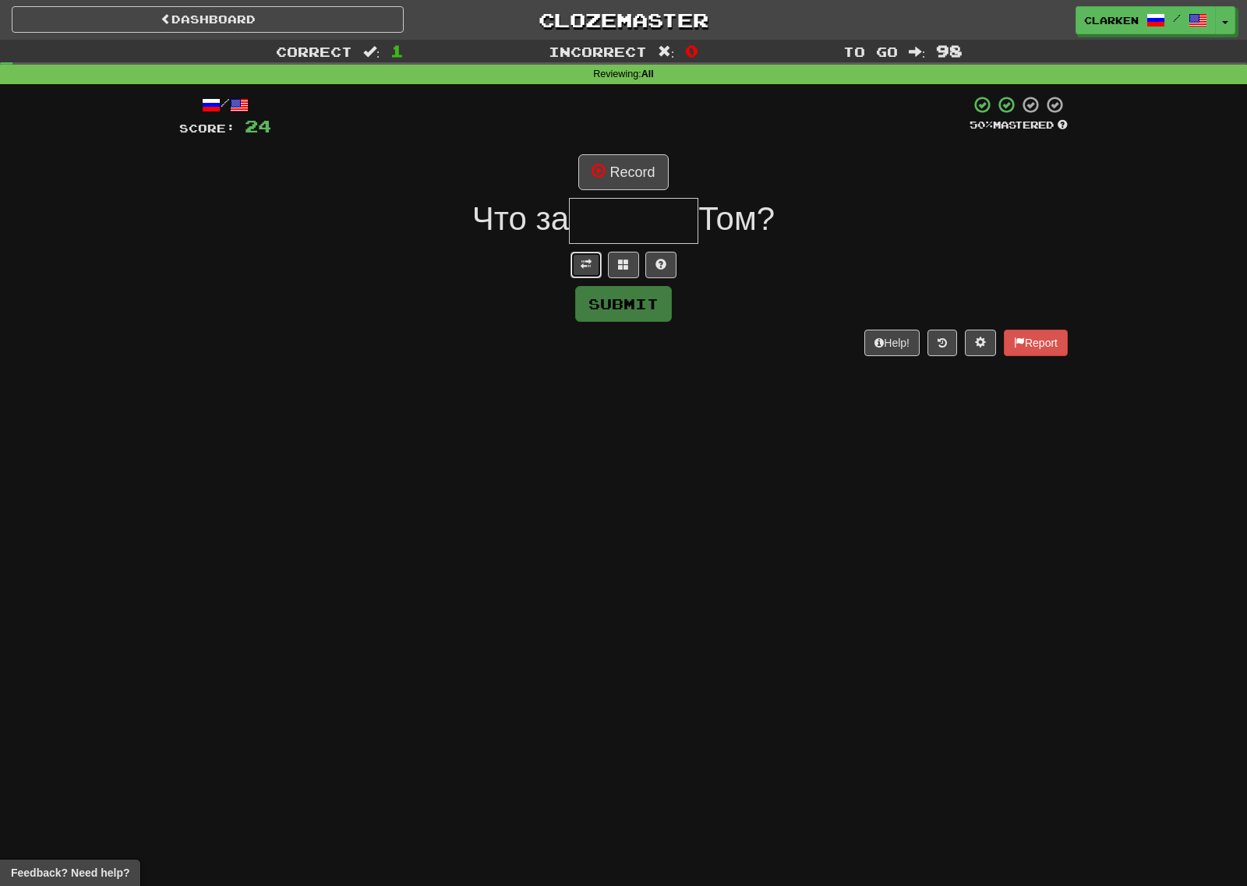
click at [588, 255] on button at bounding box center [585, 265] width 31 height 26
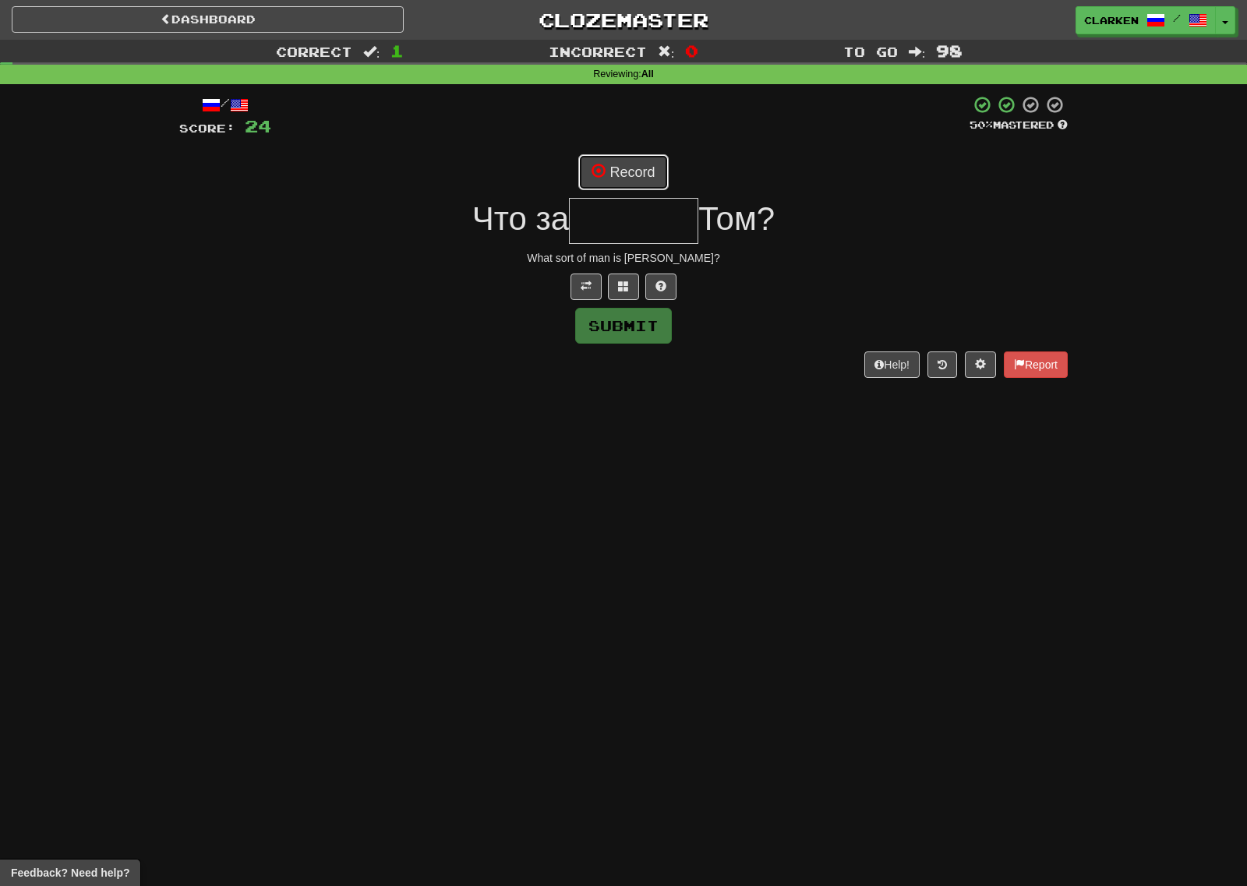
click at [625, 177] on button "Record" at bounding box center [623, 172] width 90 height 36
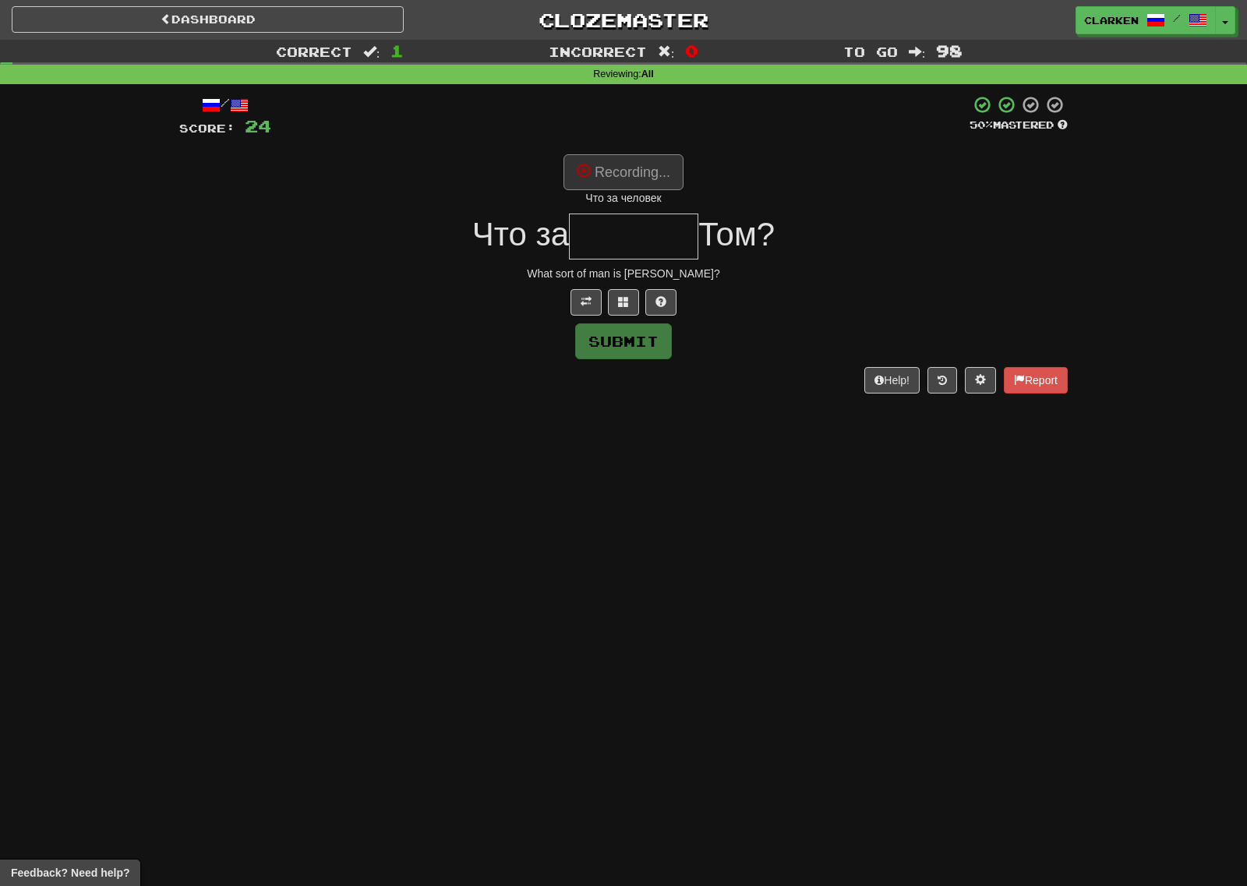
type input "*******"
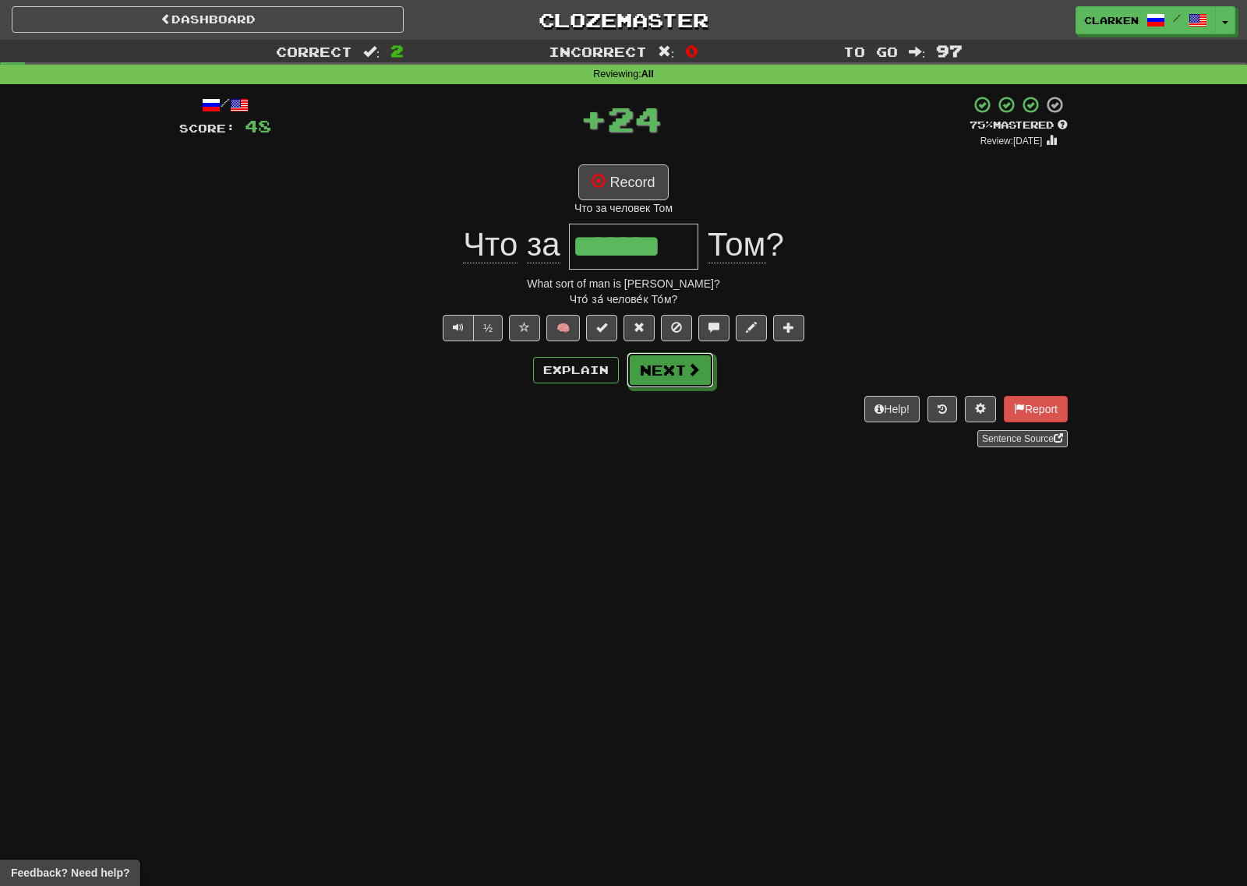
click at [674, 365] on button "Next" at bounding box center [669, 370] width 87 height 36
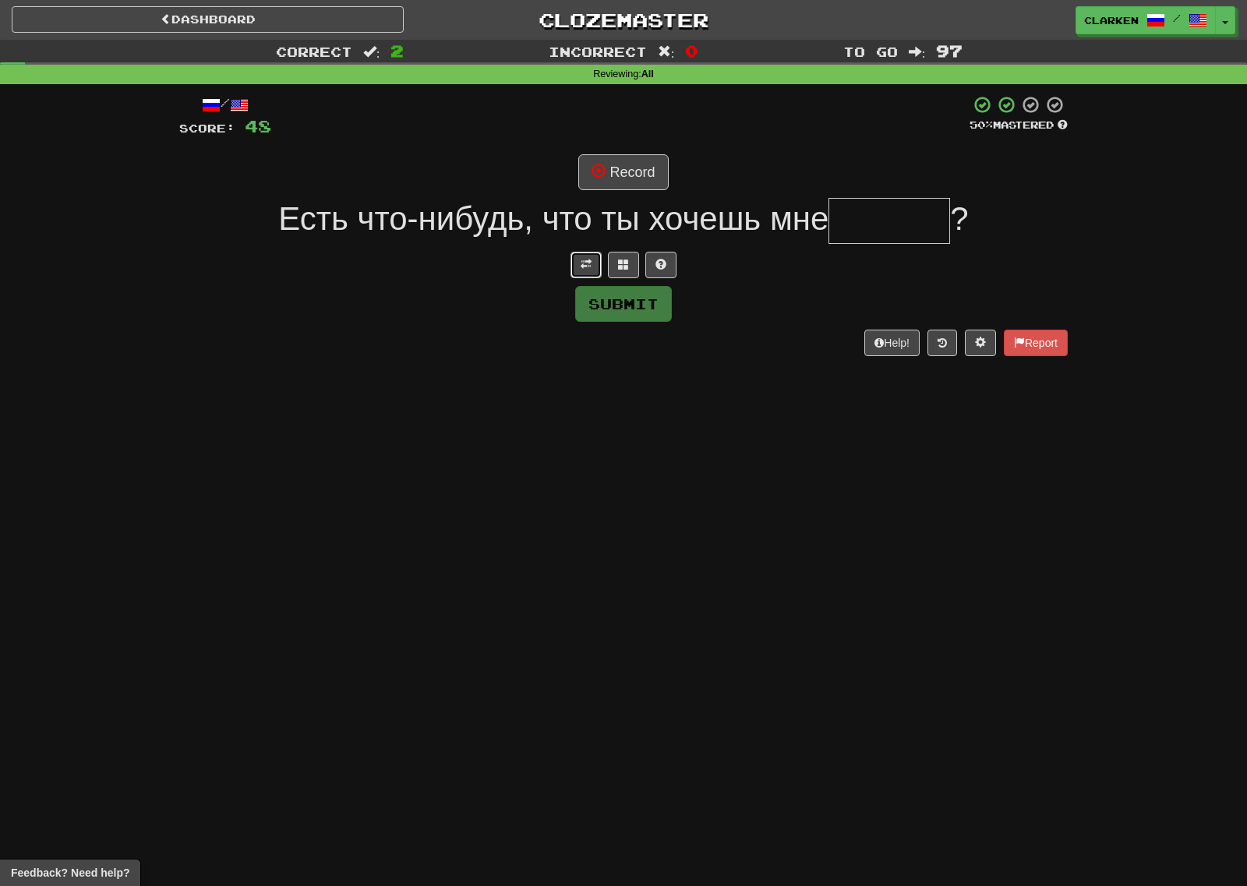
click at [579, 272] on button at bounding box center [585, 265] width 31 height 26
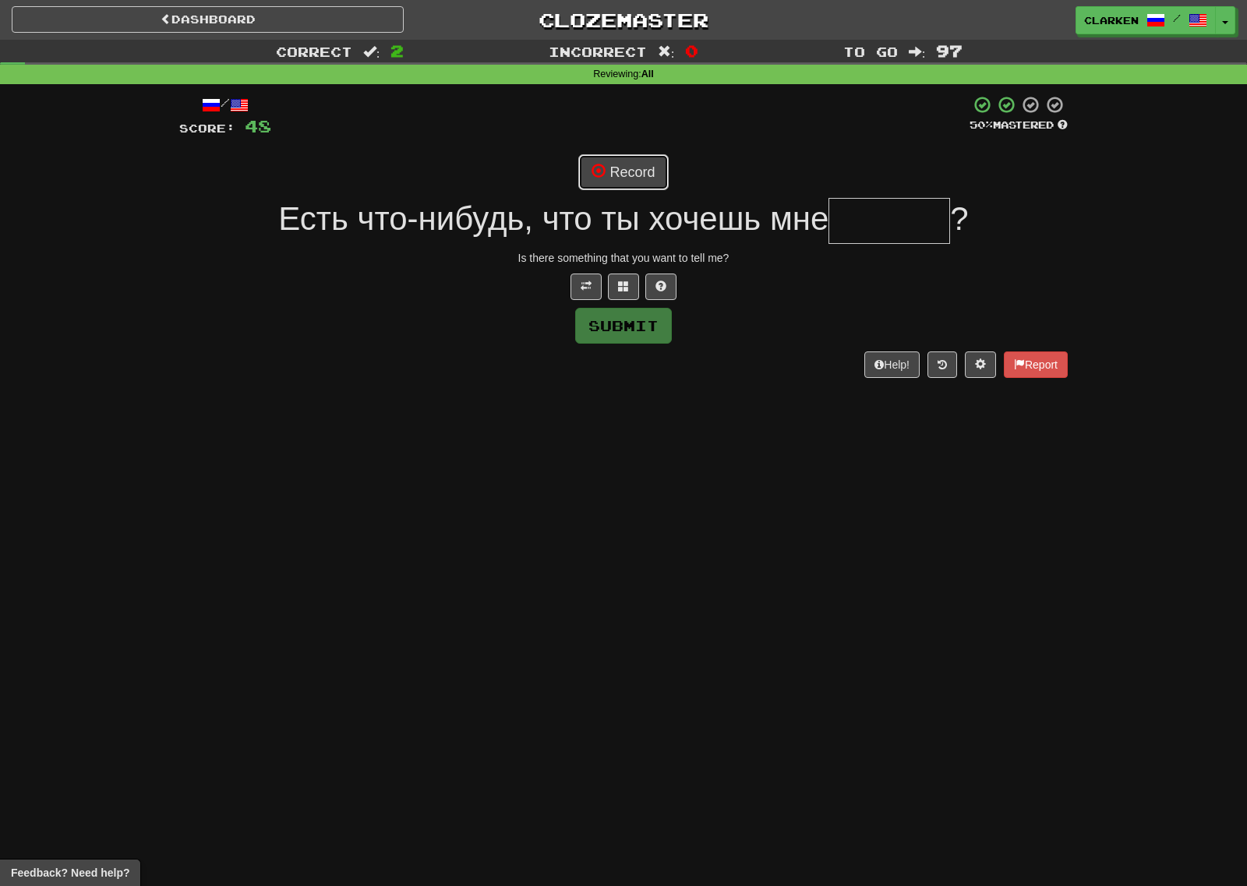
click at [612, 170] on button "Record" at bounding box center [623, 172] width 90 height 36
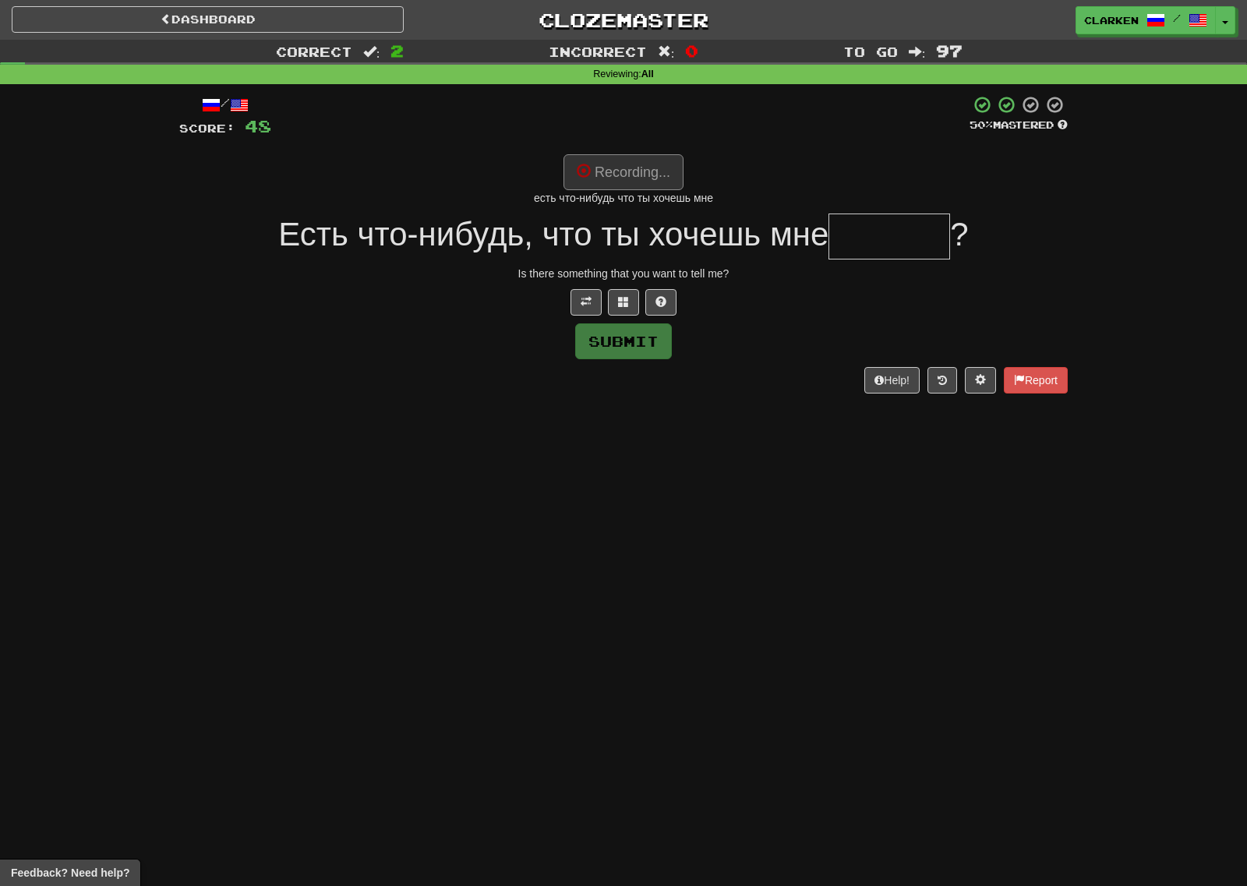
type input "*******"
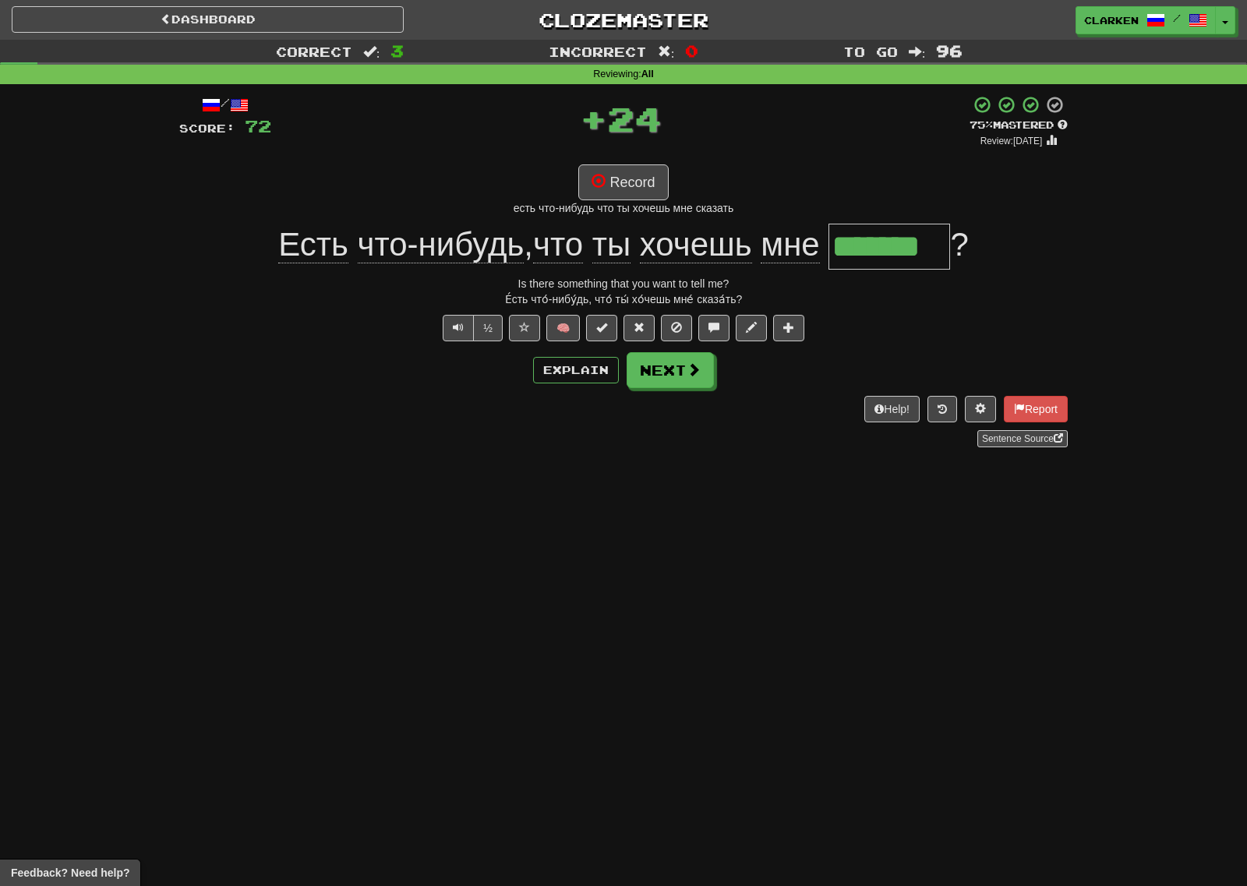
click at [682, 389] on div "/ Score: 72 + 24 75 % Mastered Review: [DATE] Record есть что-нибудь что ты хоч…" at bounding box center [623, 271] width 888 height 352
click at [665, 359] on button "Next" at bounding box center [670, 371] width 87 height 36
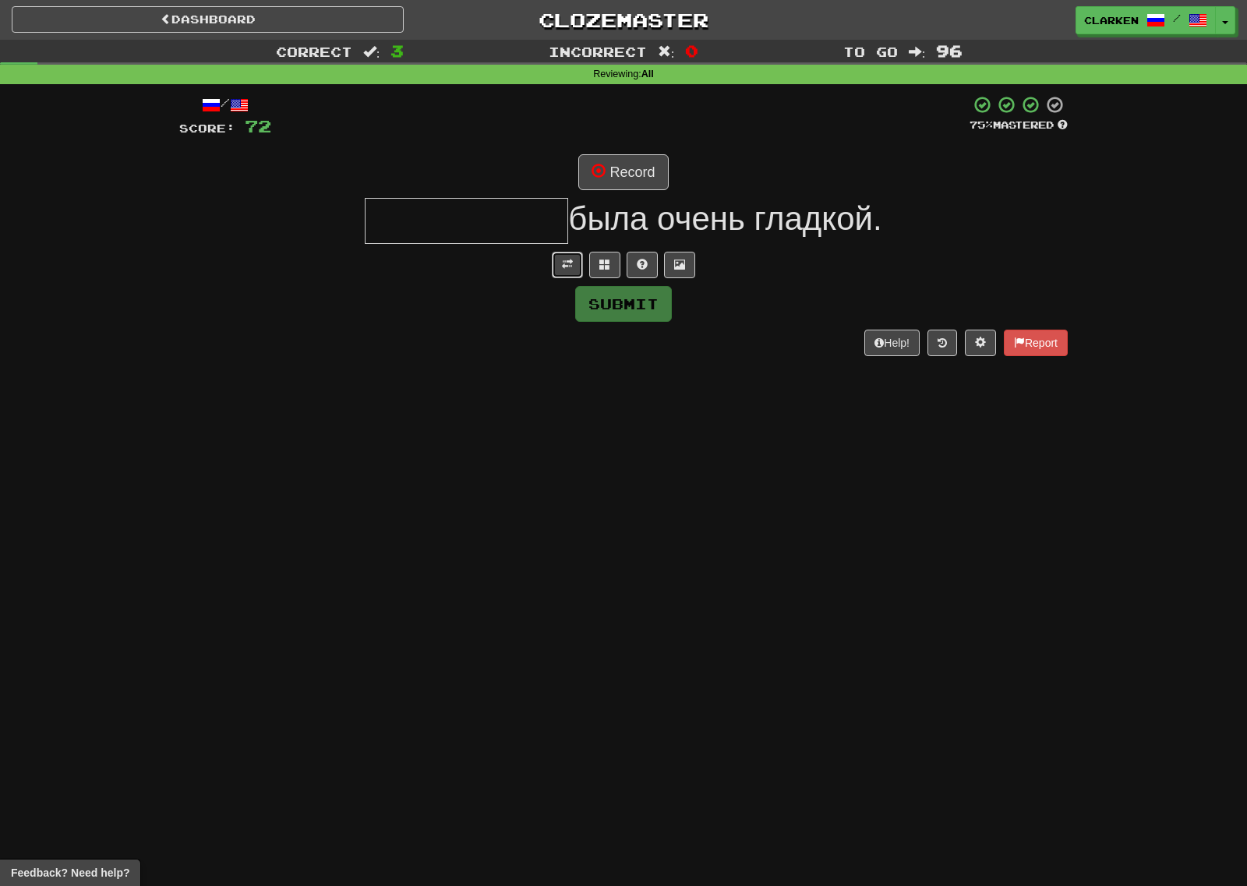
drag, startPoint x: 558, startPoint y: 263, endPoint x: 594, endPoint y: 139, distance: 128.2
click at [555, 261] on button at bounding box center [567, 265] width 31 height 26
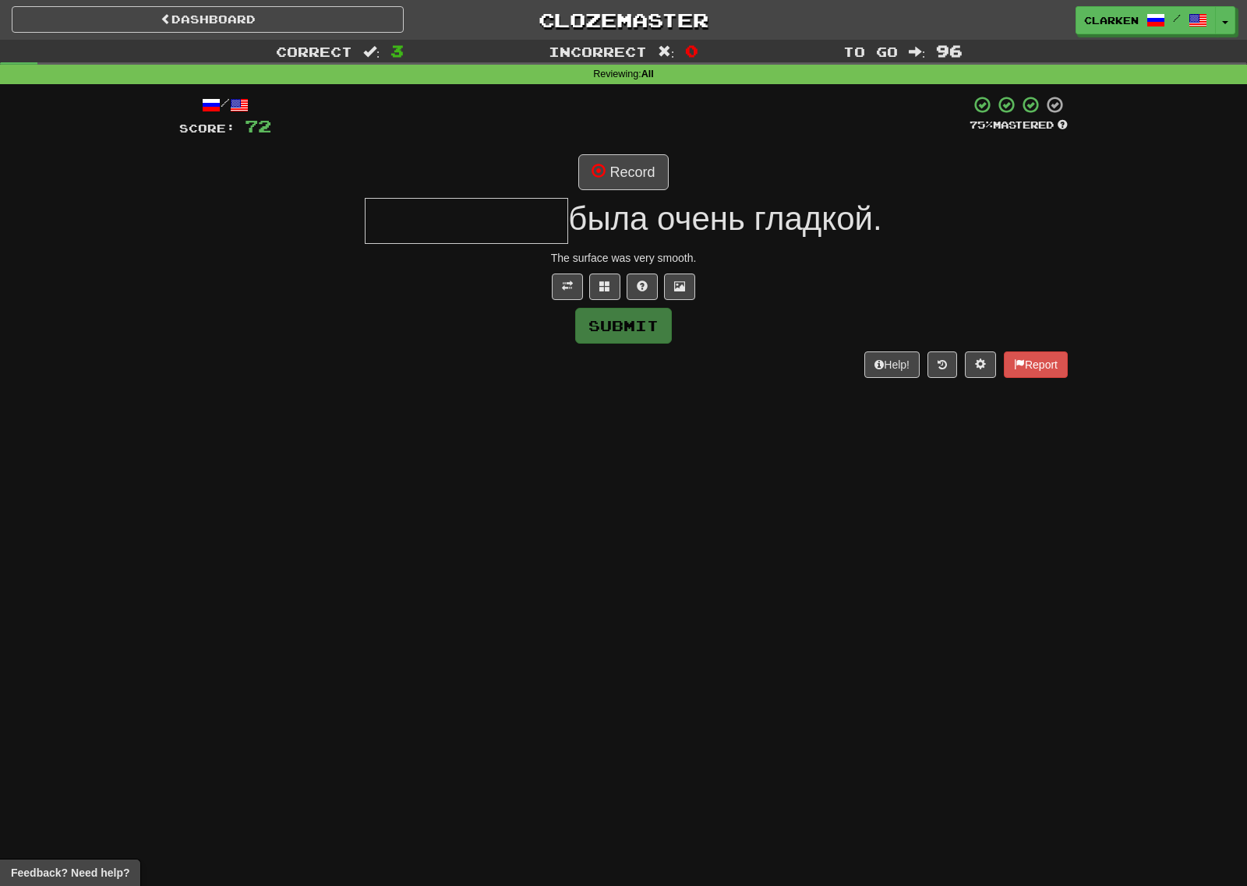
click at [596, 138] on div at bounding box center [620, 116] width 698 height 43
click at [636, 178] on button "Record" at bounding box center [623, 172] width 90 height 36
drag, startPoint x: 615, startPoint y: 284, endPoint x: 605, endPoint y: 297, distance: 16.1
click at [609, 291] on button at bounding box center [604, 286] width 31 height 26
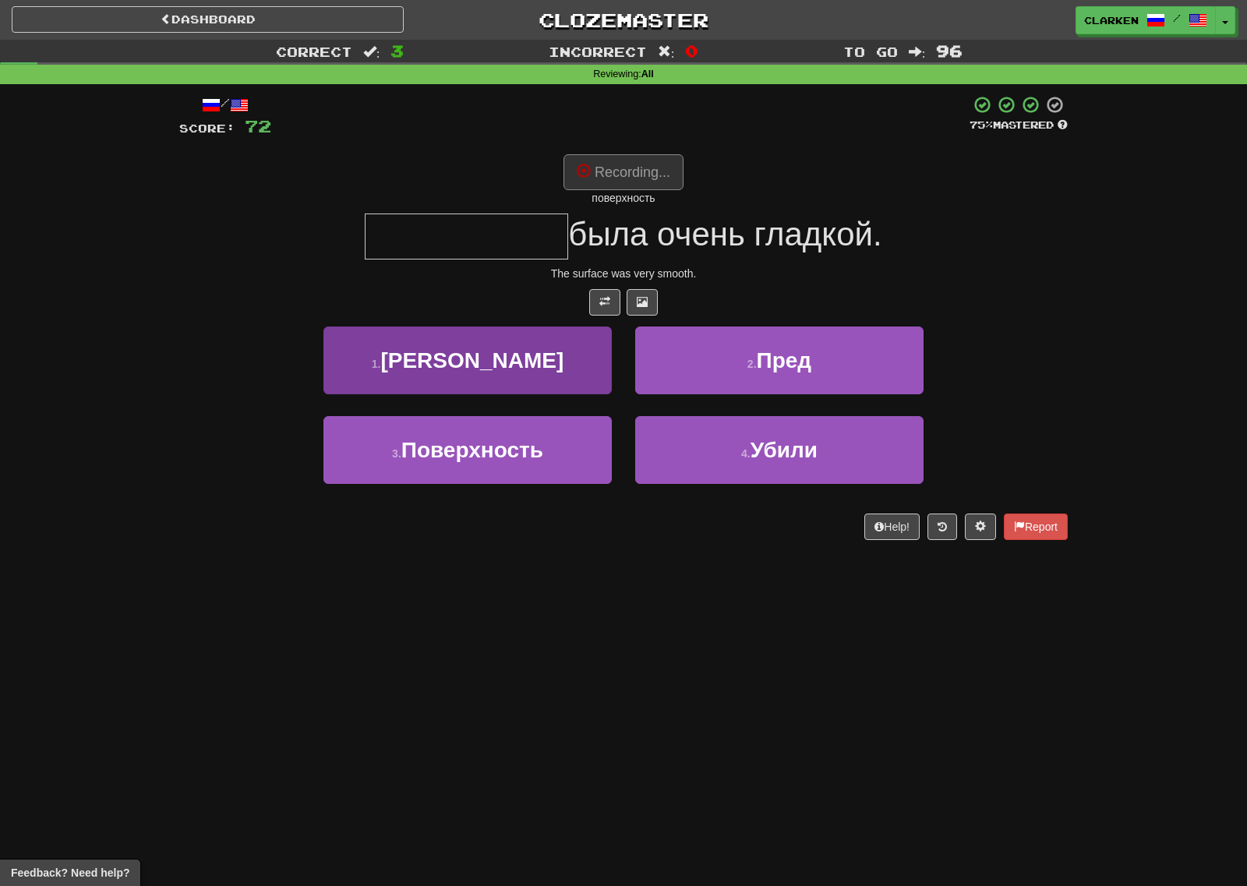
type input "**********"
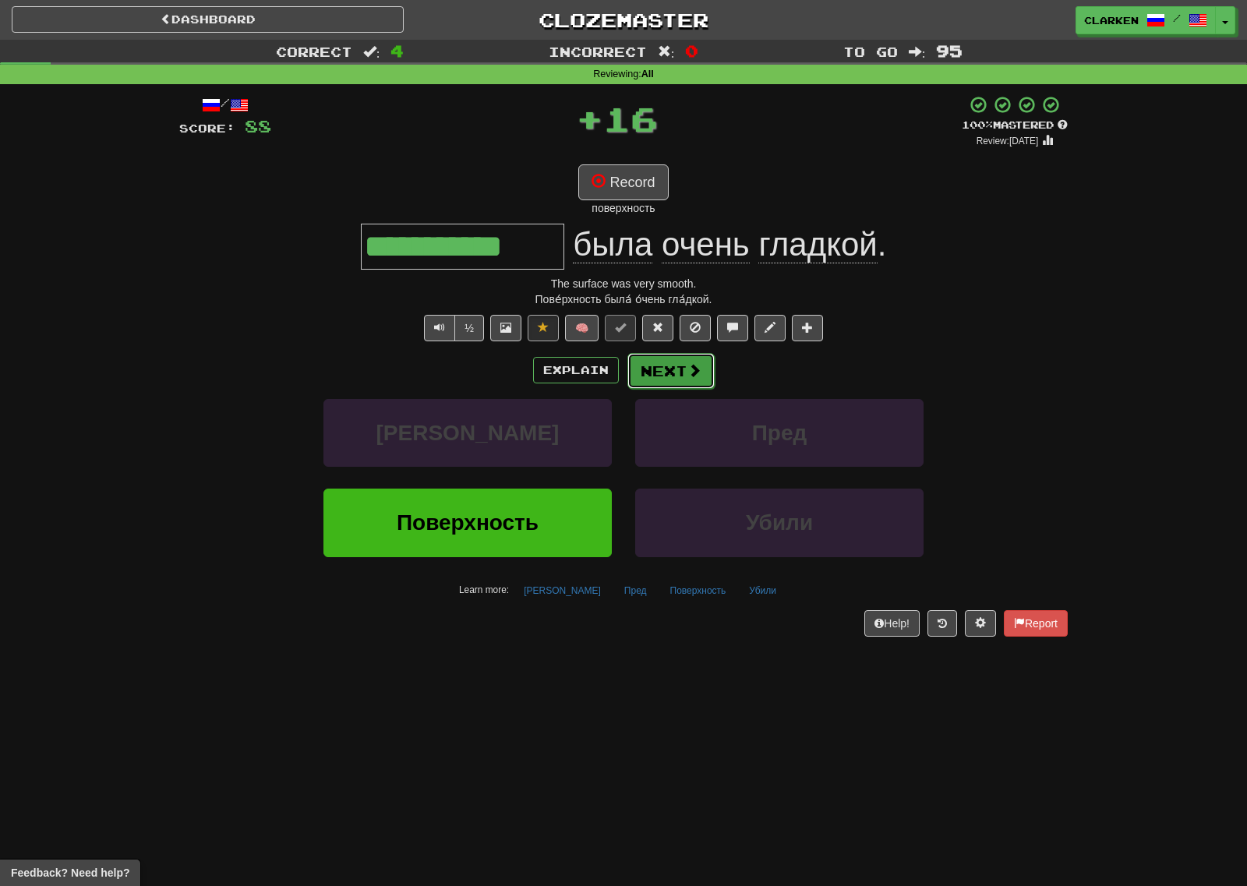
click at [648, 383] on button "Next" at bounding box center [670, 371] width 87 height 36
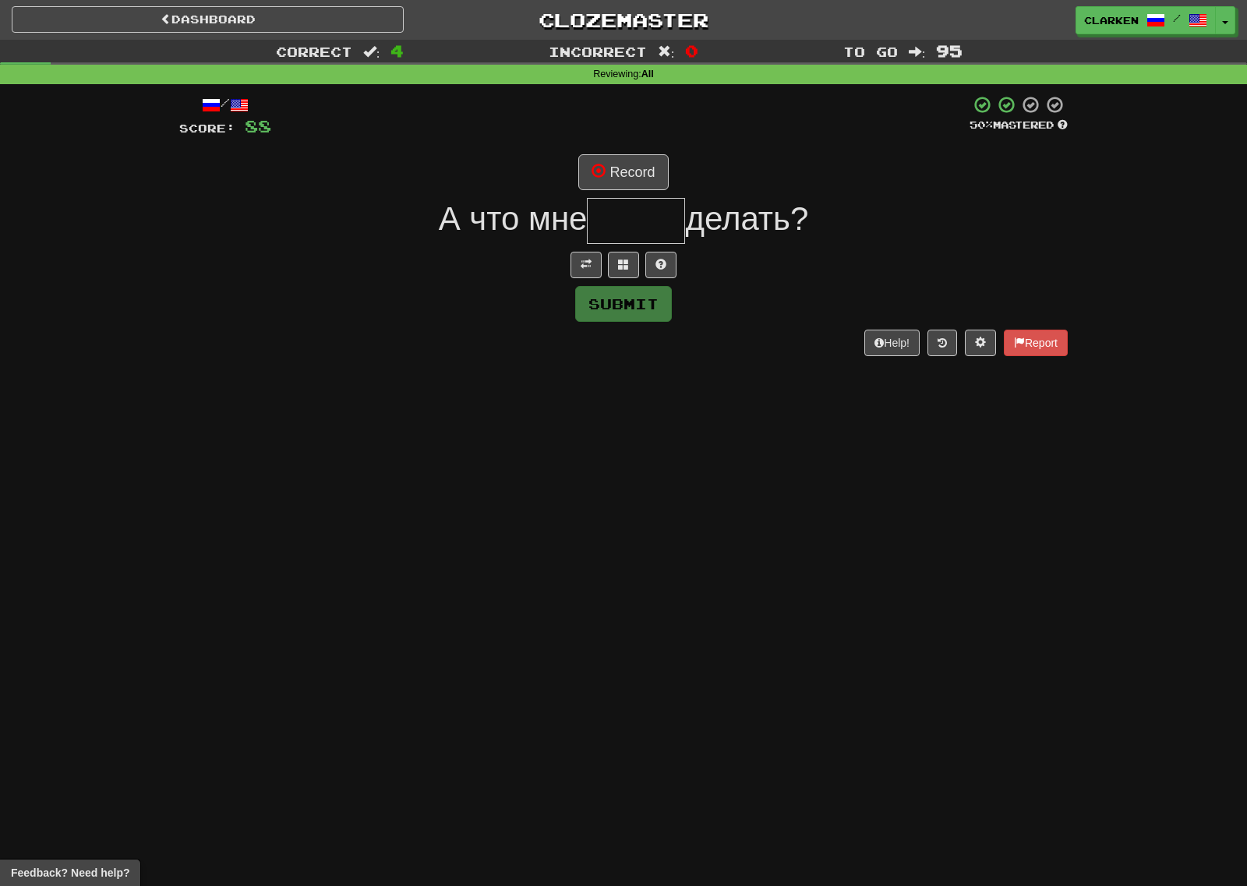
click at [586, 241] on div "А что мне делать?" at bounding box center [623, 221] width 888 height 46
click at [585, 264] on span at bounding box center [585, 264] width 11 height 11
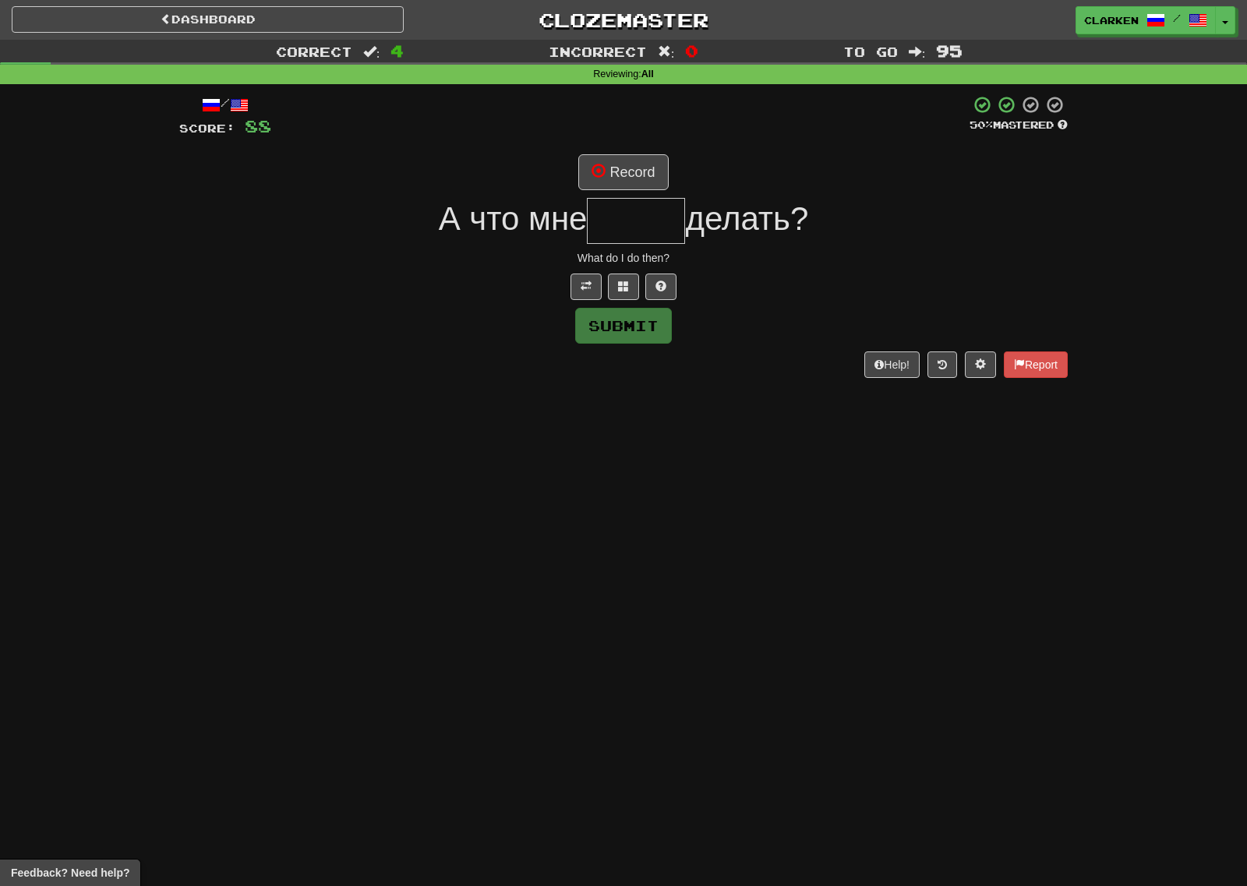
click at [617, 150] on div "/ Score: 88 50 % Mastered Record А что мне делать? What do I do then? Submit He…" at bounding box center [623, 236] width 888 height 282
click at [619, 171] on button "Record" at bounding box center [623, 172] width 90 height 36
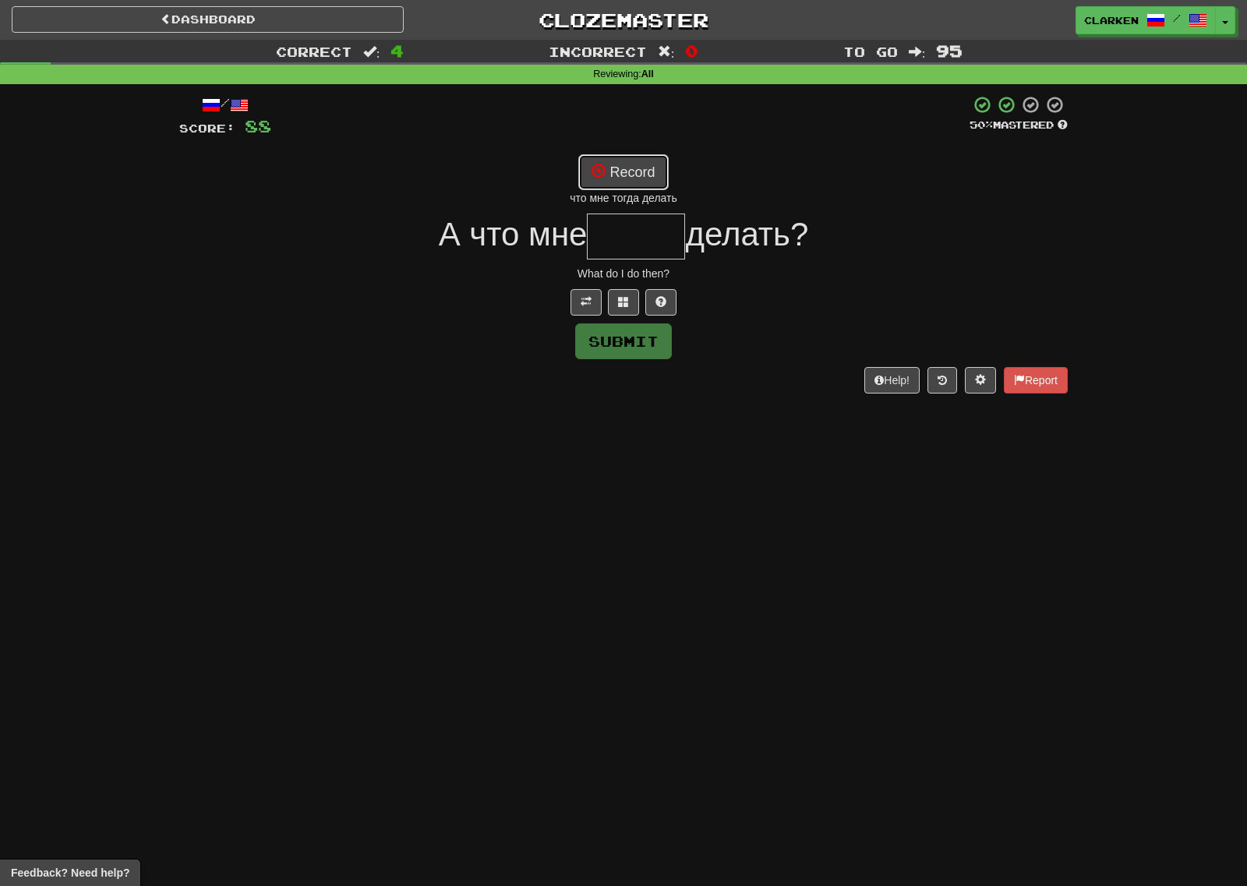
click at [626, 175] on button "Record" at bounding box center [623, 172] width 90 height 36
type input "*****"
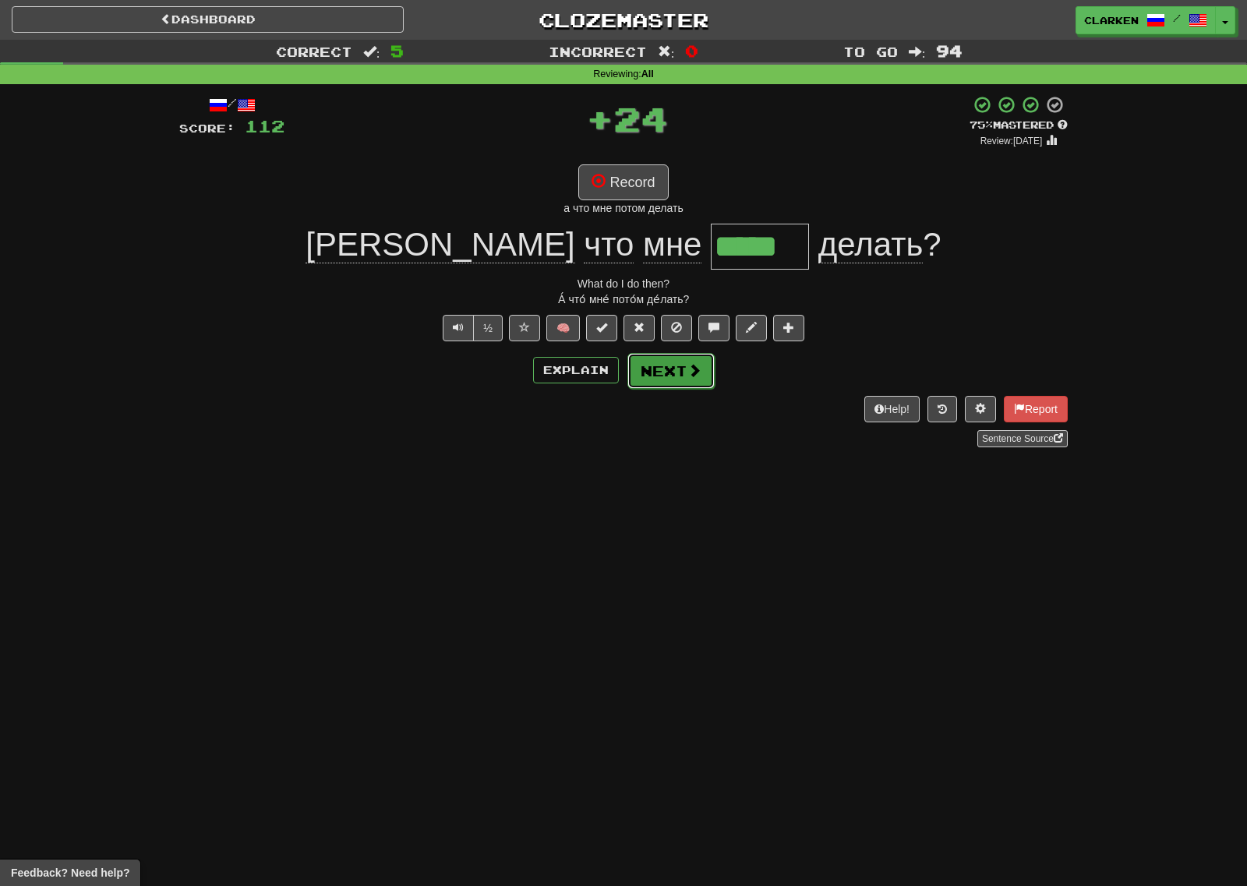
click at [696, 372] on span at bounding box center [694, 370] width 14 height 14
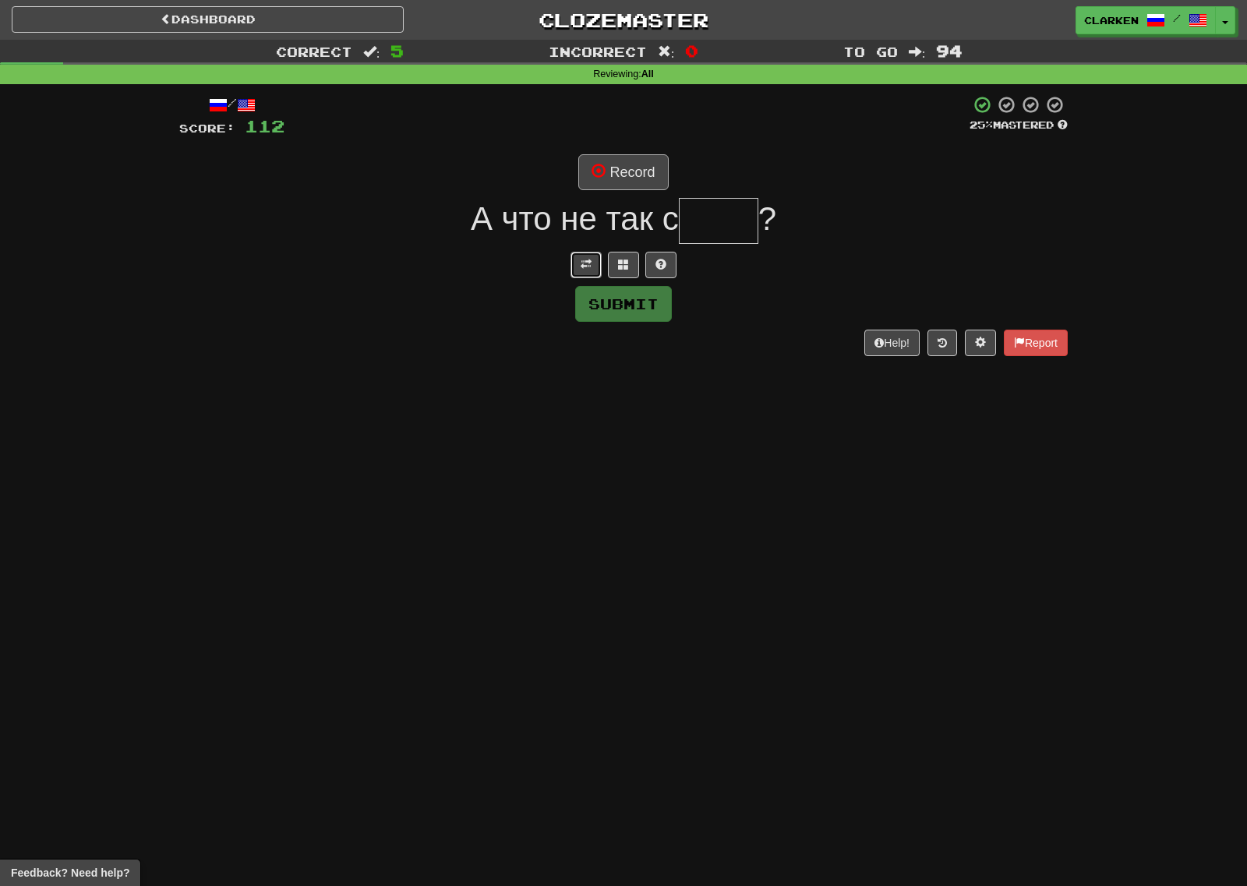
drag, startPoint x: 584, startPoint y: 256, endPoint x: 619, endPoint y: 178, distance: 85.4
click at [583, 256] on button at bounding box center [585, 265] width 31 height 26
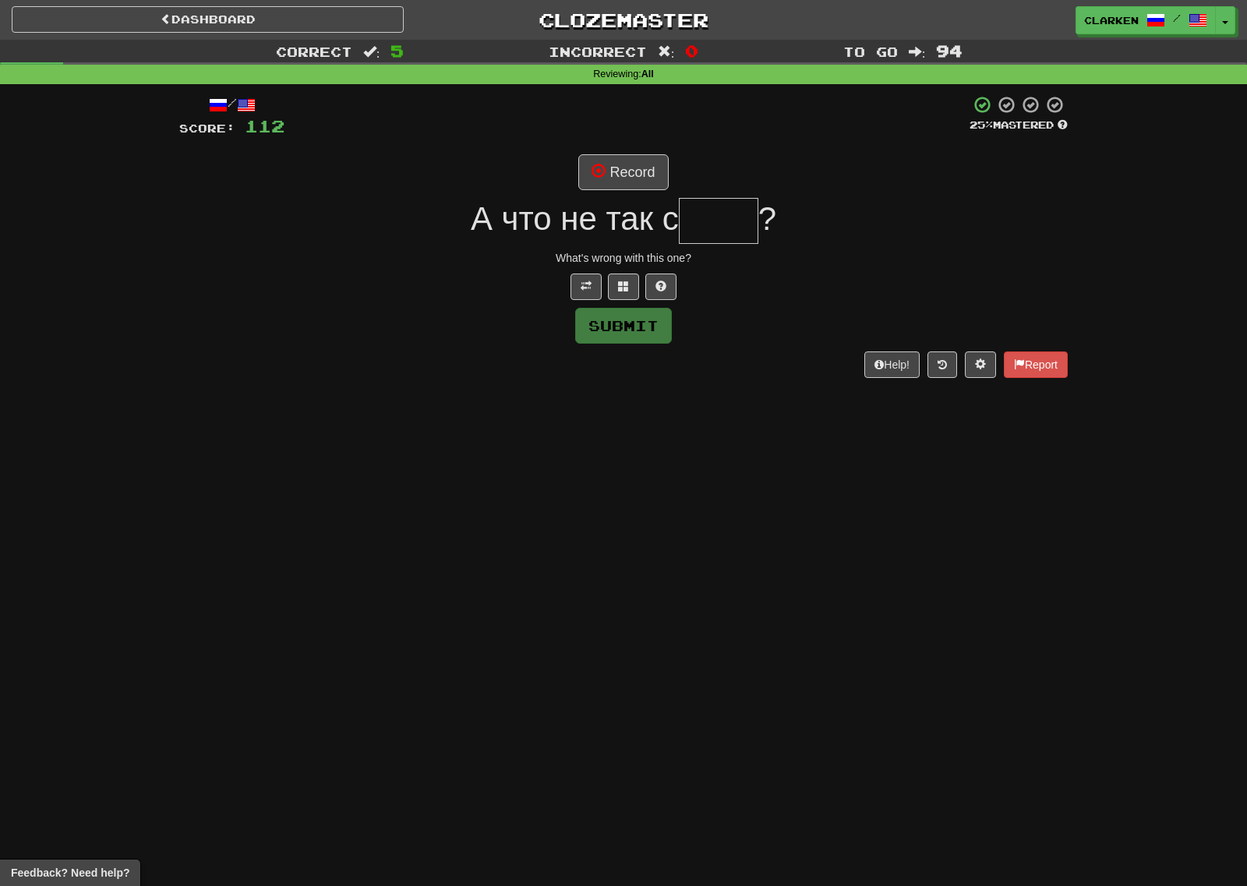
click at [632, 146] on div "/ Score: 112 25 % Mastered Record А что не так с ? What's wrong with this one? …" at bounding box center [623, 236] width 888 height 282
drag, startPoint x: 632, startPoint y: 160, endPoint x: 633, endPoint y: 172, distance: 11.8
click at [632, 163] on div "/ Score: 112 25 % Mastered Record А что не так с ? What's wrong with this one? …" at bounding box center [623, 236] width 888 height 282
click at [634, 173] on button "Record" at bounding box center [623, 172] width 90 height 36
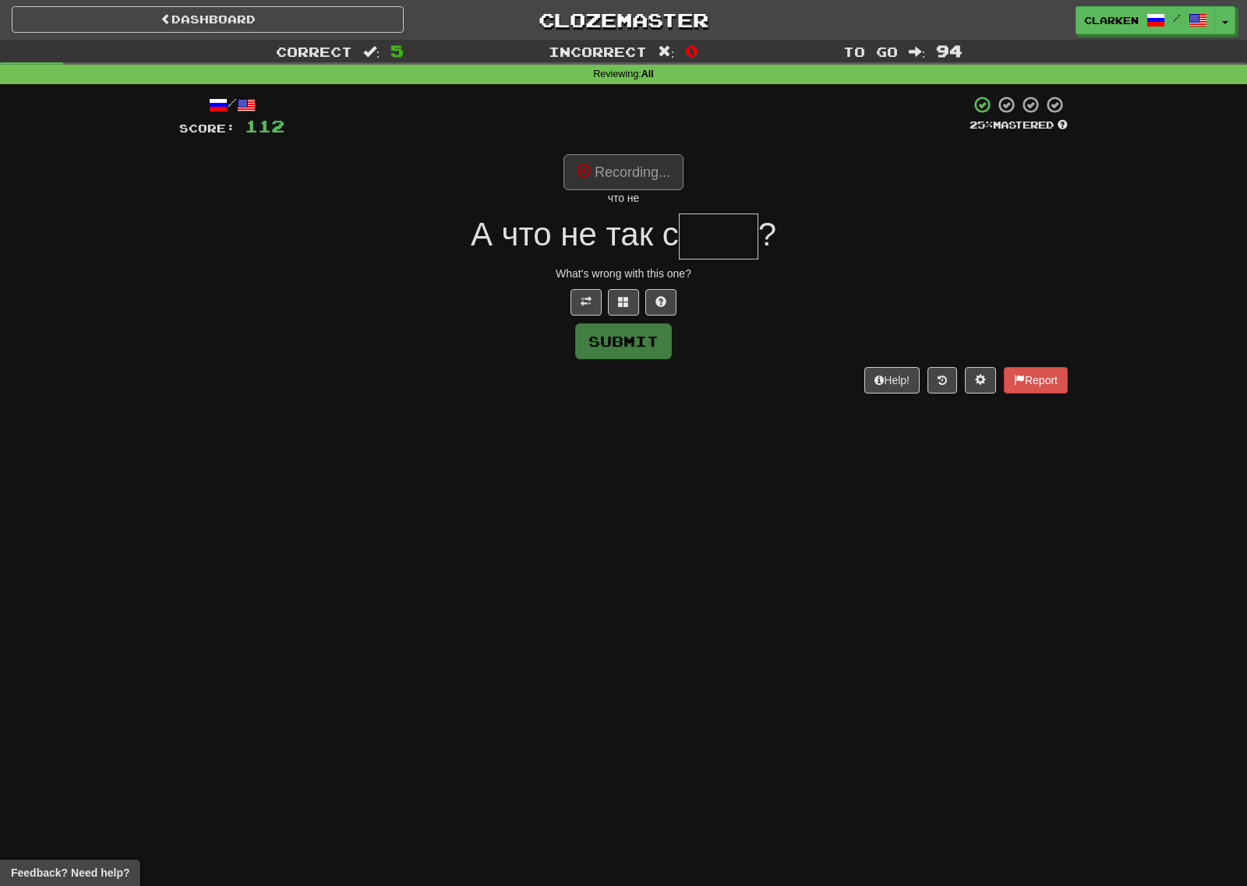
type input "****"
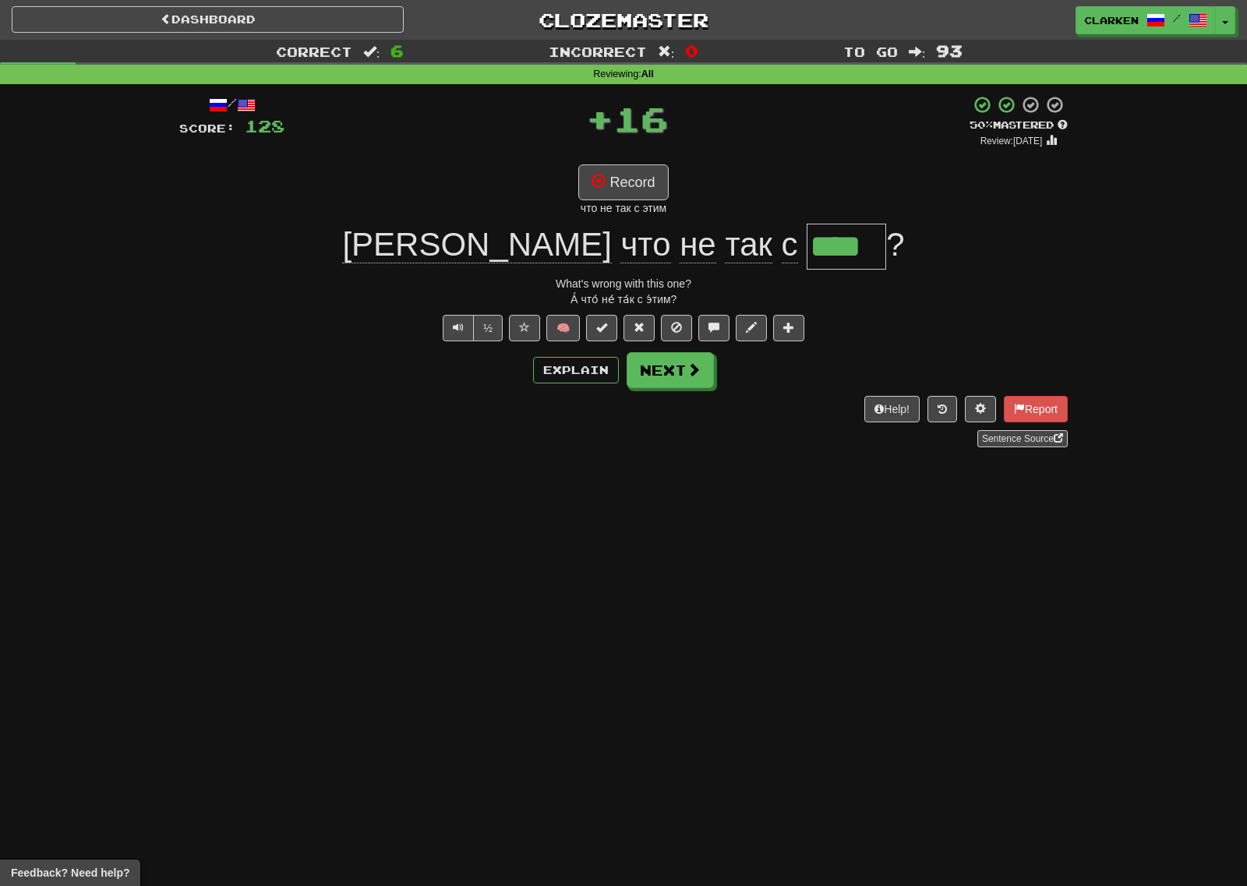
click at [680, 390] on div "/ Score: 128 + 16 50 % Mastered Review: [DATE] Record что не так с этим А что н…" at bounding box center [623, 271] width 888 height 352
click at [670, 350] on div "/ Score: 128 + 16 50 % Mastered Review: [DATE] Record что не так с этим А что н…" at bounding box center [623, 271] width 888 height 352
drag, startPoint x: 670, startPoint y: 351, endPoint x: 662, endPoint y: 373, distance: 23.9
click at [666, 356] on div "/ Score: 128 + 16 50 % Mastered Review: [DATE] Record что не так с этим А что н…" at bounding box center [623, 271] width 888 height 352
click at [662, 373] on button "Next" at bounding box center [670, 371] width 87 height 36
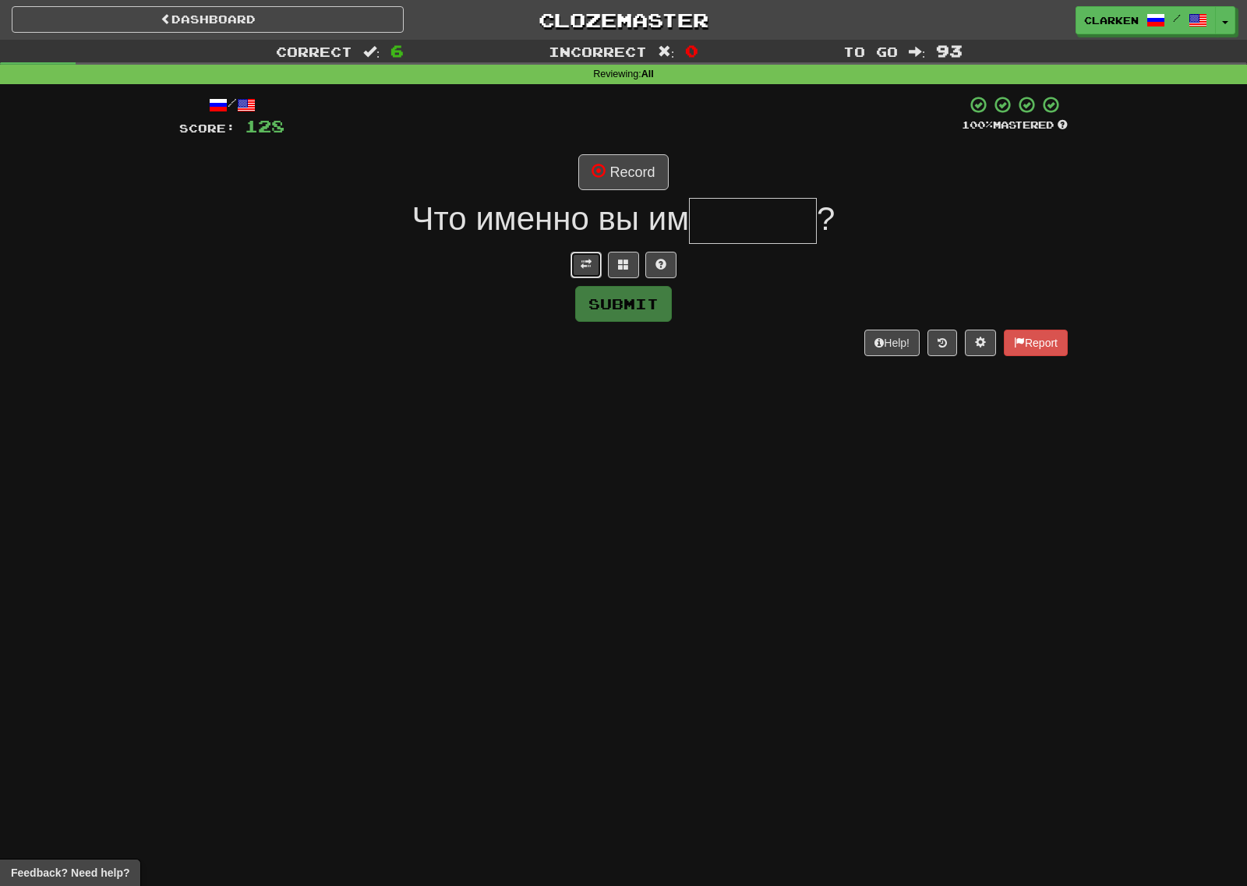
drag, startPoint x: 579, startPoint y: 267, endPoint x: 587, endPoint y: 218, distance: 49.8
click at [578, 267] on button at bounding box center [585, 265] width 31 height 26
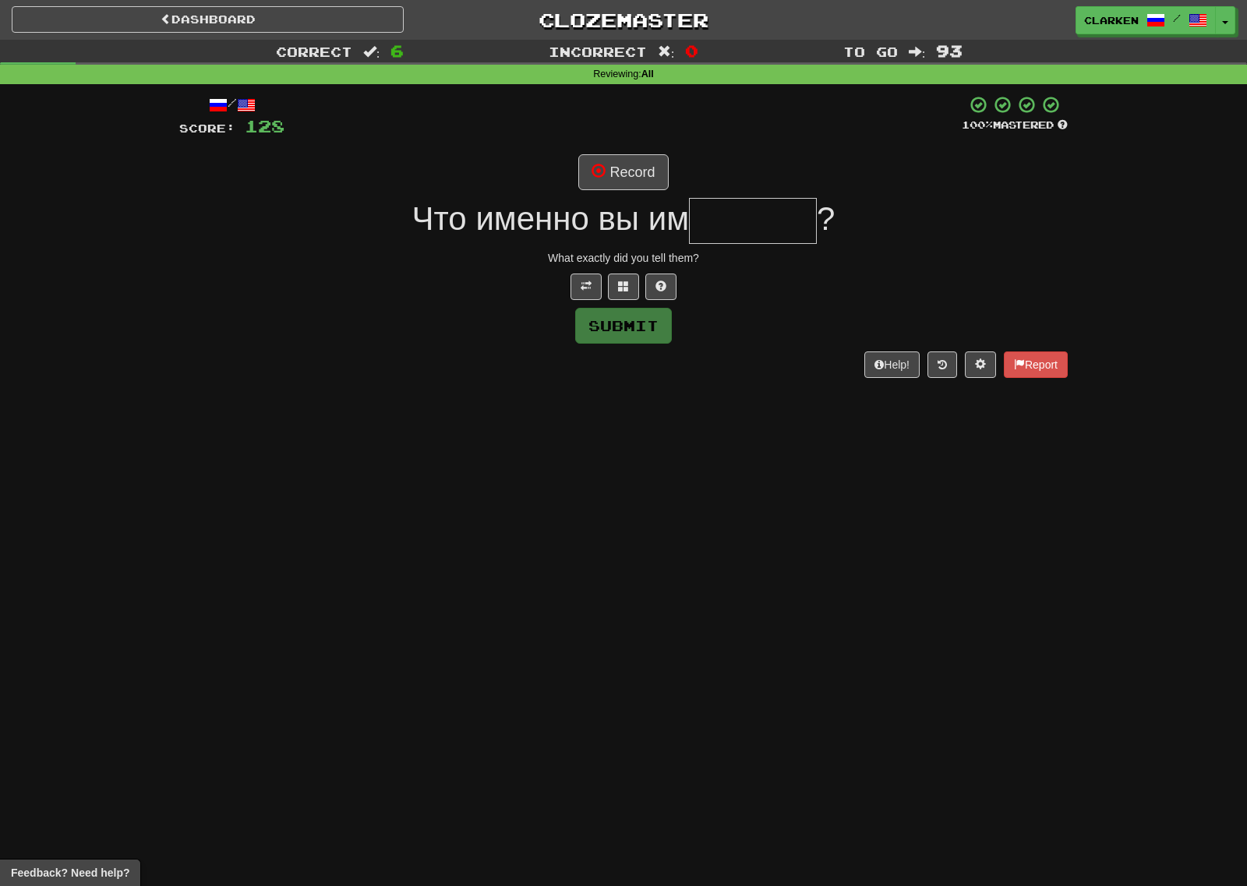
click at [595, 191] on div "/ Score: 128 100 % Mastered Record Что именно вы им ? What exactly did you tell…" at bounding box center [623, 236] width 888 height 282
click at [596, 185] on button "Record" at bounding box center [623, 172] width 90 height 36
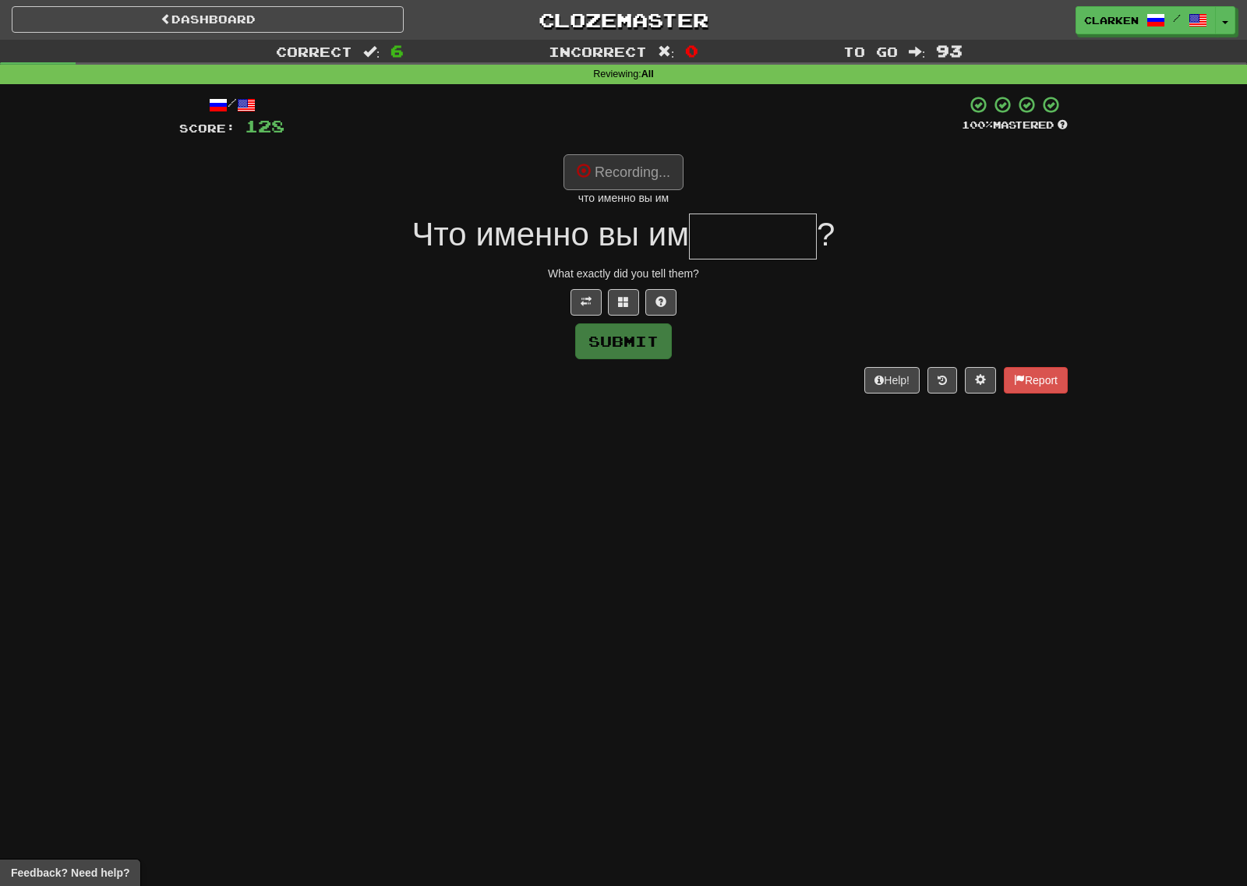
type input "*******"
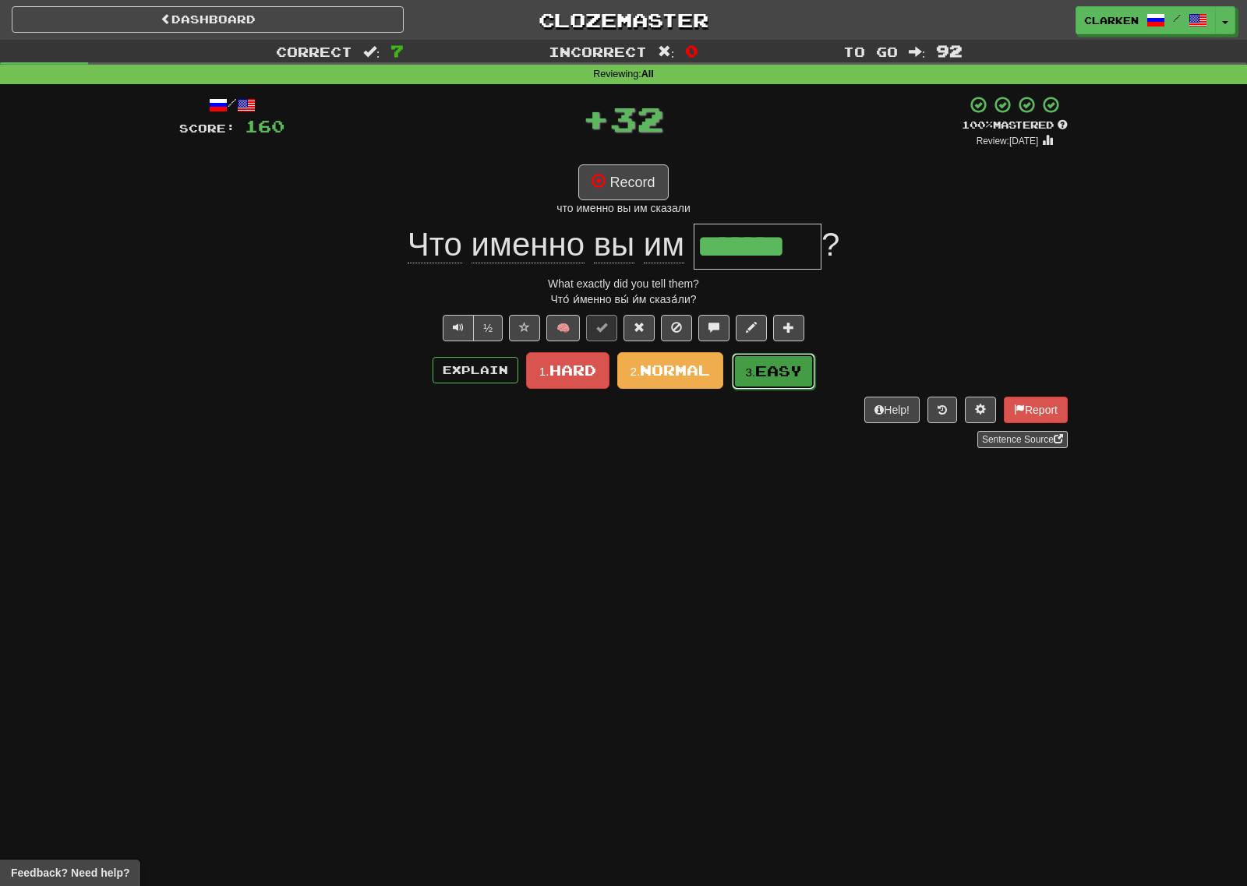
click at [764, 378] on span "Easy" at bounding box center [778, 370] width 47 height 17
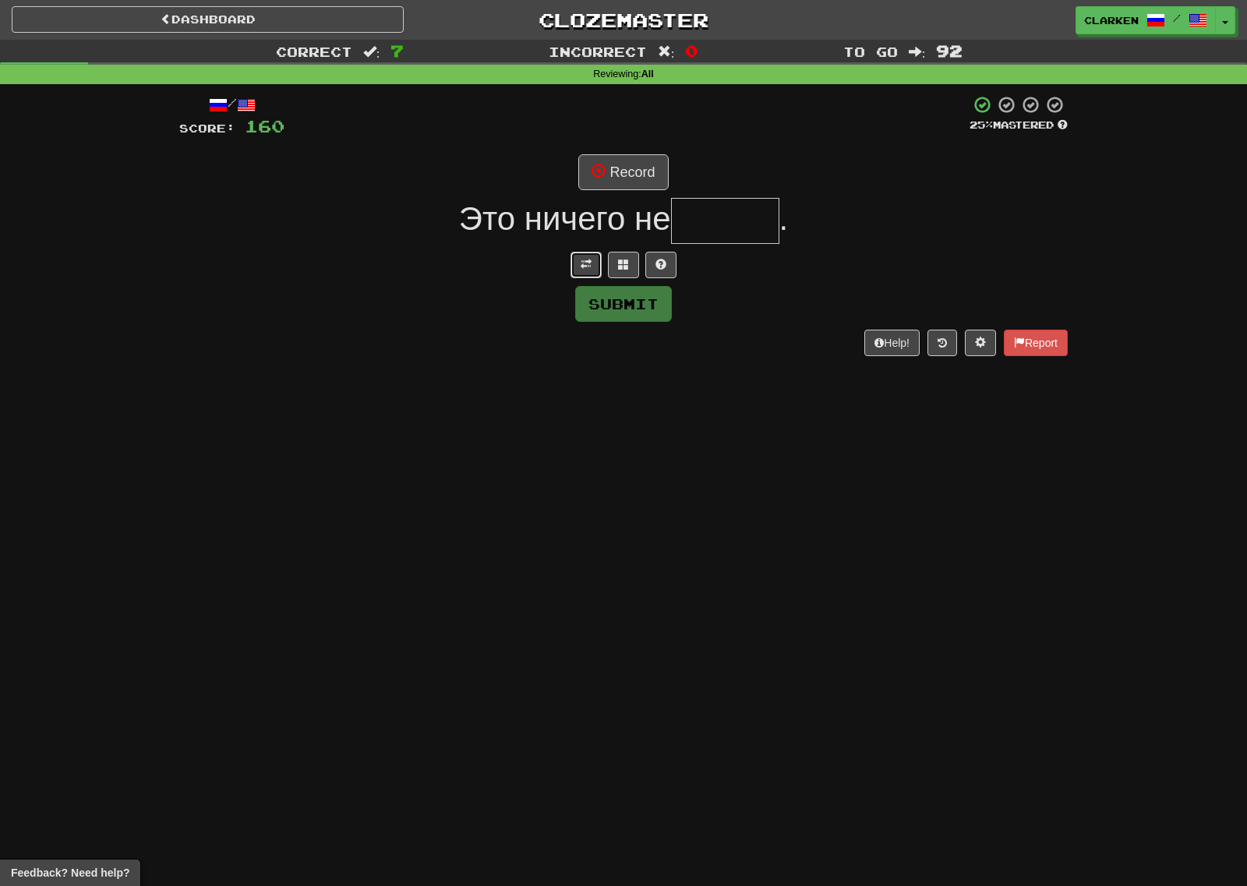
click at [584, 266] on span at bounding box center [585, 264] width 11 height 11
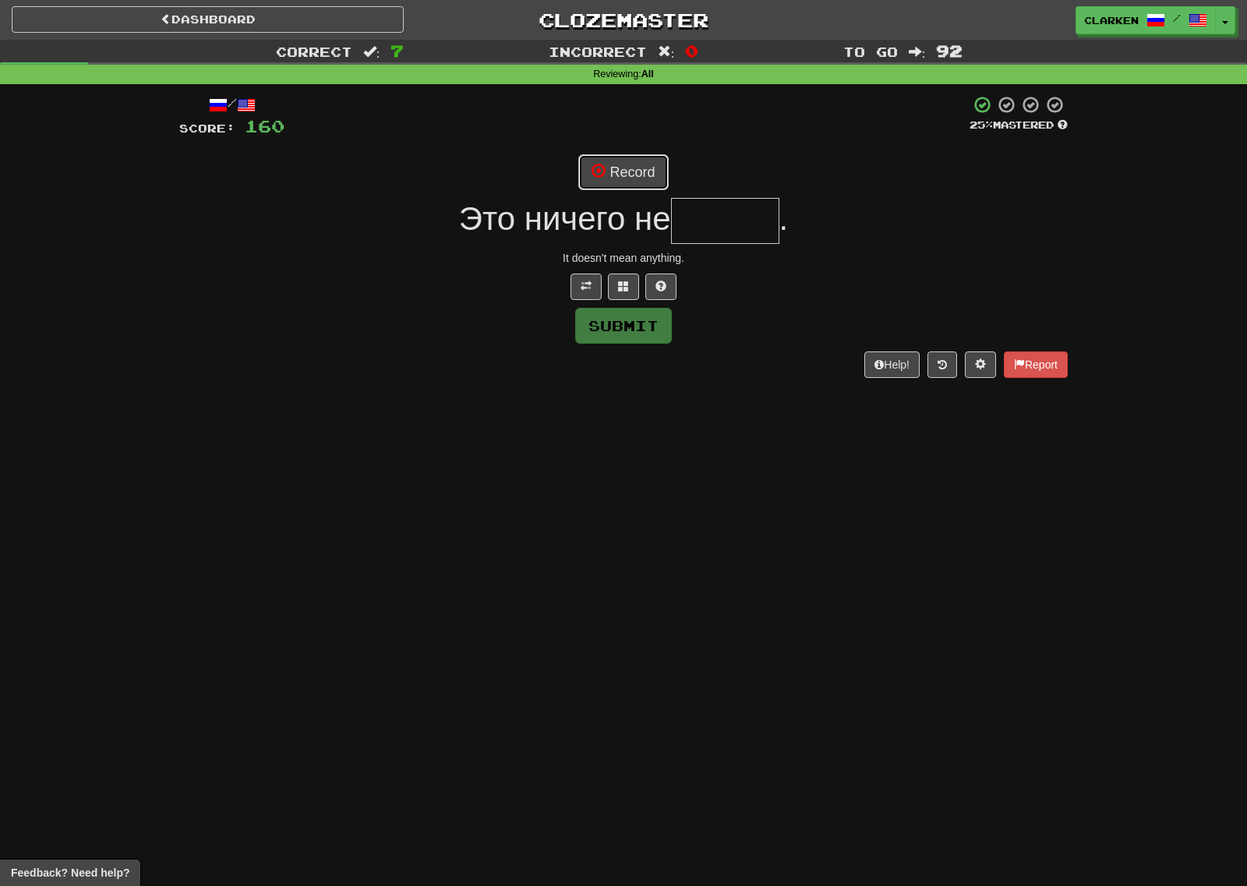
click at [608, 174] on button "Record" at bounding box center [623, 172] width 90 height 36
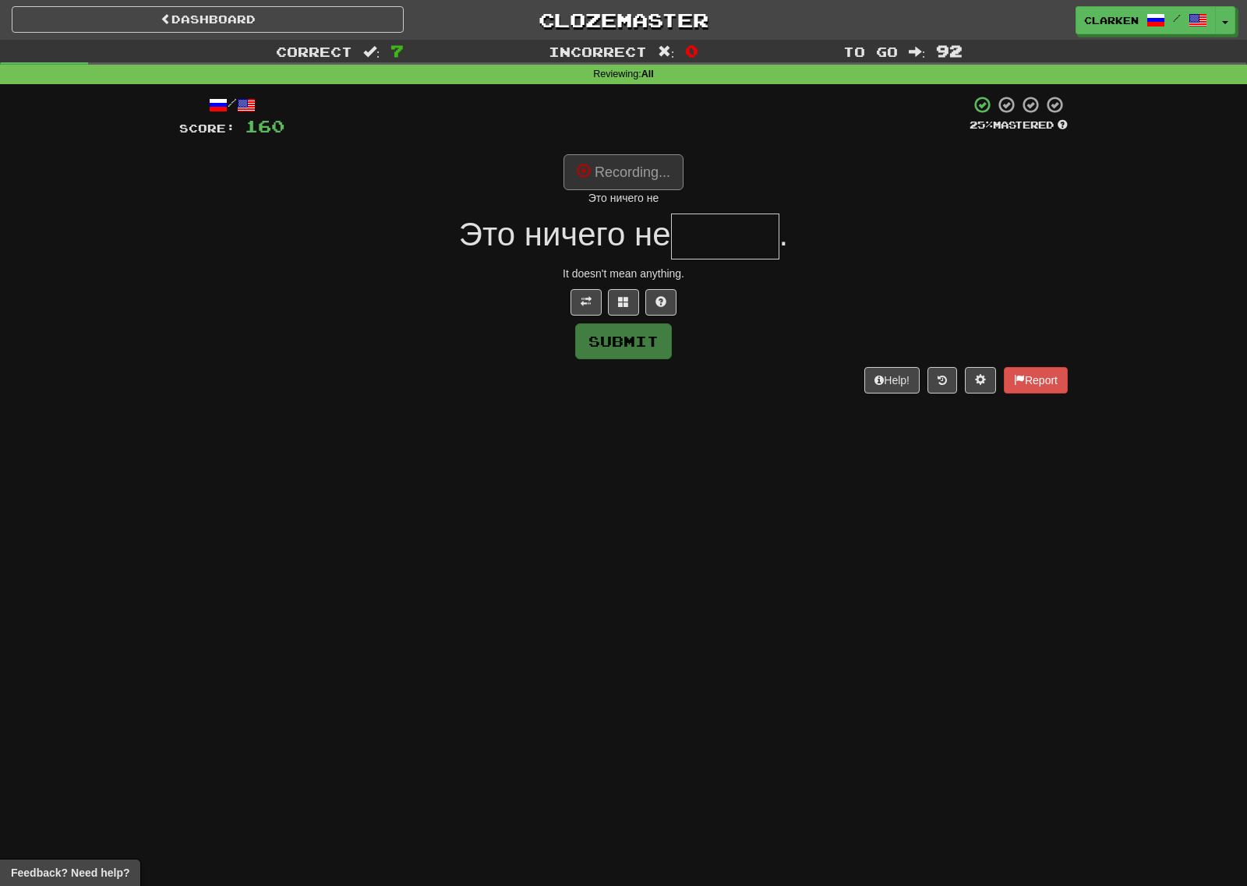
type input "******"
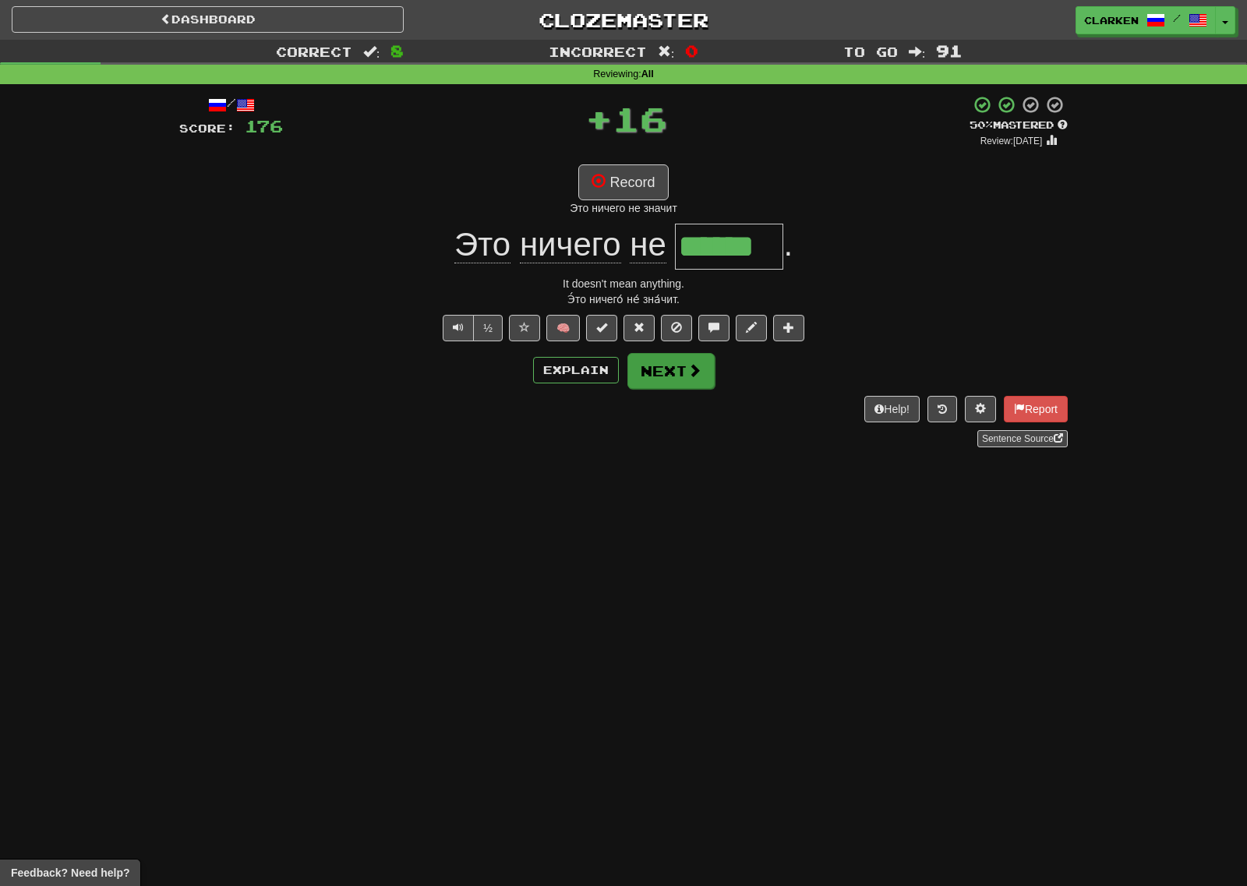
drag, startPoint x: 716, startPoint y: 372, endPoint x: 689, endPoint y: 376, distance: 27.7
click at [713, 372] on div "Explain Next" at bounding box center [623, 370] width 888 height 36
click at [689, 376] on span at bounding box center [694, 370] width 14 height 14
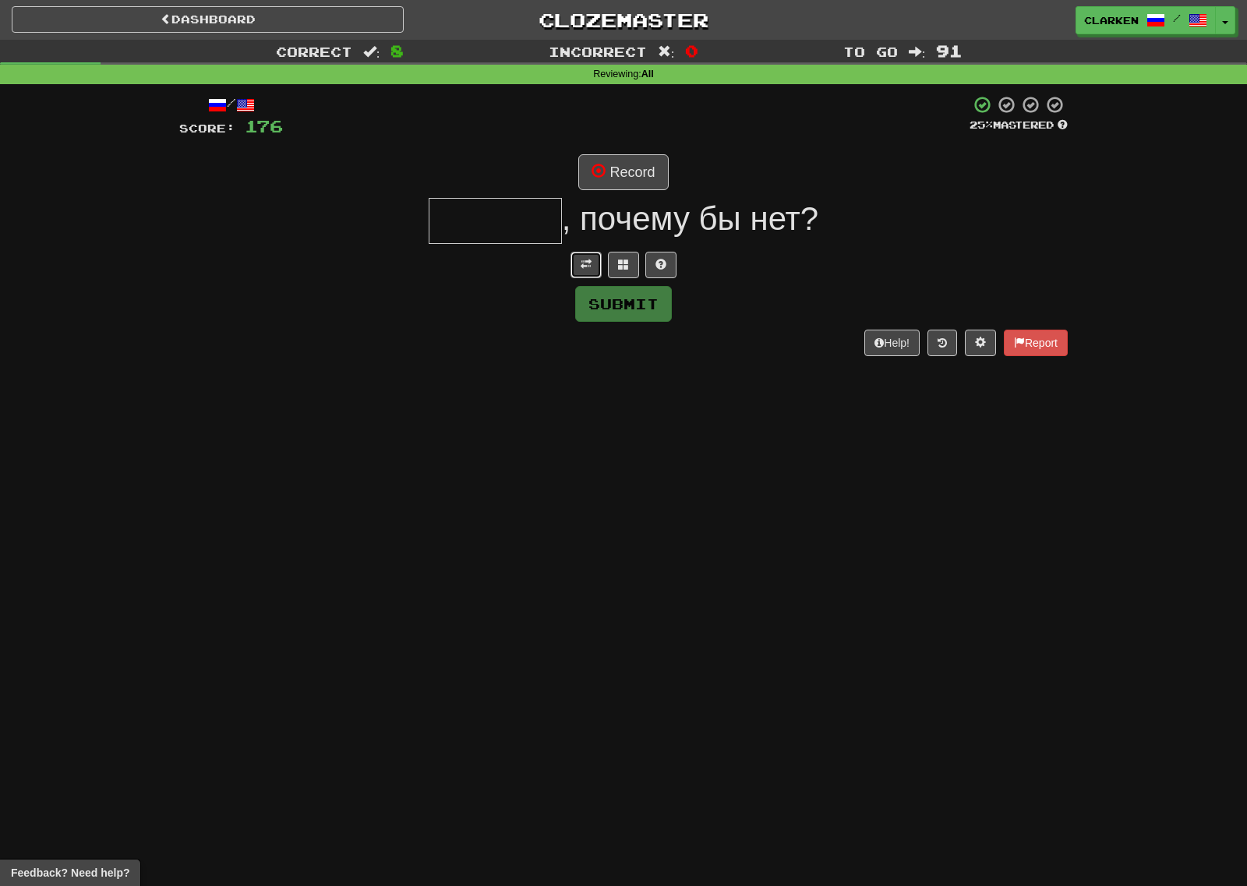
click at [587, 266] on button at bounding box center [585, 265] width 31 height 26
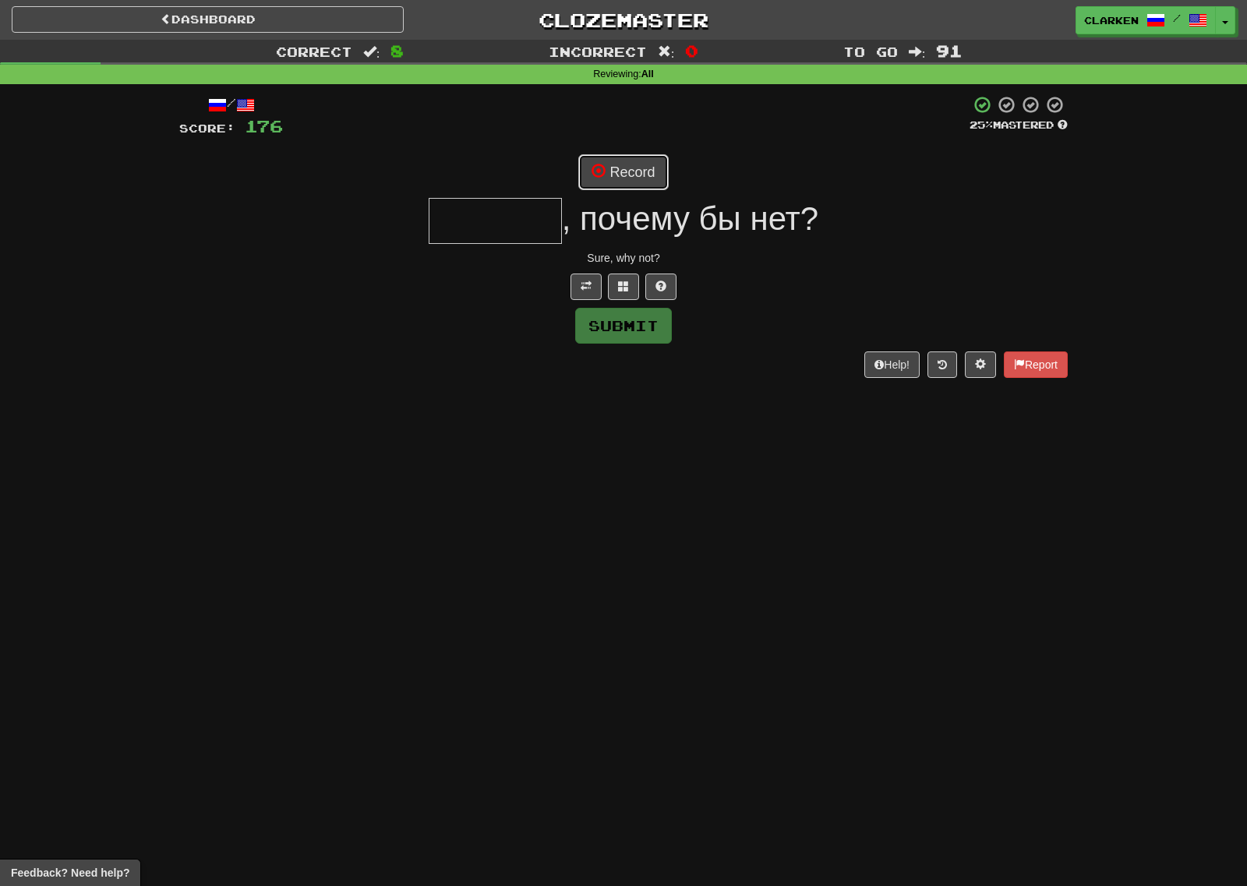
click at [637, 168] on button "Record" at bounding box center [623, 172] width 90 height 36
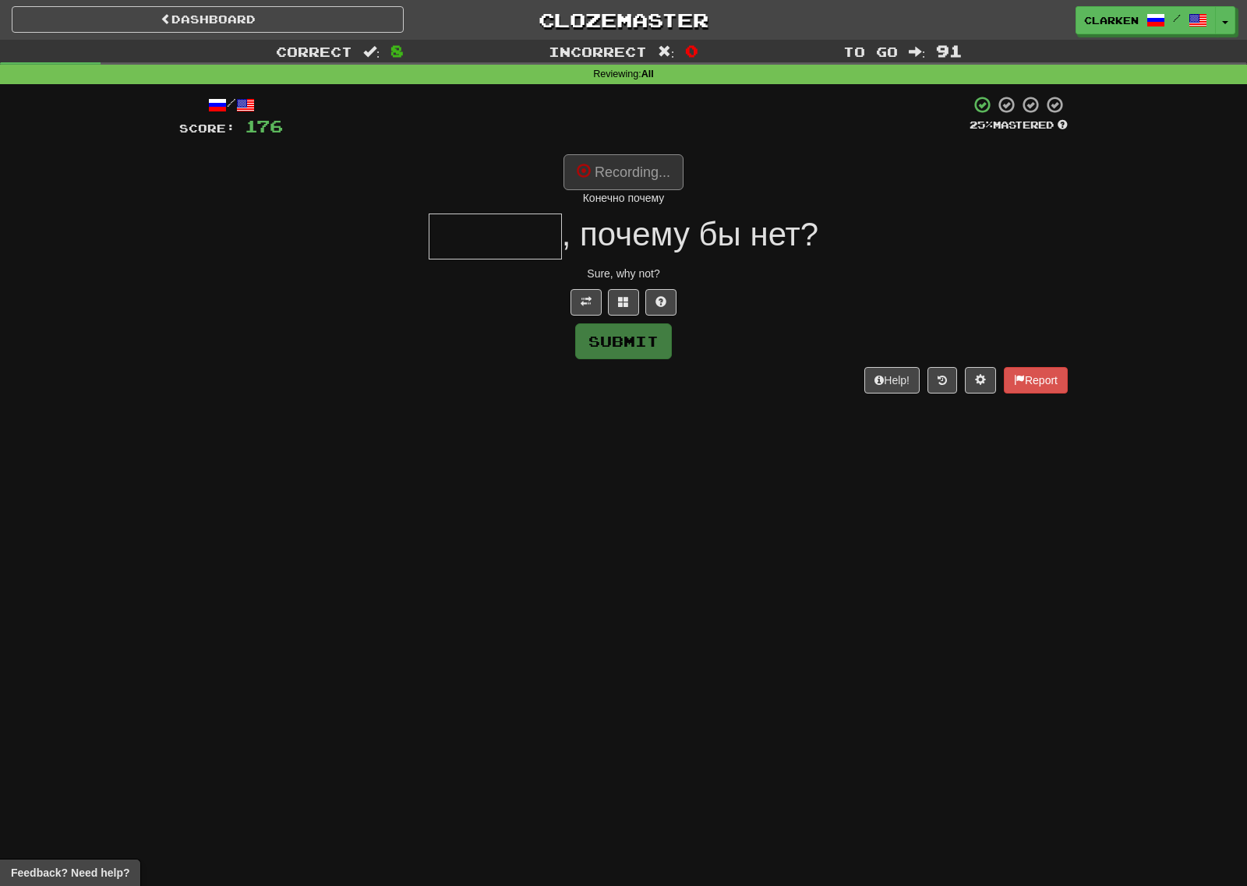
type input "*******"
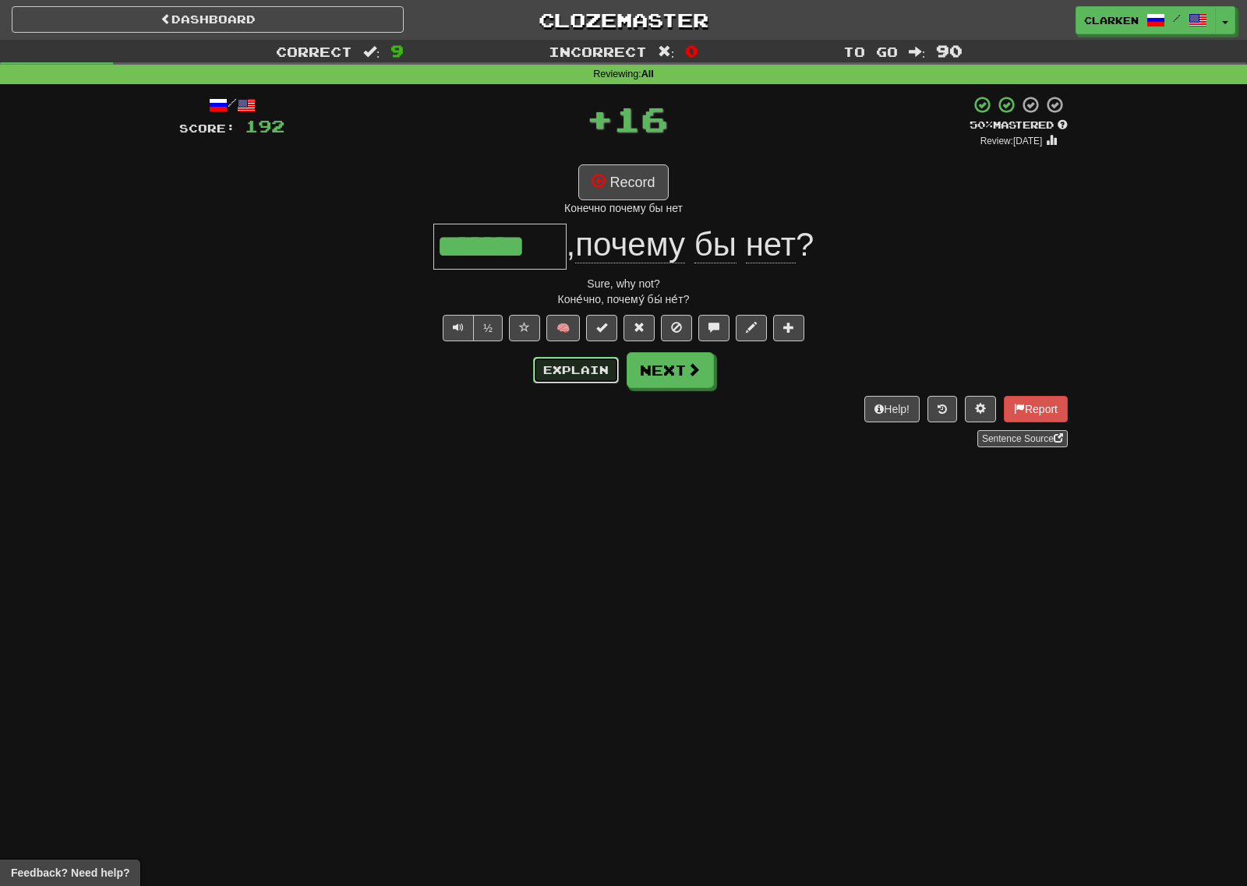
click at [591, 369] on button "Explain" at bounding box center [576, 370] width 86 height 26
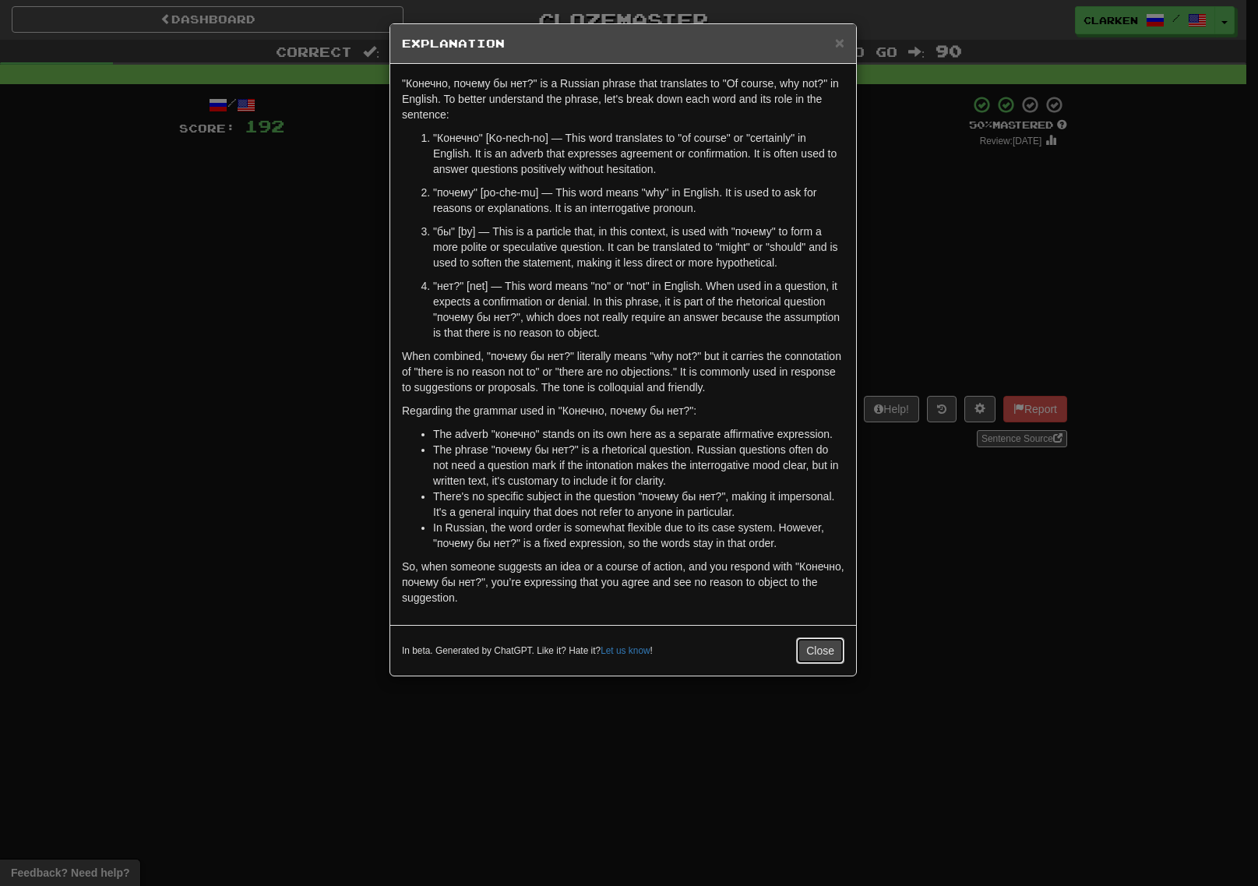
click at [820, 653] on button "Close" at bounding box center [820, 650] width 48 height 26
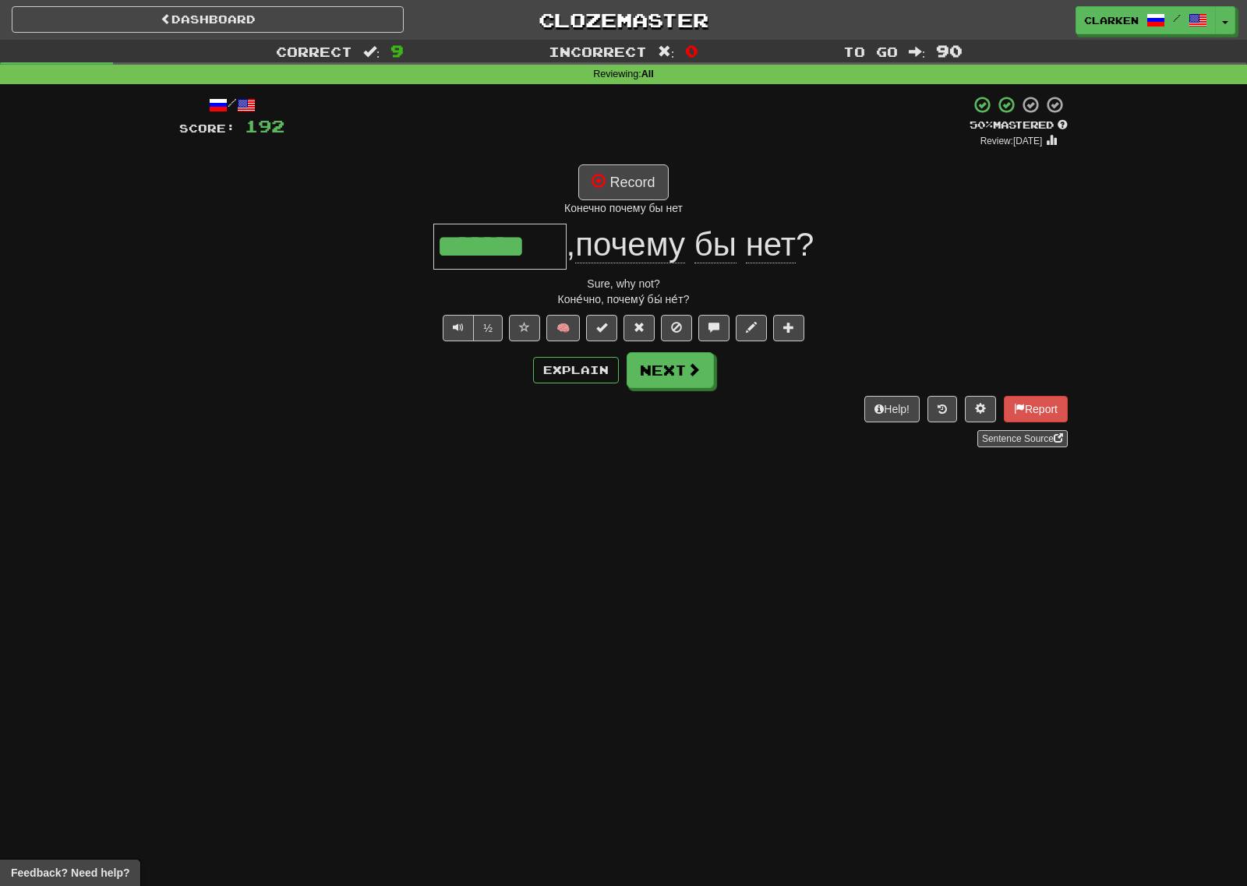
click at [660, 390] on div "/ Score: 192 + 16 50 % Mastered Review: [DATE] Record Конечно почему бы нет ***…" at bounding box center [623, 271] width 888 height 352
click at [654, 366] on button "Next" at bounding box center [670, 371] width 87 height 36
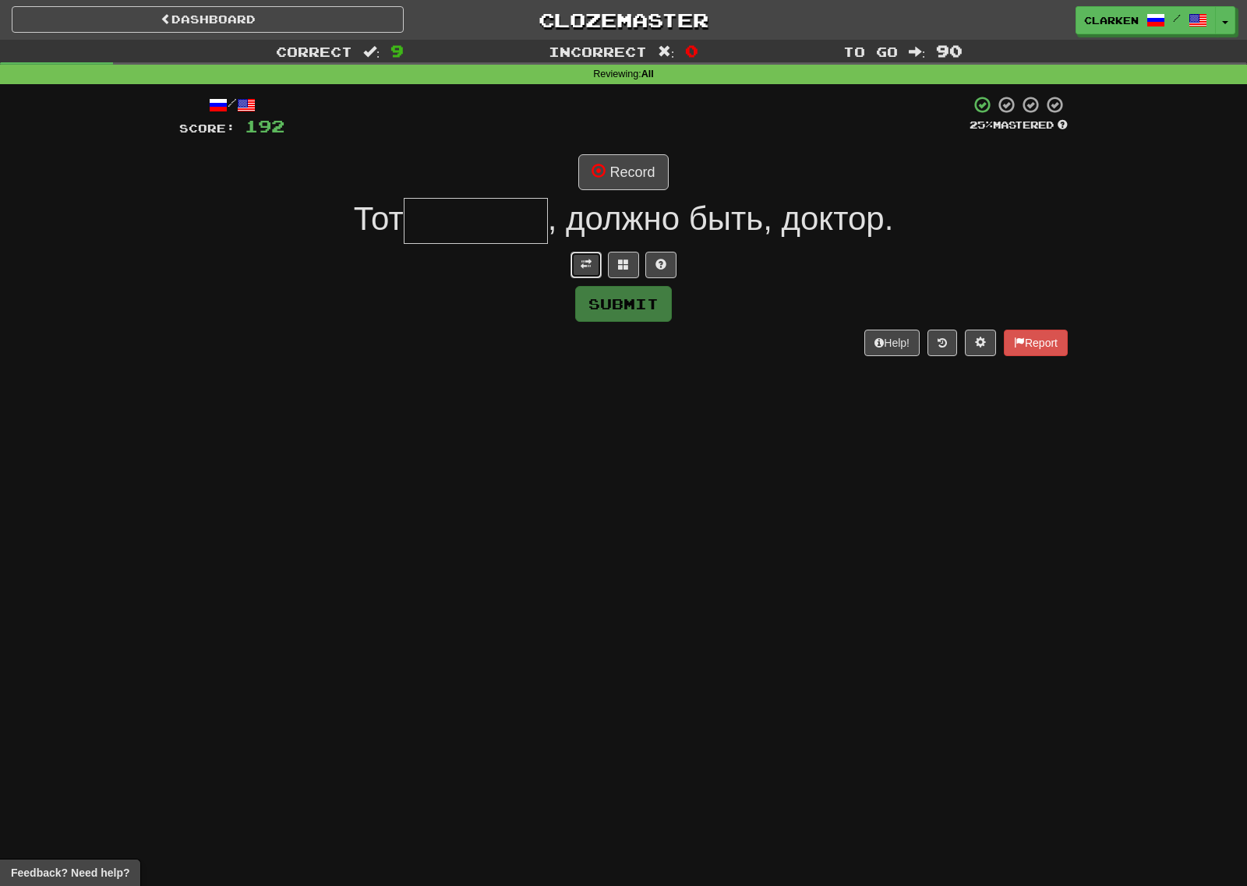
click at [577, 264] on button at bounding box center [585, 265] width 31 height 26
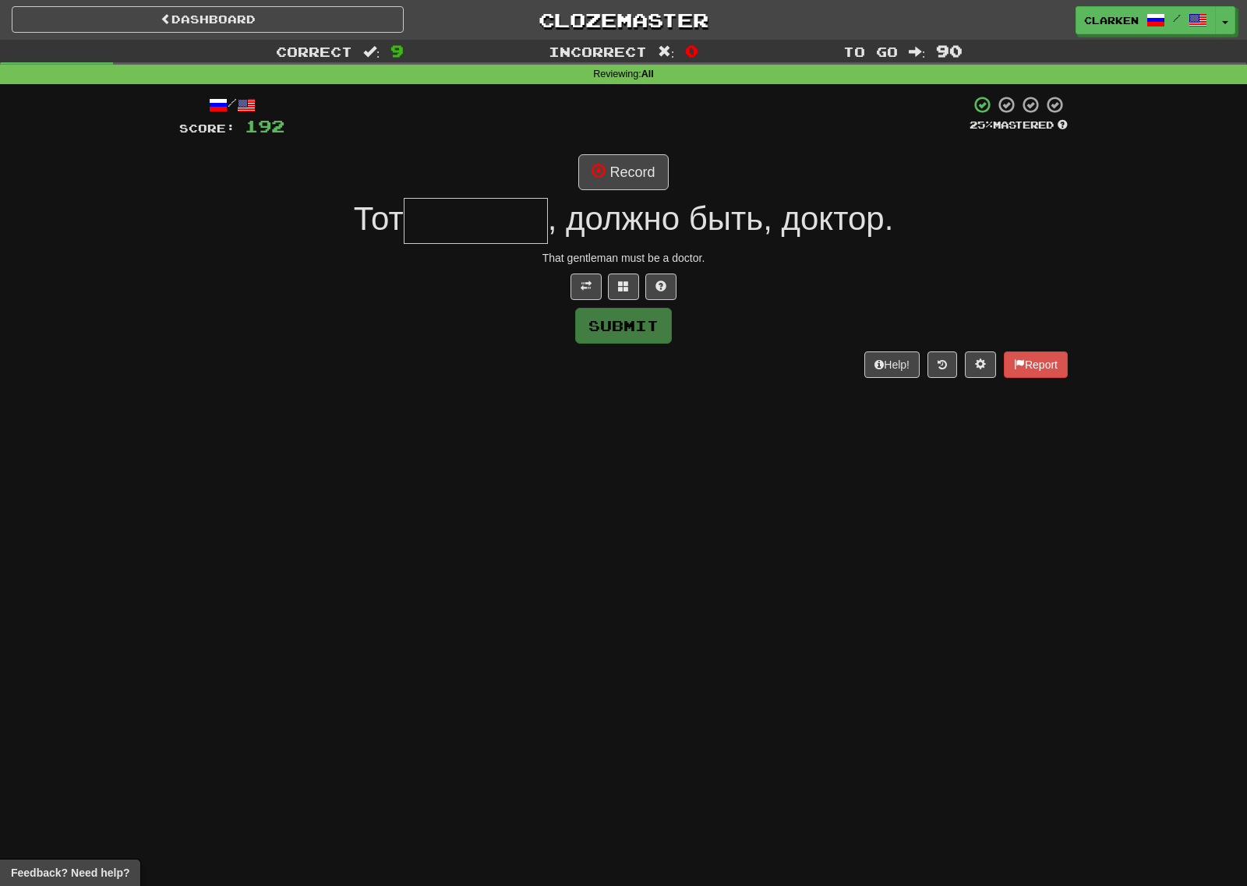
click at [635, 148] on div "/ Score: 192 25 % Mastered Record Тот , должно быть, доктор. That gentleman mus…" at bounding box center [623, 236] width 888 height 282
click at [636, 160] on button "Record" at bounding box center [623, 172] width 90 height 36
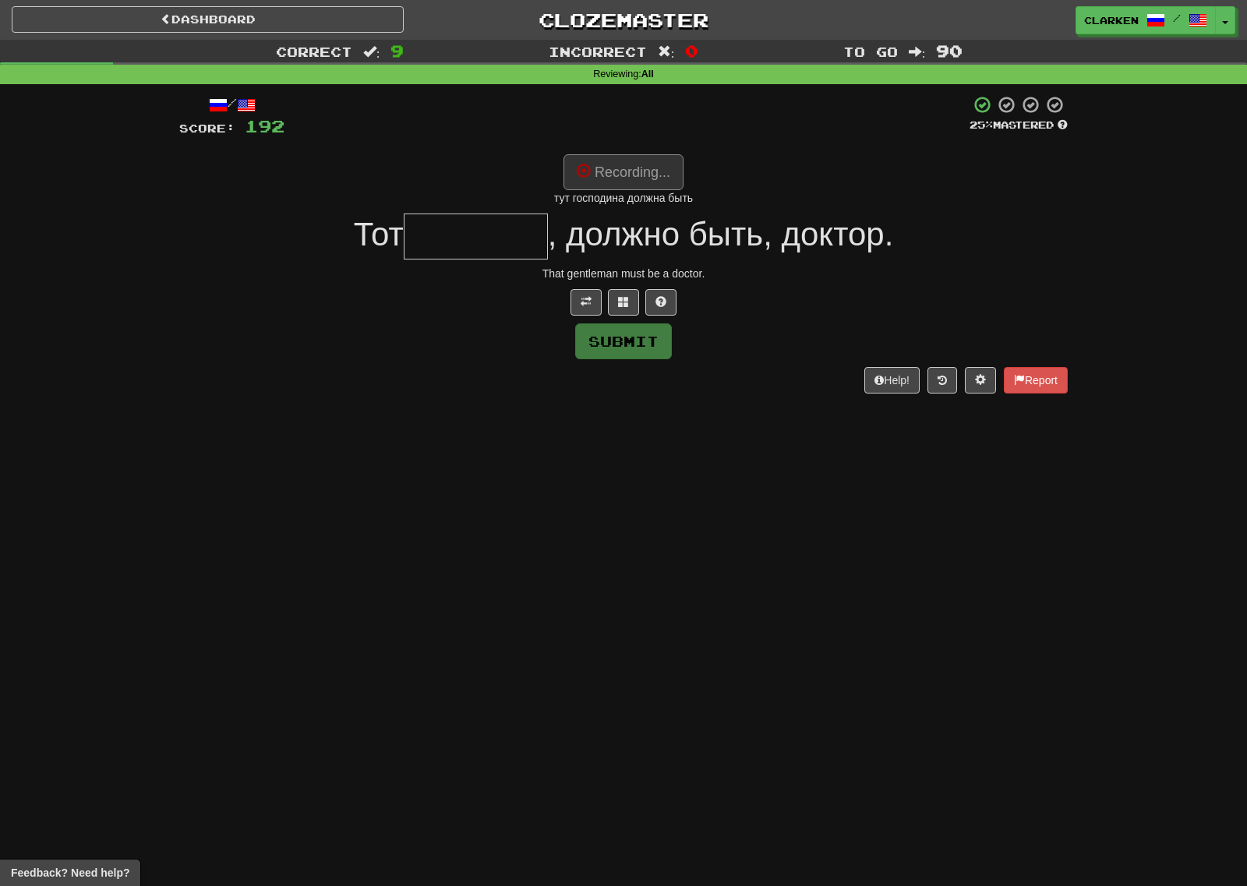
type input "********"
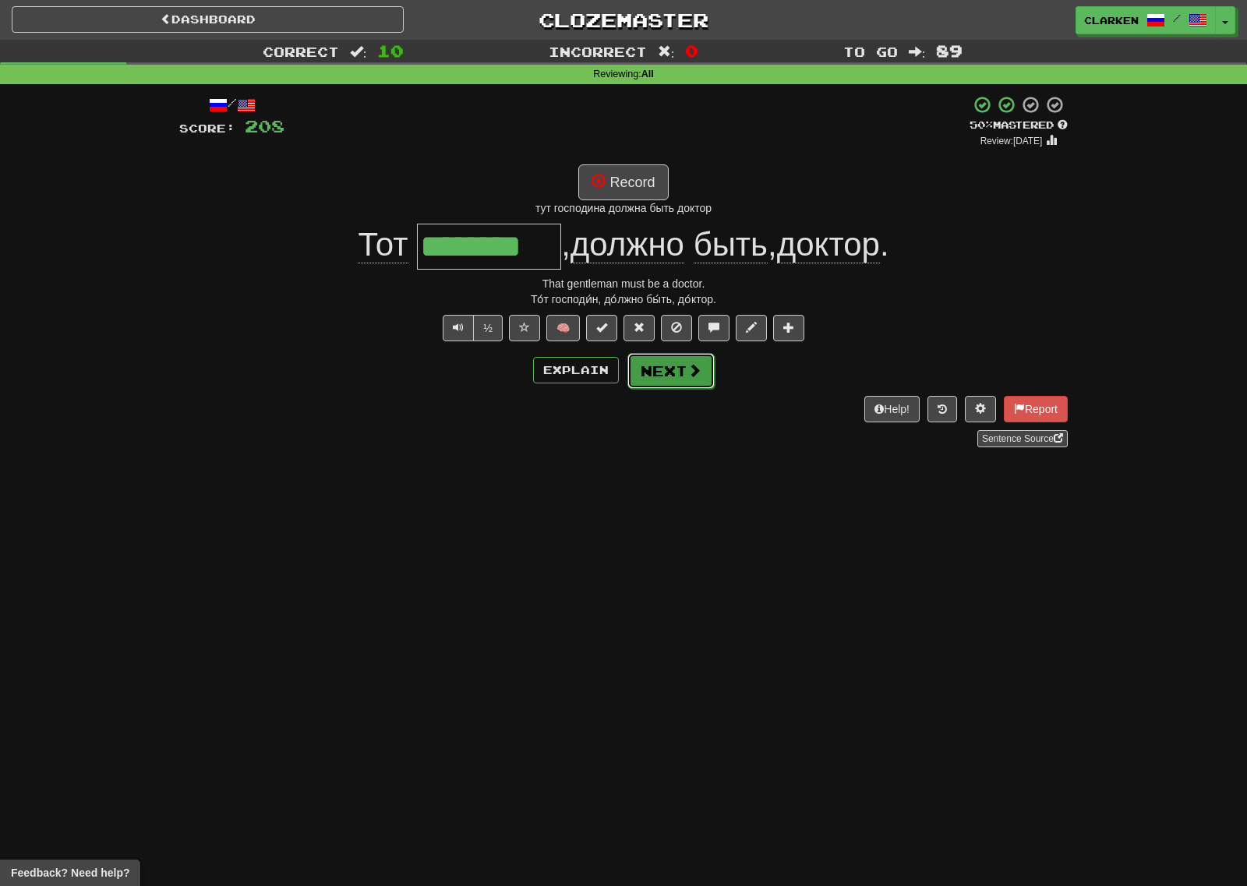
click at [668, 383] on button "Next" at bounding box center [670, 371] width 87 height 36
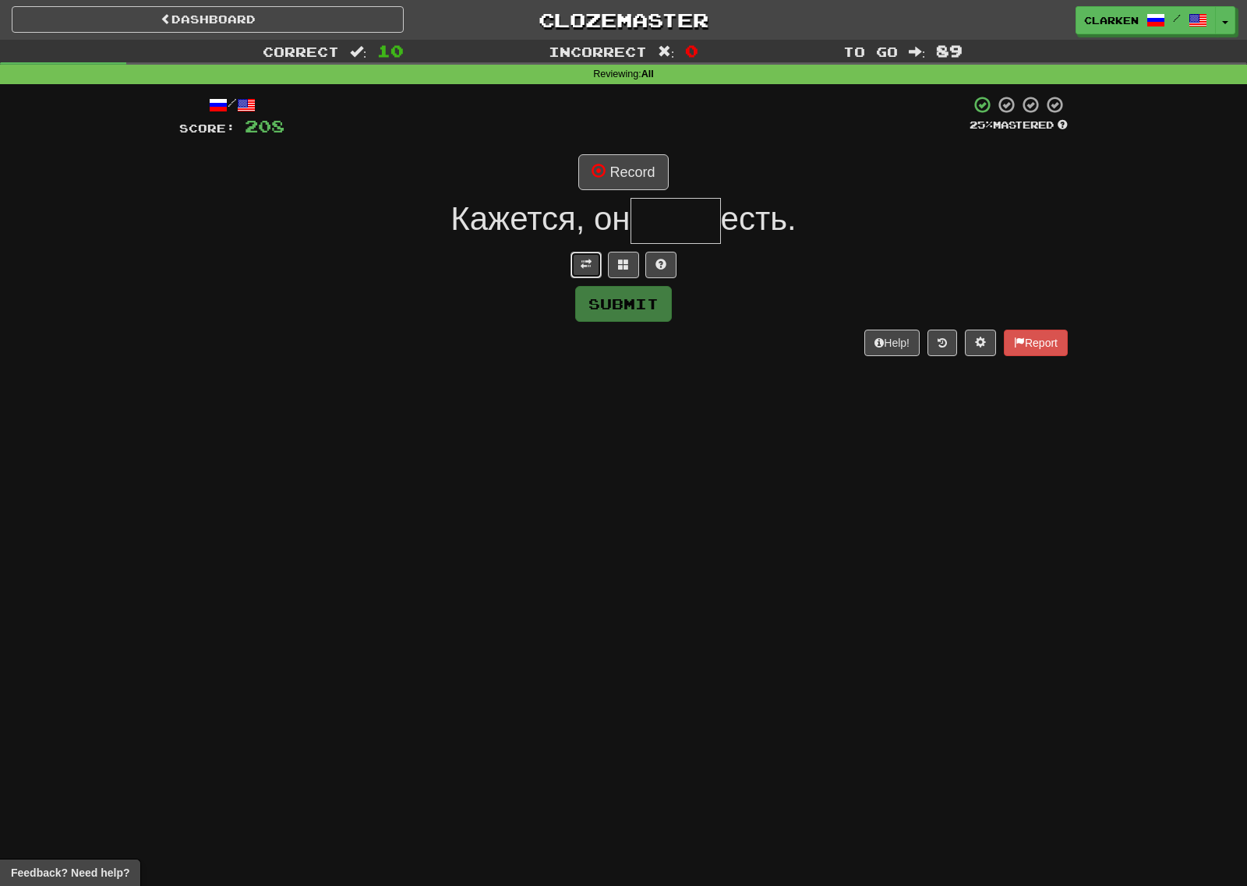
click at [586, 263] on span at bounding box center [585, 264] width 11 height 11
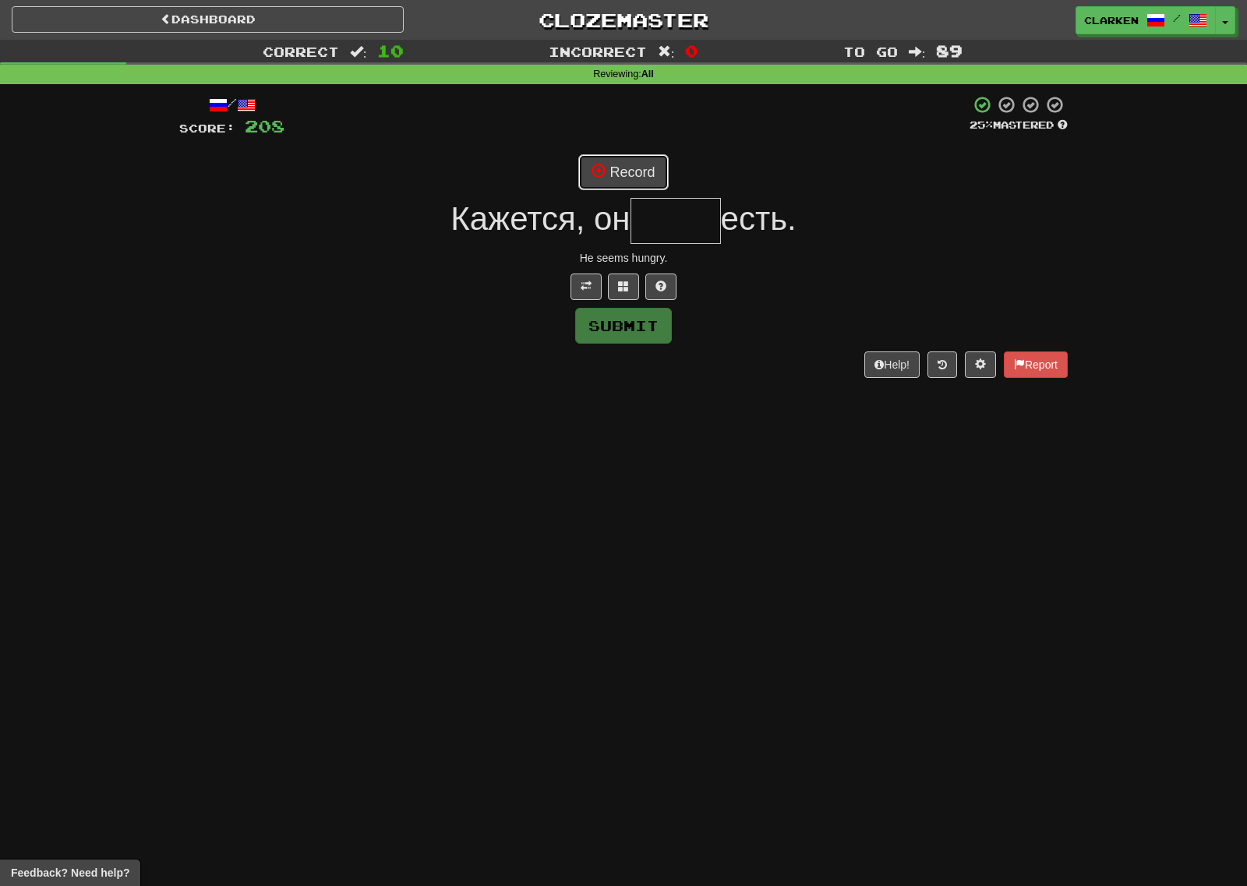
click at [608, 190] on button "Record" at bounding box center [623, 172] width 90 height 36
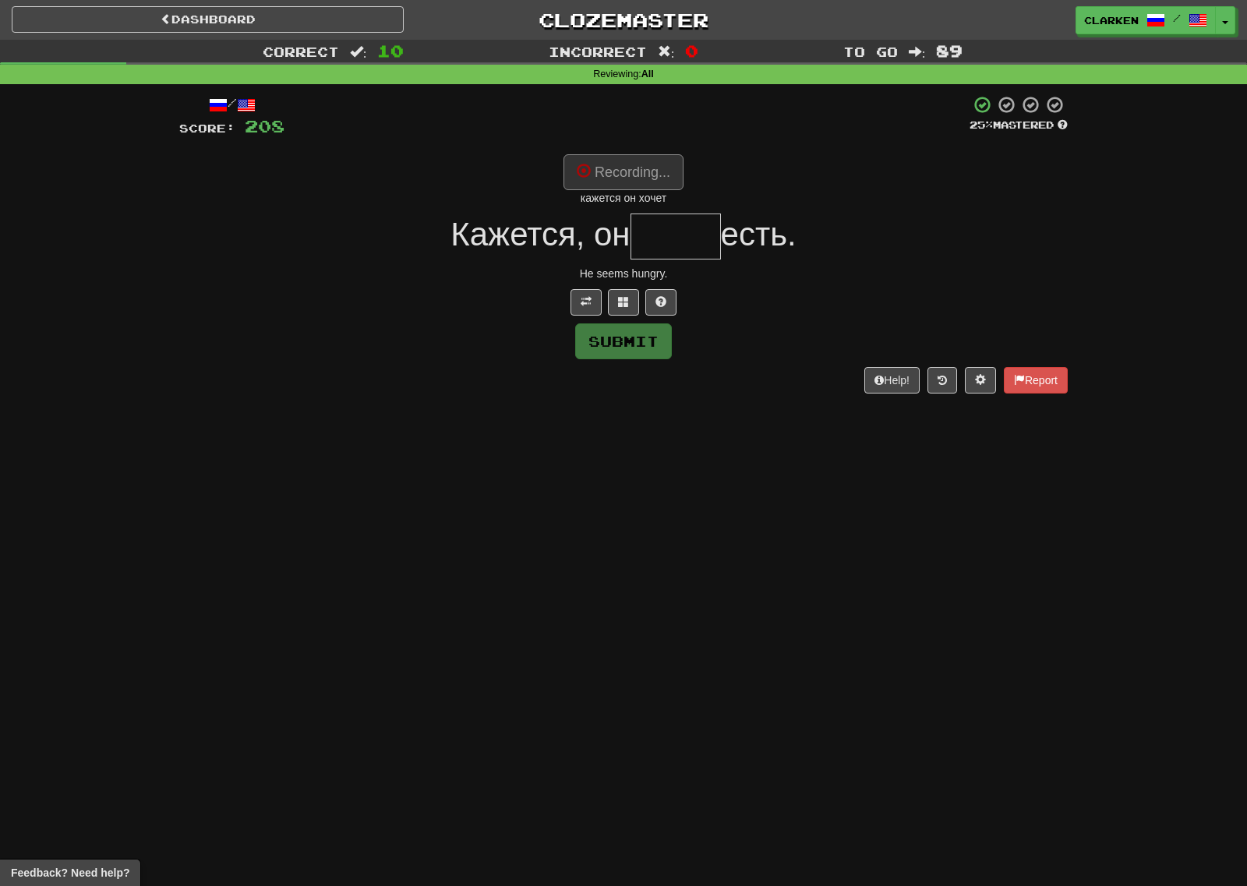
type input "*****"
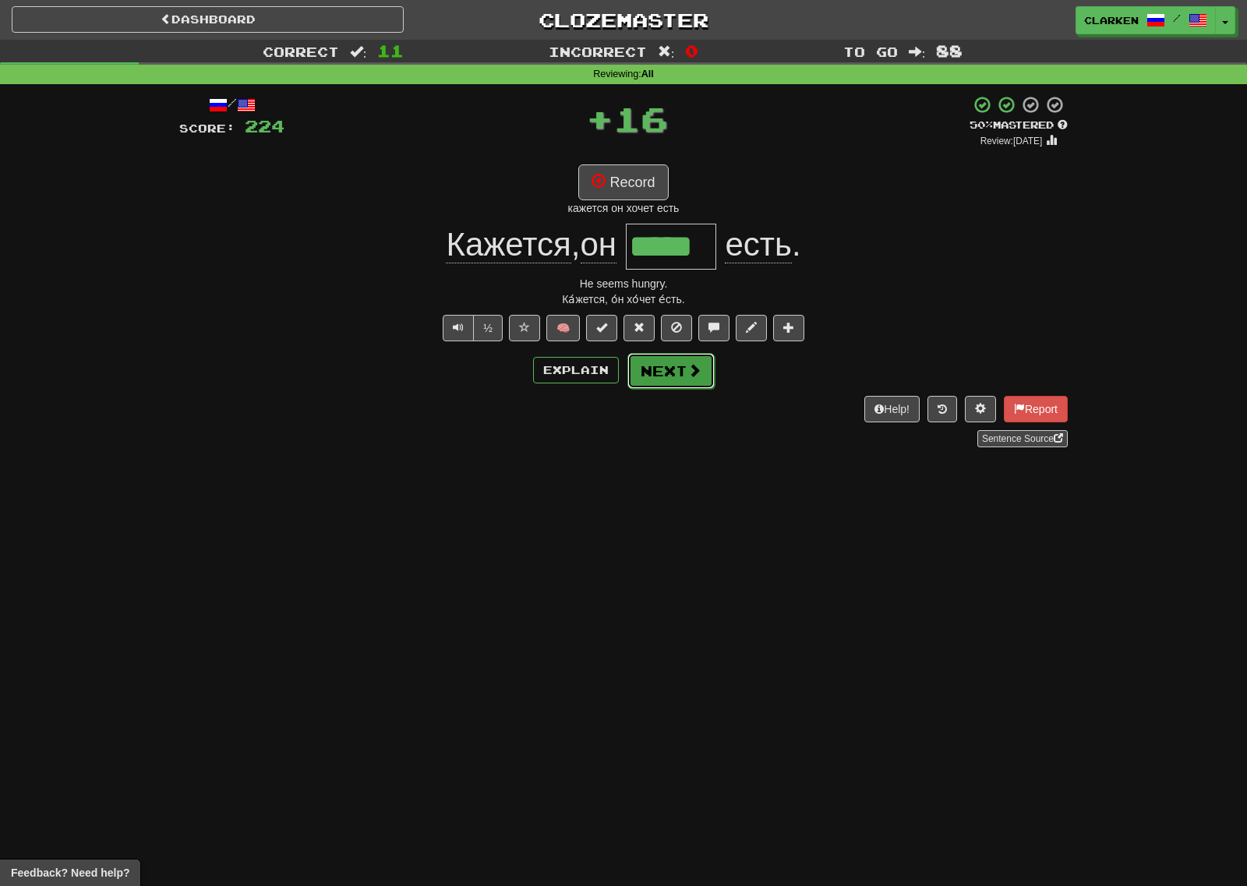
click at [705, 371] on button "Next" at bounding box center [670, 371] width 87 height 36
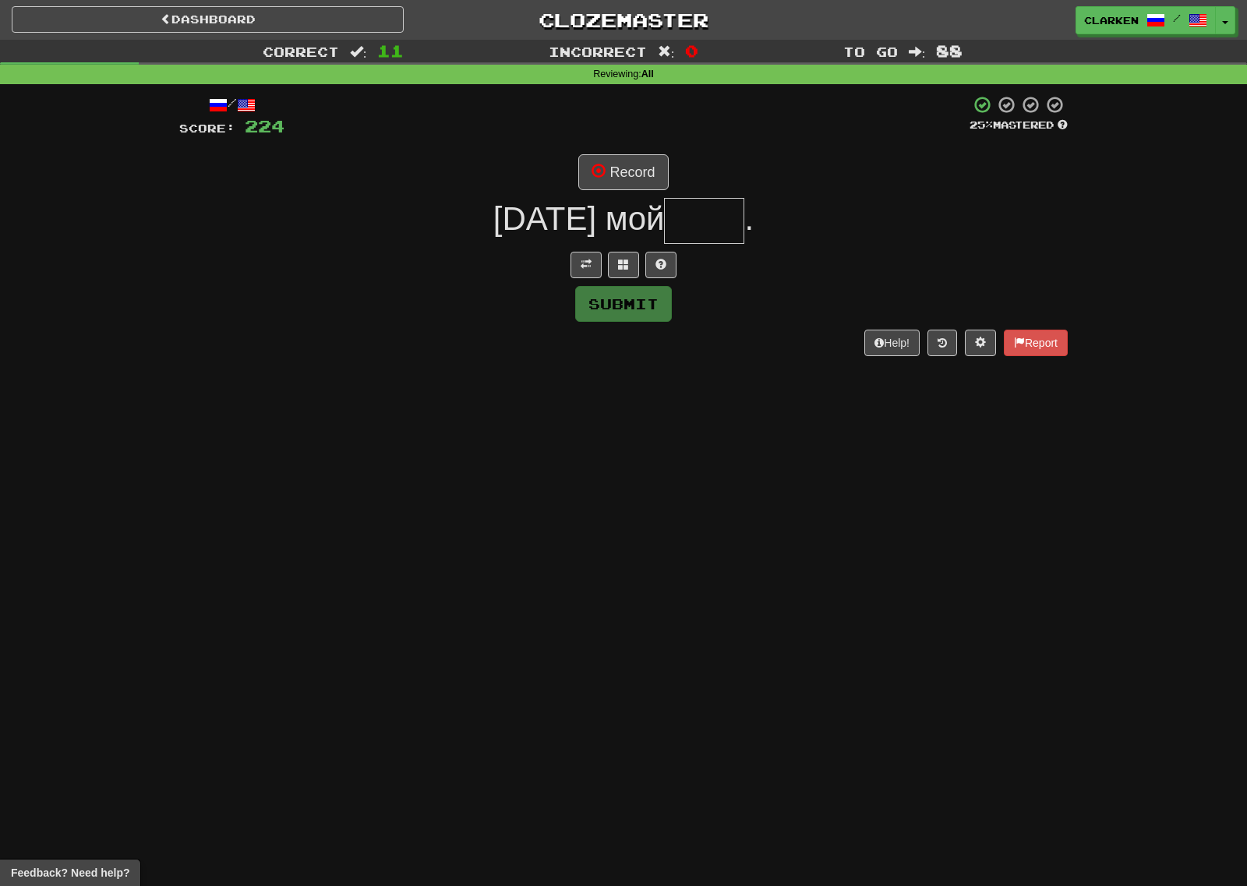
click at [572, 250] on div "/ Score: 224 25 % Mastered Record [DATE] мой . Submit Help! Report" at bounding box center [623, 225] width 888 height 260
click at [584, 261] on span at bounding box center [585, 264] width 11 height 11
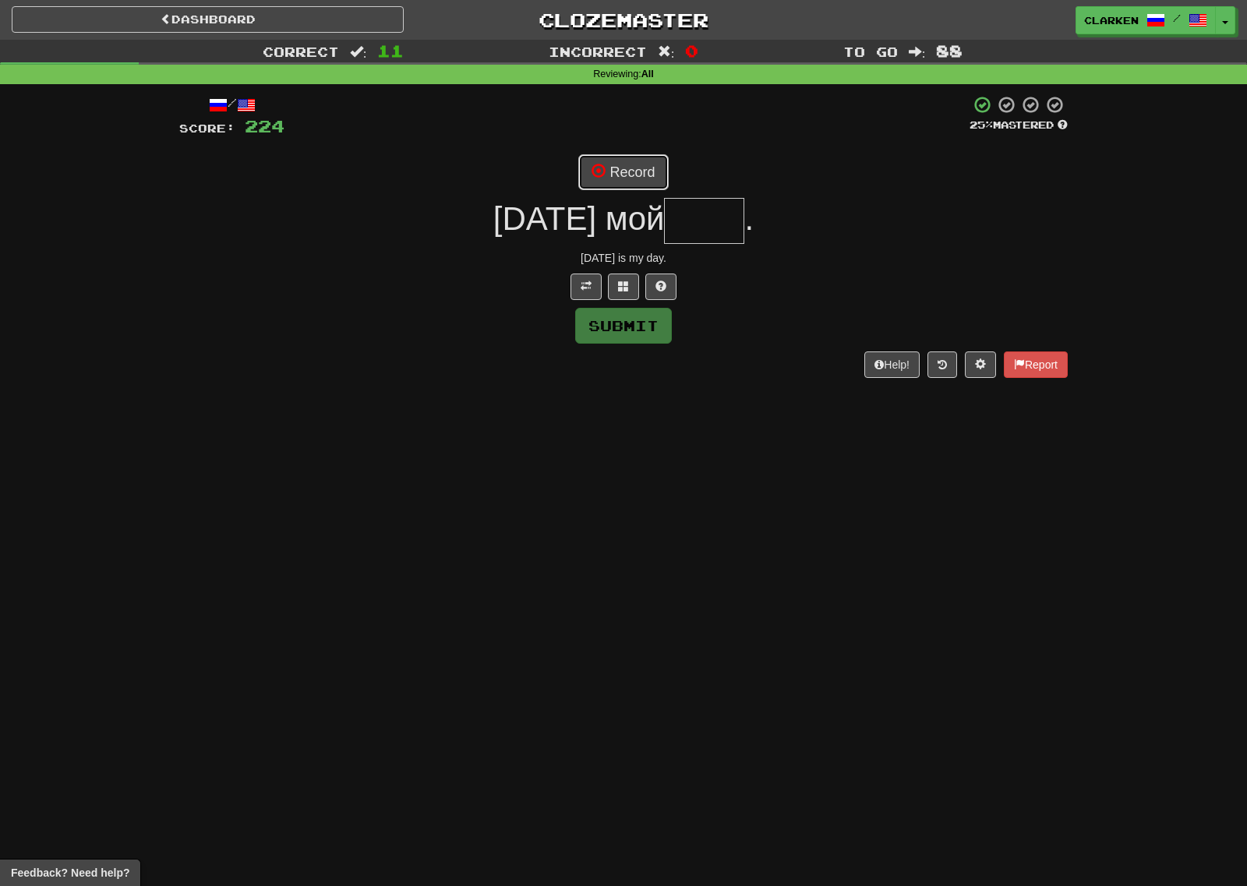
click at [601, 168] on span at bounding box center [598, 171] width 14 height 14
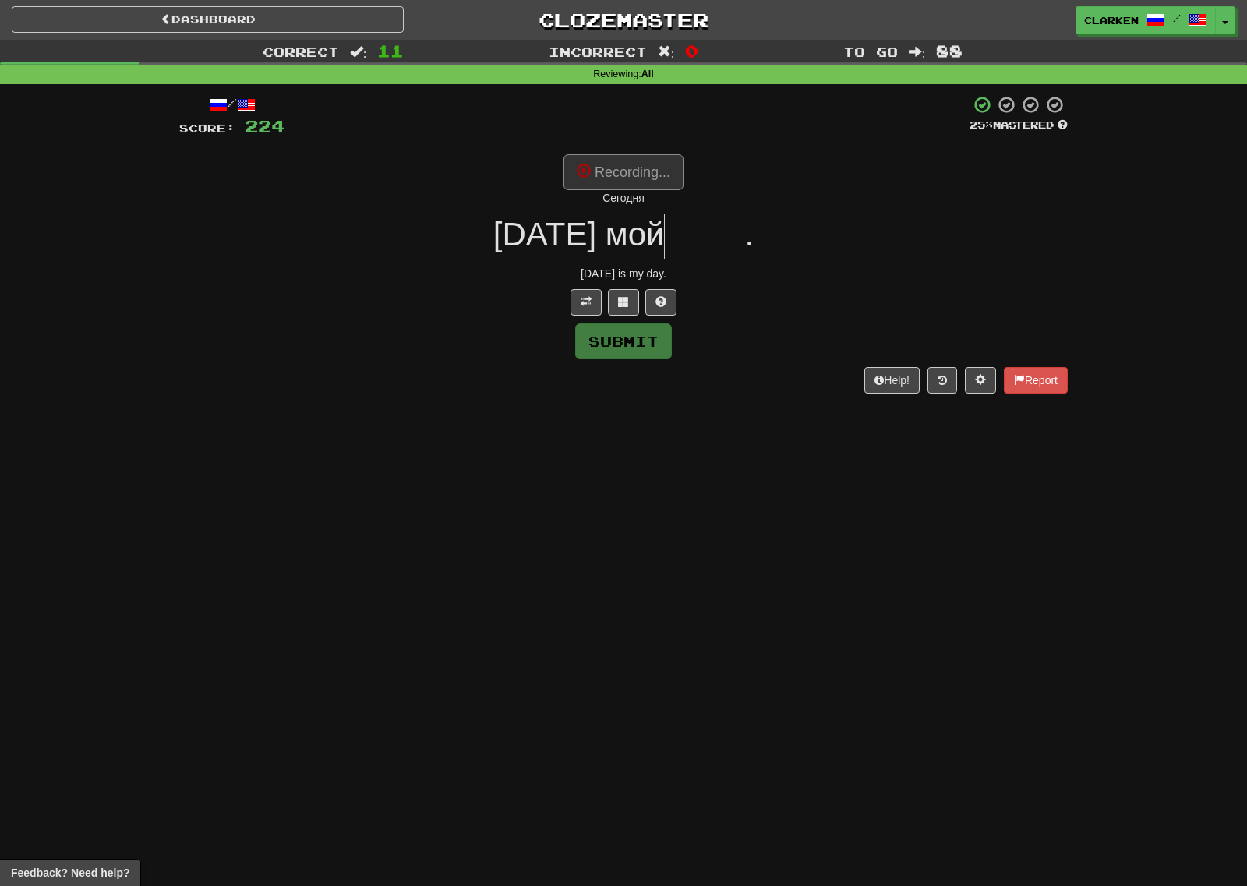
type input "****"
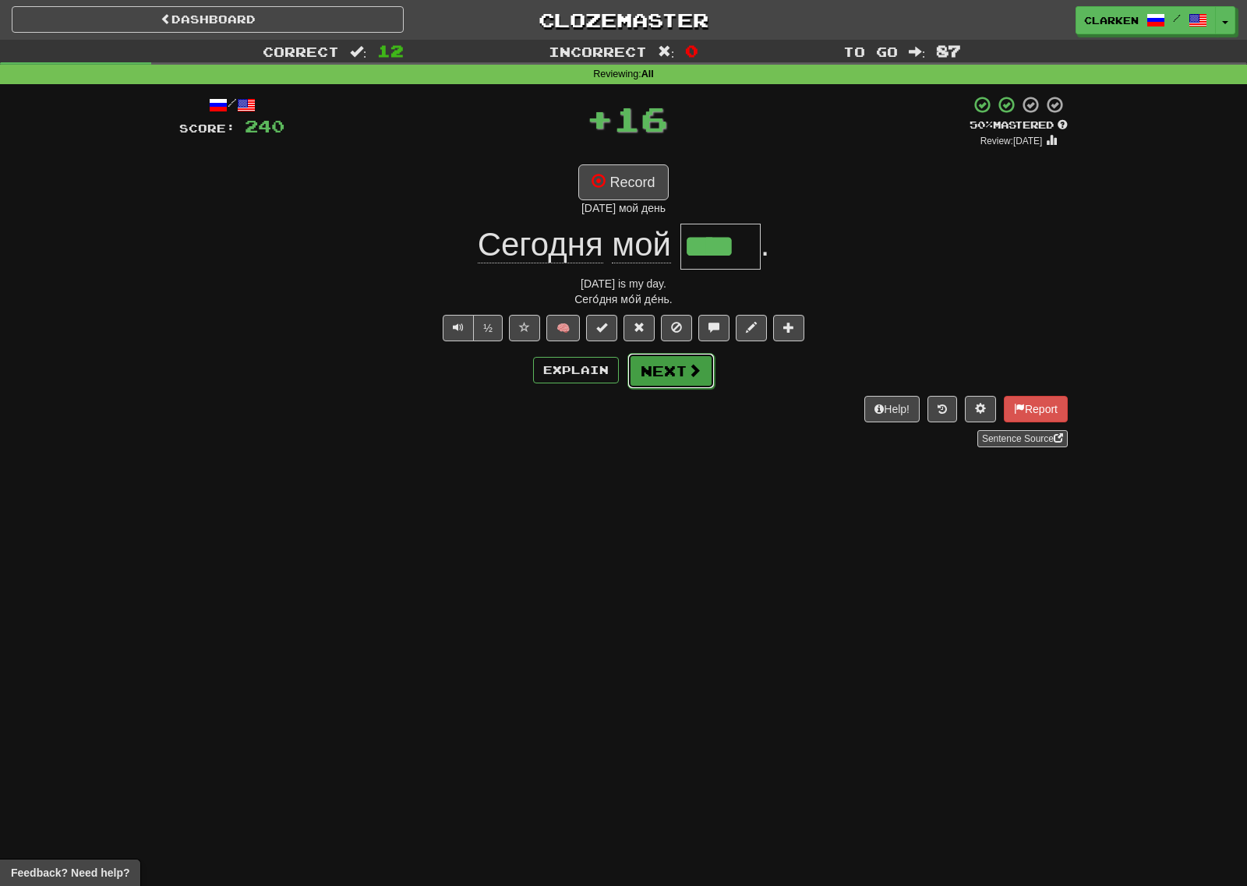
click at [690, 375] on span at bounding box center [694, 370] width 14 height 14
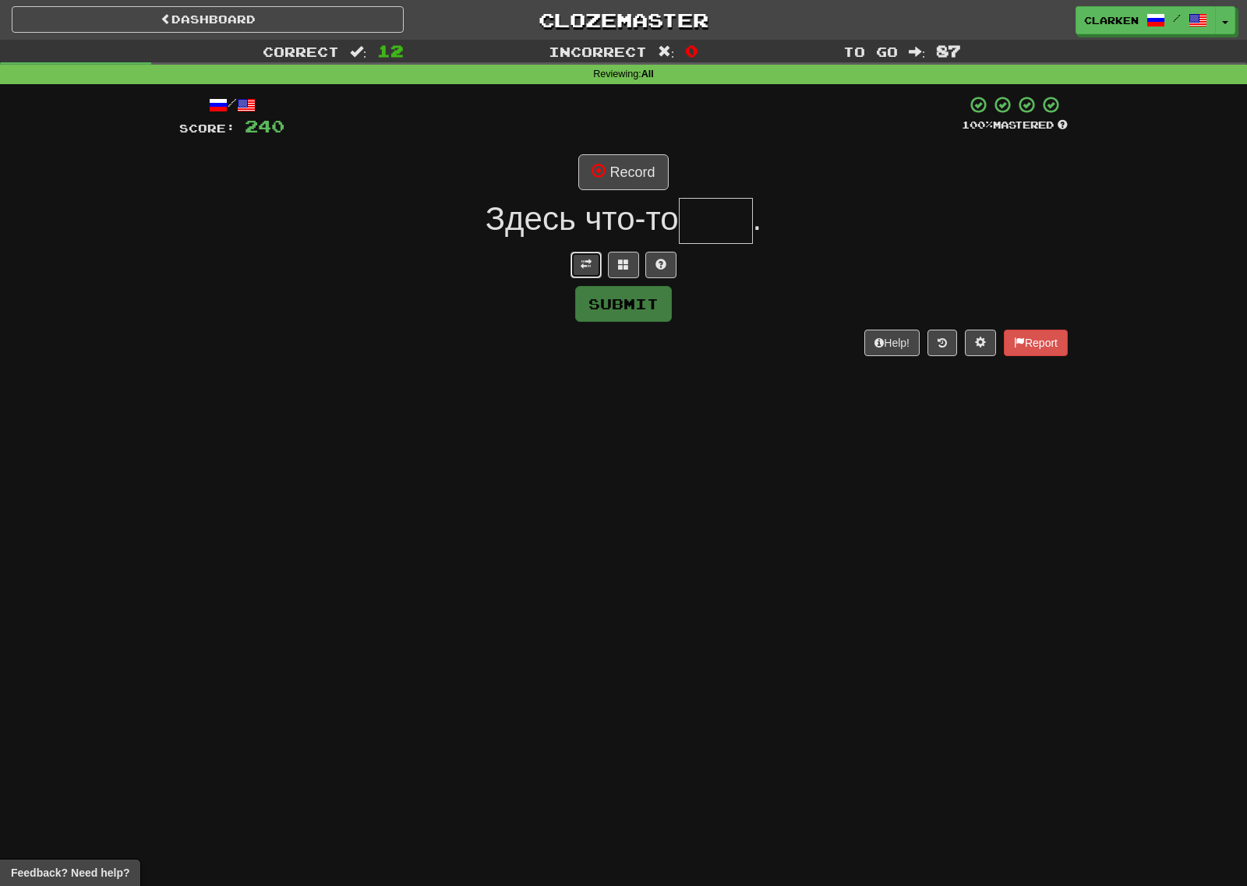
click at [584, 267] on span at bounding box center [585, 264] width 11 height 11
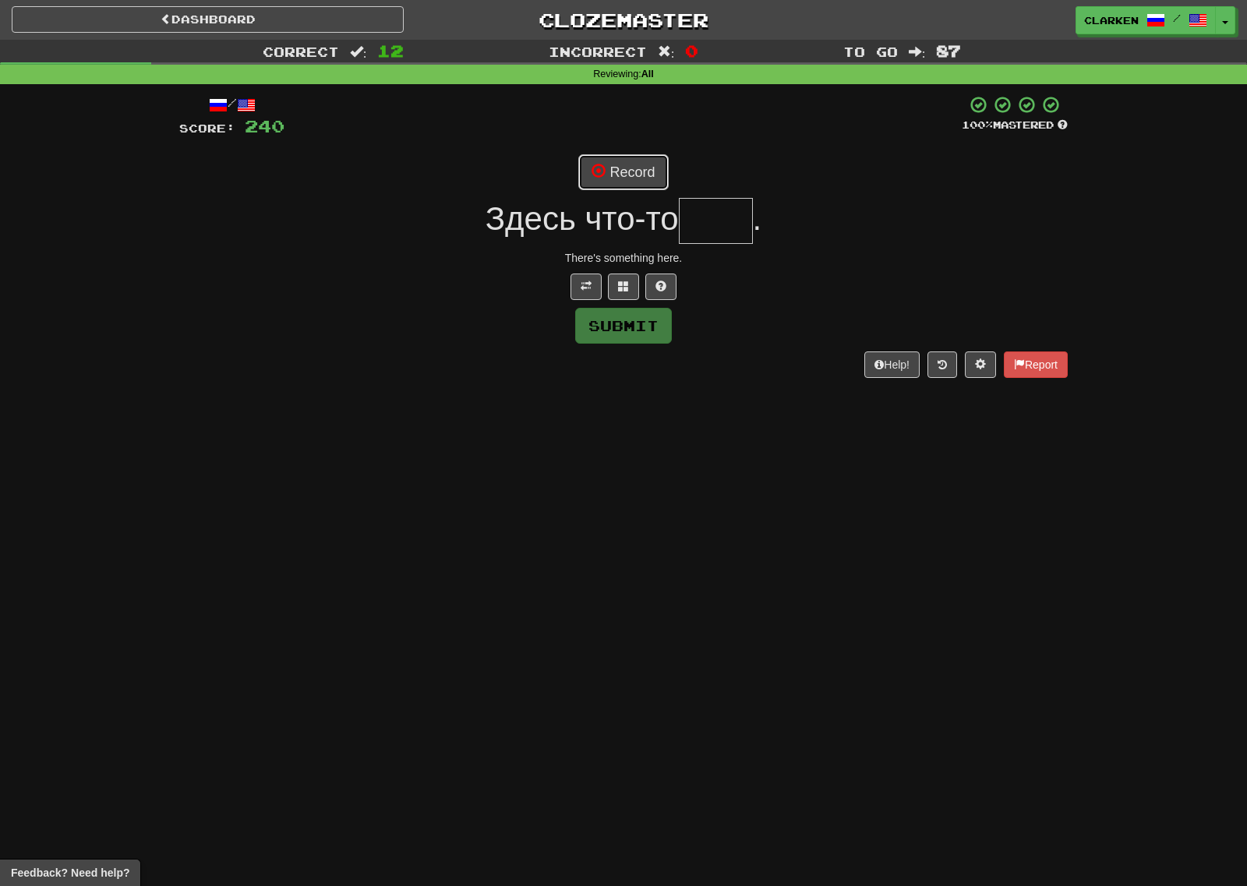
click at [588, 189] on button "Record" at bounding box center [623, 172] width 90 height 36
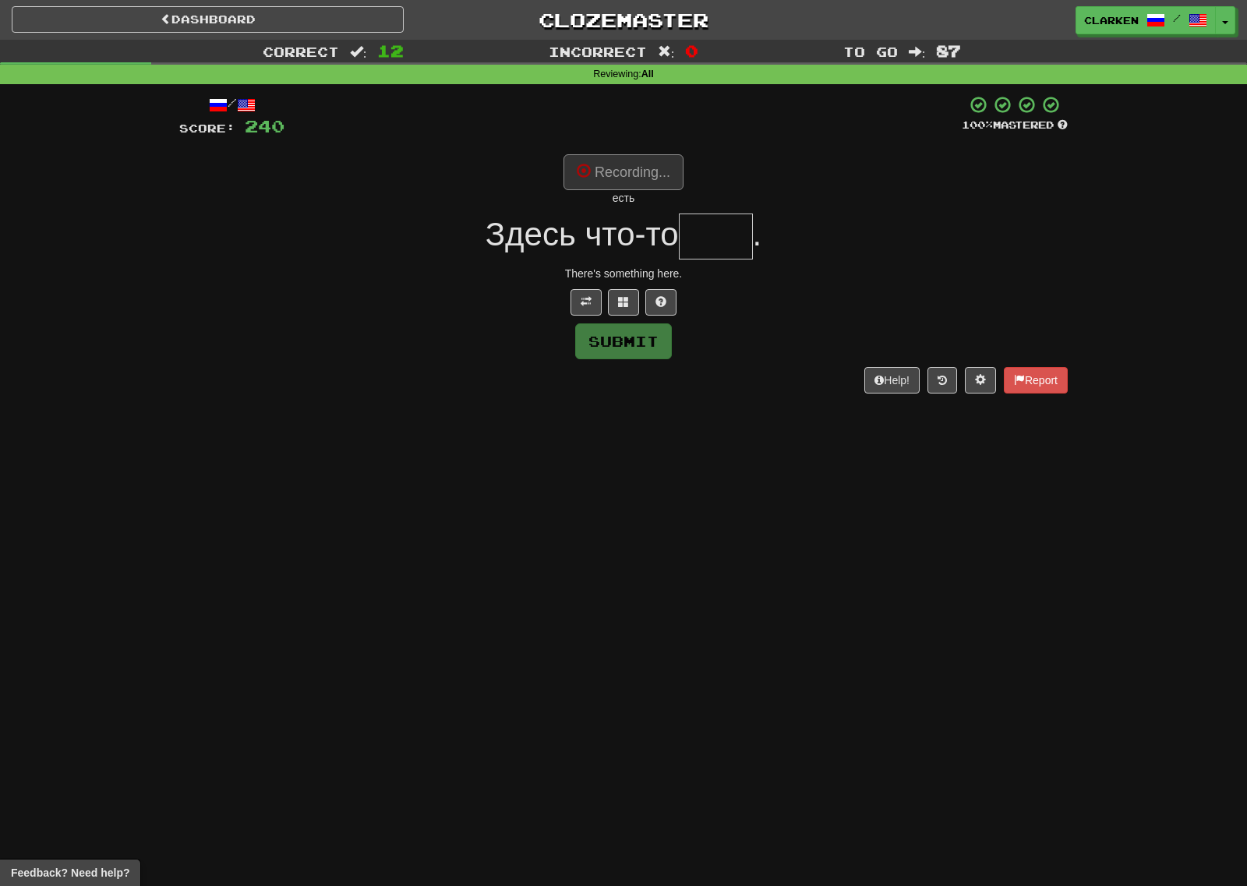
type input "****"
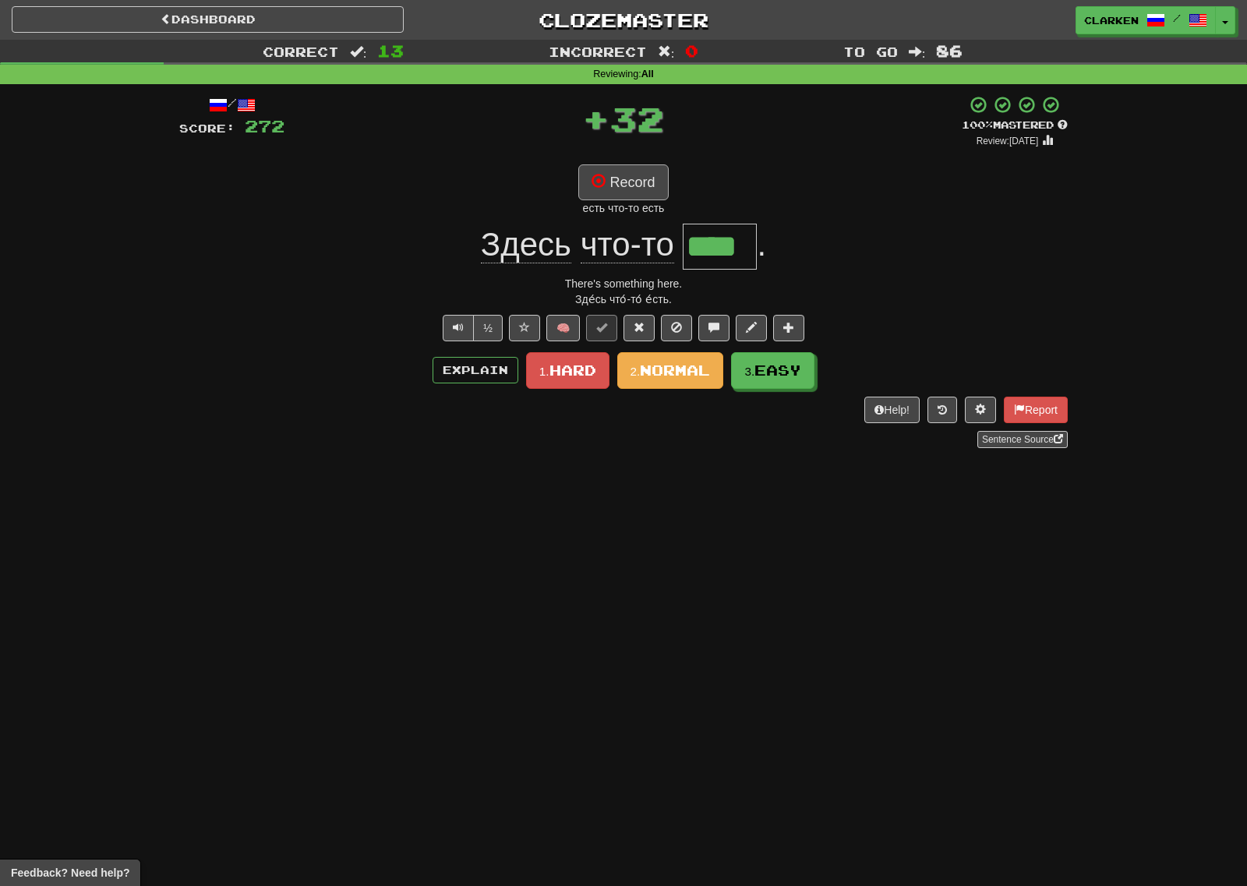
click at [651, 164] on div "/ Score: 272 + 32 100 % Mastered Review: [DATE] Record есть что-то есть Здесь ч…" at bounding box center [623, 271] width 888 height 353
click at [650, 175] on button "Record" at bounding box center [623, 182] width 90 height 36
click at [790, 378] on span "Easy" at bounding box center [778, 370] width 47 height 17
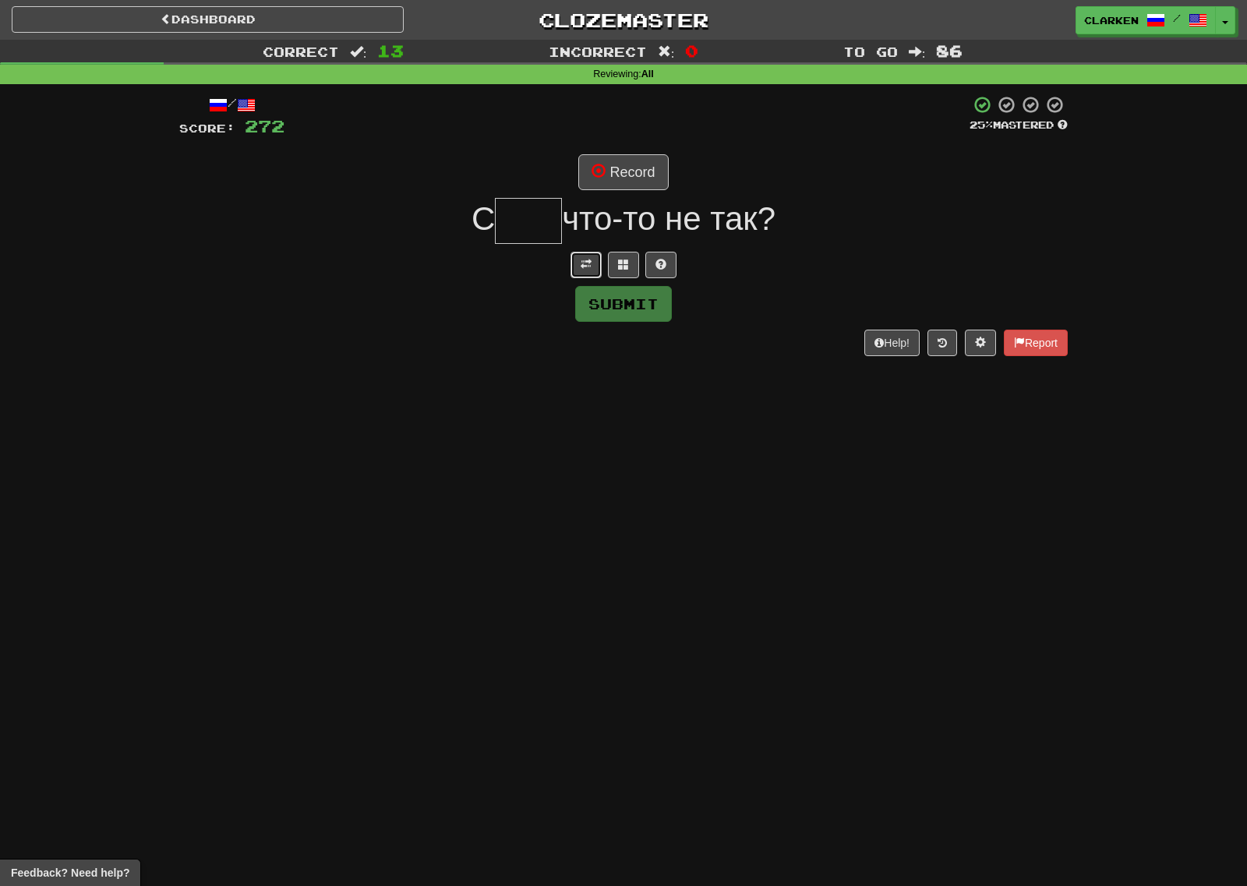
click at [584, 263] on span at bounding box center [585, 264] width 11 height 11
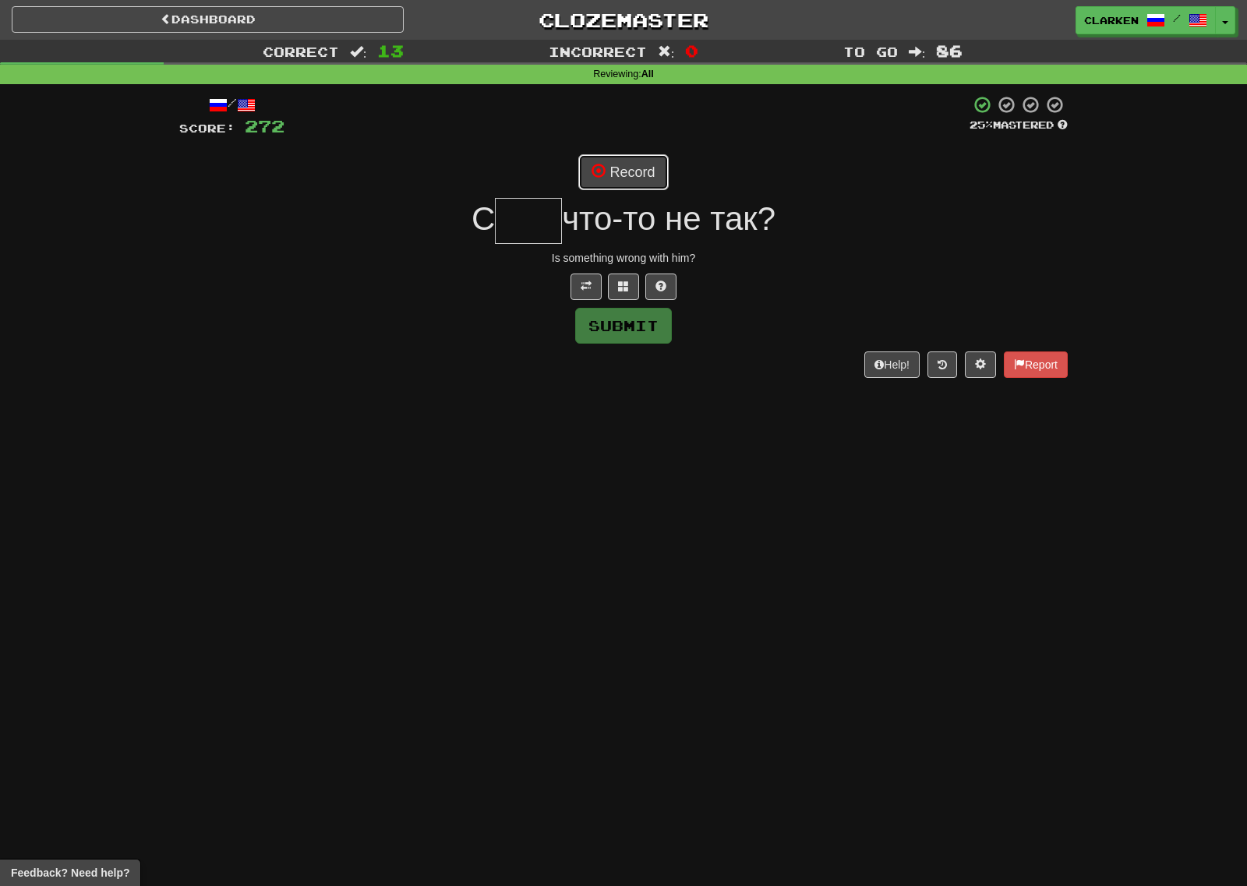
click at [615, 167] on button "Record" at bounding box center [623, 172] width 90 height 36
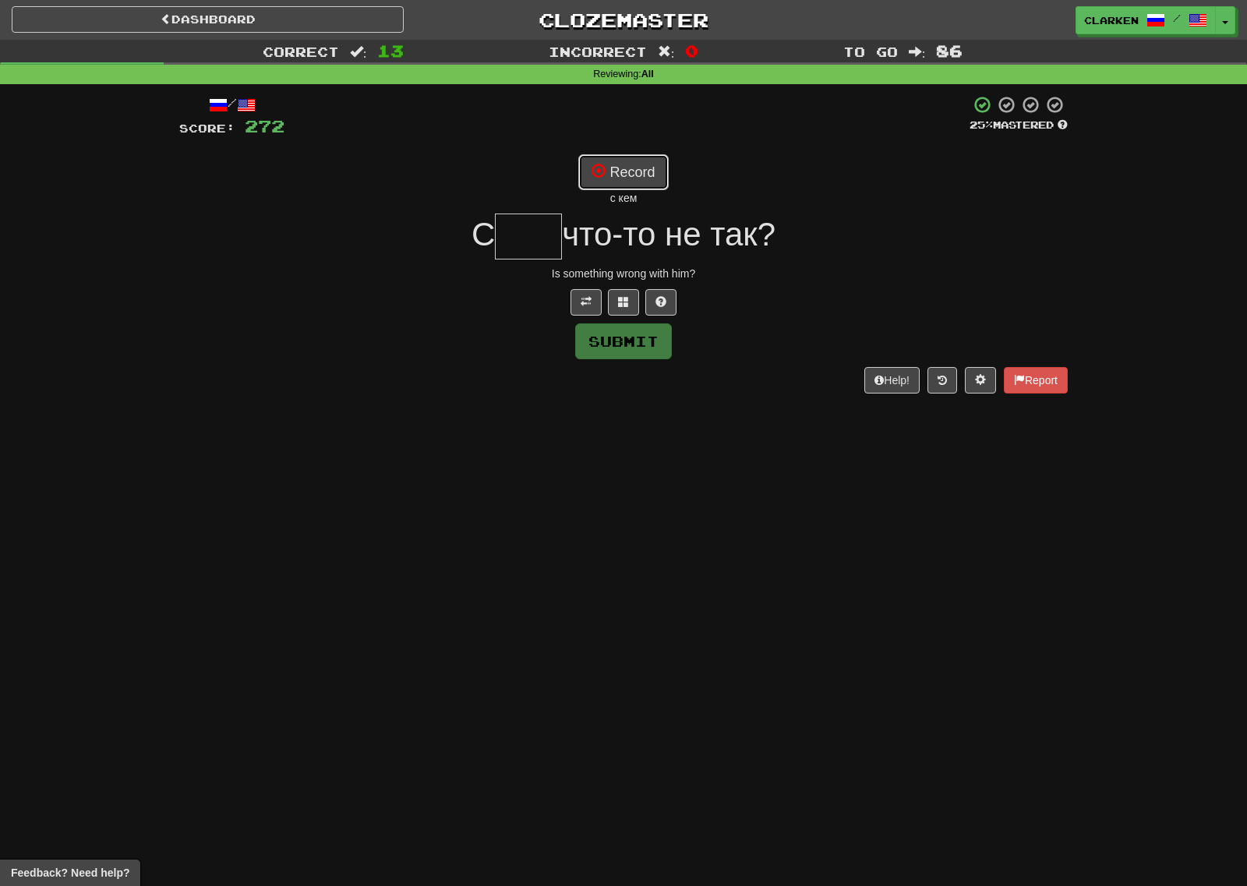
click at [661, 170] on button "Record" at bounding box center [623, 172] width 90 height 36
type input "***"
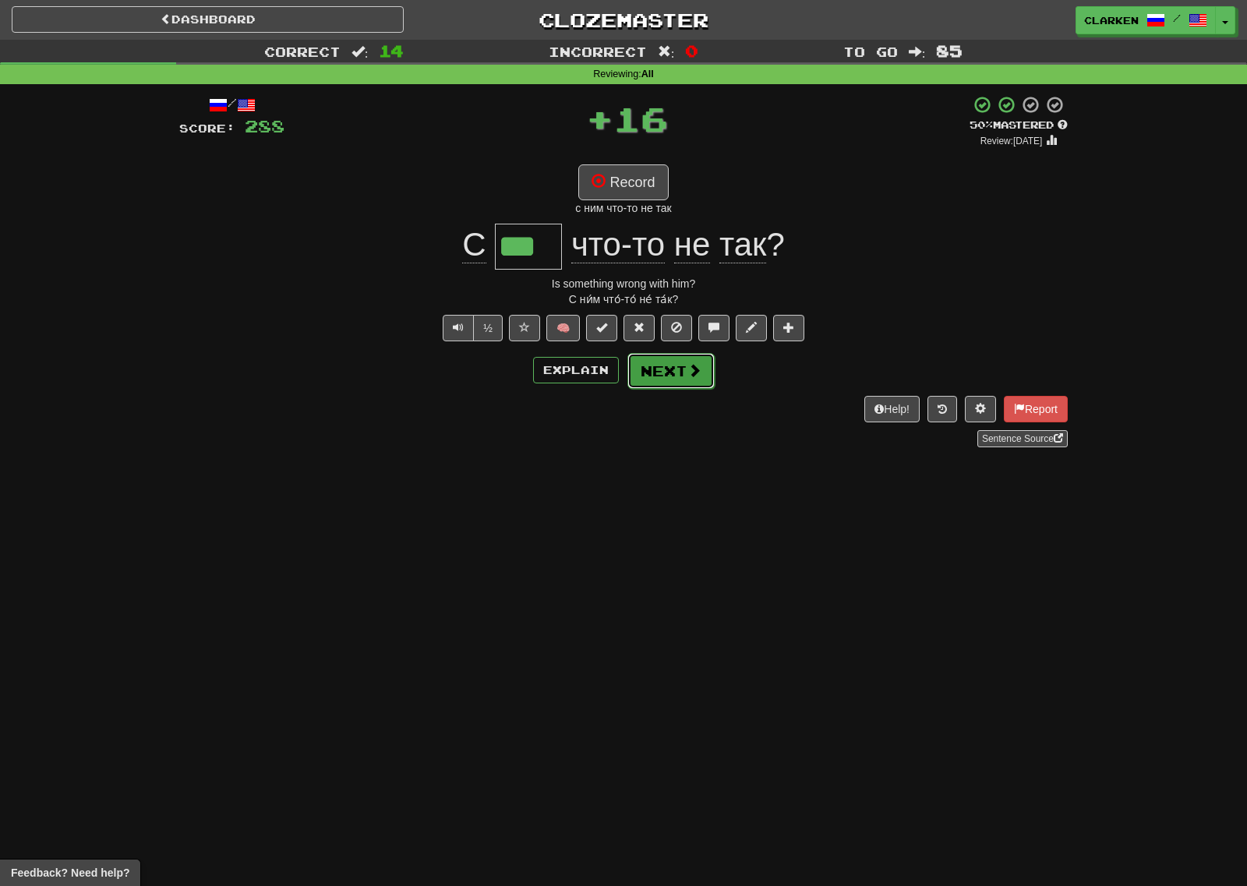
drag, startPoint x: 688, startPoint y: 362, endPoint x: 615, endPoint y: 323, distance: 83.0
click at [688, 363] on span at bounding box center [694, 370] width 14 height 14
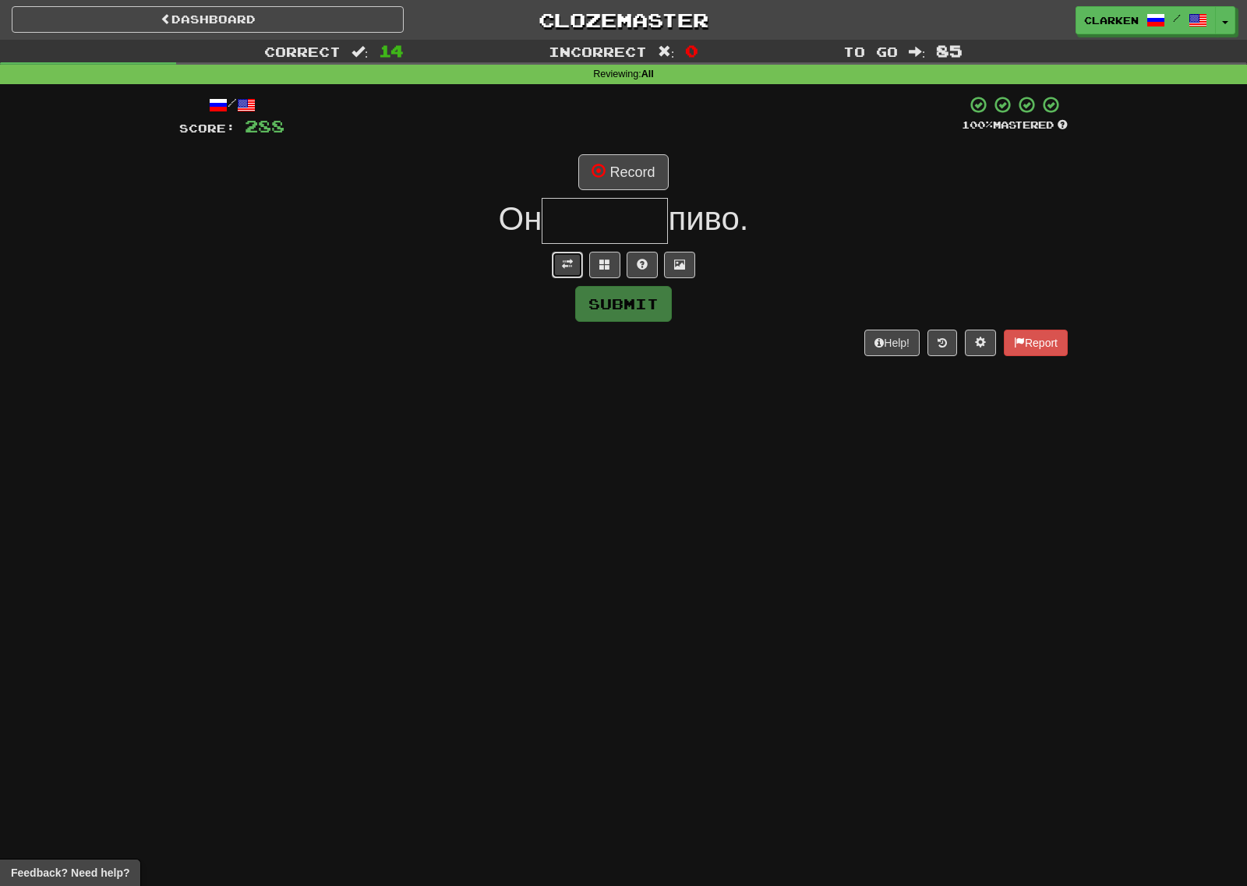
click at [559, 274] on button at bounding box center [567, 265] width 31 height 26
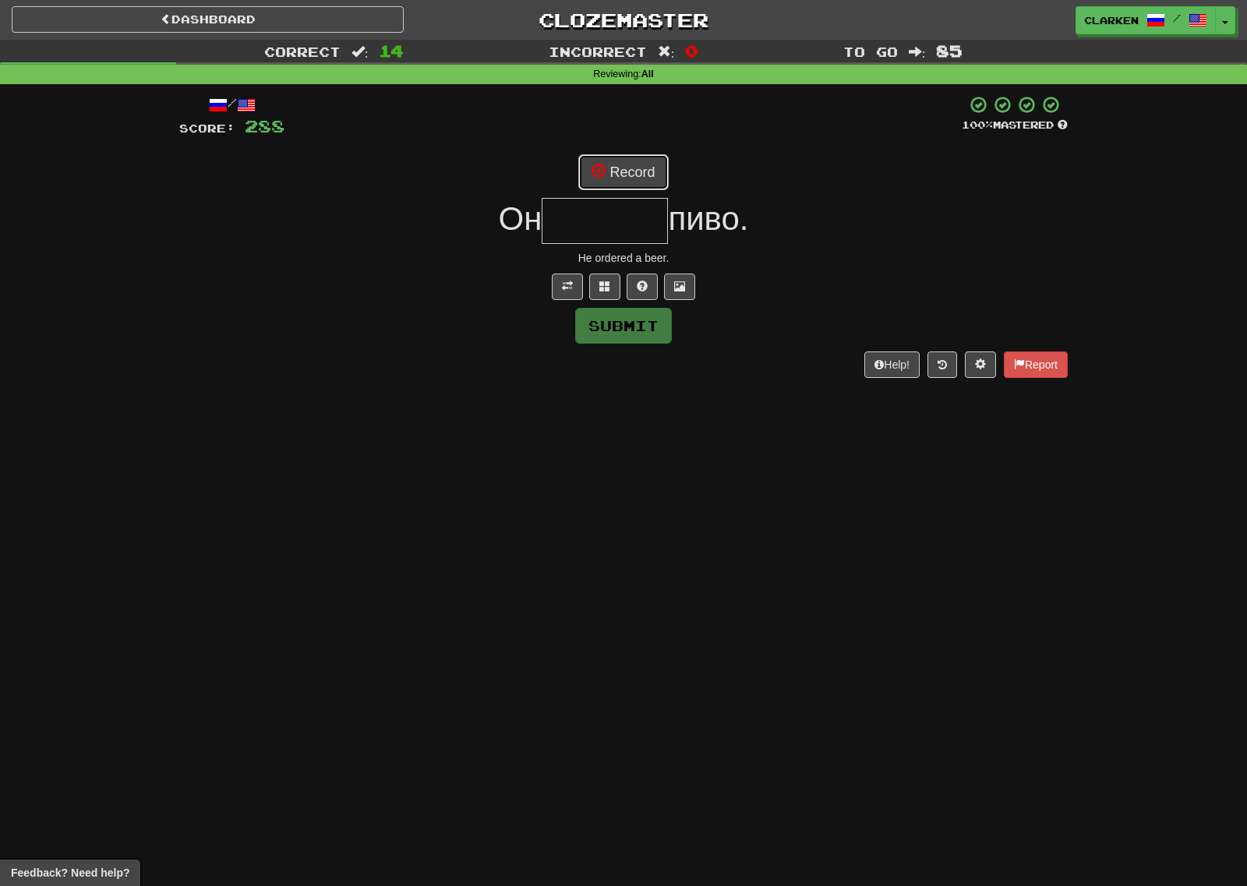
click at [607, 164] on button "Record" at bounding box center [623, 172] width 90 height 36
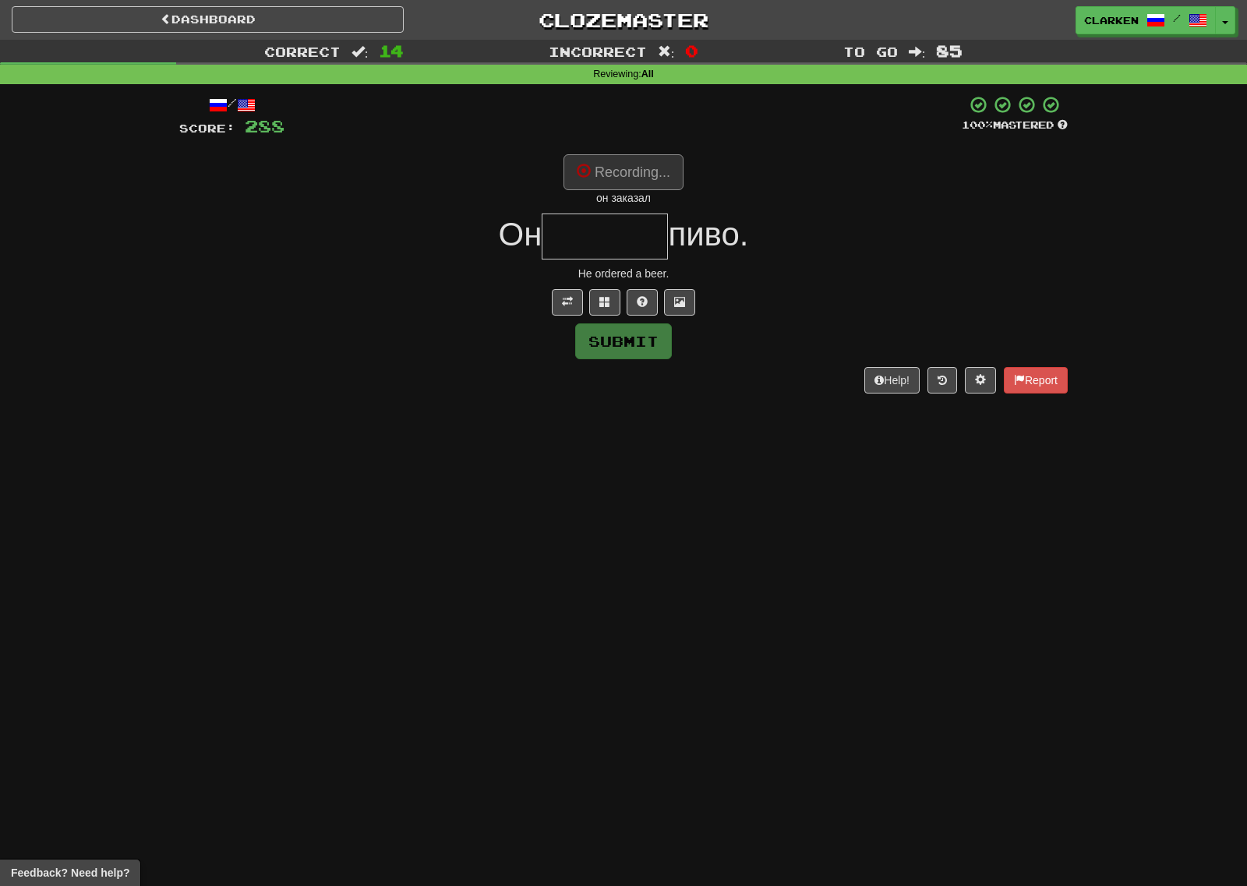
type input "*******"
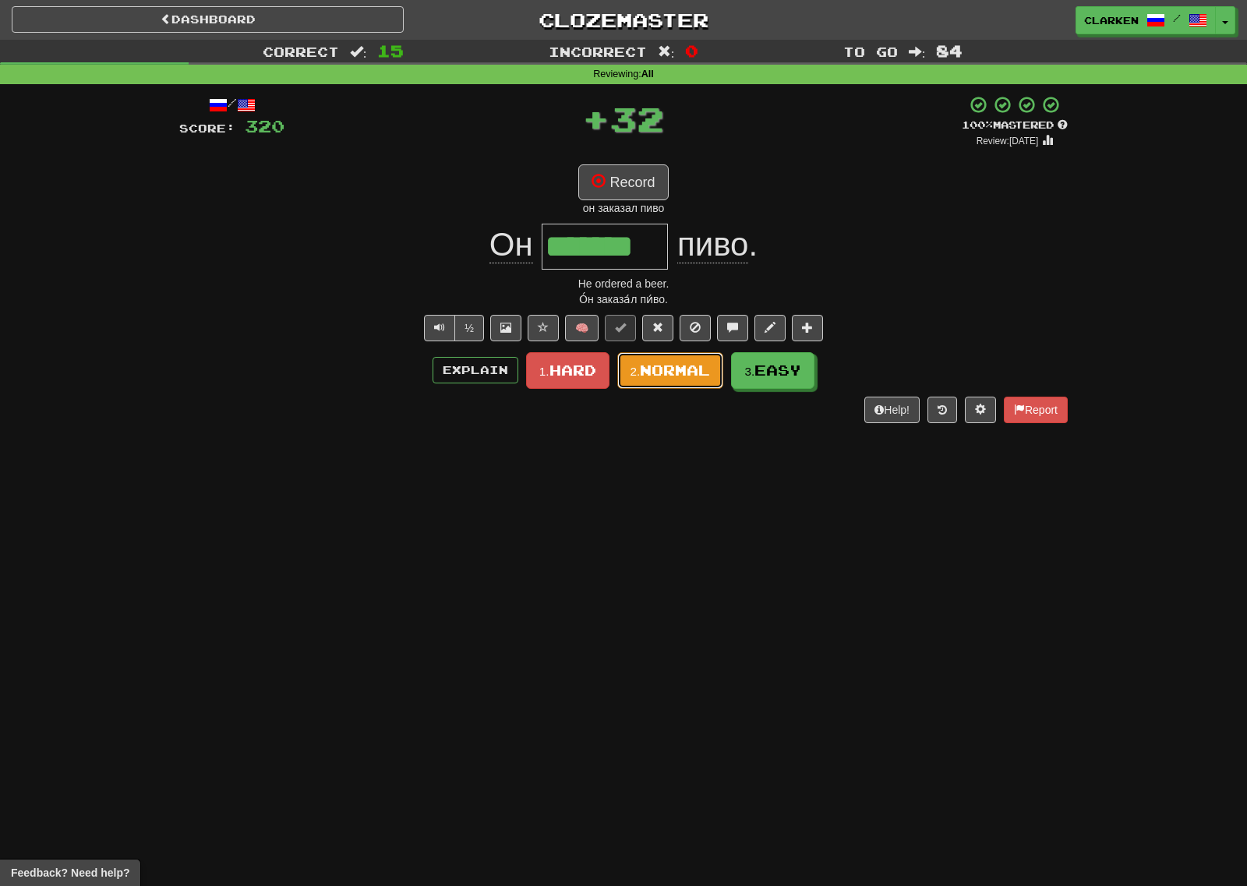
drag, startPoint x: 707, startPoint y: 362, endPoint x: 698, endPoint y: 351, distance: 13.9
click at [707, 363] on span "Normal" at bounding box center [675, 370] width 70 height 17
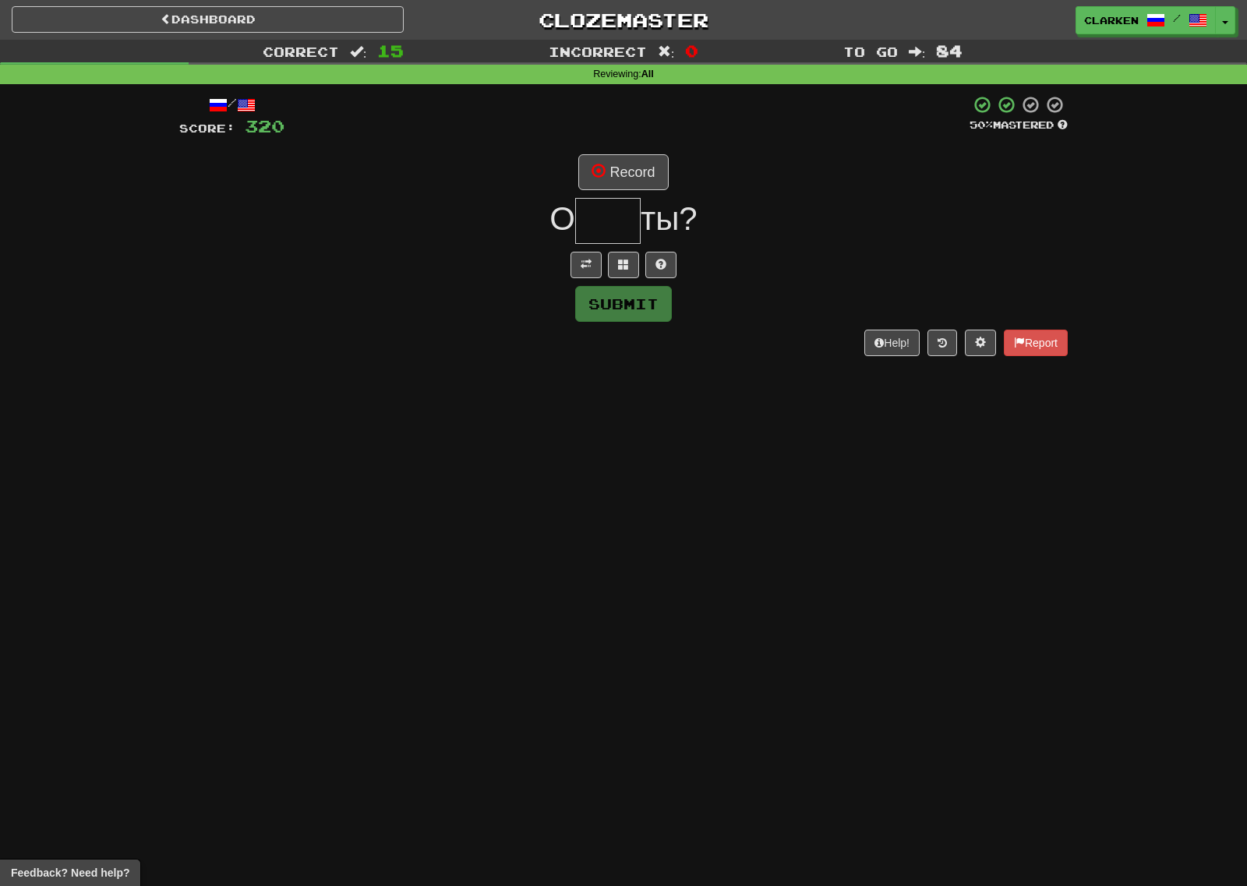
click at [591, 245] on div "/ Score: 320 50 % Mastered Record О ты? Submit Help! Report" at bounding box center [623, 225] width 888 height 260
click at [592, 252] on button at bounding box center [585, 265] width 31 height 26
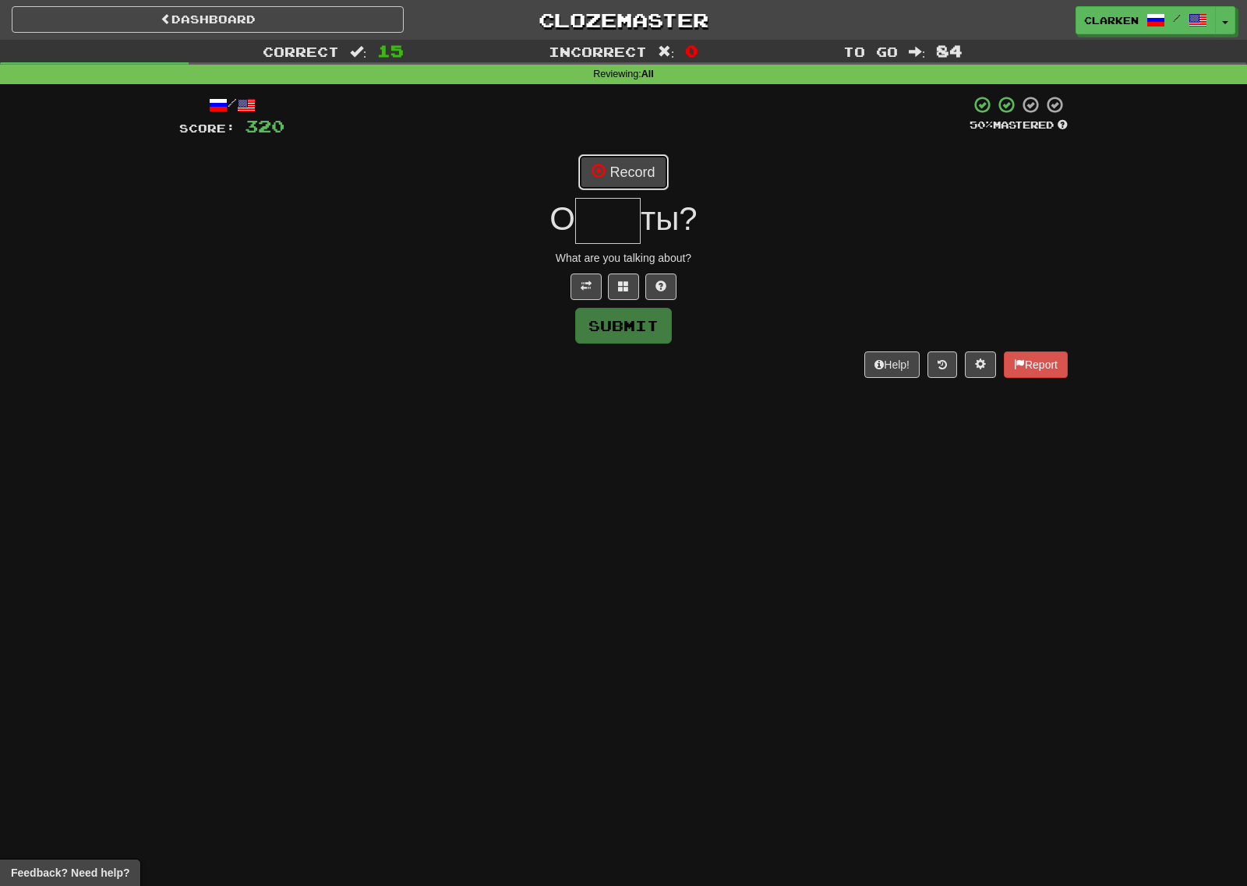
click at [625, 161] on button "Record" at bounding box center [623, 172] width 90 height 36
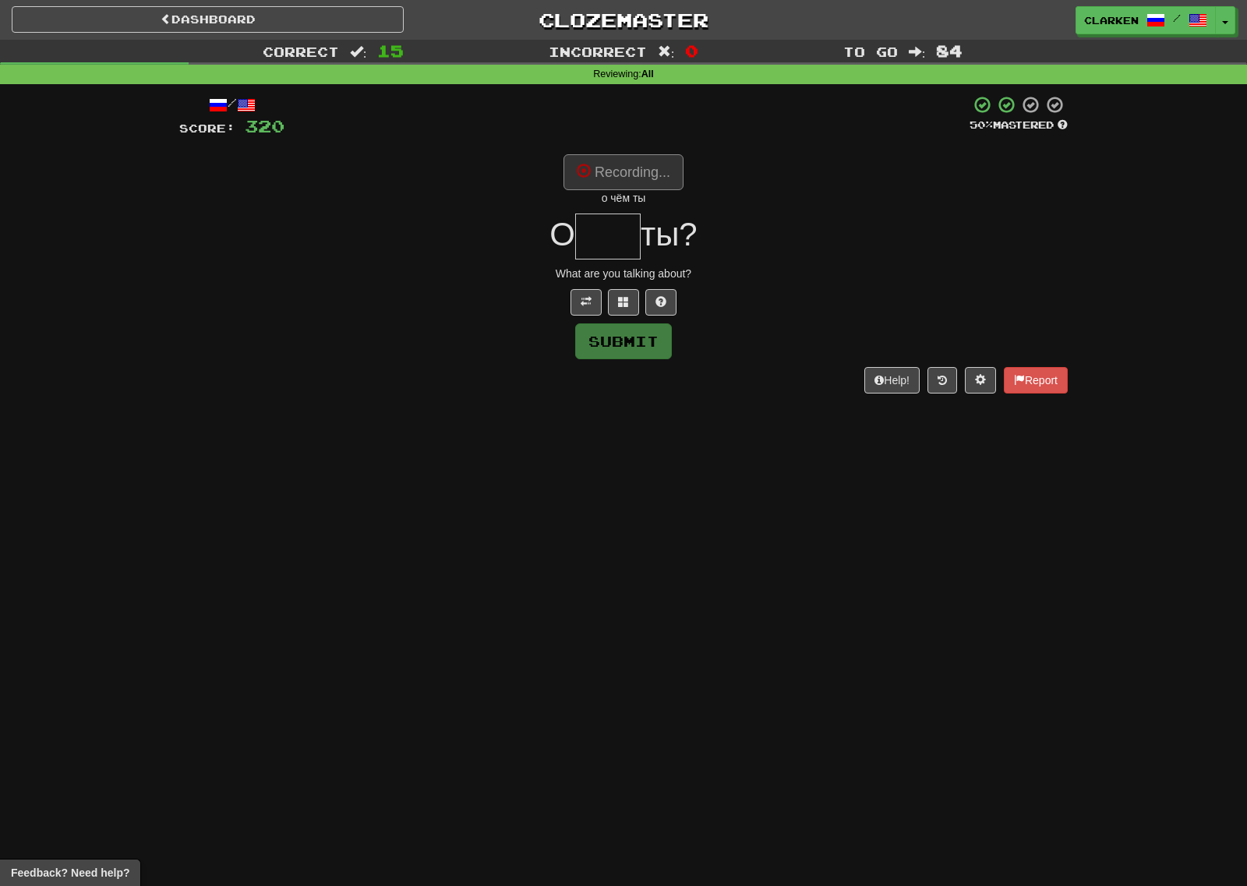
type input "***"
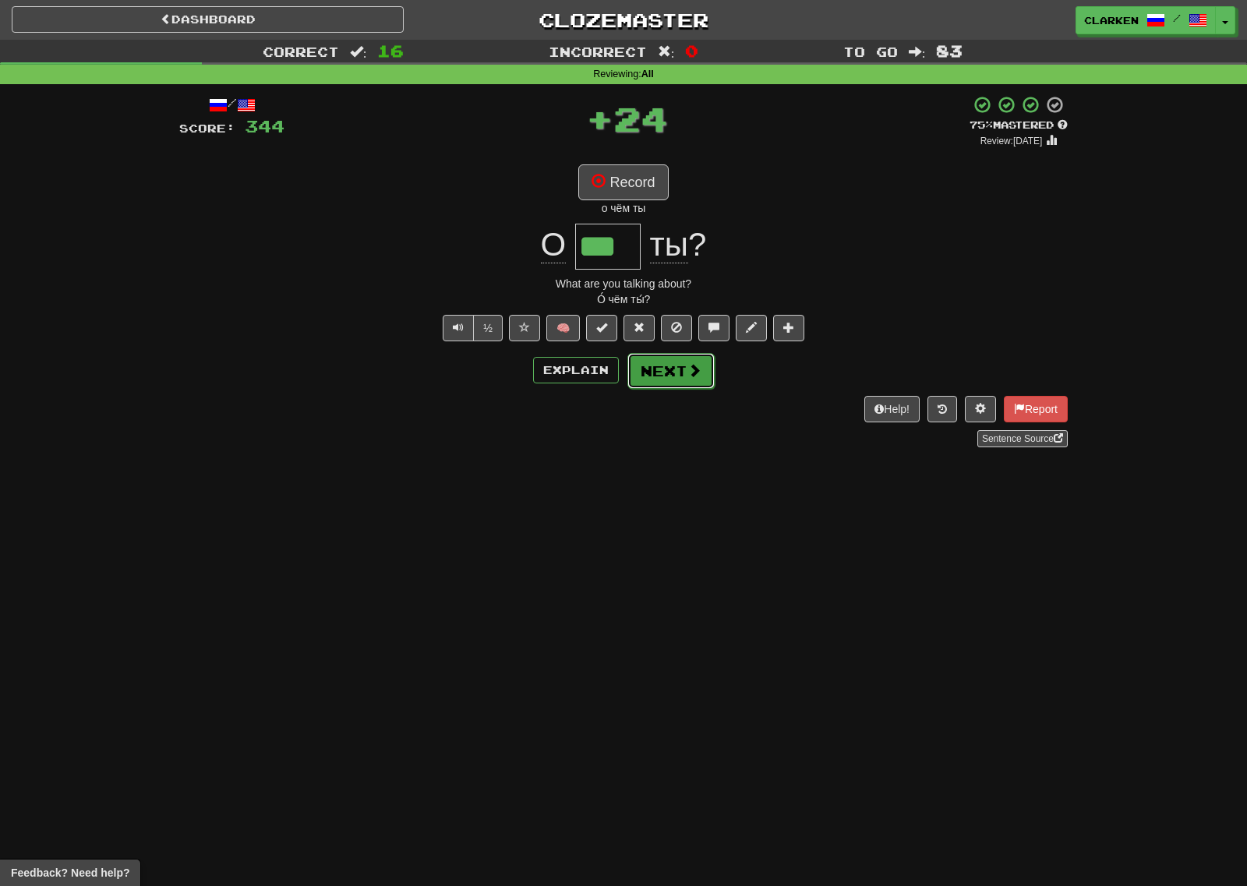
click at [680, 366] on button "Next" at bounding box center [670, 371] width 87 height 36
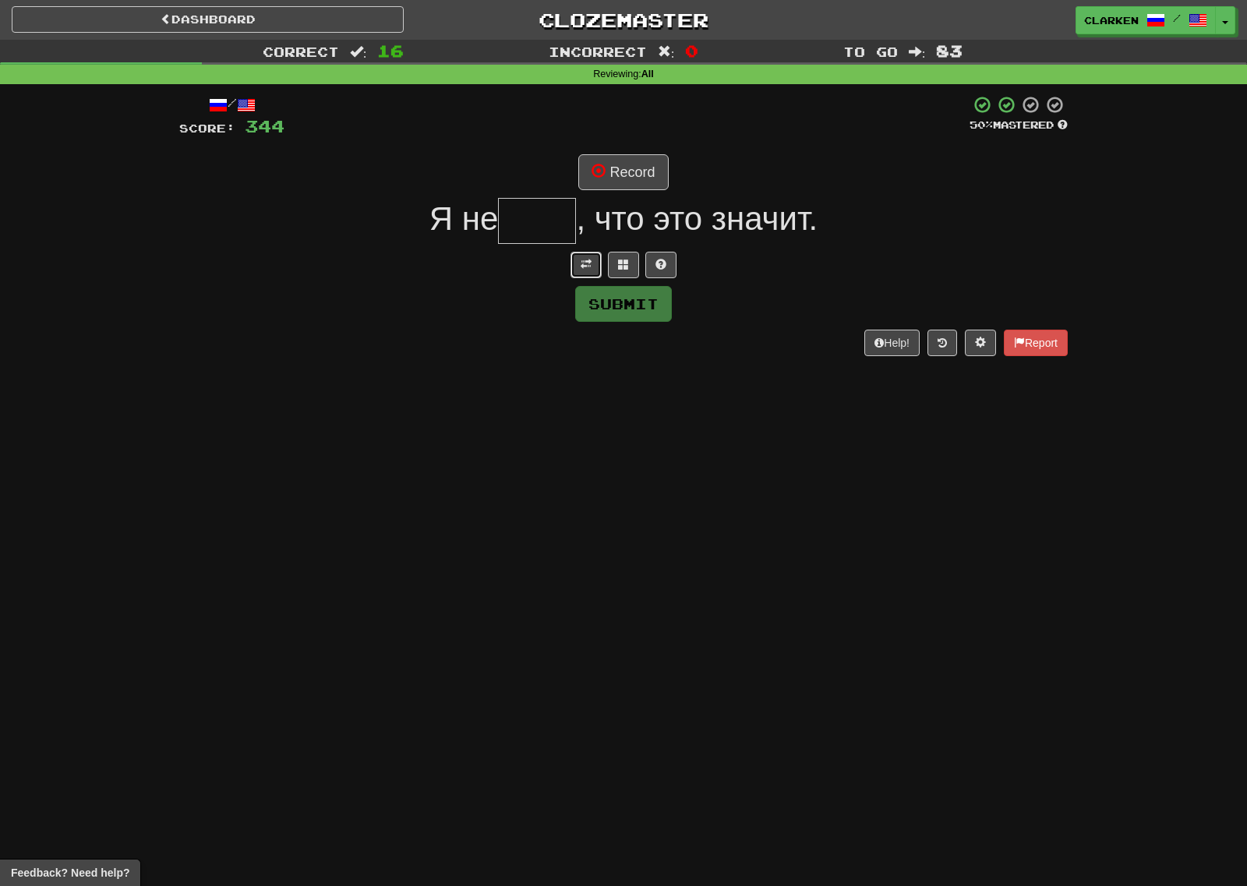
click at [578, 270] on button at bounding box center [585, 265] width 31 height 26
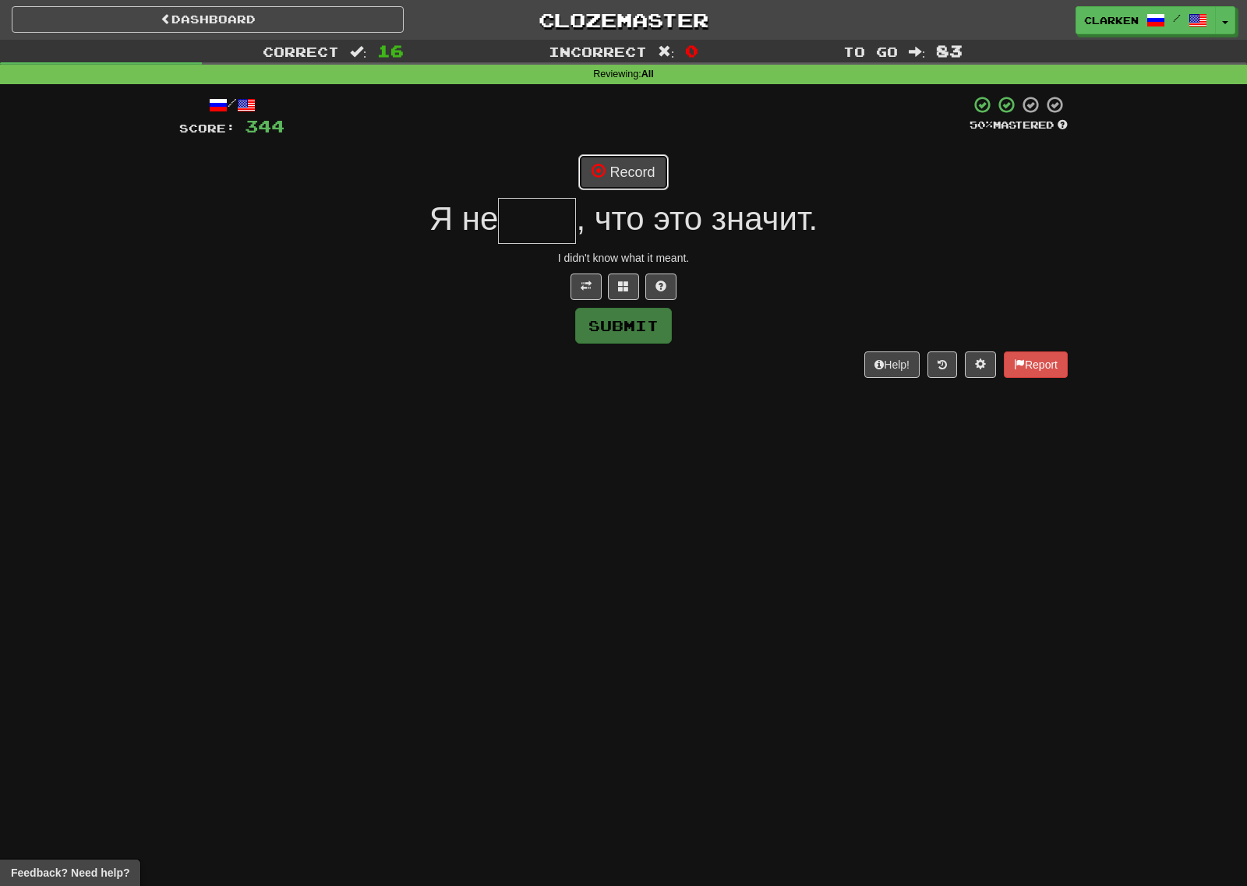
click at [615, 187] on button "Record" at bounding box center [623, 172] width 90 height 36
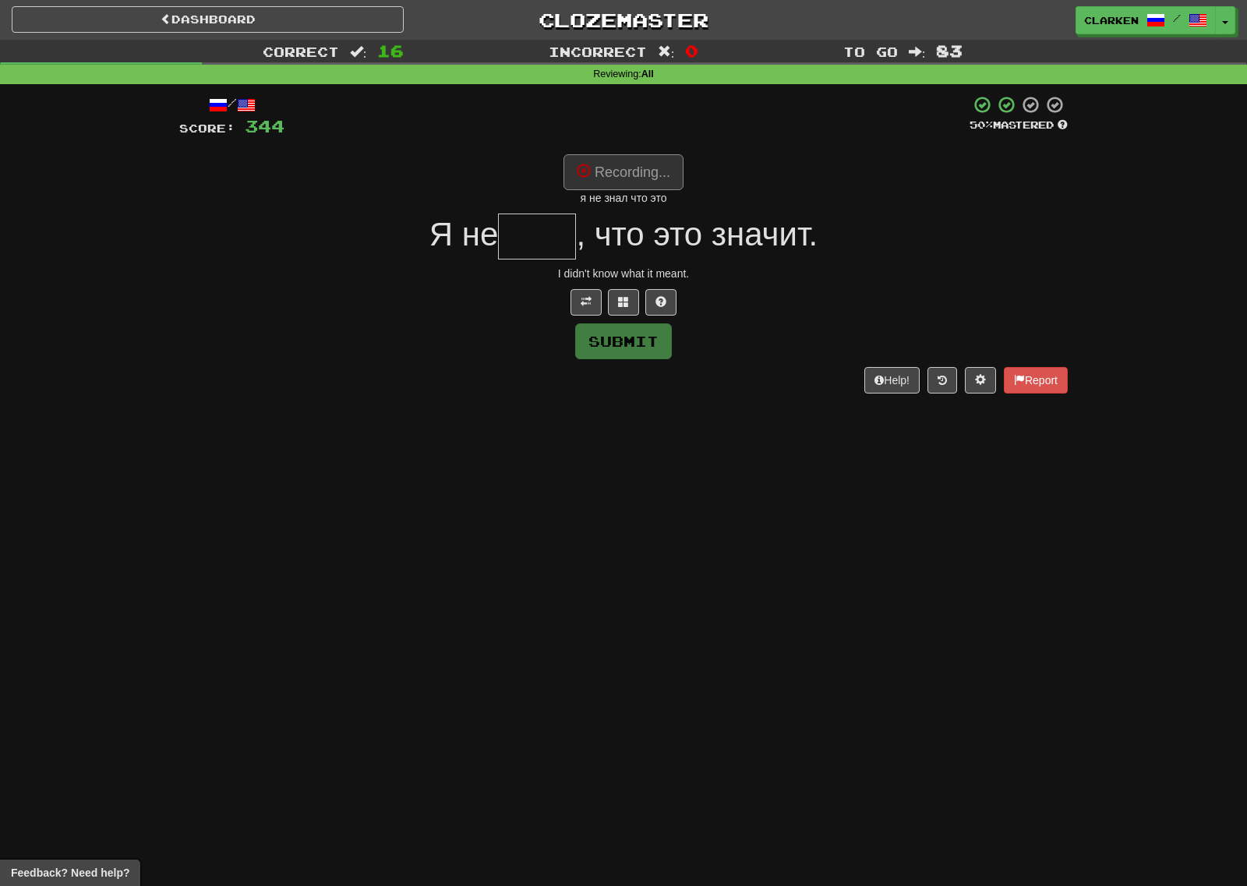
type input "****"
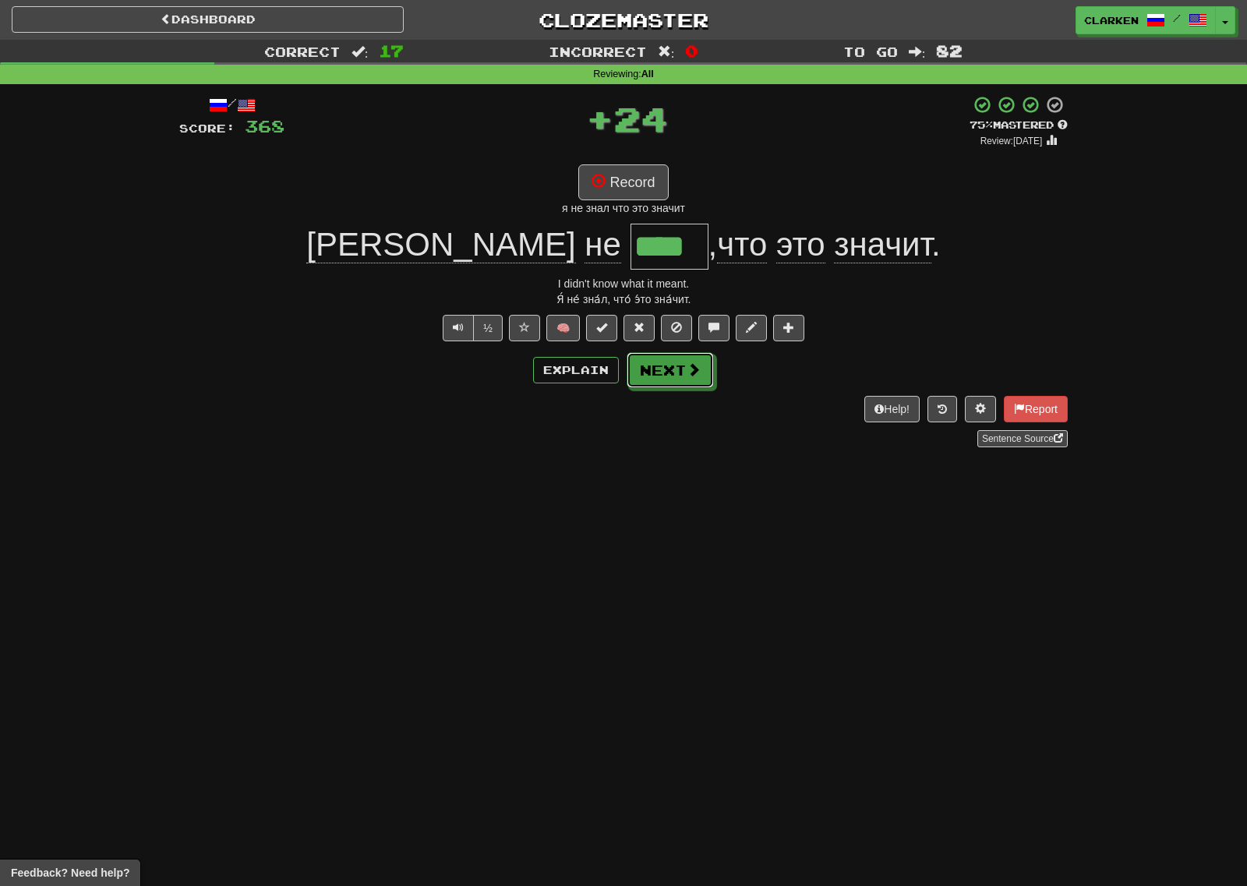
click at [694, 373] on span at bounding box center [693, 369] width 14 height 14
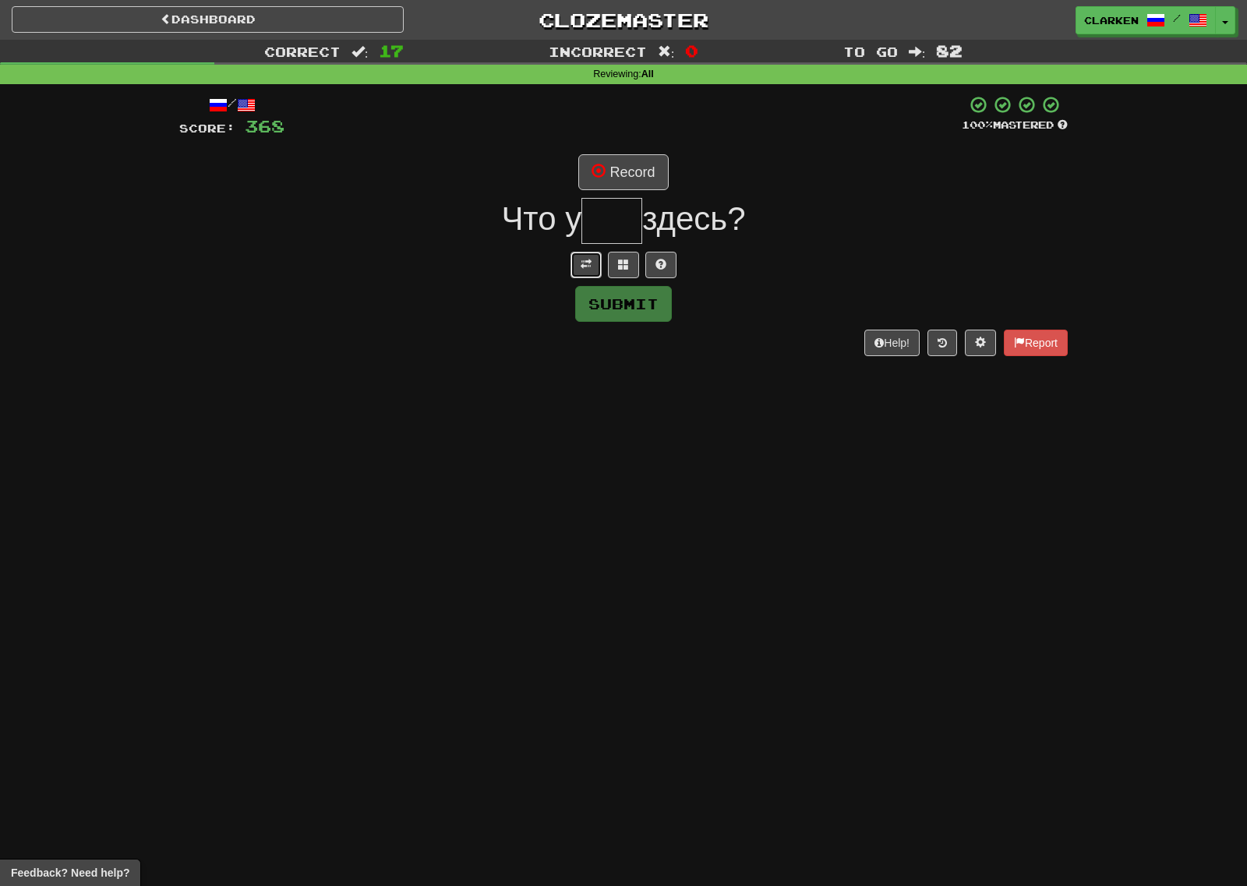
click at [574, 259] on button at bounding box center [585, 265] width 31 height 26
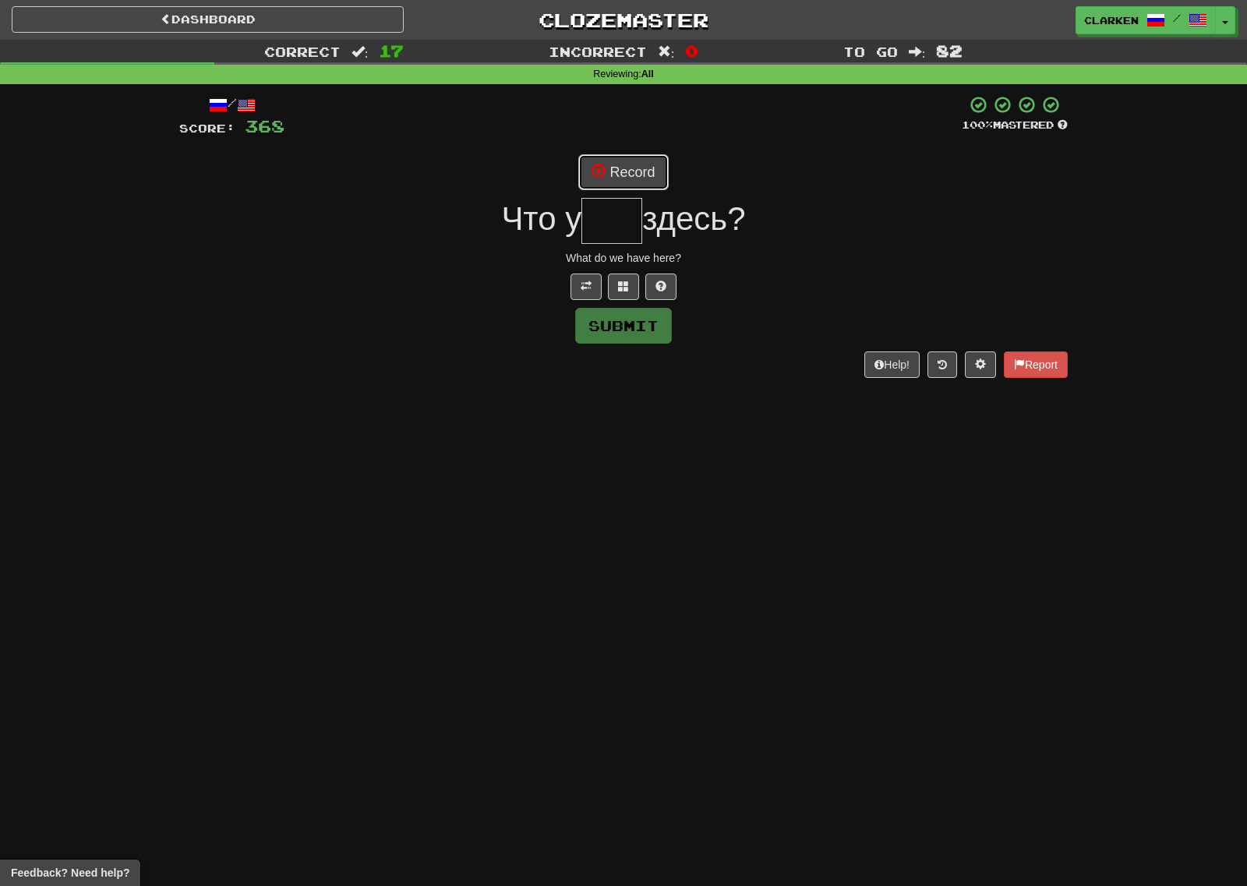
click at [608, 176] on button "Record" at bounding box center [623, 172] width 90 height 36
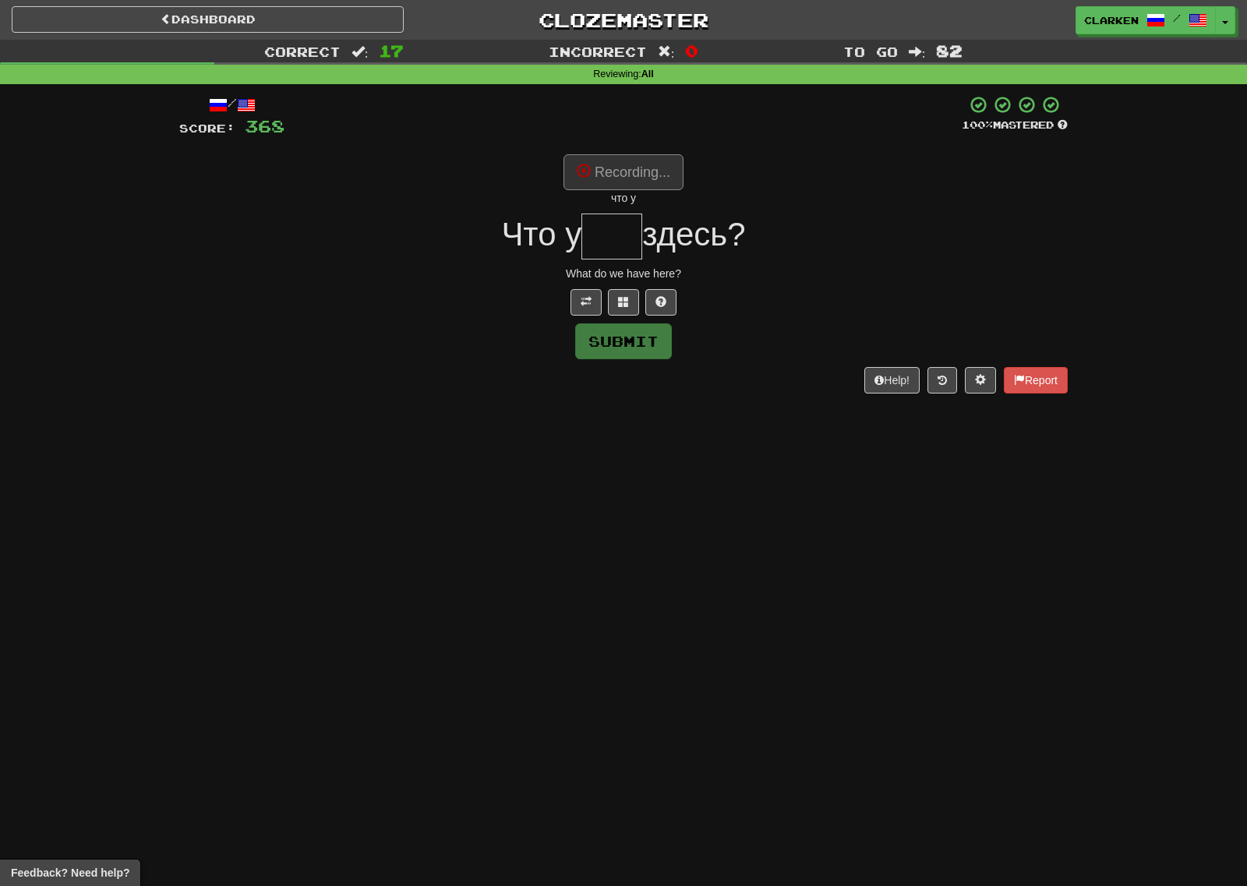
type input "***"
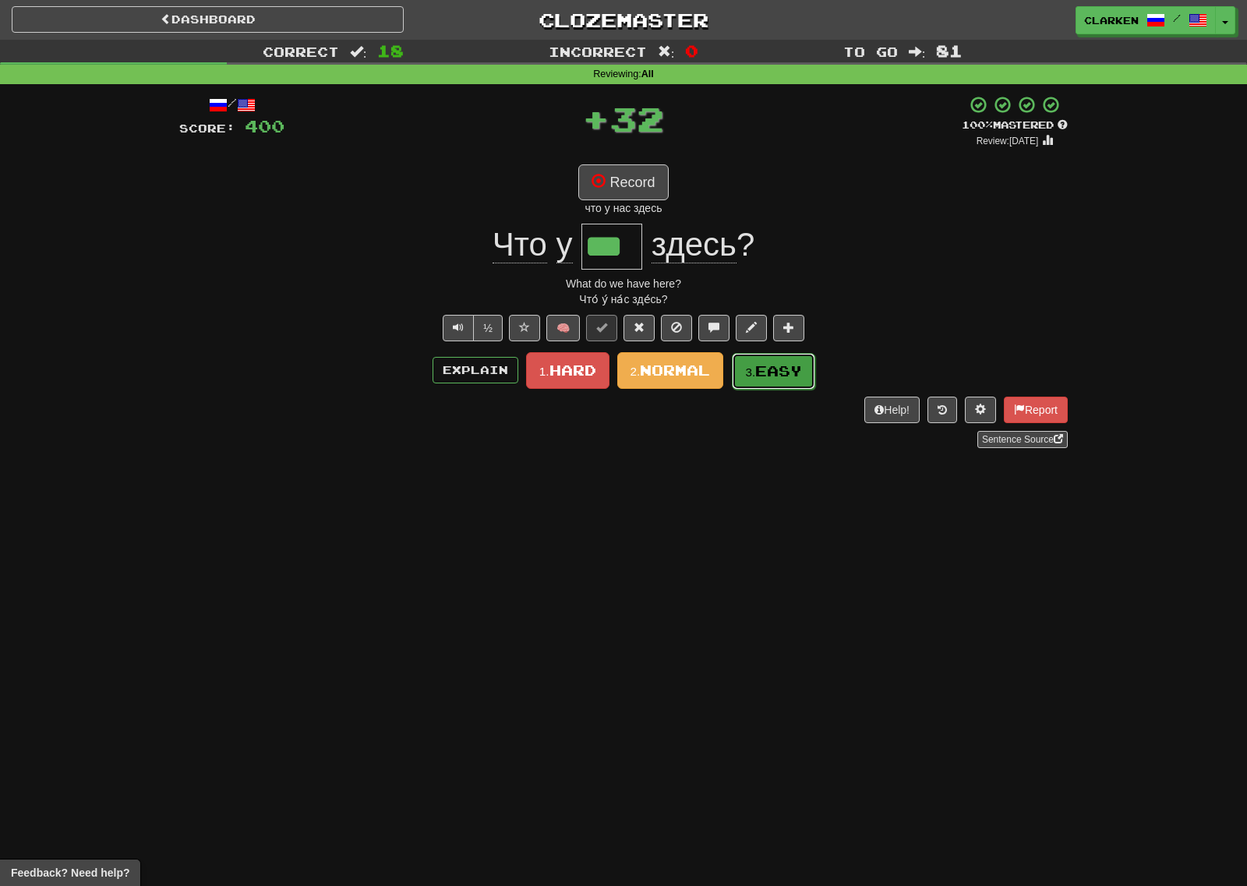
drag, startPoint x: 792, startPoint y: 363, endPoint x: 668, endPoint y: 324, distance: 129.9
click at [791, 363] on span "Easy" at bounding box center [778, 370] width 47 height 17
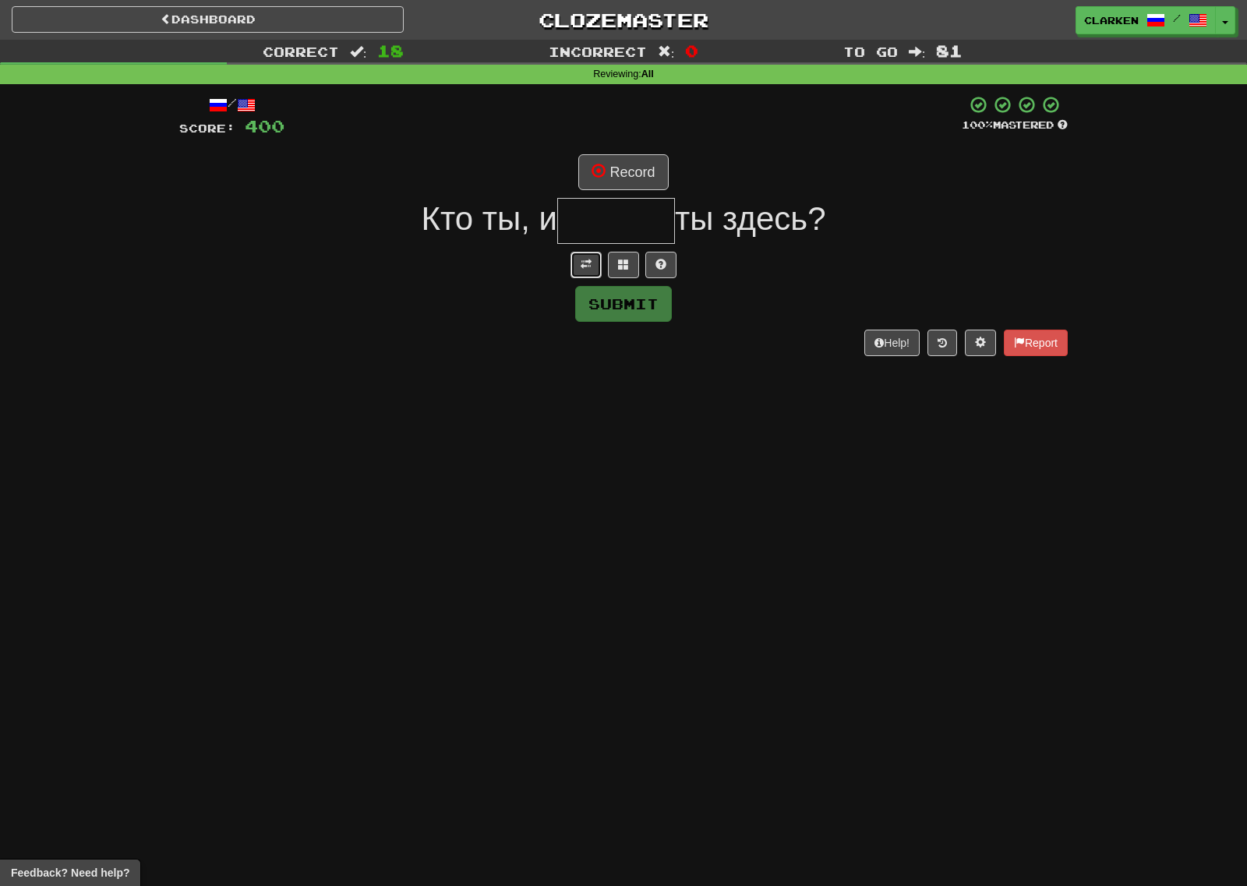
click at [580, 254] on button at bounding box center [585, 265] width 31 height 26
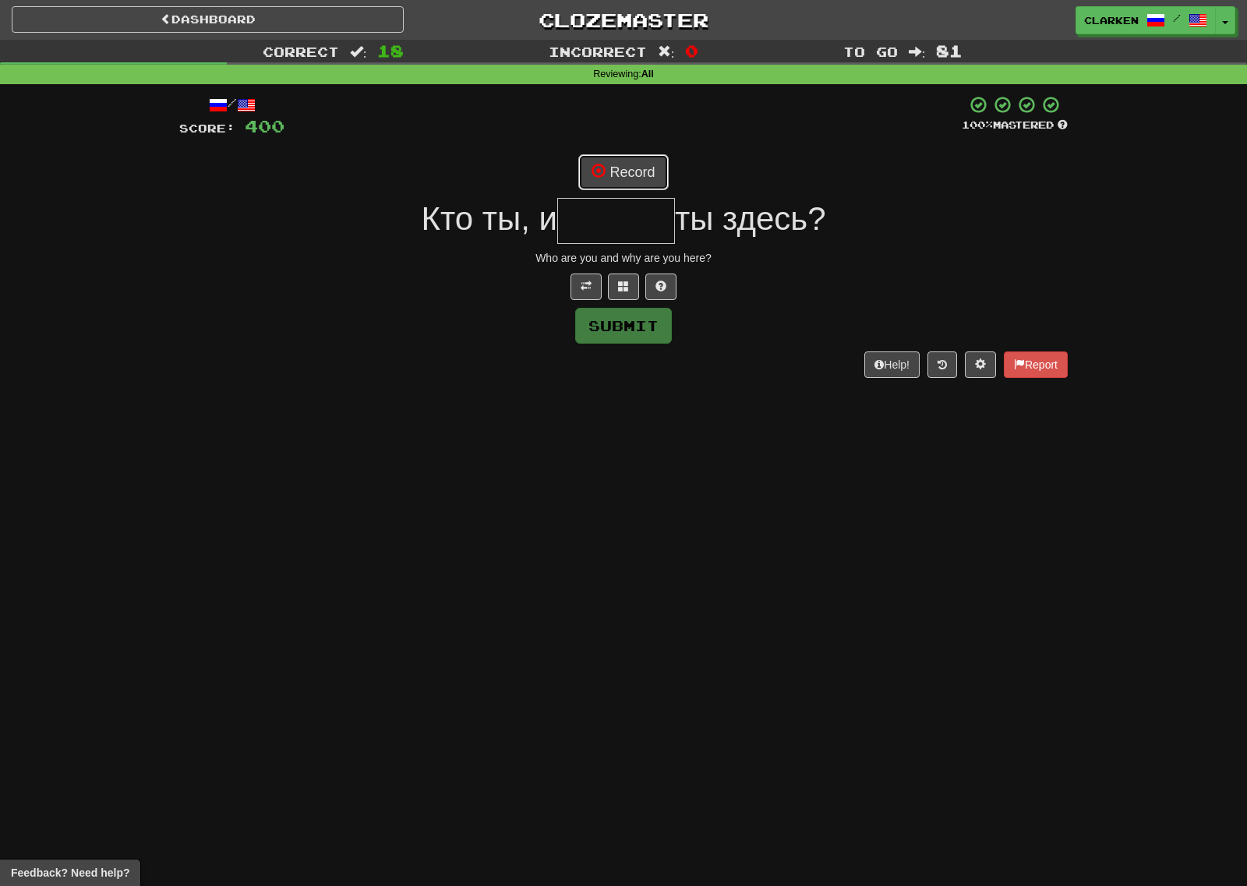
click at [619, 173] on button "Record" at bounding box center [623, 172] width 90 height 36
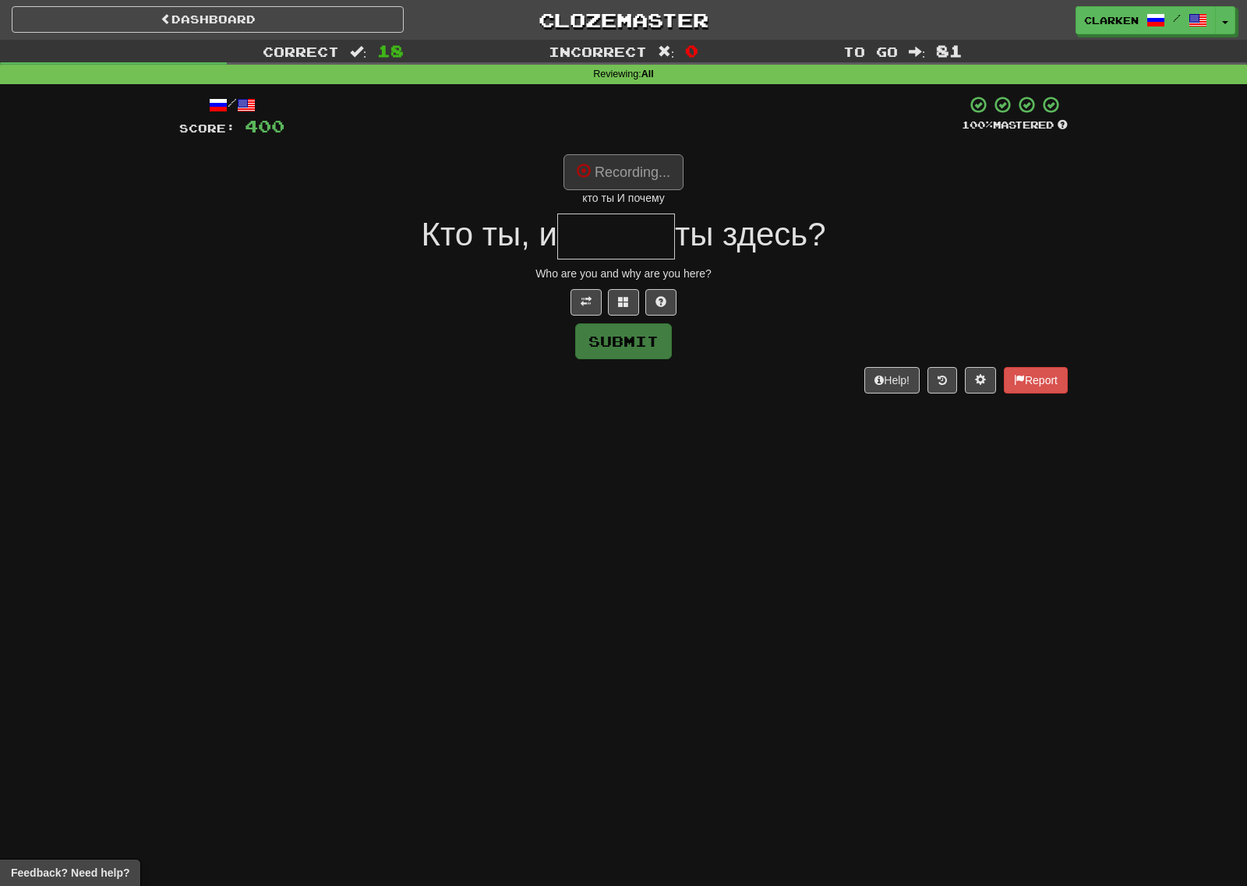
type input "******"
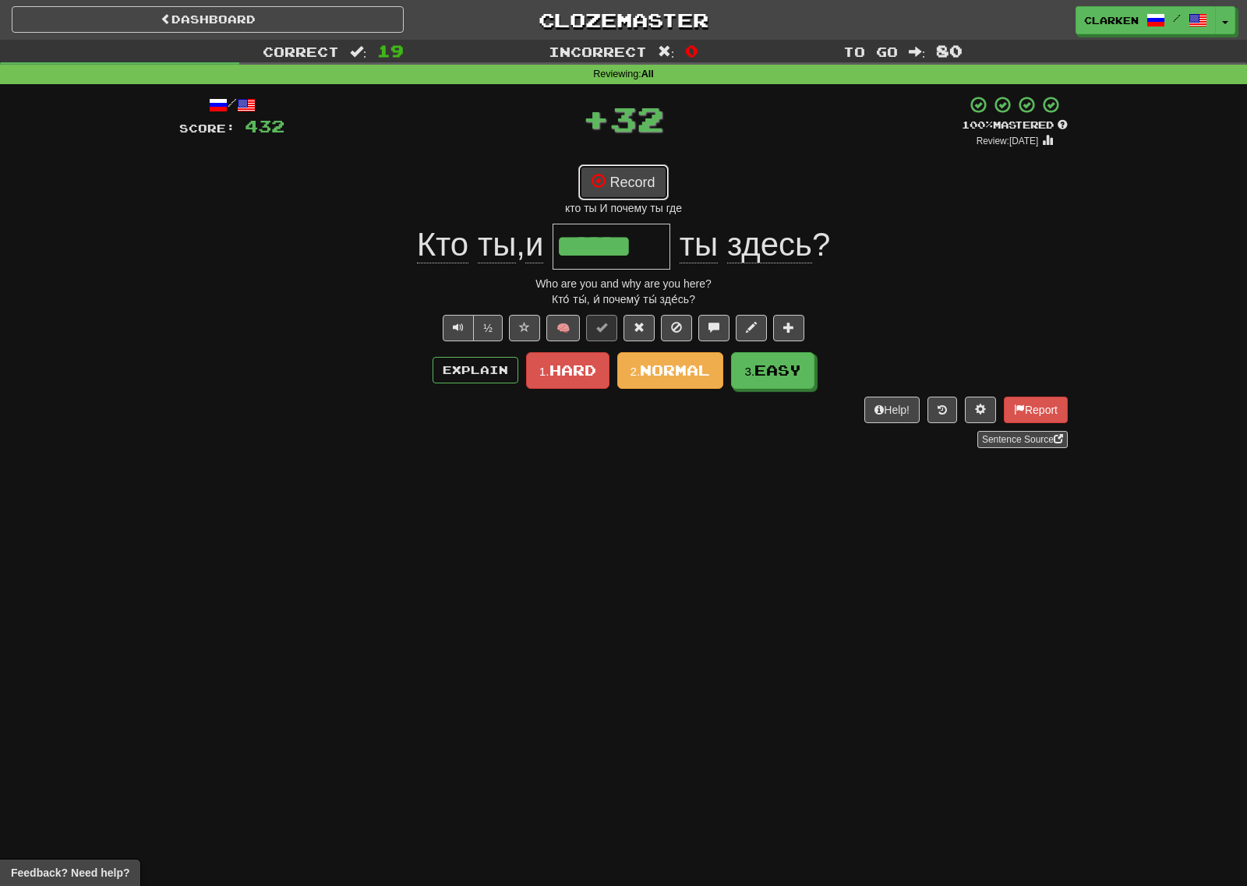
click at [631, 186] on button "Record" at bounding box center [623, 182] width 90 height 36
click at [775, 376] on span "Easy" at bounding box center [778, 370] width 47 height 17
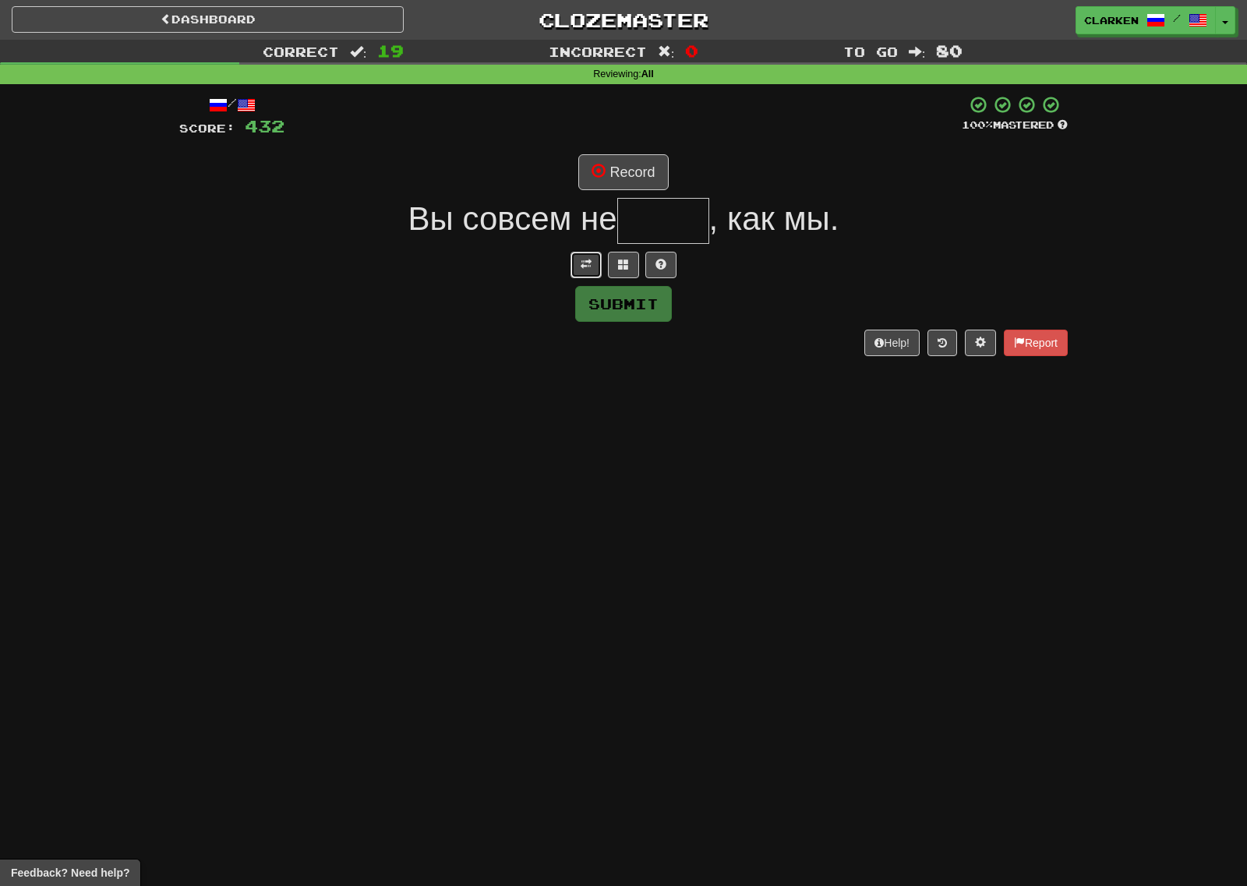
click at [588, 265] on span at bounding box center [585, 264] width 11 height 11
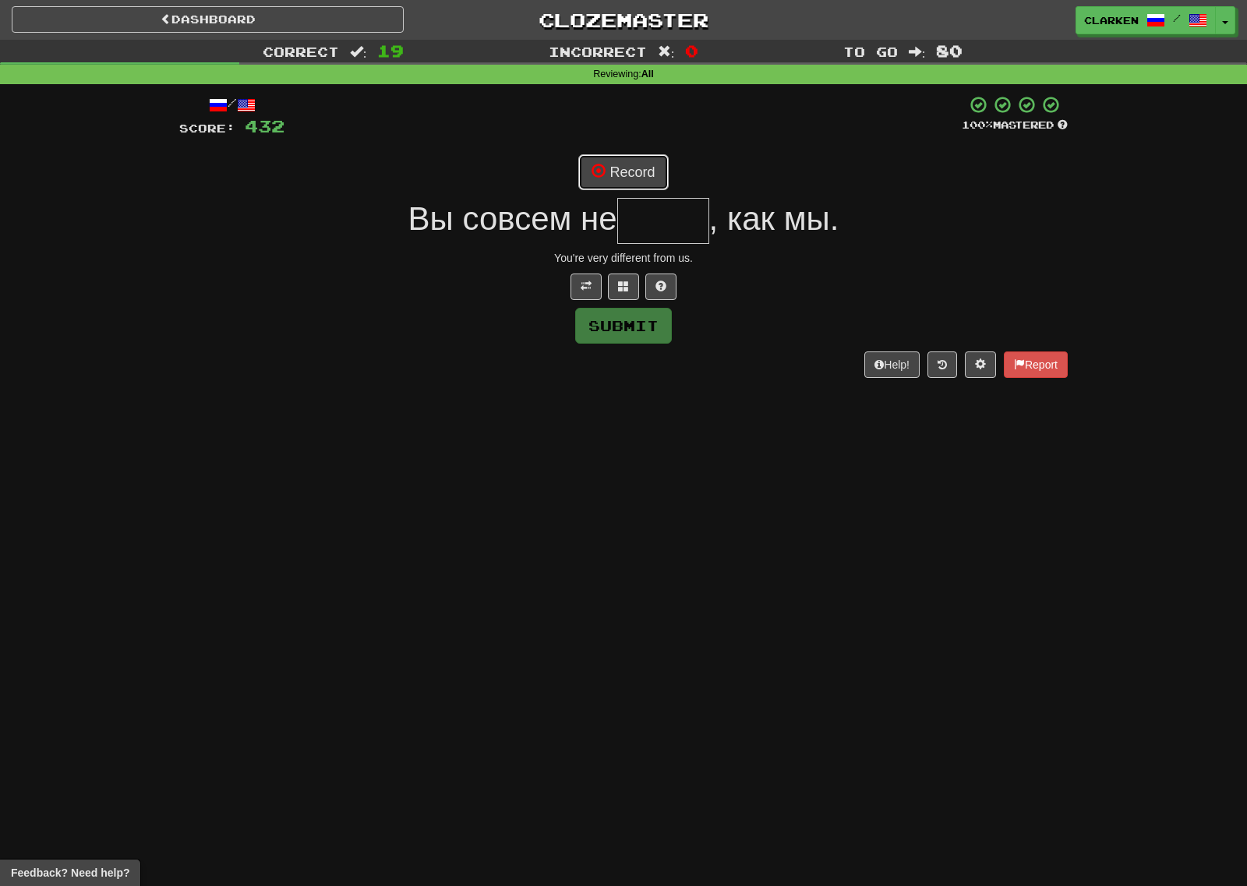
click at [615, 168] on button "Record" at bounding box center [623, 172] width 90 height 36
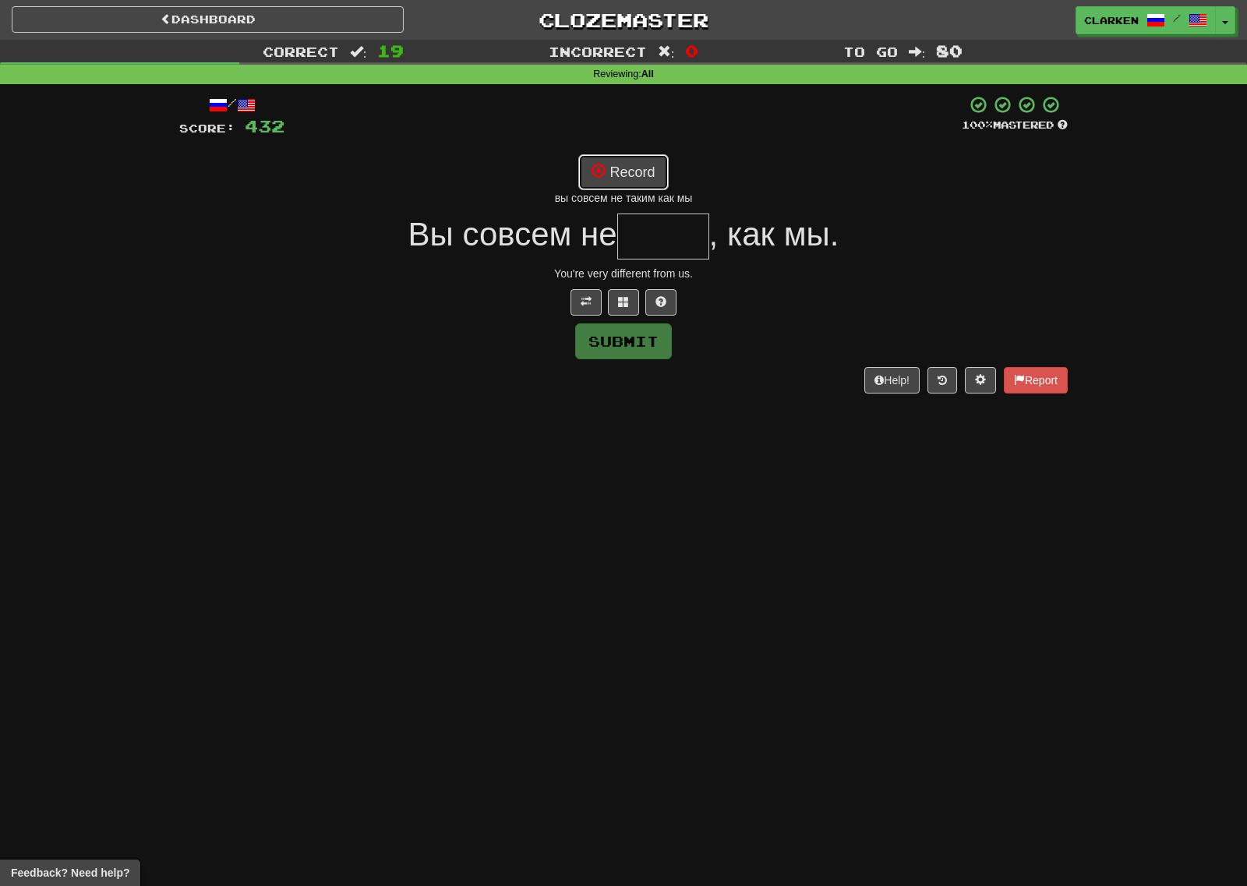
click at [628, 175] on button "Record" at bounding box center [623, 172] width 90 height 36
drag, startPoint x: 646, startPoint y: 187, endPoint x: 622, endPoint y: 172, distance: 28.3
click at [644, 186] on button "Record" at bounding box center [623, 172] width 90 height 36
click at [664, 181] on button "Record" at bounding box center [623, 172] width 90 height 36
type input "*****"
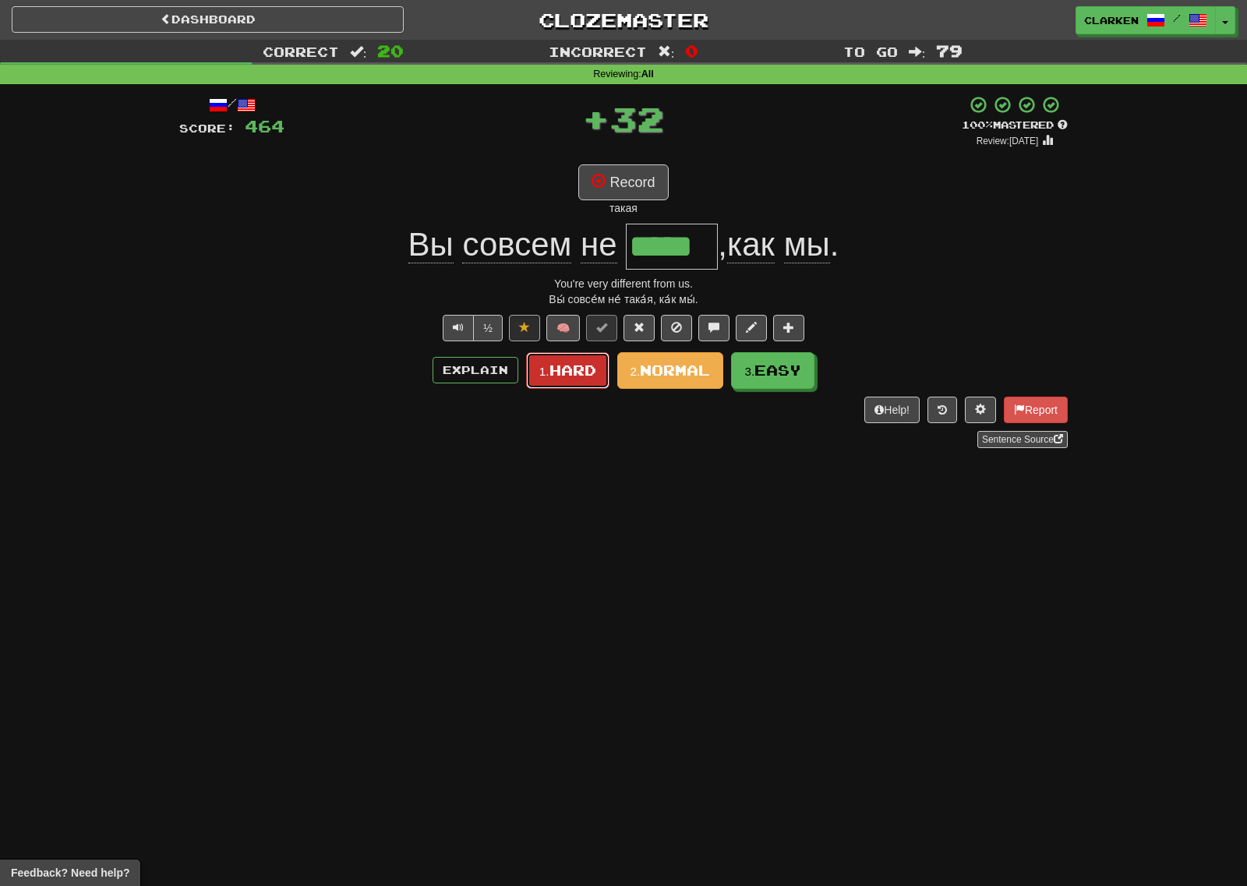
click at [603, 376] on button "1. Hard" at bounding box center [567, 370] width 83 height 37
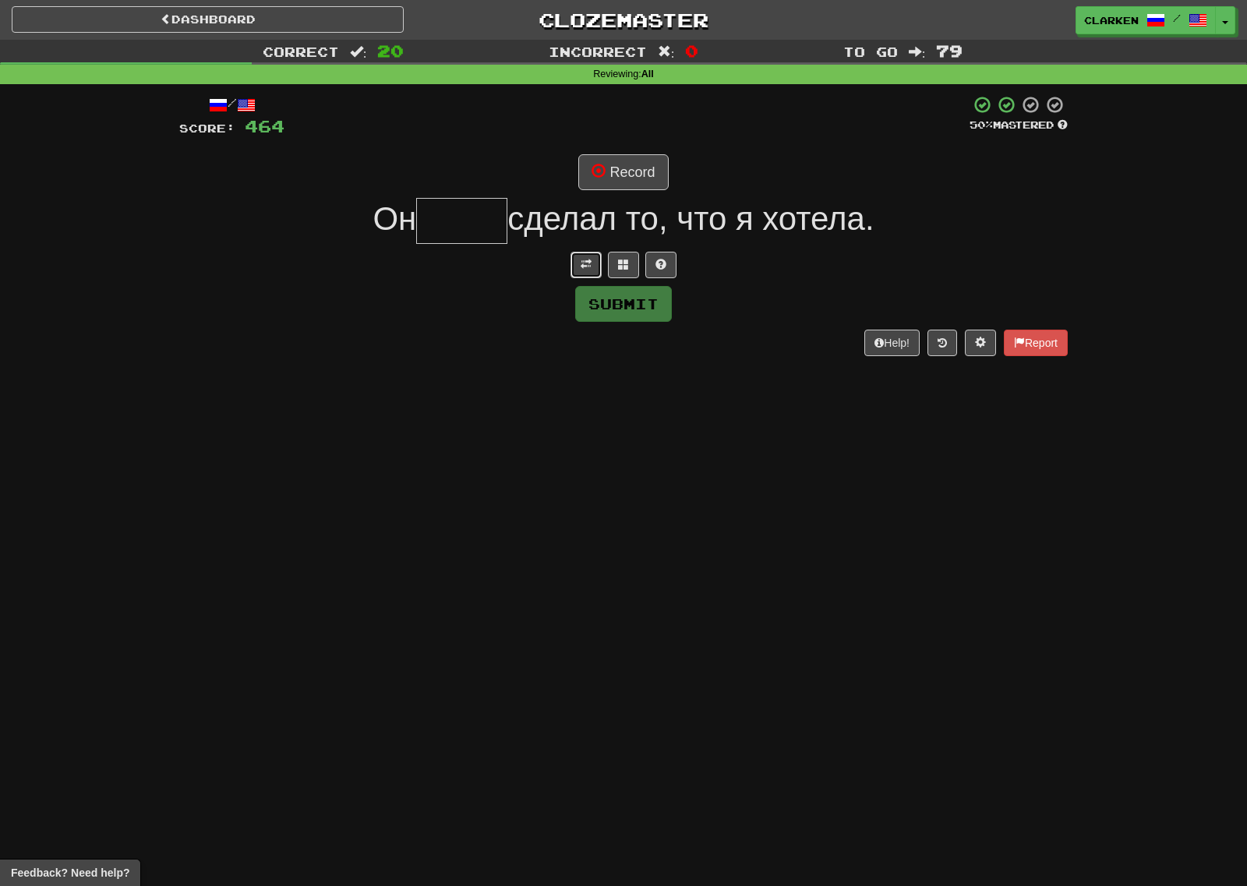
click at [598, 275] on button at bounding box center [585, 265] width 31 height 26
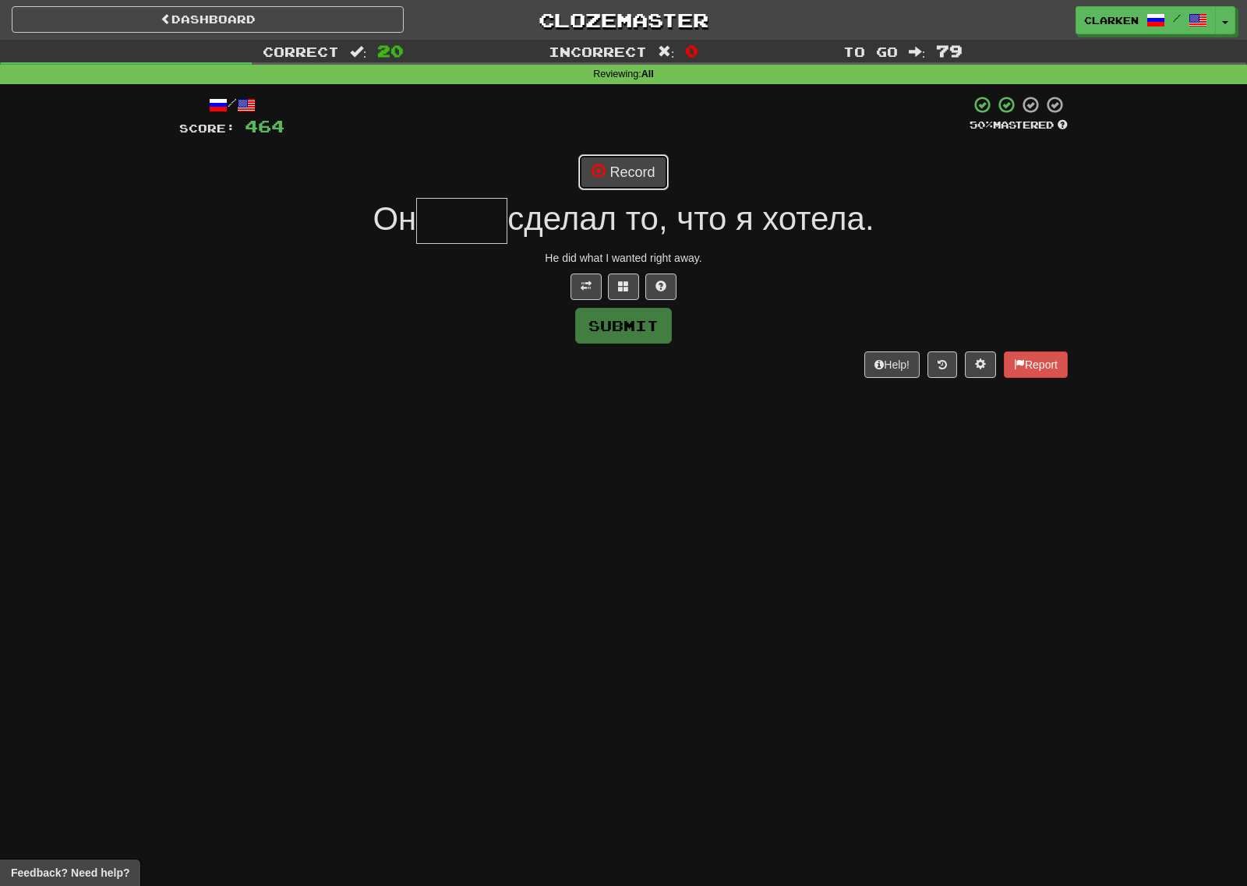
click at [629, 183] on button "Record" at bounding box center [623, 172] width 90 height 36
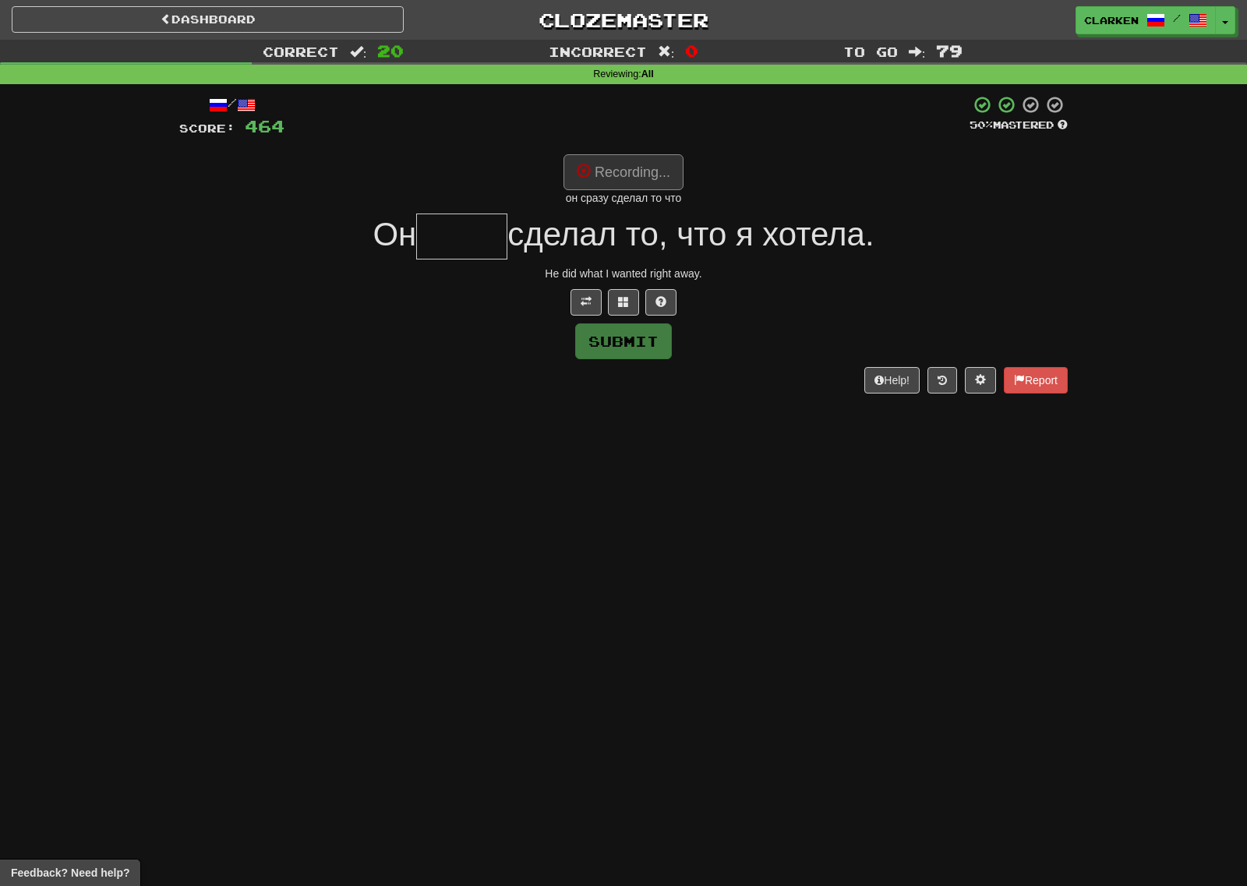
type input "*****"
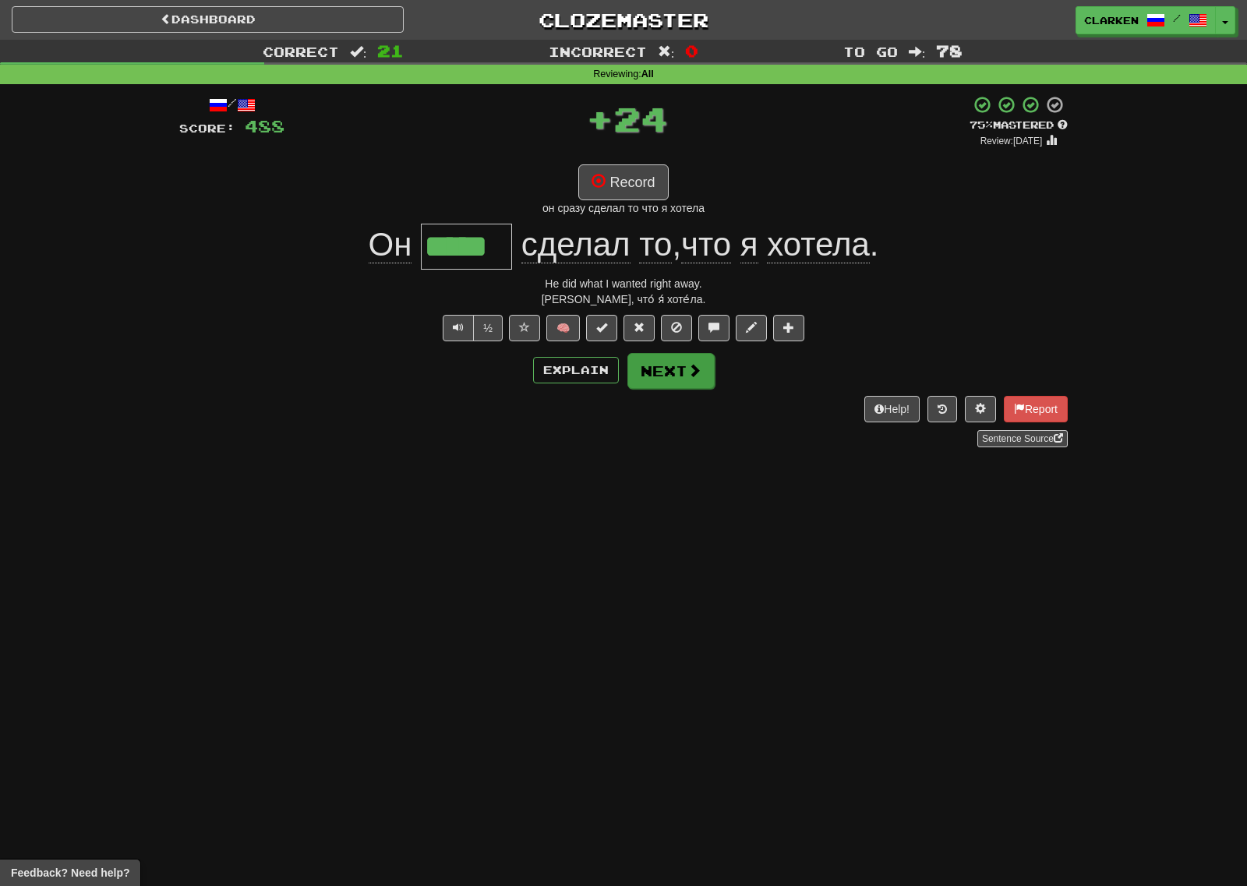
drag, startPoint x: 681, startPoint y: 399, endPoint x: 668, endPoint y: 385, distance: 18.8
click at [680, 399] on div "Help! Report Sentence Source" at bounding box center [623, 421] width 888 height 51
click at [667, 372] on button "Next" at bounding box center [669, 370] width 87 height 36
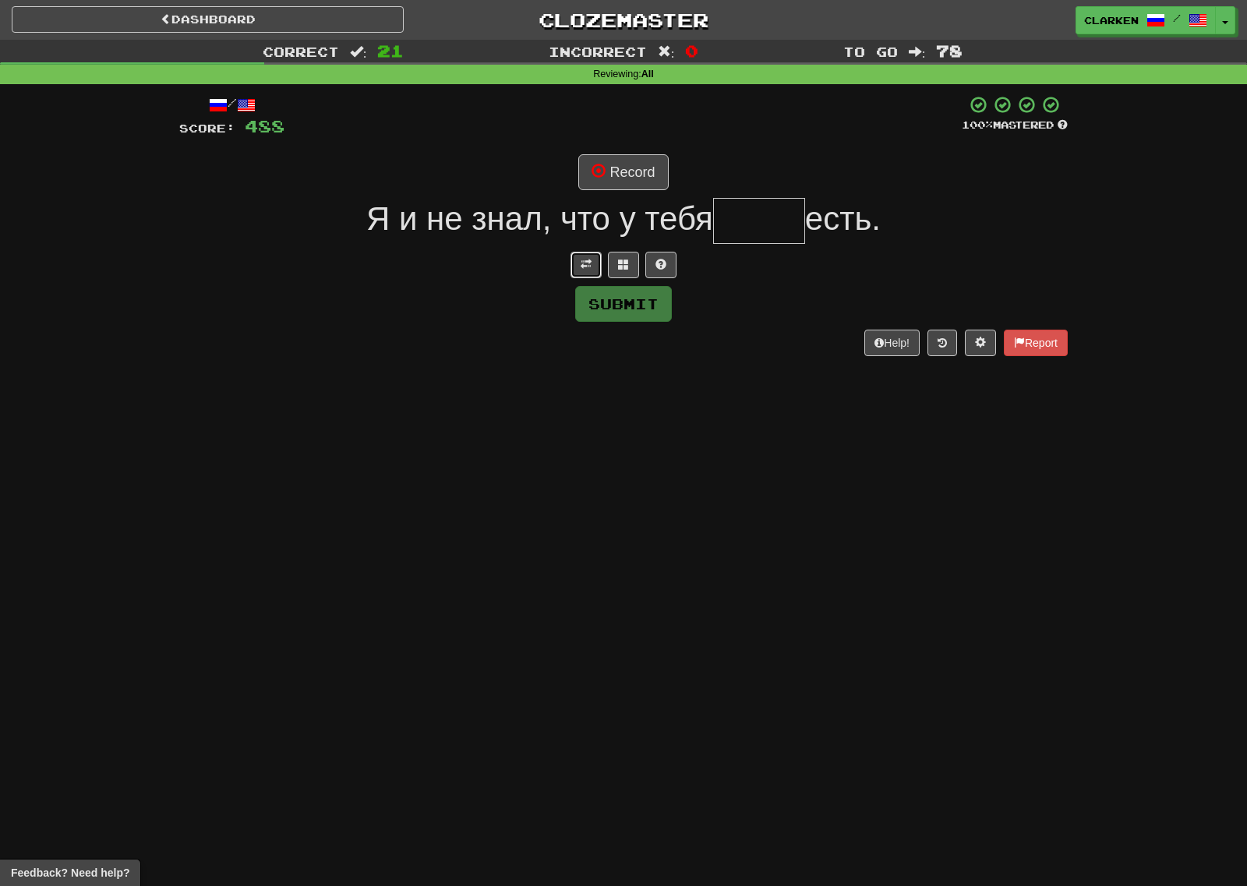
click at [590, 273] on button at bounding box center [585, 265] width 31 height 26
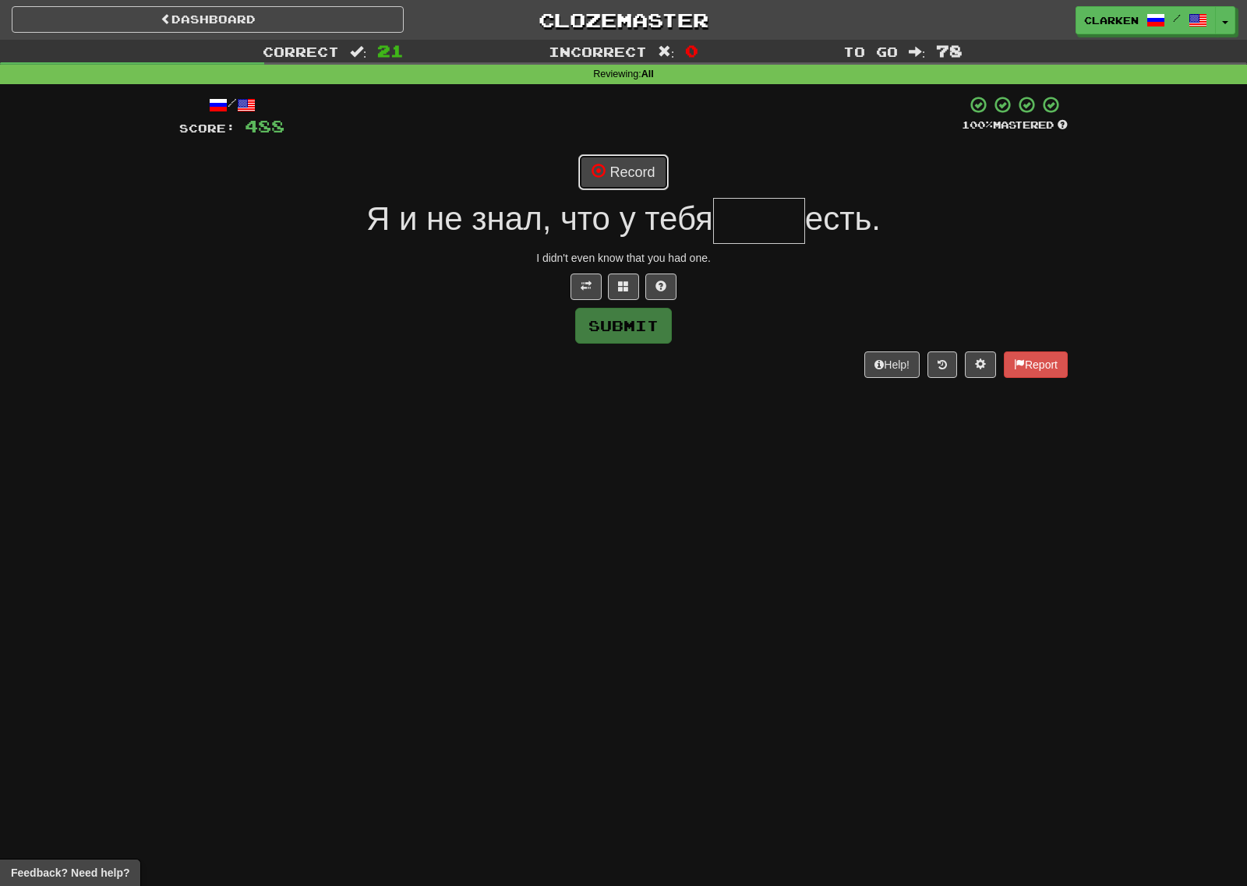
click at [600, 178] on span at bounding box center [598, 171] width 14 height 14
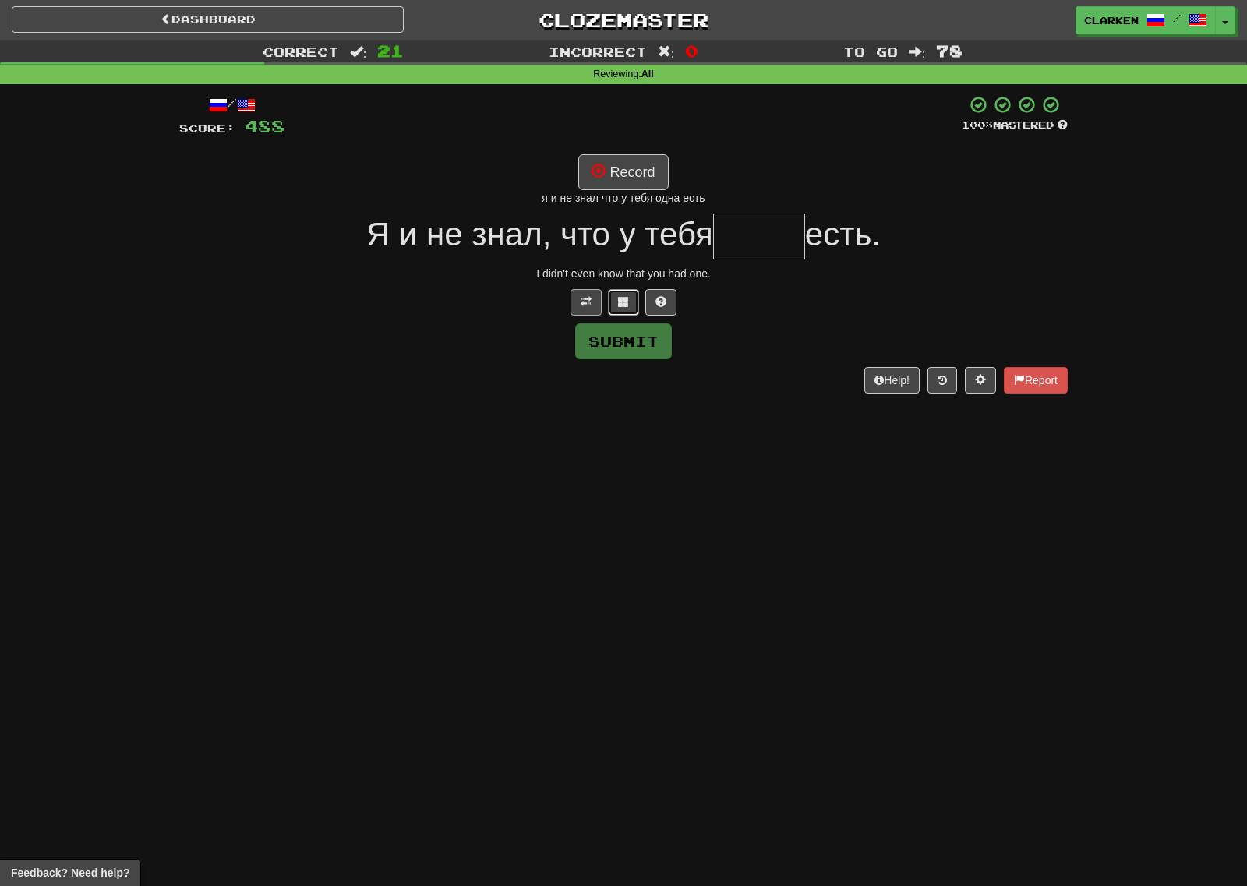
click at [615, 303] on button at bounding box center [623, 302] width 31 height 26
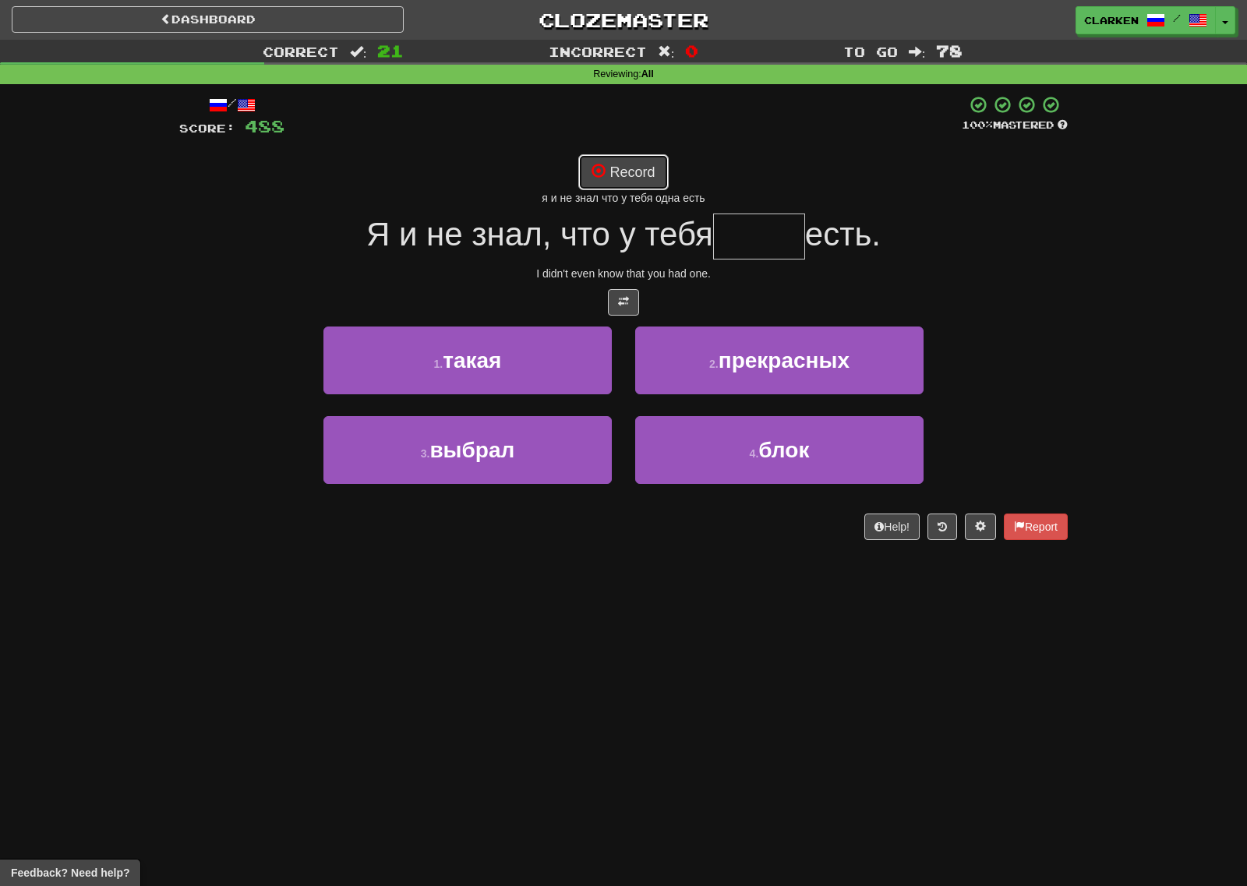
click at [654, 170] on button "Record" at bounding box center [623, 172] width 90 height 36
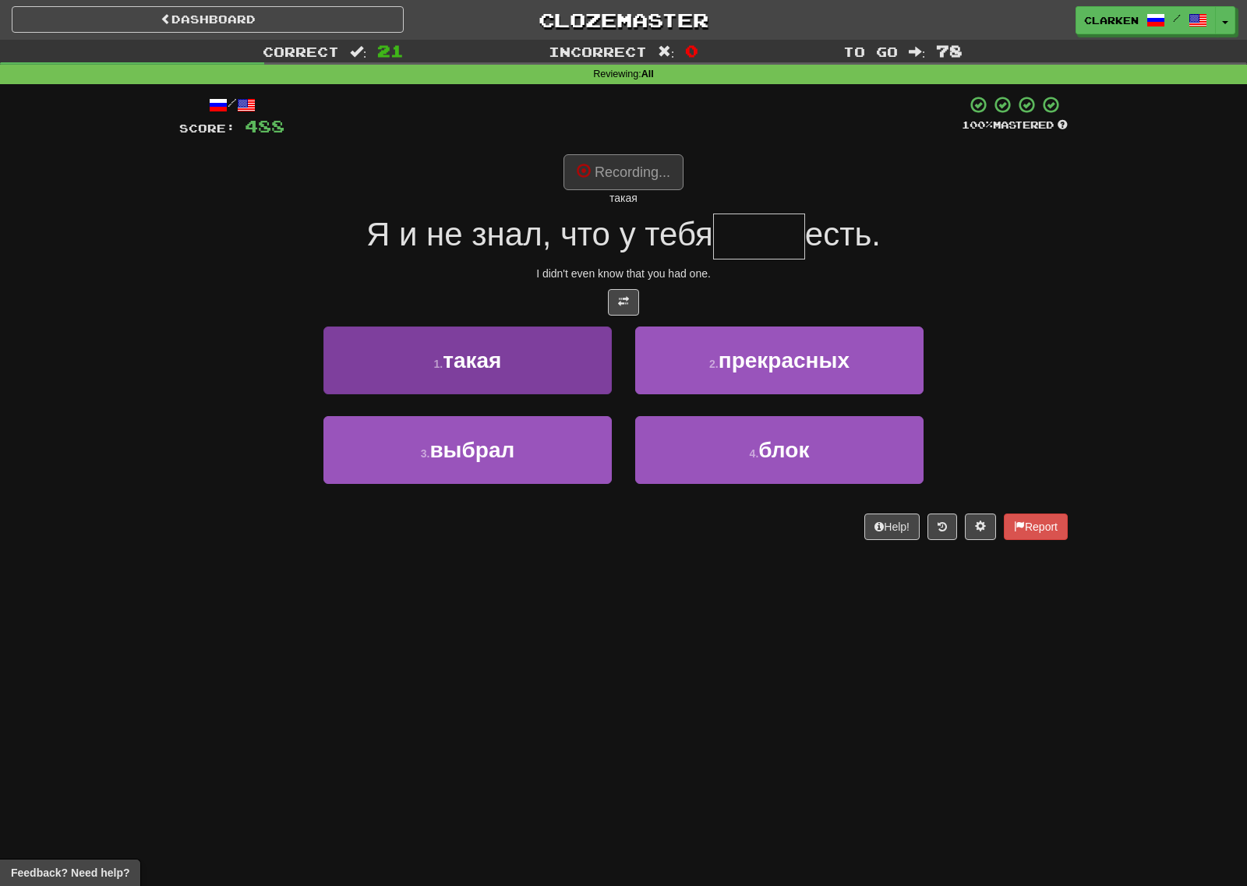
type input "*****"
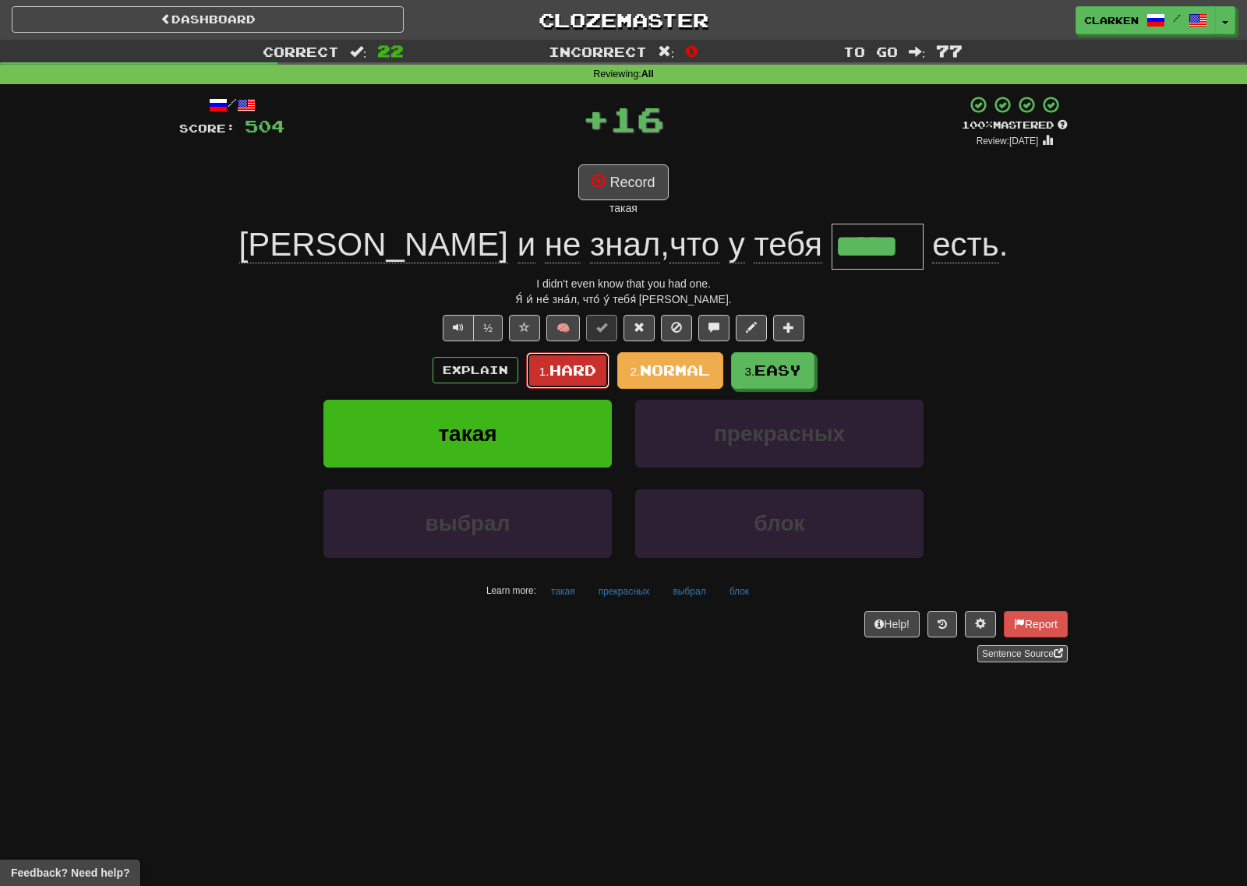
click at [574, 369] on span "Hard" at bounding box center [572, 370] width 47 height 17
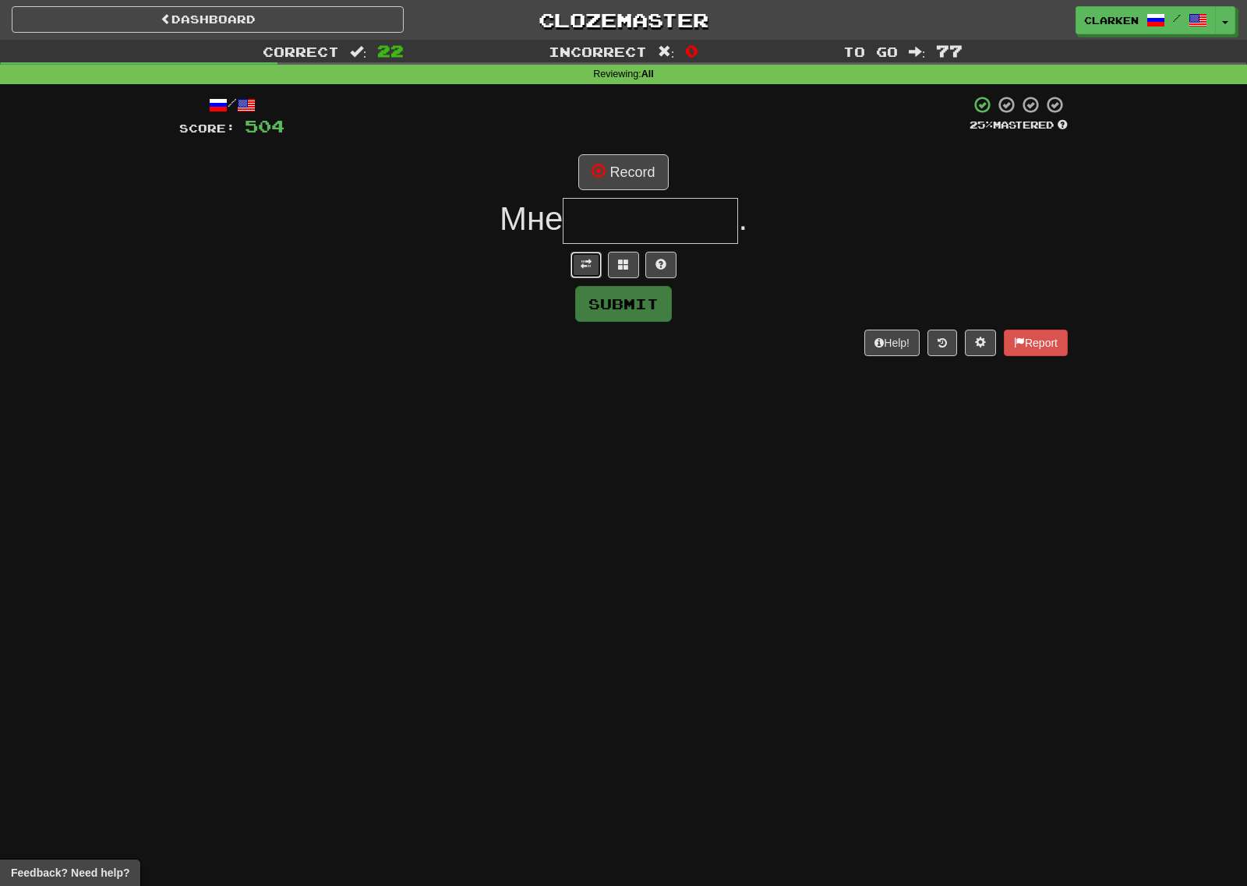
drag, startPoint x: 582, startPoint y: 261, endPoint x: 591, endPoint y: 238, distance: 24.9
click at [583, 261] on span at bounding box center [585, 264] width 11 height 11
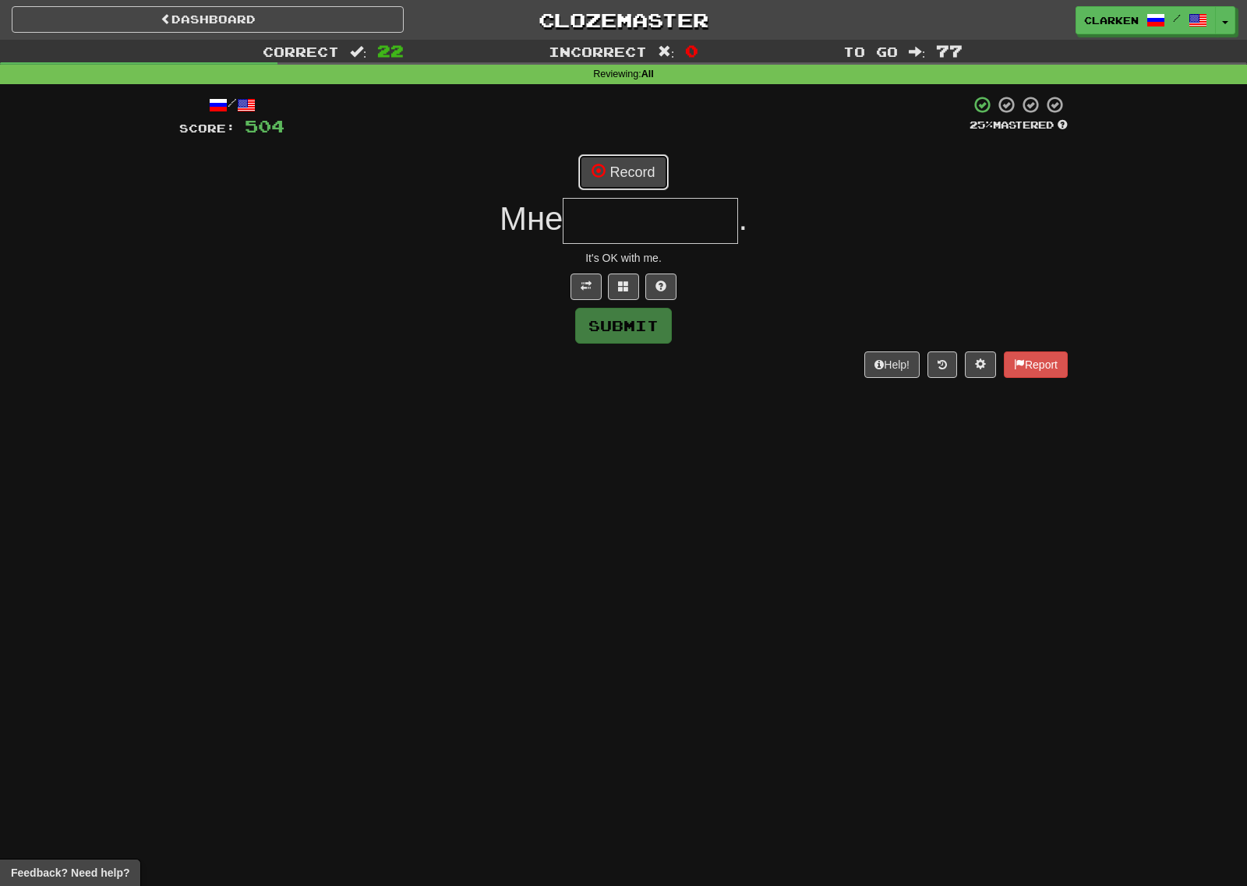
click at [615, 181] on button "Record" at bounding box center [623, 172] width 90 height 36
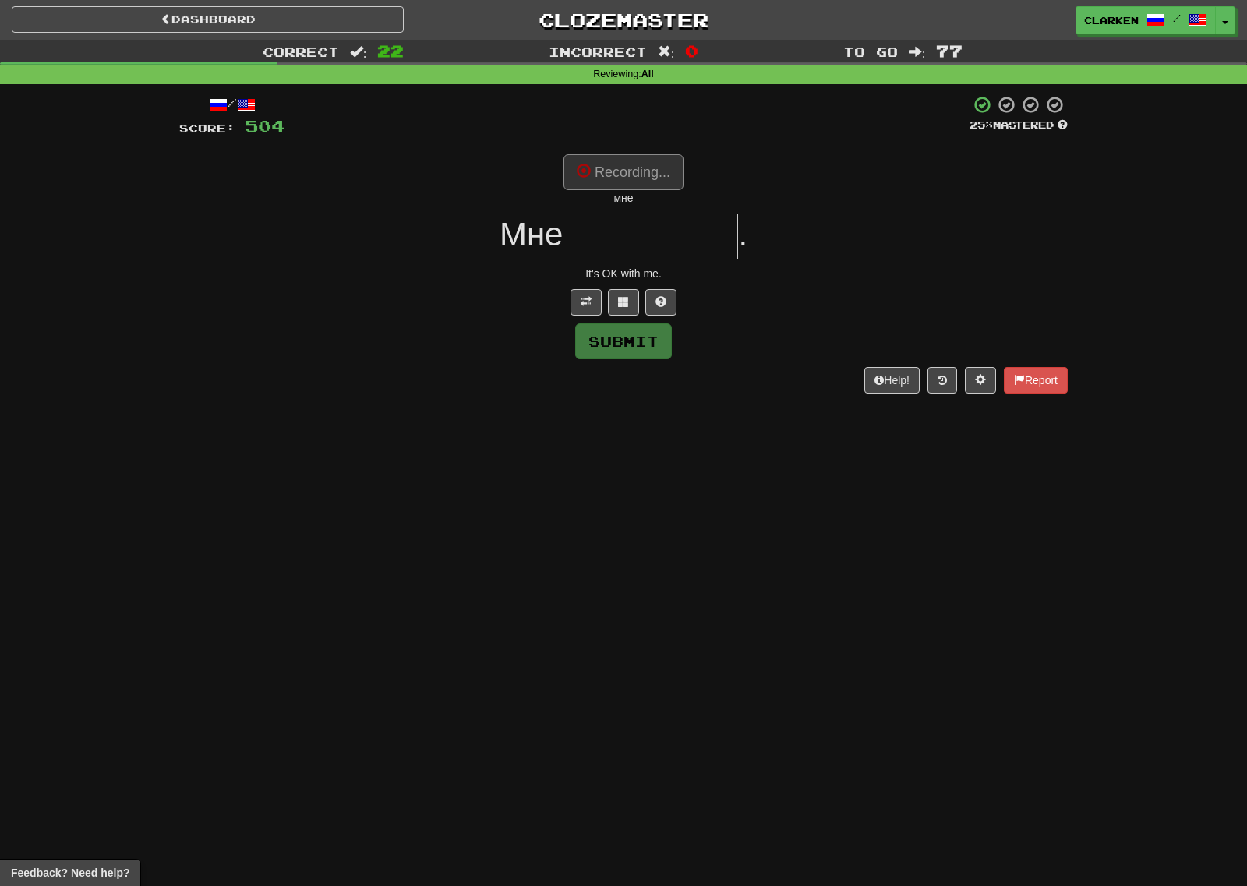
type input "*********"
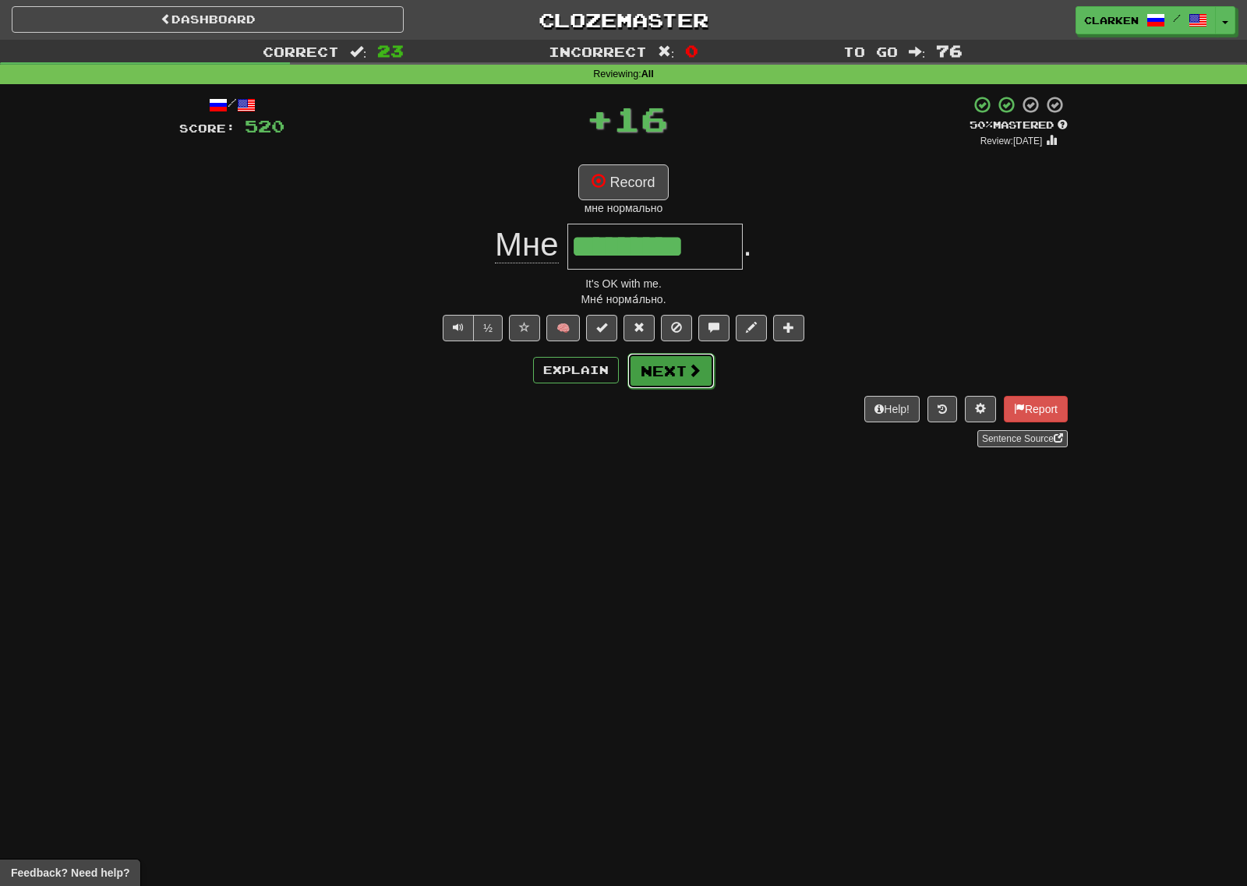
click at [692, 383] on button "Next" at bounding box center [670, 371] width 87 height 36
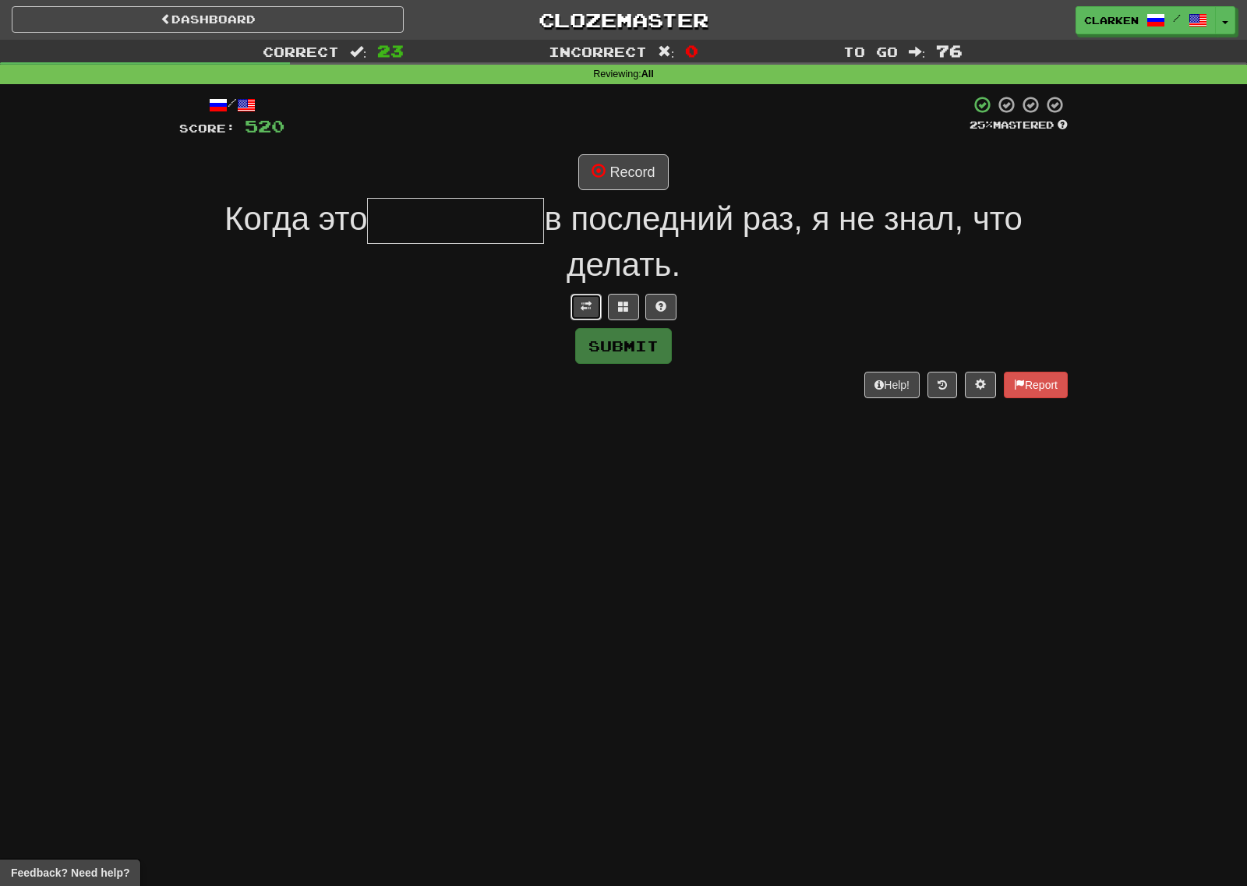
click at [584, 303] on span at bounding box center [585, 306] width 11 height 11
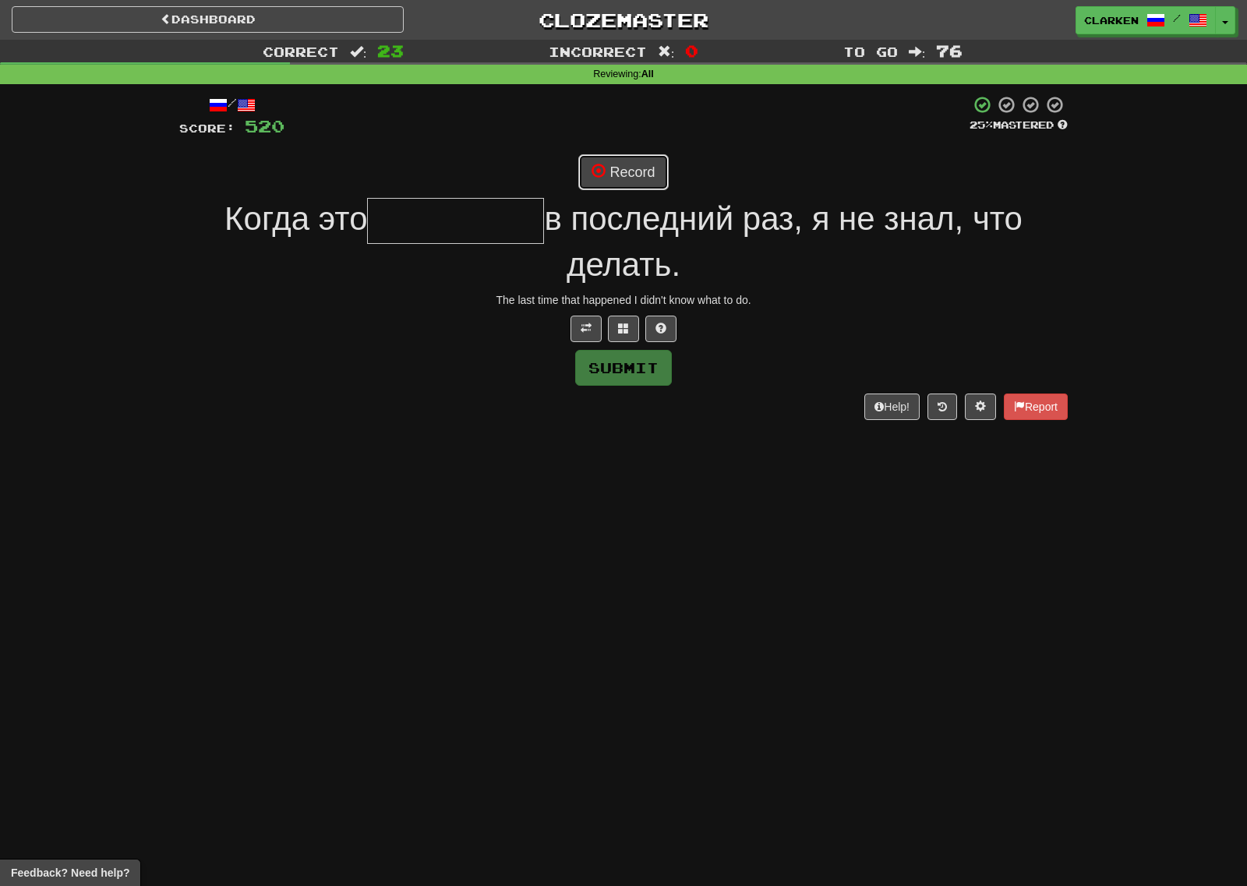
click at [638, 184] on button "Record" at bounding box center [623, 172] width 90 height 36
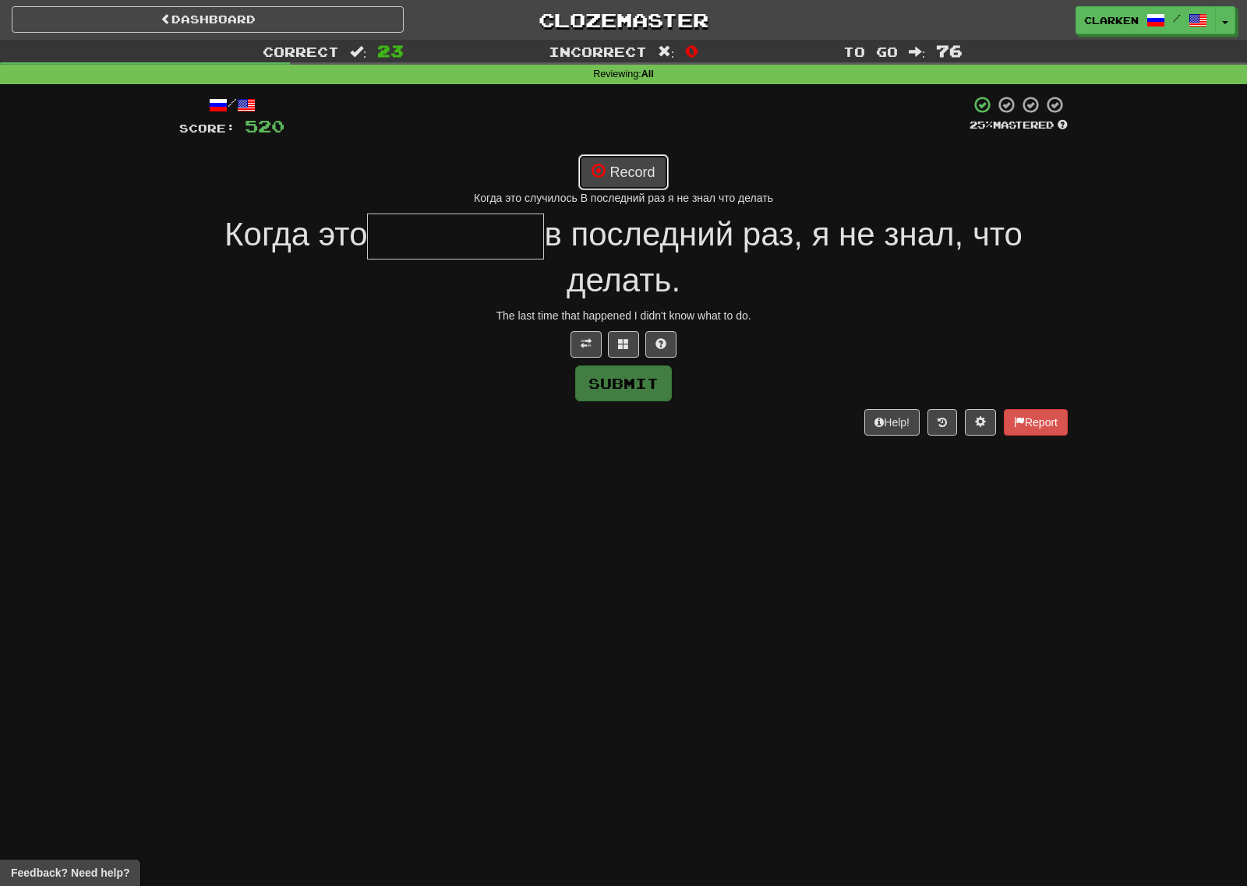
click at [633, 171] on button "Record" at bounding box center [623, 172] width 90 height 36
type input "*********"
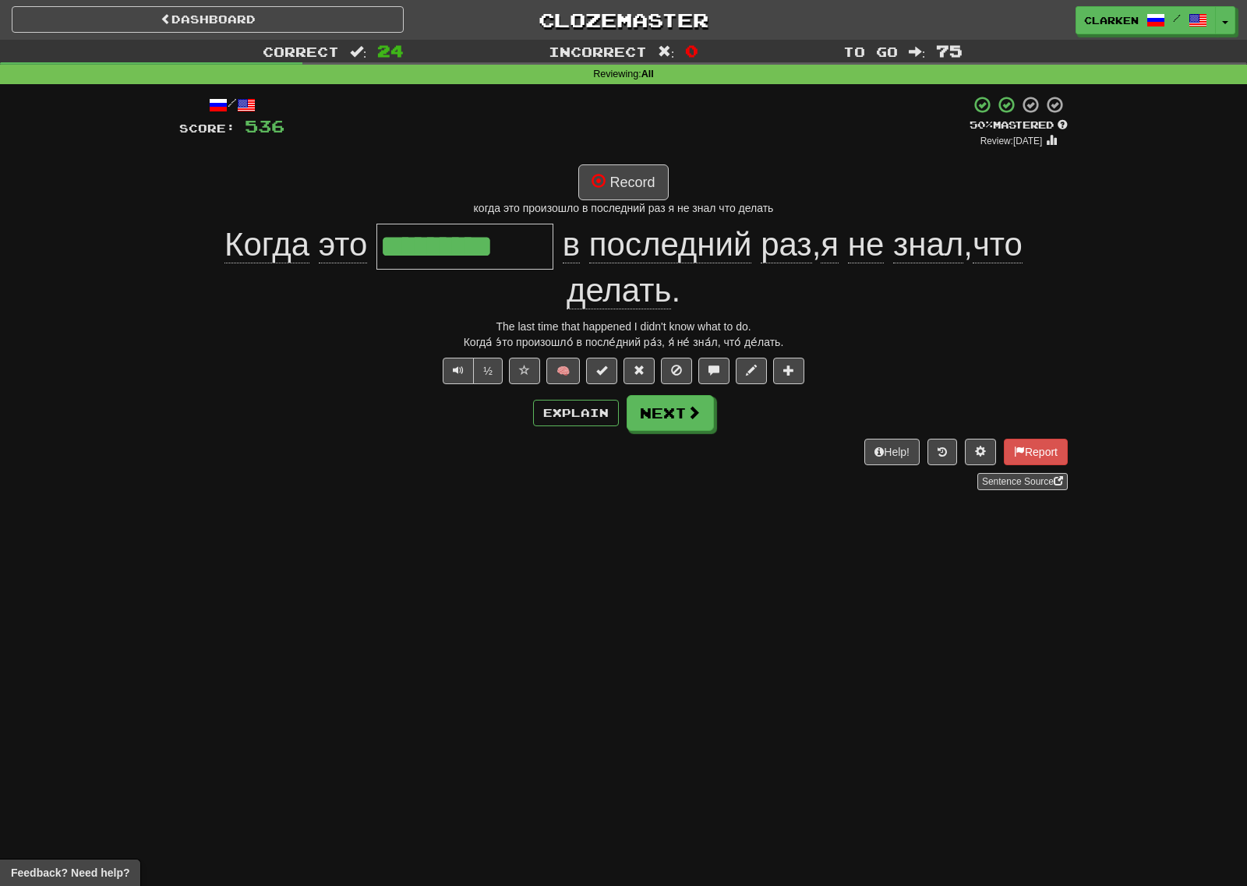
click at [708, 432] on div "/ Score: 536 + 16 50 % Mastered Review: [DATE] Record когда это произошло в пос…" at bounding box center [623, 292] width 888 height 394
click at [706, 431] on div "/ Score: 536 + 16 50 % Mastered Review: [DATE] Record когда это произошло в пос…" at bounding box center [623, 292] width 888 height 394
click at [694, 428] on button "Next" at bounding box center [670, 414] width 87 height 36
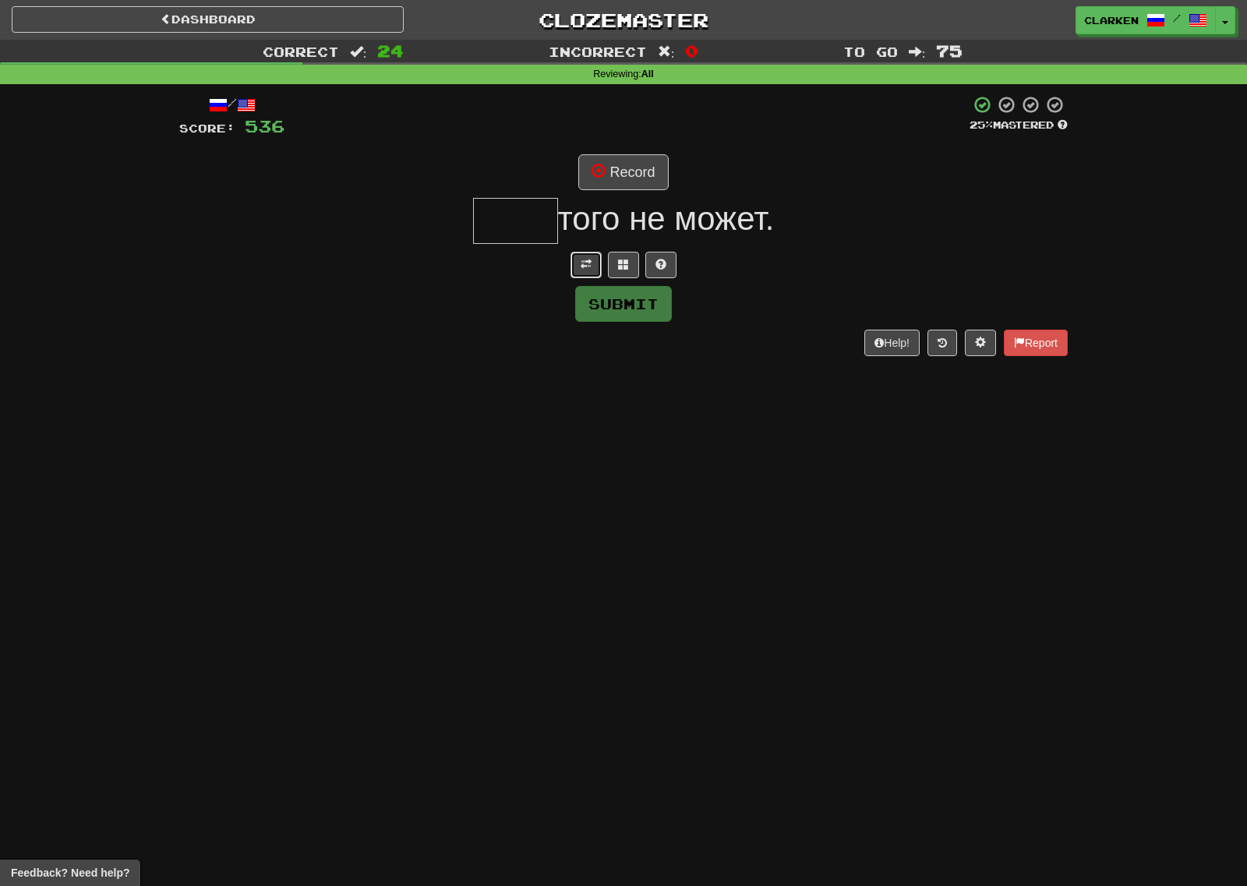
click at [580, 265] on button at bounding box center [585, 265] width 31 height 26
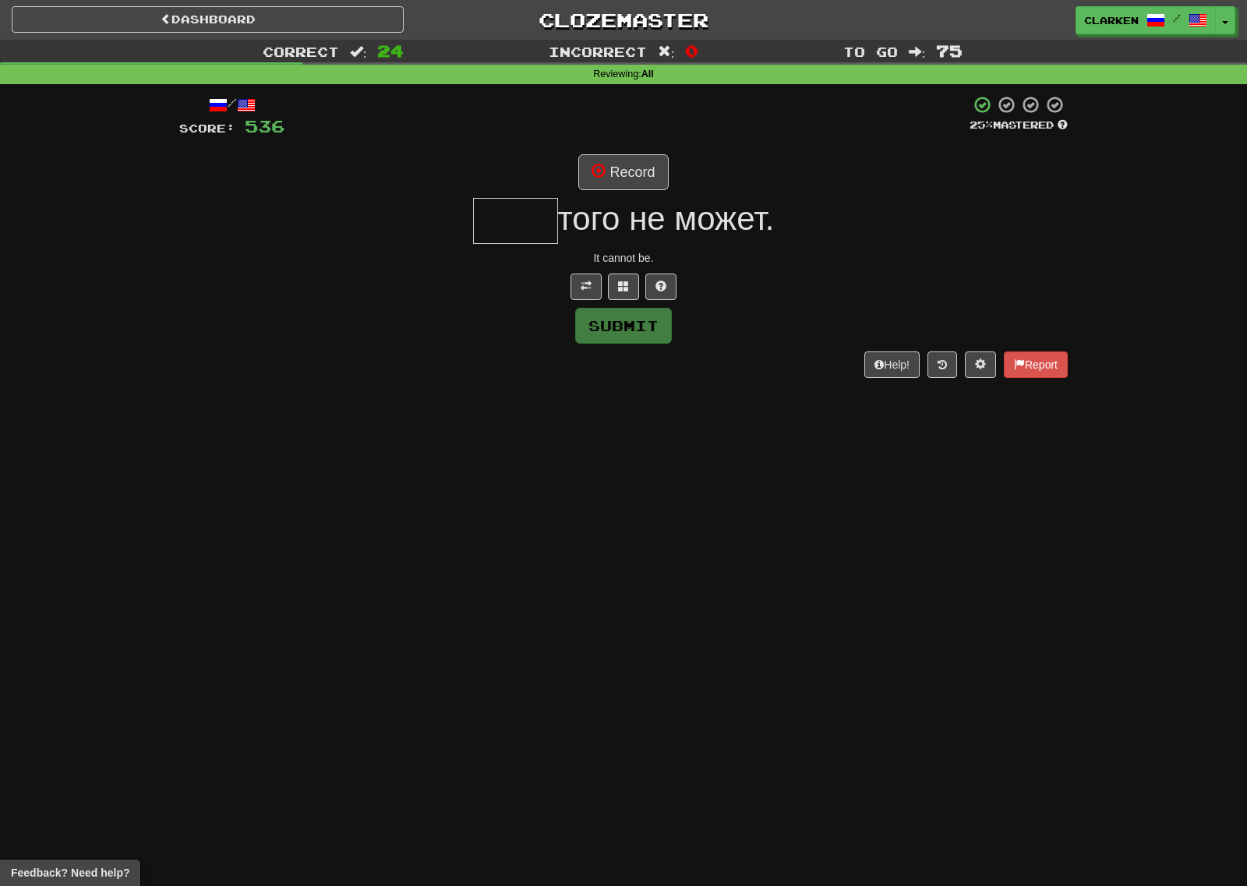
click at [591, 202] on span "того не может." at bounding box center [666, 218] width 217 height 37
click at [598, 185] on button "Record" at bounding box center [623, 172] width 90 height 36
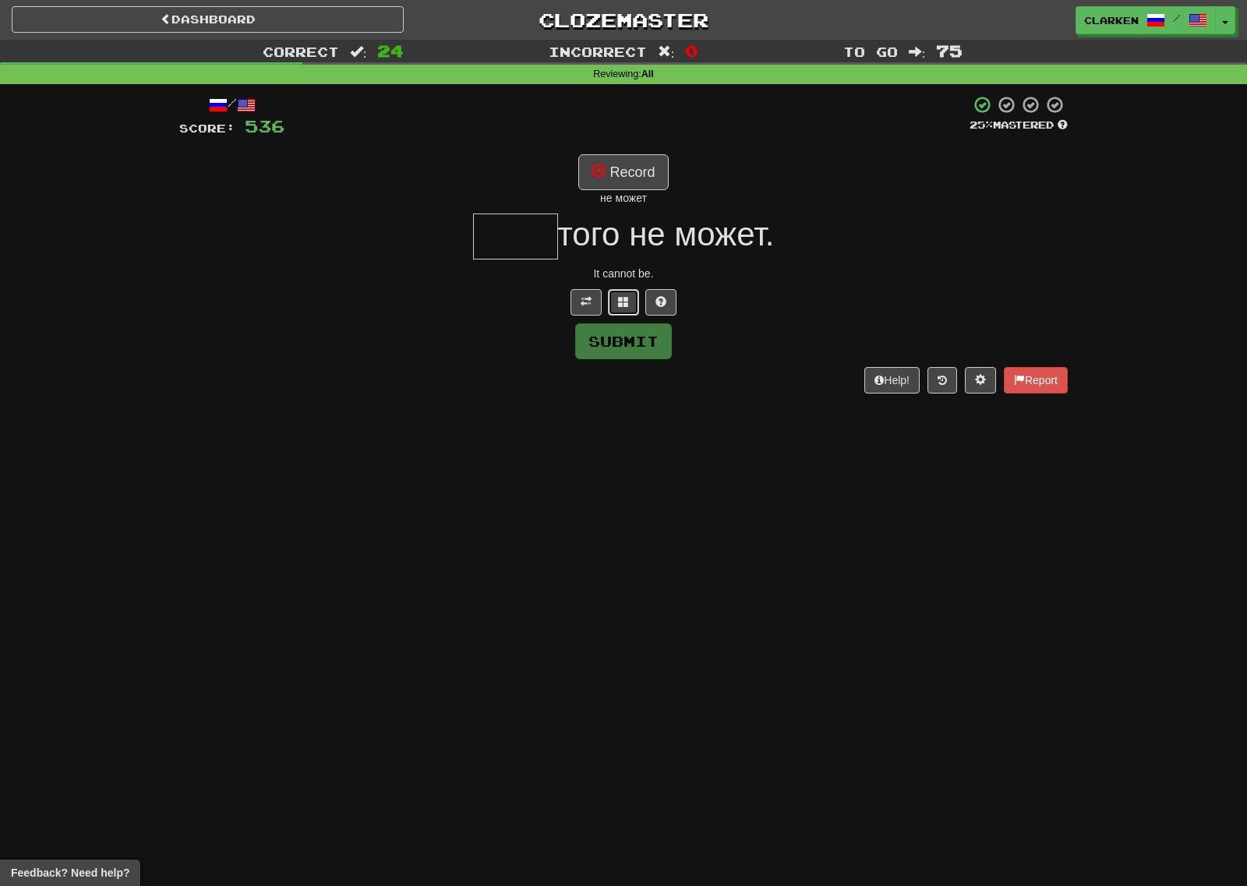
click at [629, 291] on button at bounding box center [623, 302] width 31 height 26
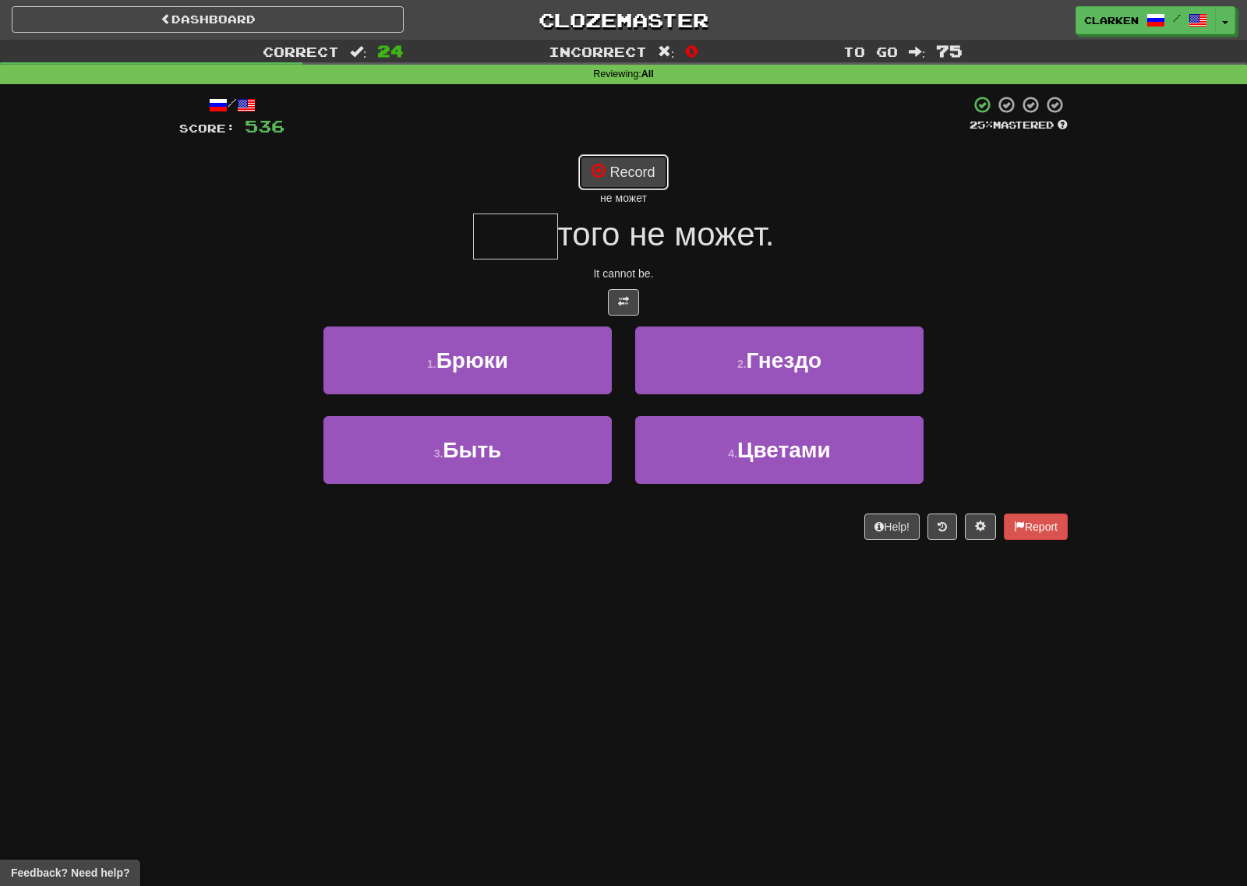
click at [632, 178] on button "Record" at bounding box center [623, 172] width 90 height 36
type input "****"
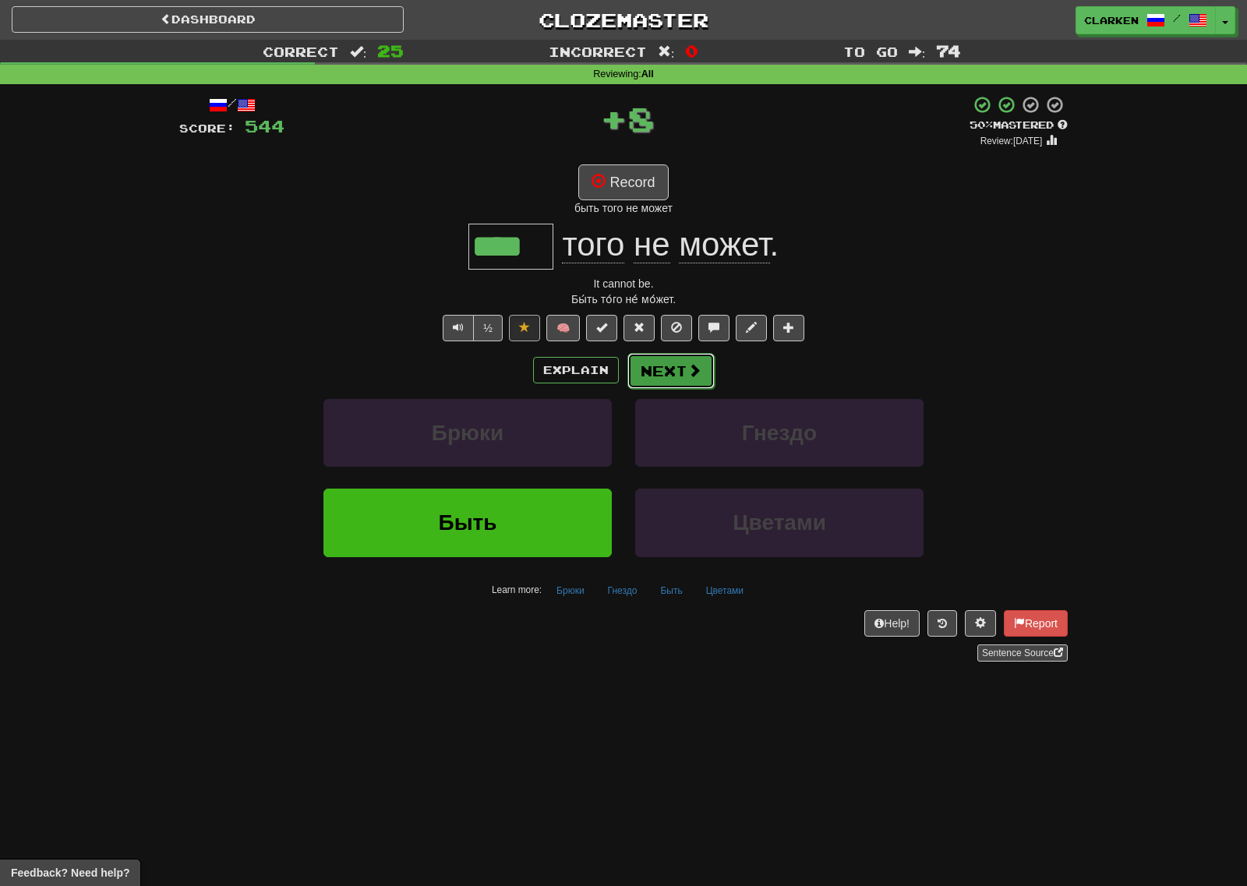
click at [647, 374] on button "Next" at bounding box center [670, 371] width 87 height 36
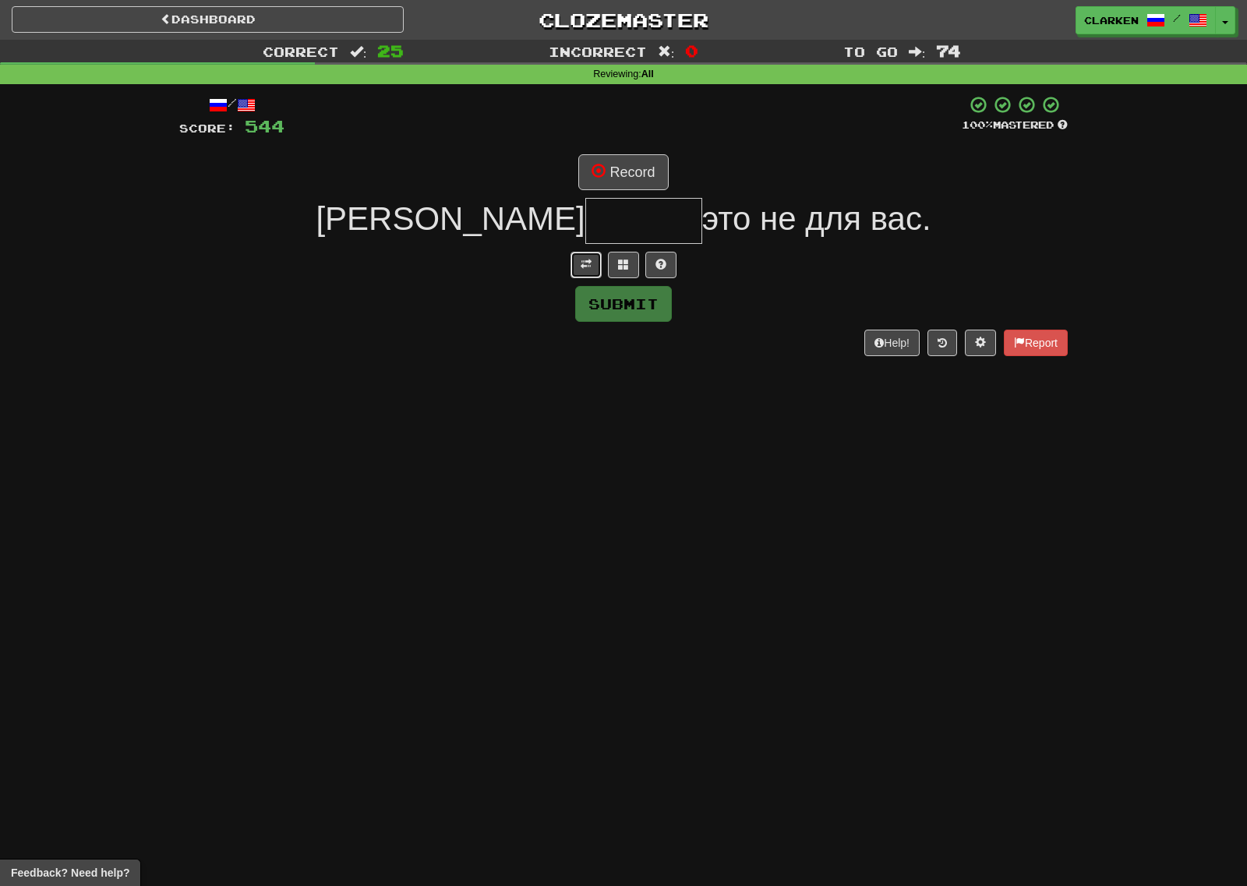
click at [599, 254] on button at bounding box center [585, 265] width 31 height 26
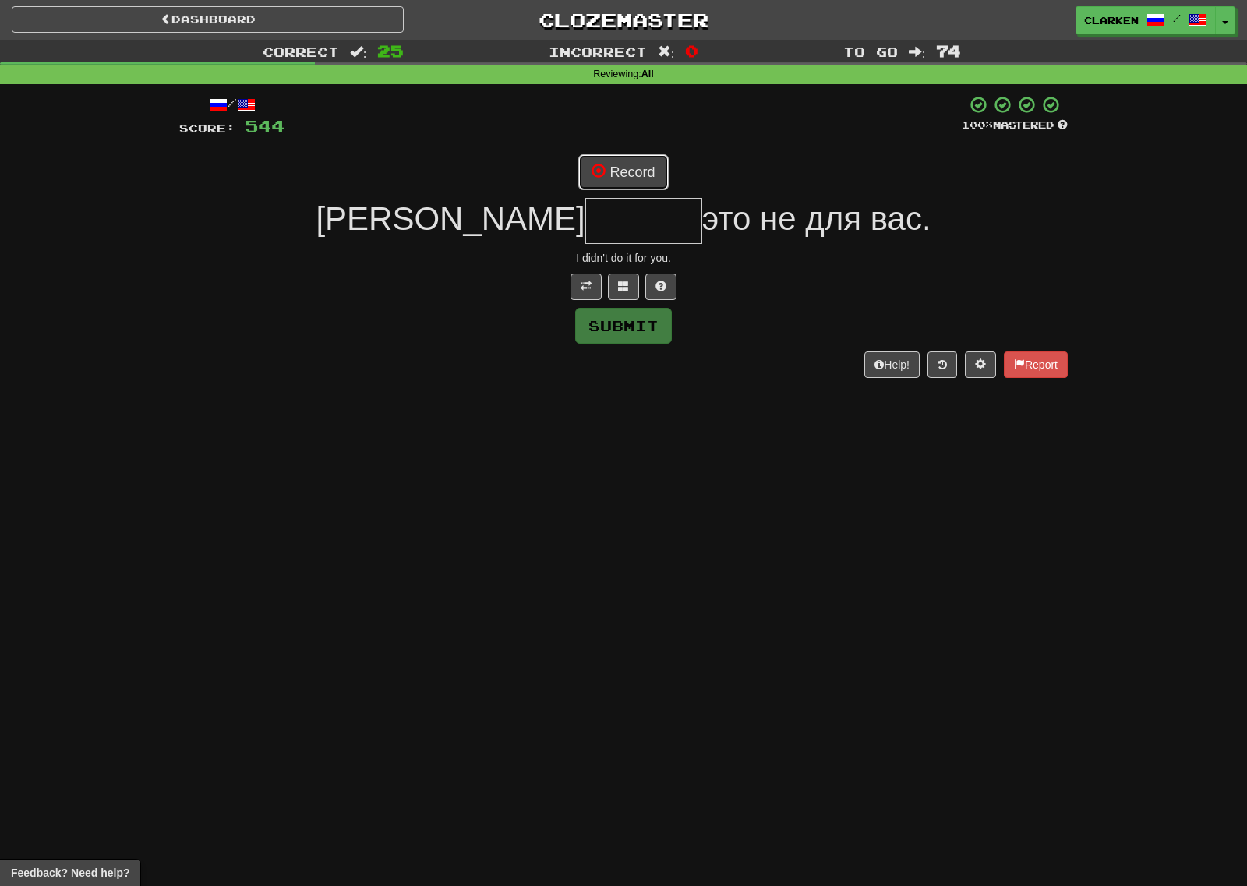
click at [633, 178] on button "Record" at bounding box center [623, 172] width 90 height 36
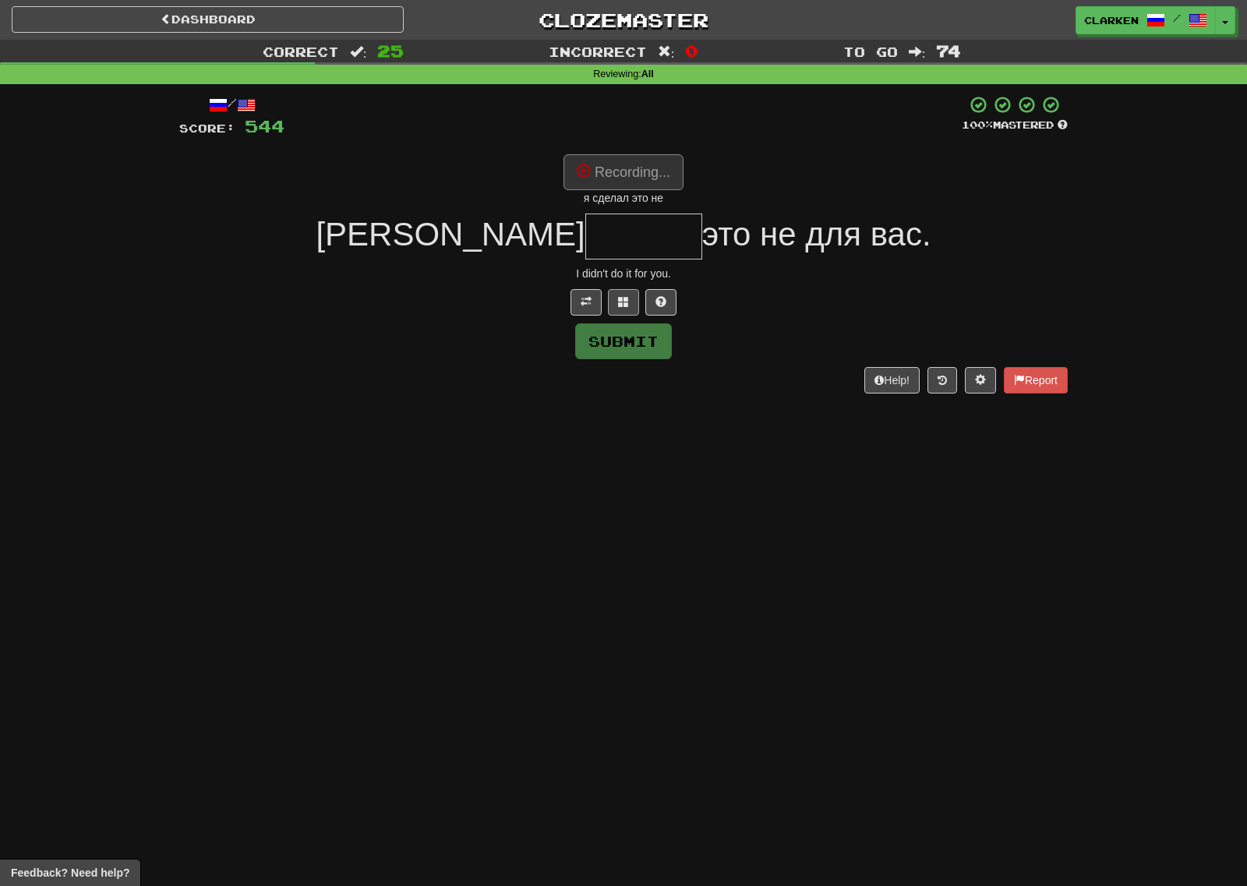
type input "******"
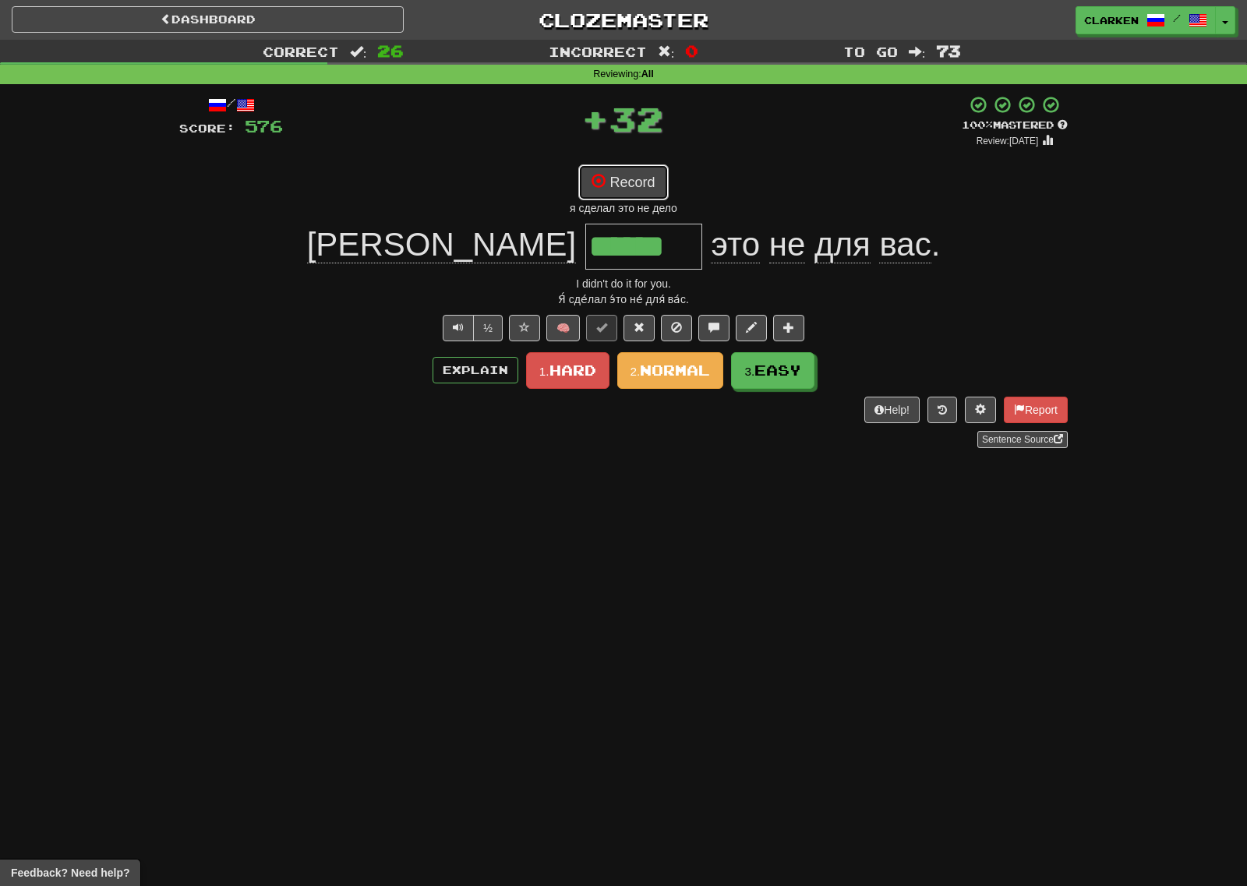
click at [589, 182] on button "Record" at bounding box center [623, 182] width 90 height 36
click at [793, 375] on span "Easy" at bounding box center [778, 370] width 47 height 17
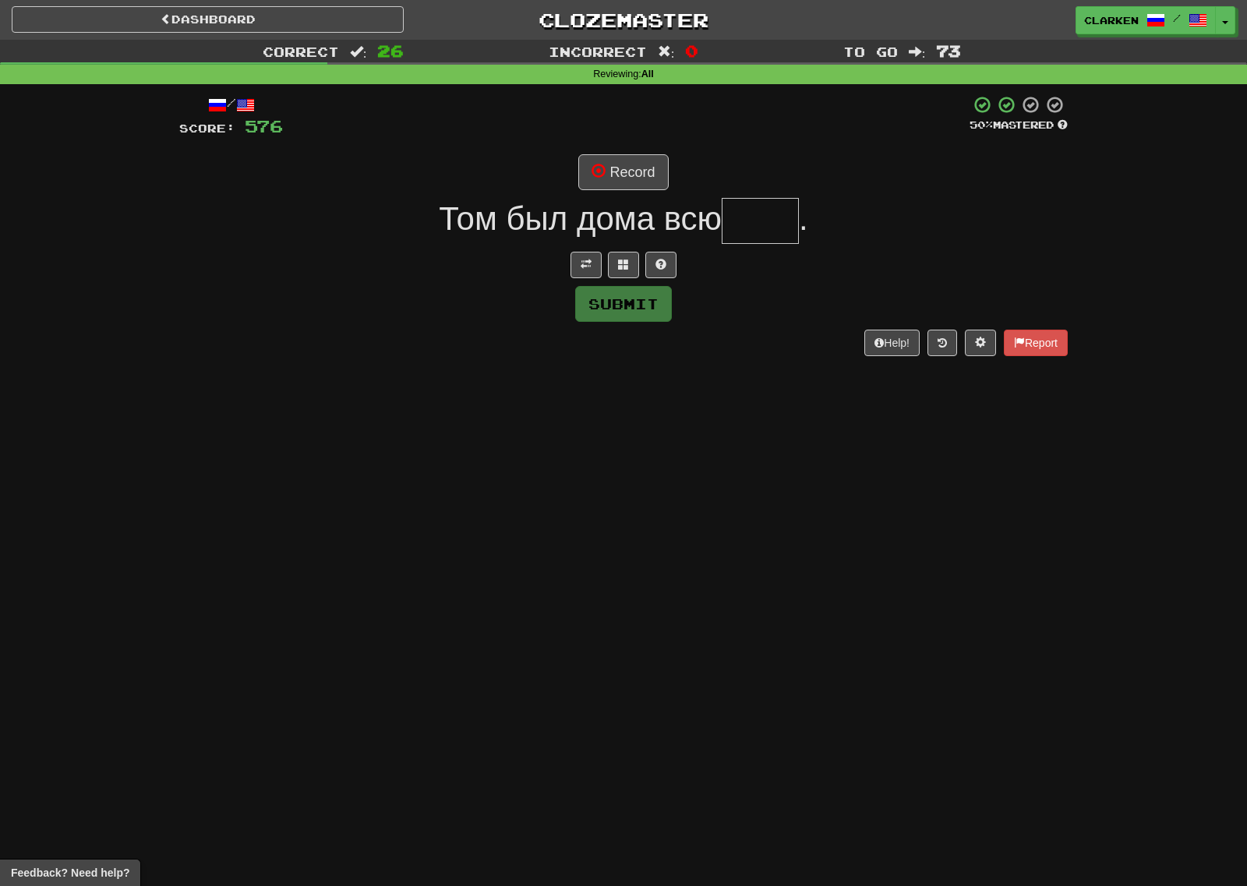
click at [571, 278] on div "/ Score: 576 50 % Mastered Record Том был дома всю . Submit Help! Report" at bounding box center [623, 225] width 888 height 260
click at [574, 277] on button at bounding box center [585, 265] width 31 height 26
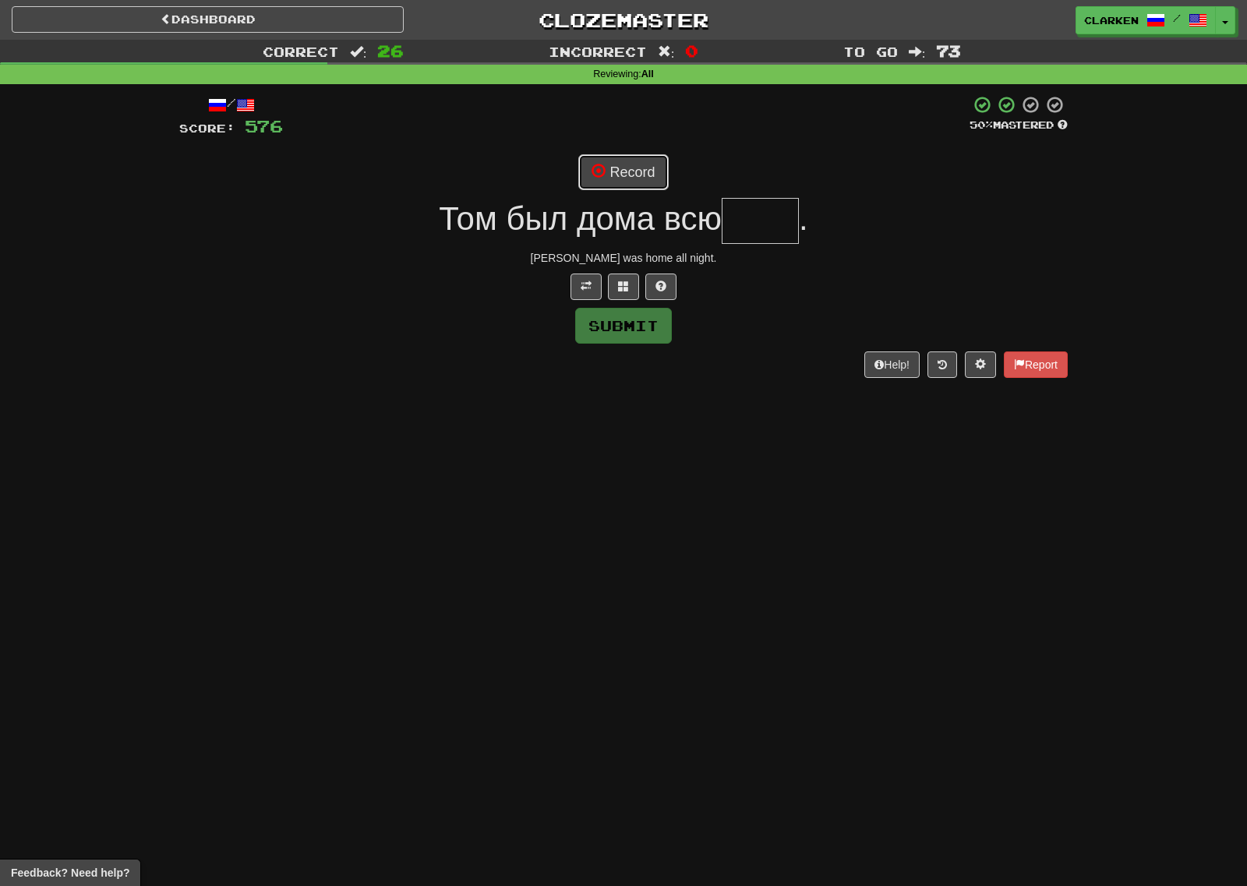
click at [631, 157] on button "Record" at bounding box center [623, 172] width 90 height 36
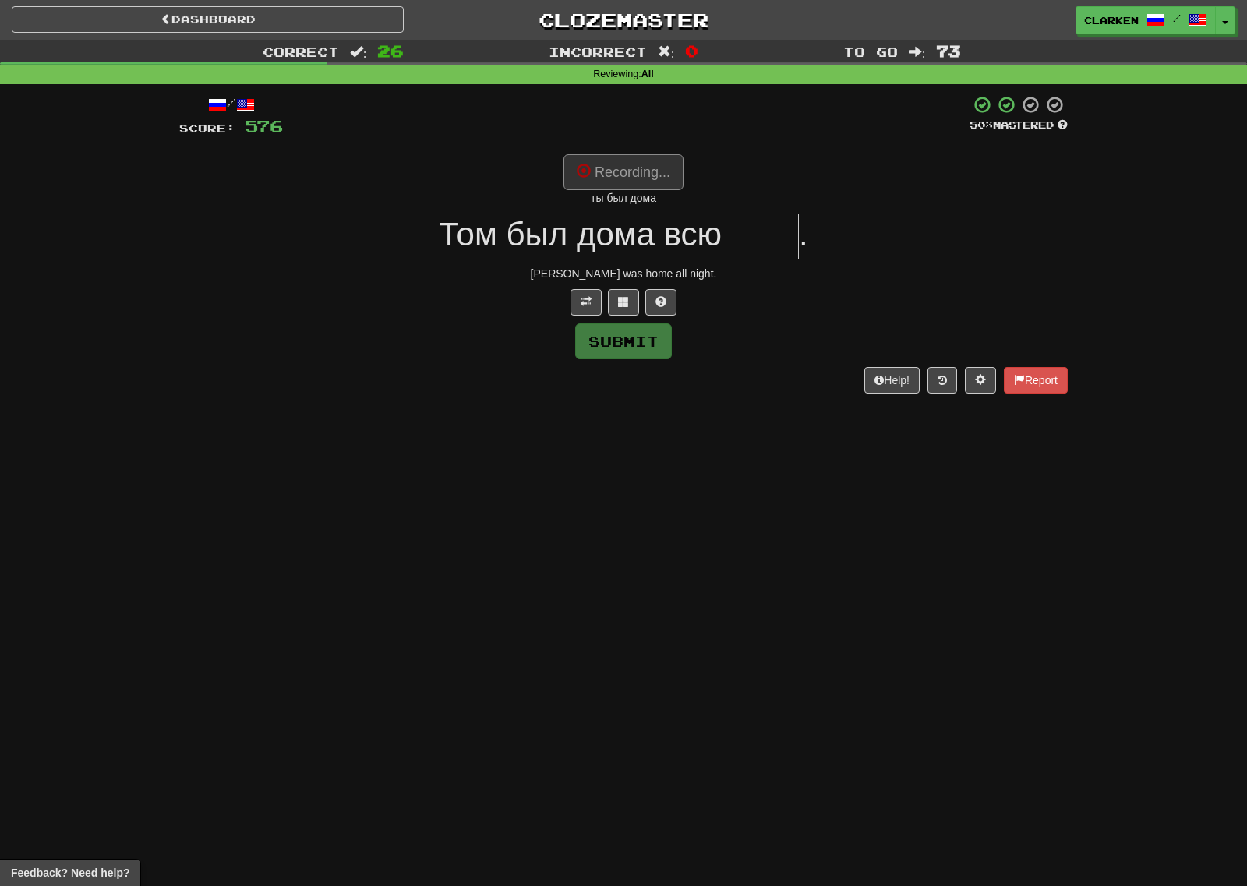
type input "****"
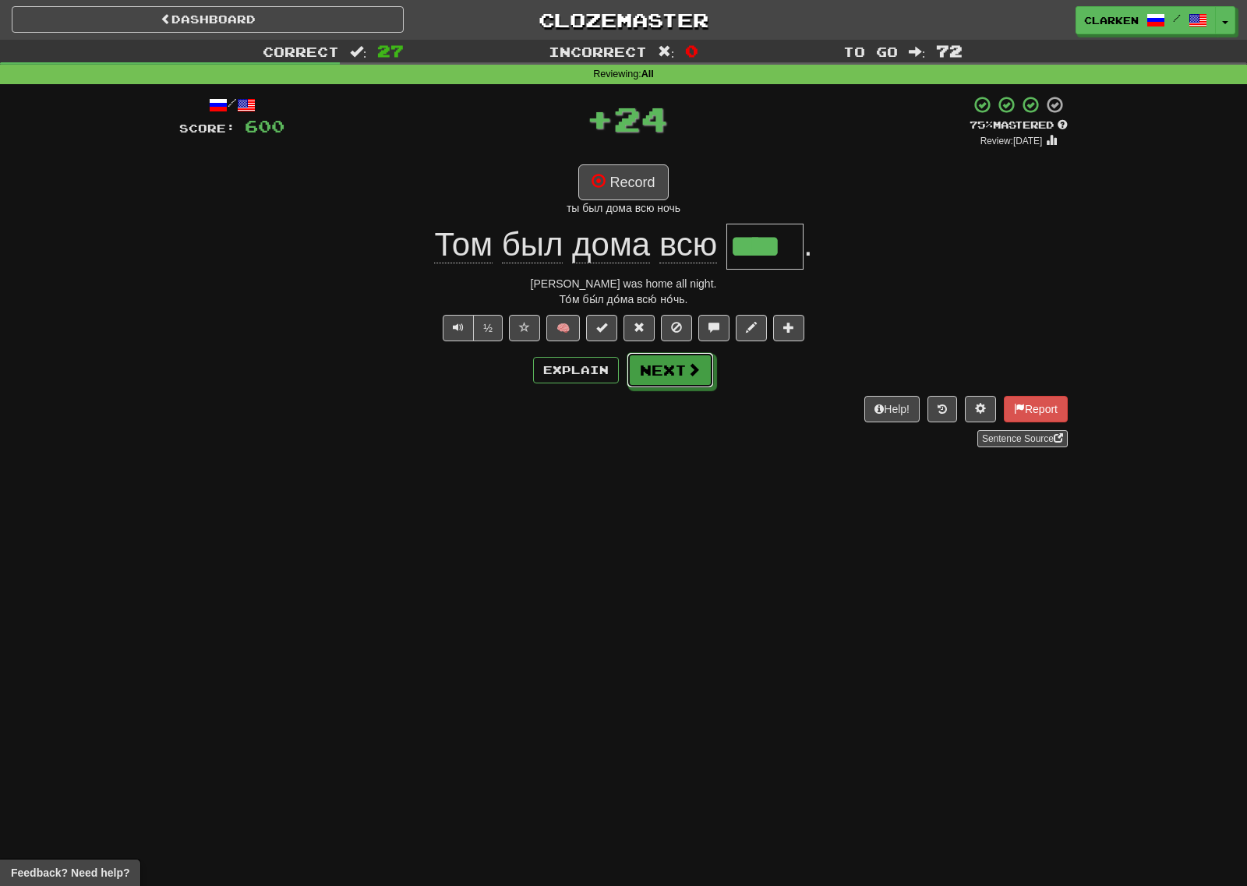
click at [693, 383] on button "Next" at bounding box center [669, 370] width 87 height 36
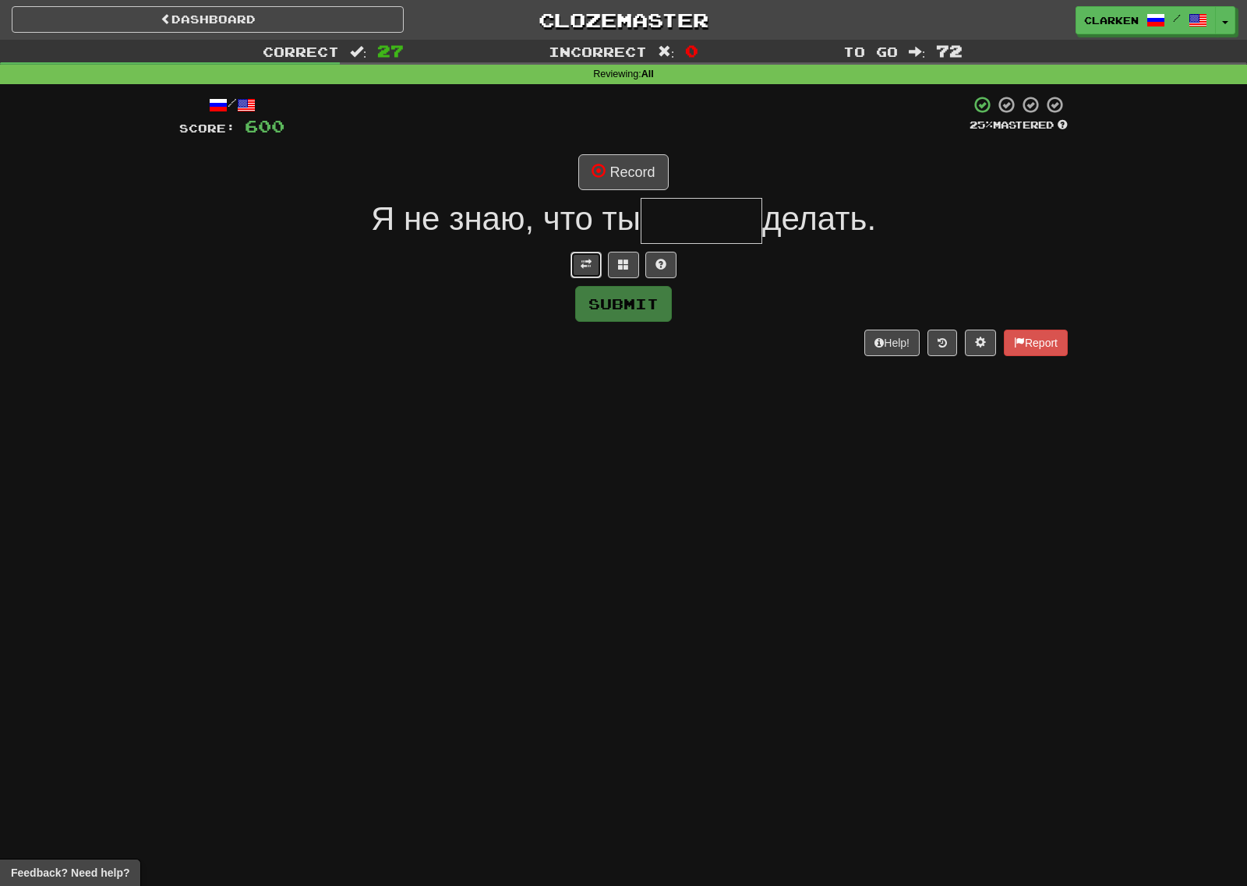
click at [591, 272] on button at bounding box center [585, 265] width 31 height 26
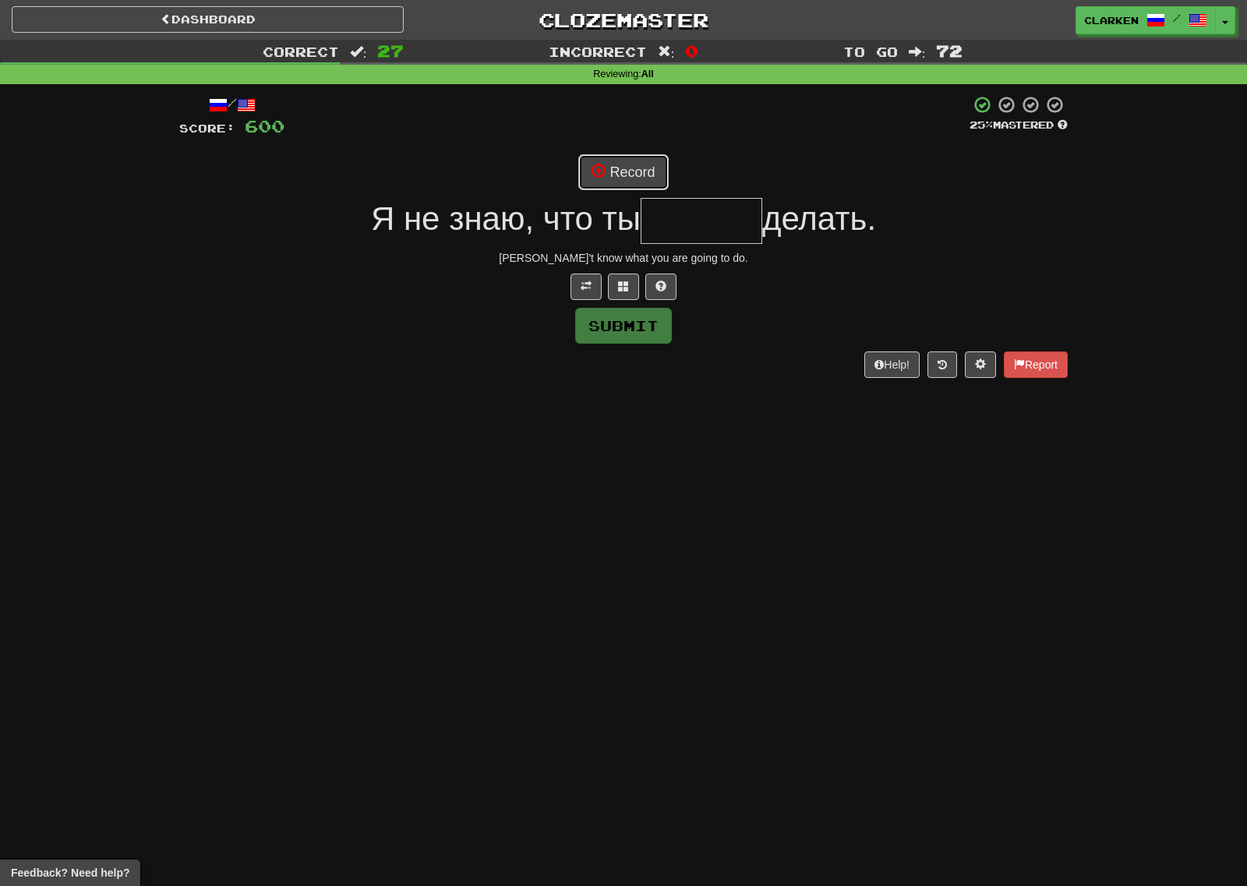
click at [612, 179] on button "Record" at bounding box center [623, 172] width 90 height 36
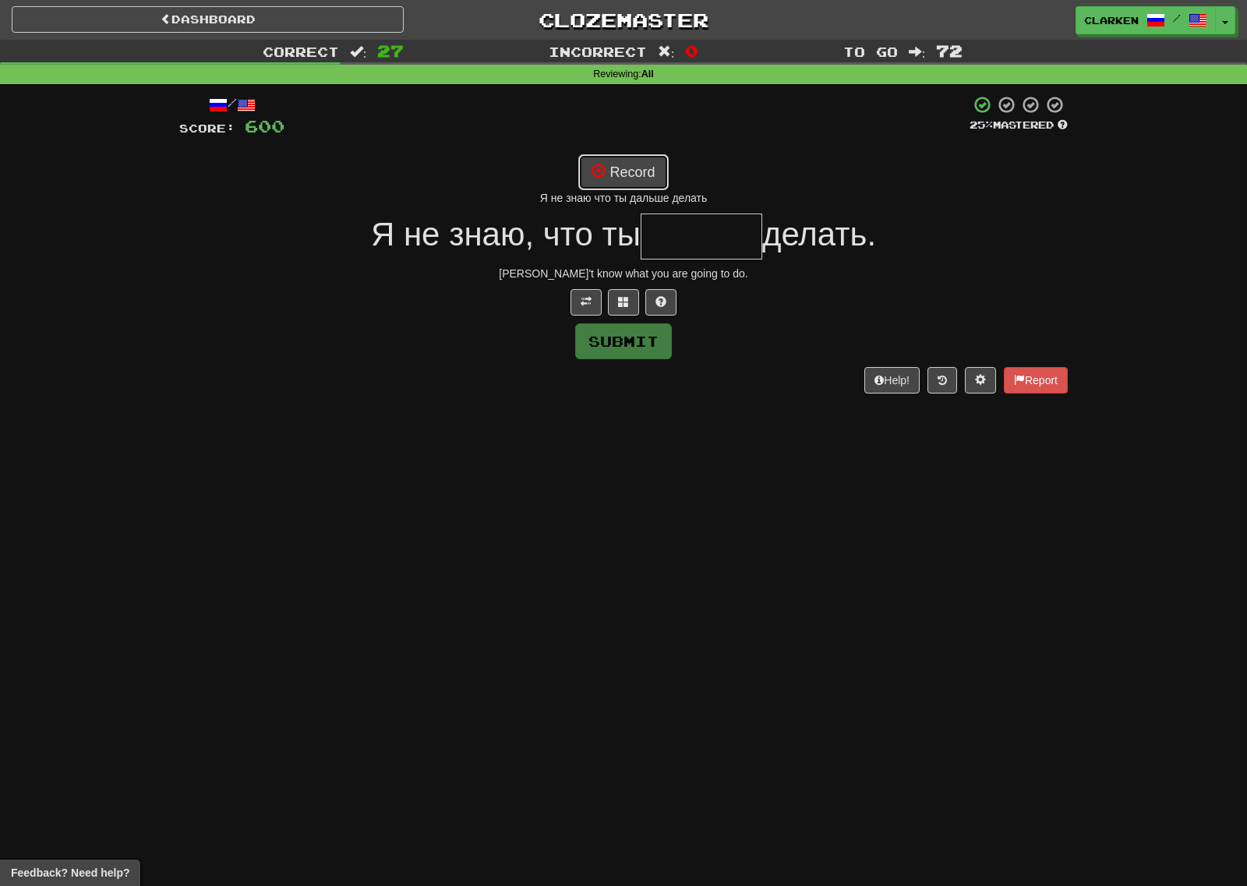
click at [646, 164] on button "Record" at bounding box center [623, 172] width 90 height 36
type input "******"
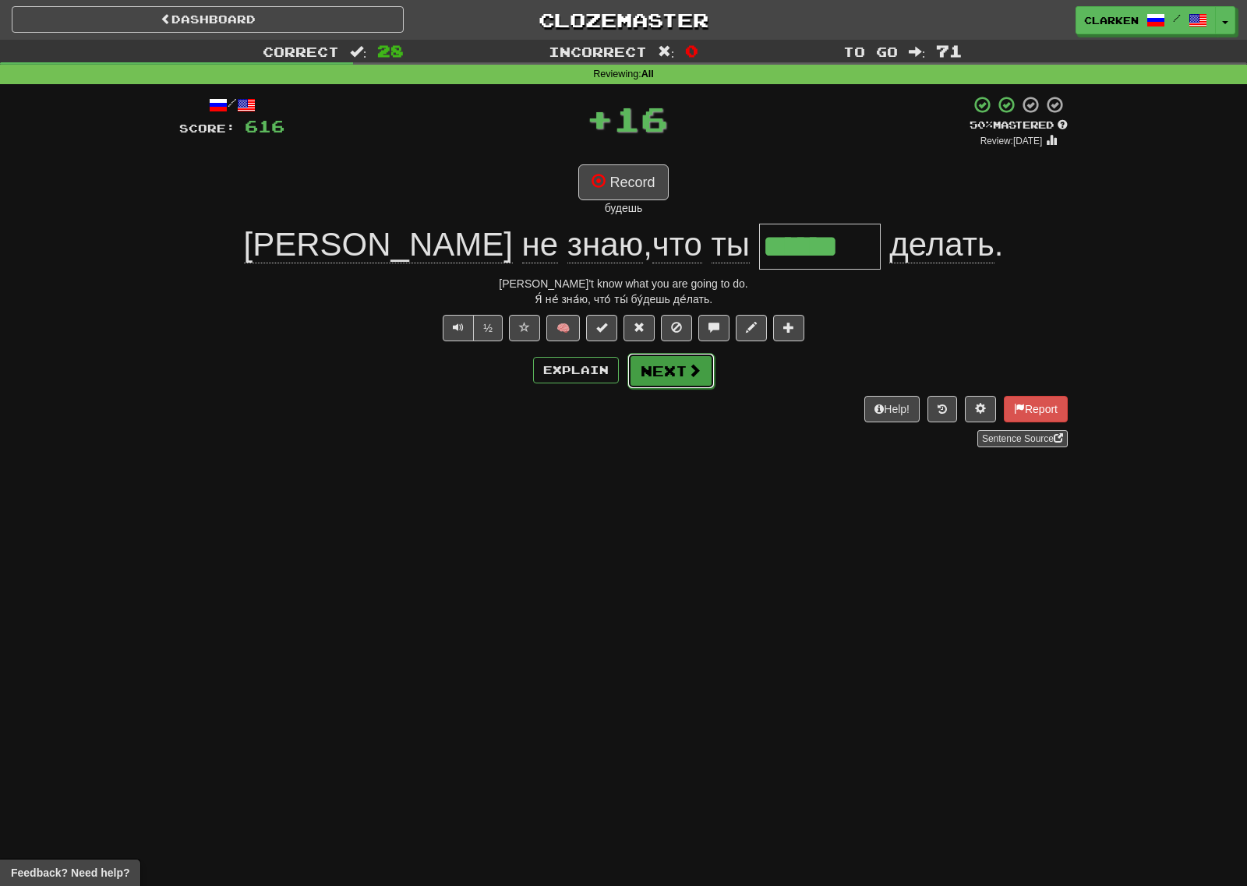
click at [687, 376] on span at bounding box center [694, 370] width 14 height 14
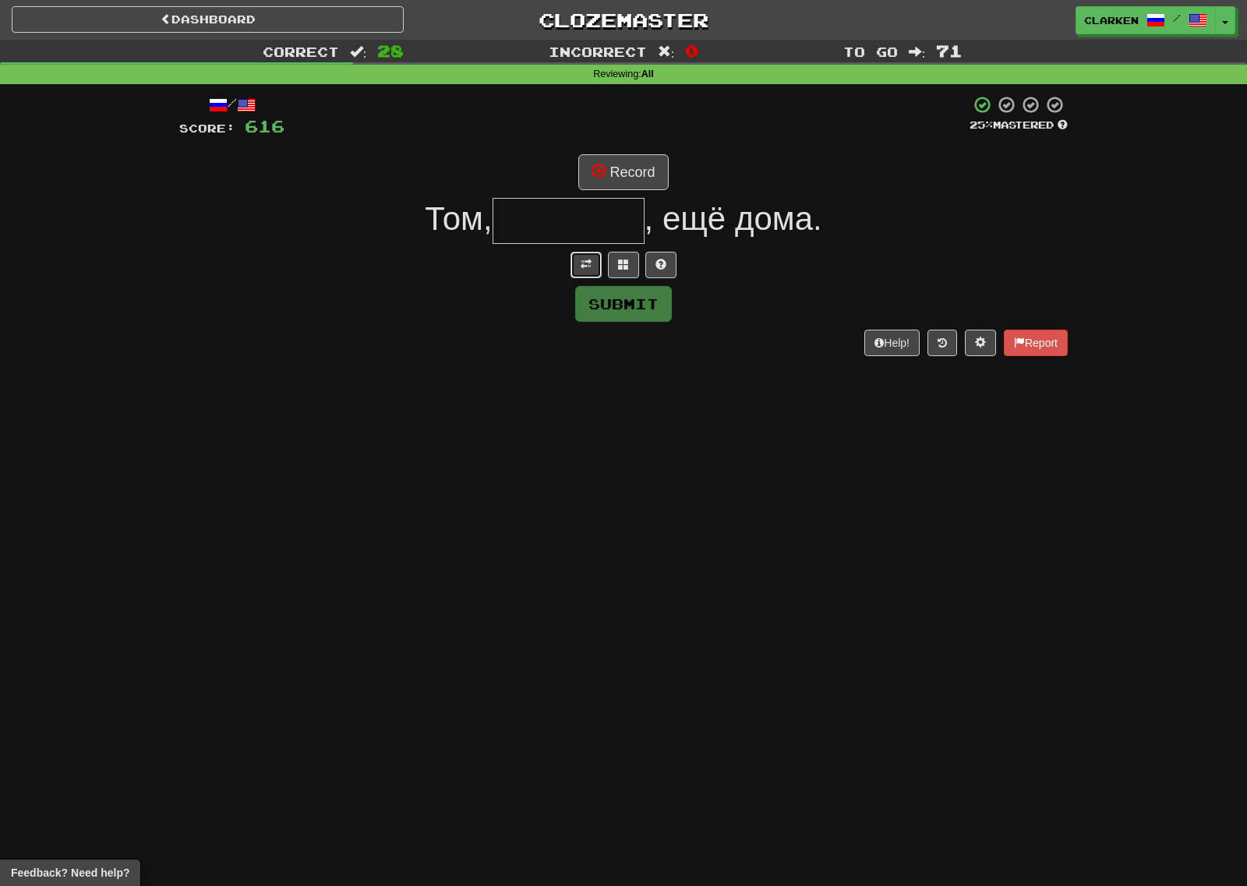
click at [591, 264] on button at bounding box center [585, 265] width 31 height 26
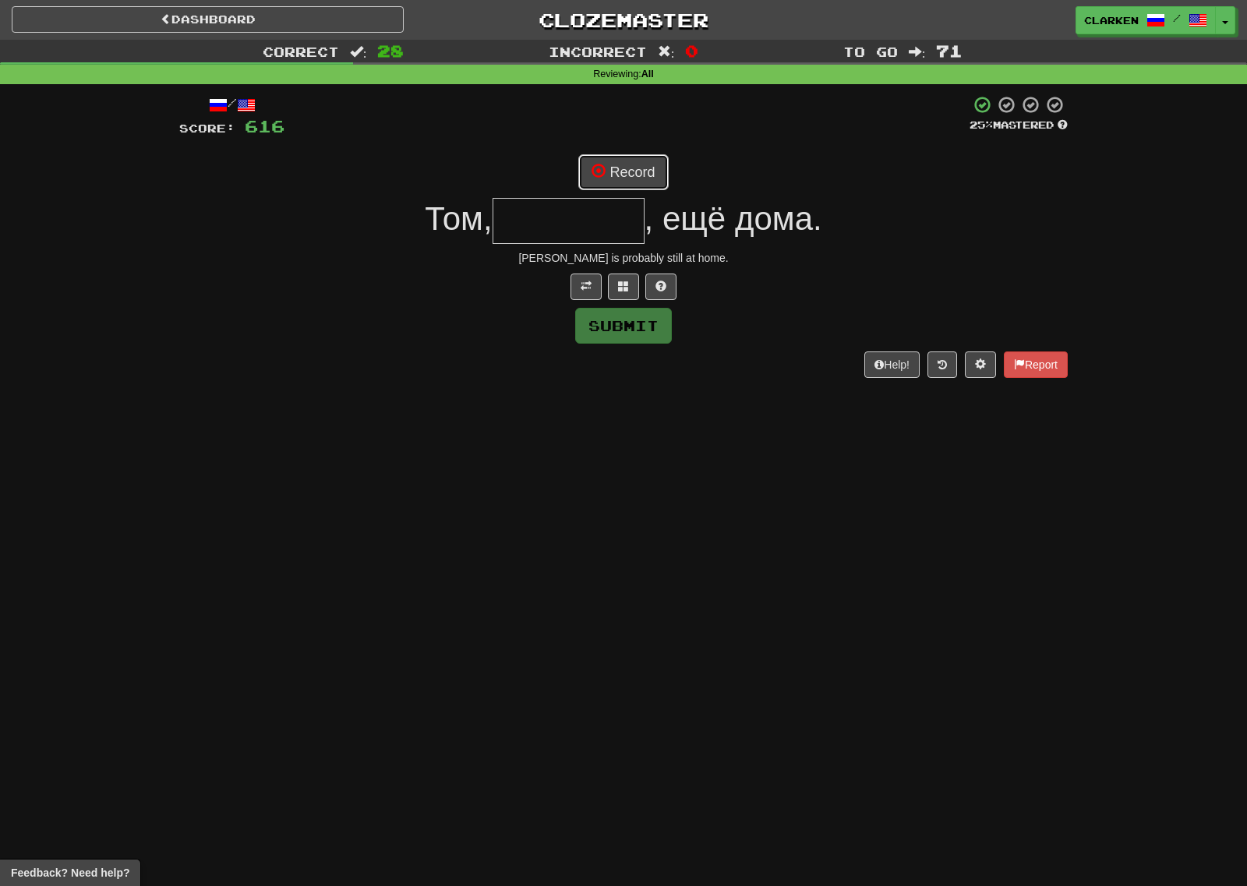
click at [629, 168] on button "Record" at bounding box center [623, 172] width 90 height 36
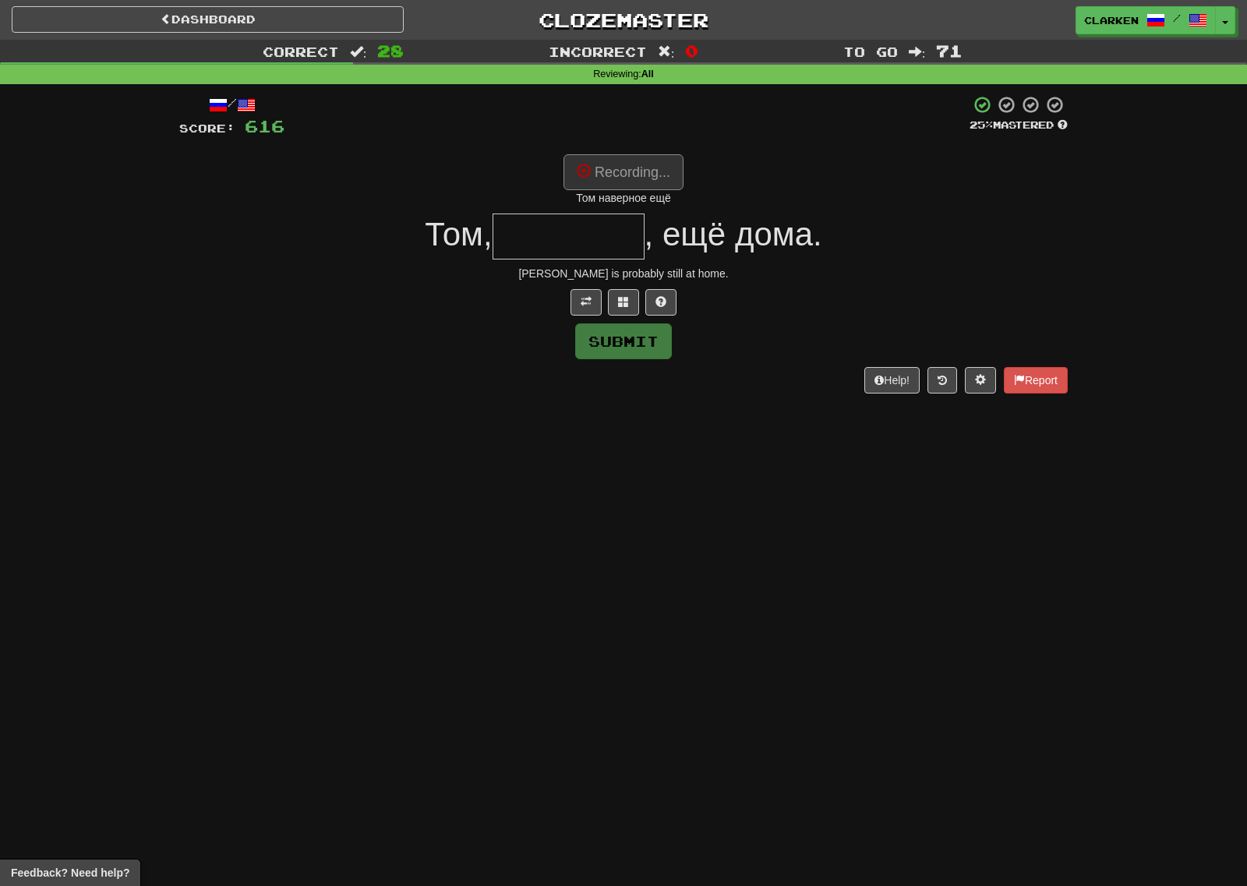
type input "********"
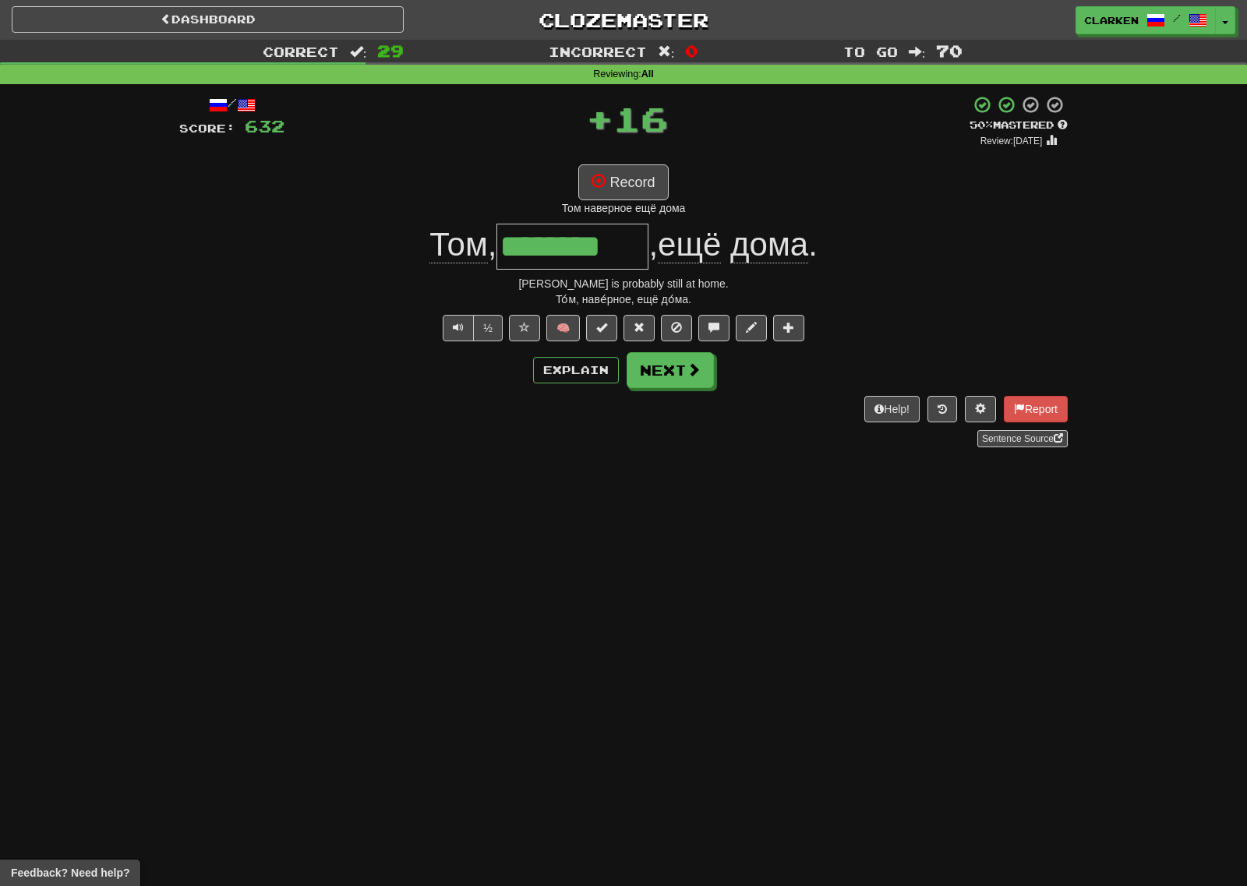
click at [673, 389] on div "/ Score: 632 + 16 50 % Mastered Review: [DATE] Record Том наверное ещё дома [PE…" at bounding box center [623, 271] width 888 height 352
click at [673, 383] on button "Next" at bounding box center [670, 371] width 87 height 36
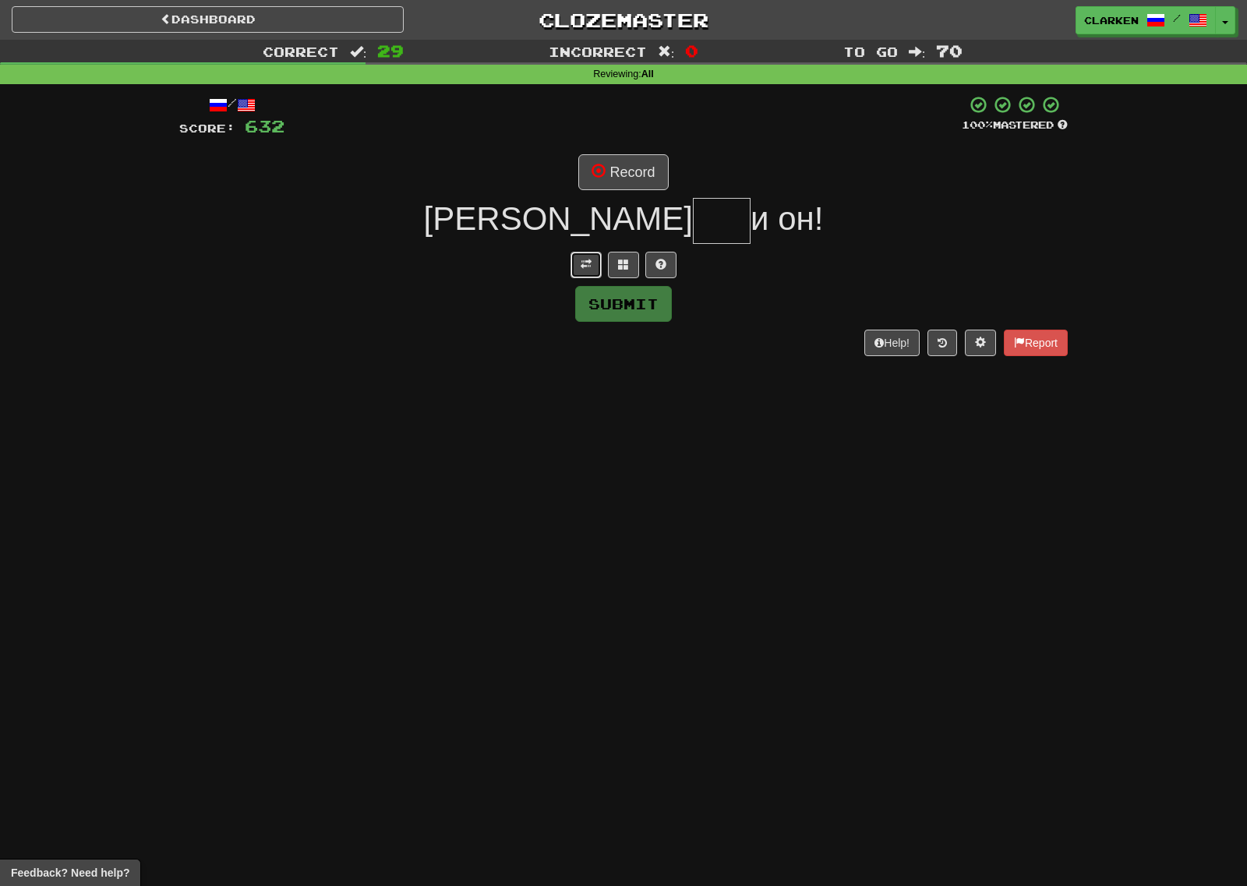
click at [587, 276] on button at bounding box center [585, 265] width 31 height 26
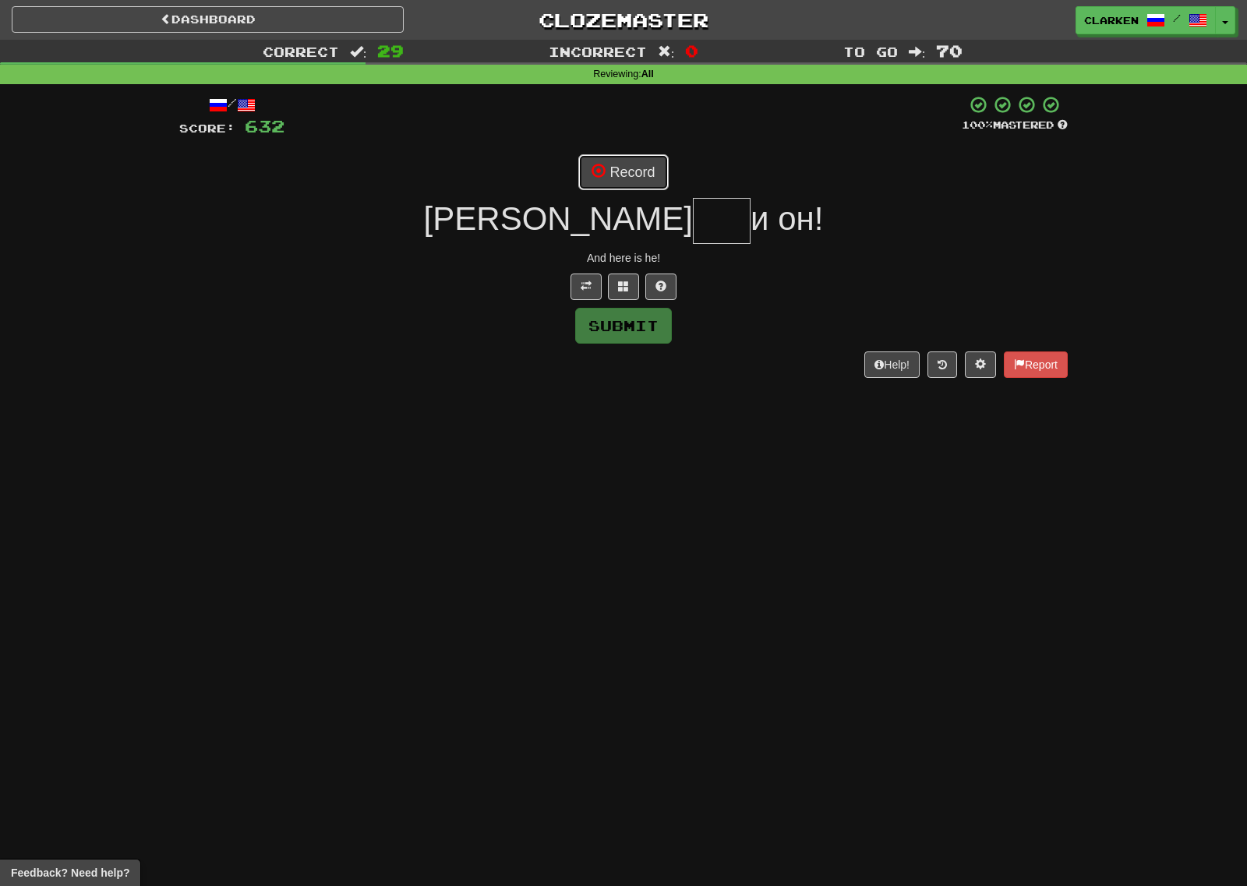
click at [579, 173] on button "Record" at bounding box center [623, 172] width 90 height 36
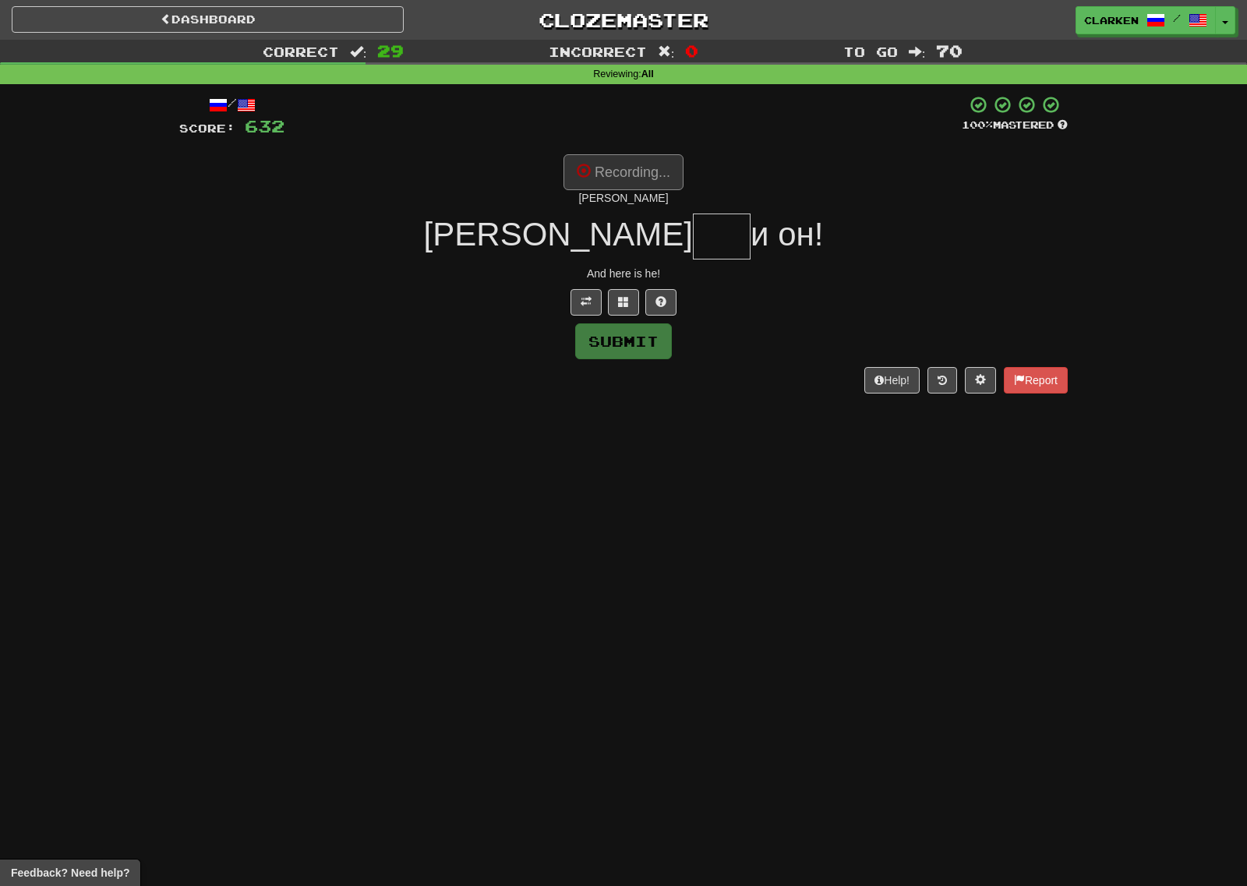
type input "***"
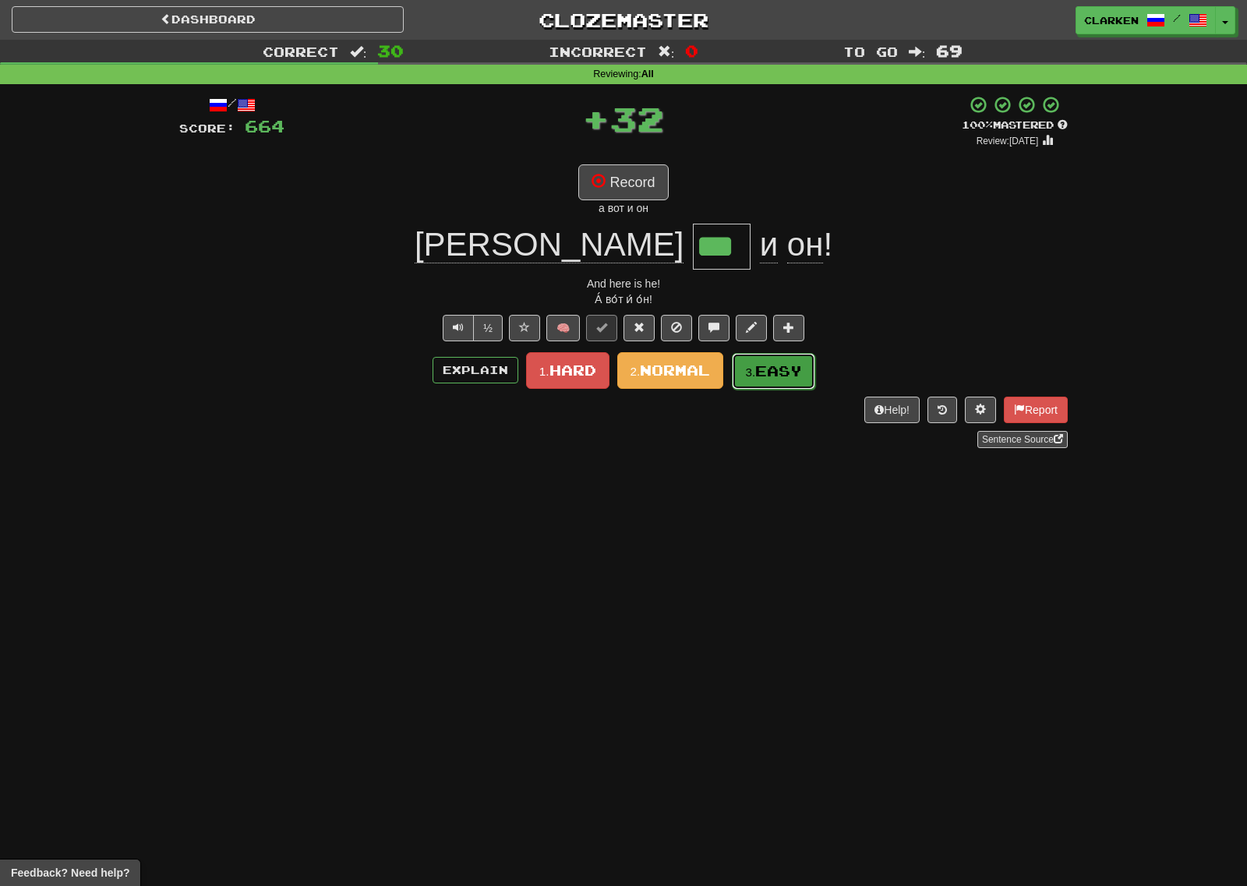
click at [755, 374] on small "3." at bounding box center [750, 371] width 10 height 13
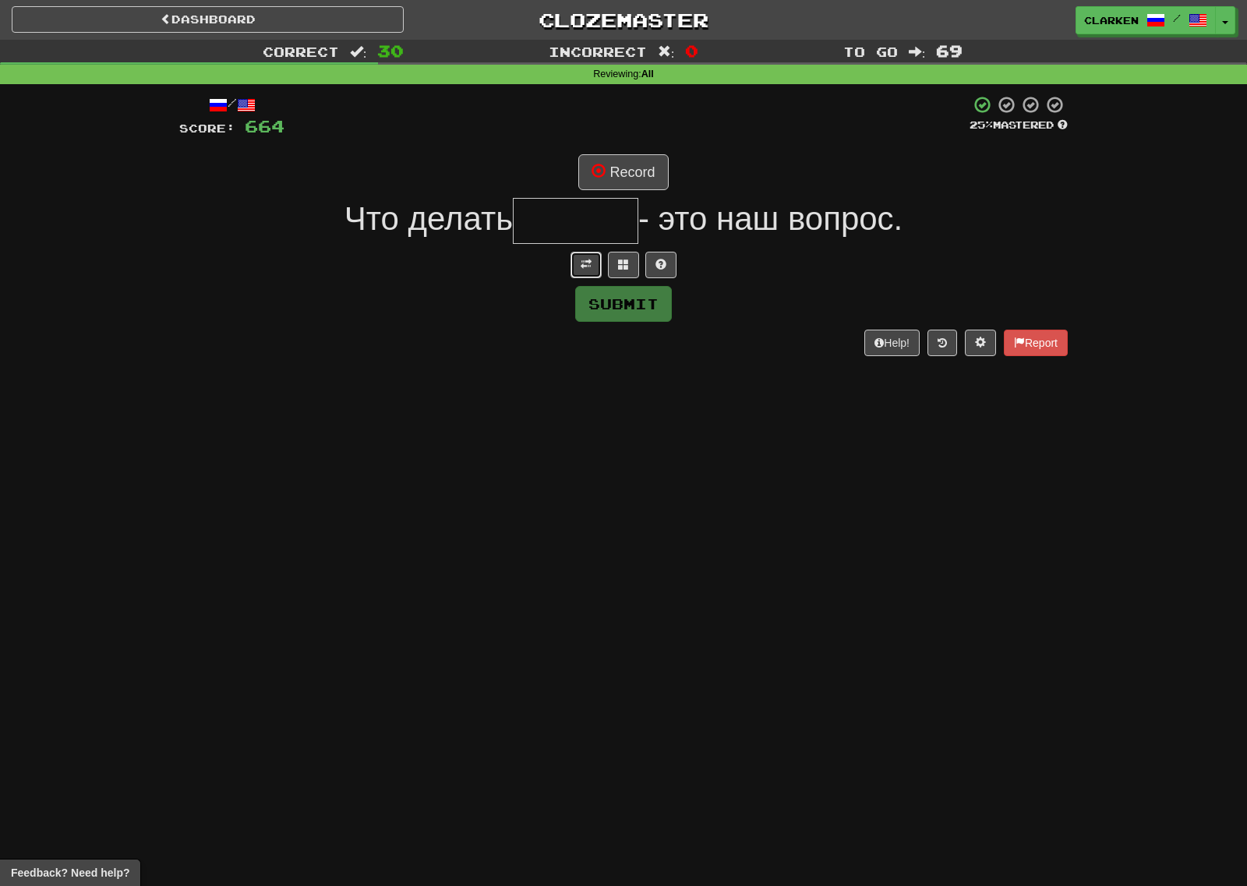
click at [587, 253] on button at bounding box center [585, 265] width 31 height 26
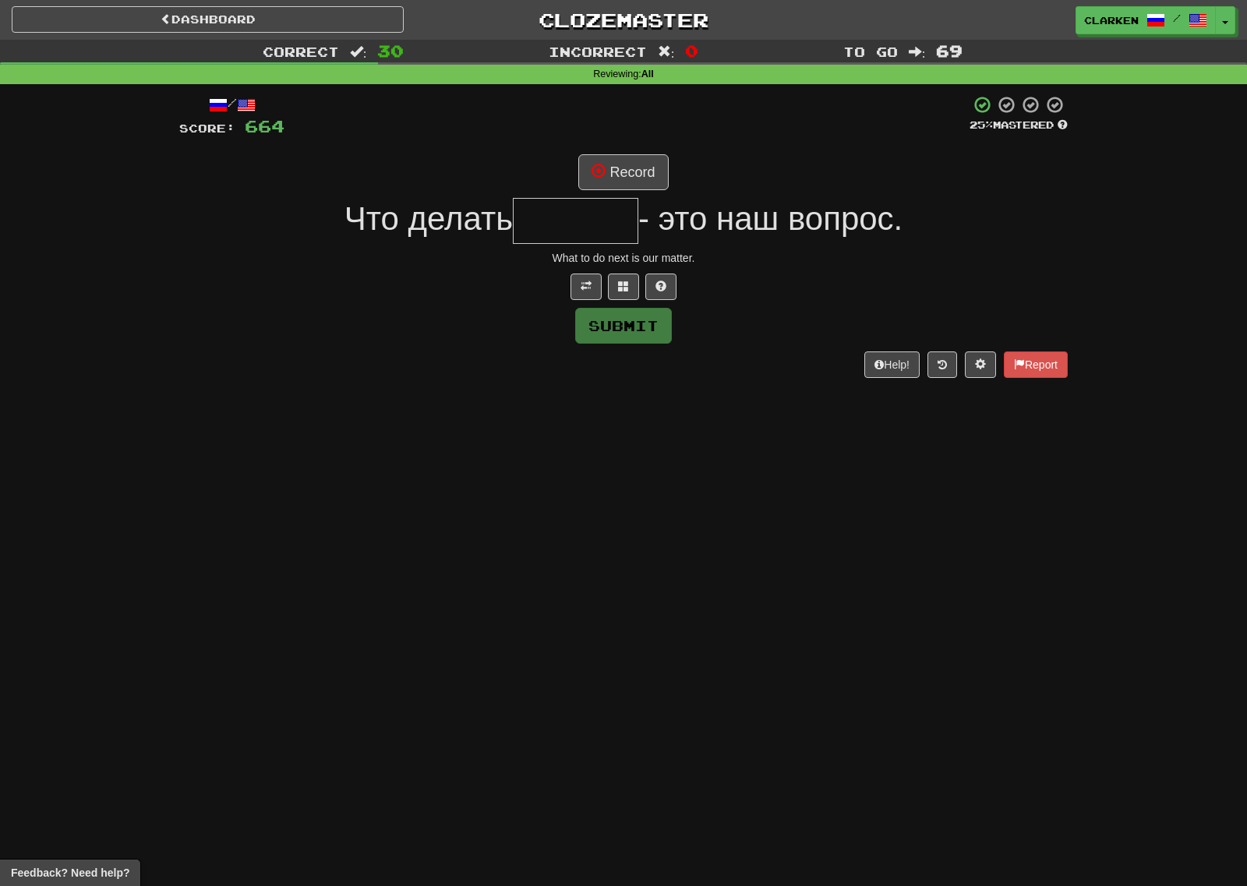
drag, startPoint x: 671, startPoint y: 213, endPoint x: 912, endPoint y: 210, distance: 241.6
click at [912, 210] on div "Что делать - это наш вопрос." at bounding box center [623, 221] width 888 height 46
click at [583, 225] on input "text" at bounding box center [575, 221] width 125 height 46
type input "*"
type input "******"
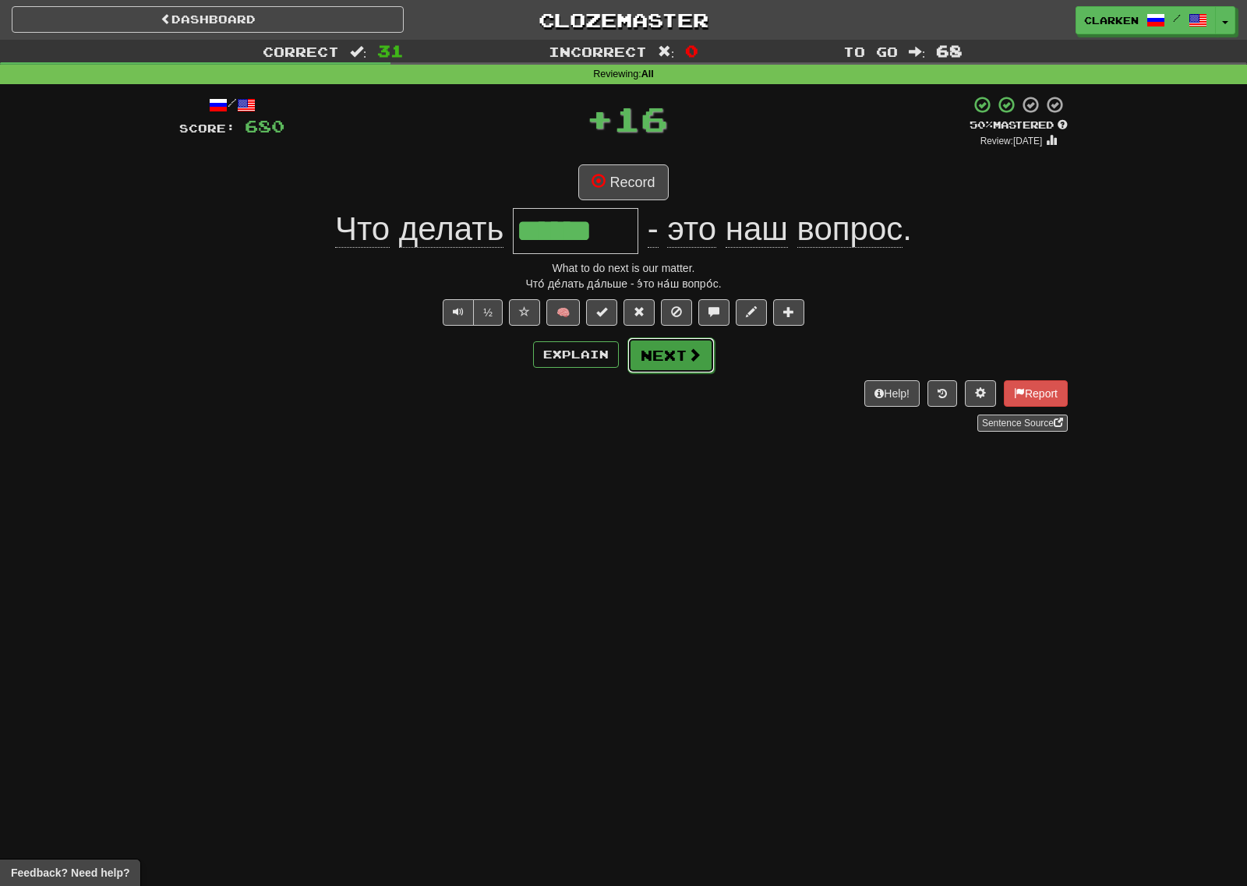
click at [708, 347] on button "Next" at bounding box center [670, 355] width 87 height 36
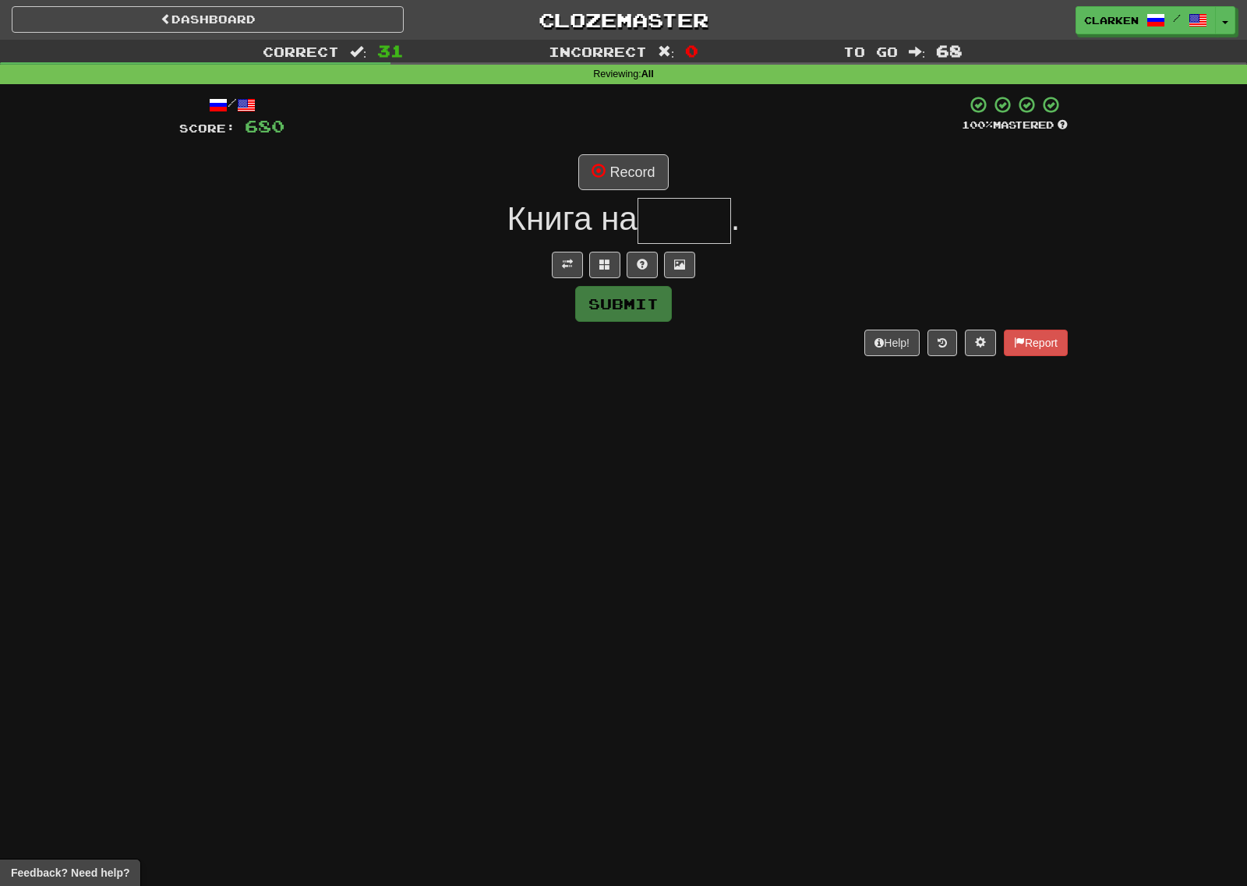
drag, startPoint x: 700, startPoint y: 203, endPoint x: 698, endPoint y: 212, distance: 9.5
click at [699, 203] on input "text" at bounding box center [683, 221] width 93 height 46
click at [698, 212] on input "text" at bounding box center [683, 221] width 93 height 46
click at [552, 259] on button at bounding box center [567, 265] width 31 height 26
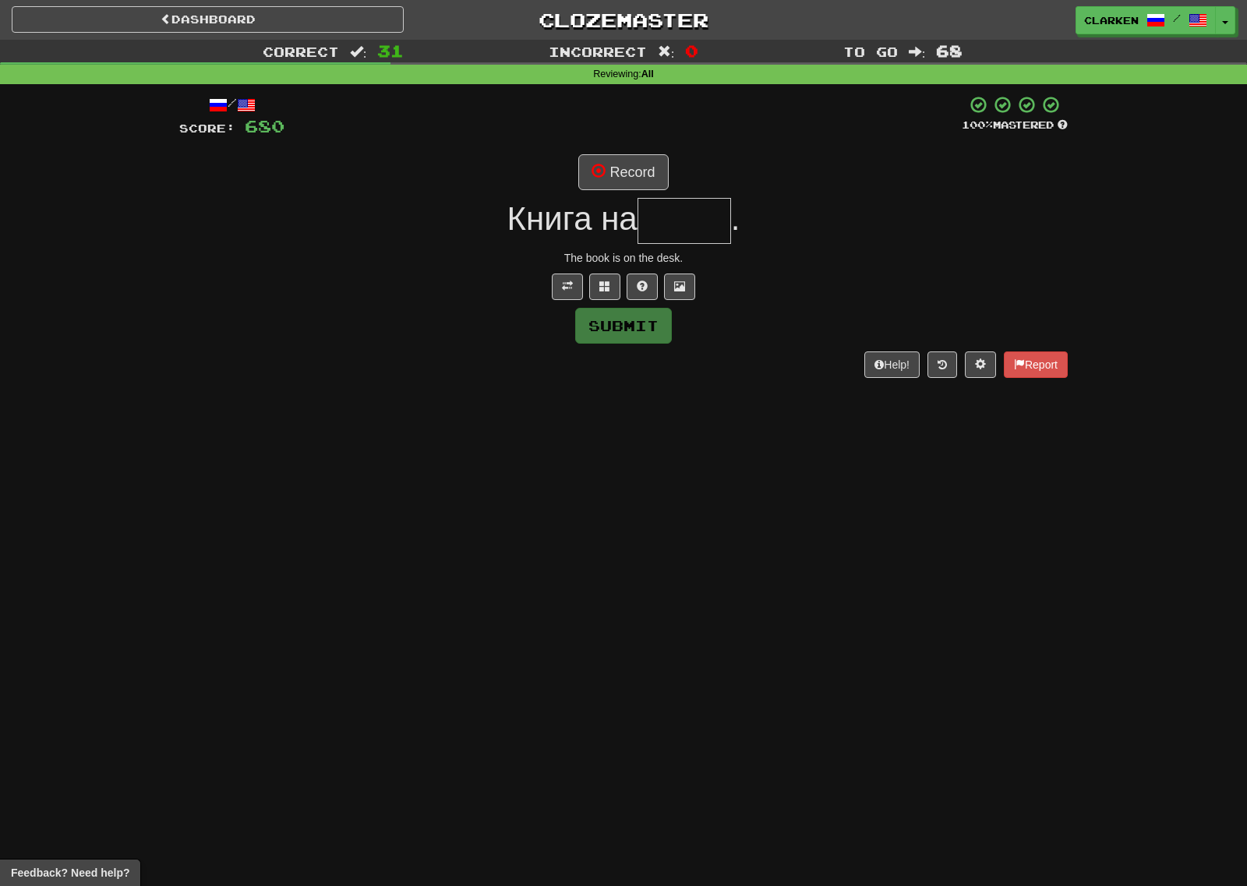
click at [695, 219] on input "text" at bounding box center [683, 221] width 93 height 46
type input "*"
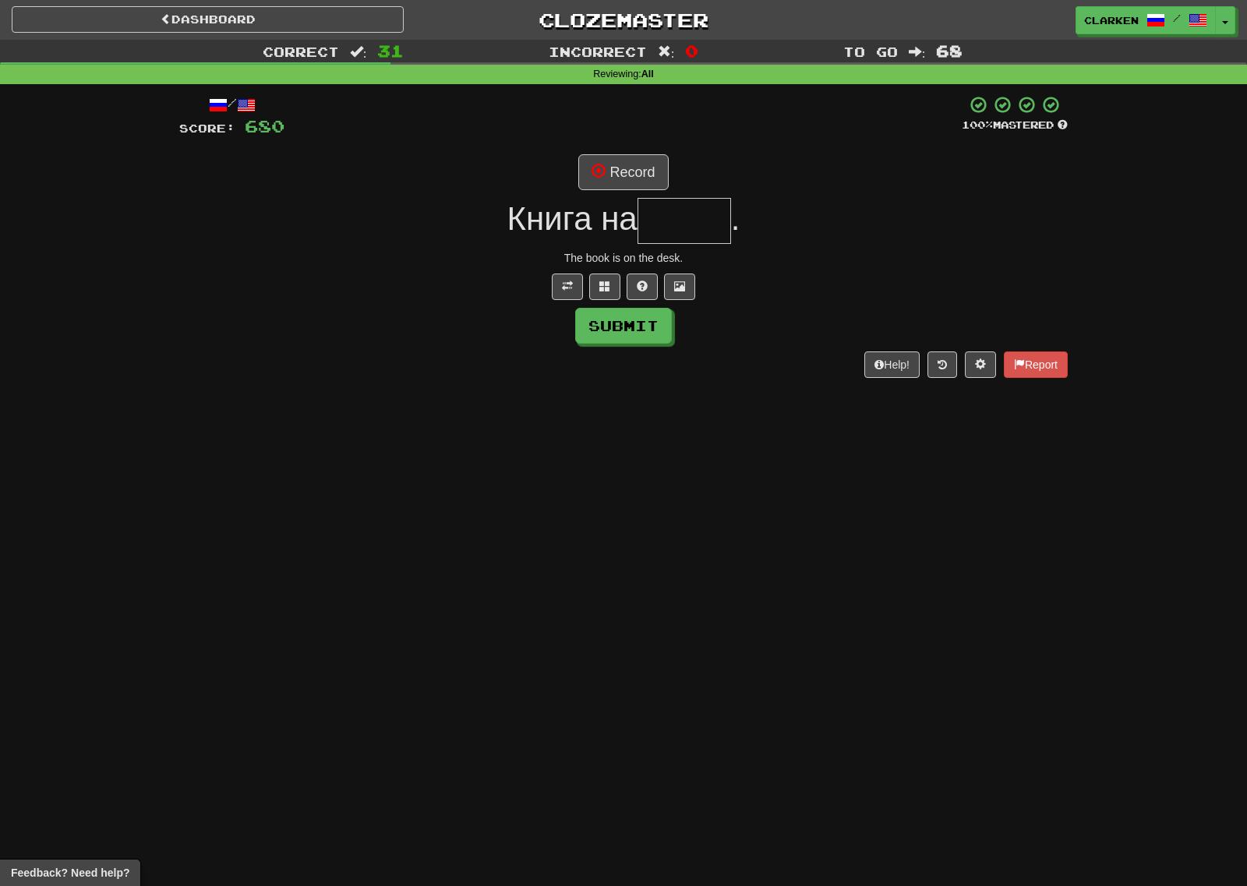
type input "*"
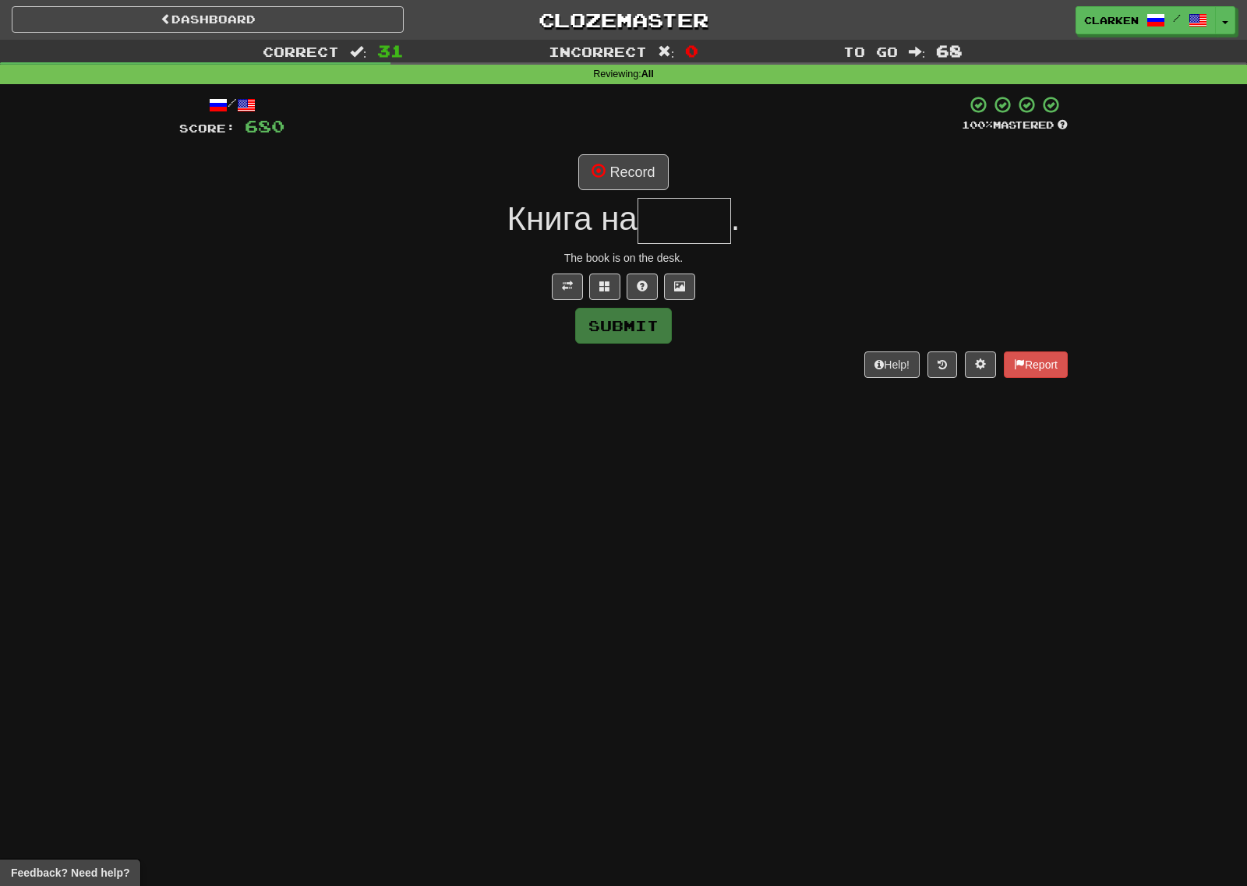
type input "*"
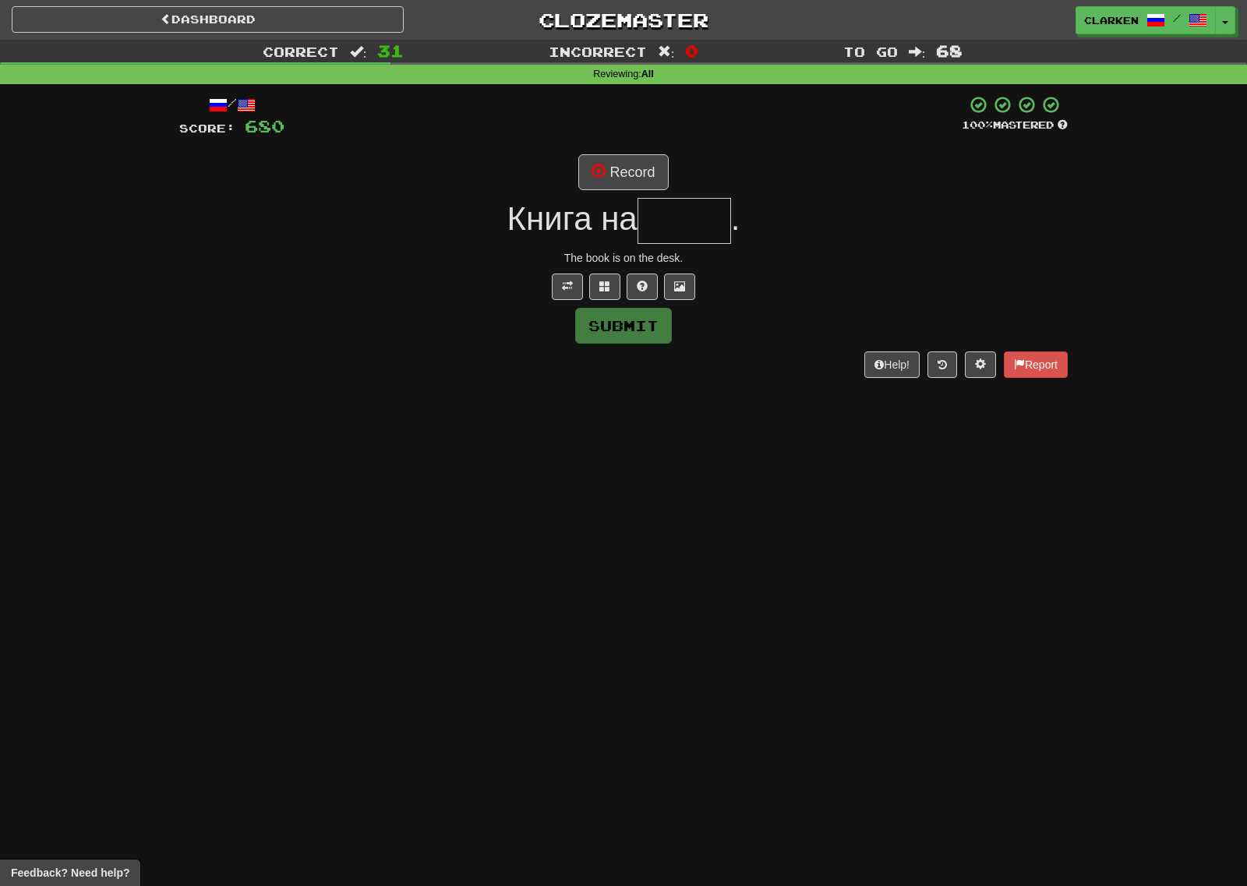
type input "*"
type input "*****"
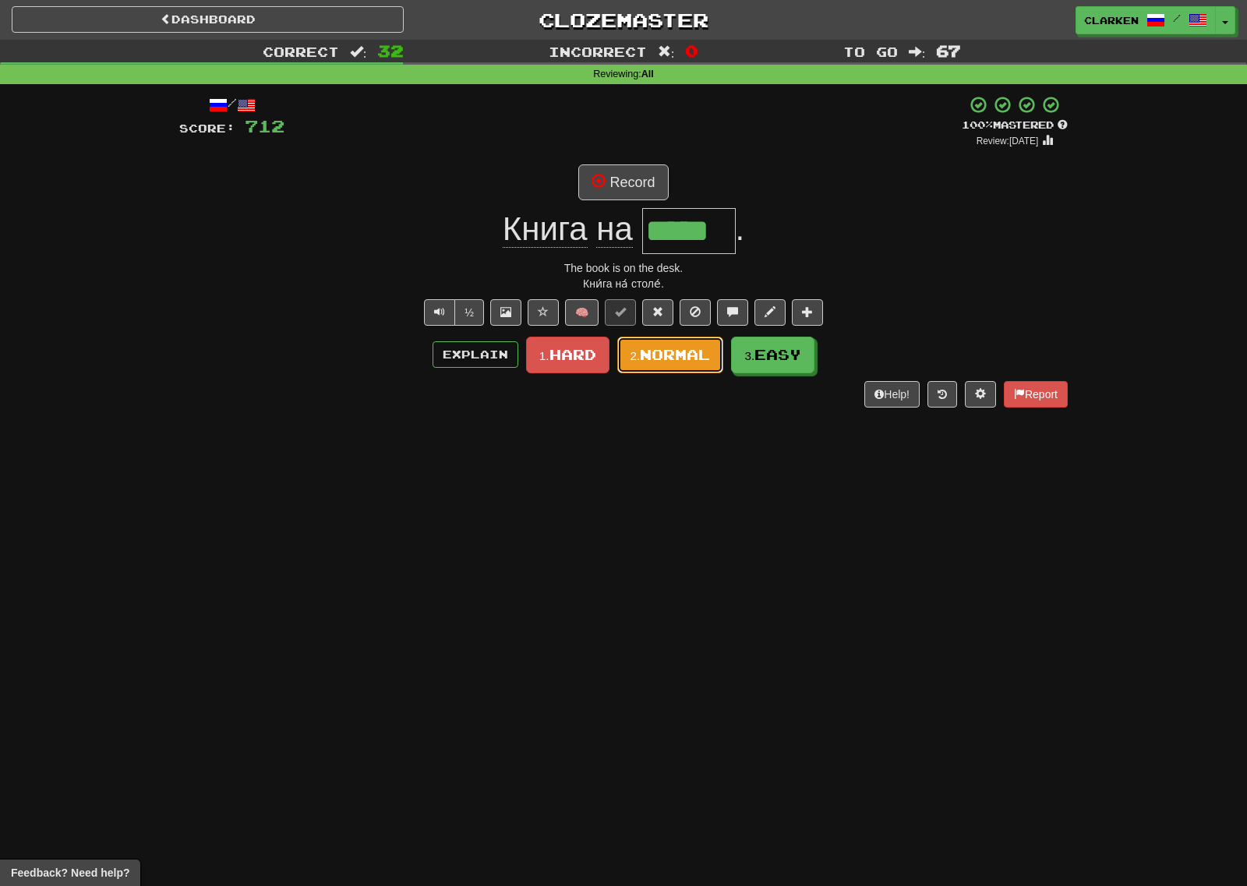
click at [642, 365] on button "2. Normal" at bounding box center [670, 355] width 107 height 37
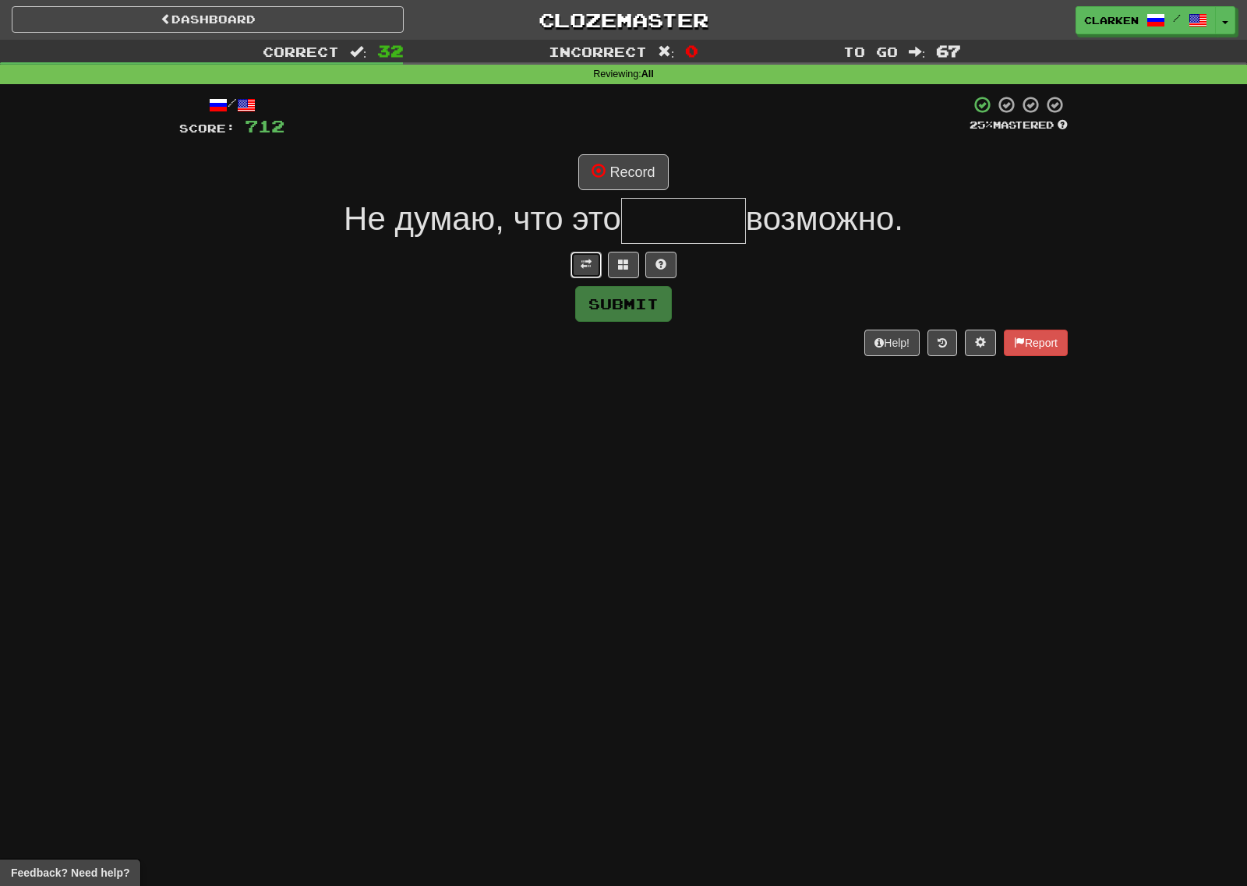
click at [592, 269] on button at bounding box center [585, 265] width 31 height 26
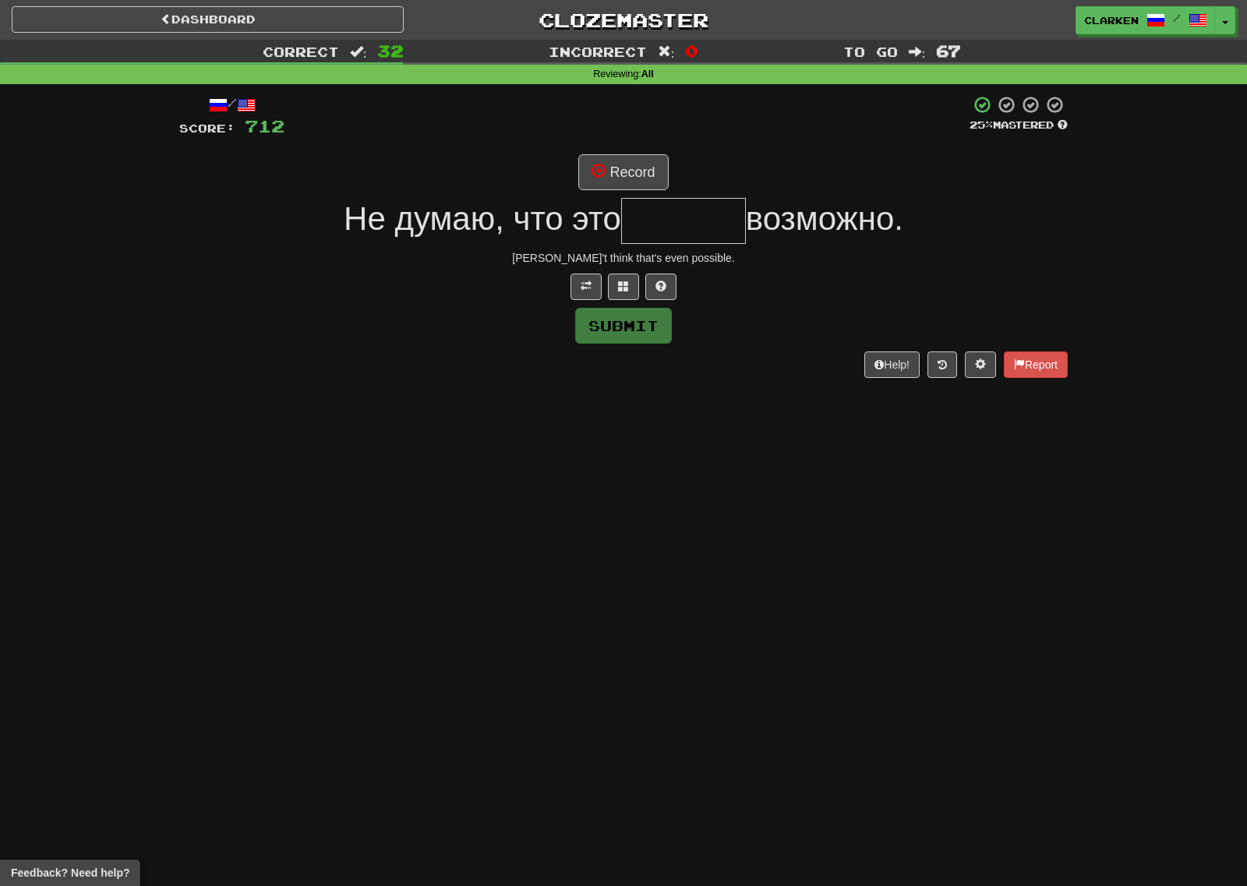
click at [660, 202] on input "text" at bounding box center [683, 221] width 125 height 46
click at [600, 279] on button at bounding box center [585, 286] width 31 height 26
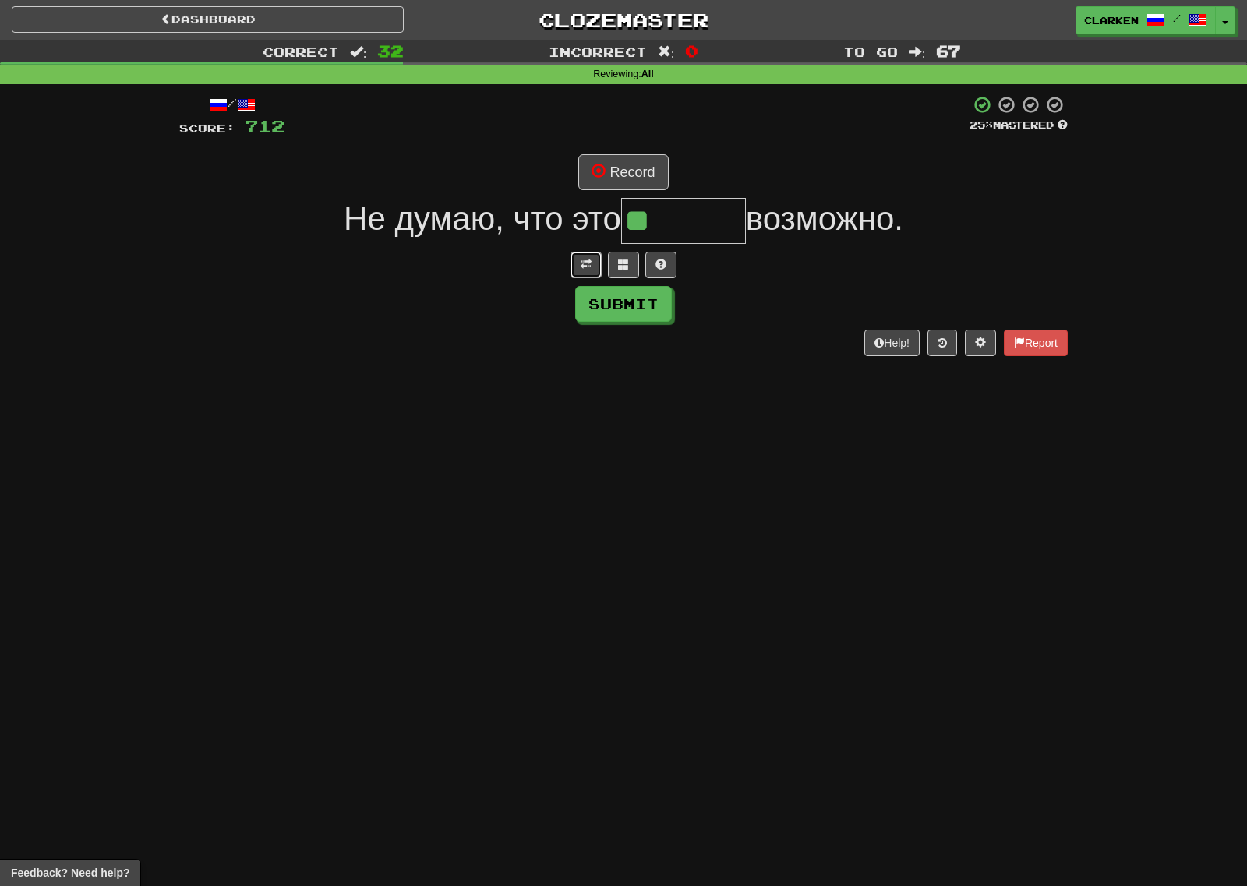
click at [591, 274] on button at bounding box center [585, 265] width 31 height 26
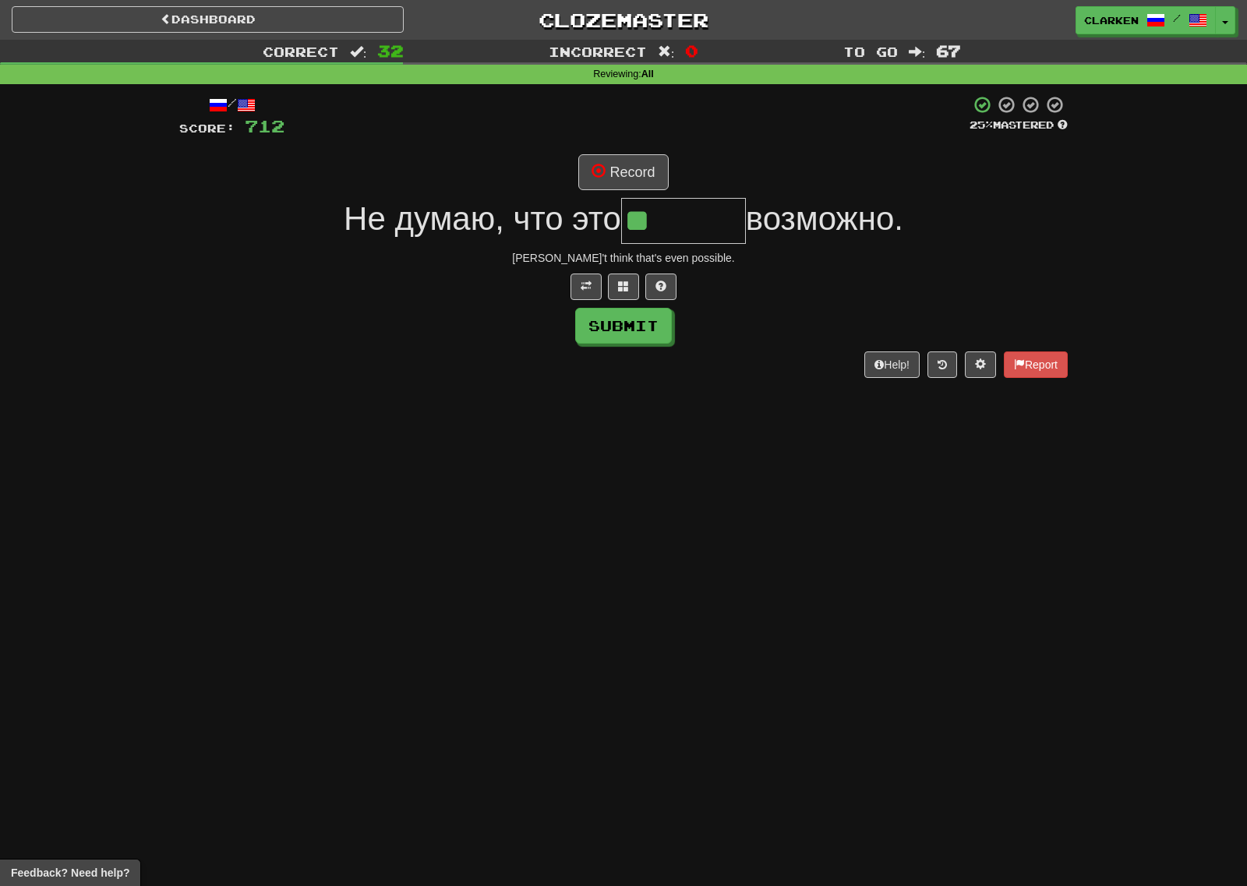
click at [615, 272] on div "/ Score: 712 25 % Mastered Record Не думаю, что это ** возможно. [PERSON_NAME]'…" at bounding box center [623, 236] width 888 height 282
click at [626, 277] on button at bounding box center [623, 286] width 31 height 26
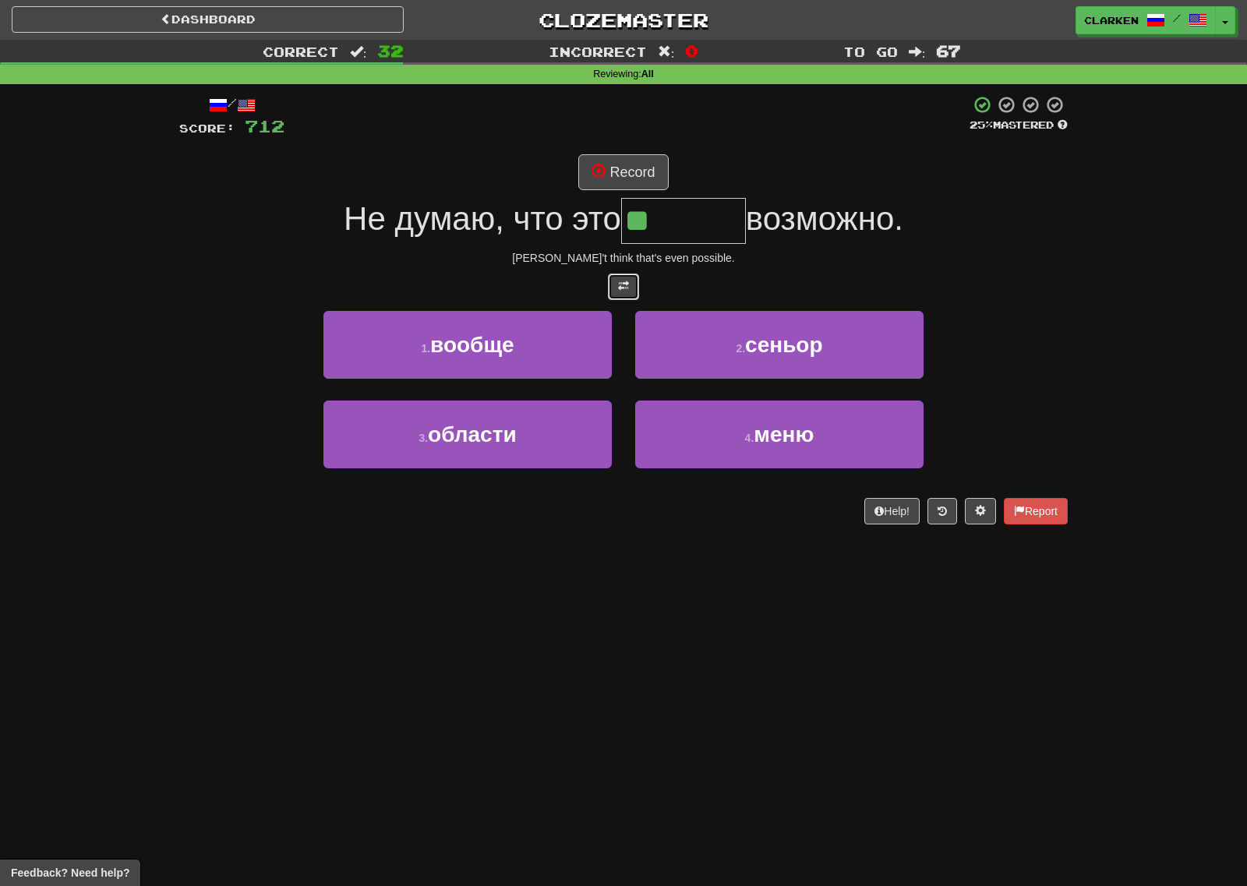
click at [631, 283] on button at bounding box center [623, 286] width 31 height 26
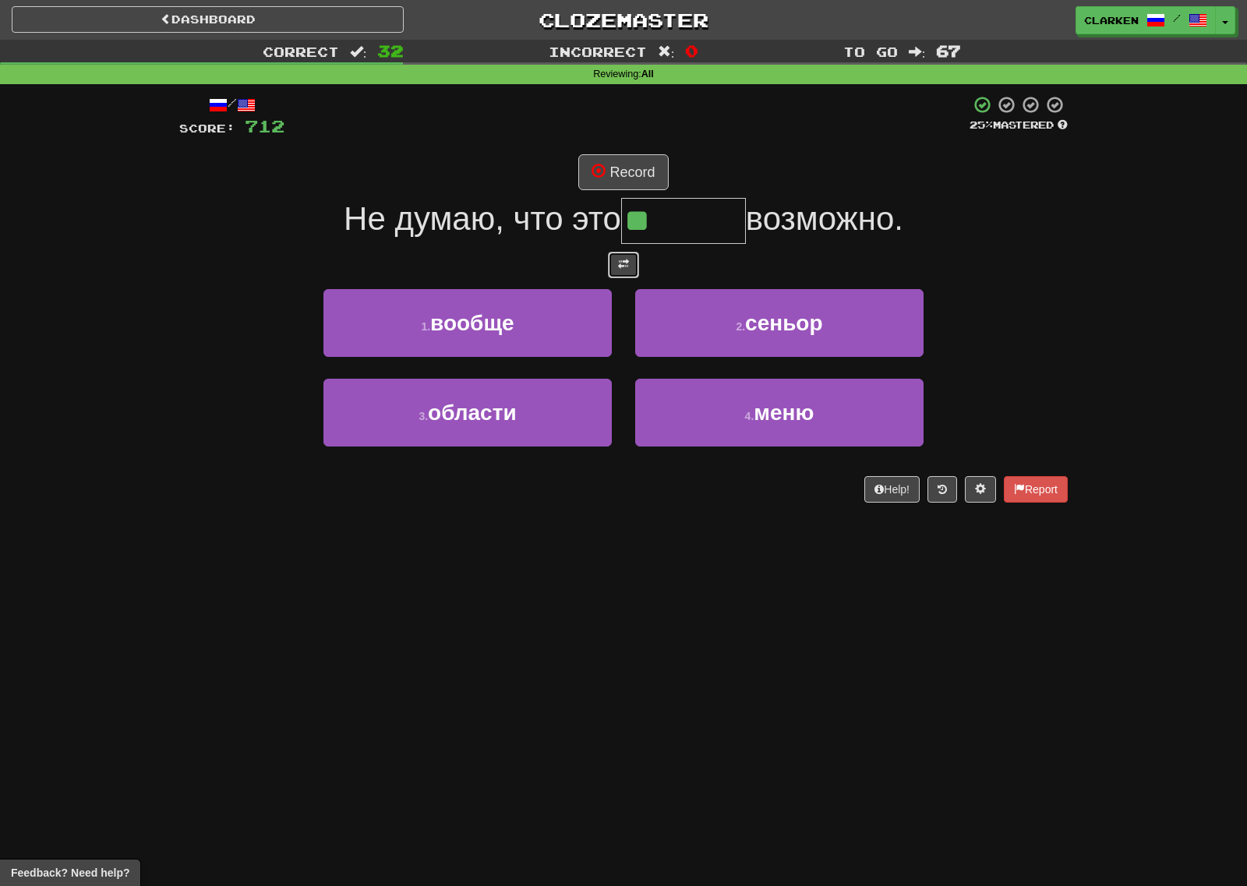
click at [631, 268] on button at bounding box center [623, 265] width 31 height 26
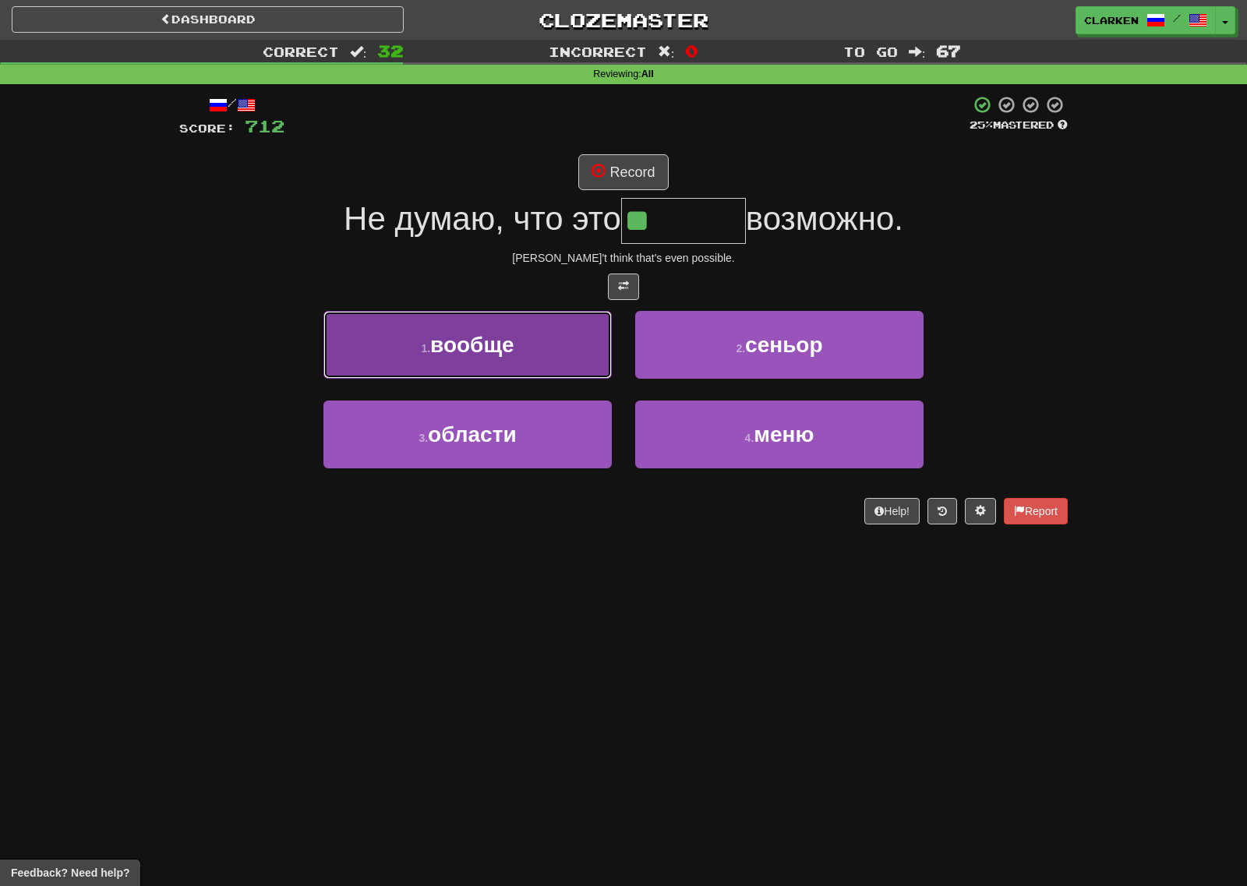
click at [564, 344] on button "1 . вообще" at bounding box center [467, 345] width 288 height 68
type input "******"
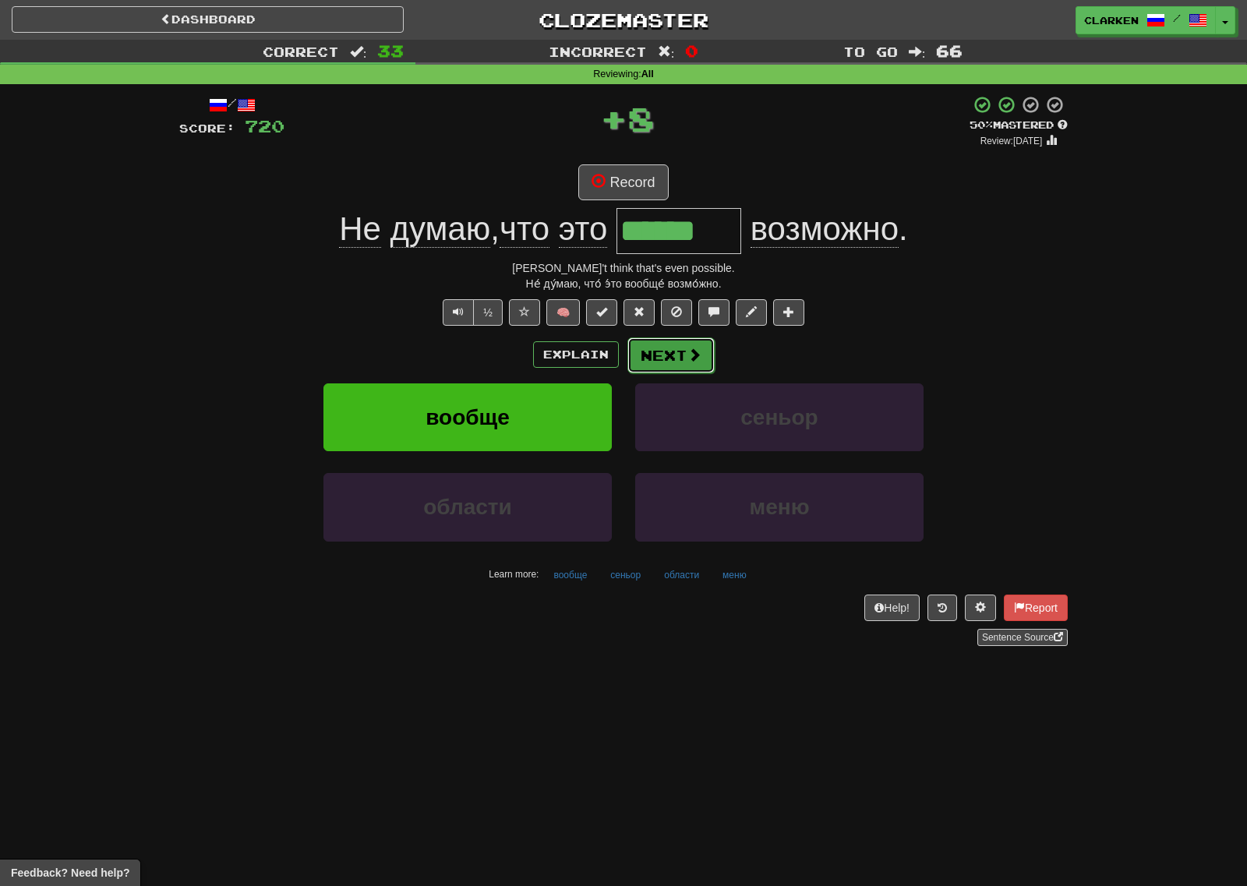
click at [687, 357] on span at bounding box center [694, 354] width 14 height 14
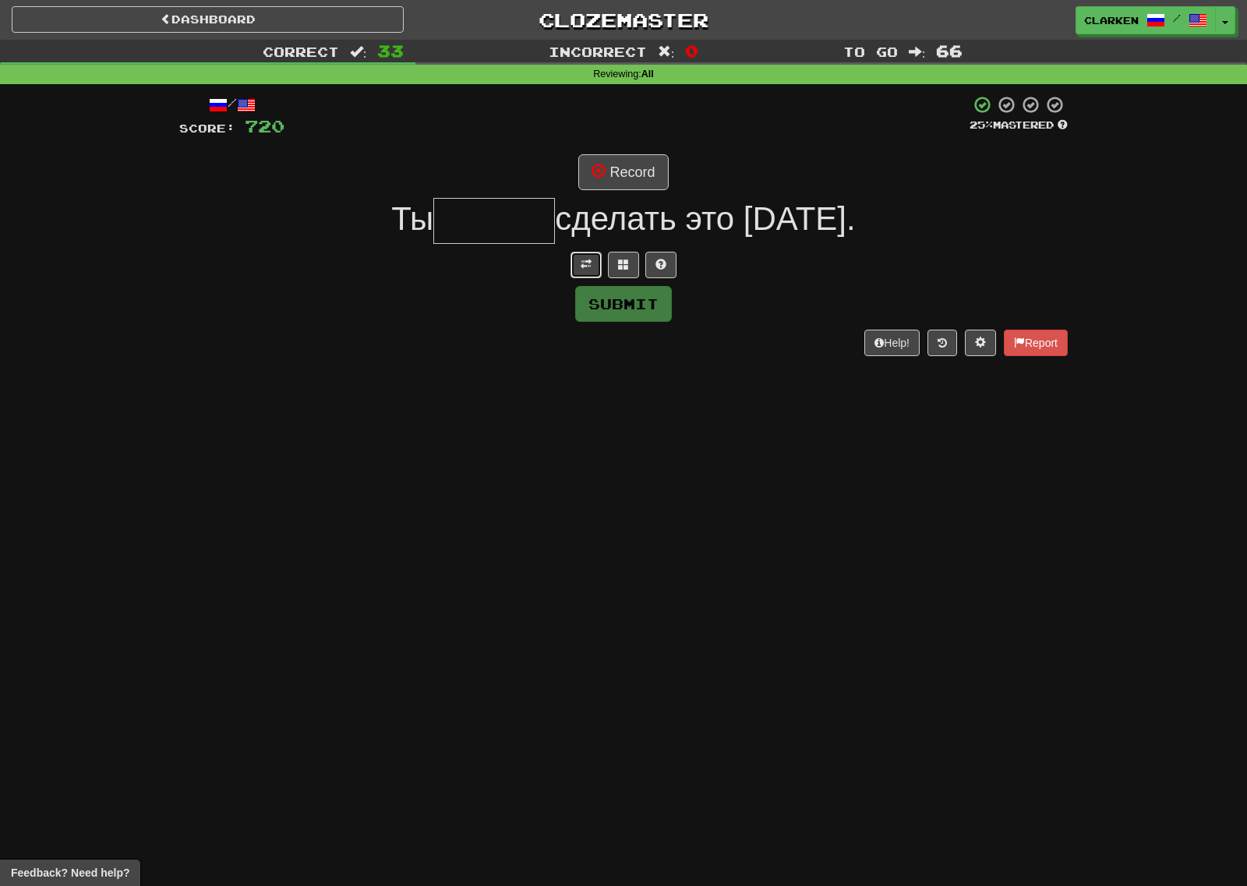
click at [586, 262] on span at bounding box center [585, 264] width 11 height 11
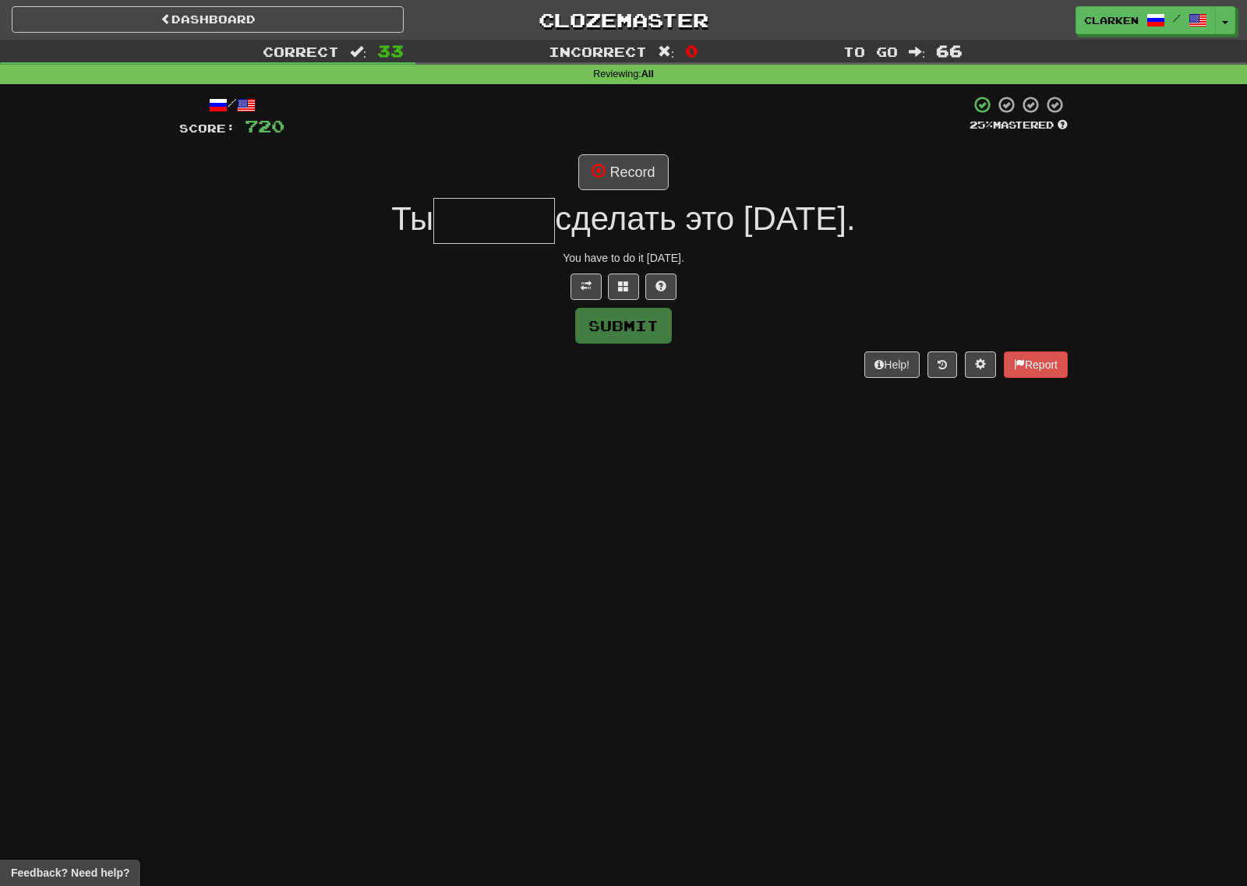
click at [527, 199] on div "/ Score: 720 25 % Mastered Record Ты сделать это [DATE]. You have to do it [DAT…" at bounding box center [623, 236] width 888 height 282
click at [507, 227] on input "text" at bounding box center [494, 221] width 122 height 46
type input "*"
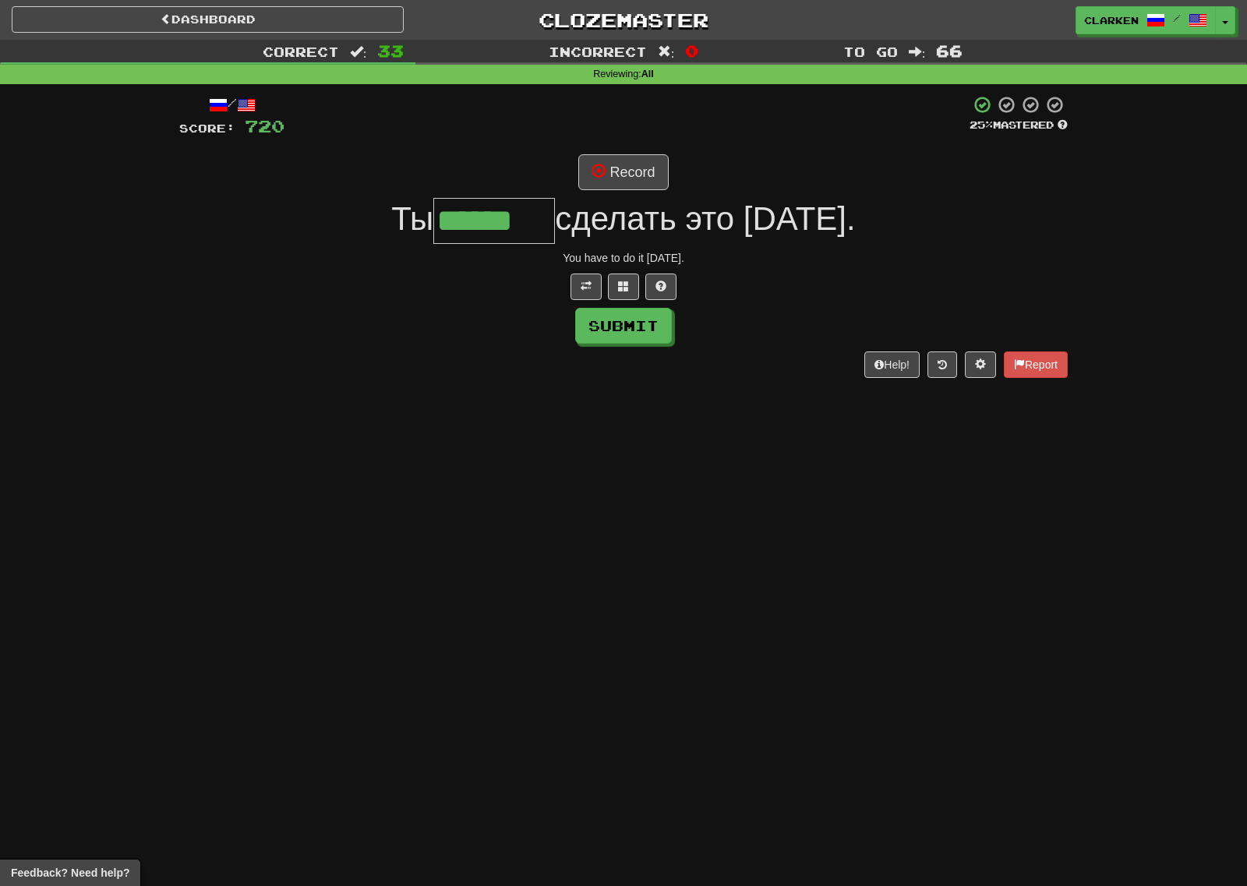
type input "******"
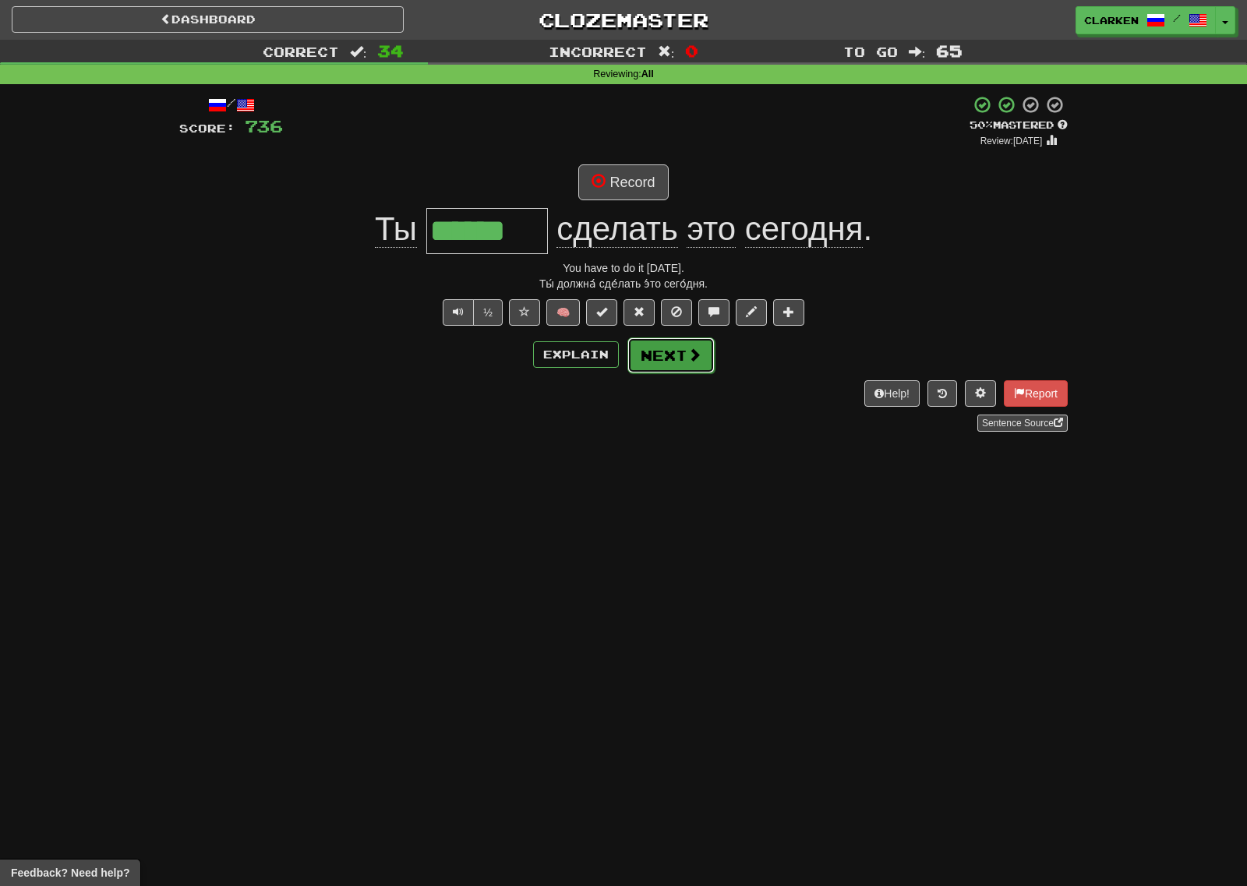
click at [682, 345] on button "Next" at bounding box center [670, 355] width 87 height 36
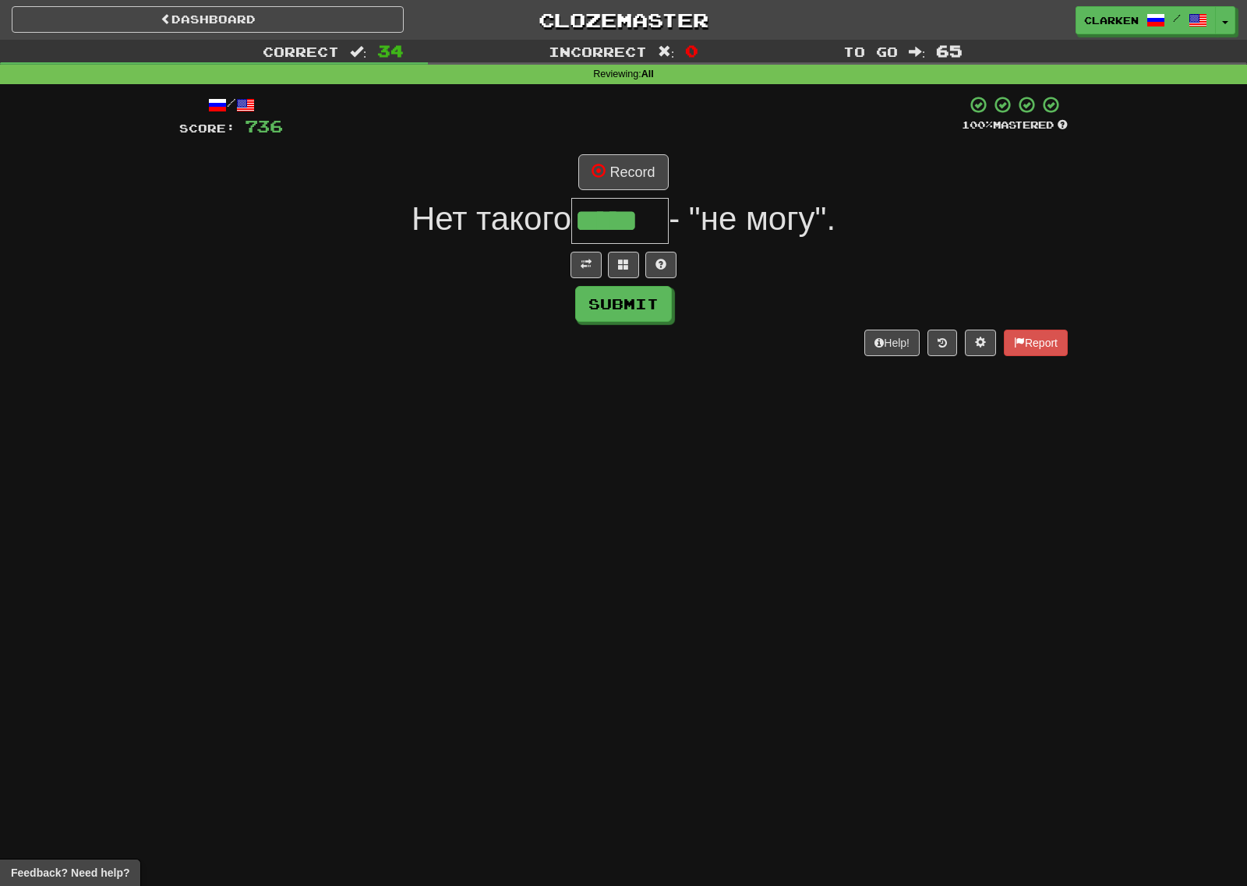
type input "*****"
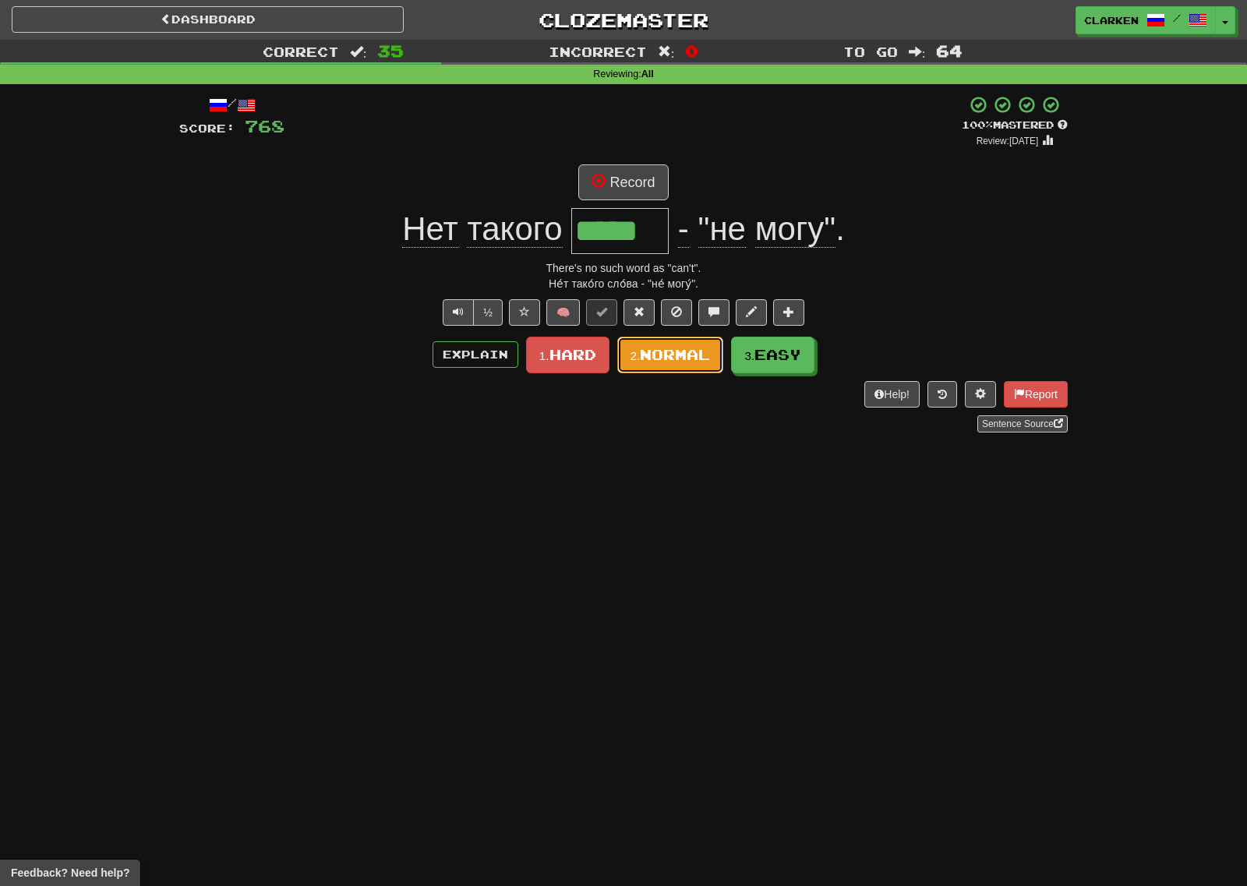
click at [714, 372] on button "2. Normal" at bounding box center [670, 355] width 107 height 37
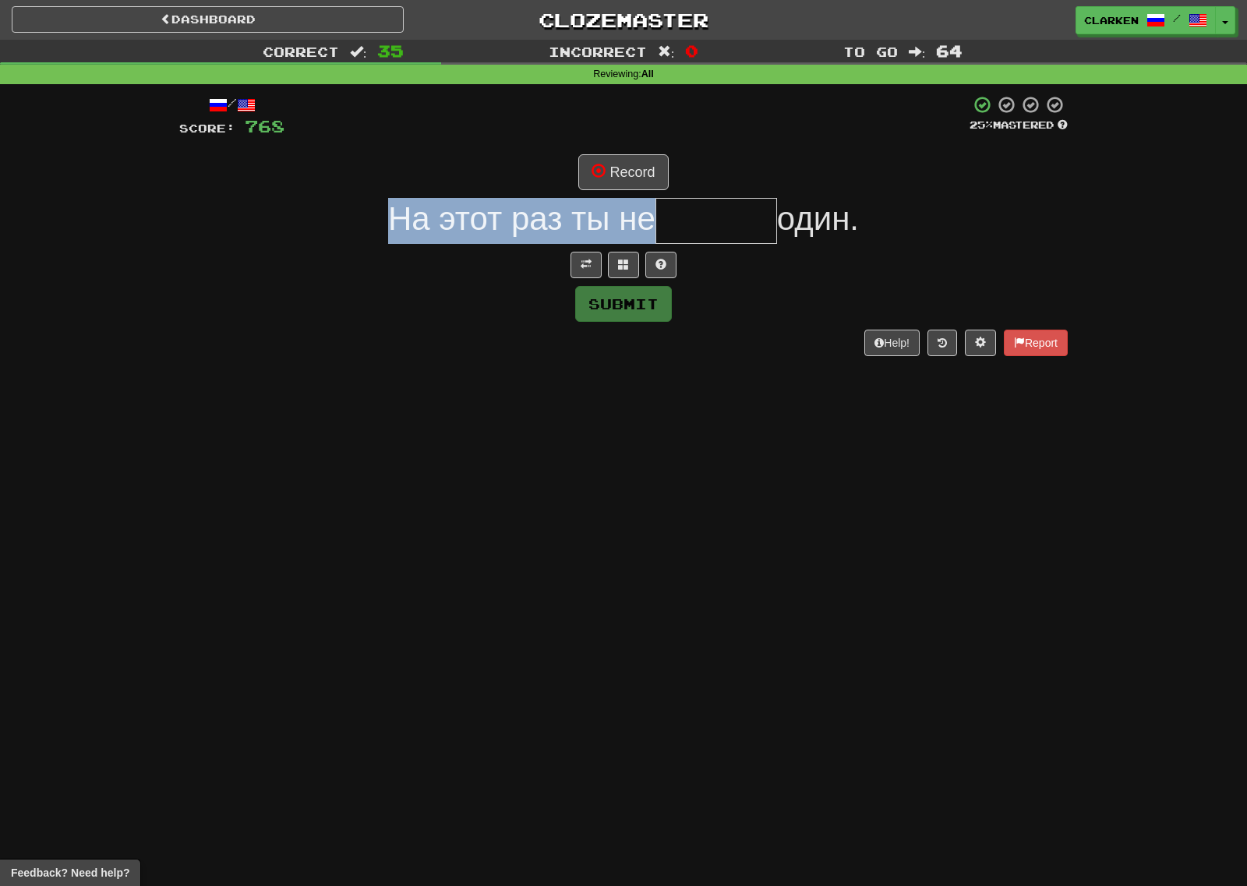
click at [777, 197] on div "/ Score: 768 25 % Mastered Record На этот раз ты не один. Submit Help! Report" at bounding box center [623, 225] width 888 height 260
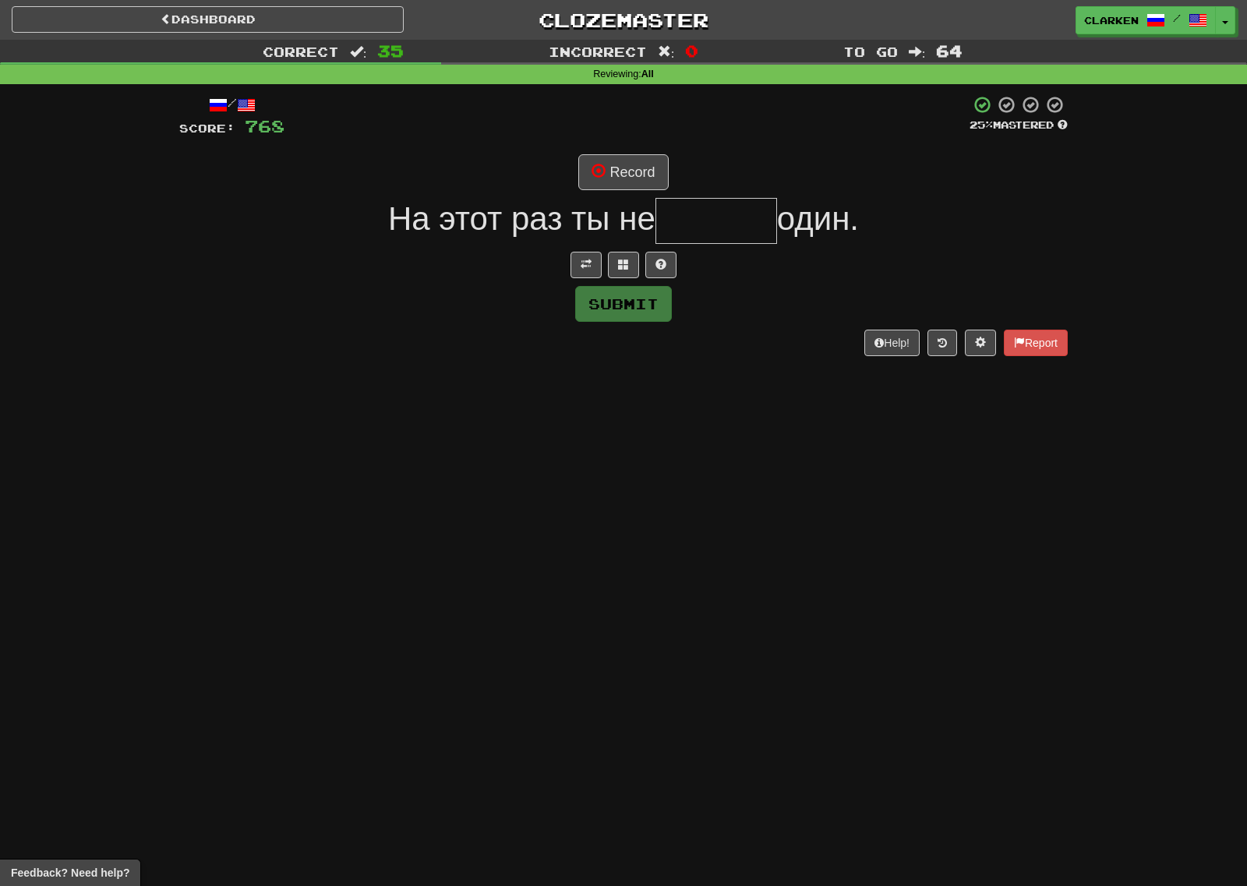
click at [556, 280] on div "/ Score: 768 25 % Mastered Record На этот раз ты не один. Submit Help! Report" at bounding box center [623, 225] width 888 height 260
click at [580, 272] on button at bounding box center [585, 265] width 31 height 26
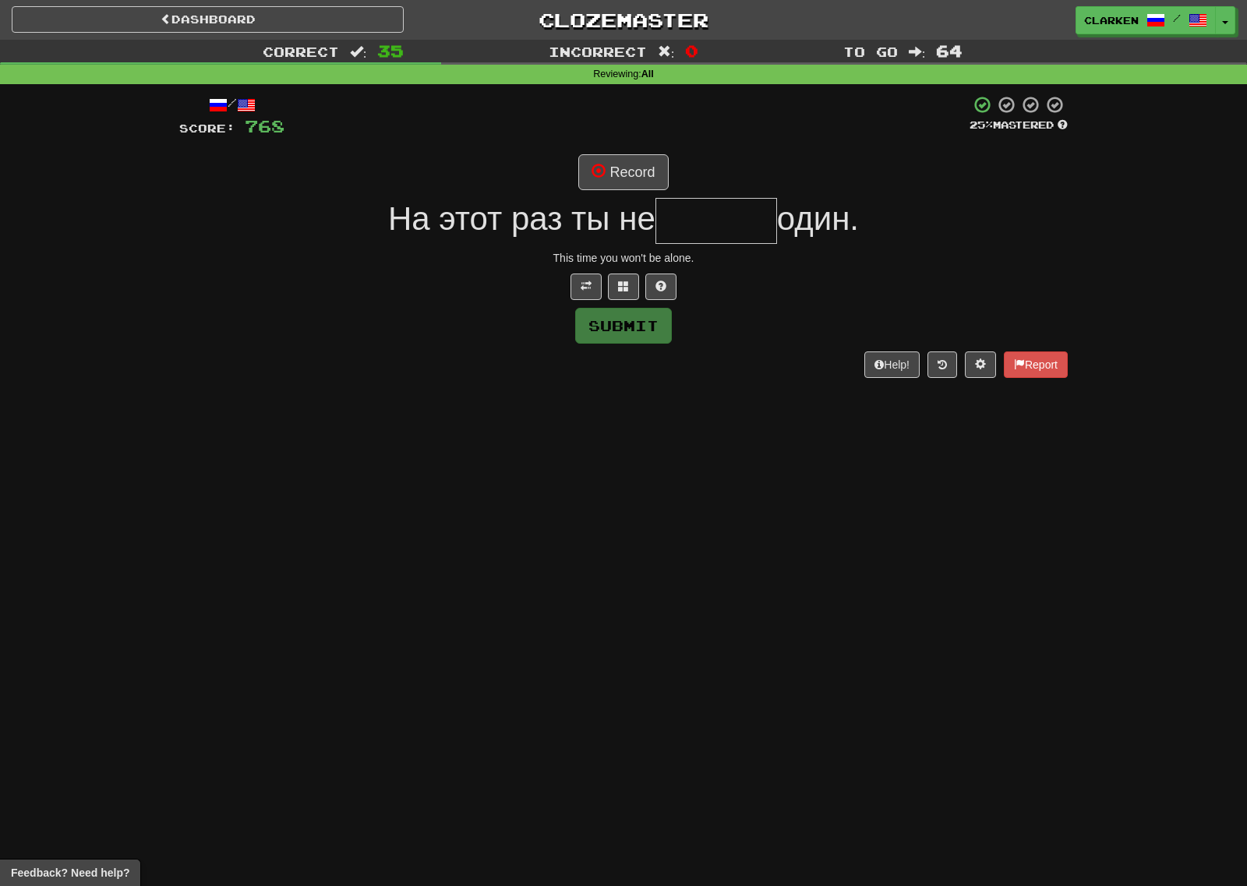
click at [702, 210] on input "text" at bounding box center [716, 221] width 122 height 46
type input "******"
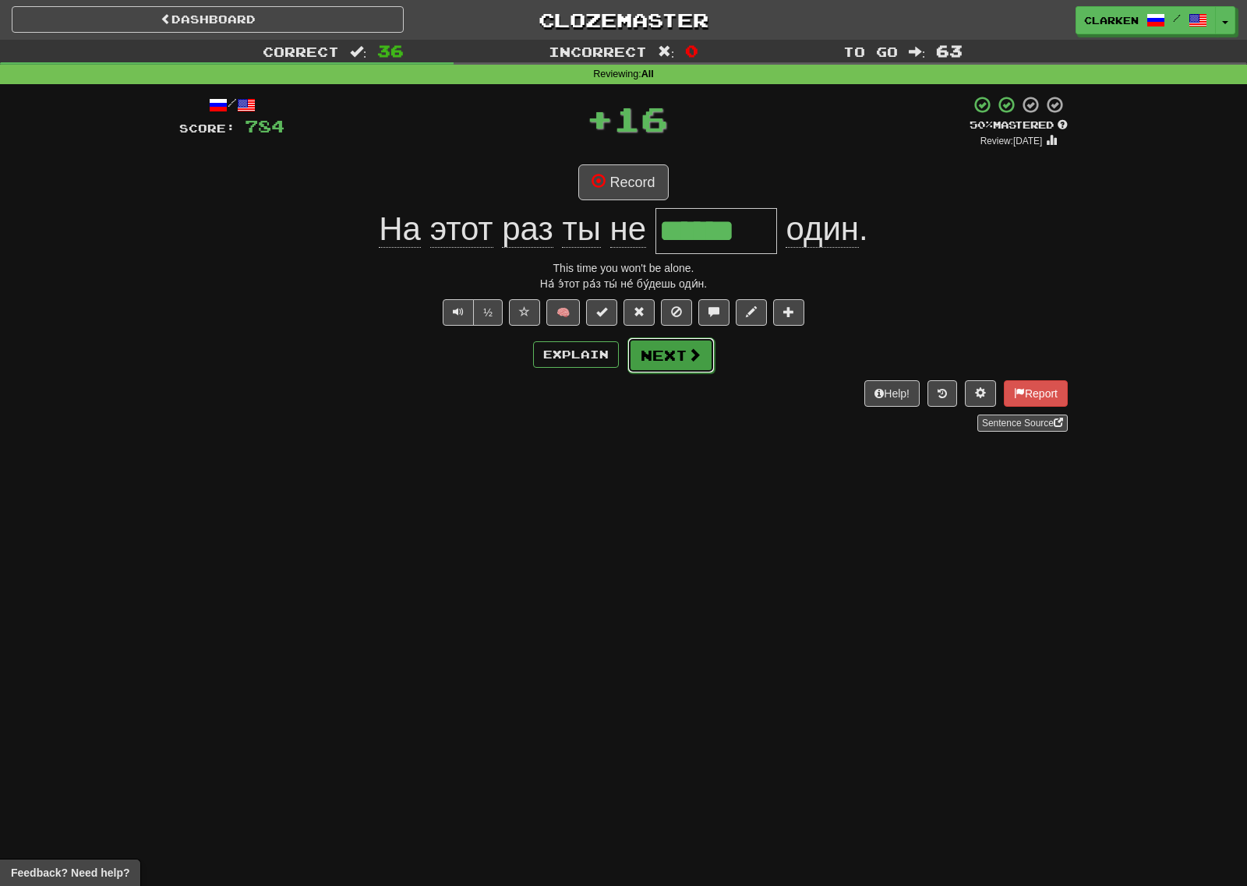
click at [667, 358] on button "Next" at bounding box center [670, 355] width 87 height 36
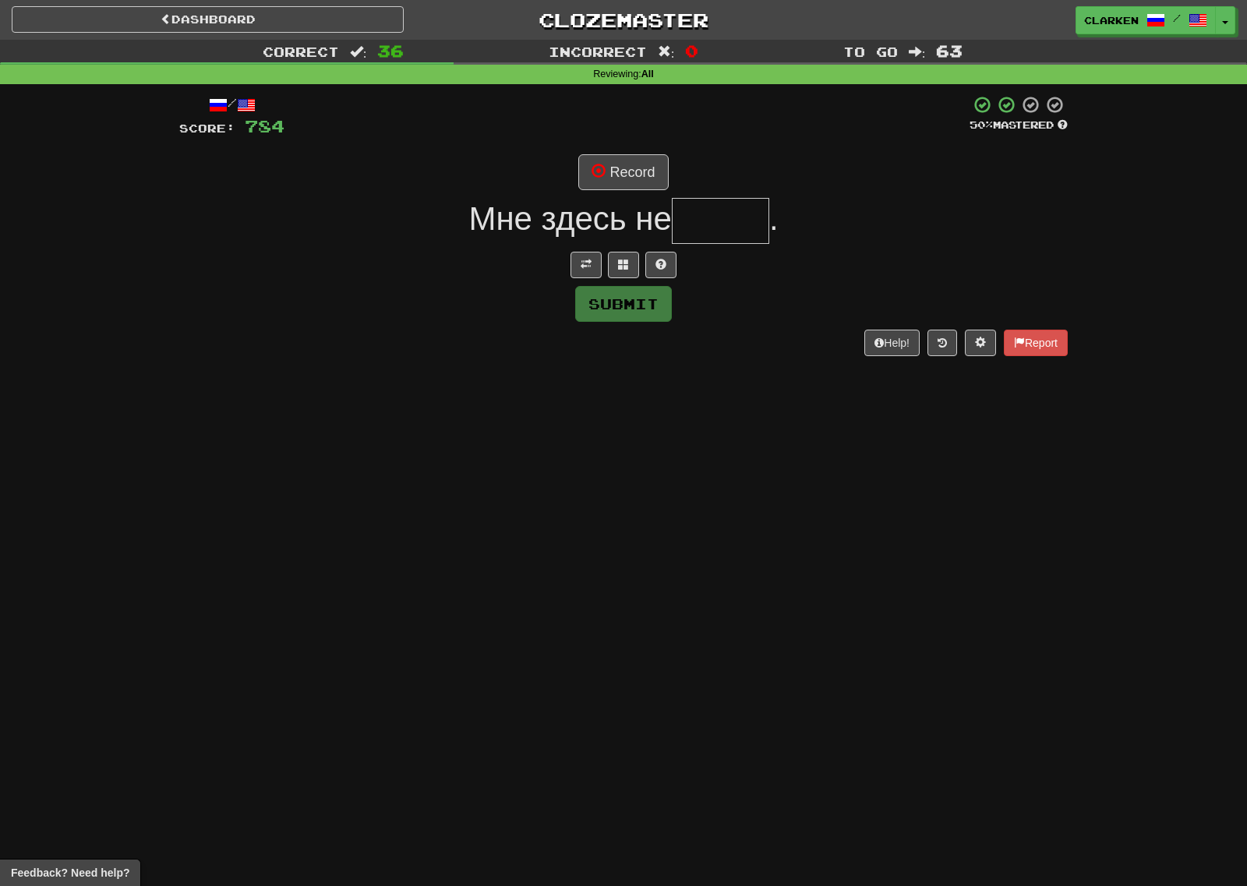
click at [728, 232] on input "text" at bounding box center [720, 221] width 97 height 46
click at [591, 268] on span at bounding box center [585, 264] width 11 height 11
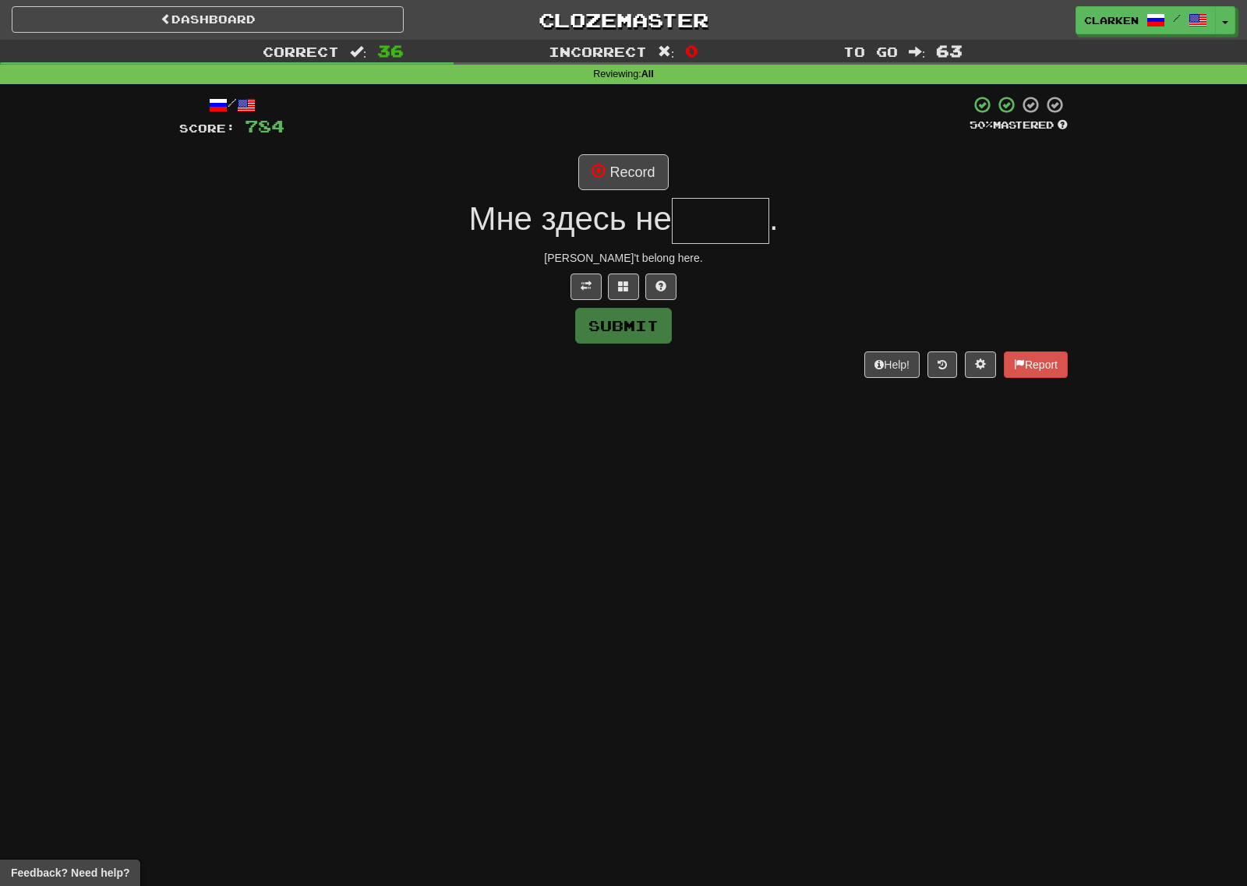
click at [741, 220] on input "text" at bounding box center [720, 221] width 97 height 46
type input "*"
click at [623, 294] on button at bounding box center [623, 286] width 31 height 26
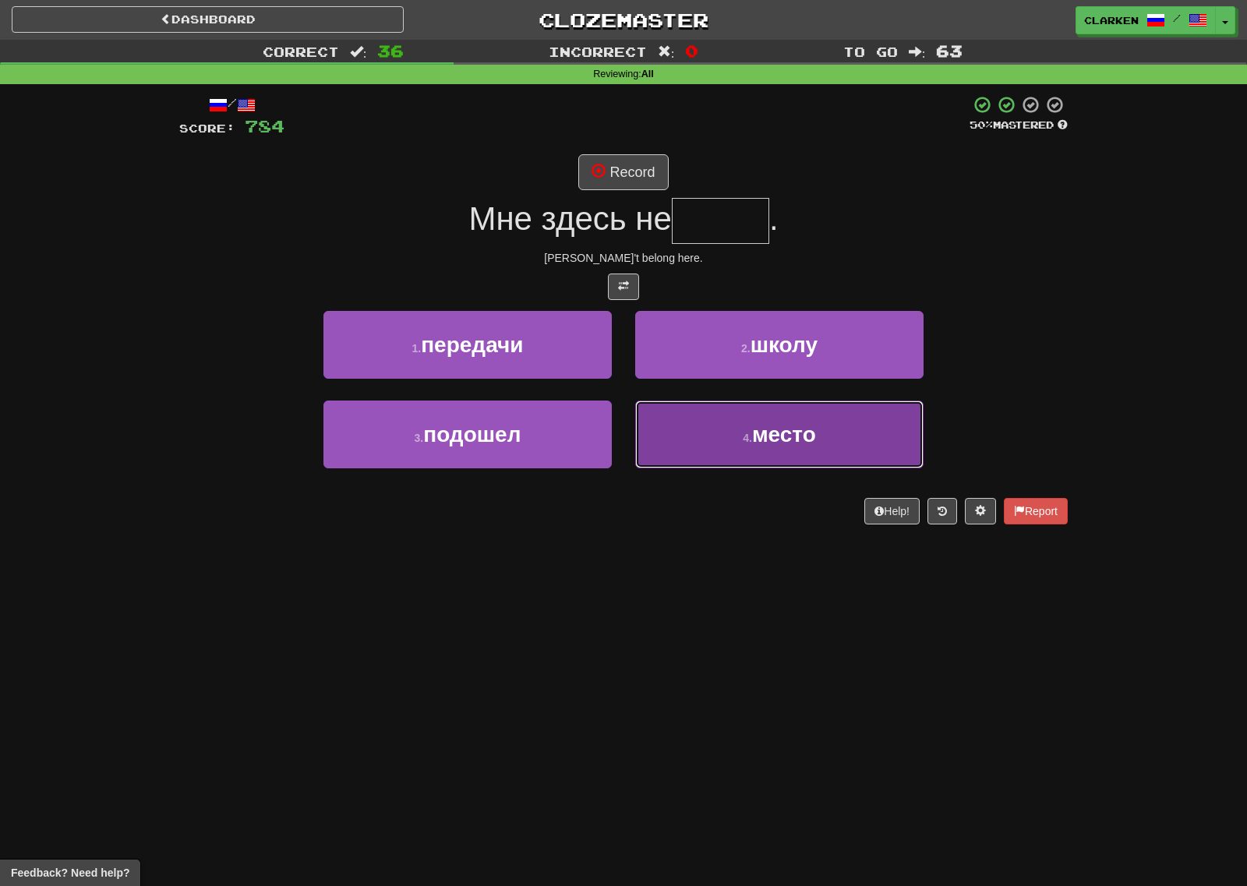
click at [827, 453] on button "4 . место" at bounding box center [779, 434] width 288 height 68
type input "*****"
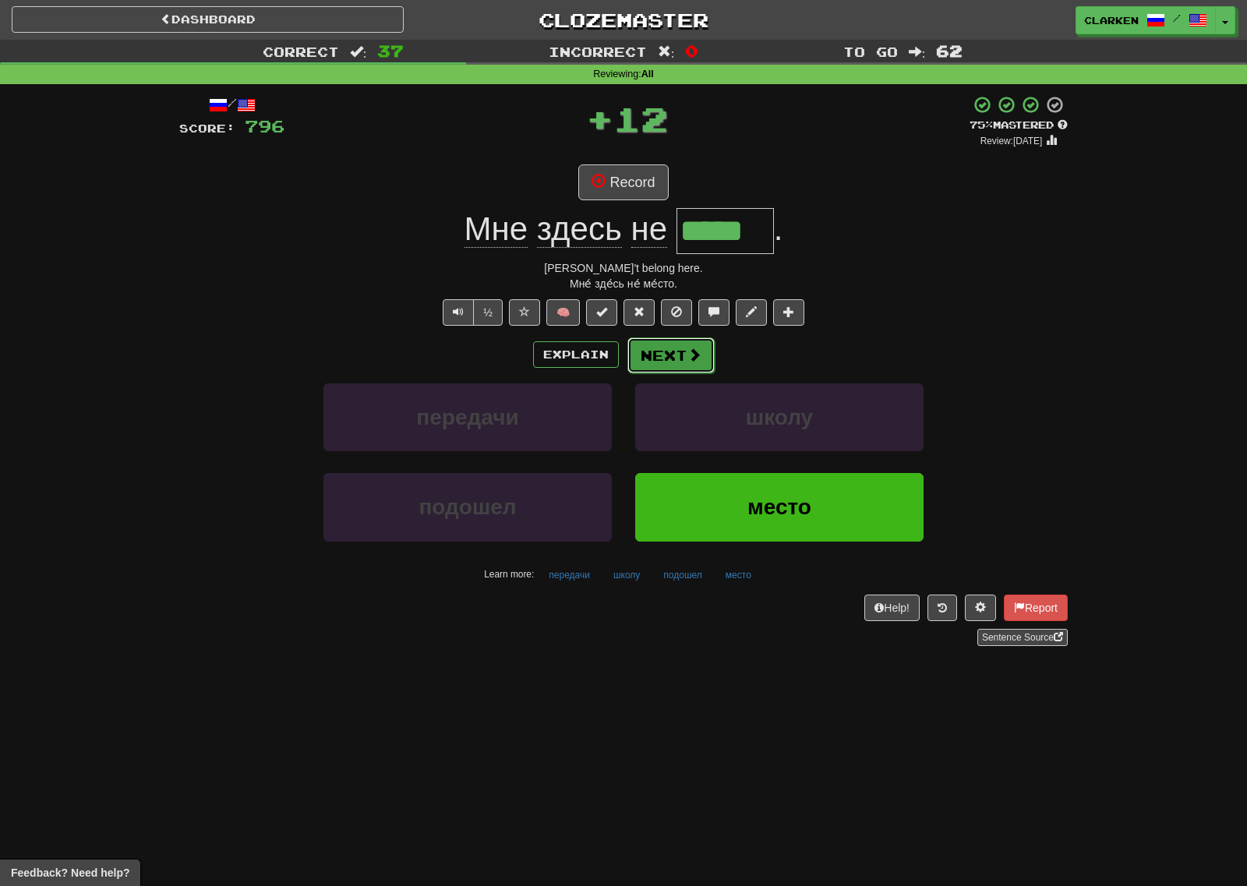
click at [678, 352] on button "Next" at bounding box center [670, 355] width 87 height 36
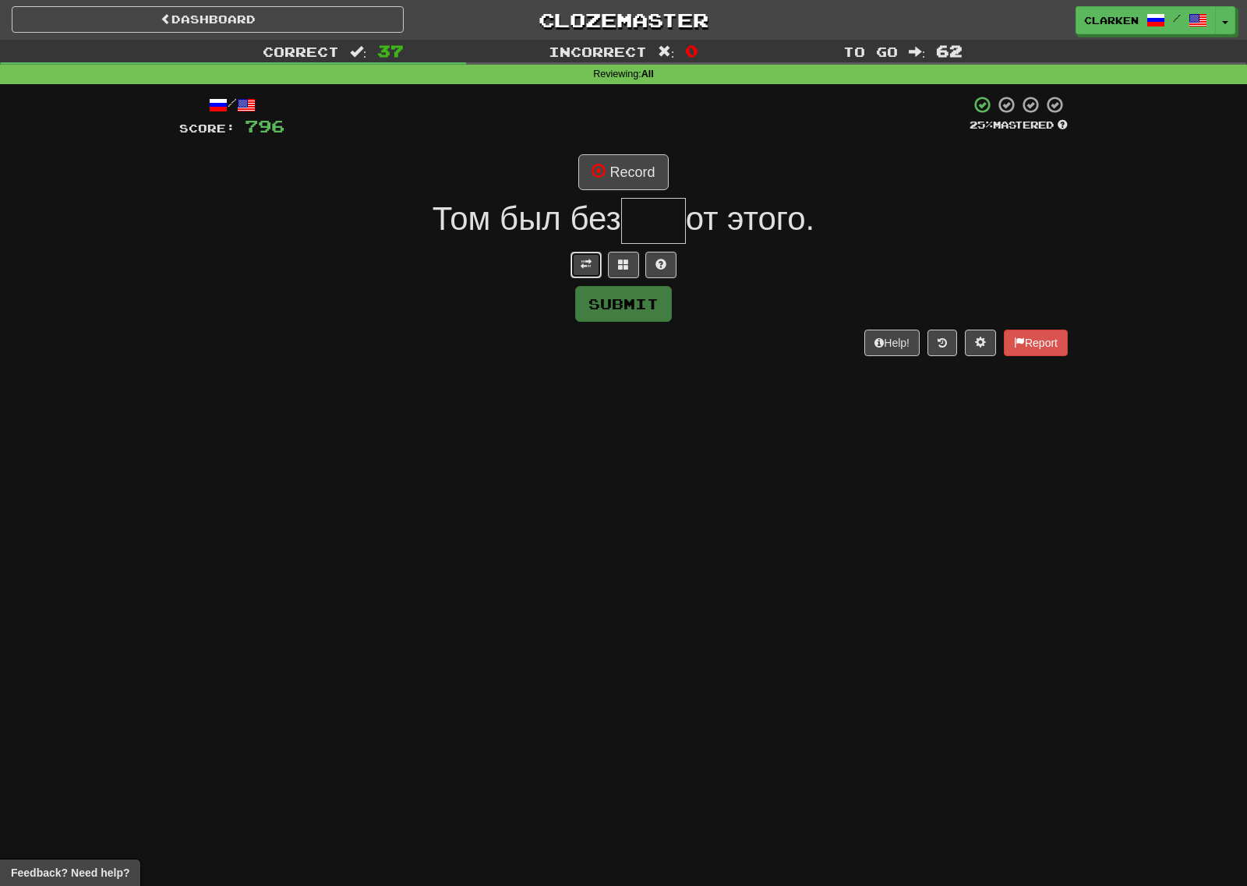
click at [591, 265] on span at bounding box center [585, 264] width 11 height 11
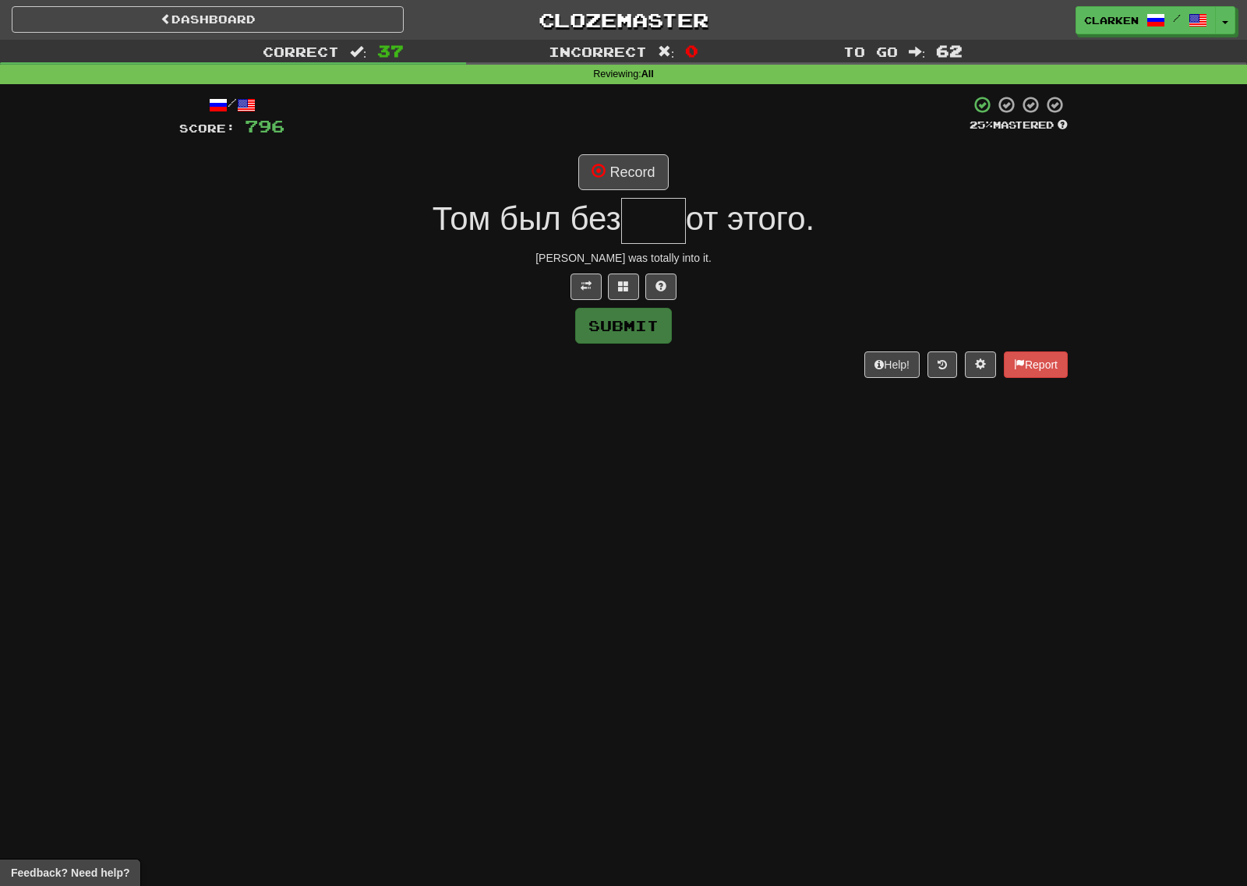
click at [657, 213] on input "text" at bounding box center [653, 221] width 65 height 46
type input "***"
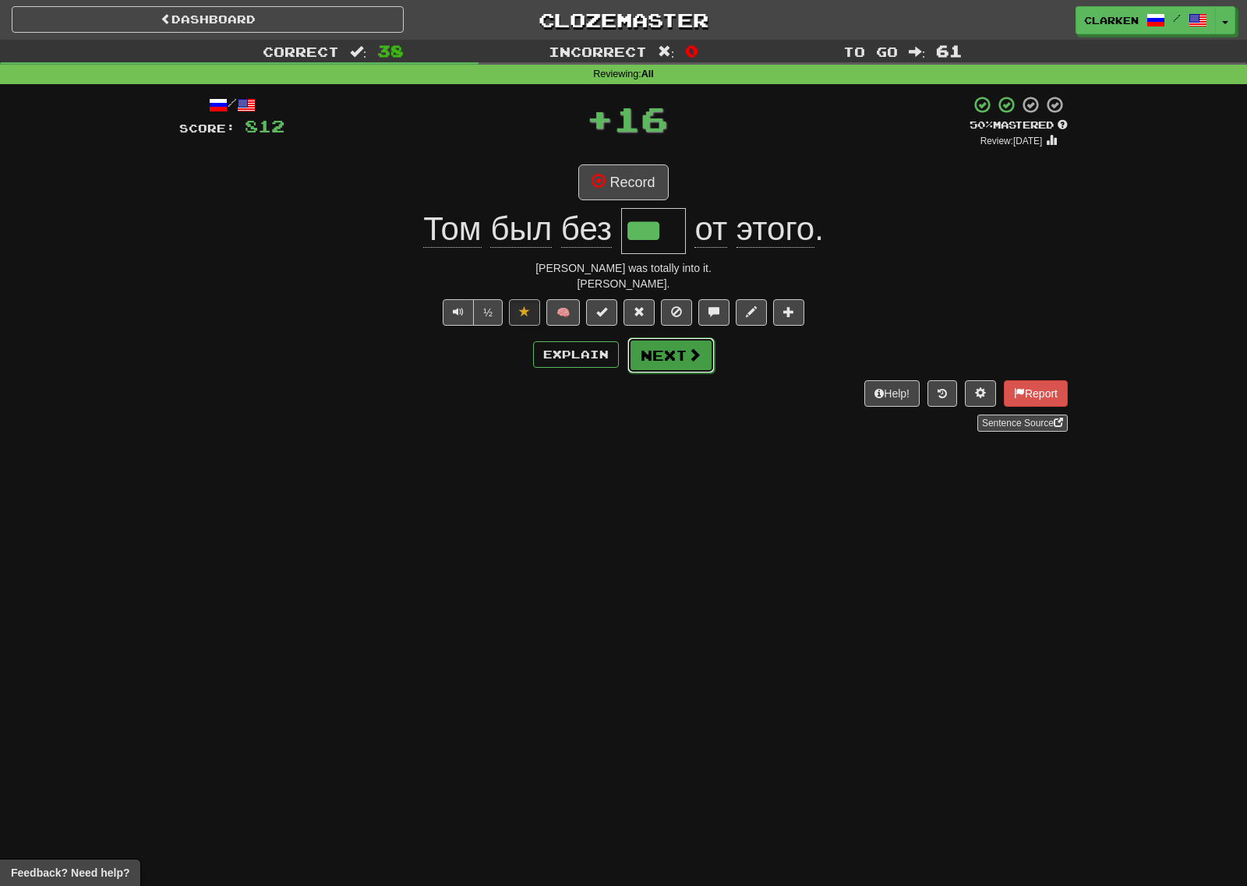
click at [669, 371] on button "Next" at bounding box center [670, 355] width 87 height 36
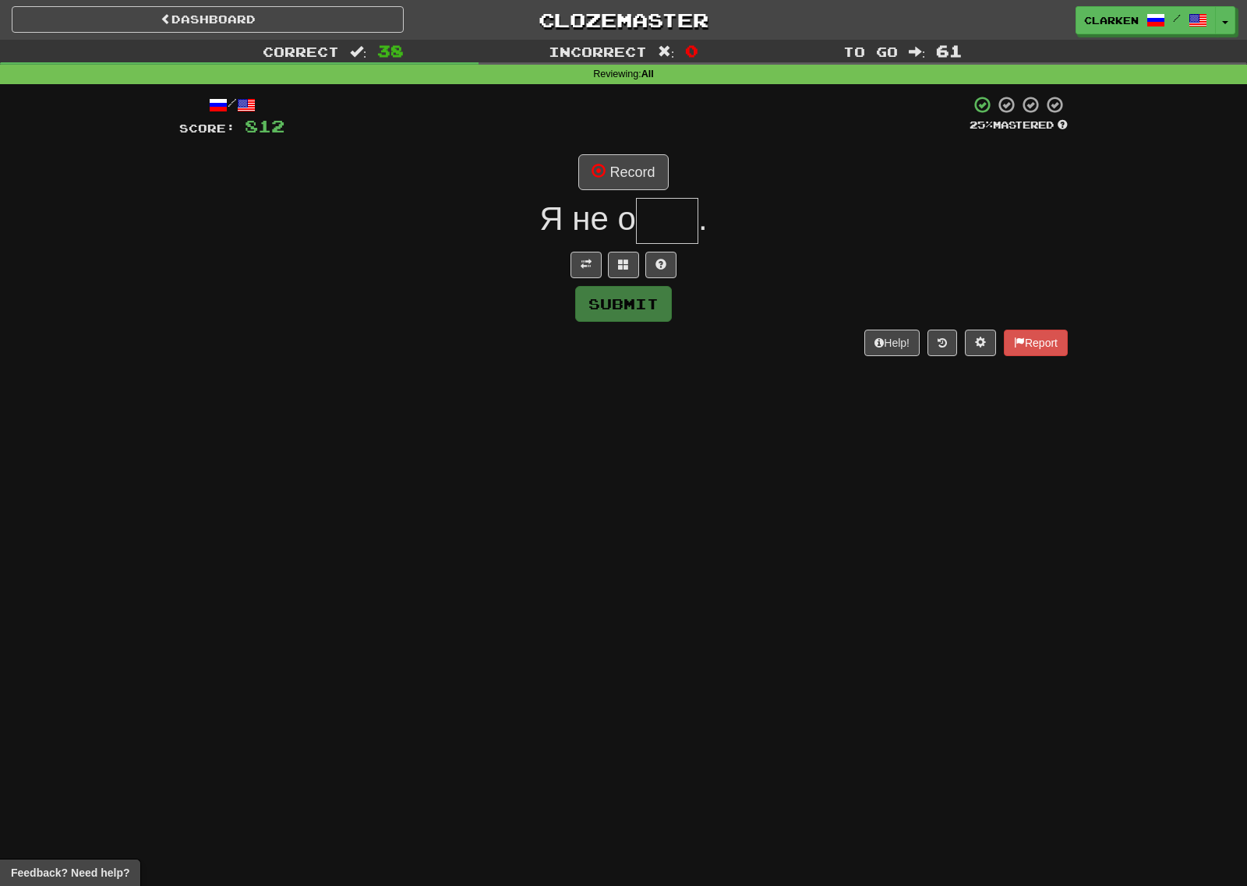
type input "*"
type input "***"
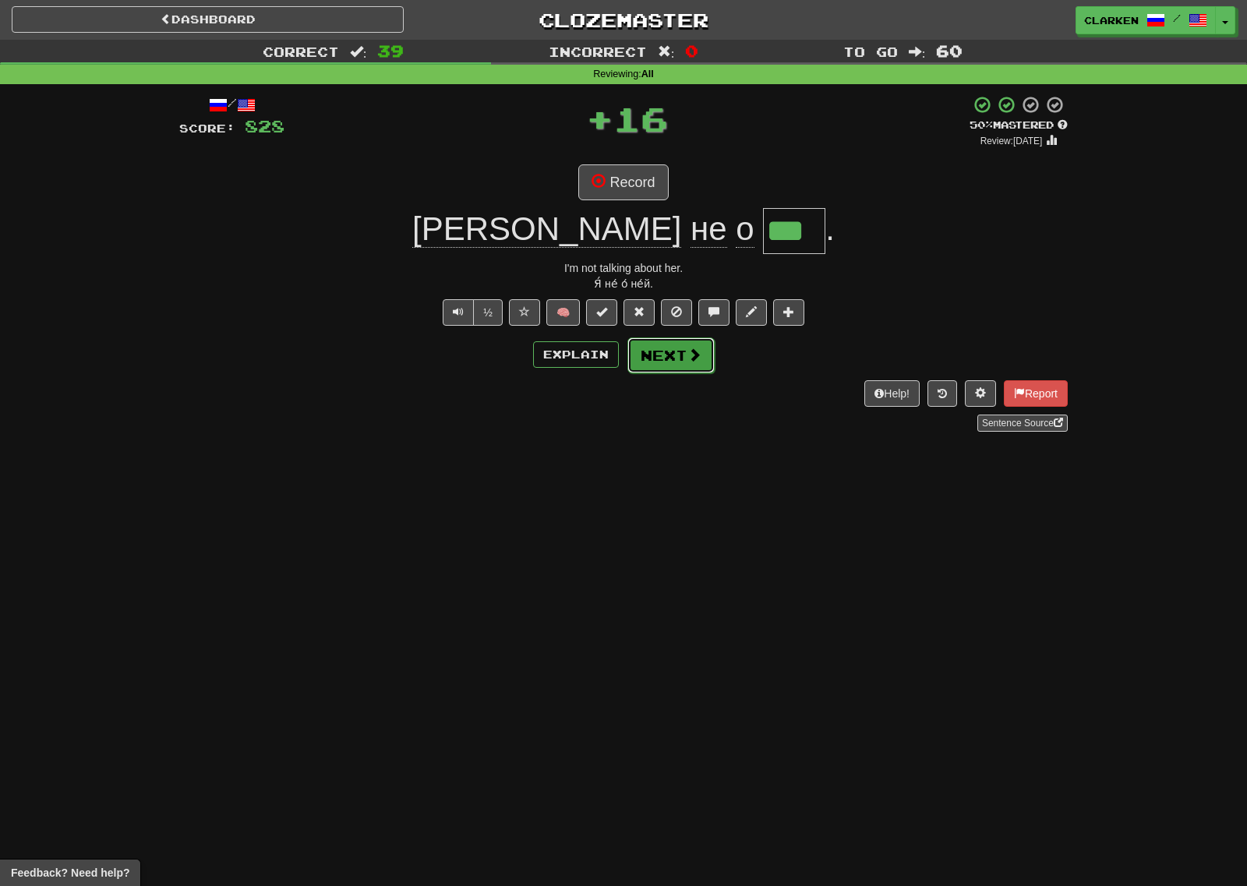
click at [681, 363] on button "Next" at bounding box center [670, 355] width 87 height 36
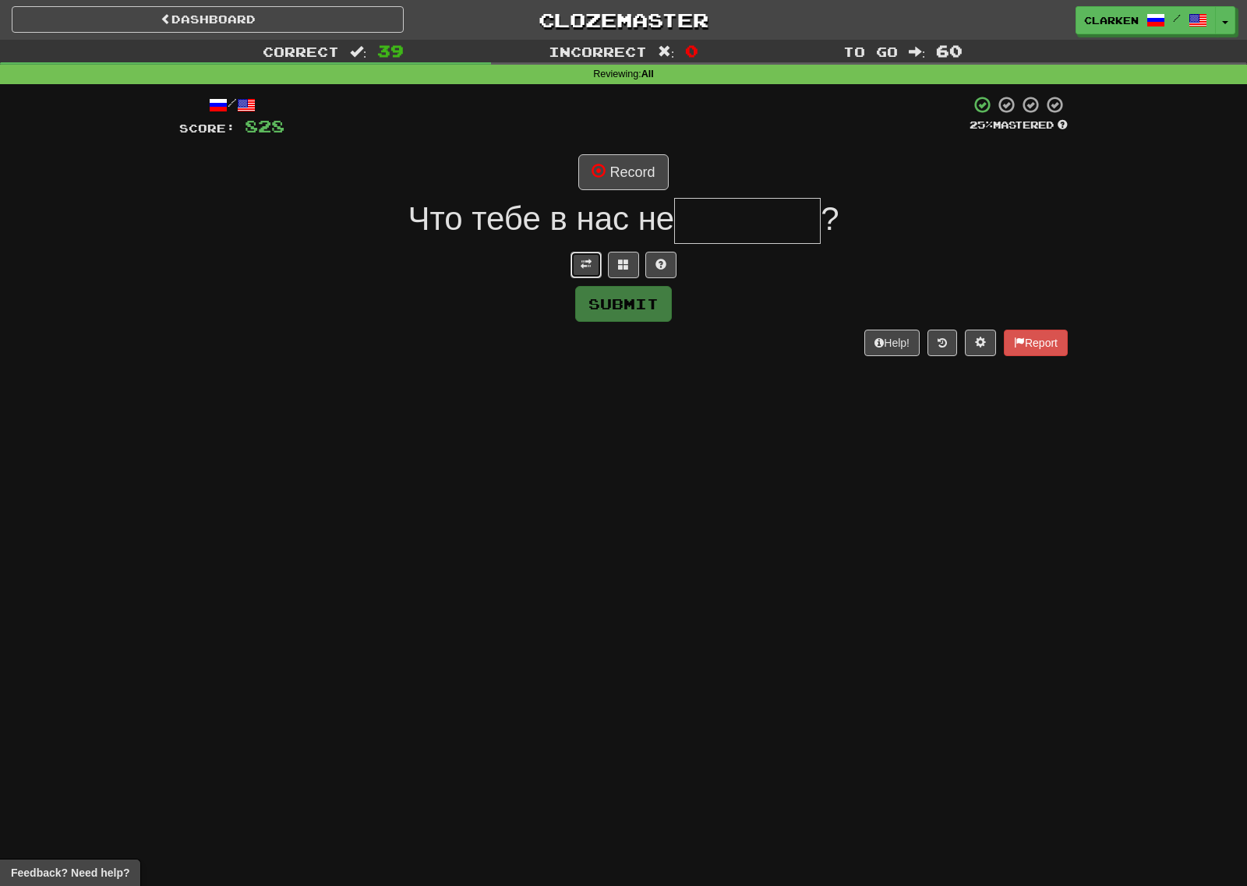
click at [592, 260] on button at bounding box center [585, 265] width 31 height 26
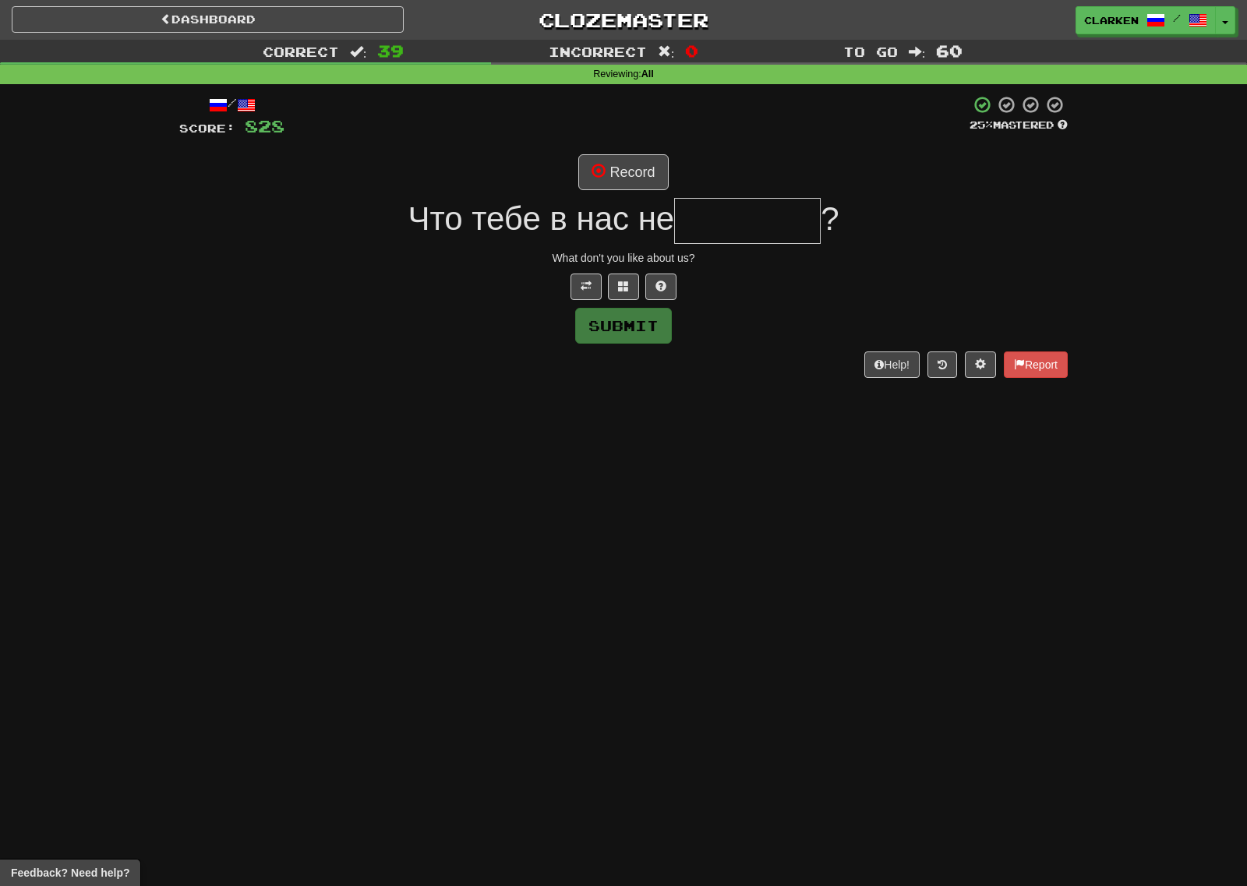
click at [723, 213] on input "text" at bounding box center [747, 221] width 146 height 46
type input "*"
type input "********"
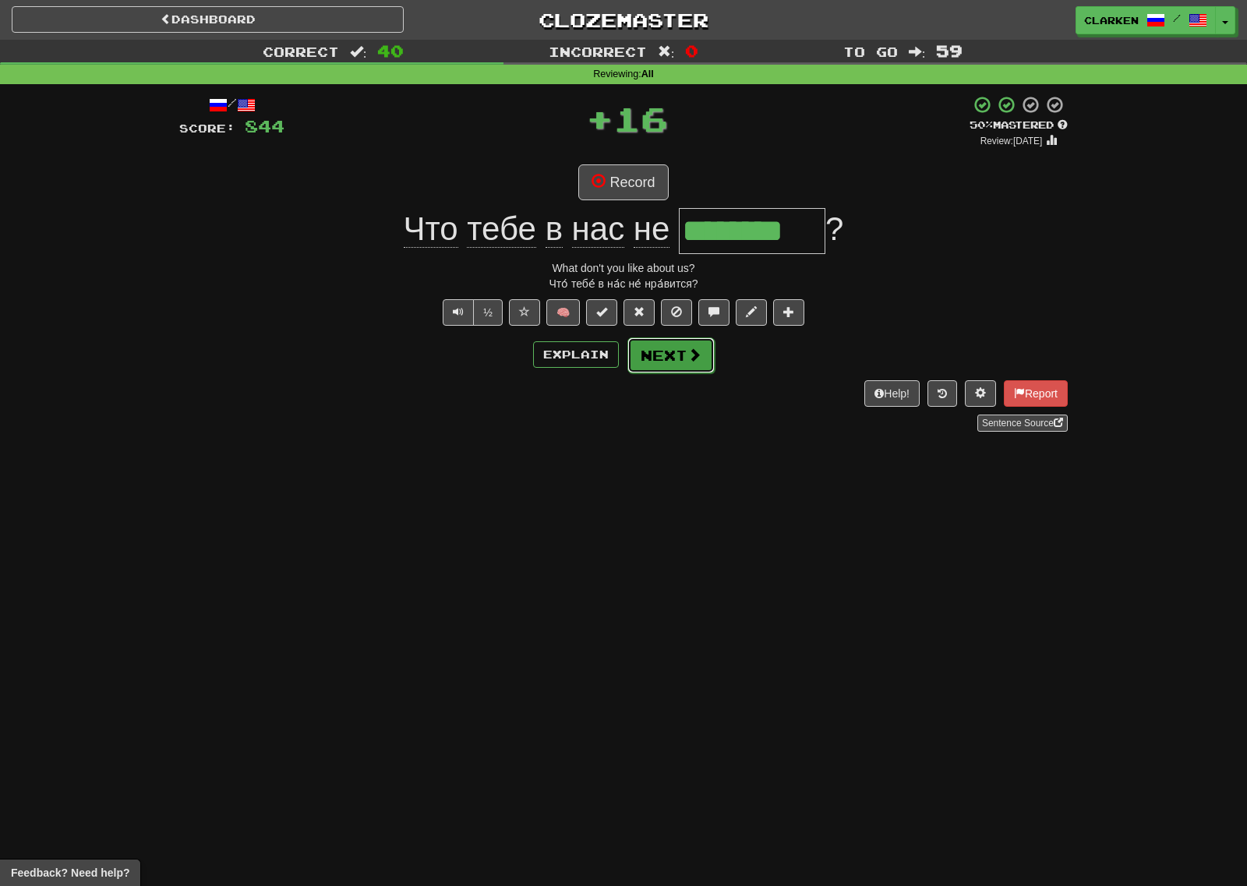
click at [667, 371] on button "Next" at bounding box center [670, 355] width 87 height 36
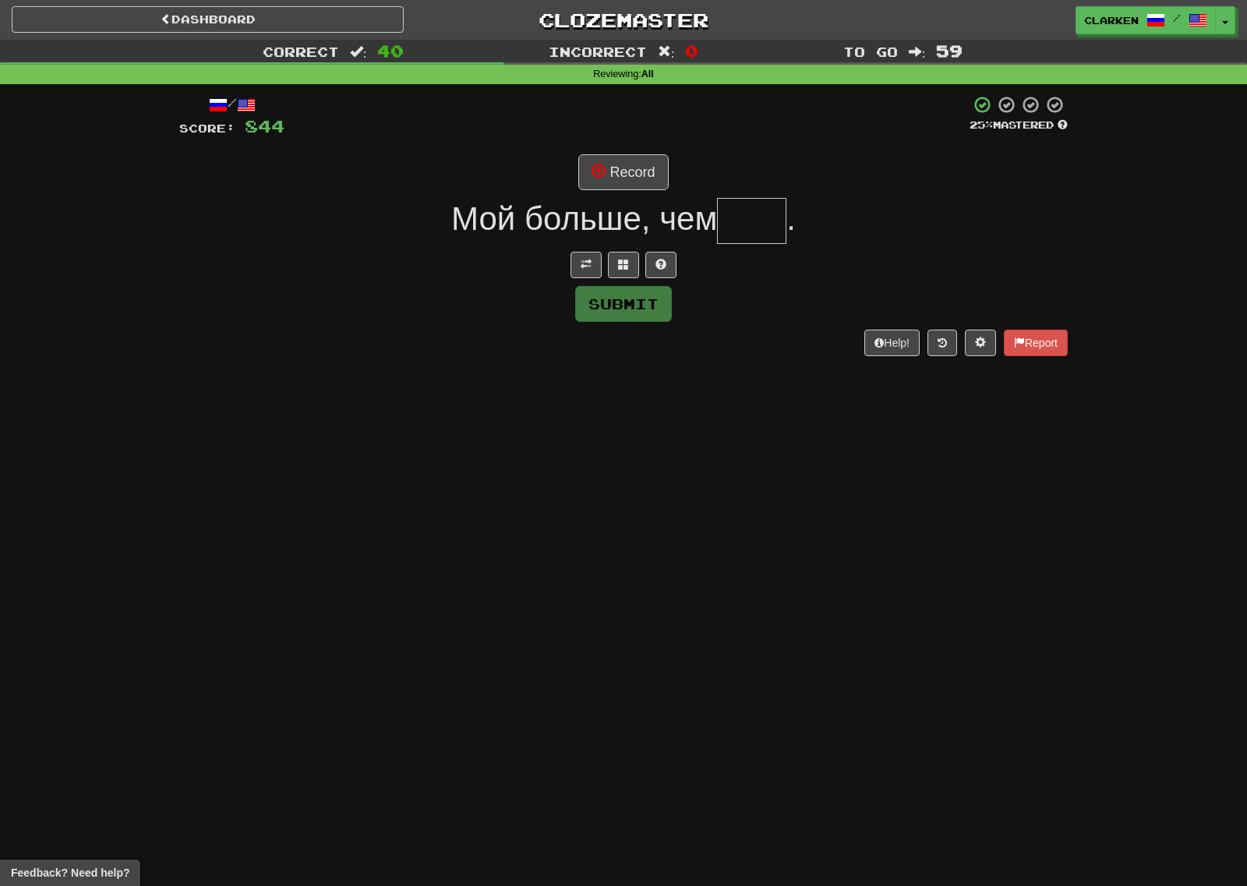
type input "*"
type input "***"
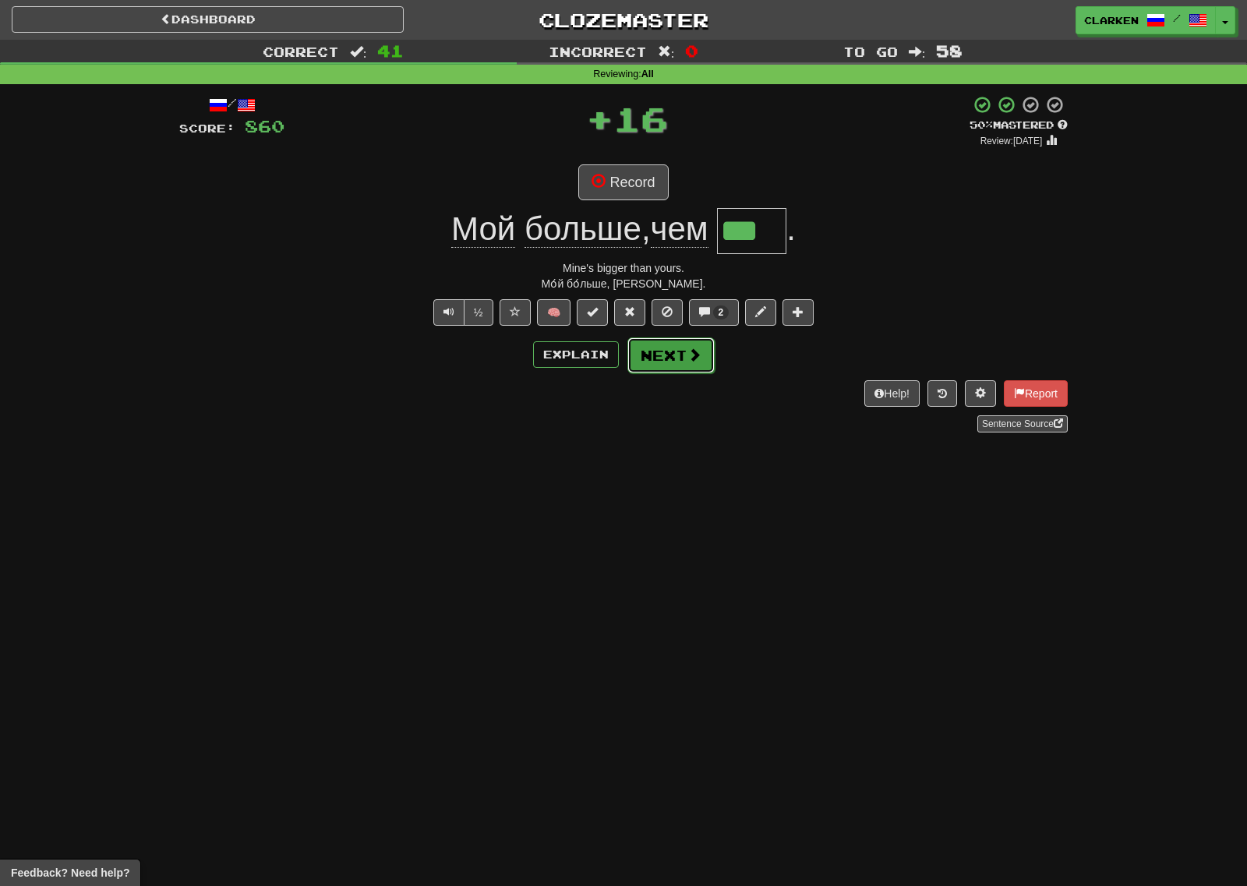
click at [693, 349] on span at bounding box center [694, 354] width 14 height 14
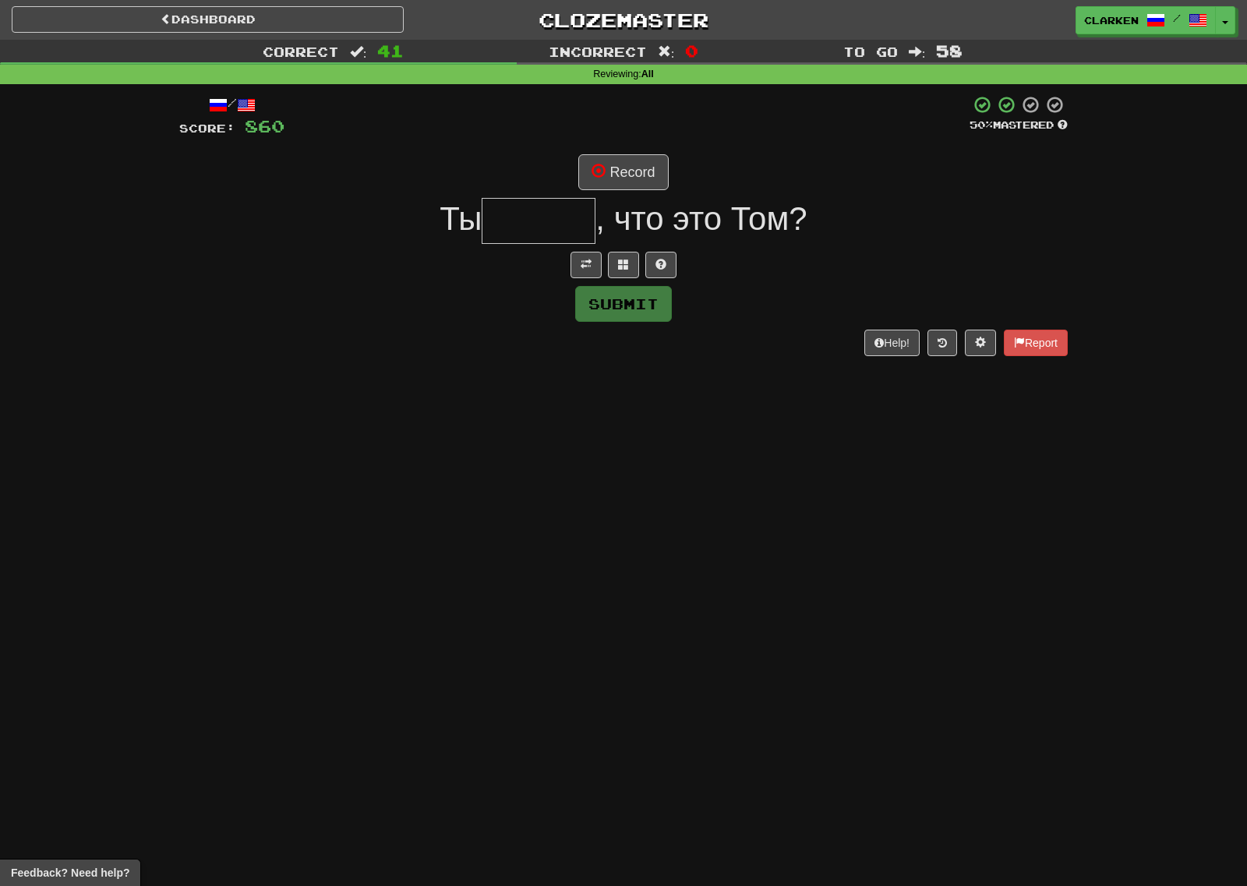
click at [588, 286] on div "Submit" at bounding box center [623, 304] width 888 height 36
click at [587, 270] on button at bounding box center [585, 265] width 31 height 26
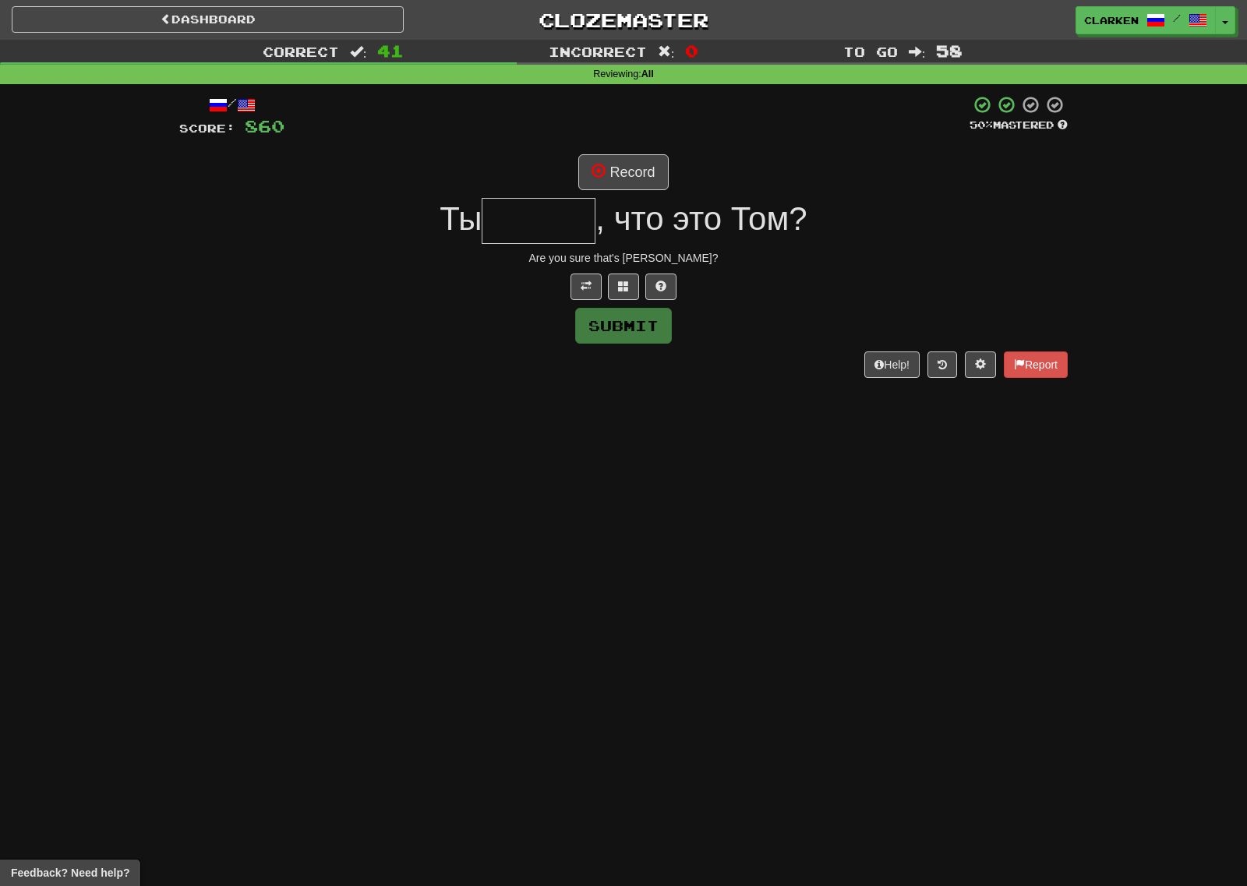
click at [587, 231] on input "text" at bounding box center [538, 221] width 114 height 46
type input "******"
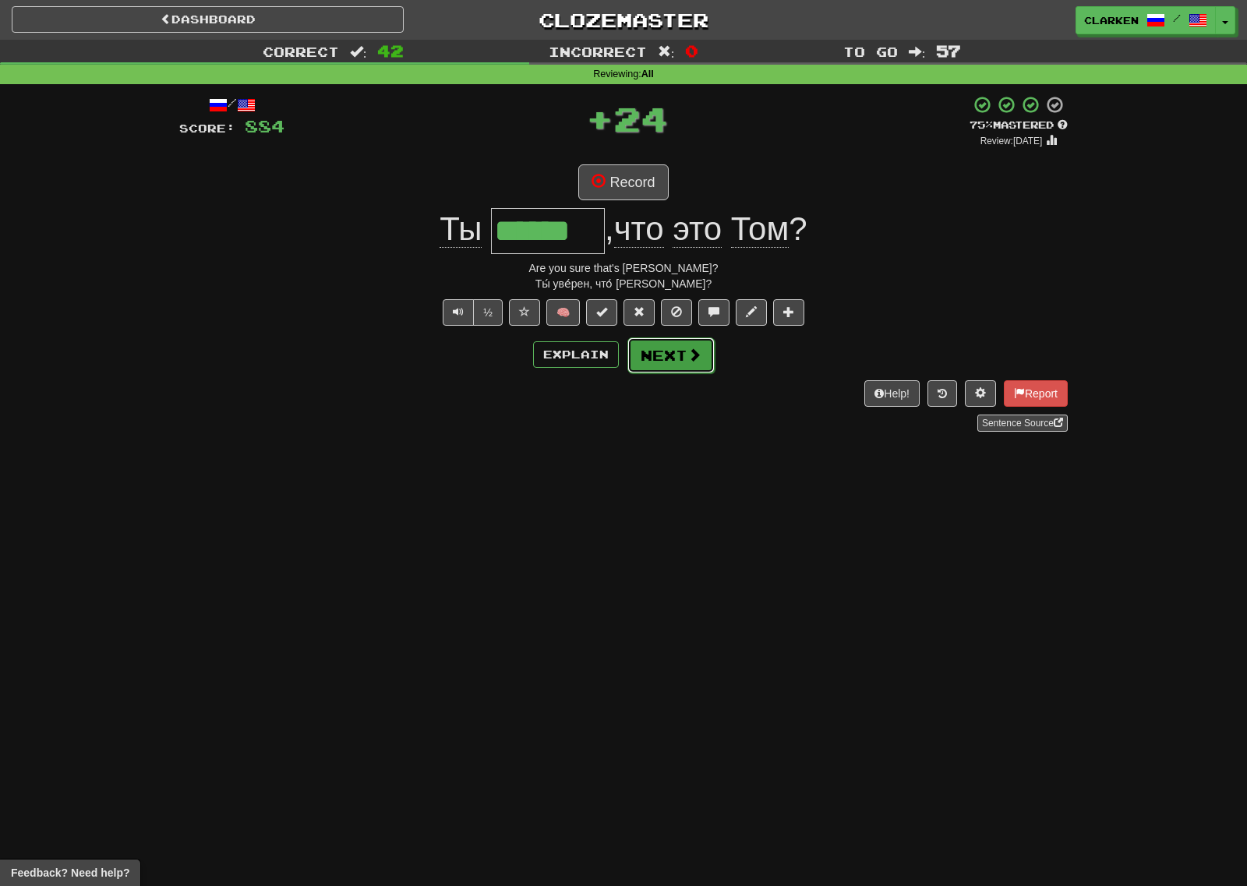
click at [667, 362] on button "Next" at bounding box center [670, 355] width 87 height 36
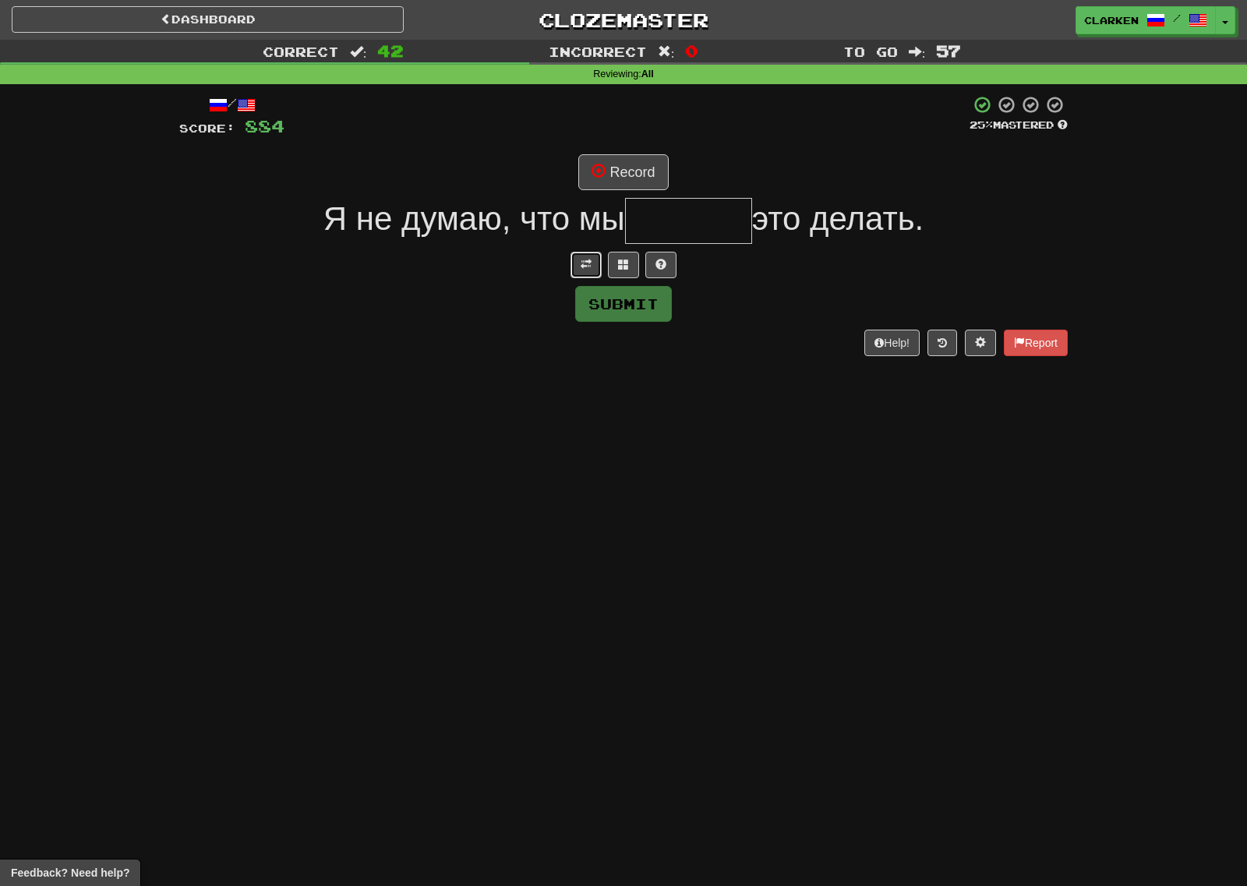
click at [588, 257] on button at bounding box center [585, 265] width 31 height 26
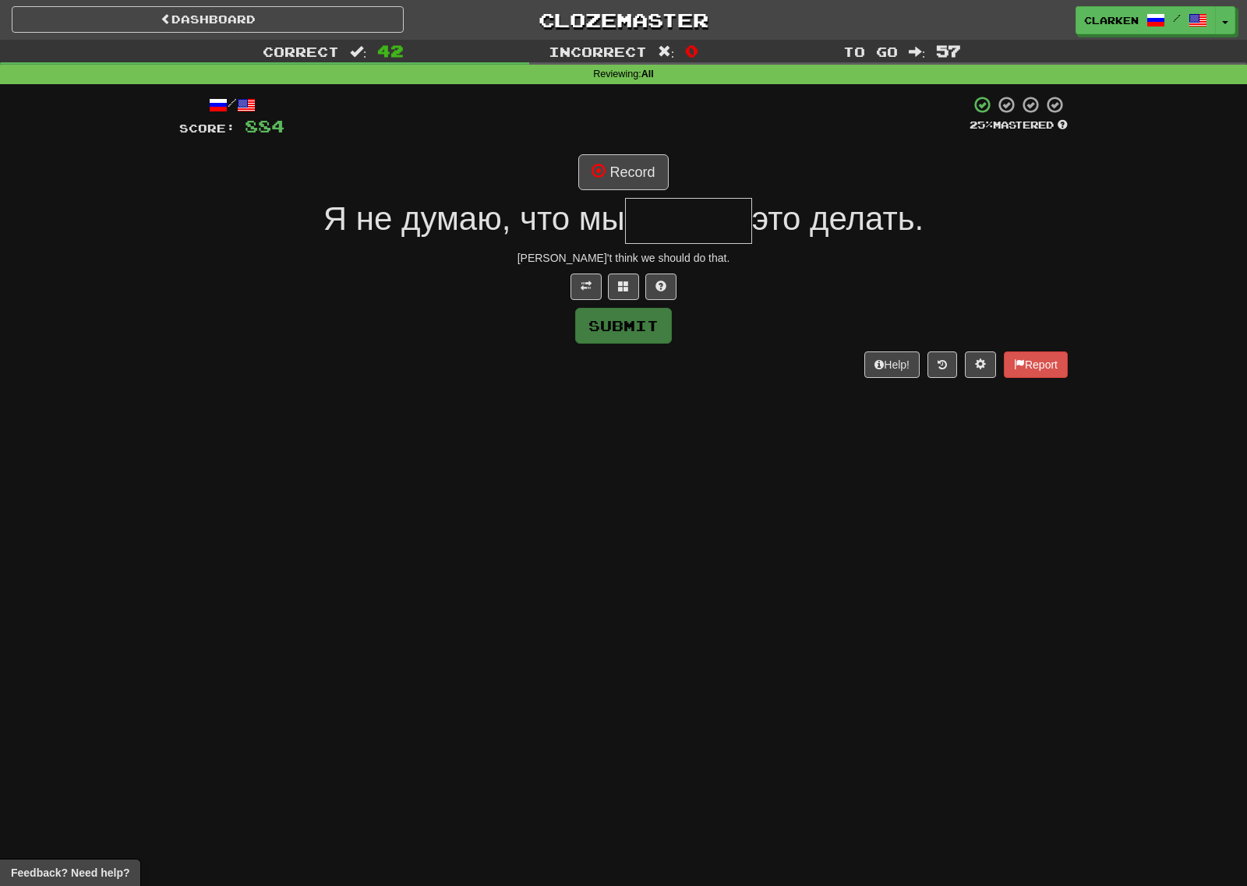
click at [676, 214] on input "text" at bounding box center [688, 221] width 127 height 46
type input "******"
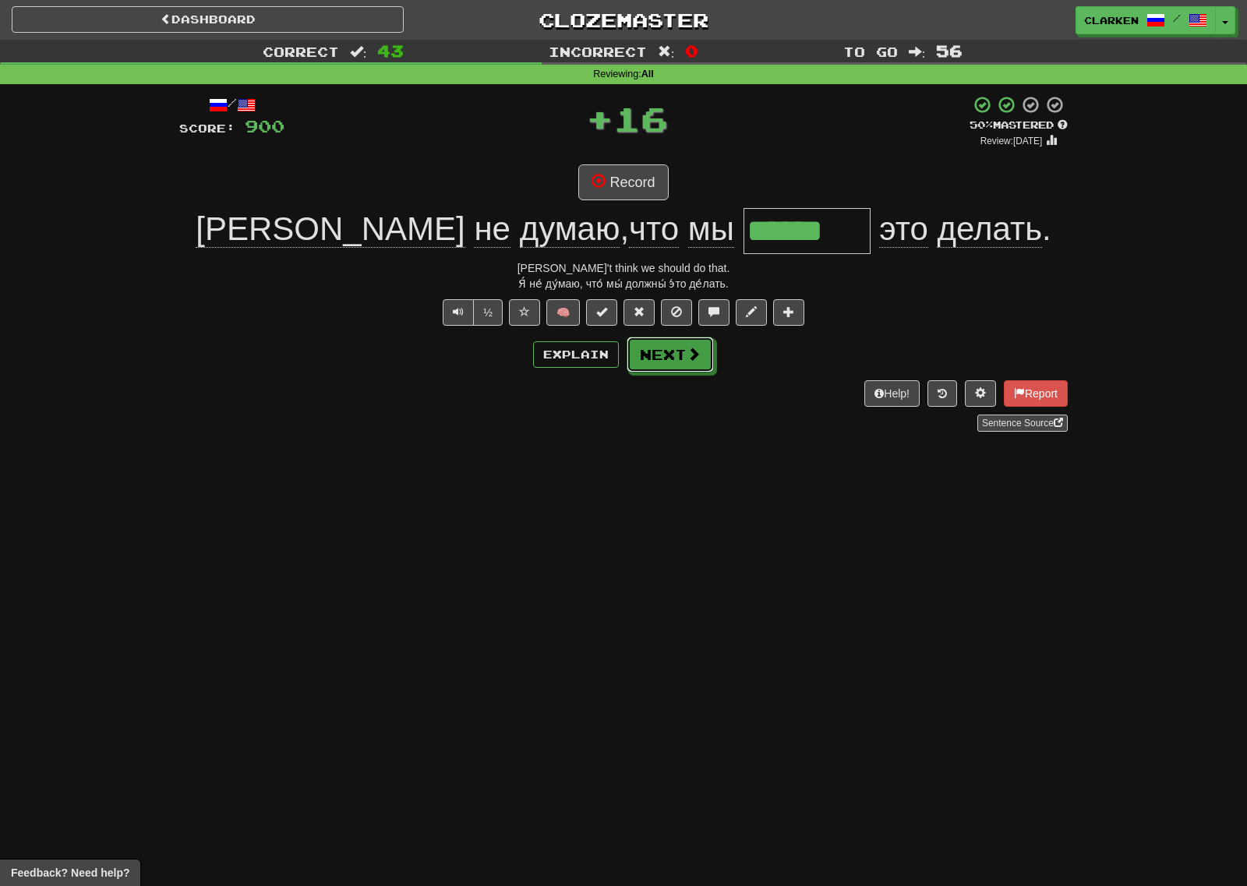
click at [679, 353] on button "Next" at bounding box center [669, 355] width 87 height 36
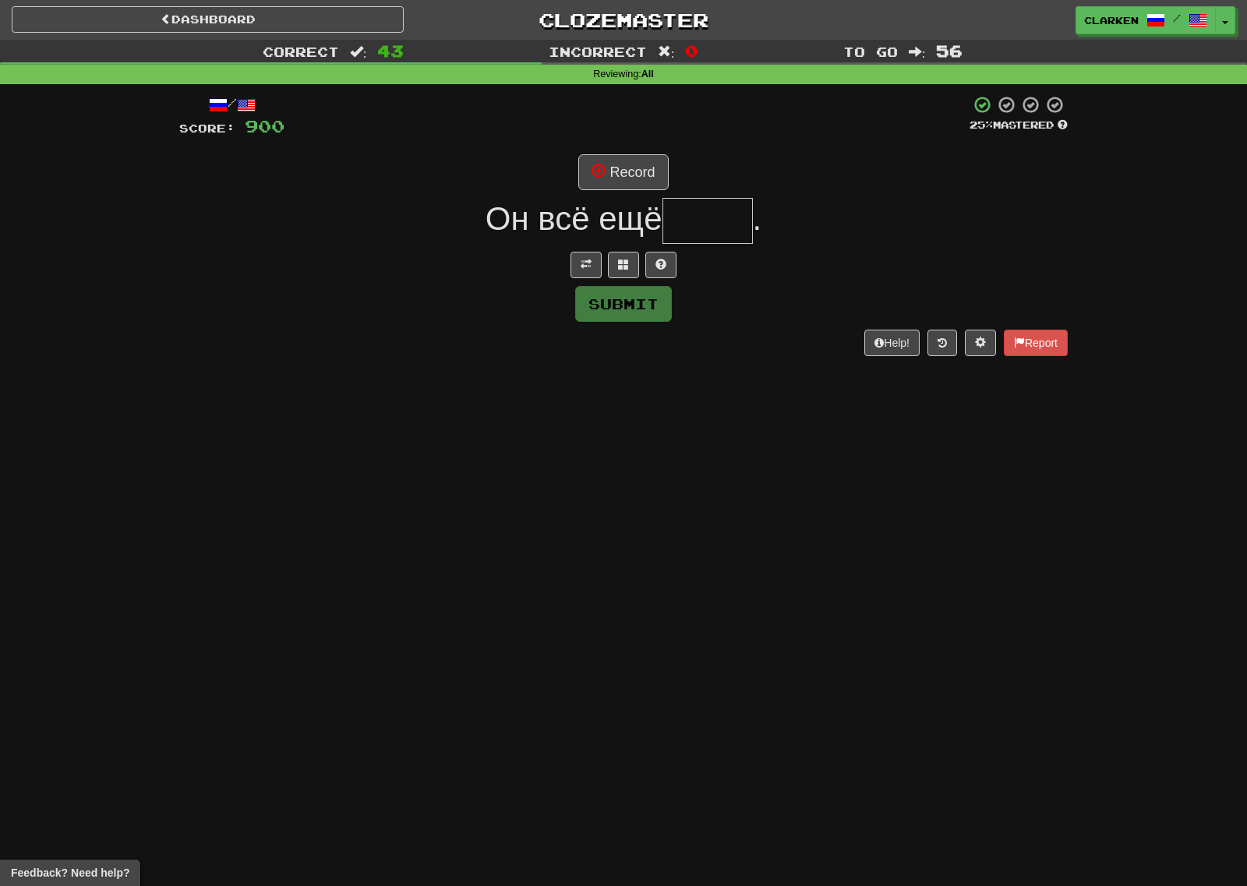
click at [602, 264] on div at bounding box center [623, 265] width 888 height 26
click at [598, 263] on button at bounding box center [585, 265] width 31 height 26
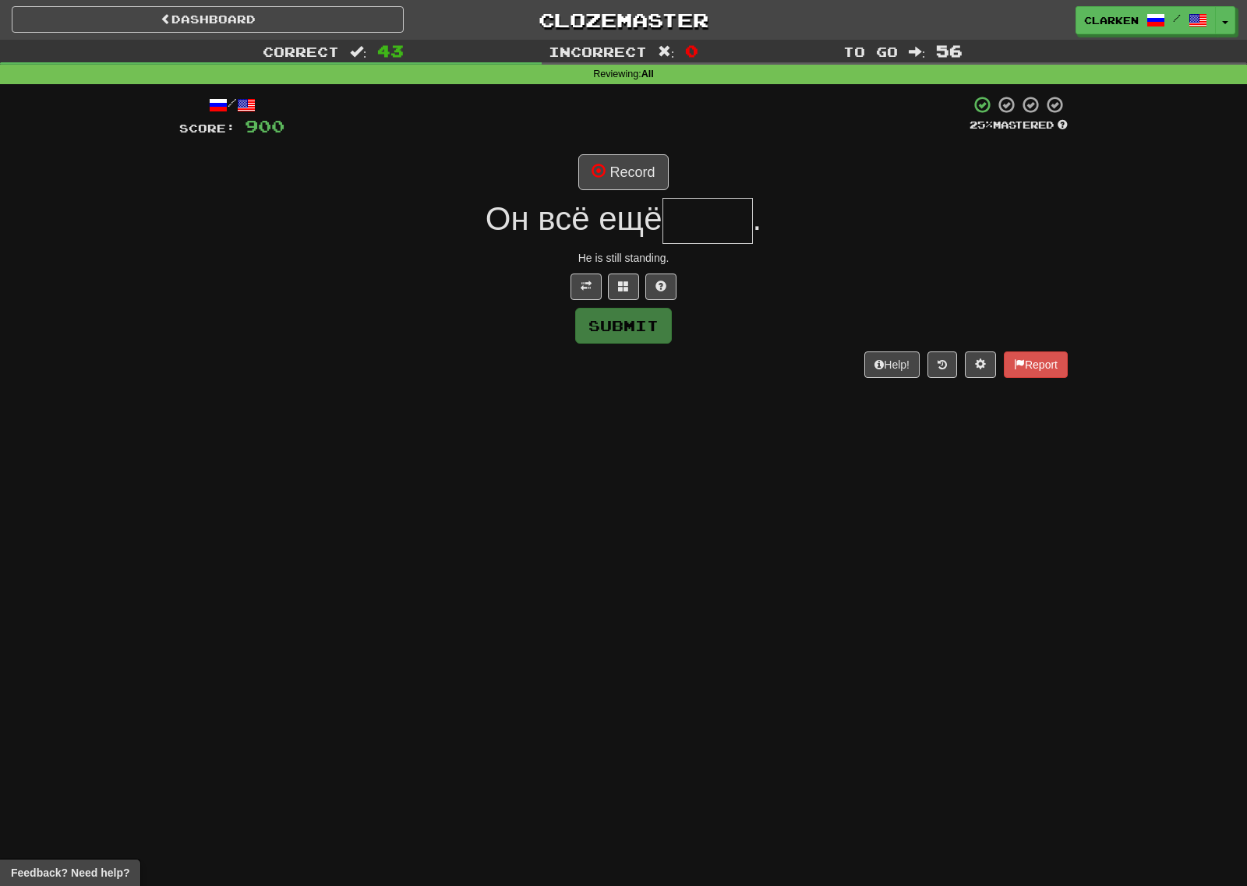
click at [732, 208] on input "text" at bounding box center [707, 221] width 90 height 46
type input "*****"
